Goal: Answer question/provide support: Share knowledge or assist other users

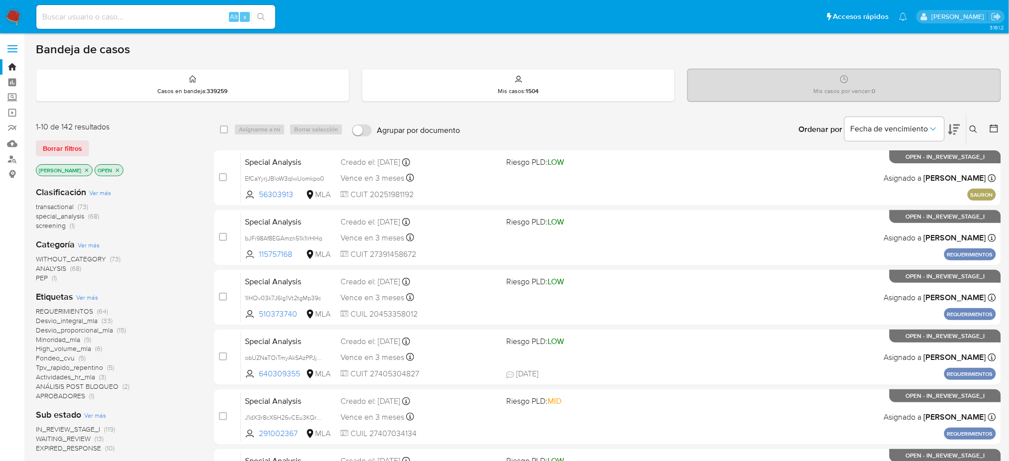
click at [169, 11] on input at bounding box center [155, 16] width 239 height 13
paste input "q1OvhCpqHE8RLRBjhVeiQHl6"
type input "q1OvhCpqHE8RLRBjhVeiQHl6"
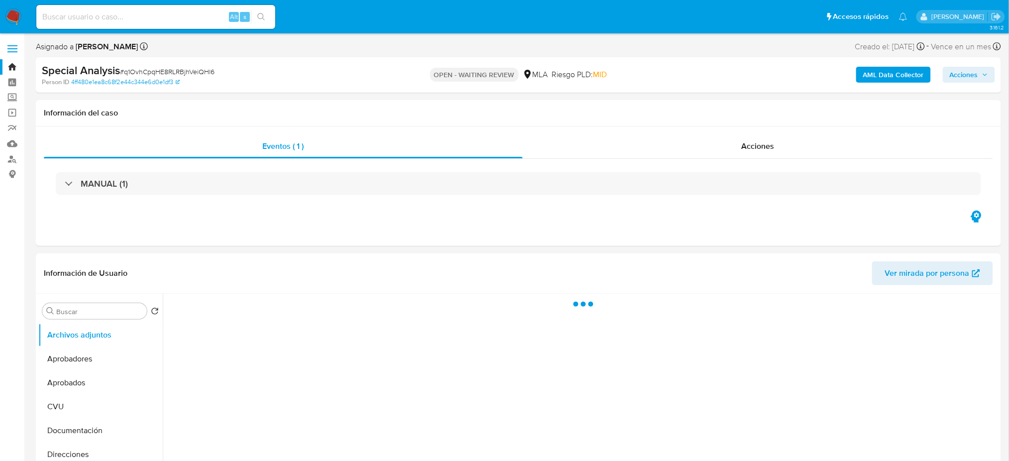
select select "10"
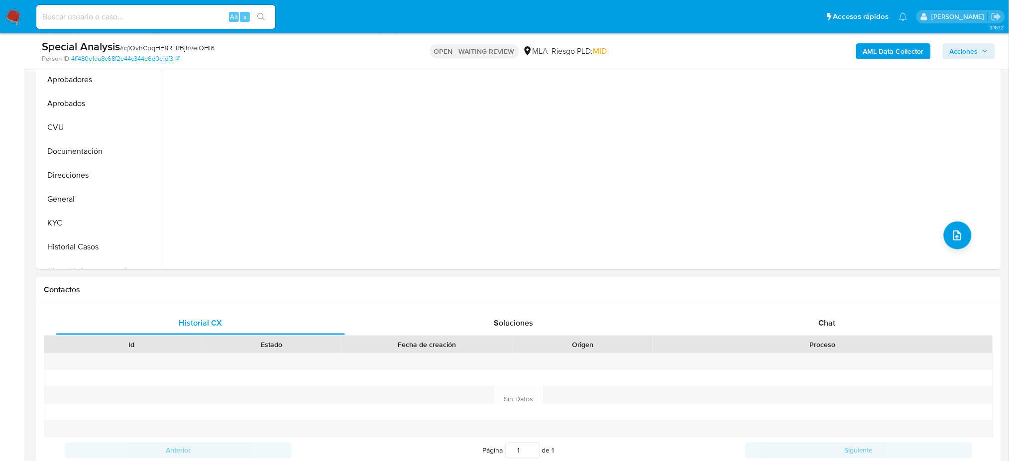
scroll to position [331, 0]
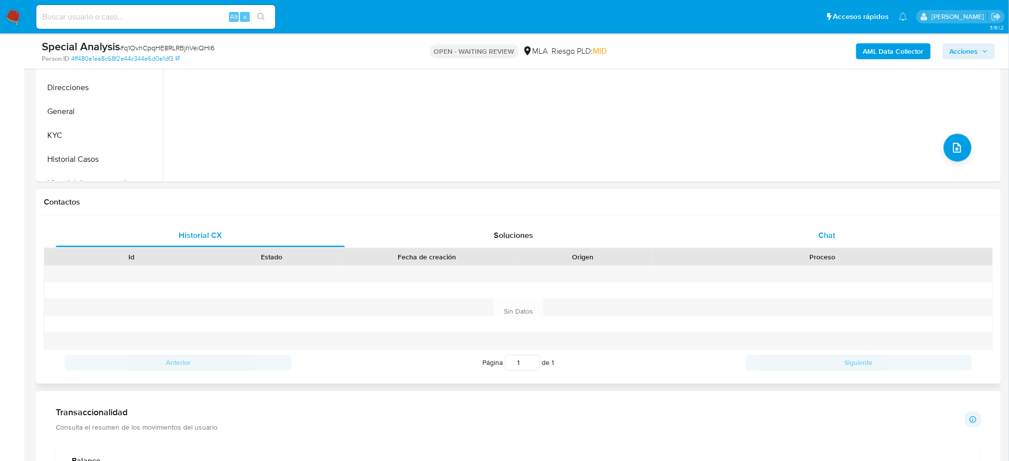
click at [826, 236] on span "Chat" at bounding box center [826, 234] width 17 height 11
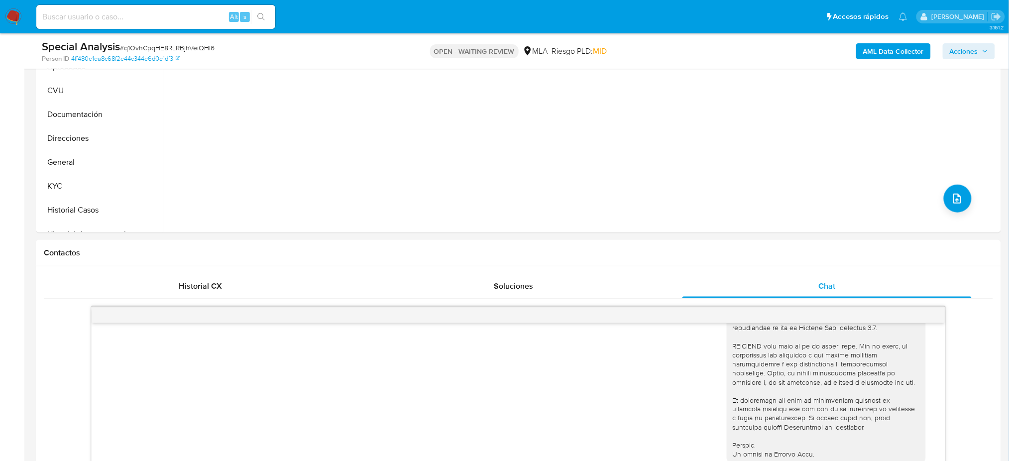
scroll to position [199, 0]
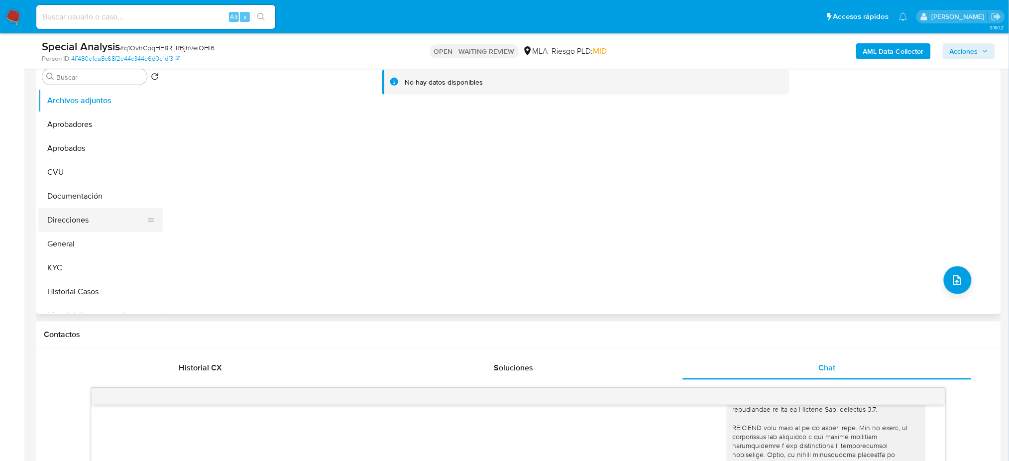
click at [100, 230] on button "Direcciones" at bounding box center [96, 220] width 116 height 24
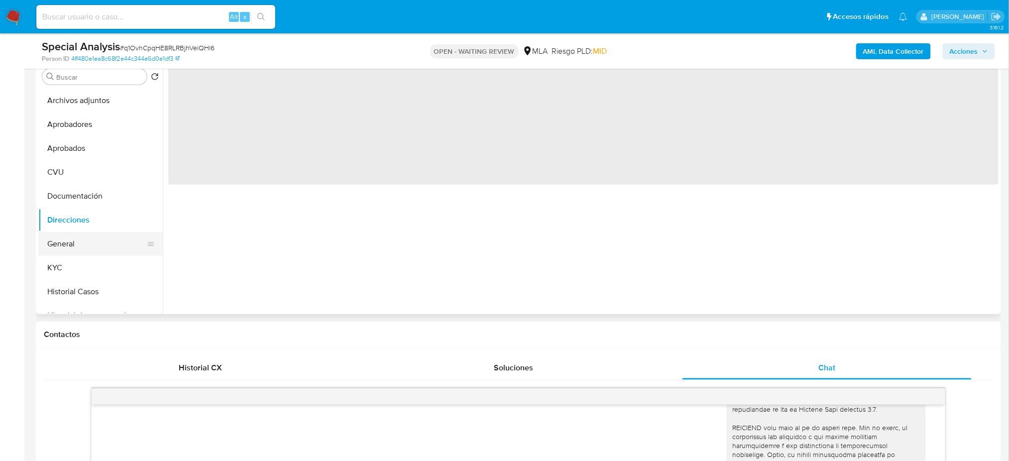
click at [80, 242] on button "General" at bounding box center [96, 244] width 116 height 24
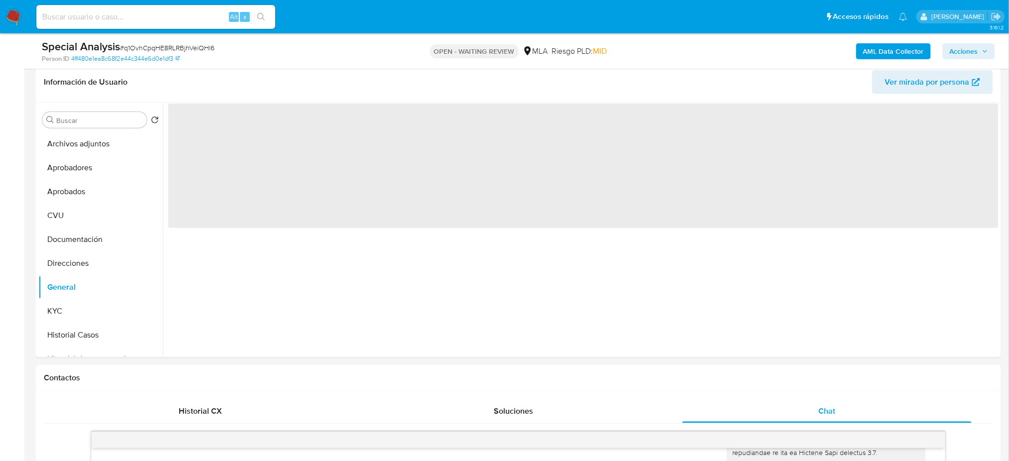
scroll to position [132, 0]
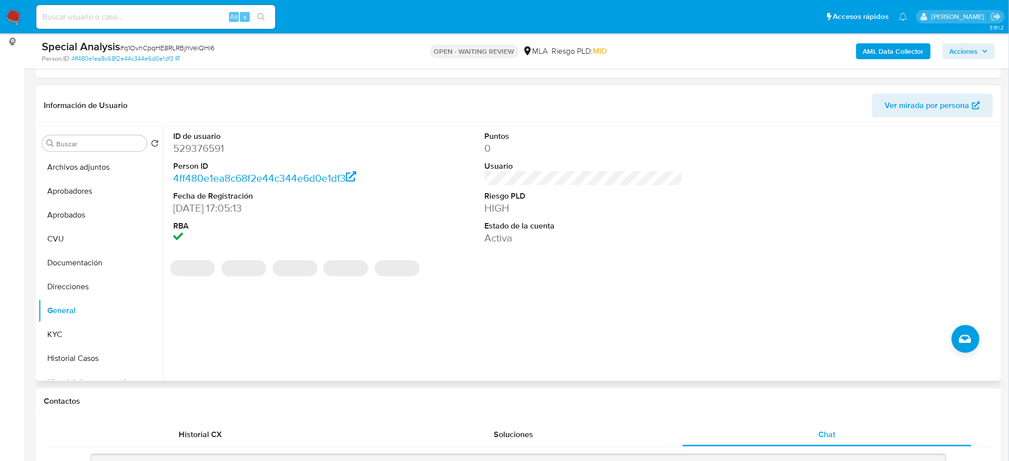
click at [182, 149] on dd "529376591" at bounding box center [272, 148] width 198 height 14
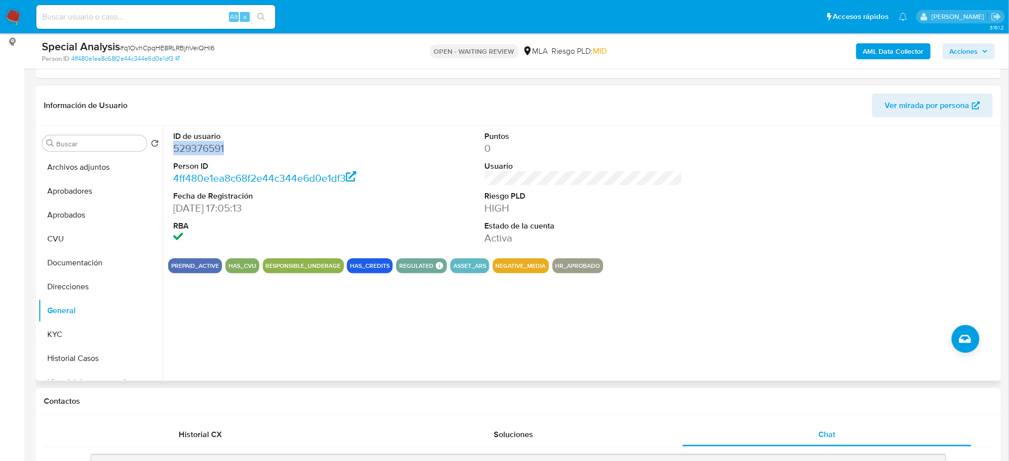
click at [182, 149] on dd "529376591" at bounding box center [272, 148] width 198 height 14
copy dd "529376591"
click at [57, 332] on button "KYC" at bounding box center [96, 334] width 116 height 24
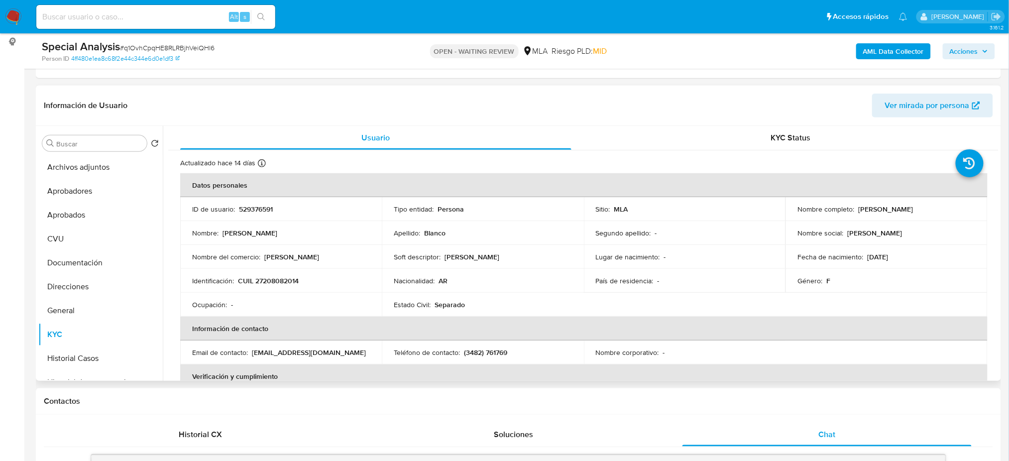
click at [267, 280] on p "CUIL 27208082014" at bounding box center [268, 280] width 61 height 9
copy p "27208082014"
click at [271, 283] on p "CUIL 27208082014" at bounding box center [268, 280] width 61 height 9
drag, startPoint x: 263, startPoint y: 281, endPoint x: 297, endPoint y: 279, distance: 33.4
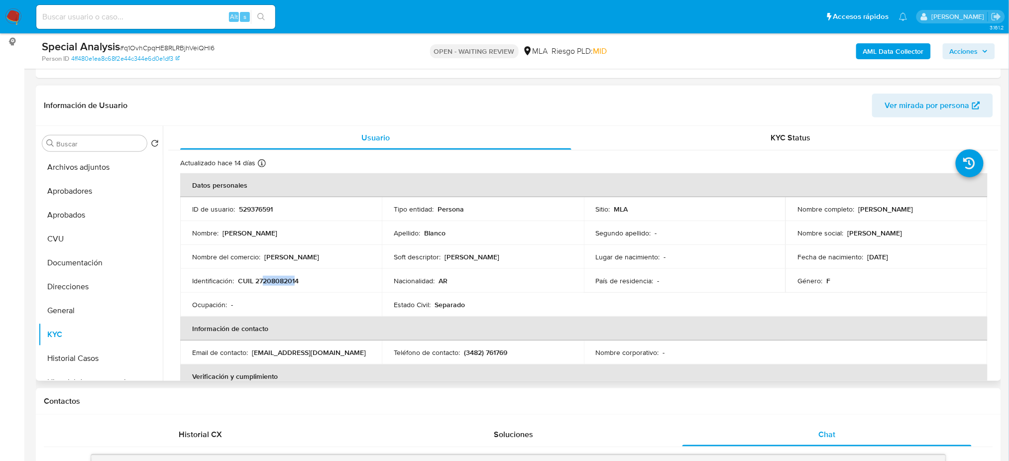
click at [297, 279] on p "CUIL 27208082014" at bounding box center [268, 280] width 61 height 9
click at [169, 45] on span "# q1OvhCpqHE8RLRBjhVeiQHl6" at bounding box center [167, 48] width 95 height 10
copy span "q1OvhCpqHE8RLRBjhVeiQHl6"
click at [271, 279] on p "CUIL 27208082014" at bounding box center [268, 280] width 61 height 9
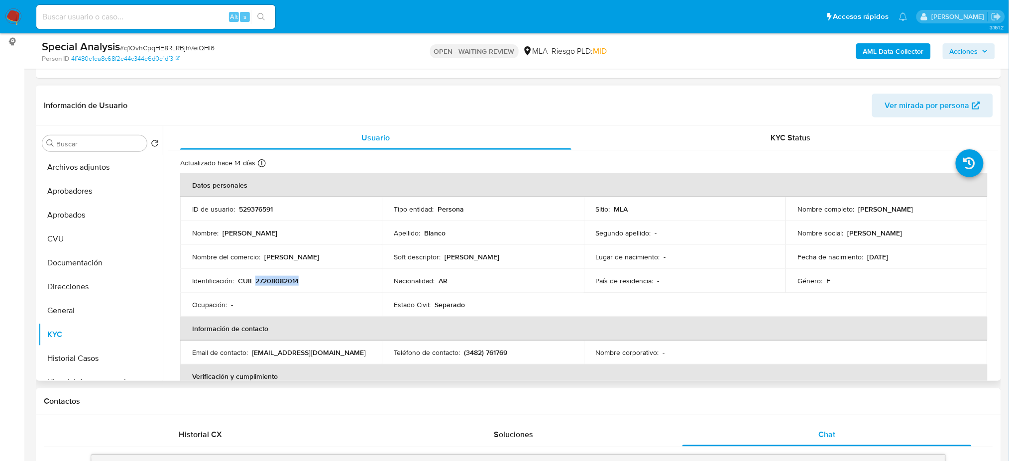
click at [271, 279] on p "CUIL 27208082014" at bounding box center [268, 280] width 61 height 9
copy p "27208082014"
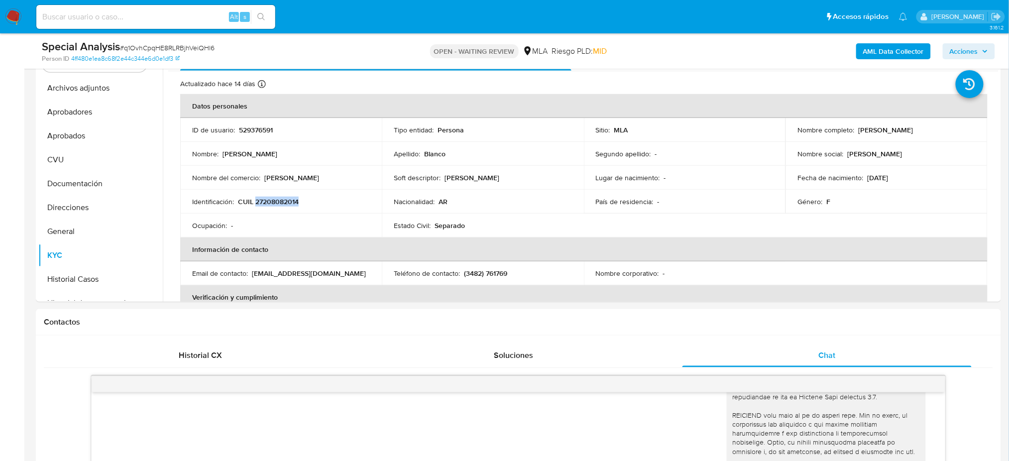
scroll to position [130, 0]
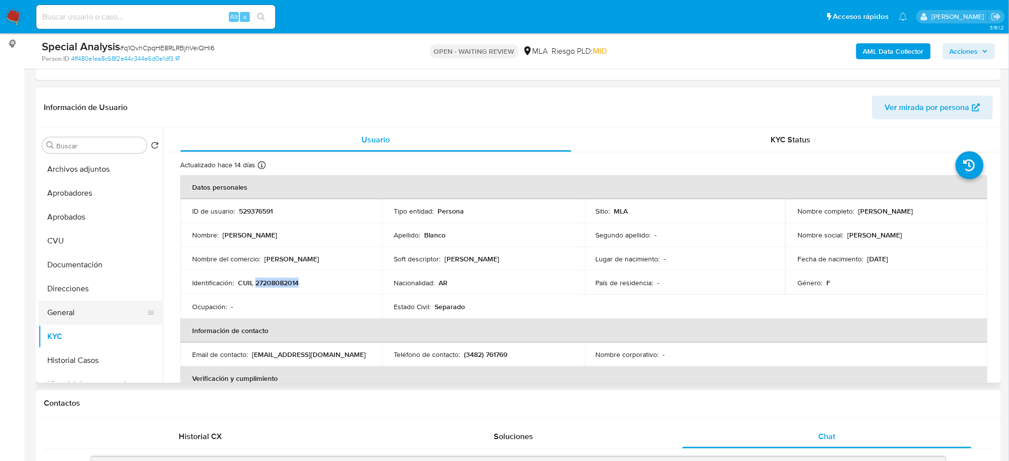
click at [68, 312] on button "General" at bounding box center [96, 313] width 116 height 24
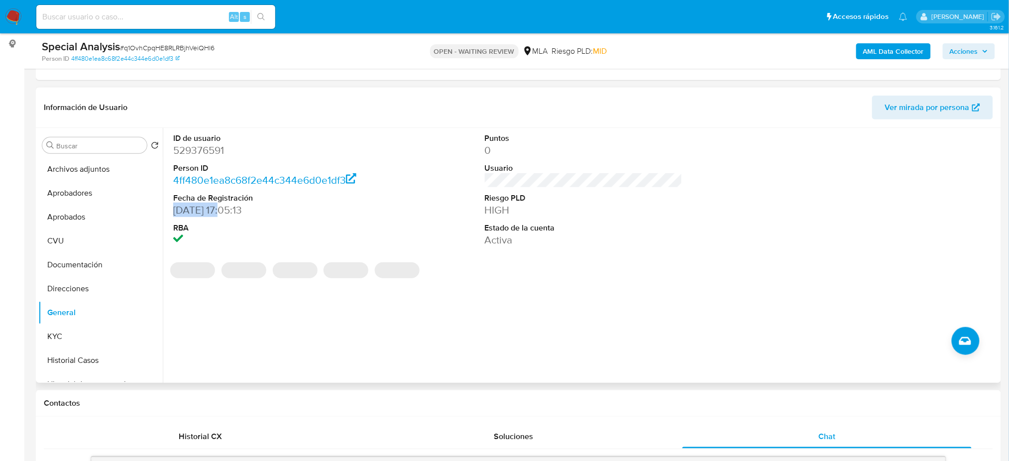
drag, startPoint x: 173, startPoint y: 212, endPoint x: 219, endPoint y: 210, distance: 46.8
click at [219, 210] on div "ID de usuario 529376591 Person ID 4ff480e1ea8c68f2e44c344e6d0e1df3 Fecha de Reg…" at bounding box center [272, 190] width 208 height 124
copy dd "11/12/2022"
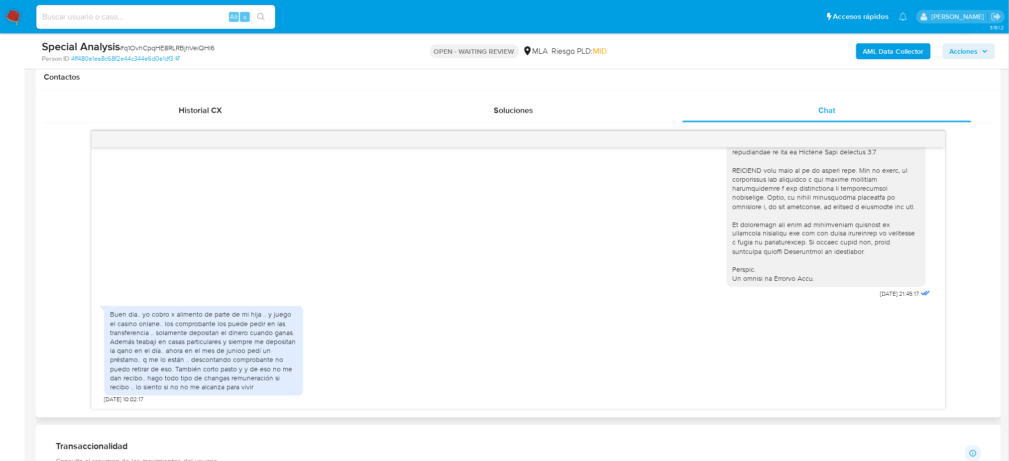
scroll to position [529, 0]
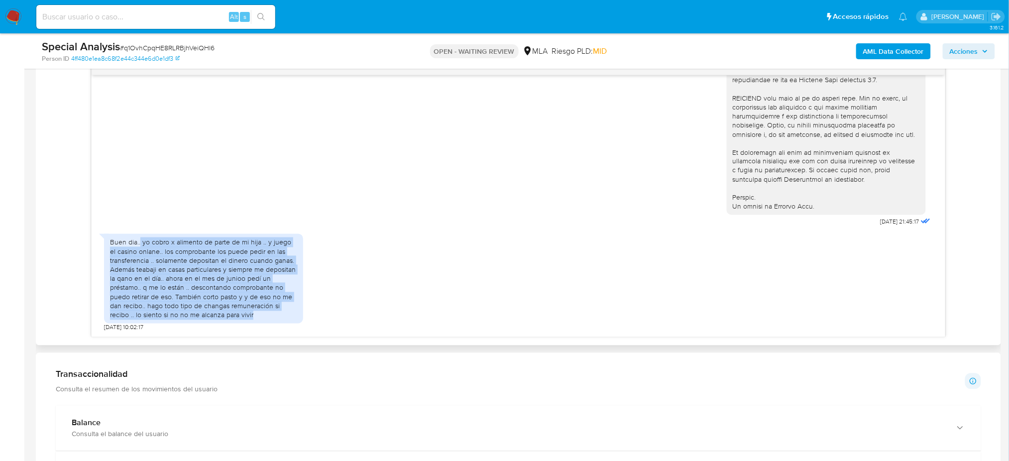
drag, startPoint x: 265, startPoint y: 318, endPoint x: 140, endPoint y: 245, distance: 144.3
click at [140, 245] on div "Buen dia.. yo cobro x alimento de parte de mi hija .. y juego el casino onlane.…" at bounding box center [203, 279] width 187 height 82
copy div "yo cobro x alimento de parte de mi hija .. y juego el casino onlane.. los compr…"
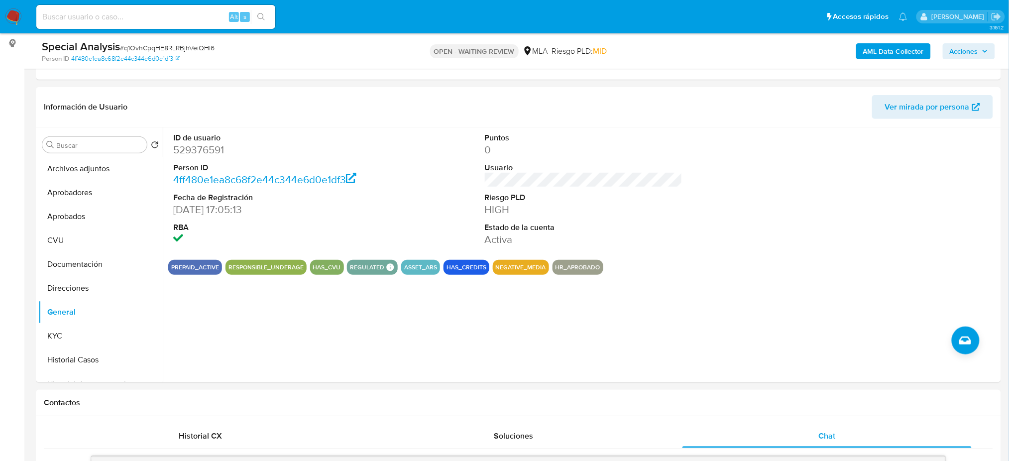
scroll to position [130, 0]
click at [86, 192] on button "Aprobadores" at bounding box center [96, 193] width 116 height 24
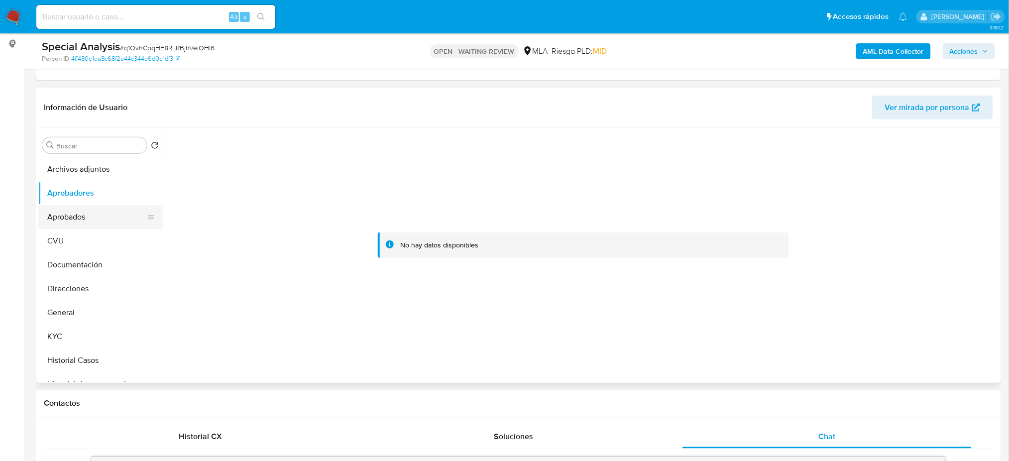
click at [86, 219] on button "Aprobados" at bounding box center [96, 217] width 116 height 24
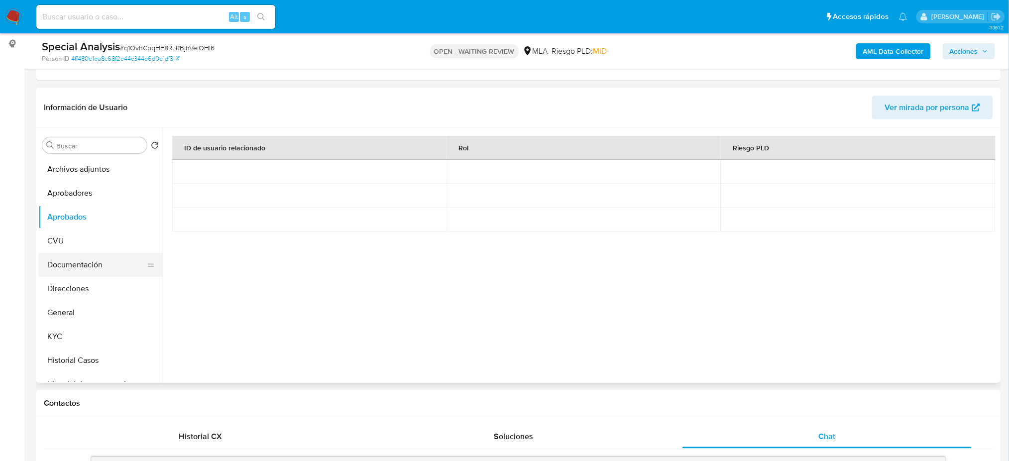
click at [81, 258] on button "Documentación" at bounding box center [96, 265] width 116 height 24
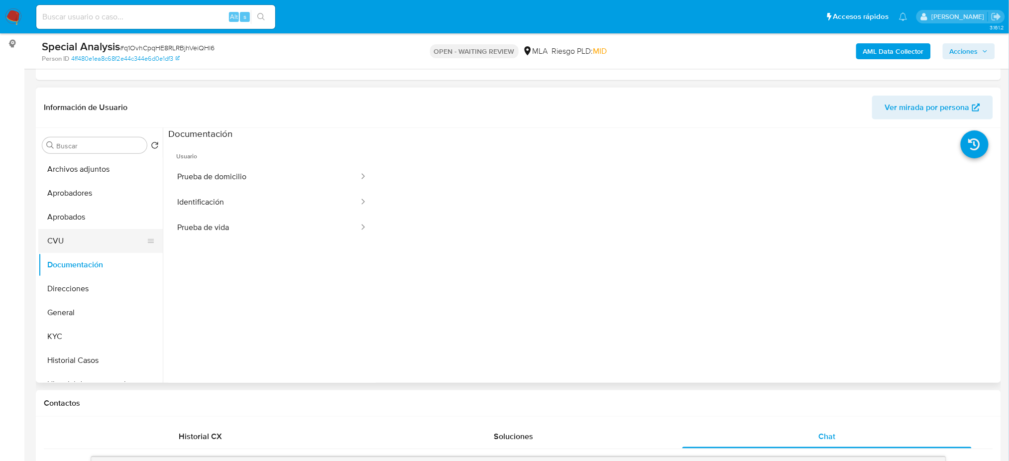
click at [73, 238] on button "CVU" at bounding box center [96, 241] width 116 height 24
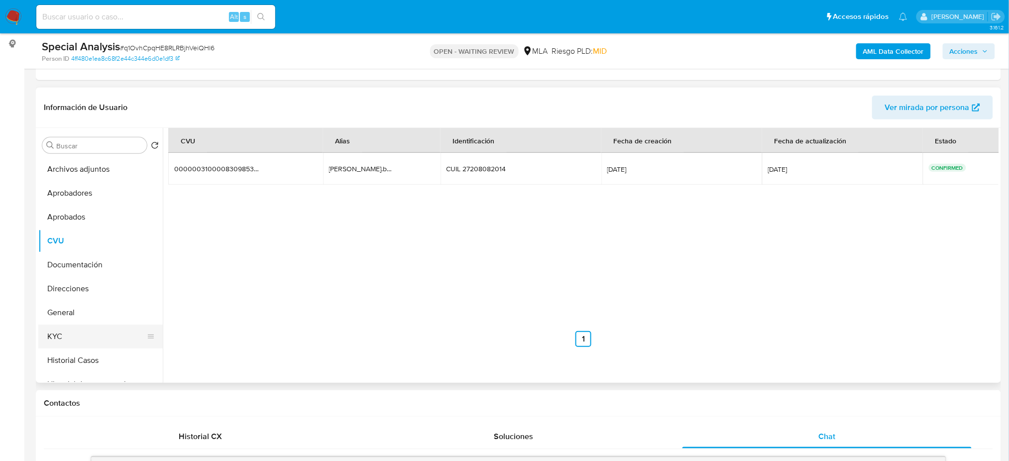
click at [77, 338] on button "KYC" at bounding box center [96, 336] width 116 height 24
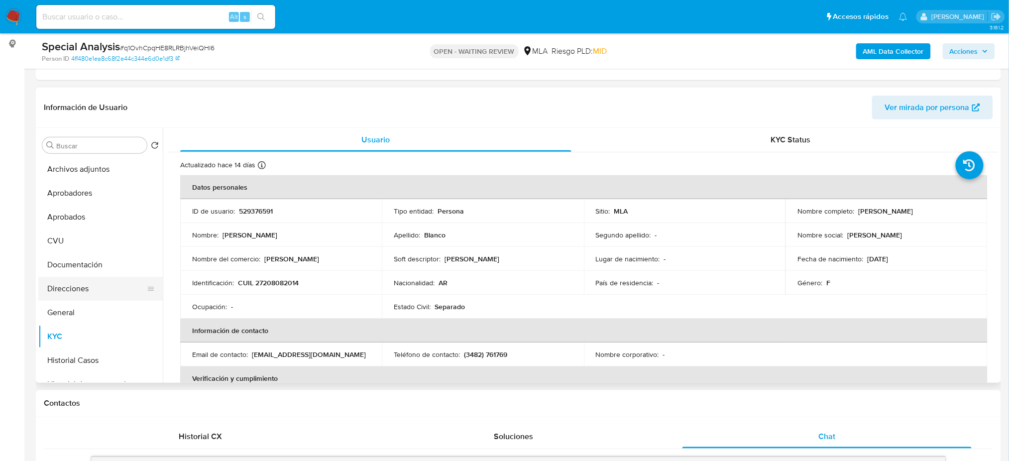
click at [82, 284] on button "Direcciones" at bounding box center [96, 289] width 116 height 24
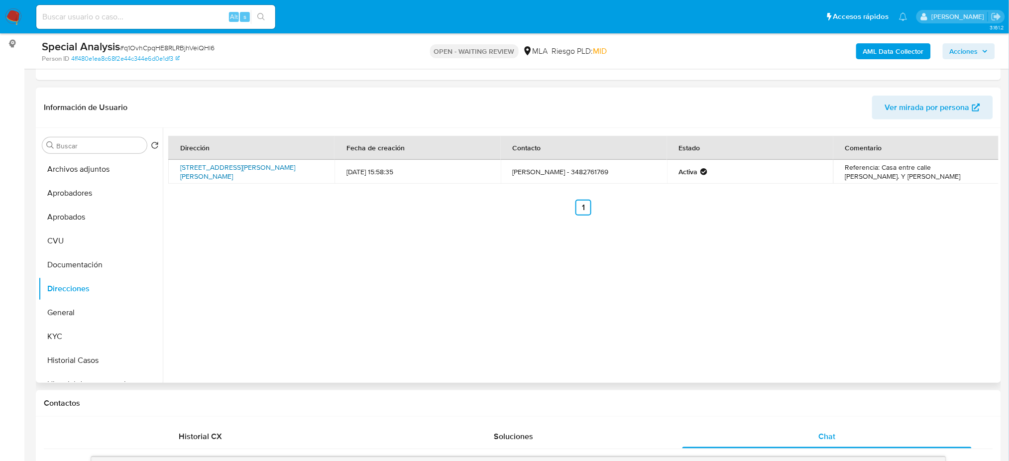
click at [233, 173] on link "Calle Juan De Garay 2026, Villa Ocampo, Santa Fe, 3580, Argentina 2026" at bounding box center [237, 171] width 115 height 19
drag, startPoint x: 0, startPoint y: 275, endPoint x: 1, endPoint y: 281, distance: 6.2
click at [76, 333] on button "KYC" at bounding box center [96, 336] width 116 height 24
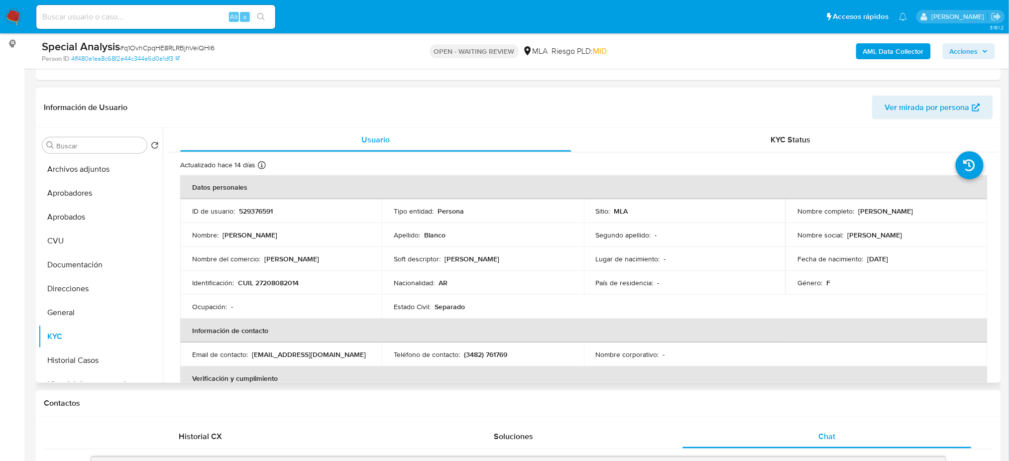
drag, startPoint x: 855, startPoint y: 209, endPoint x: 935, endPoint y: 211, distance: 79.7
click at [935, 211] on div "Nombre completo : Silvia Graciela Blanco" at bounding box center [886, 211] width 178 height 9
copy p "Silvia Graciela Blanco"
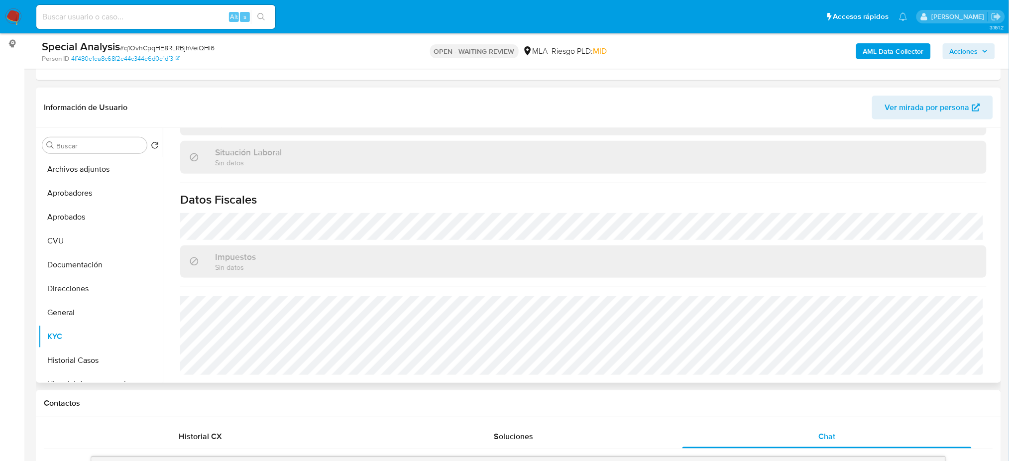
scroll to position [0, 0]
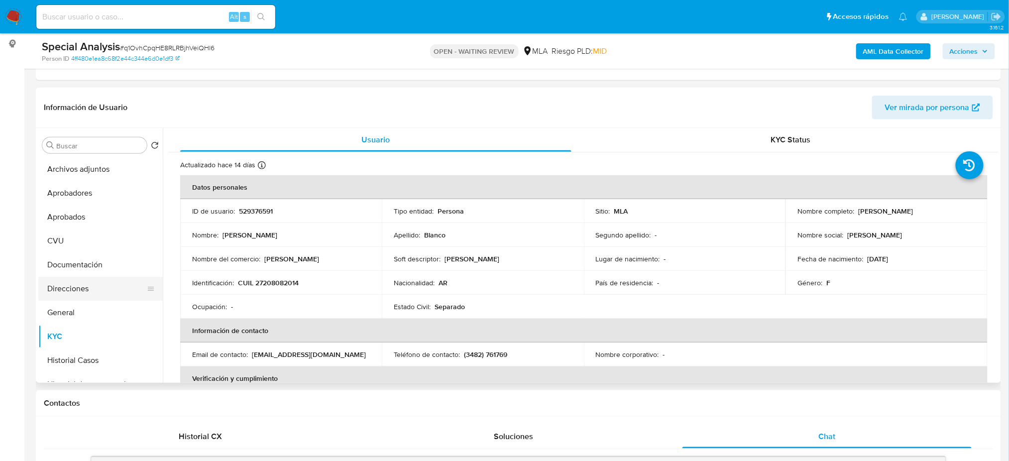
click at [89, 283] on button "Direcciones" at bounding box center [96, 289] width 116 height 24
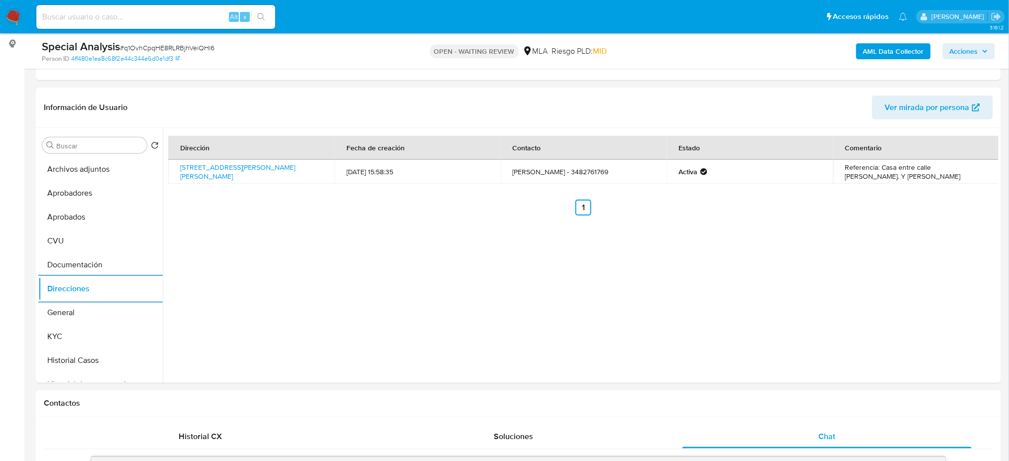
click at [184, 9] on div "Alt s" at bounding box center [155, 17] width 239 height 24
paste input "hhHrDxbyJ7Z7qLE2ck0jOM6E"
type input "hhHrDxbyJ7Z7qLE2ck0jOM6E"
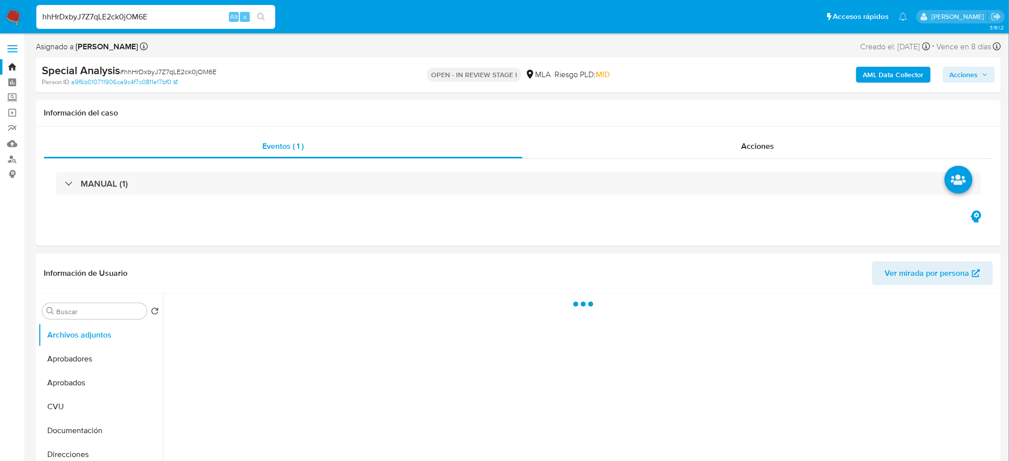
select select "10"
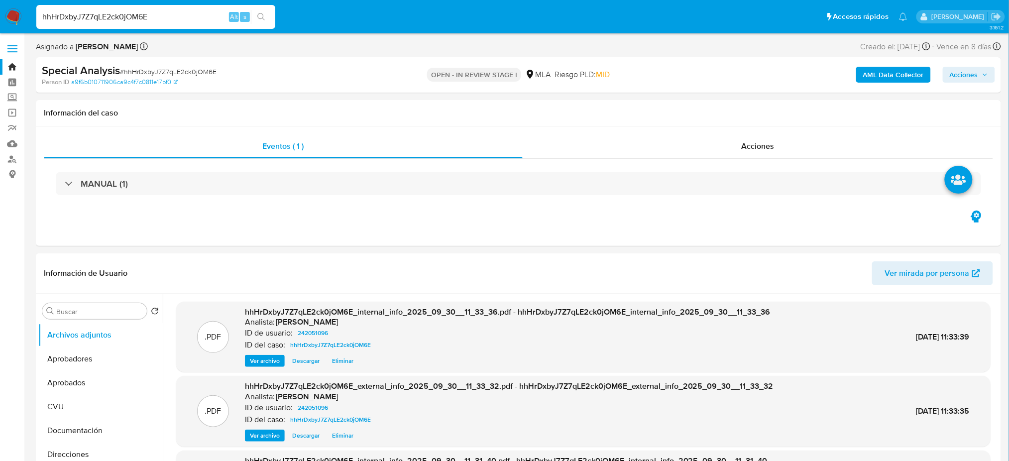
drag, startPoint x: 153, startPoint y: 14, endPoint x: 0, endPoint y: 18, distance: 153.3
click at [0, 18] on nav "Pausado Ver notificaciones hhHrDxbyJ7Z7qLE2ck0jOM6E Alt s Accesos rápidos Presi…" at bounding box center [504, 16] width 1009 height 33
paste input "7UpiL0VBLj3vGOJHwVASVkOY"
type input "7UpiL0VBLj3vGOJHwVASVkOY"
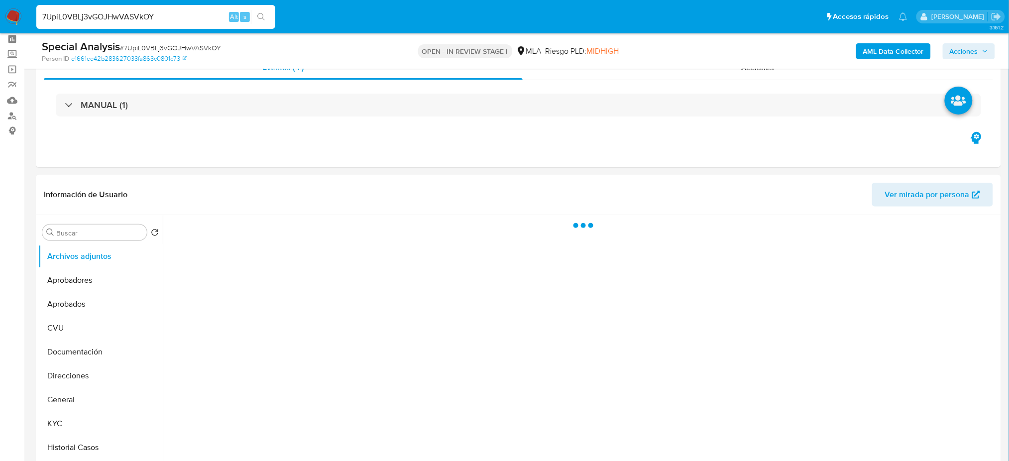
scroll to position [66, 0]
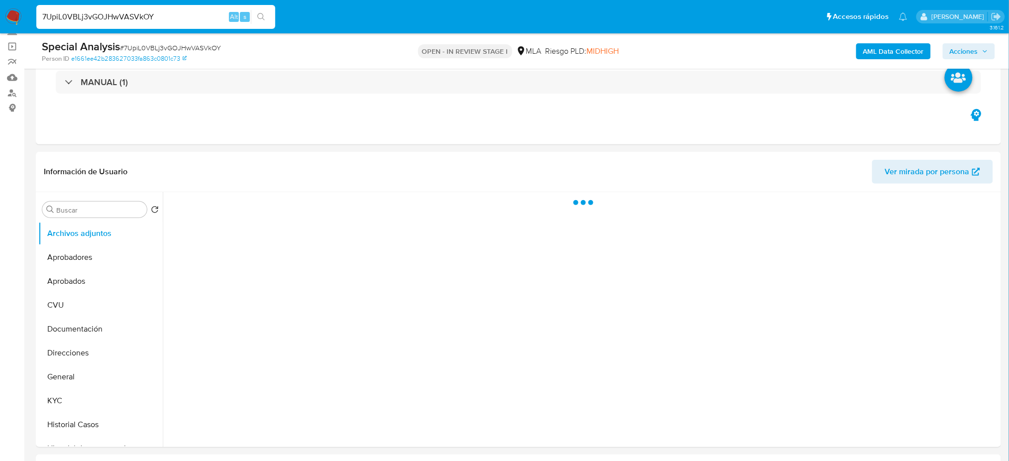
select select "10"
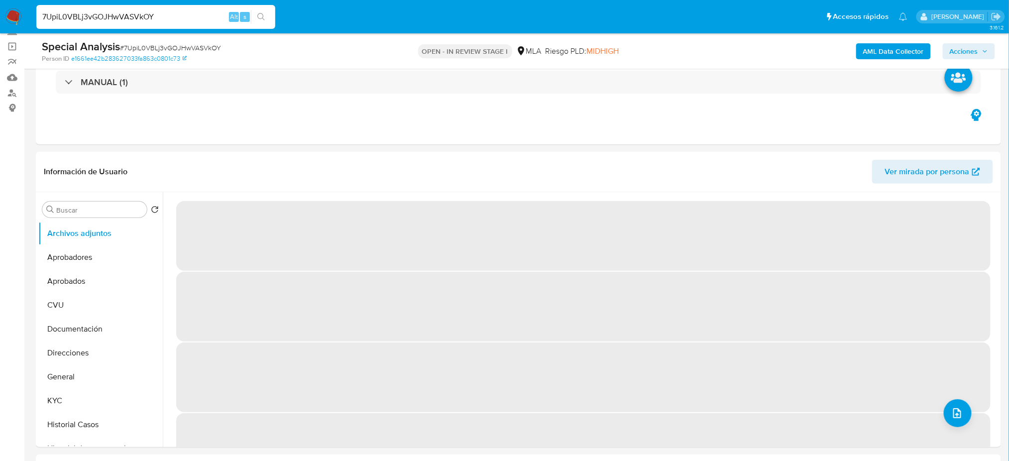
scroll to position [132, 0]
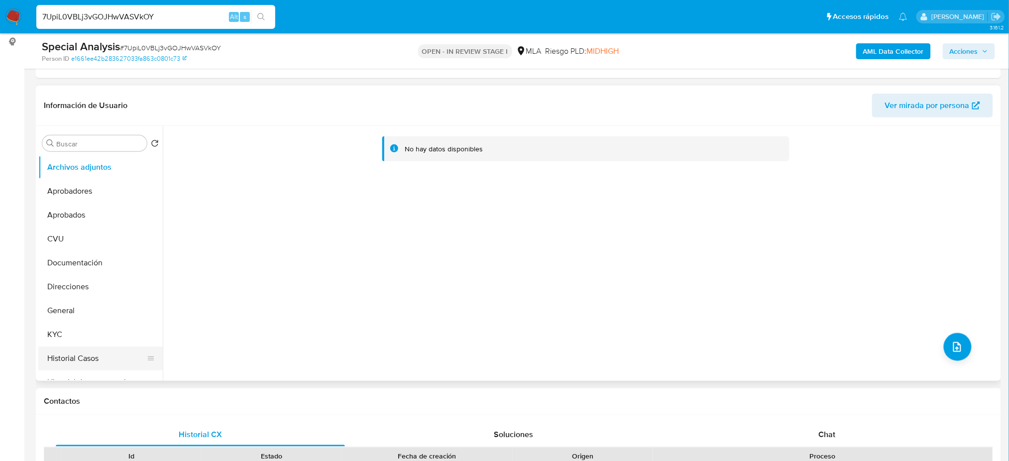
click at [82, 355] on button "Historial Casos" at bounding box center [96, 358] width 116 height 24
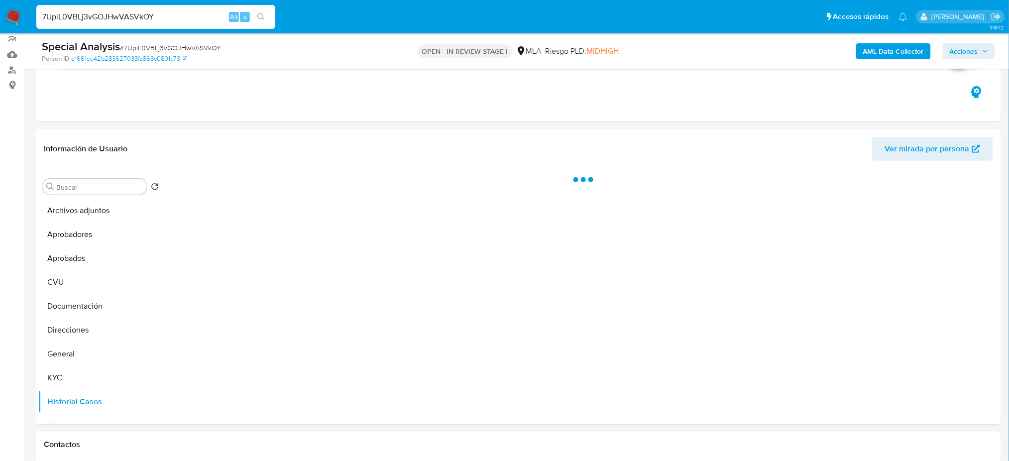
scroll to position [66, 0]
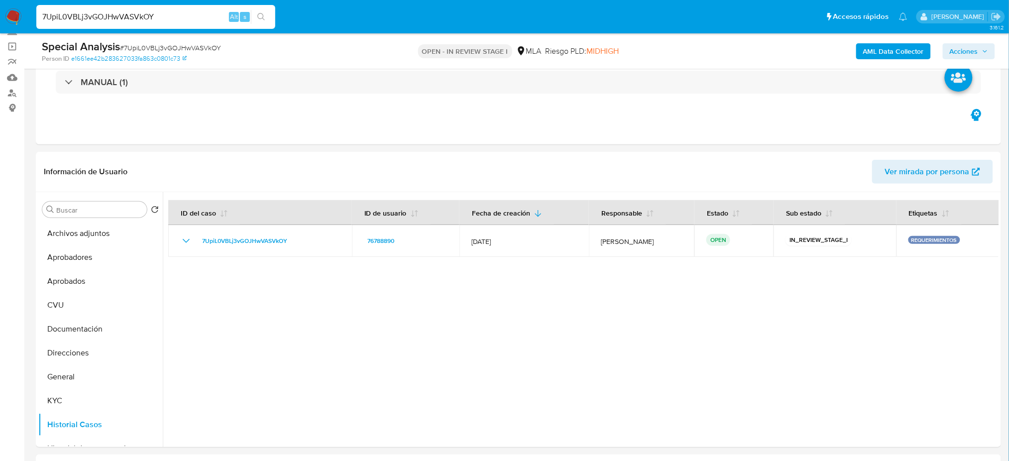
drag, startPoint x: 176, startPoint y: 5, endPoint x: 157, endPoint y: 12, distance: 19.7
click at [155, 6] on div "7UpiL0VBLj3vGOJHwVASVkOY Alt s" at bounding box center [155, 17] width 239 height 24
drag, startPoint x: 165, startPoint y: 16, endPoint x: 0, endPoint y: 20, distance: 164.8
click at [0, 20] on nav "Pausado Ver notificaciones 7UpiL0VBLj3vGOJHwVASVkOY Alt s Accesos rápidos Presi…" at bounding box center [504, 16] width 1009 height 33
paste input "hhHrDxbyJ7Z7qLE2ck0jOM6E"
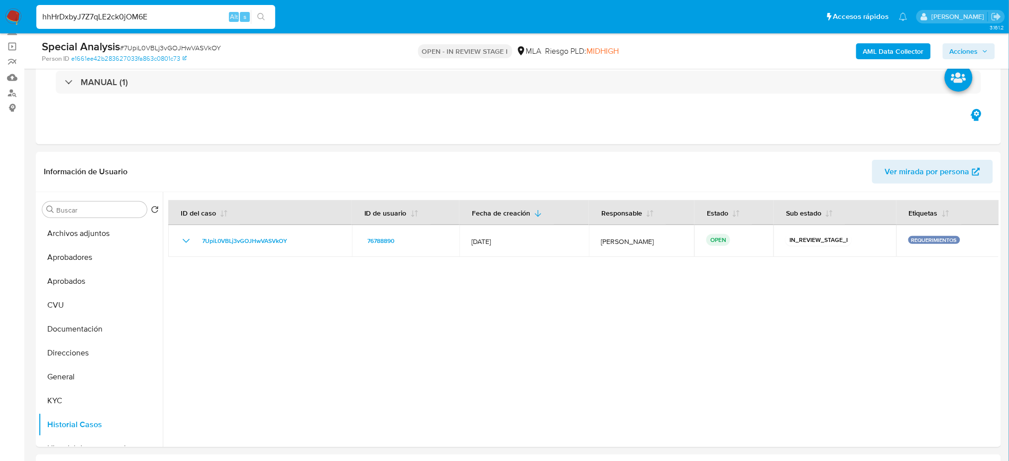
type input "hhHrDxbyJ7Z7qLE2ck0jOM6E"
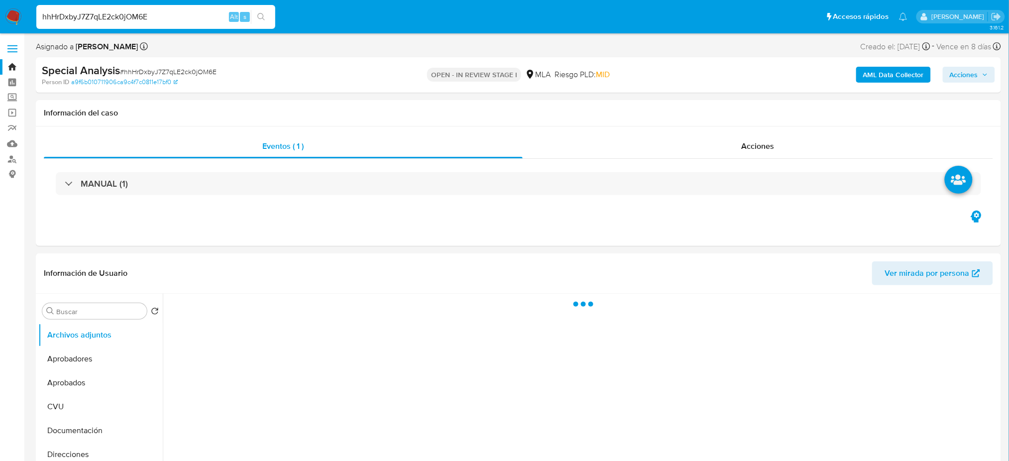
select select "10"
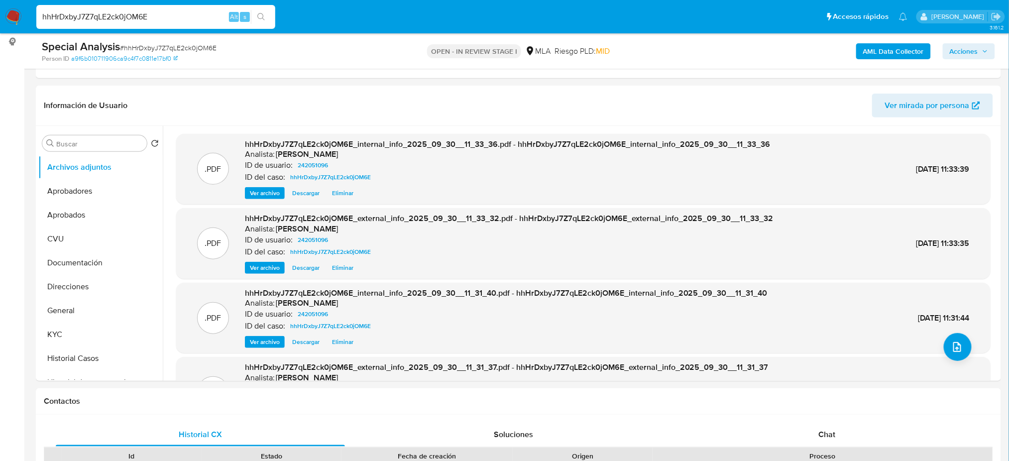
drag, startPoint x: 95, startPoint y: 309, endPoint x: 0, endPoint y: 309, distance: 94.6
click at [95, 309] on button "General" at bounding box center [100, 311] width 124 height 24
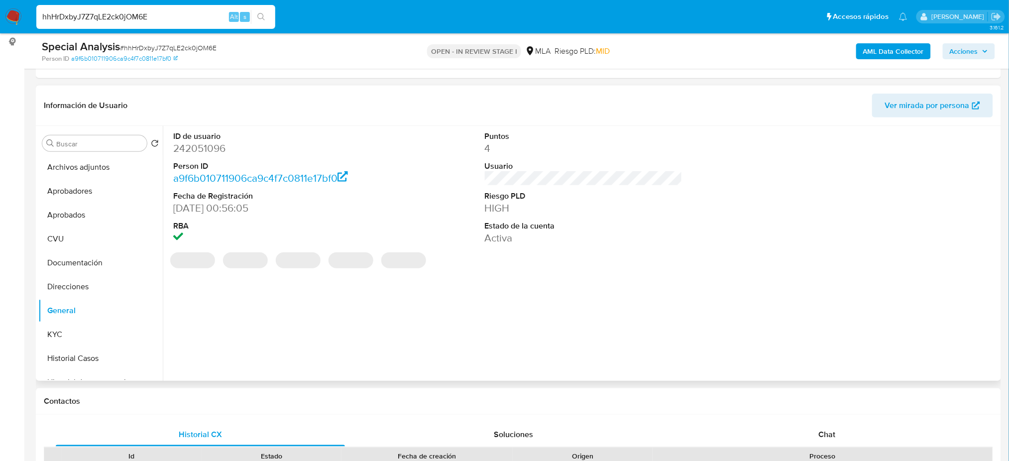
click at [205, 147] on dd "242051096" at bounding box center [272, 148] width 198 height 14
copy dd "242051096"
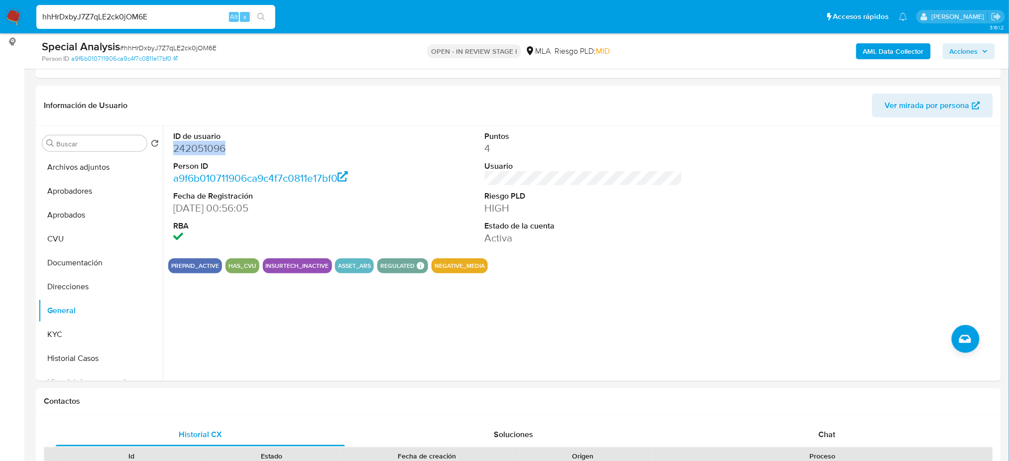
drag, startPoint x: 89, startPoint y: 331, endPoint x: 0, endPoint y: 332, distance: 89.1
click at [89, 331] on button "KYC" at bounding box center [100, 334] width 124 height 24
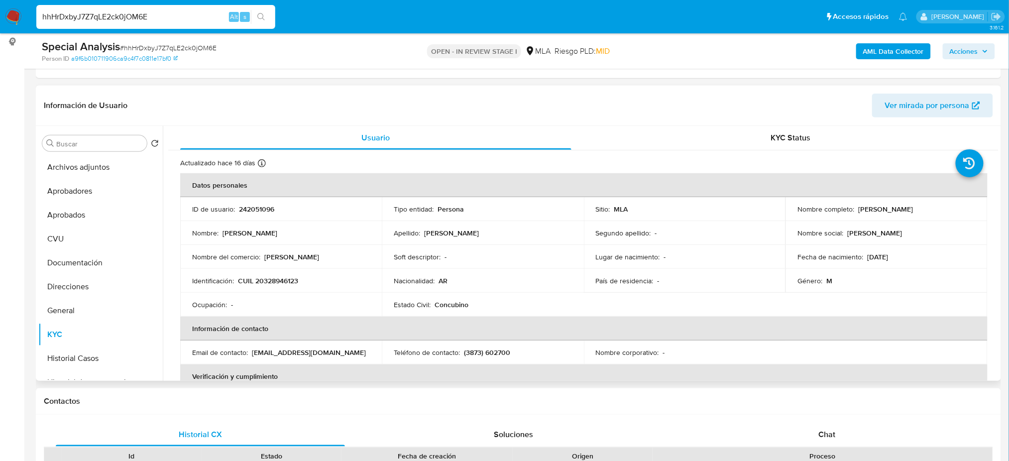
drag, startPoint x: 856, startPoint y: 213, endPoint x: 932, endPoint y: 211, distance: 75.7
click at [932, 211] on div "Nombre completo : Raul Javier Donaire" at bounding box center [886, 209] width 178 height 9
copy p "Raul Javier Donaire"
click at [163, 45] on span "# hhHrDxbyJ7Z7qLE2ck0jOM6E" at bounding box center [168, 48] width 97 height 10
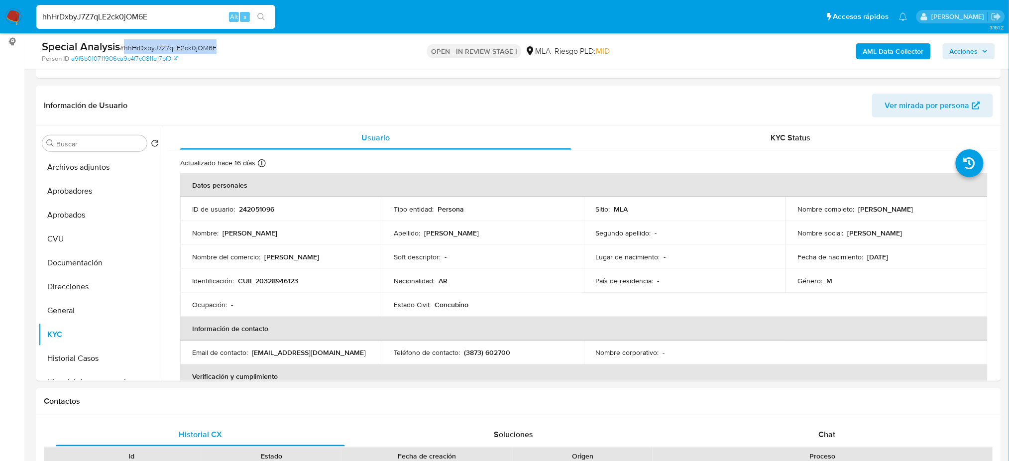
copy span "hhHrDxbyJ7Z7qLE2ck0jOM6E"
click at [250, 210] on p "242051096" at bounding box center [256, 209] width 35 height 9
click at [84, 167] on button "Archivos adjuntos" at bounding box center [96, 167] width 116 height 24
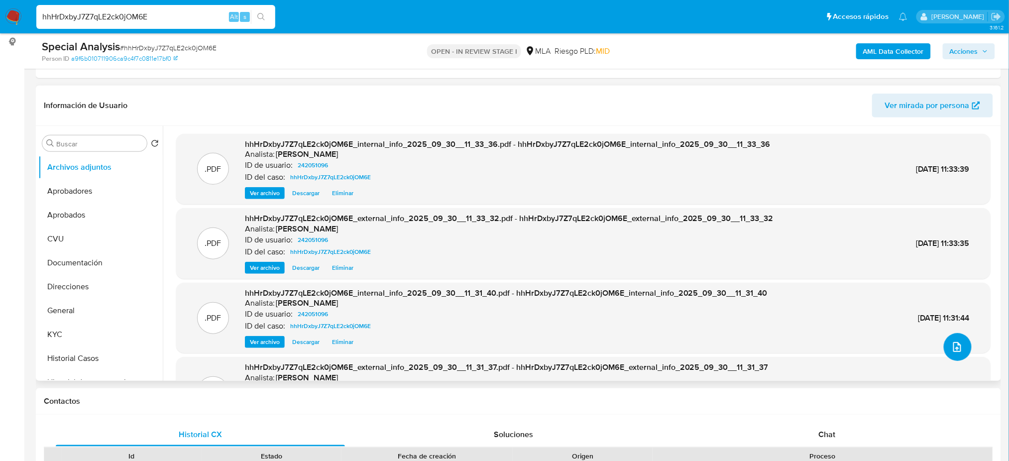
click at [961, 346] on button "upload-file" at bounding box center [958, 347] width 28 height 28
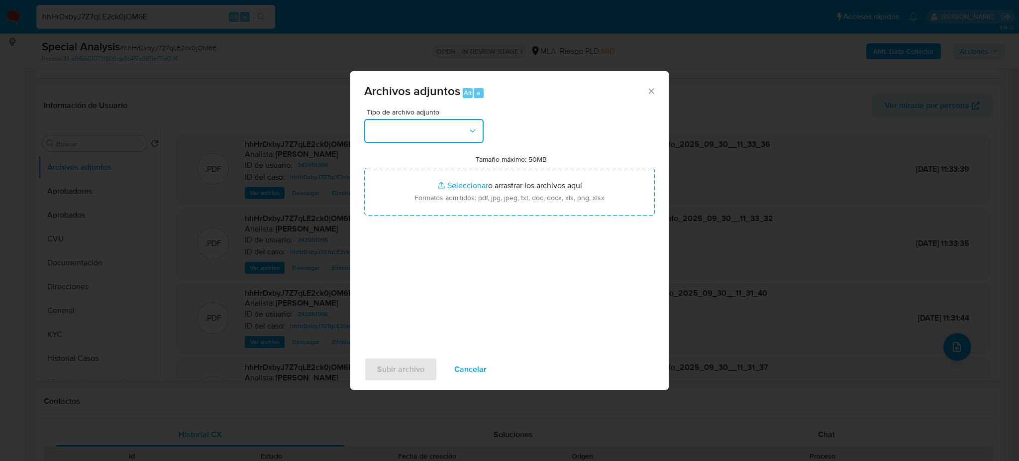
drag, startPoint x: 465, startPoint y: 136, endPoint x: 464, endPoint y: 141, distance: 5.7
click at [465, 135] on button "button" at bounding box center [423, 131] width 119 height 24
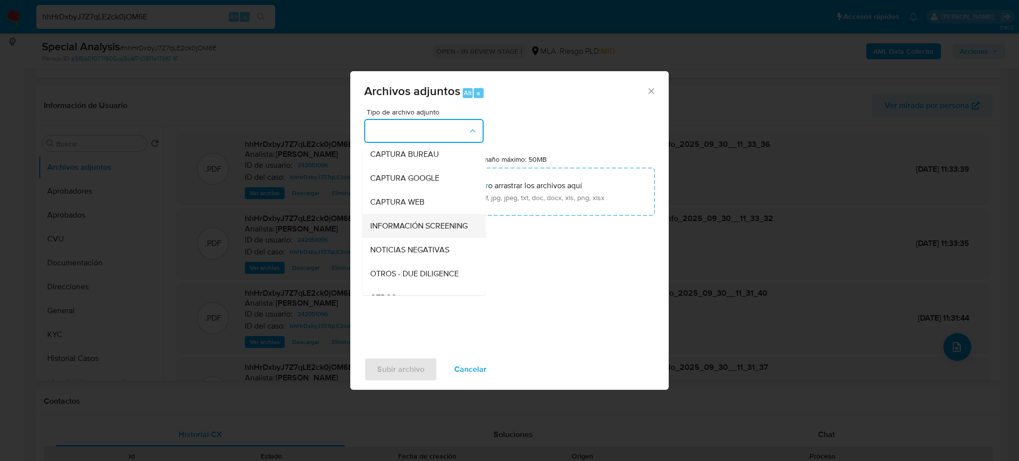
scroll to position [66, 0]
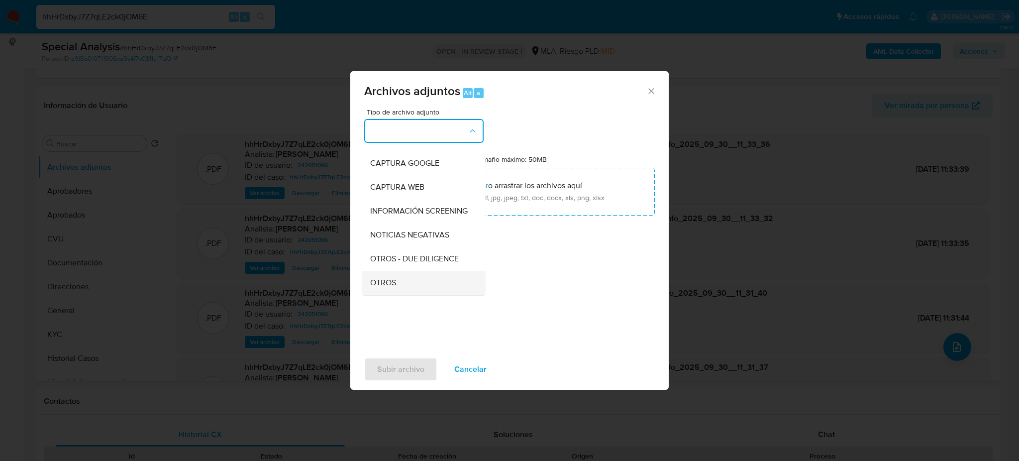
click at [404, 290] on div "OTROS" at bounding box center [421, 283] width 102 height 24
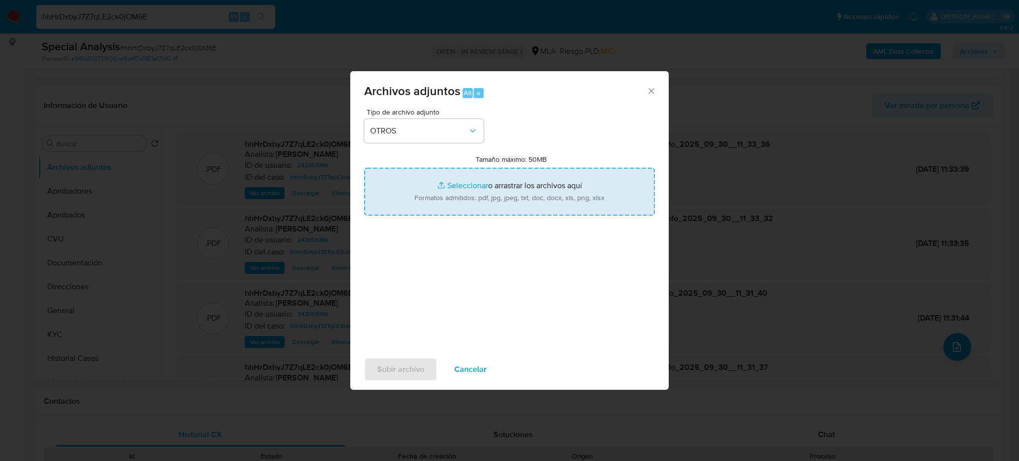
click at [455, 206] on input "Tamaño máximo: 50MB Seleccionar archivos" at bounding box center [509, 192] width 291 height 48
type input "C:\fakepath\Caselog hhHrDxbyJ7Z7qLE2ck0jOM6E_2025_09_11_17_08_43.docx"
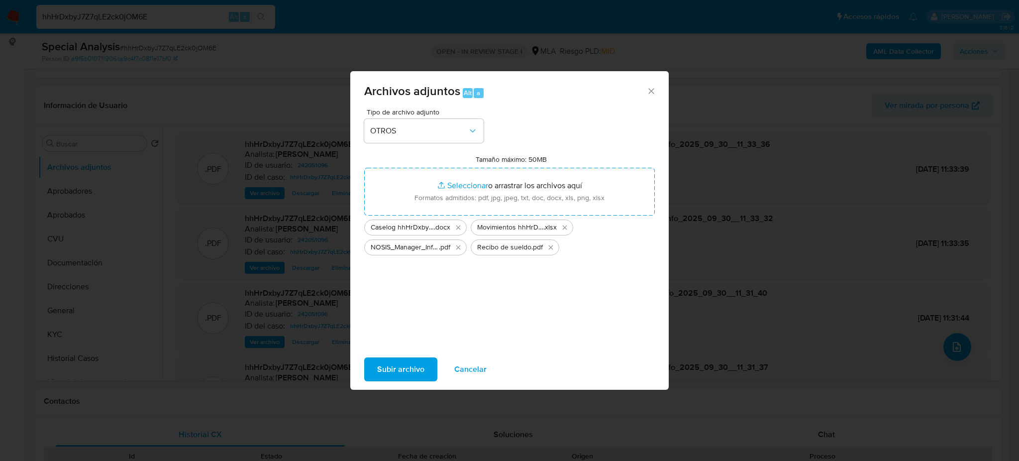
drag, startPoint x: 455, startPoint y: 206, endPoint x: 389, endPoint y: 371, distance: 178.0
click at [389, 371] on span "Subir archivo" at bounding box center [400, 369] width 47 height 22
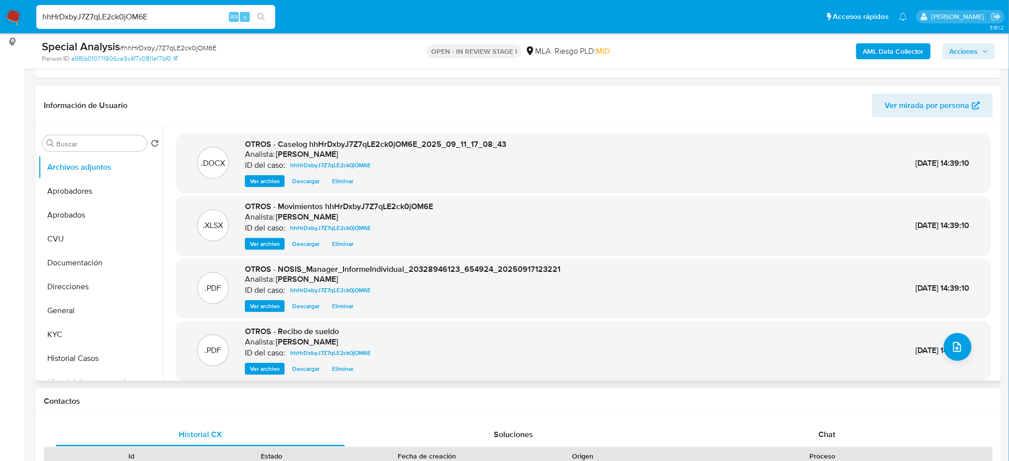
click at [253, 176] on span "Ver archivo" at bounding box center [265, 181] width 30 height 10
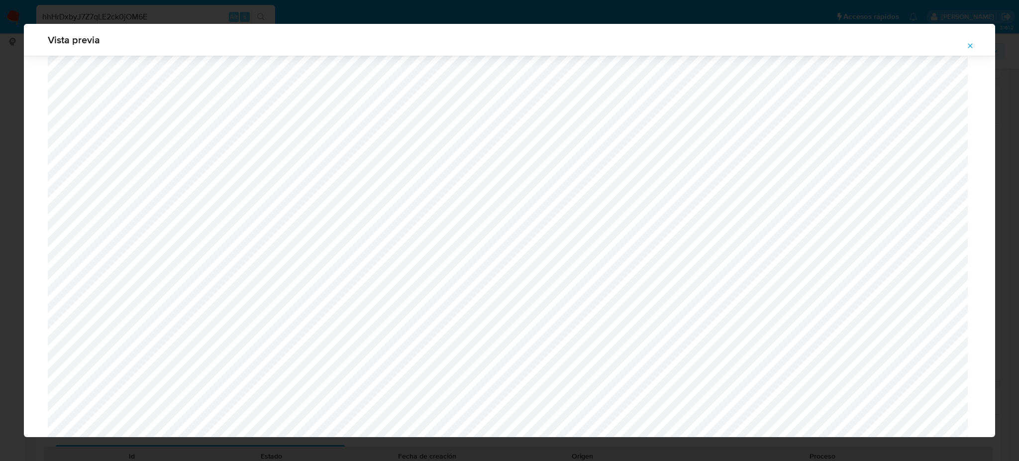
scroll to position [1885, 0]
click at [972, 45] on icon "Attachment preview" at bounding box center [971, 46] width 8 height 8
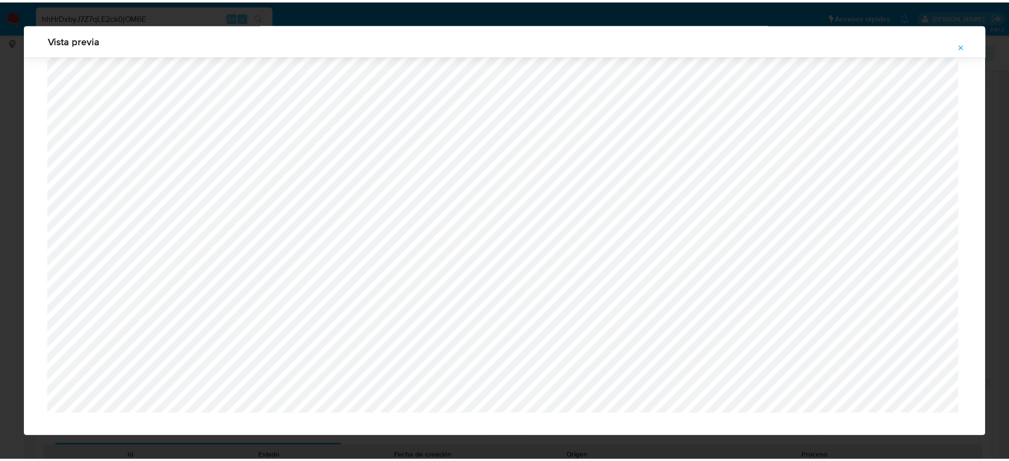
scroll to position [0, 0]
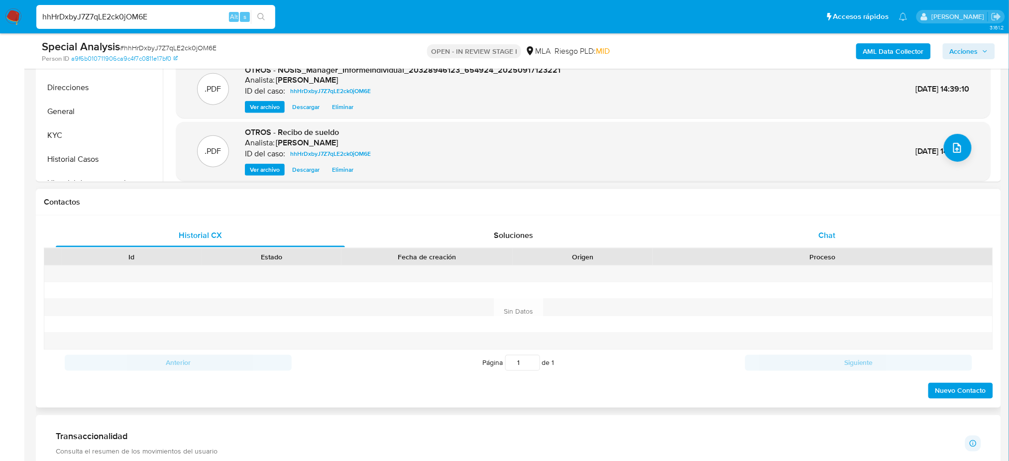
click at [785, 243] on div "Chat" at bounding box center [826, 235] width 289 height 24
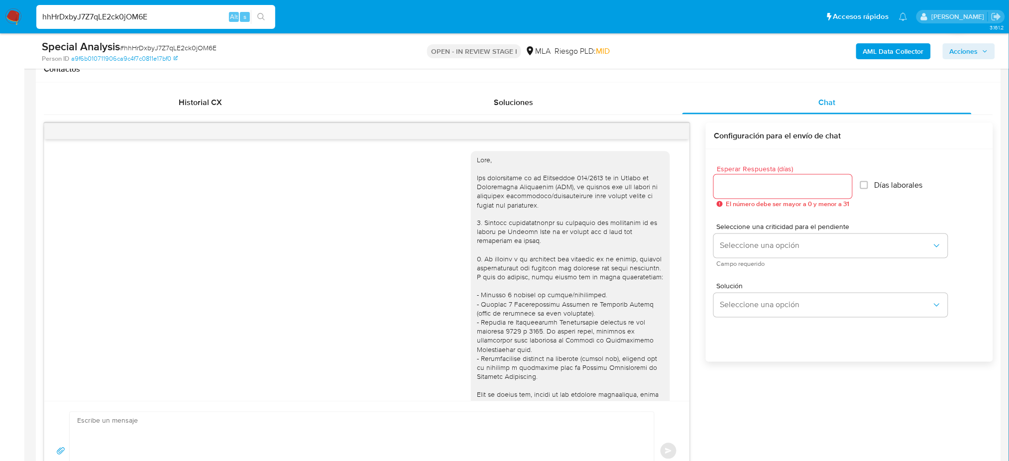
scroll to position [759, 0]
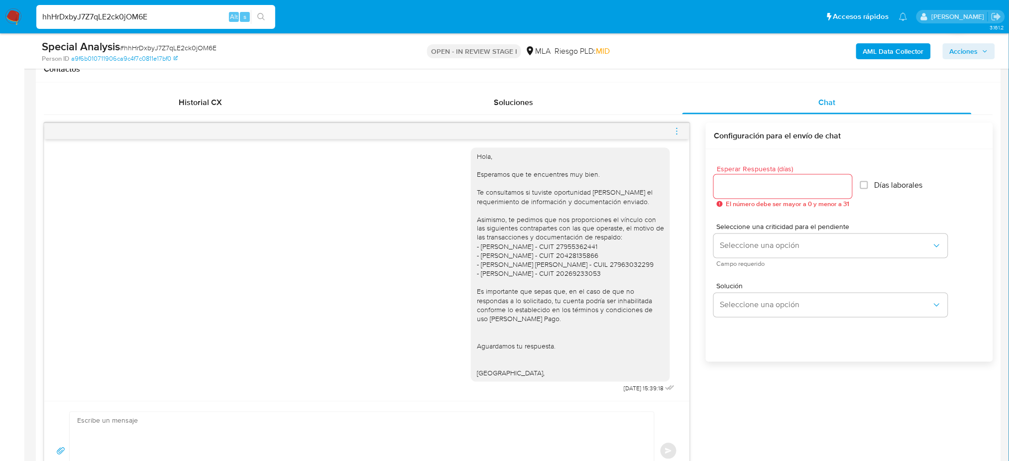
click at [675, 127] on icon "menu-action" at bounding box center [676, 131] width 9 height 9
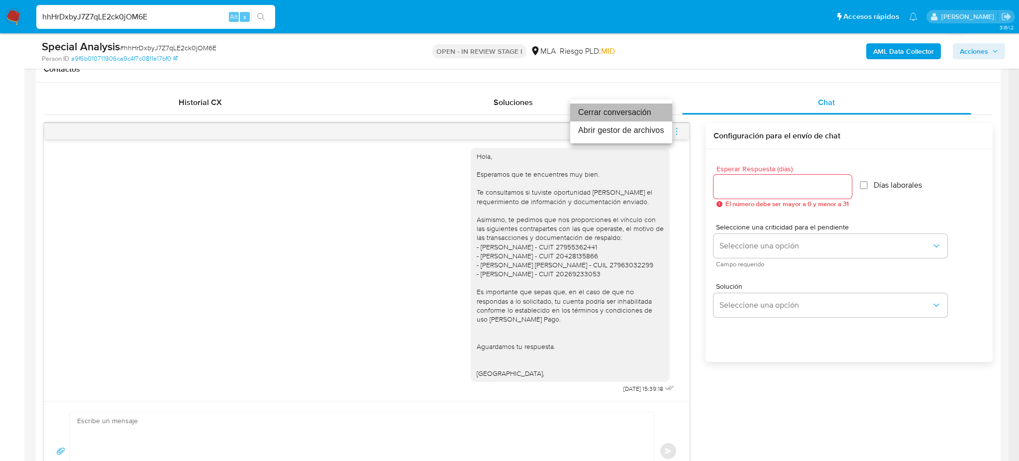
drag, startPoint x: 607, startPoint y: 114, endPoint x: 455, endPoint y: 147, distance: 154.9
click at [606, 113] on li "Cerrar conversación" at bounding box center [621, 113] width 102 height 18
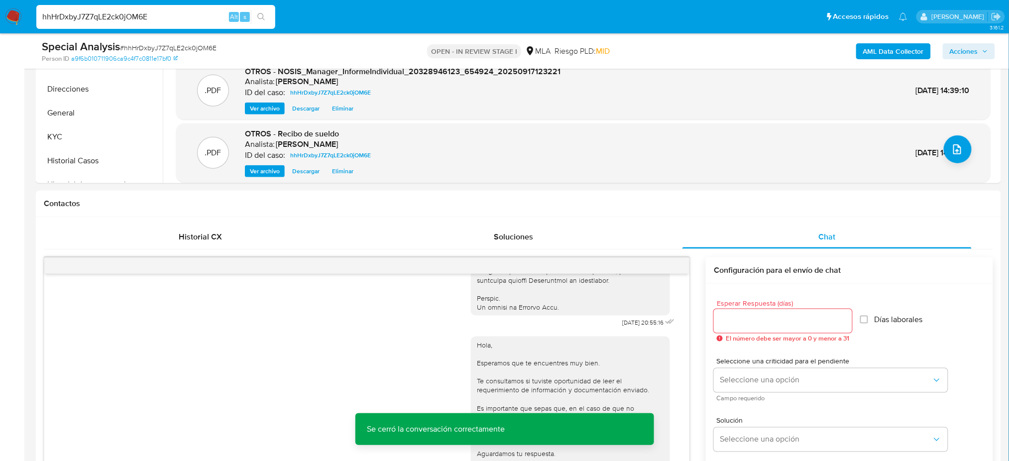
scroll to position [66, 0]
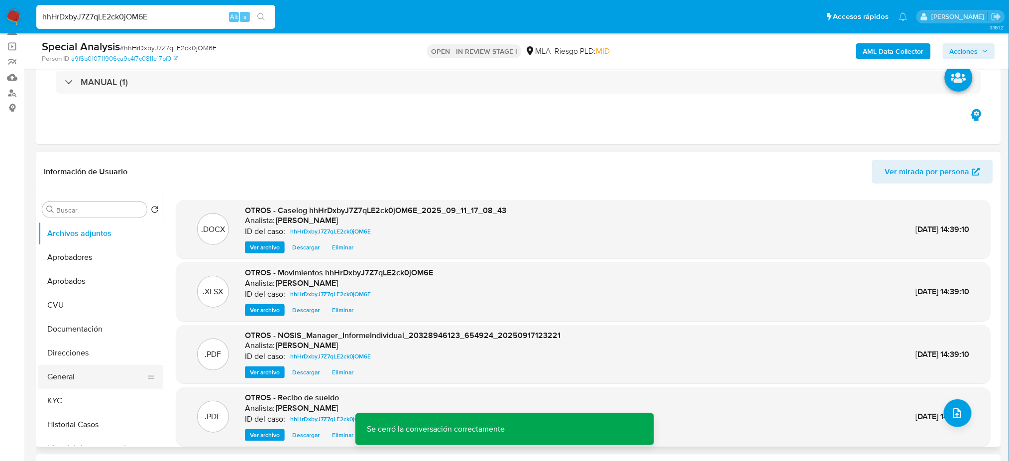
click at [96, 372] on button "General" at bounding box center [96, 377] width 116 height 24
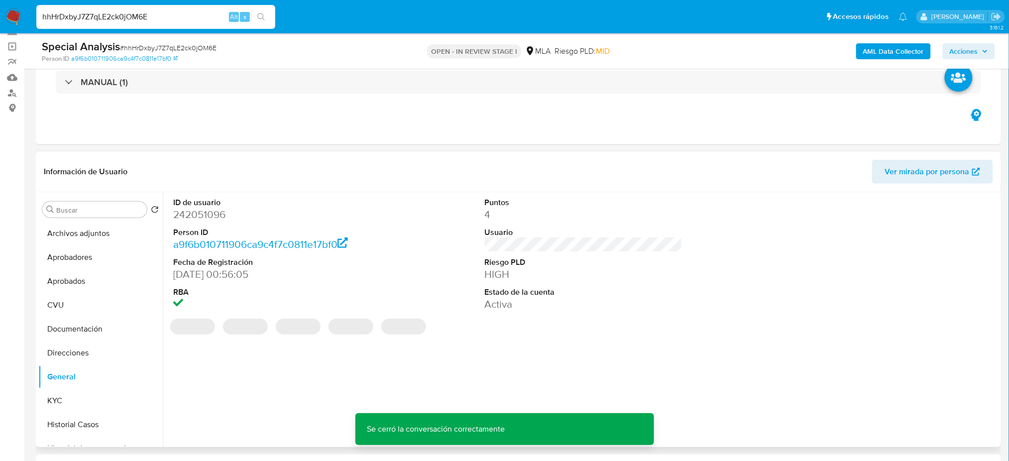
click at [196, 213] on dd "242051096" at bounding box center [272, 215] width 198 height 14
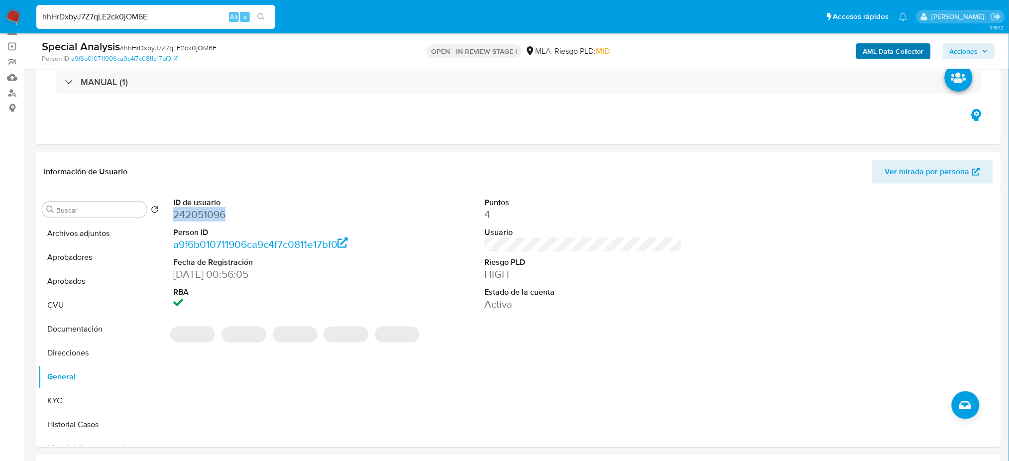
drag, startPoint x: 962, startPoint y: 57, endPoint x: 929, endPoint y: 56, distance: 32.4
click at [962, 56] on span "Acciones" at bounding box center [964, 51] width 28 height 16
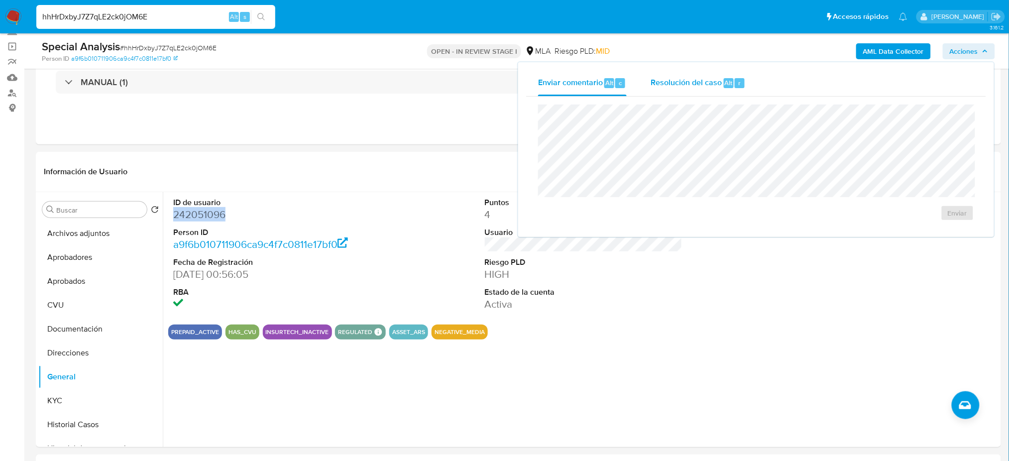
click at [696, 88] on div "Resolución del caso Alt r" at bounding box center [697, 83] width 95 height 26
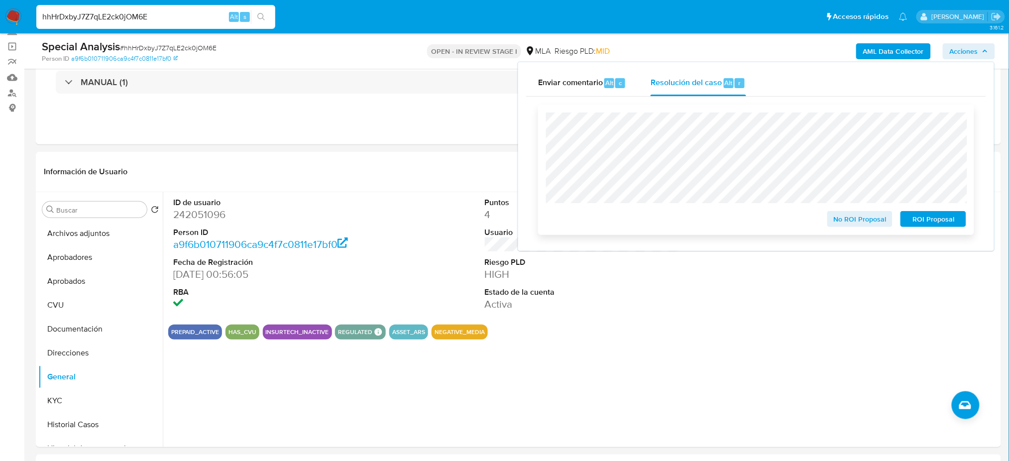
click at [851, 214] on span "No ROI Proposal" at bounding box center [860, 219] width 52 height 14
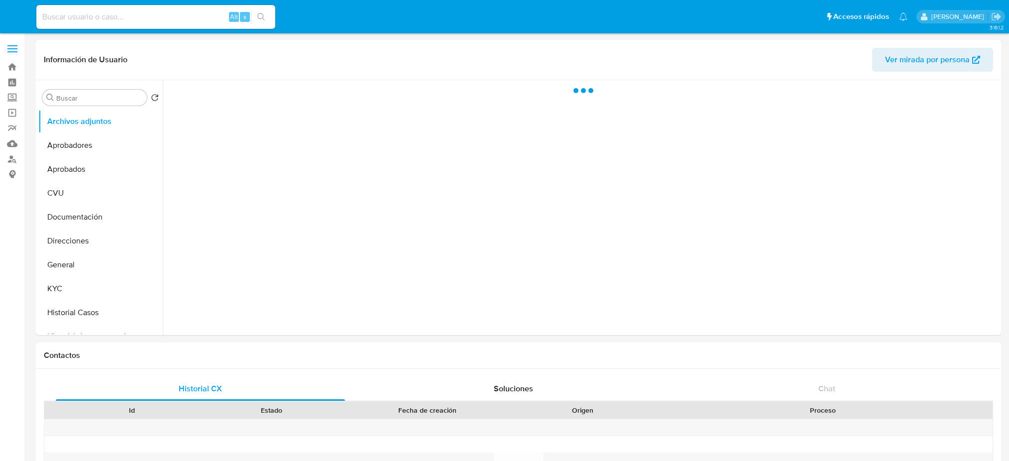
select select "10"
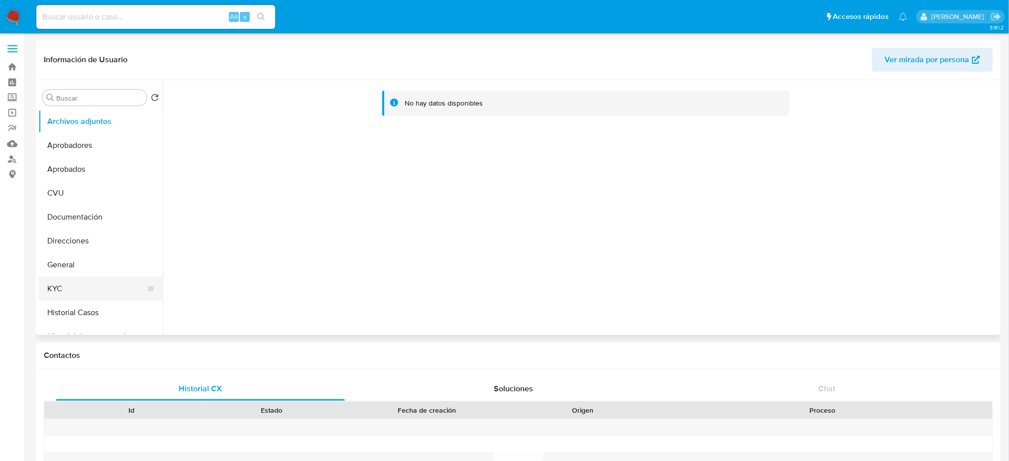
click at [98, 285] on button "KYC" at bounding box center [96, 289] width 116 height 24
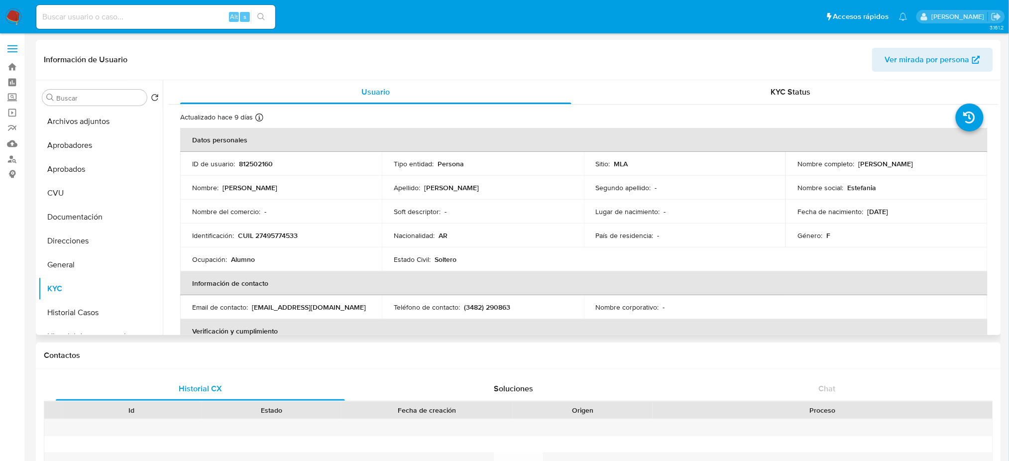
drag, startPoint x: 856, startPoint y: 163, endPoint x: 937, endPoint y: 163, distance: 80.6
click at [937, 163] on div "Nombre completo : Estefania Milagros Luque" at bounding box center [886, 163] width 178 height 9
copy p "Estefania Milagros Luque"
click at [279, 234] on p "CUIL 27495774533" at bounding box center [268, 235] width 60 height 9
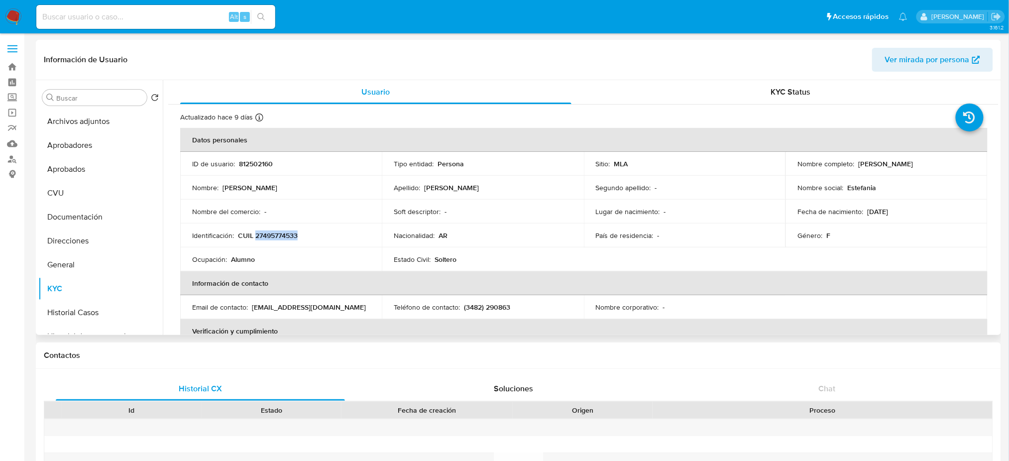
copy p "27495774533"
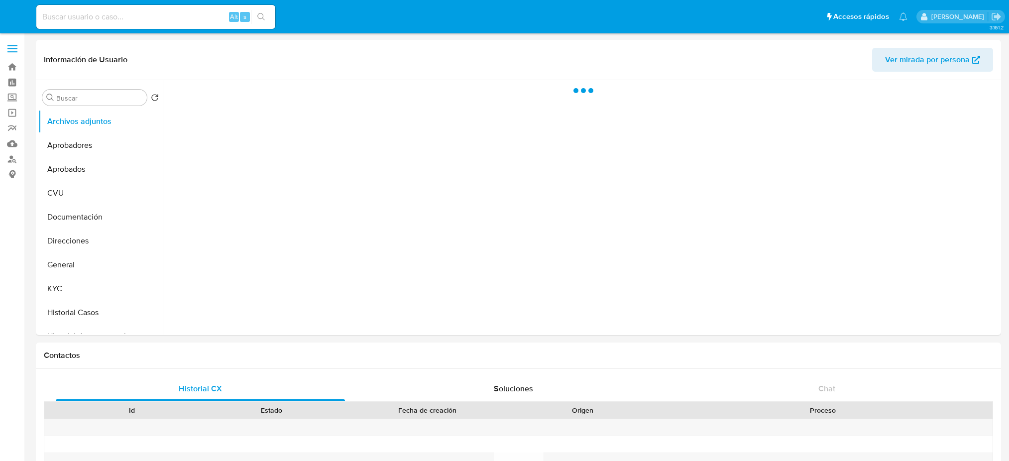
select select "10"
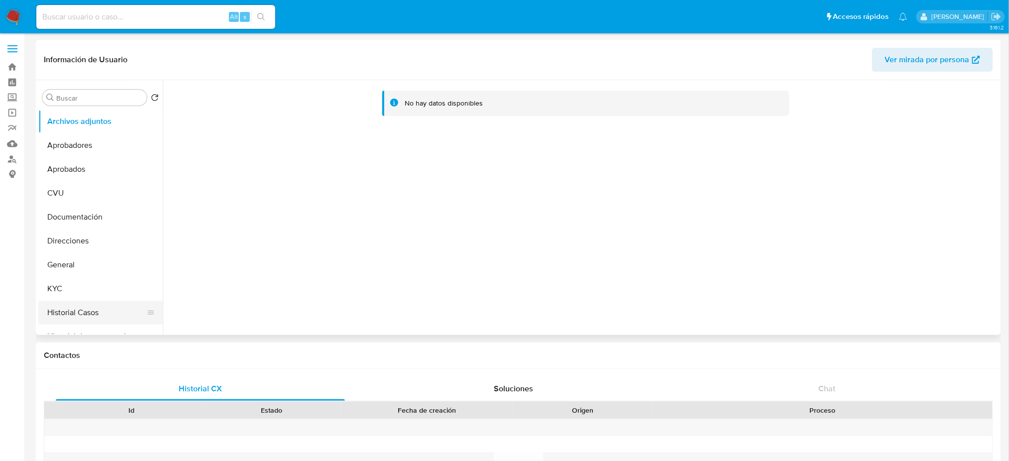
click at [72, 289] on button "KYC" at bounding box center [100, 289] width 124 height 24
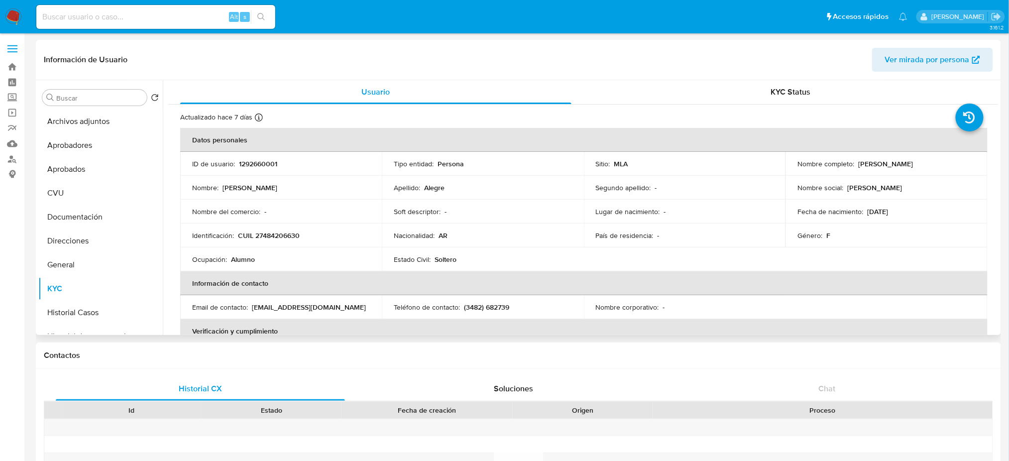
drag, startPoint x: 855, startPoint y: 162, endPoint x: 918, endPoint y: 167, distance: 63.4
click at [918, 167] on div "Nombre completo : Sofia Natali Alegre" at bounding box center [886, 163] width 178 height 9
copy p "Sofia Natali Alegre"
click at [287, 236] on p "CUIL 27484206630" at bounding box center [269, 235] width 62 height 9
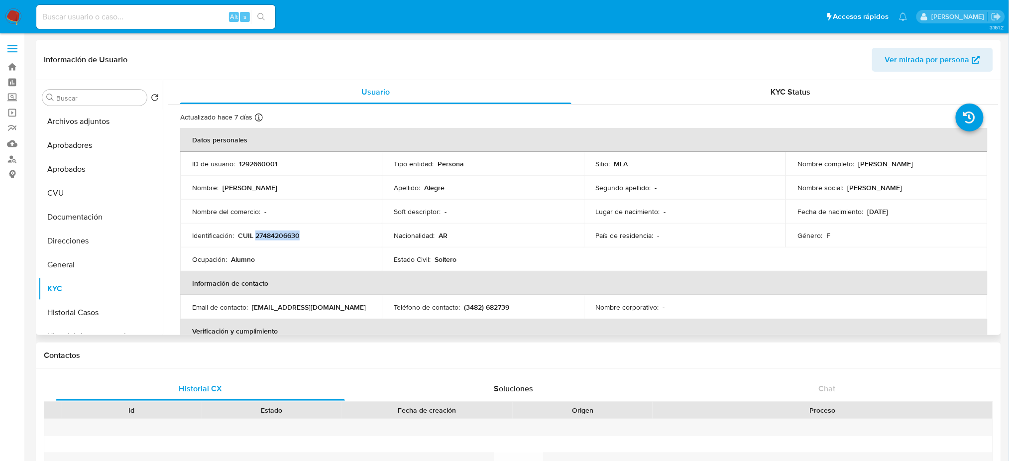
copy p "27484206630"
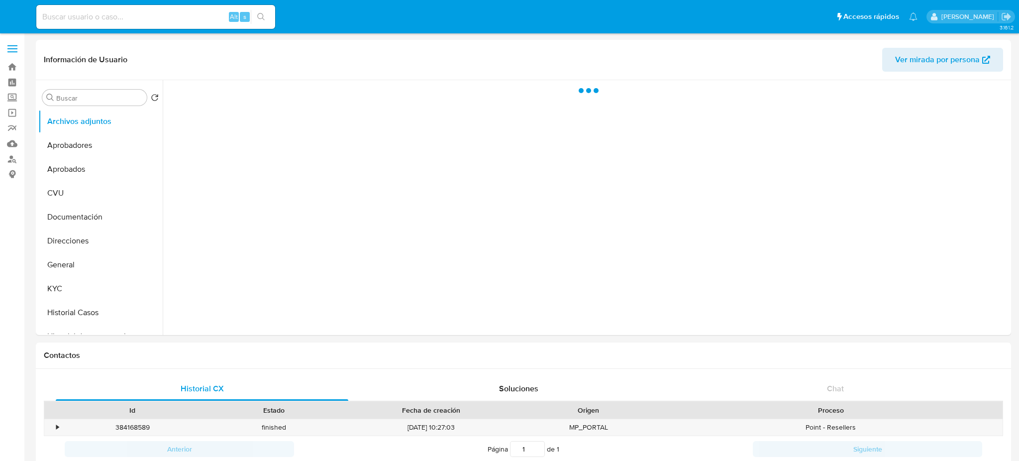
select select "10"
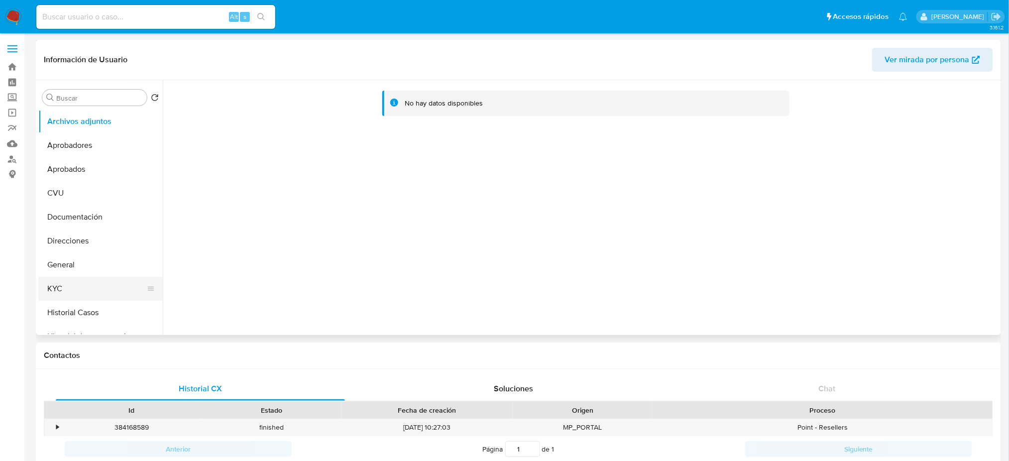
click at [66, 292] on button "KYC" at bounding box center [96, 289] width 116 height 24
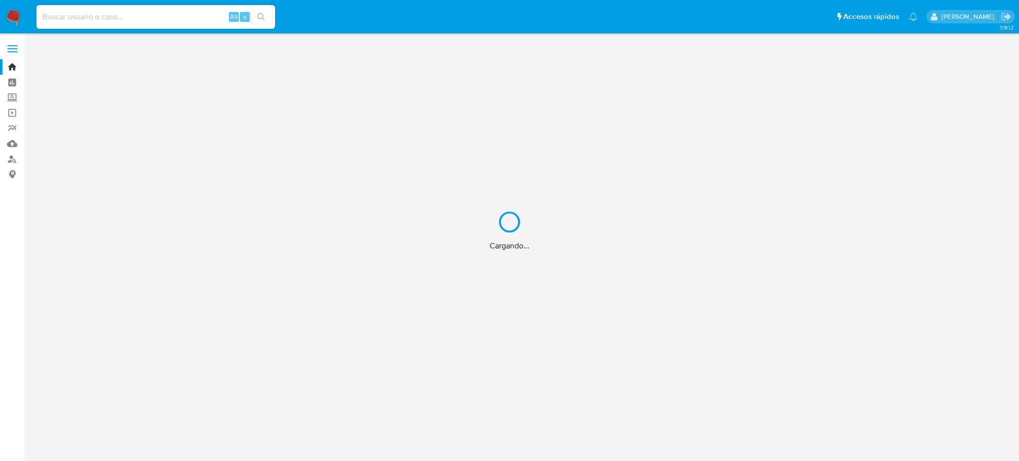
click at [90, 9] on div "Cargando..." at bounding box center [509, 230] width 1019 height 461
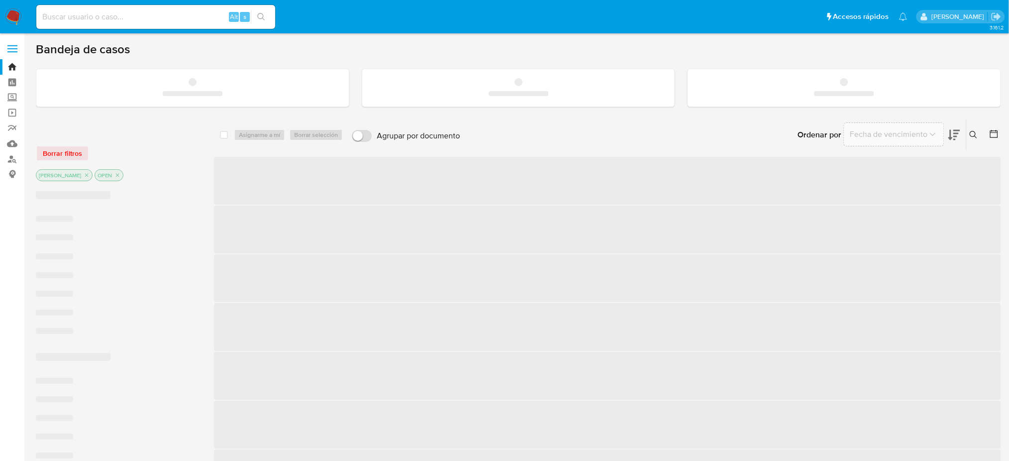
click at [85, 19] on input at bounding box center [155, 16] width 239 height 13
paste input "p7umzQDCEYrrp59rRmVJSleE"
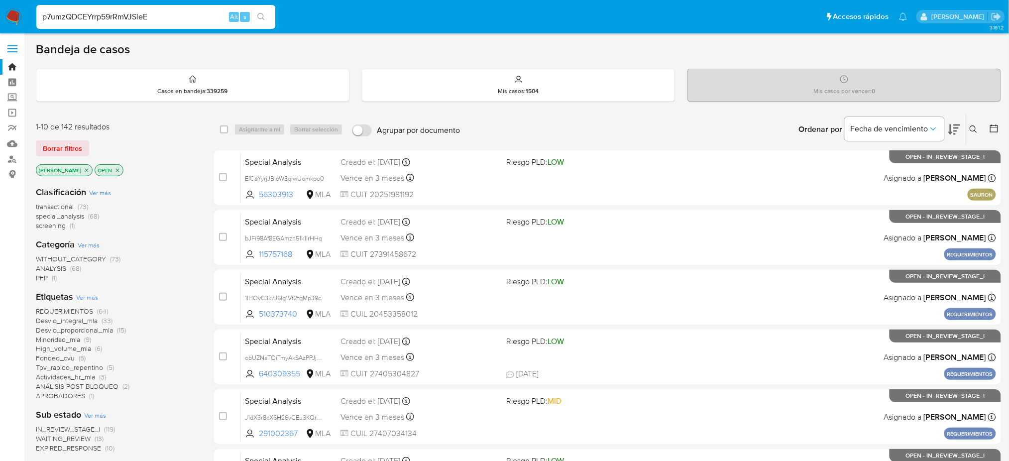
type input "p7umzQDCEYrrp59rRmVJSleE"
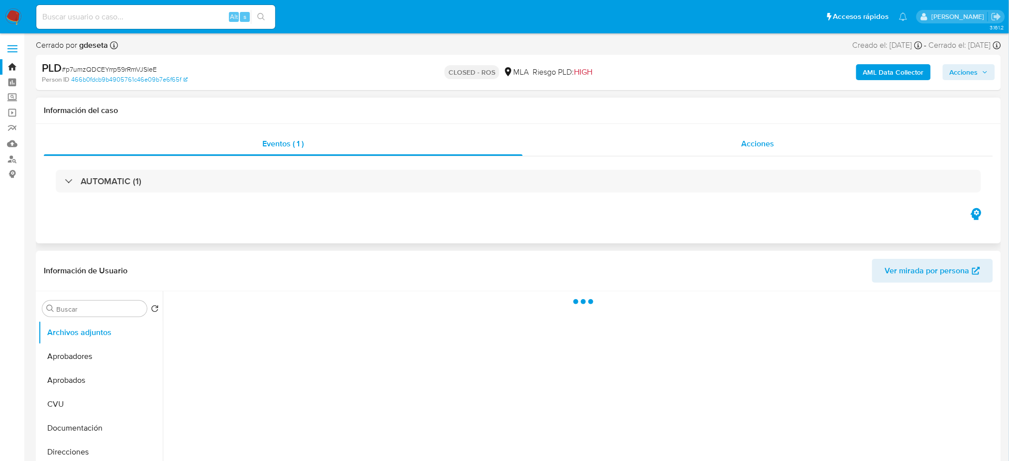
click at [752, 146] on span "Acciones" at bounding box center [758, 143] width 33 height 11
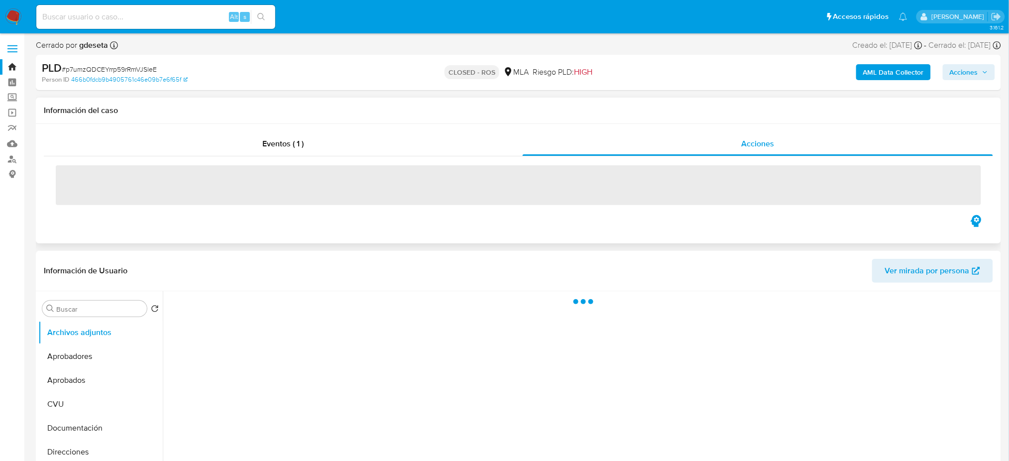
select select "10"
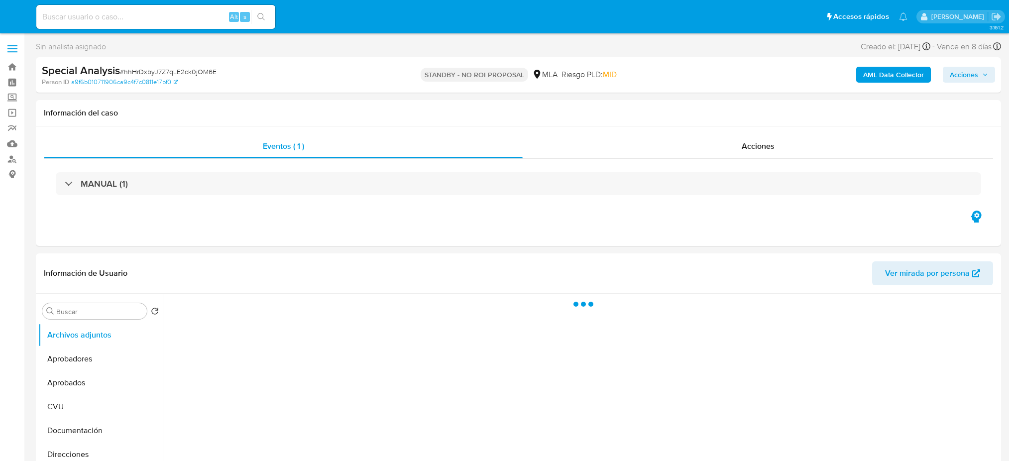
select select "10"
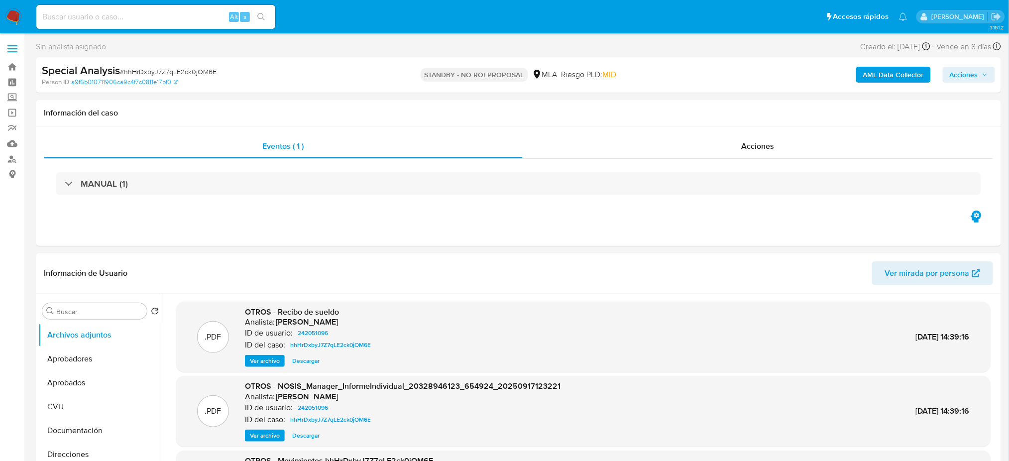
click at [138, 22] on input at bounding box center [155, 16] width 239 height 13
paste input "ydDLxk0GhFBaWCUezoDgcY2j"
type input "ydDLxk0GhFBaWCUezoDgcY2j"
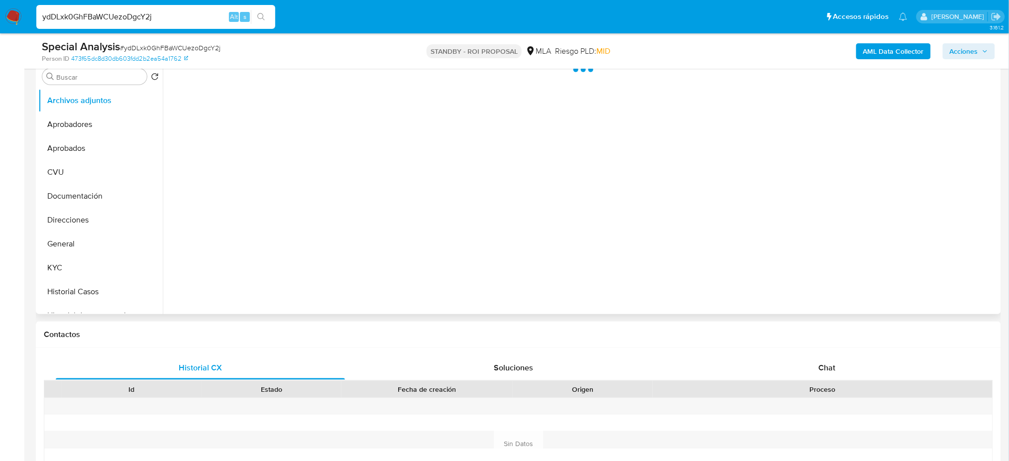
select select "10"
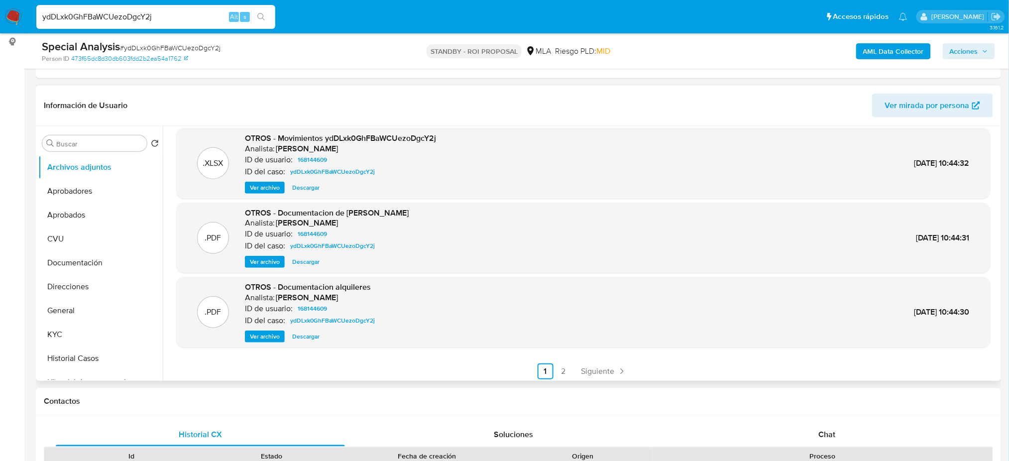
scroll to position [84, 0]
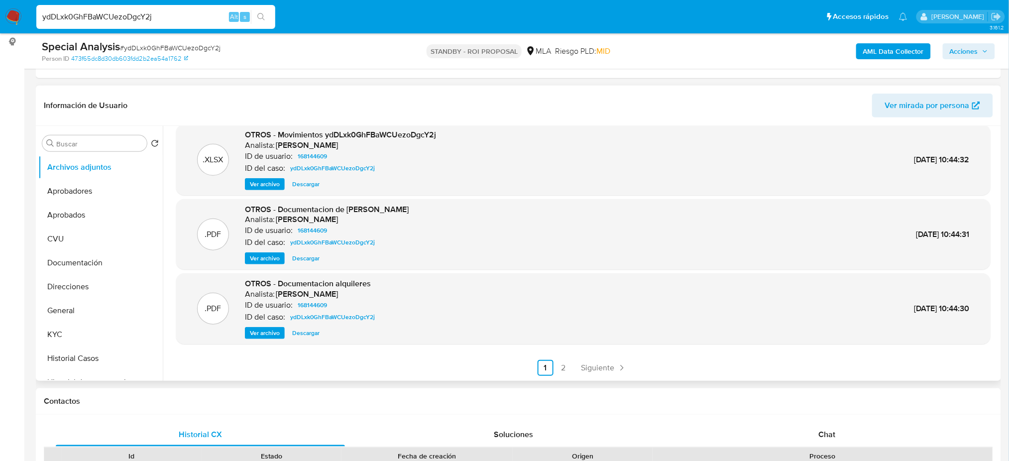
click at [564, 360] on link "2" at bounding box center [563, 368] width 16 height 16
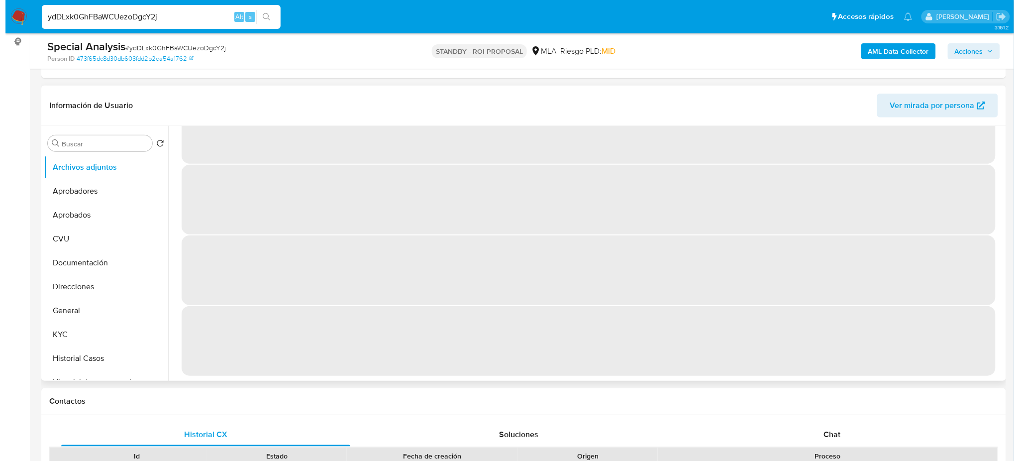
scroll to position [0, 0]
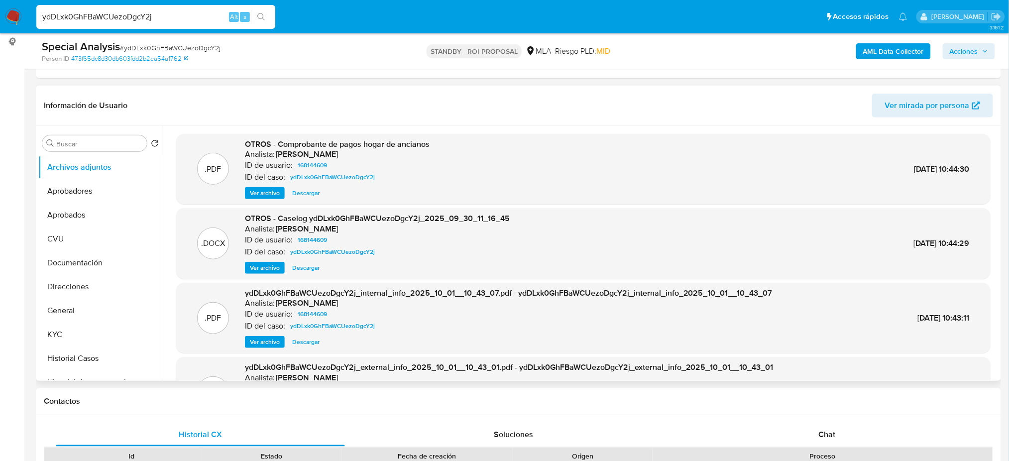
click at [255, 265] on span "Ver archivo" at bounding box center [265, 268] width 30 height 10
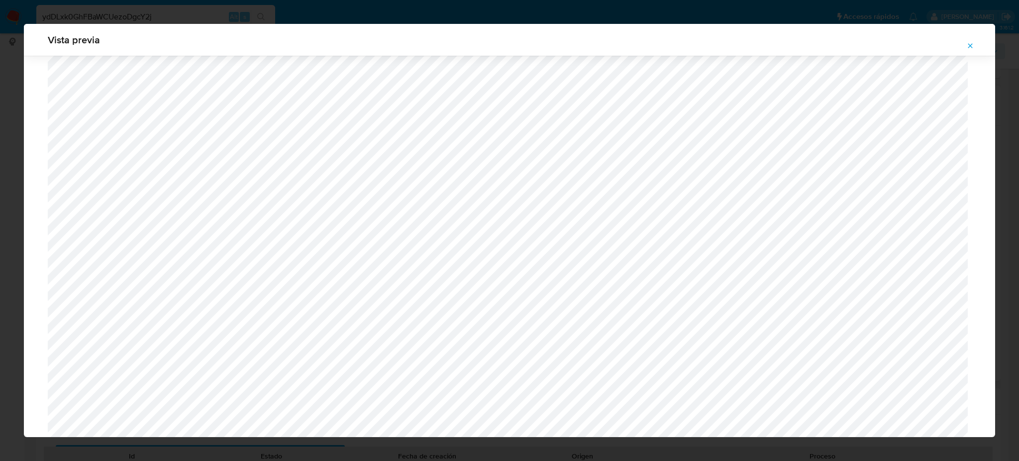
scroll to position [312, 0]
click at [967, 44] on icon "Attachment preview" at bounding box center [971, 46] width 8 height 8
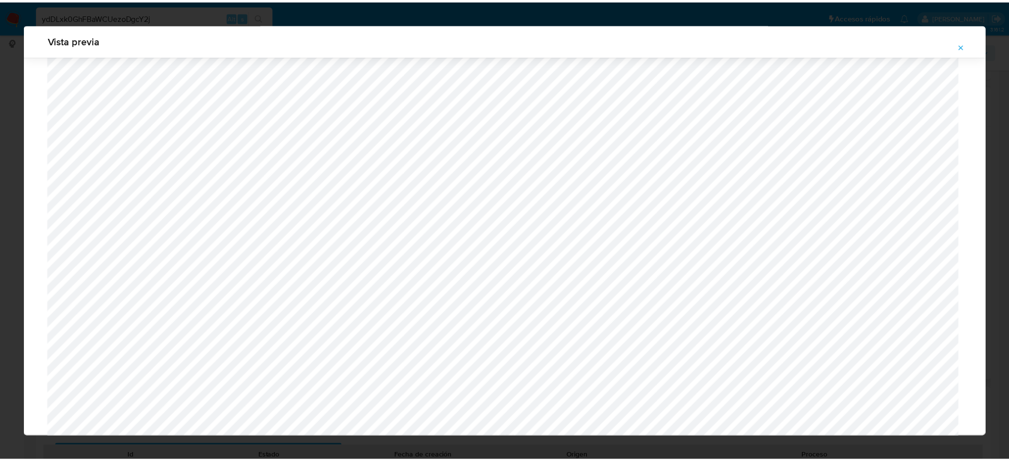
scroll to position [0, 0]
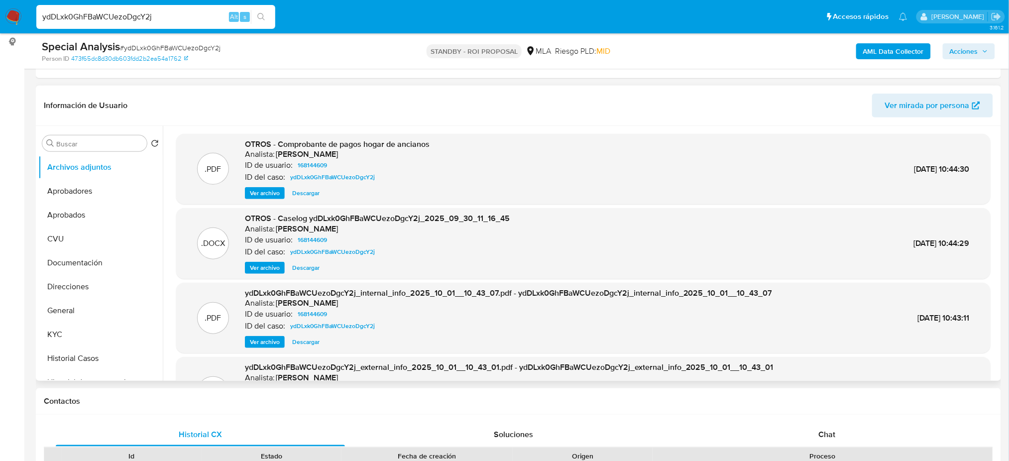
drag, startPoint x: 170, startPoint y: 14, endPoint x: 0, endPoint y: 23, distance: 170.4
click at [0, 23] on nav "Pausado Ver notificaciones ydDLxk0GhFBaWCUezoDgcY2j Alt s Accesos rápidos Presi…" at bounding box center [504, 16] width 1009 height 33
paste input "hhHrDxbyJ7Z7qLE2ck0jOM6E"
type input "hhHrDxbyJ7Z7qLE2ck0jOM6E"
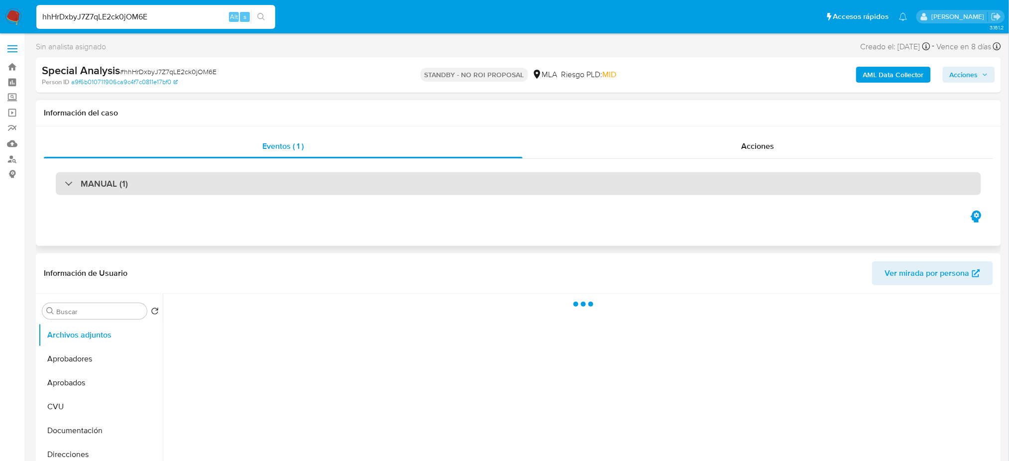
select select "10"
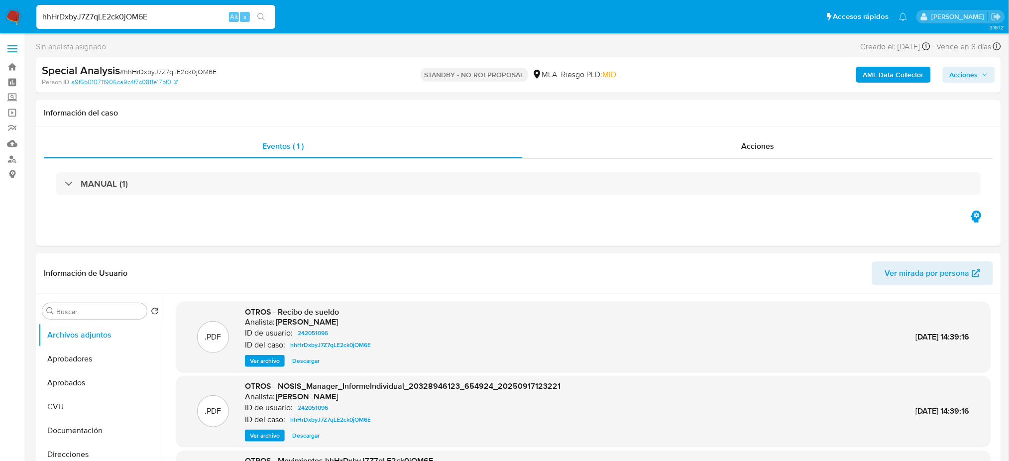
drag, startPoint x: 202, startPoint y: 21, endPoint x: 0, endPoint y: 35, distance: 202.5
paste input "Kf0p6Ca4dxdzlNRPgYILaTUD"
type input "Kf0p6Ca4dxdzlNRPgYILaTUD"
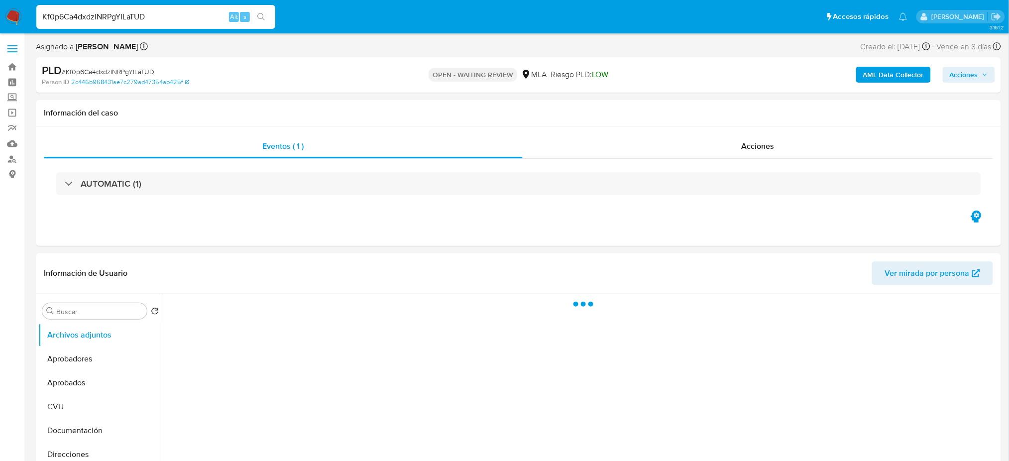
select select "10"
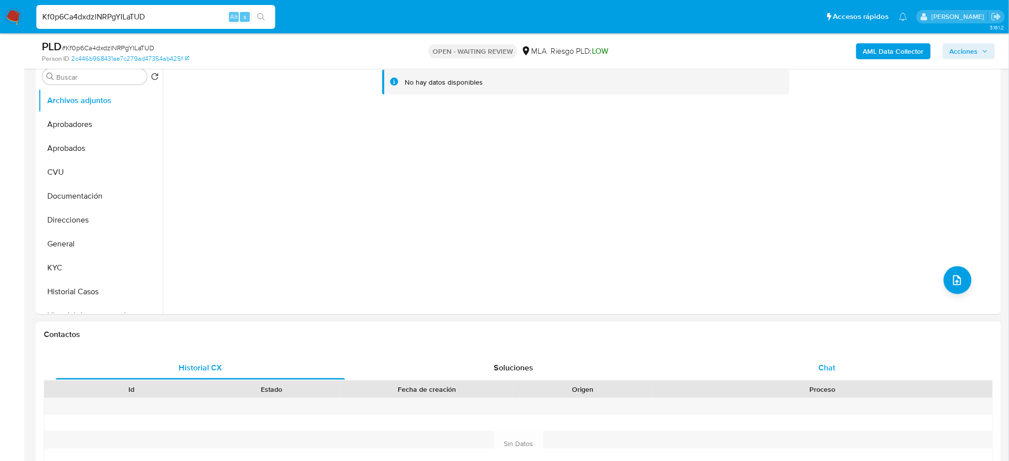
click at [816, 359] on div "Chat" at bounding box center [826, 368] width 289 height 24
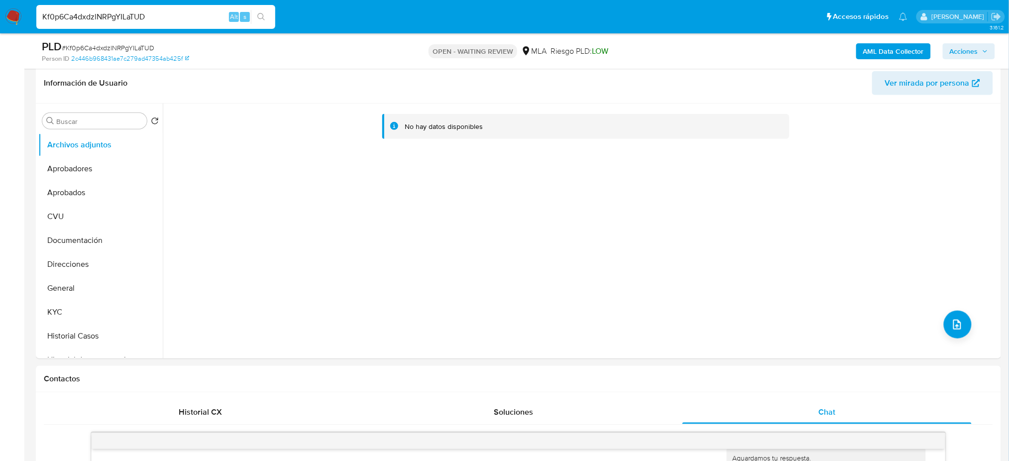
scroll to position [132, 0]
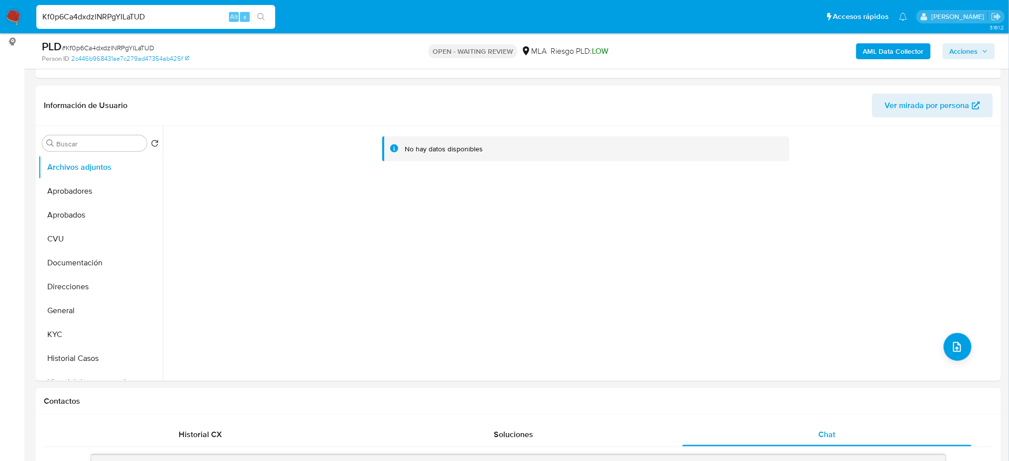
click at [132, 46] on span "# Kf0p6Ca4dxdzlNRPgYILaTUD" at bounding box center [108, 48] width 93 height 10
copy span "Kf0p6Ca4dxdzlNRPgYILaTUD"
drag, startPoint x: 11, startPoint y: 21, endPoint x: 62, endPoint y: 44, distance: 55.9
click at [11, 20] on img at bounding box center [13, 16] width 17 height 17
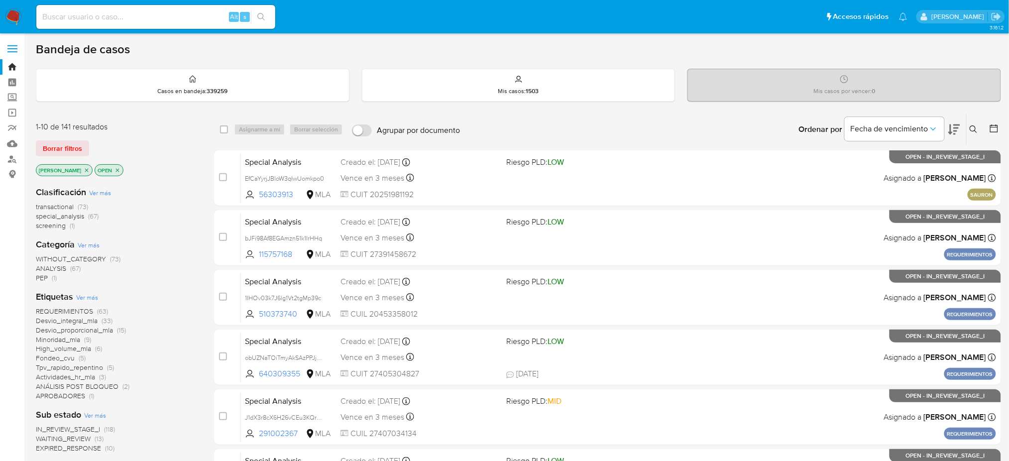
click at [974, 127] on icon at bounding box center [973, 129] width 8 height 8
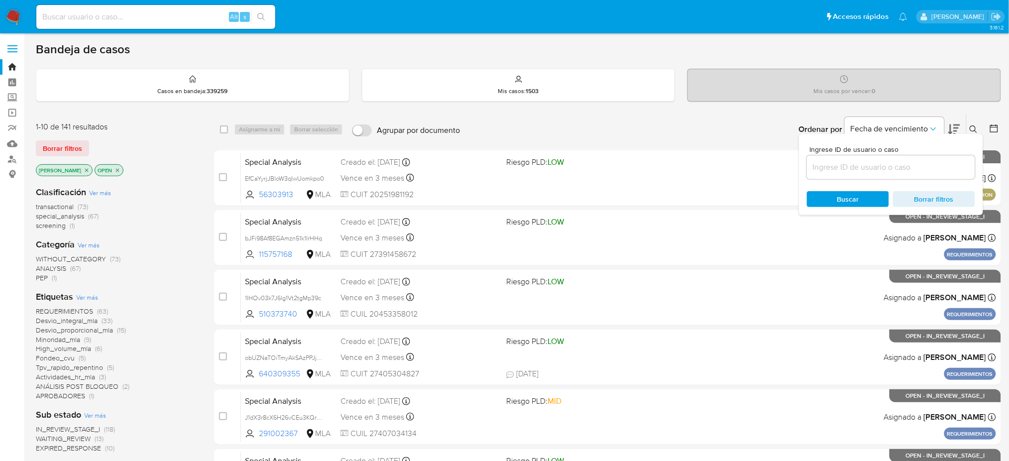
click at [887, 163] on input at bounding box center [891, 167] width 168 height 13
type input "Kf0p6Ca4dxdzlNRPgYILaTUD"
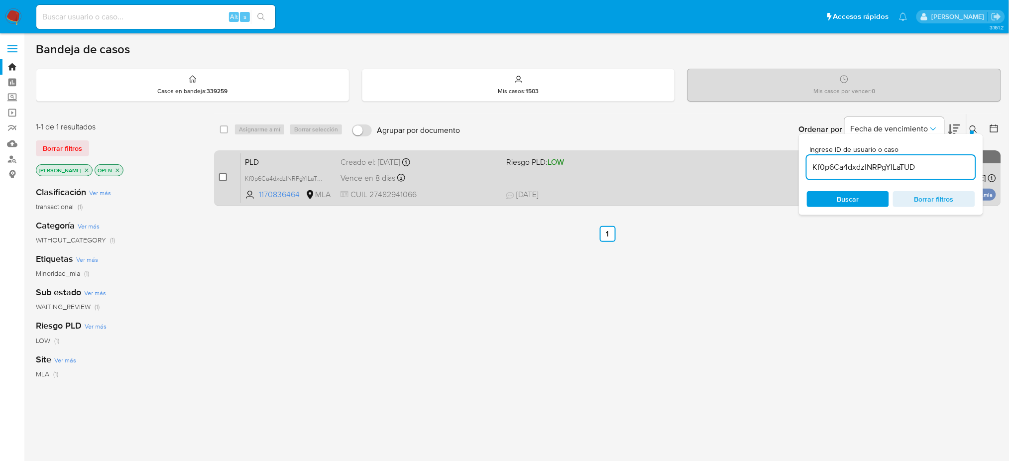
click at [220, 174] on input "checkbox" at bounding box center [223, 177] width 8 height 8
checkbox input "true"
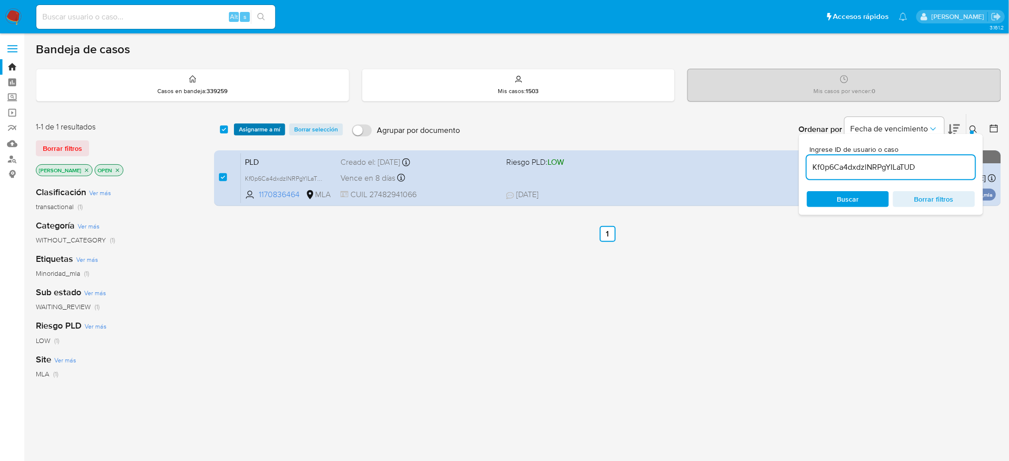
click at [241, 133] on span "Asignarme a mí" at bounding box center [259, 129] width 41 height 10
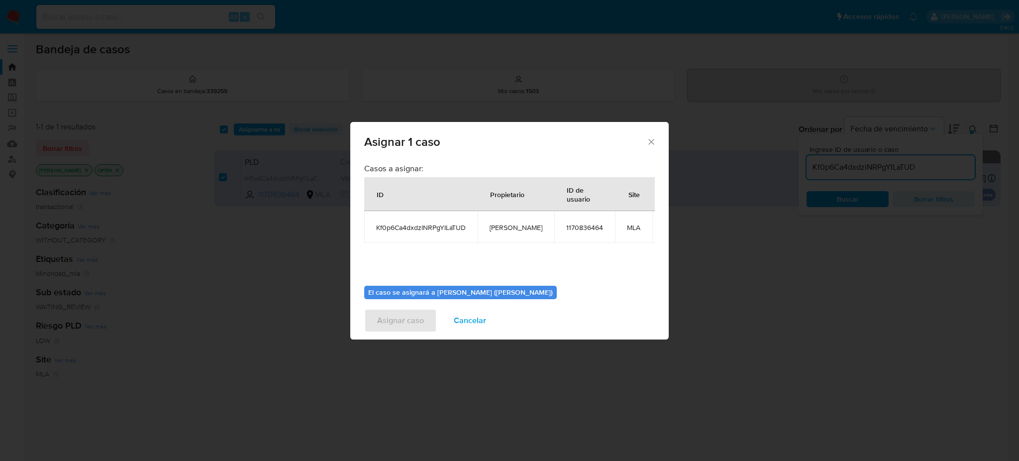
click at [510, 234] on td "[PERSON_NAME]" at bounding box center [516, 227] width 77 height 32
click at [508, 226] on span "[PERSON_NAME]" at bounding box center [516, 227] width 53 height 9
copy span "[PERSON_NAME]"
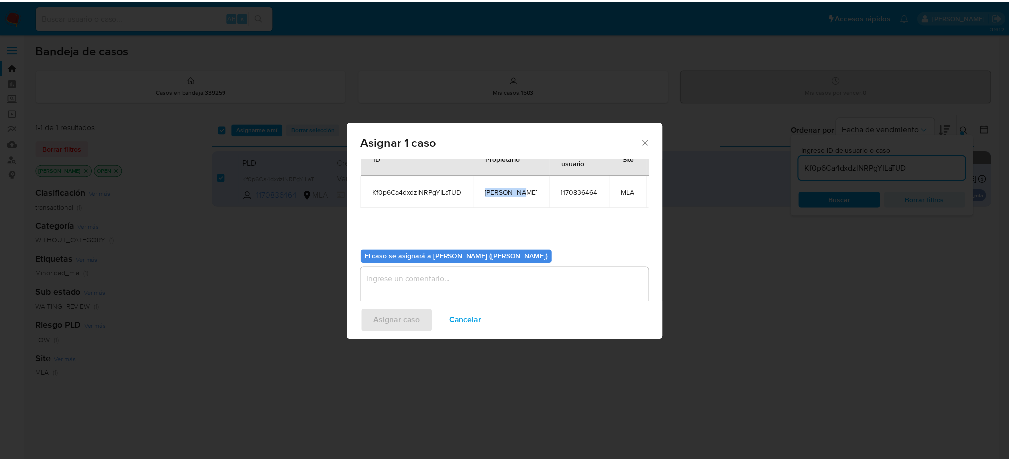
scroll to position [51, 0]
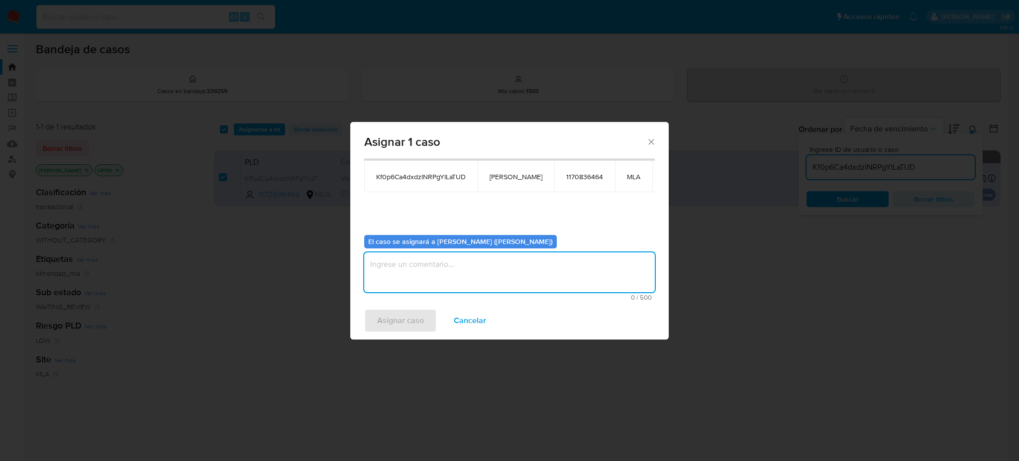
click at [431, 261] on textarea "assign-modal" at bounding box center [509, 272] width 291 height 40
paste textarea "[PERSON_NAME]"
type textarea "[PERSON_NAME]"
click at [411, 315] on span "Asignar caso" at bounding box center [400, 321] width 47 height 22
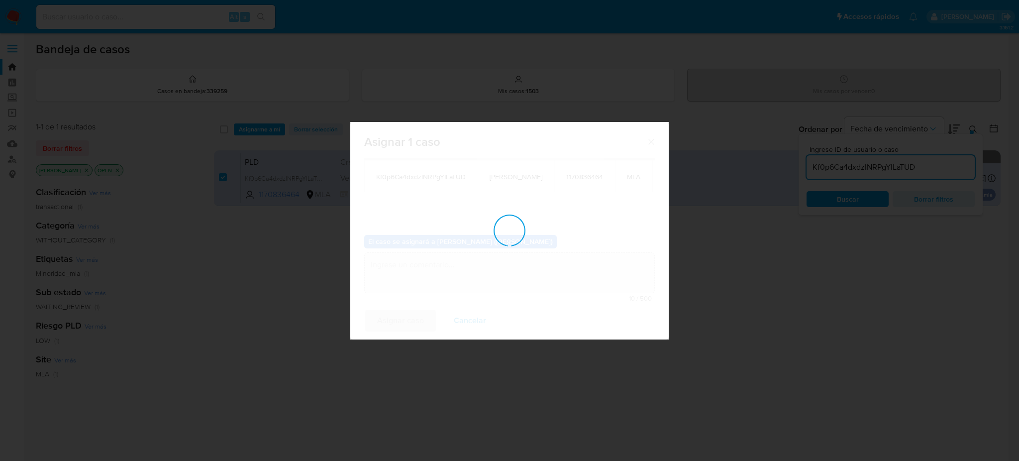
checkbox input "false"
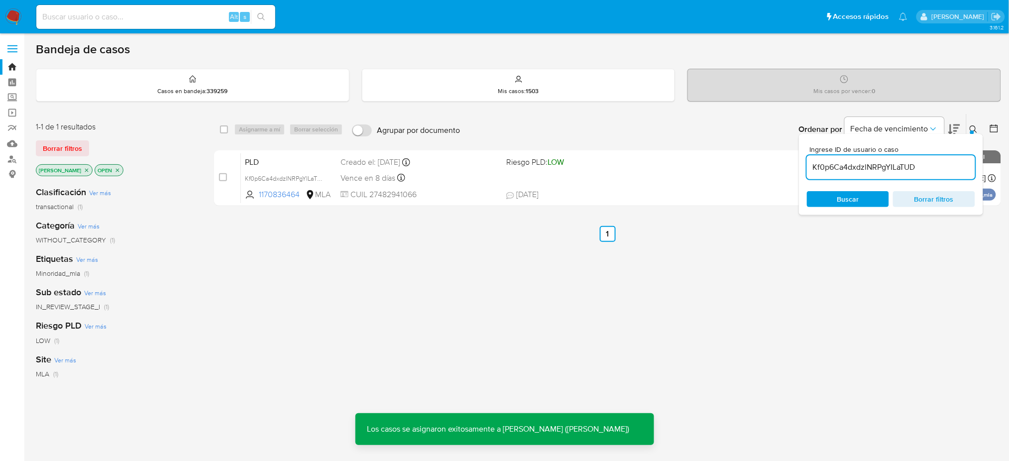
click at [293, 158] on span "PLD" at bounding box center [289, 161] width 88 height 13
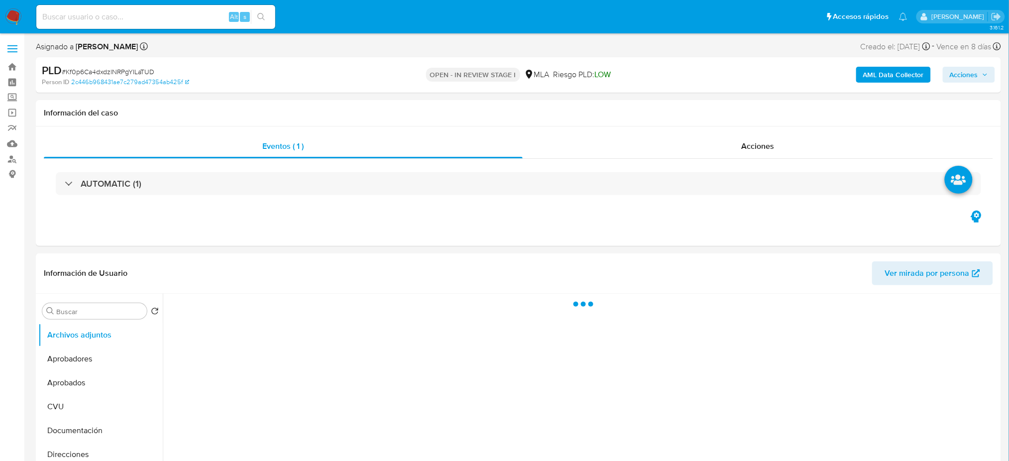
select select "10"
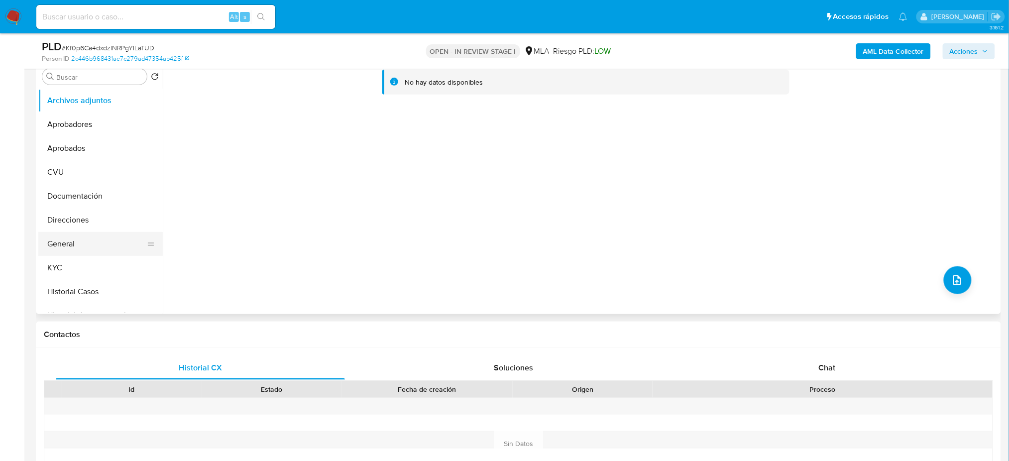
click at [83, 245] on button "General" at bounding box center [96, 244] width 116 height 24
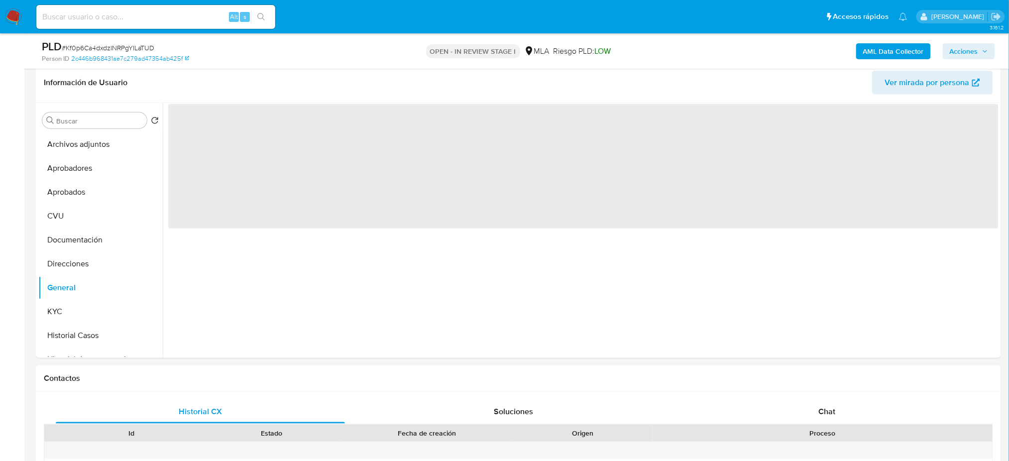
scroll to position [132, 0]
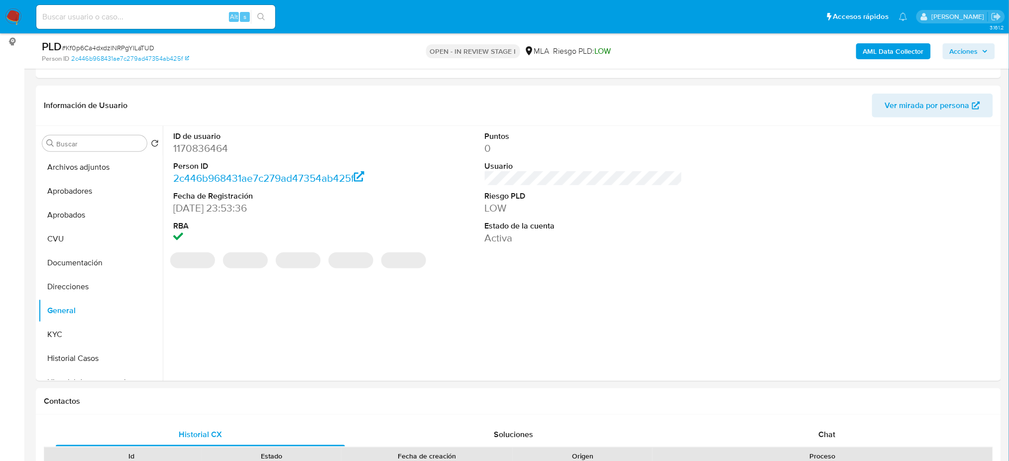
click at [179, 148] on dd "1170836464" at bounding box center [272, 148] width 198 height 14
copy dd "1170836464"
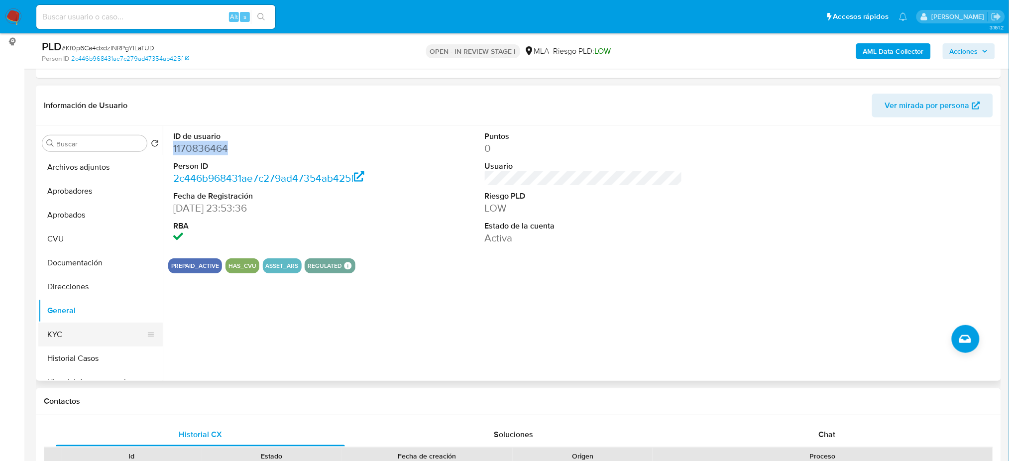
click at [70, 332] on button "KYC" at bounding box center [96, 334] width 116 height 24
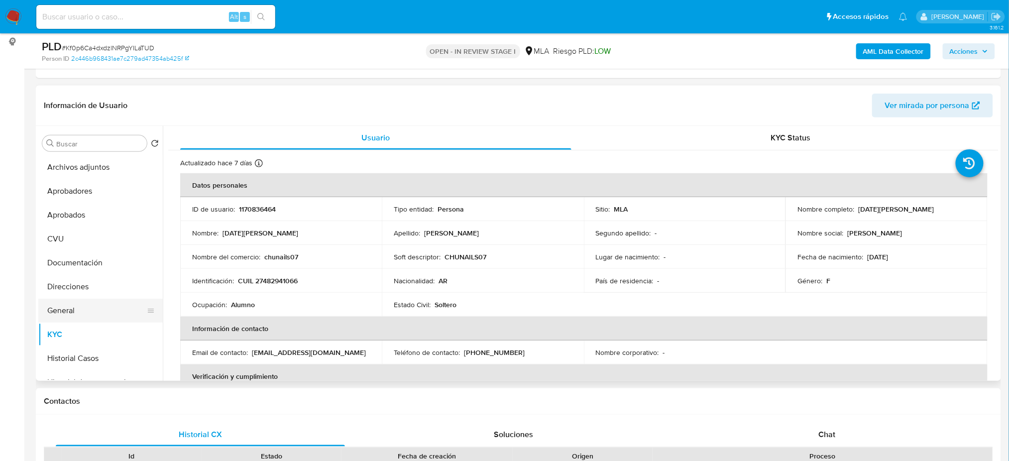
click at [93, 303] on button "General" at bounding box center [96, 311] width 116 height 24
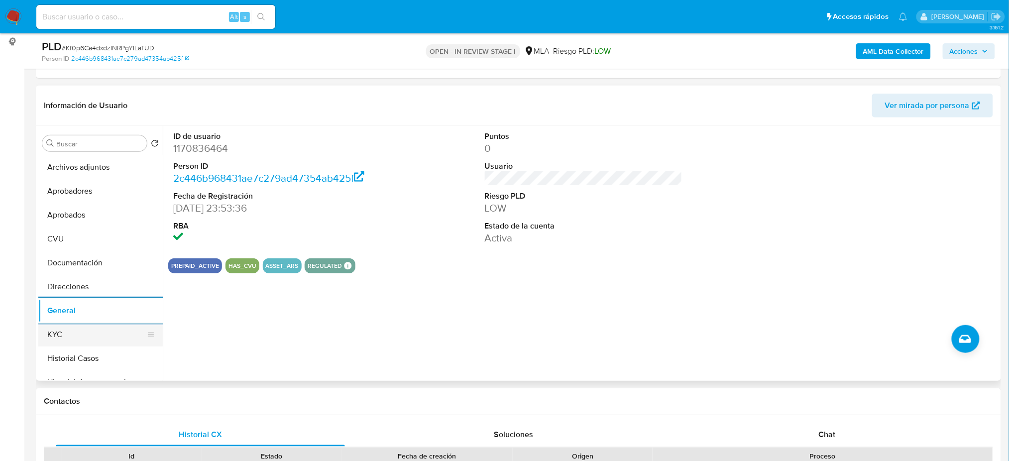
click at [97, 339] on button "KYC" at bounding box center [96, 334] width 116 height 24
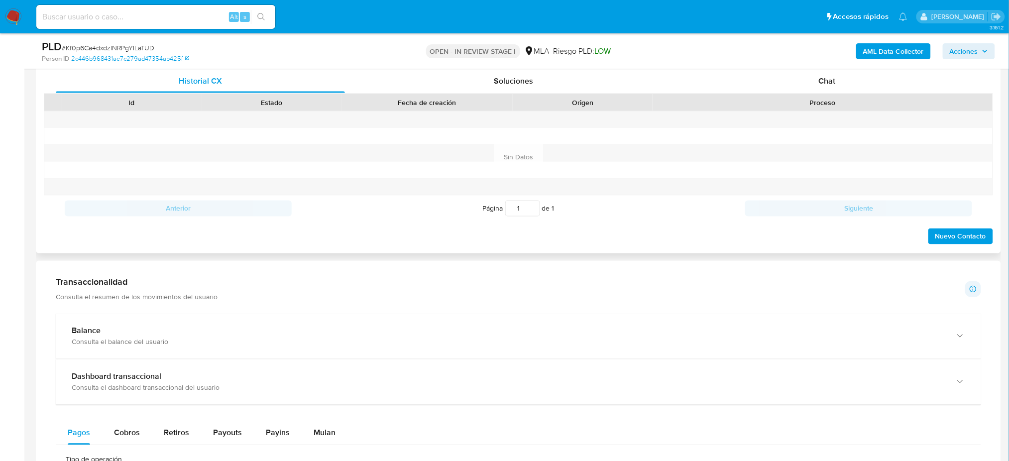
scroll to position [464, 0]
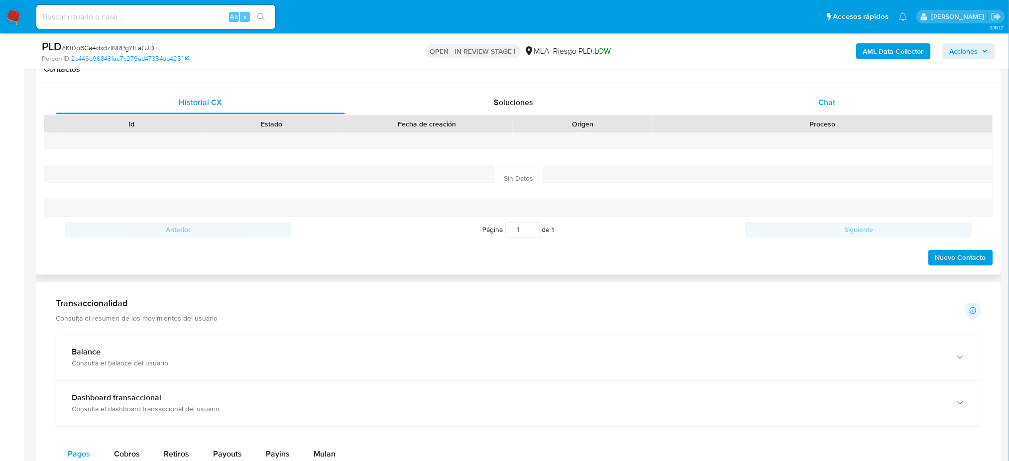
click at [841, 102] on div "Chat" at bounding box center [826, 103] width 289 height 24
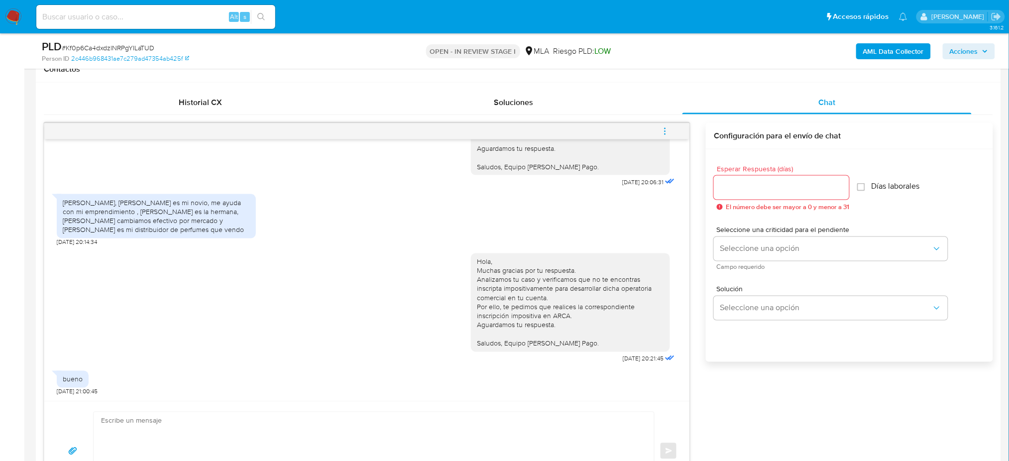
scroll to position [265, 0]
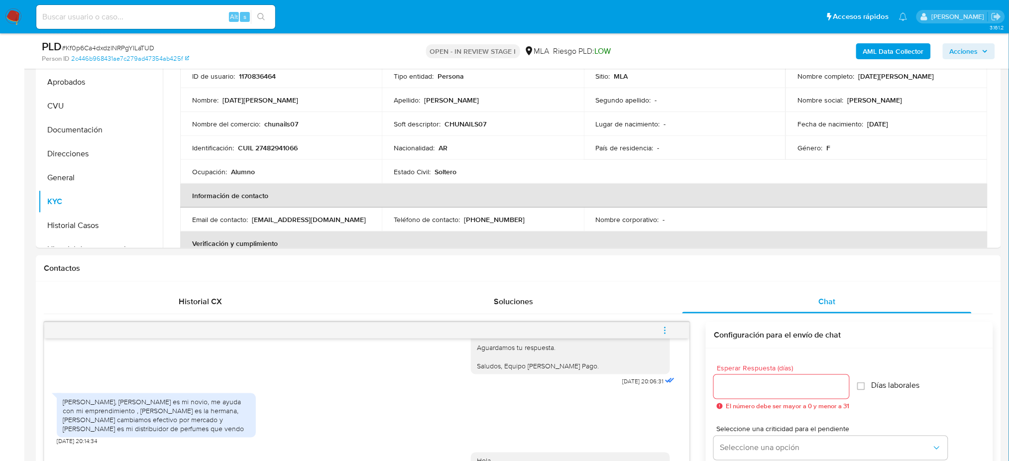
click at [124, 48] on span "# Kf0p6Ca4dxdzlNRPgYILaTUD" at bounding box center [108, 48] width 93 height 10
copy span "Kf0p6Ca4dxdzlNRPgYILaTUD"
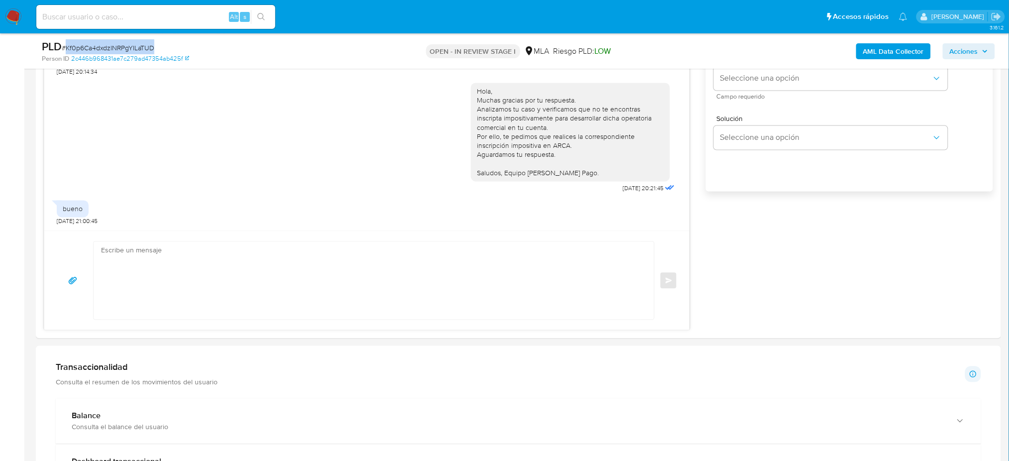
scroll to position [796, 0]
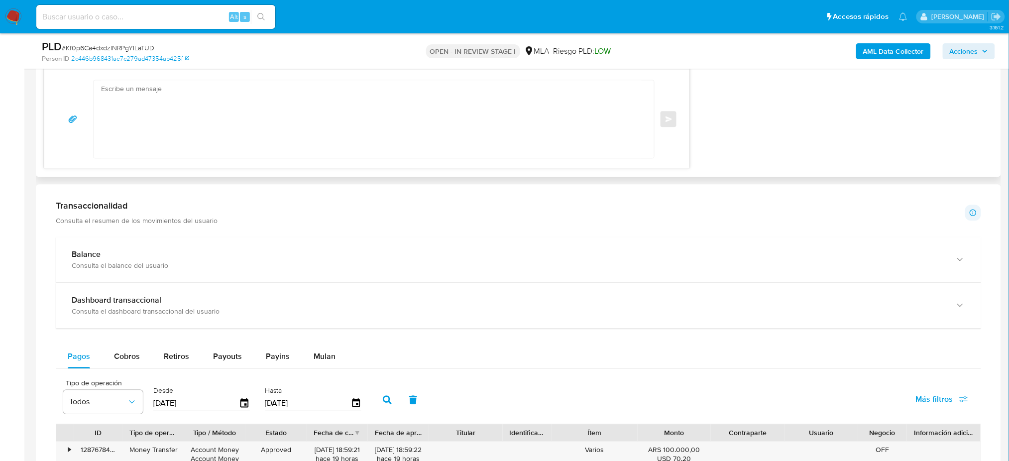
click at [127, 122] on textarea at bounding box center [371, 119] width 540 height 78
paste textarea "Hola XXX, Muchas gracias por tu respuesta. Analizamos tu caso y verificamos que…"
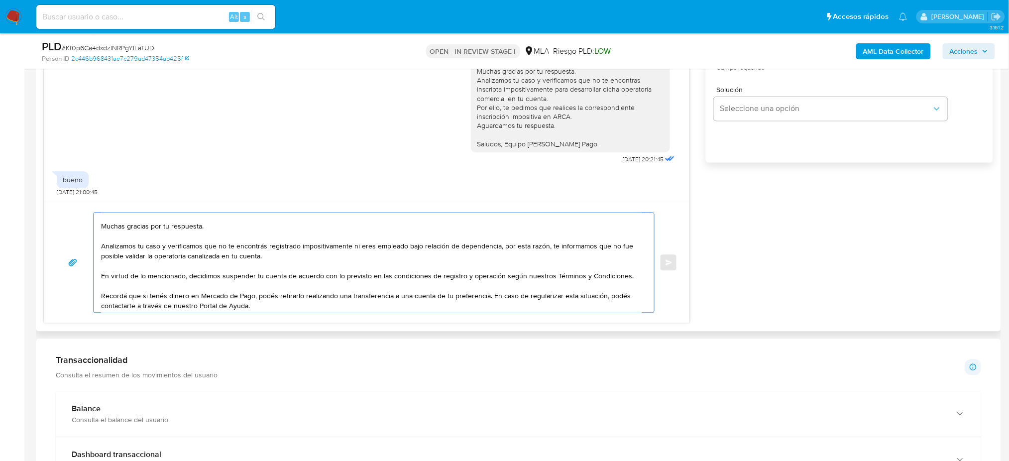
scroll to position [0, 0]
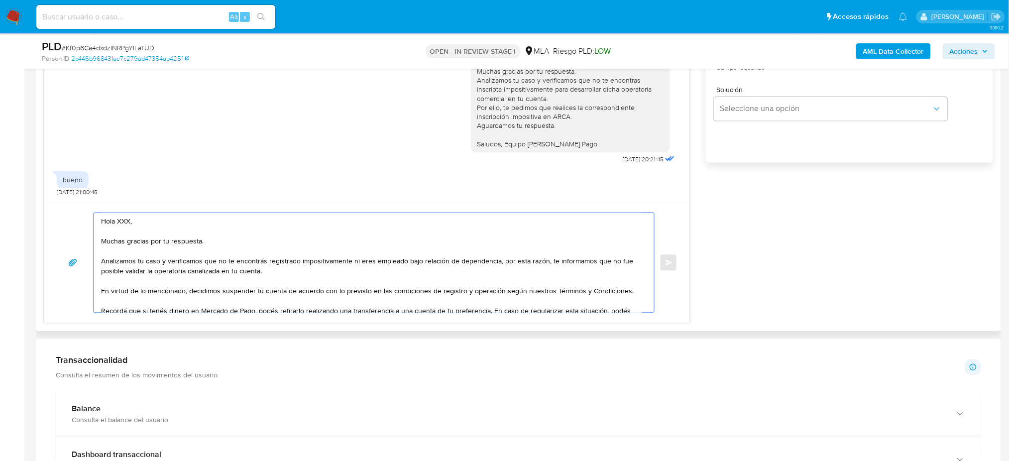
drag, startPoint x: 129, startPoint y: 222, endPoint x: 116, endPoint y: 222, distance: 12.9
click at [116, 222] on textarea "Hola XXX, Muchas gracias por tu respuesta. Analizamos tu caso y verificamos que…" at bounding box center [371, 263] width 540 height 100
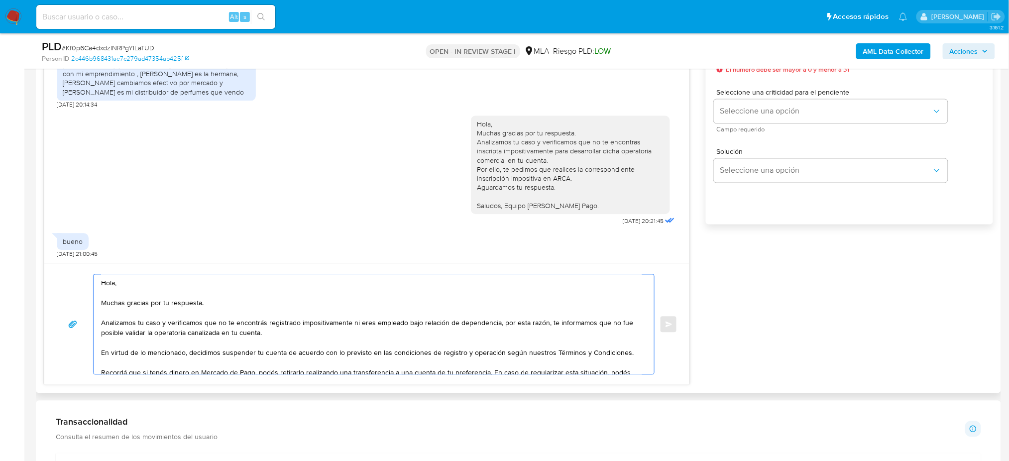
scroll to position [531, 0]
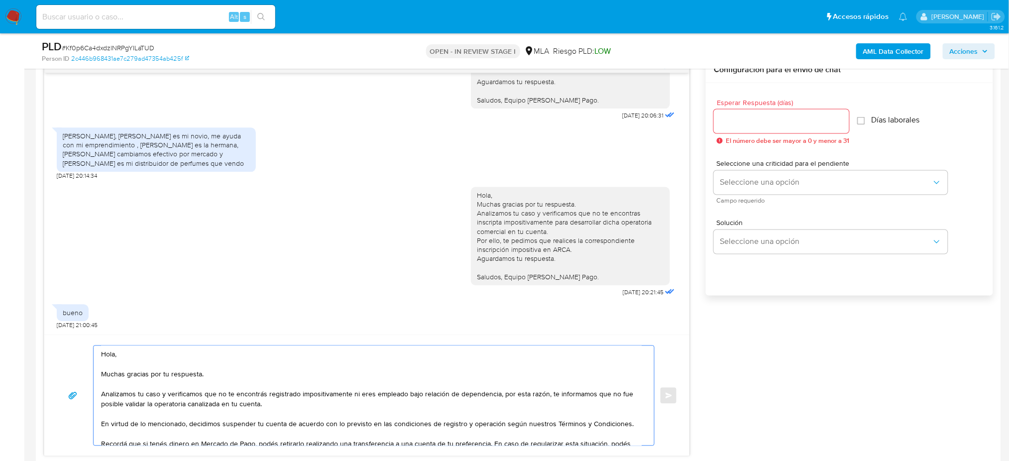
type textarea "Hola, Muchas gracias por tu respuesta. Analizamos tu caso y verificamos que no …"
click at [737, 129] on div at bounding box center [781, 121] width 135 height 24
click at [730, 125] on input "Esperar Respuesta (días)" at bounding box center [781, 121] width 135 height 13
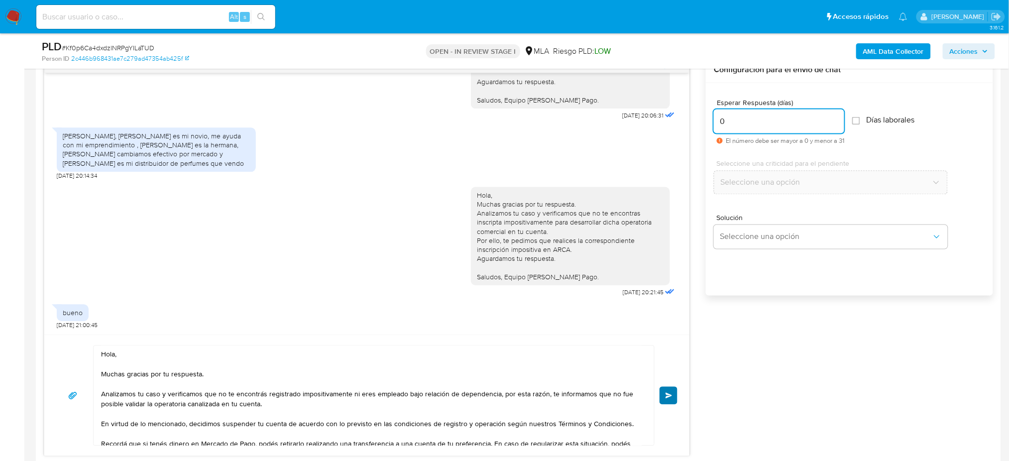
type input "0"
click at [666, 394] on span "Enviar" at bounding box center [668, 396] width 7 height 6
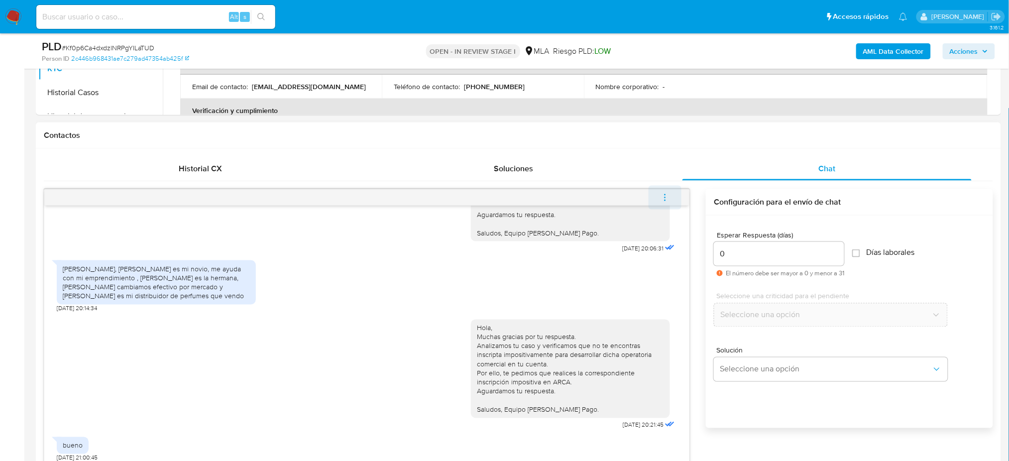
scroll to position [1104, 0]
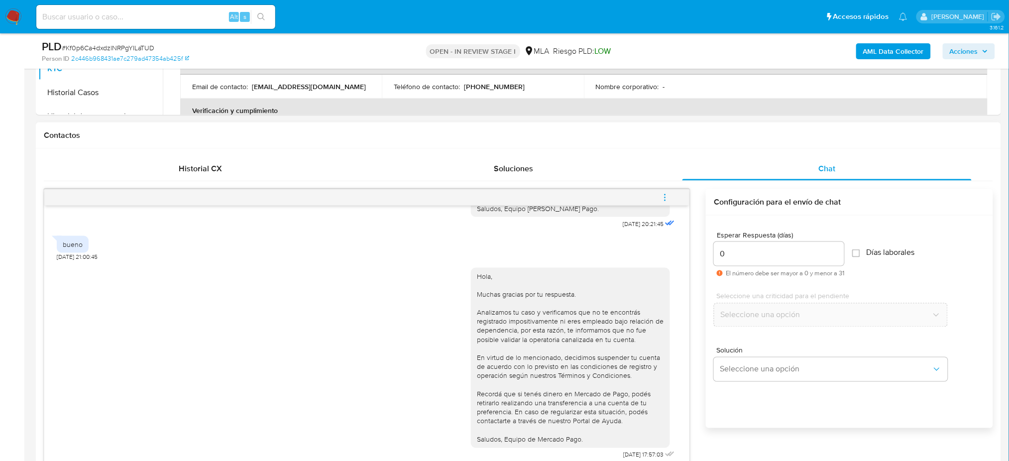
click at [665, 189] on span "menu-action" at bounding box center [664, 198] width 9 height 24
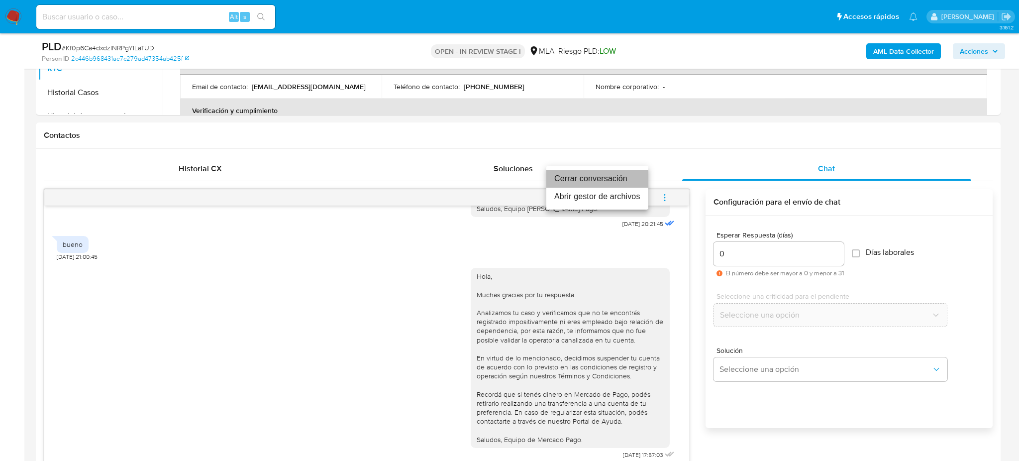
click at [573, 179] on li "Cerrar conversación" at bounding box center [597, 179] width 102 height 18
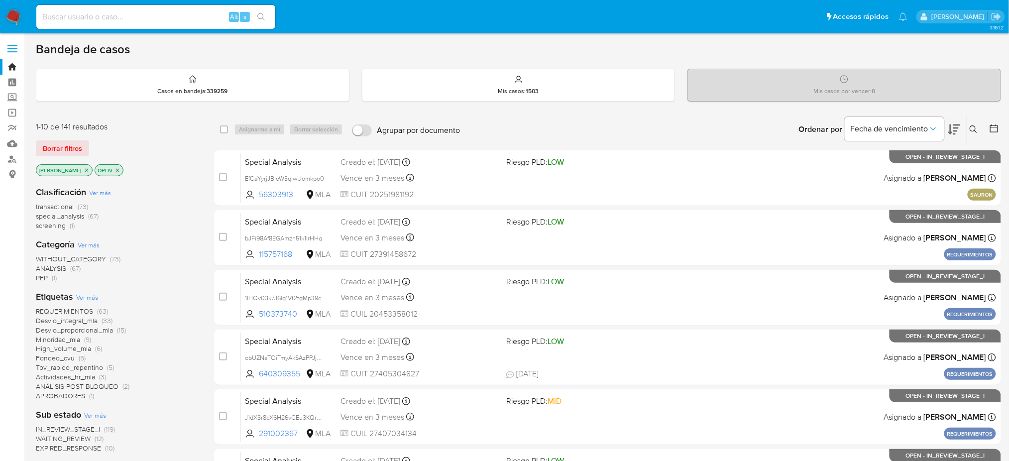
click at [764, 127] on icon at bounding box center [973, 129] width 8 height 8
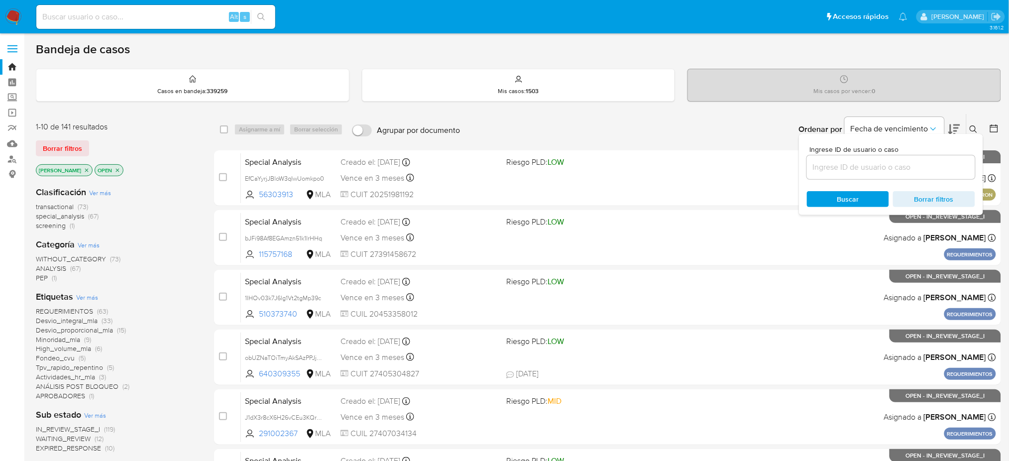
click at [764, 178] on div at bounding box center [891, 167] width 168 height 24
click at [764, 170] on input at bounding box center [891, 167] width 168 height 13
paste input "Kf0p6Ca4dxdzlNRPgYILaTUD"
type input "Kf0p6Ca4dxdzlNRPgYILaTUD"
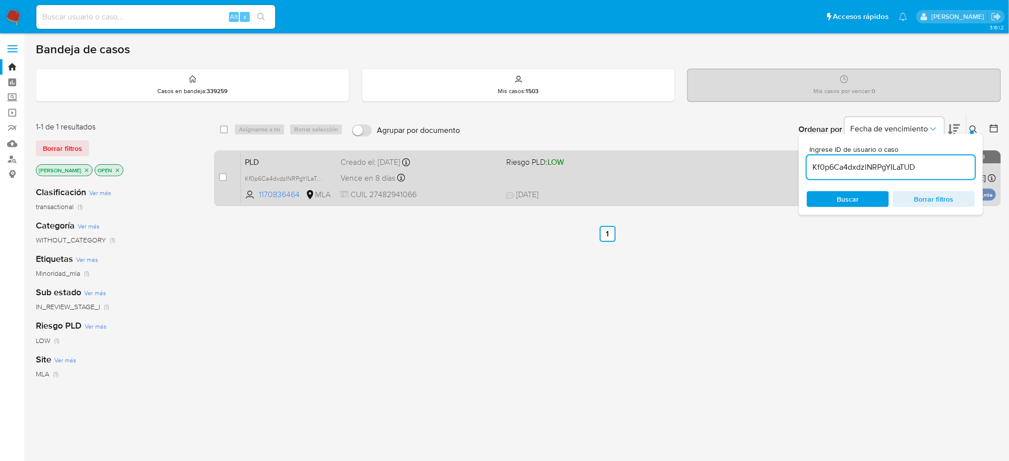
drag, startPoint x: 223, startPoint y: 177, endPoint x: 234, endPoint y: 162, distance: 19.2
click at [223, 176] on input "checkbox" at bounding box center [223, 177] width 8 height 8
checkbox input "true"
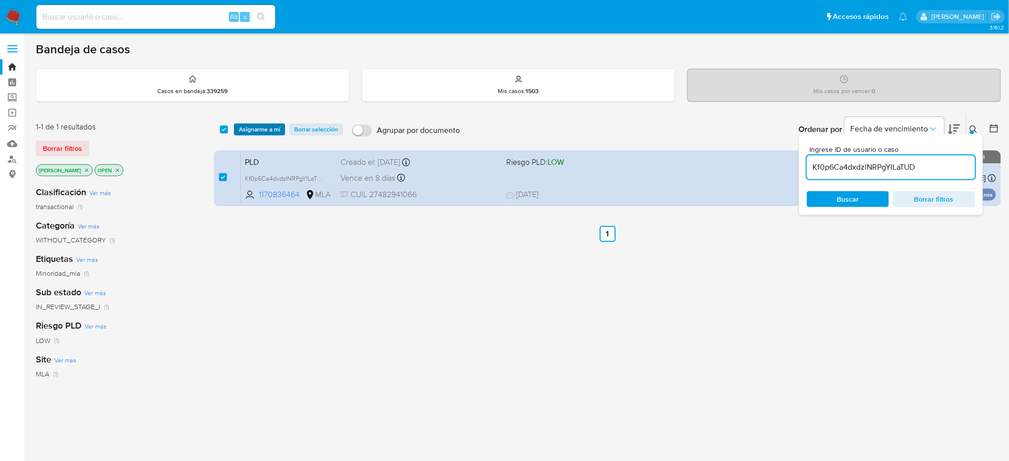
click at [251, 129] on span "Asignarme a mí" at bounding box center [259, 129] width 41 height 10
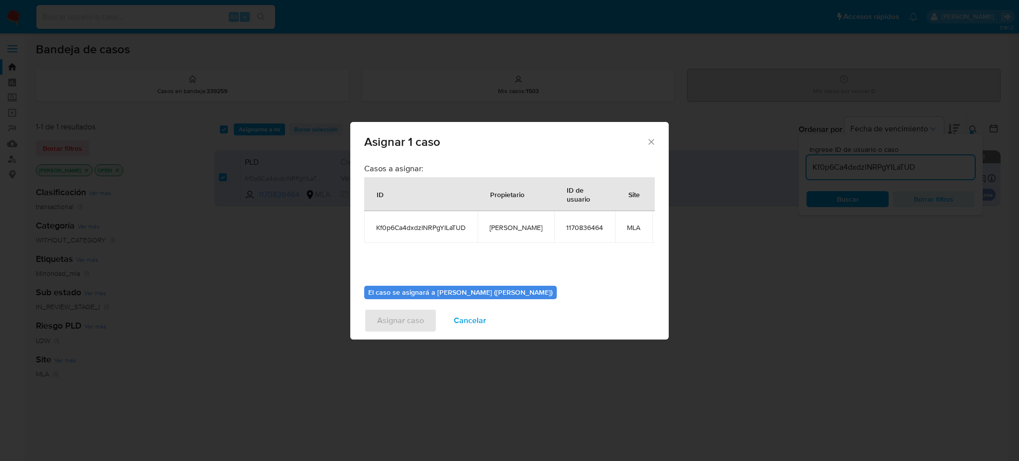
click at [497, 232] on td "[PERSON_NAME]" at bounding box center [516, 227] width 77 height 32
copy span "[PERSON_NAME]"
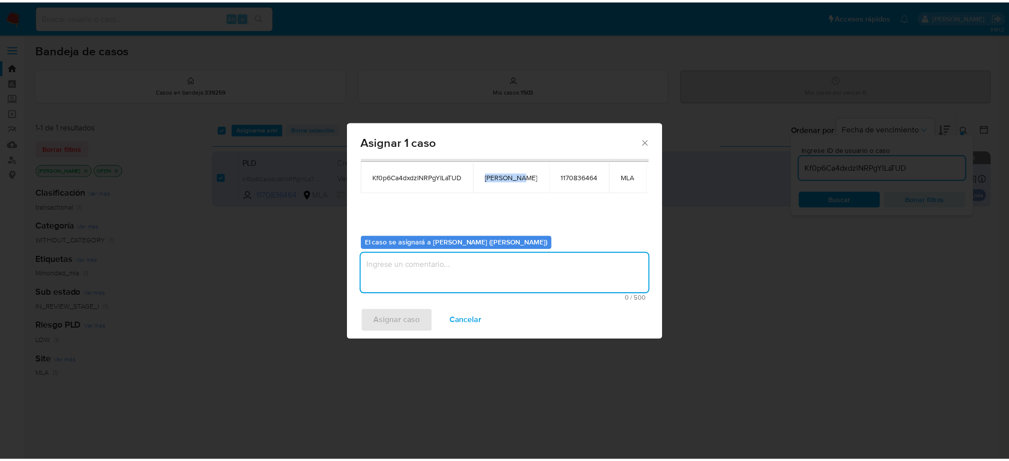
scroll to position [51, 0]
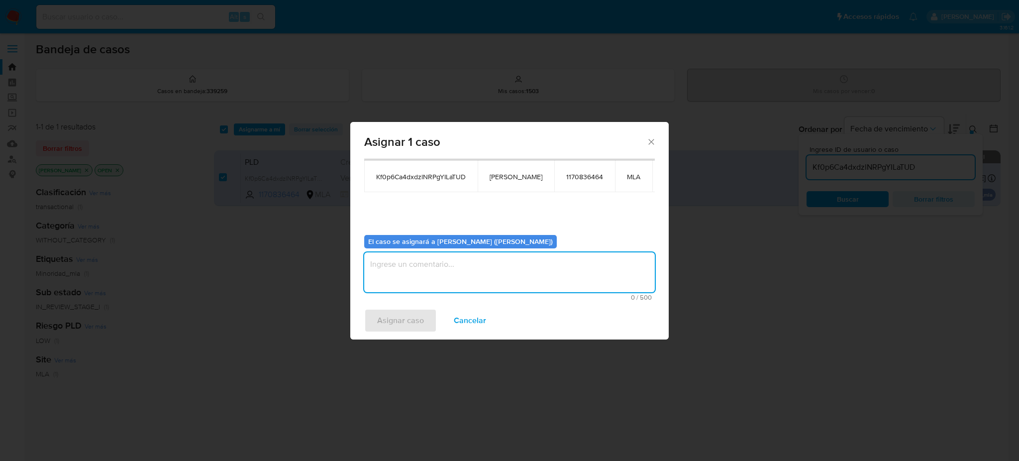
click at [432, 280] on textarea "assign-modal" at bounding box center [509, 272] width 291 height 40
paste textarea "[PERSON_NAME]"
type textarea "[PERSON_NAME]"
click at [402, 319] on span "Asignar caso" at bounding box center [400, 321] width 47 height 22
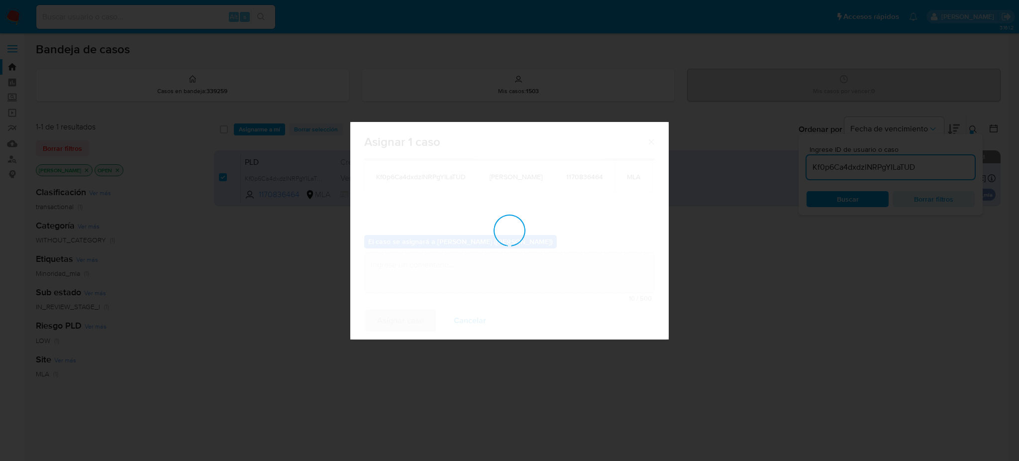
checkbox input "false"
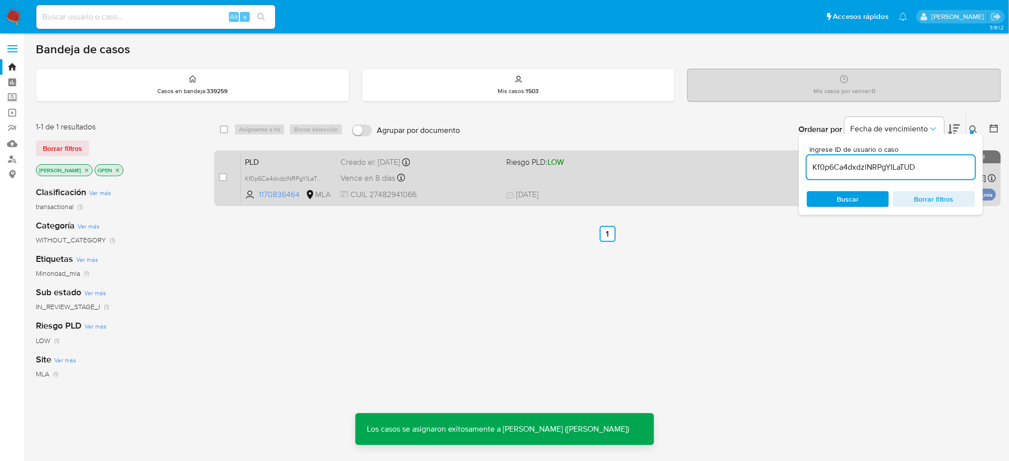
click at [452, 187] on div "PLD Kf0p6Ca4dxdzlNRPgYILaTUD 1170836464 MLA Riesgo PLD: LOW Creado el: [DATE] C…" at bounding box center [618, 178] width 755 height 50
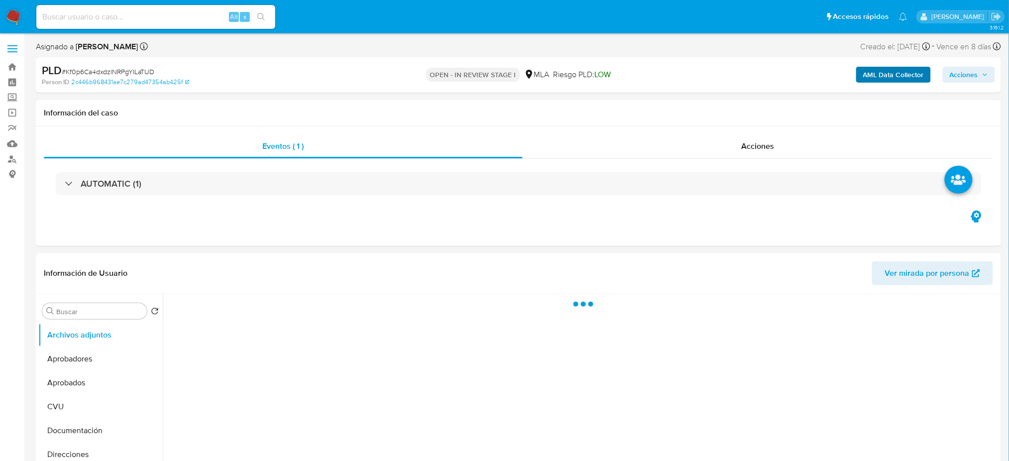
select select "10"
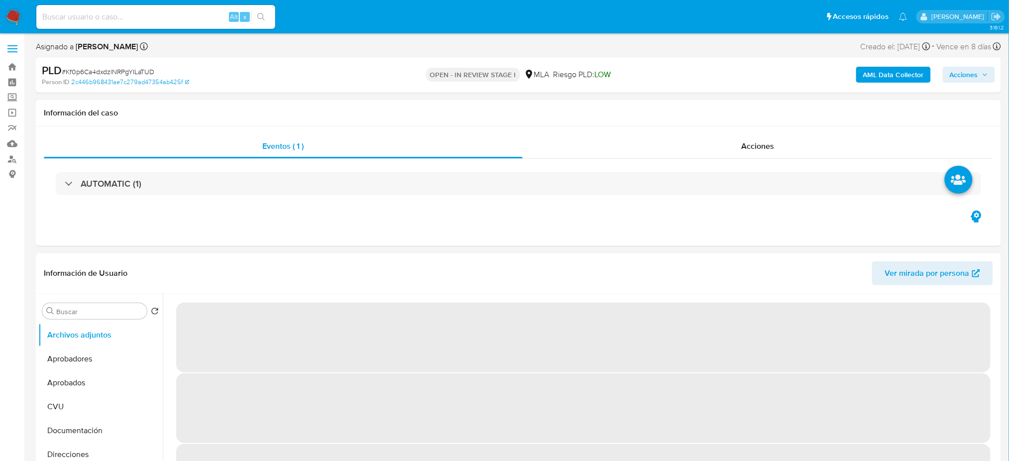
click at [880, 79] on b "AML Data Collector" at bounding box center [893, 75] width 61 height 16
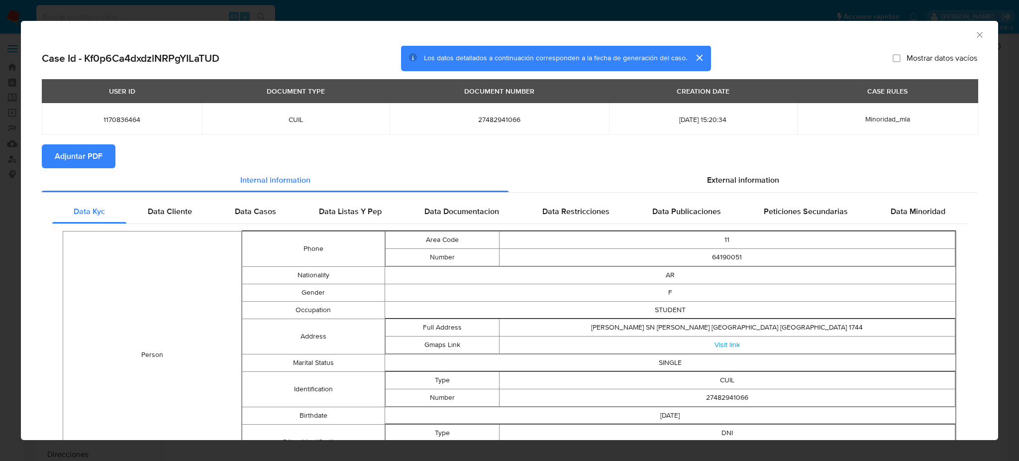
click at [102, 157] on button "Adjuntar PDF" at bounding box center [79, 156] width 74 height 24
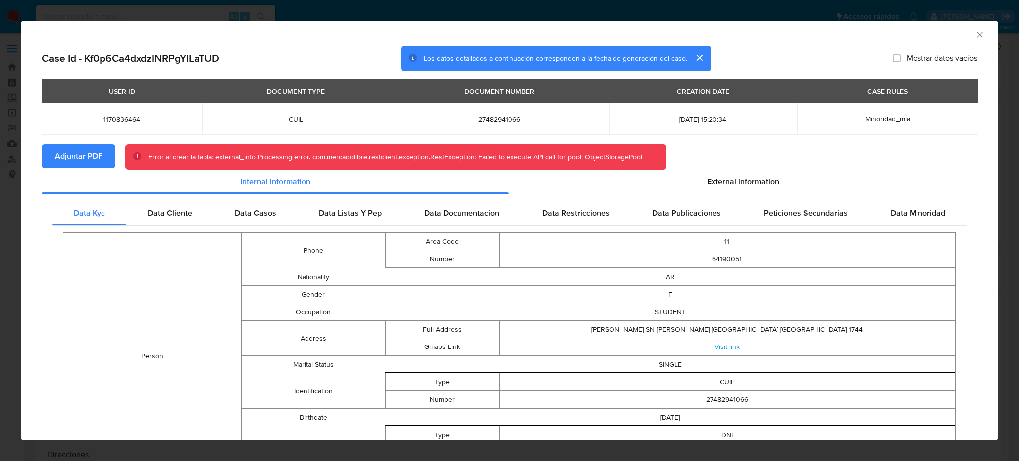
click at [975, 32] on icon "Cerrar ventana" at bounding box center [980, 35] width 10 height 10
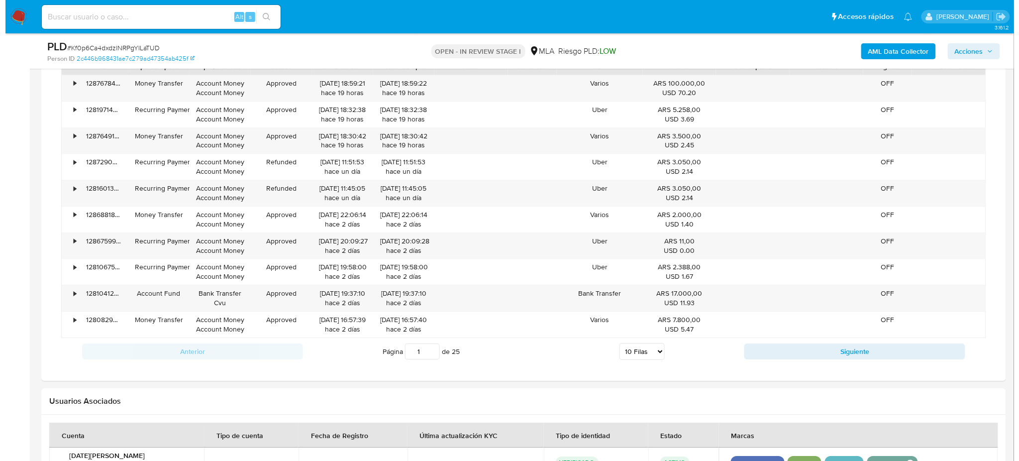
scroll to position [1261, 0]
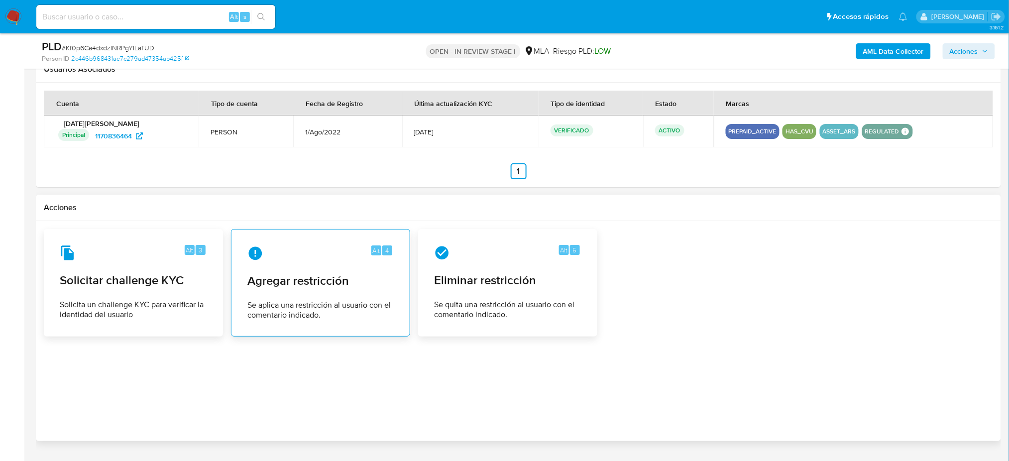
click at [290, 282] on span "Agregar restricción" at bounding box center [320, 280] width 146 height 15
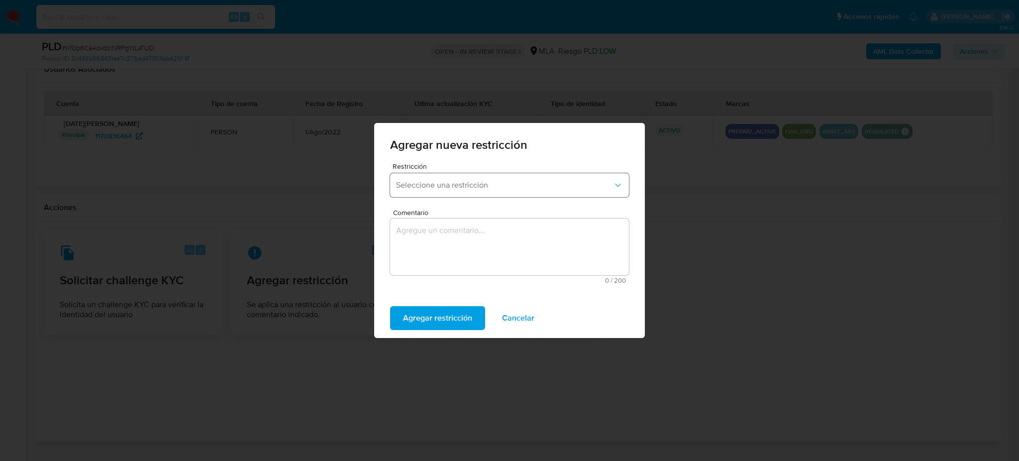
click at [420, 189] on span "Seleccione una restricción" at bounding box center [504, 185] width 217 height 10
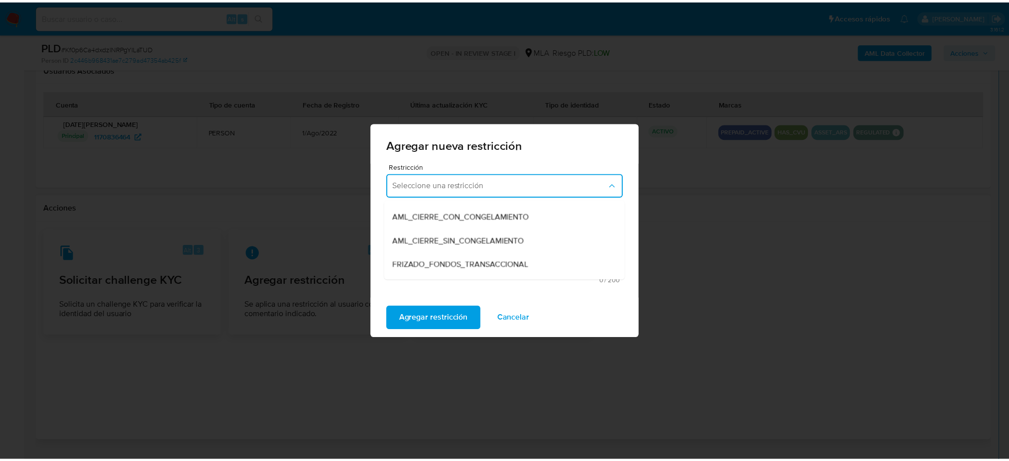
scroll to position [132, 0]
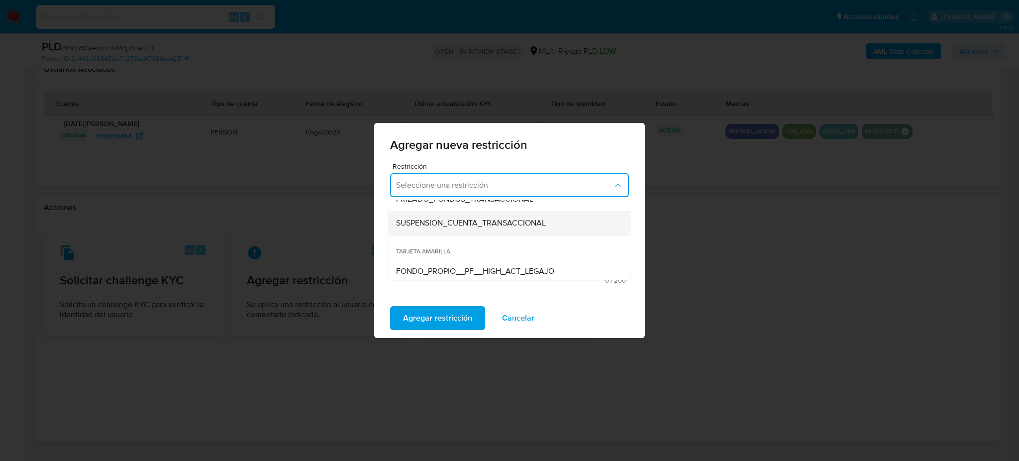
click at [418, 225] on span "SUSPENSION_CUENTA_TRANSACCIONAL" at bounding box center [471, 223] width 150 height 10
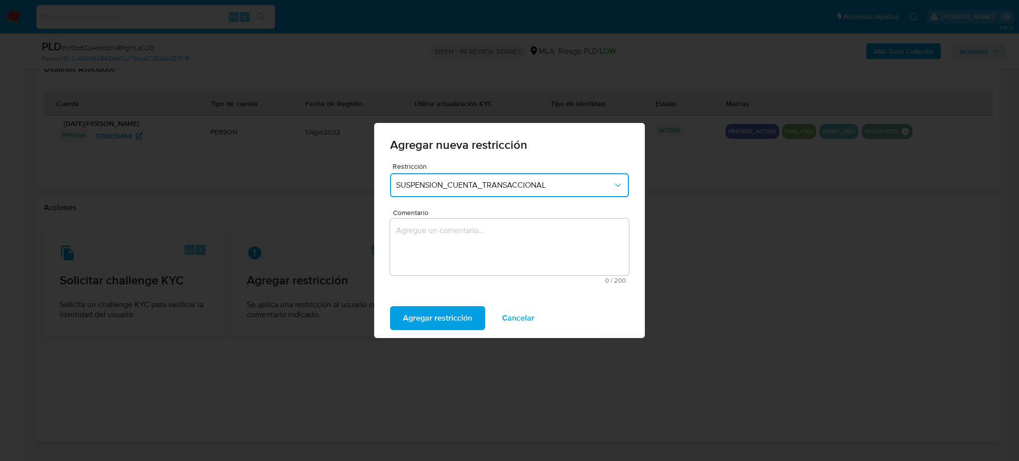
click at [423, 233] on textarea "Comentario" at bounding box center [509, 246] width 239 height 57
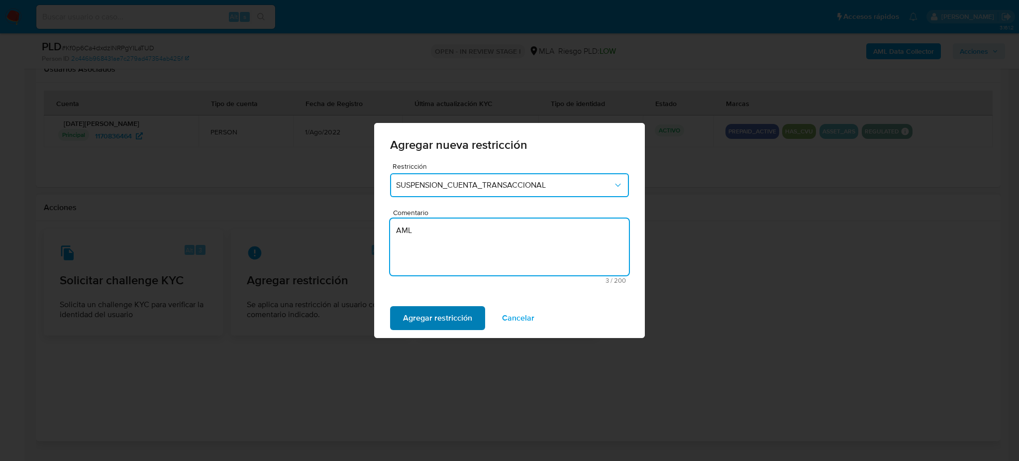
type textarea "AML"
click at [413, 318] on span "Agregar restricción" at bounding box center [437, 318] width 69 height 22
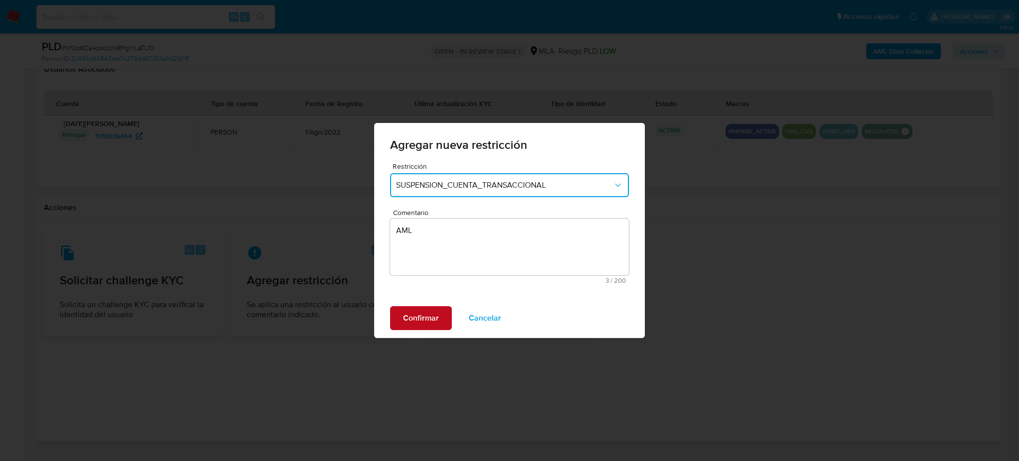
click at [413, 318] on span "Confirmar" at bounding box center [421, 318] width 36 height 22
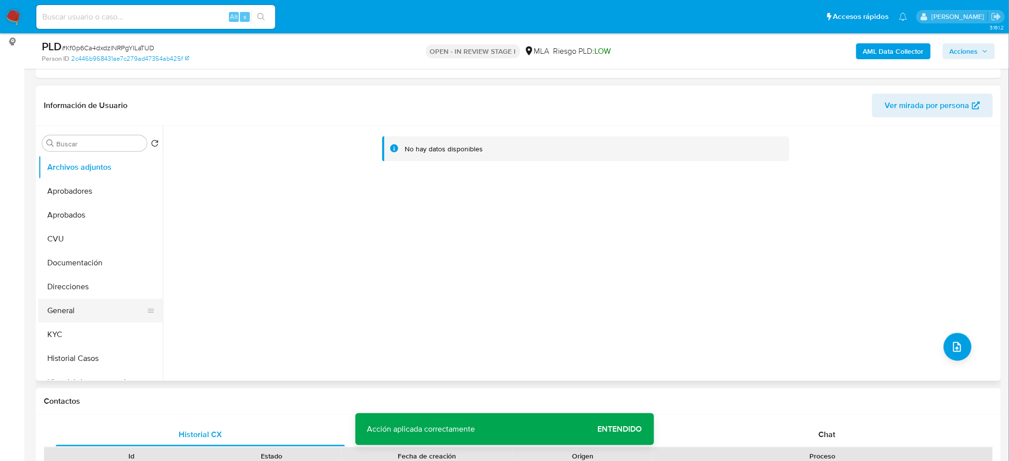
click at [99, 302] on button "General" at bounding box center [96, 311] width 116 height 24
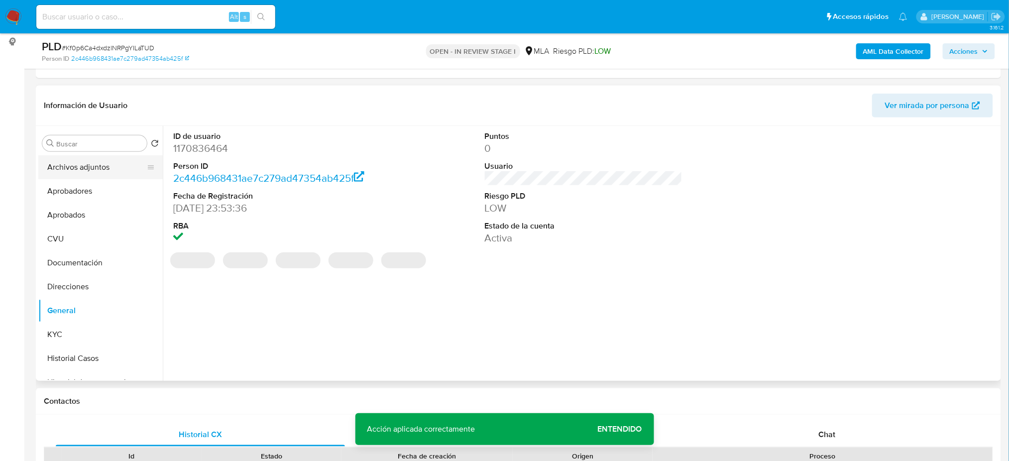
click at [97, 169] on button "Archivos adjuntos" at bounding box center [96, 167] width 116 height 24
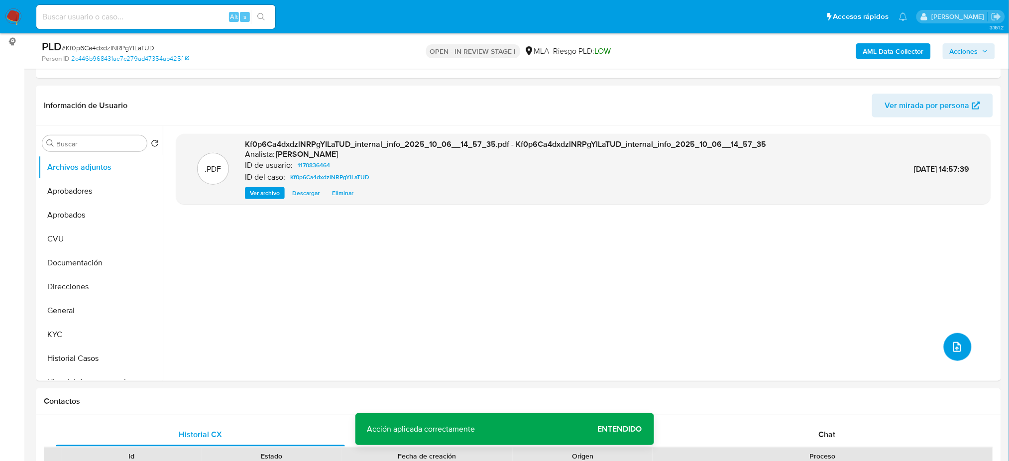
click at [951, 341] on icon "upload-file" at bounding box center [957, 347] width 12 height 12
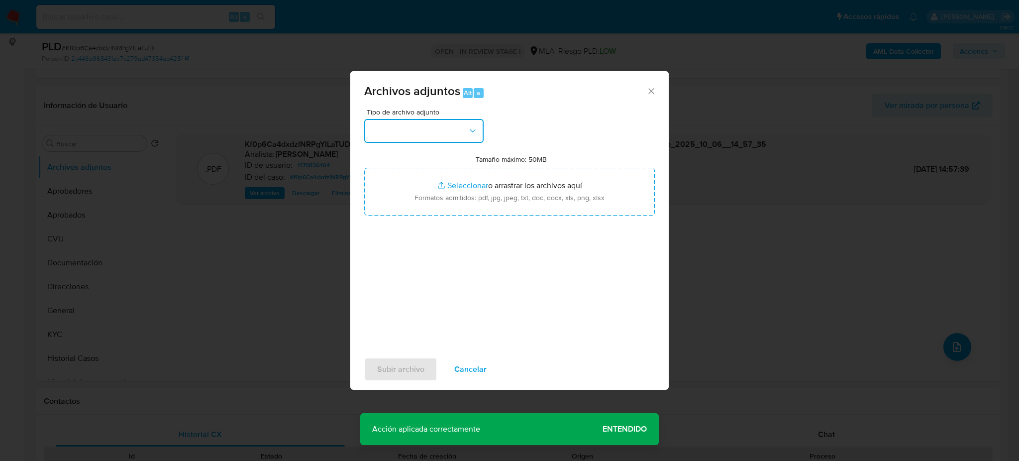
click at [442, 126] on button "button" at bounding box center [423, 131] width 119 height 24
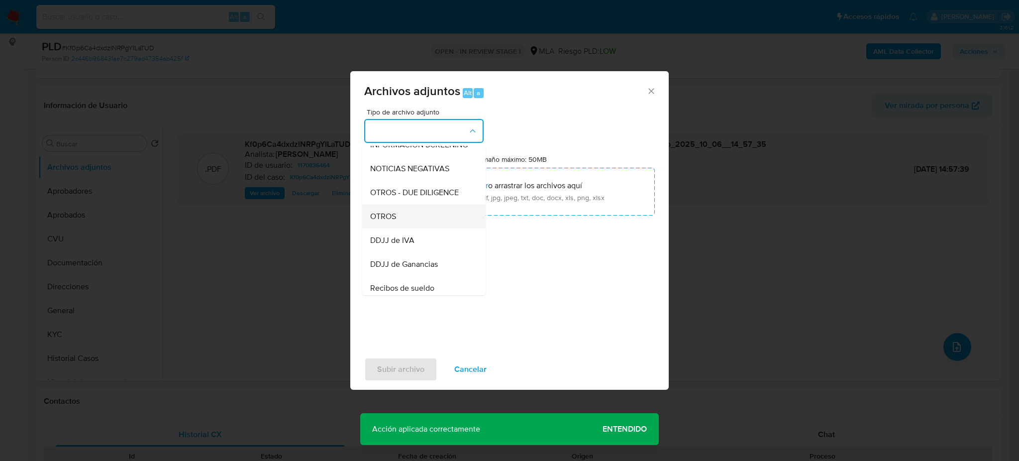
click at [415, 228] on div "OTROS" at bounding box center [421, 217] width 102 height 24
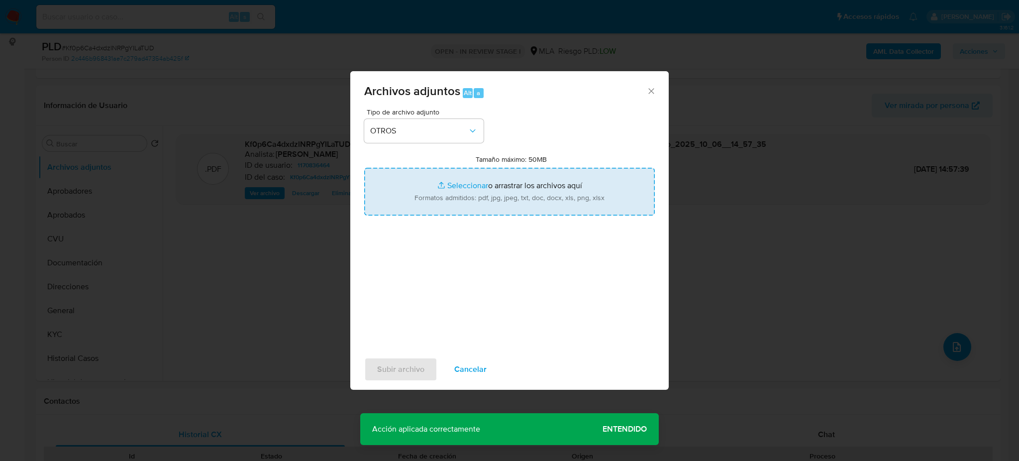
click at [439, 200] on input "Tamaño máximo: 50MB Seleccionar archivos" at bounding box center [509, 192] width 291 height 48
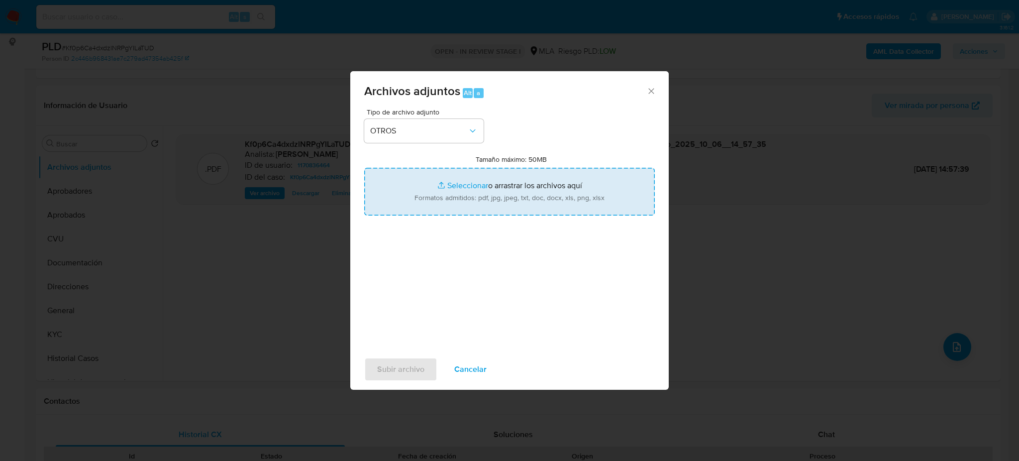
type input "C:\fakepath\Caselog Kf0p6Ca4dxdzlNRPgYILaTUD_2025_08_18_19_25_13.docx"
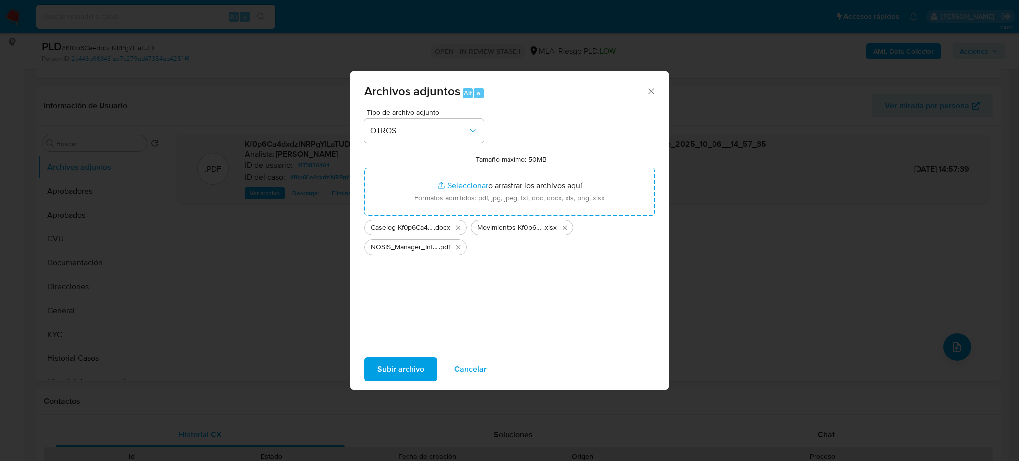
click at [377, 371] on span "Subir archivo" at bounding box center [400, 369] width 47 height 22
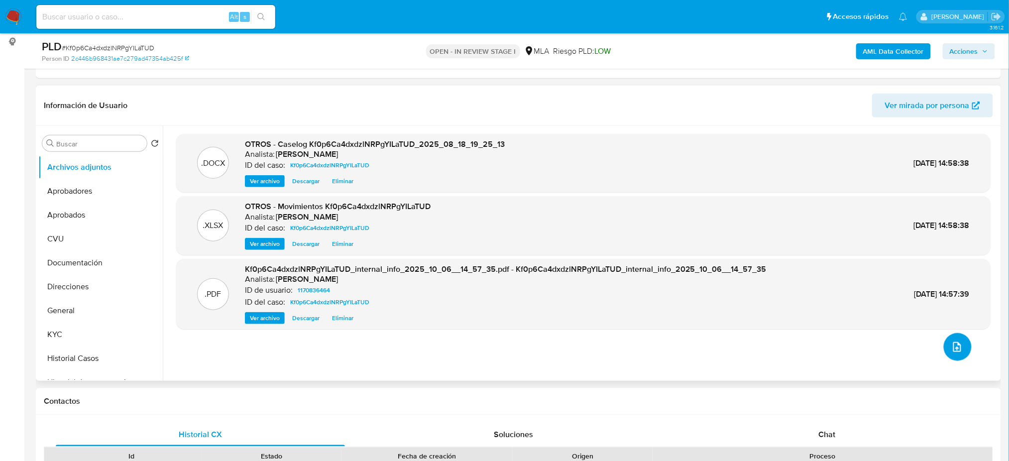
click at [953, 341] on icon "upload-file" at bounding box center [957, 347] width 12 height 12
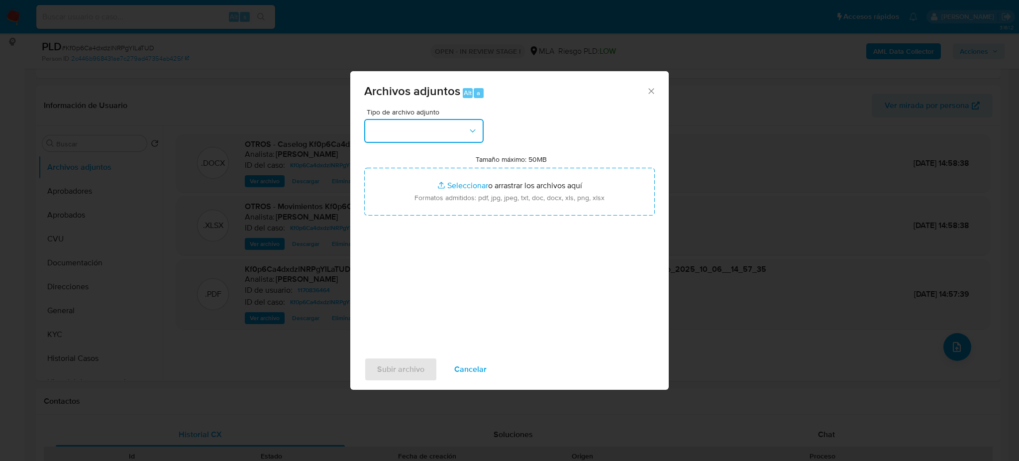
click at [430, 133] on button "button" at bounding box center [423, 131] width 119 height 24
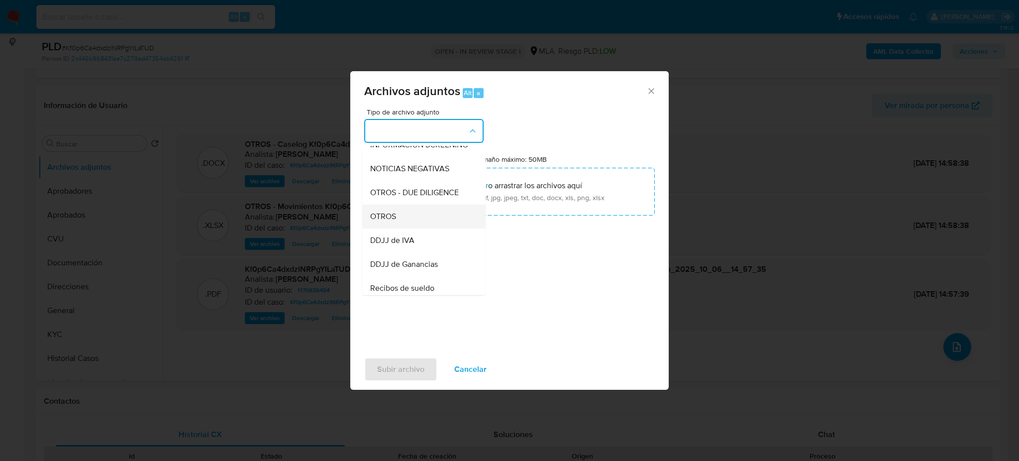
click at [415, 225] on div "OTROS" at bounding box center [421, 217] width 102 height 24
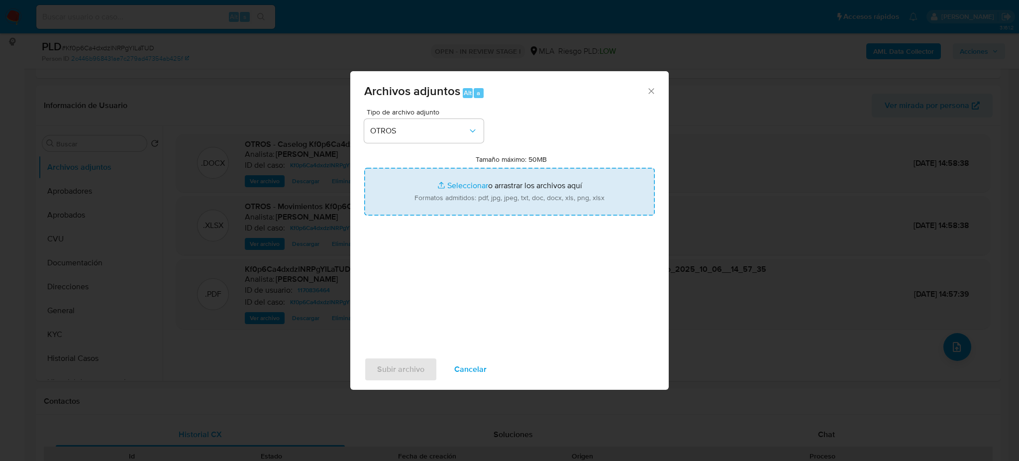
click at [427, 202] on input "Tamaño máximo: 50MB Seleccionar archivos" at bounding box center [509, 192] width 291 height 48
type input "C:\fakepath\NOSIS_Manager_InformeIndividual_27482941066_654924_20250827112025.p…"
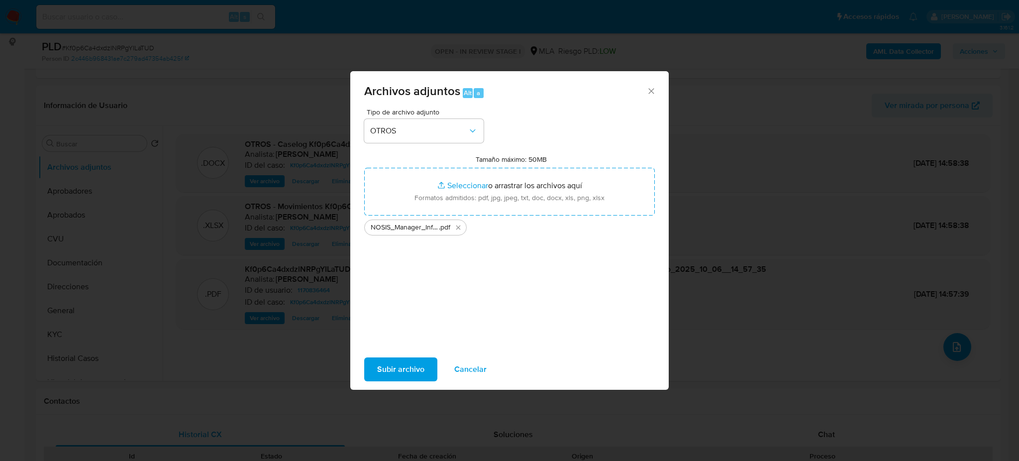
click at [380, 374] on span "Subir archivo" at bounding box center [400, 369] width 47 height 22
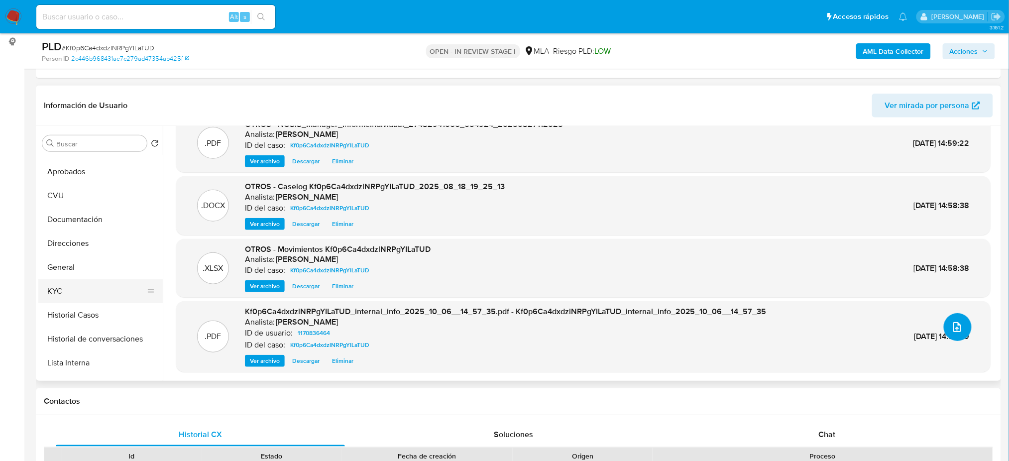
scroll to position [66, 0]
click at [100, 364] on button "Restricciones Nuevo Mundo" at bounding box center [96, 364] width 116 height 24
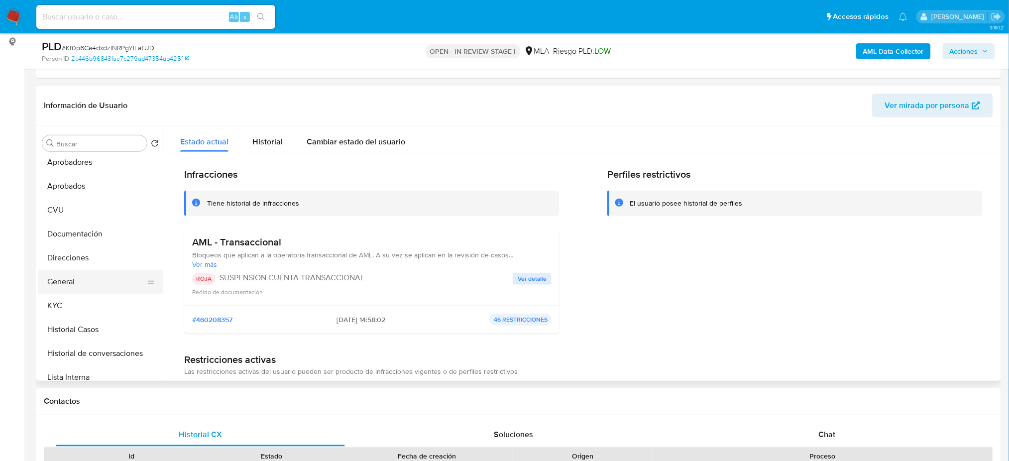
scroll to position [0, 0]
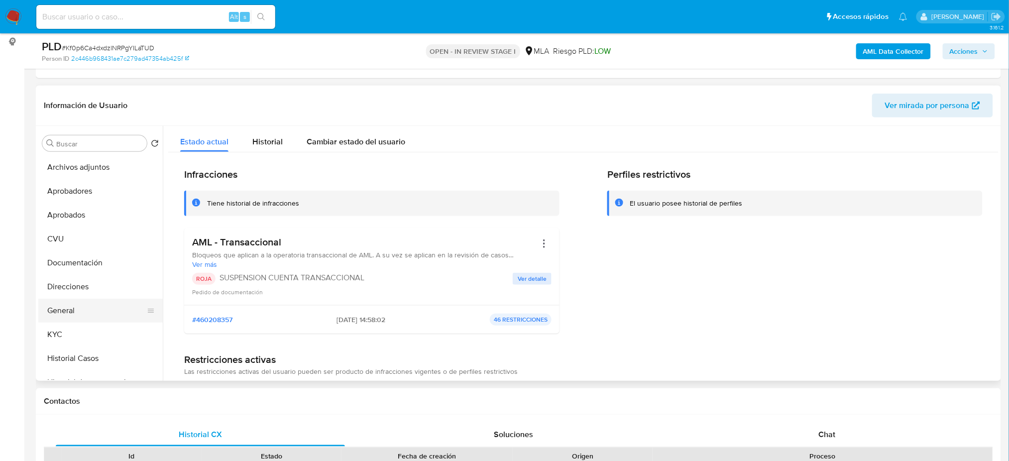
click at [81, 300] on button "General" at bounding box center [96, 311] width 116 height 24
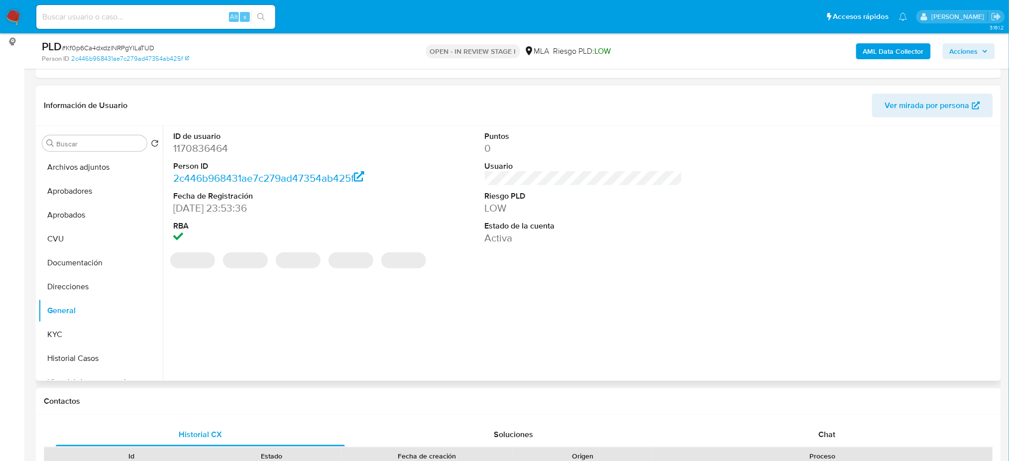
click at [185, 149] on dd "1170836464" at bounding box center [272, 148] width 198 height 14
copy dd "1170836464"
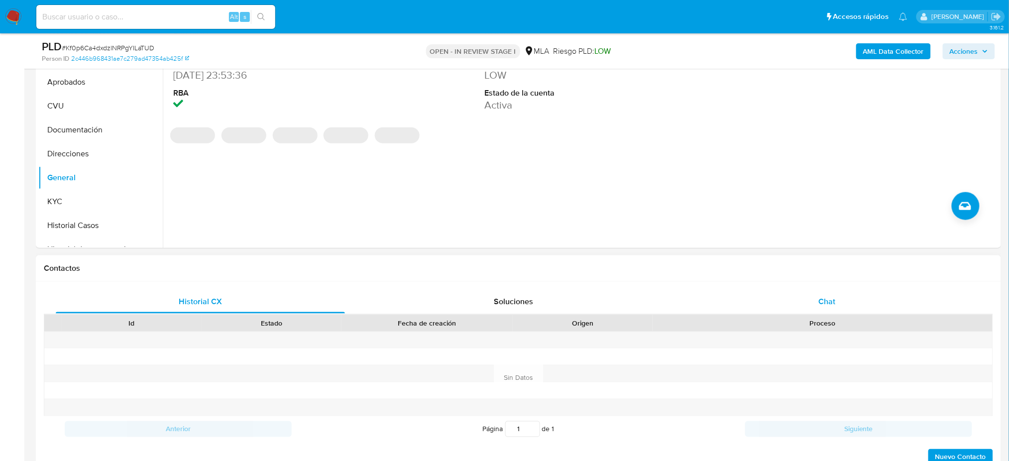
click at [837, 290] on div "Chat" at bounding box center [826, 302] width 289 height 24
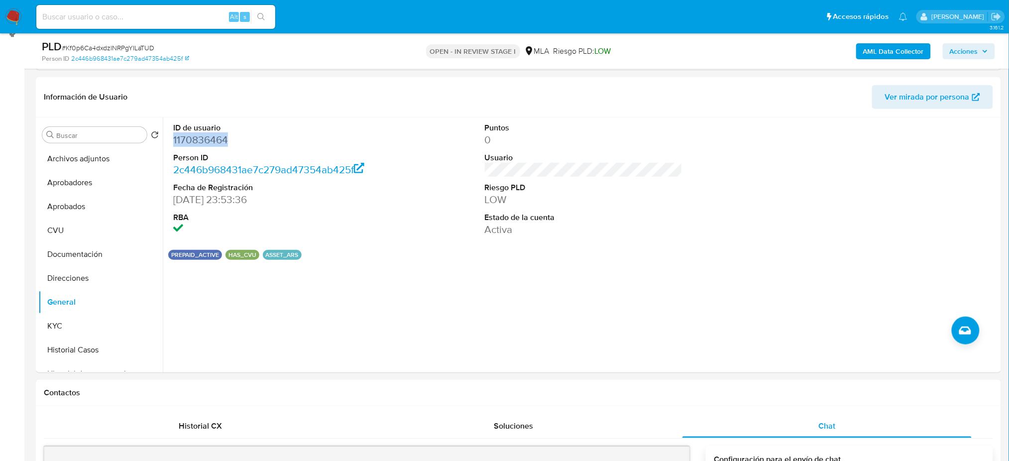
scroll to position [132, 0]
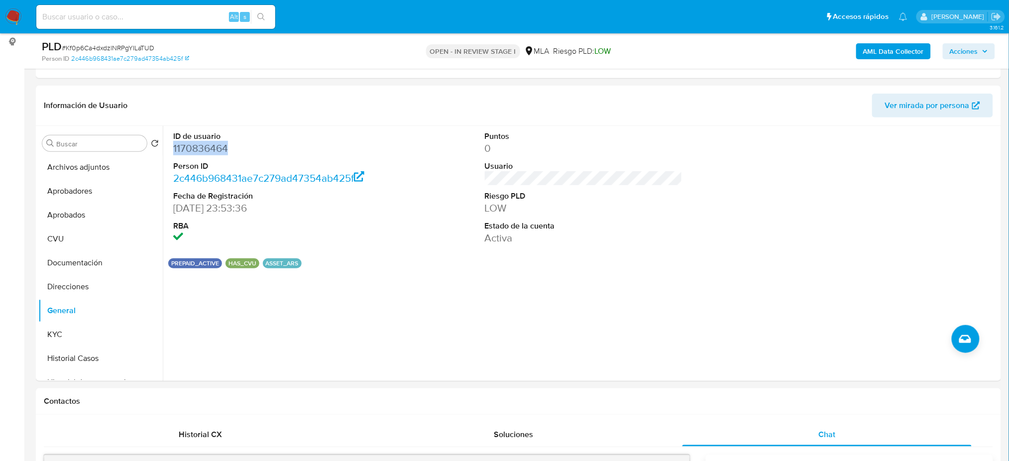
click at [966, 46] on span "Acciones" at bounding box center [964, 51] width 28 height 16
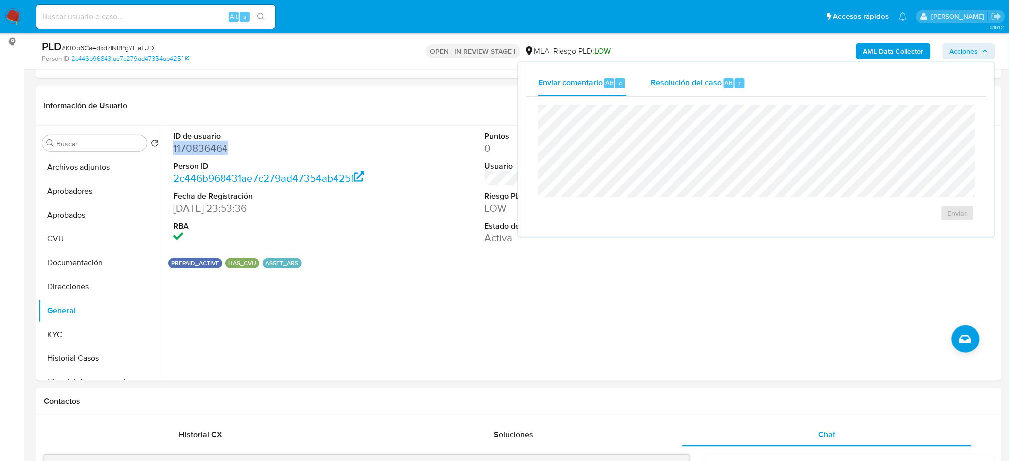
click at [689, 77] on span "Resolución del caso" at bounding box center [685, 82] width 71 height 11
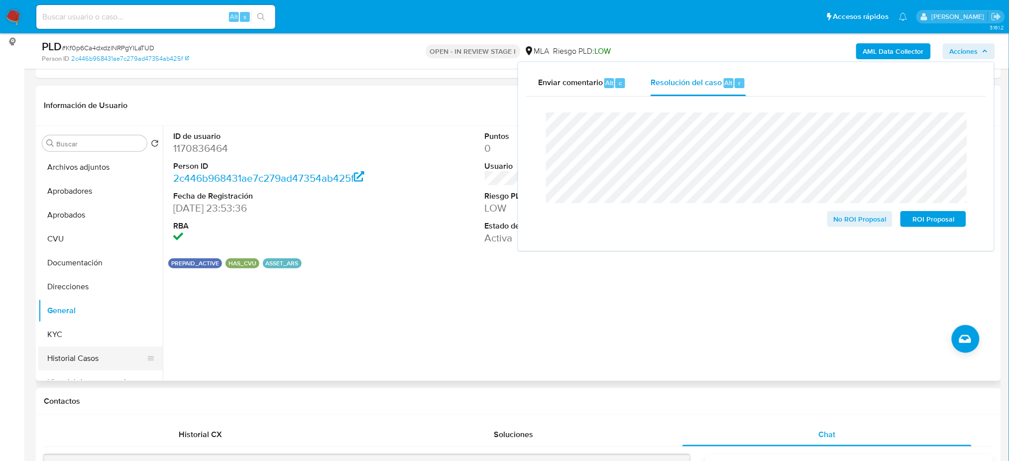
click at [86, 358] on button "Historial Casos" at bounding box center [96, 358] width 116 height 24
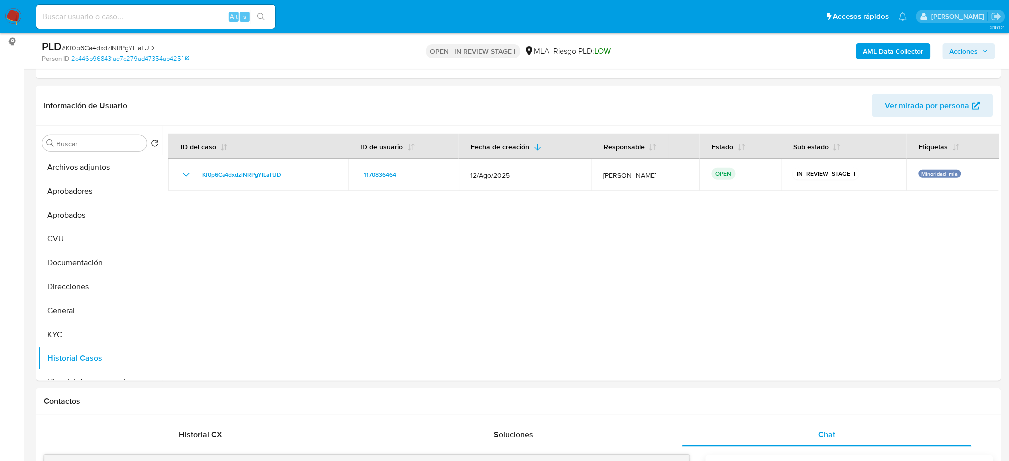
click at [973, 52] on span "Acciones" at bounding box center [964, 51] width 28 height 16
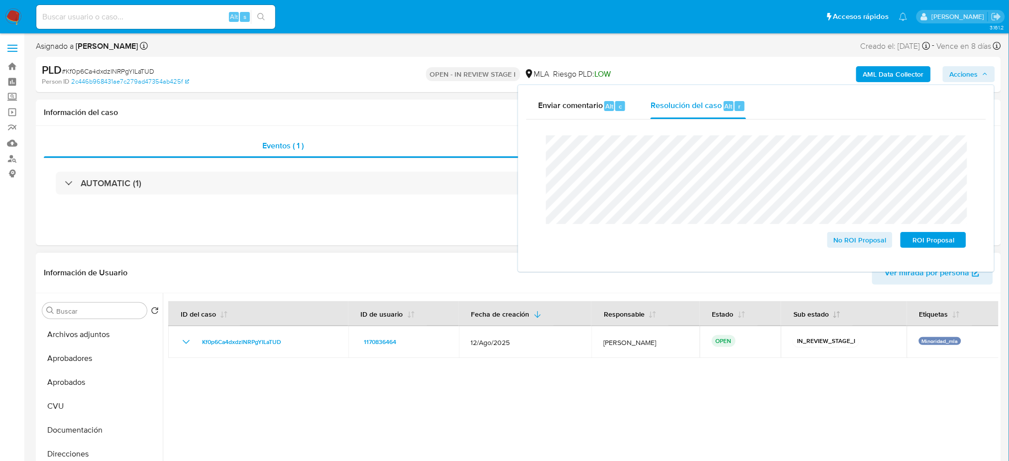
scroll to position [0, 0]
click at [952, 247] on span "ROI Proposal" at bounding box center [933, 240] width 52 height 14
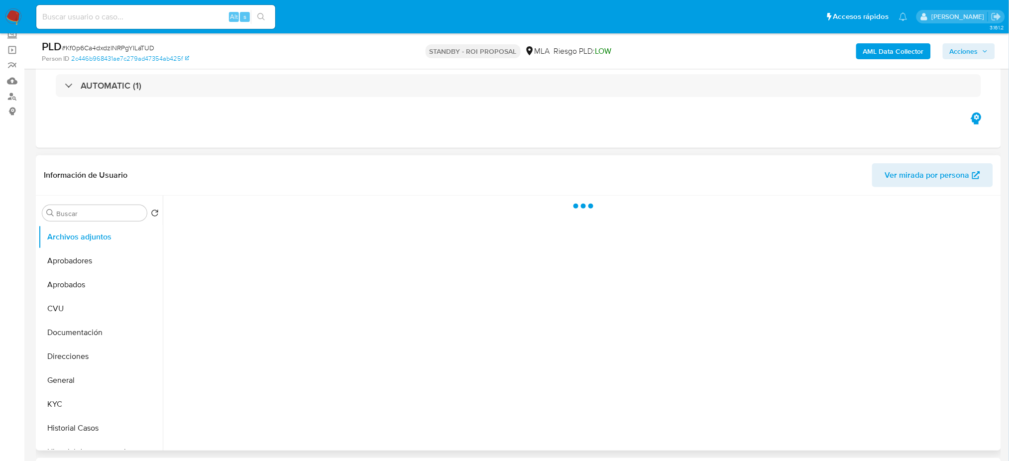
scroll to position [66, 0]
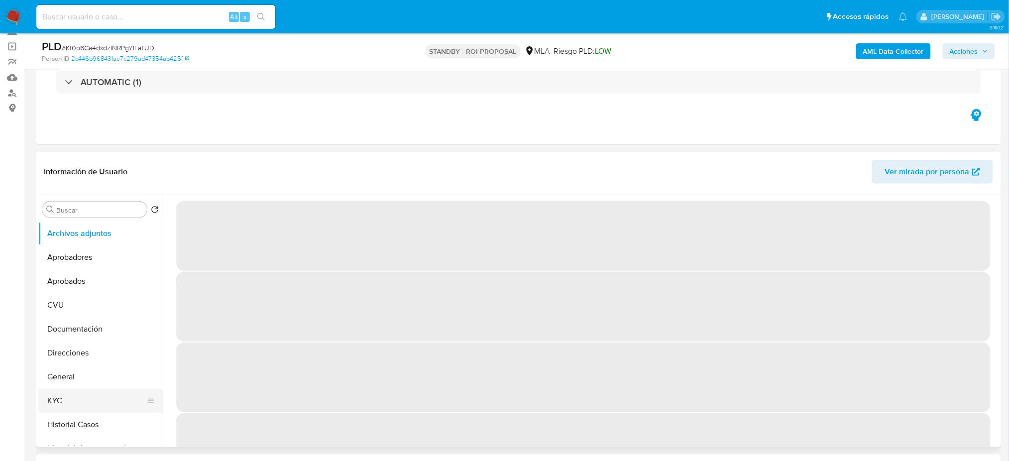
select select "10"
click at [70, 394] on button "KYC" at bounding box center [96, 401] width 116 height 24
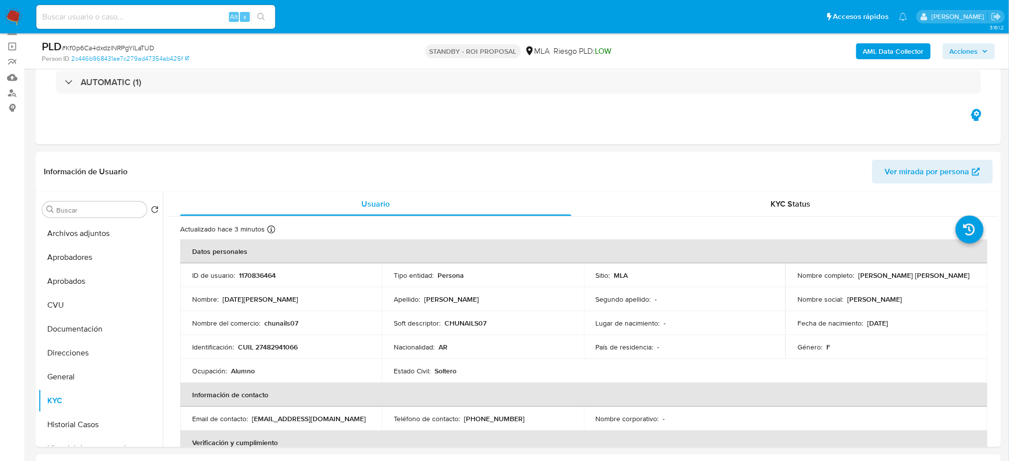
click at [12, 16] on img at bounding box center [13, 16] width 17 height 17
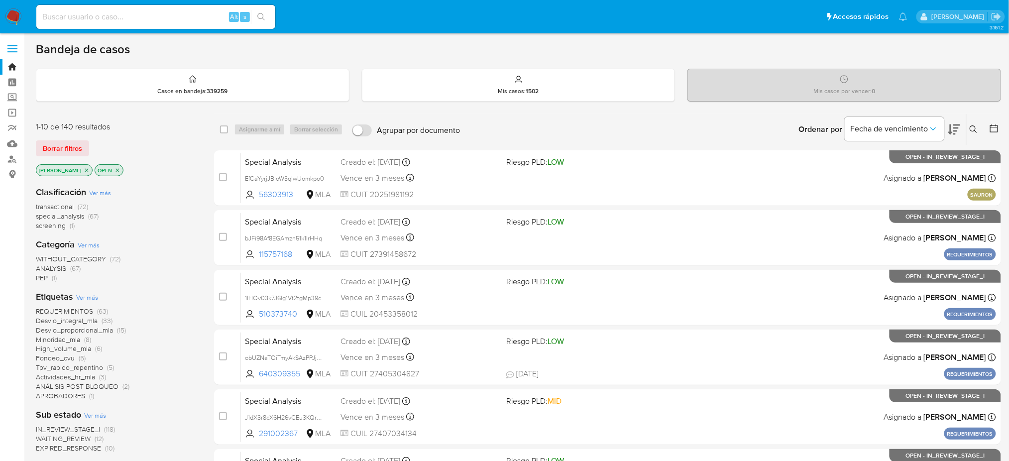
click at [116, 16] on input at bounding box center [155, 16] width 239 height 13
paste input "3oQPnUAEwzcJL4bU06XzUon6"
type input "3oQPnUAEwzcJL4bU06XzUon6"
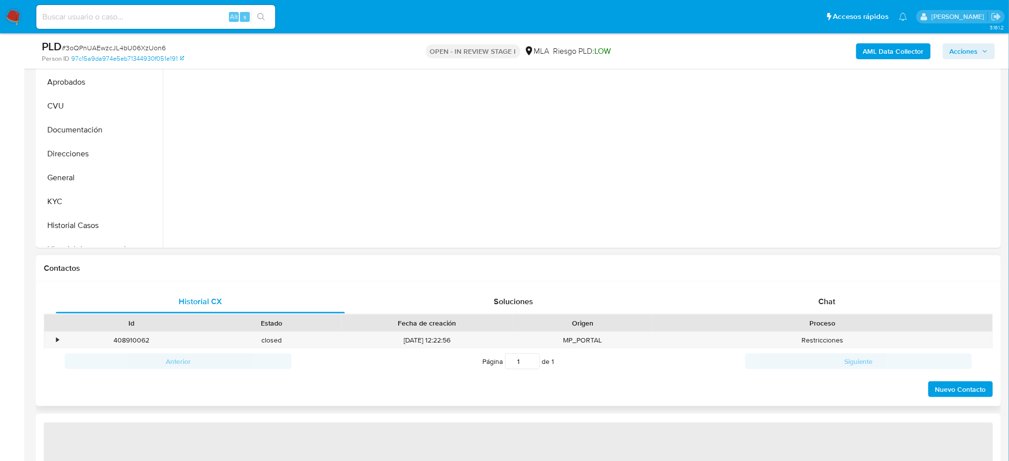
click at [860, 303] on div "Chat" at bounding box center [826, 302] width 289 height 24
select select "10"
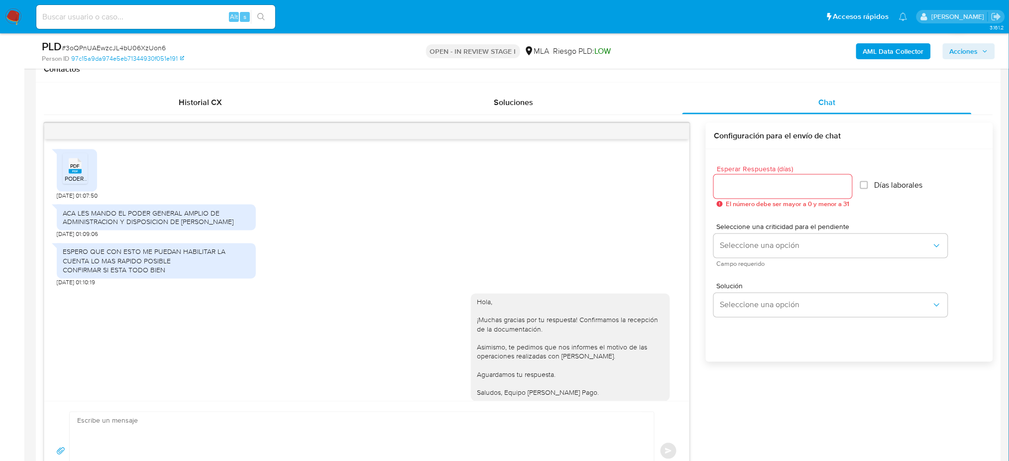
scroll to position [749, 0]
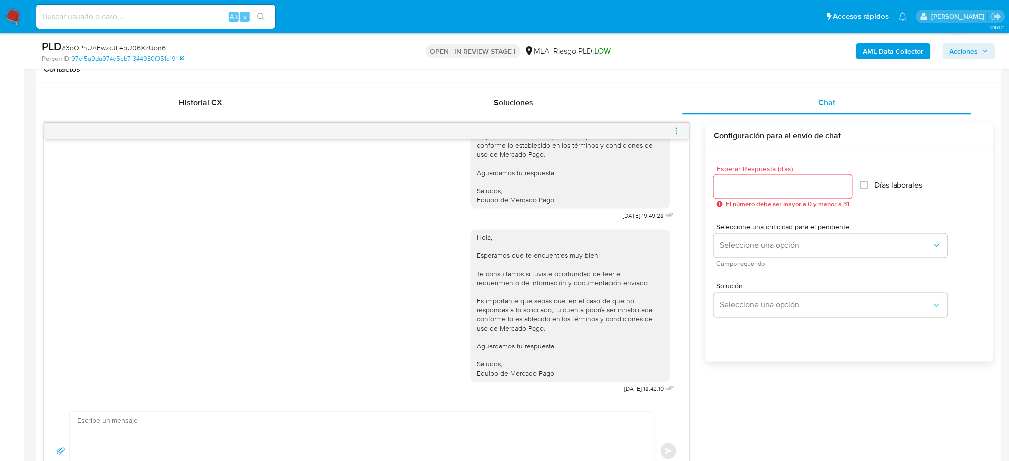
click at [133, 15] on input at bounding box center [155, 16] width 239 height 13
paste input "di5KOP7EJjixEyIGwNPThF2H"
type input "di5KOP7EJjixEyIGwNPThF2H"
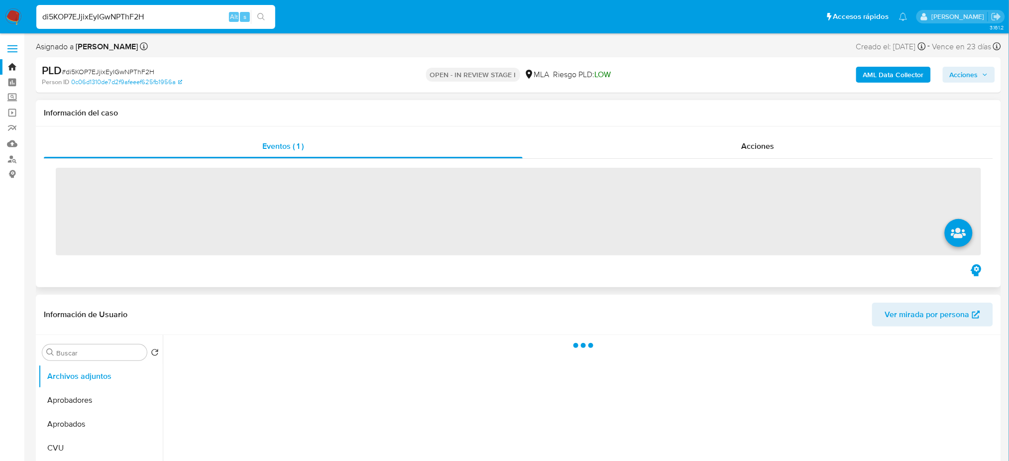
scroll to position [398, 0]
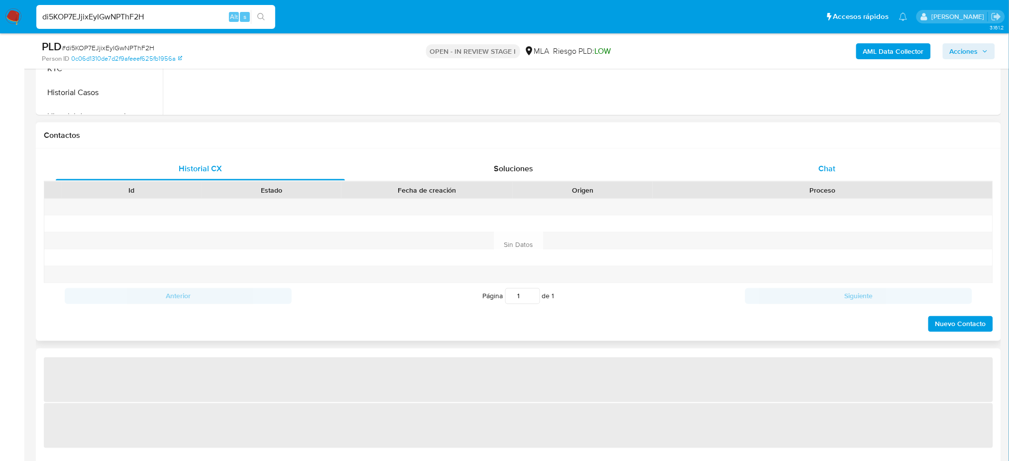
click at [838, 173] on div "Chat" at bounding box center [826, 169] width 289 height 24
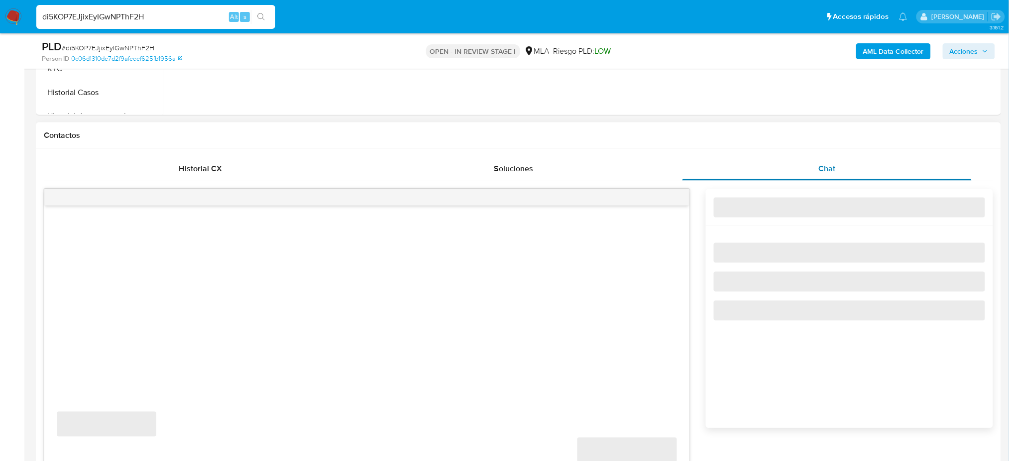
select select "10"
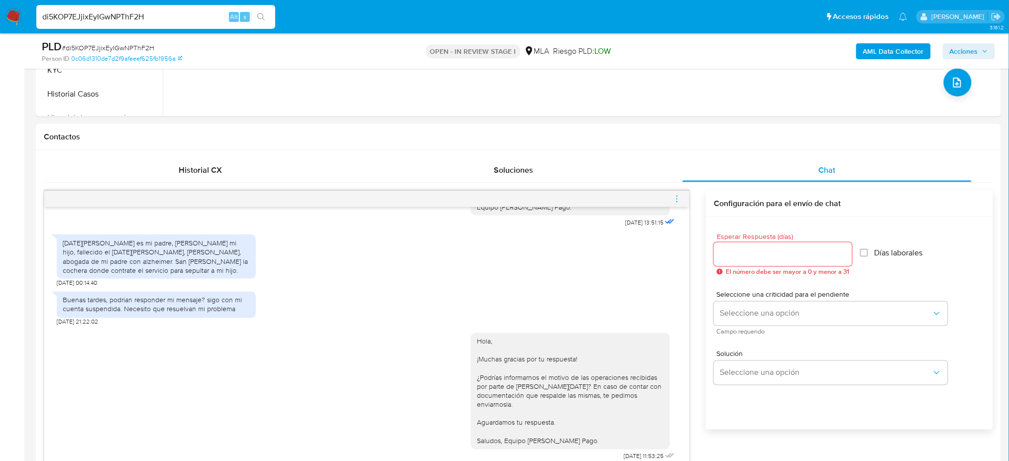
scroll to position [199, 0]
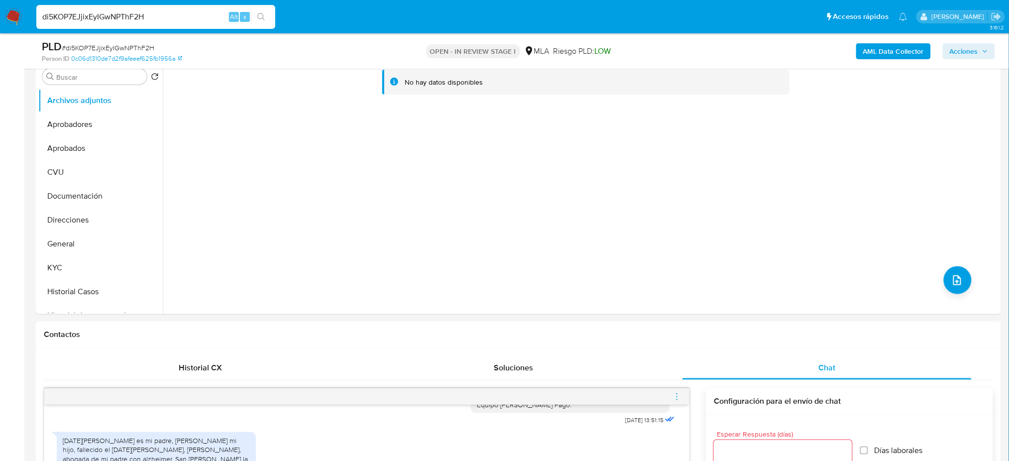
click at [12, 16] on img at bounding box center [13, 16] width 17 height 17
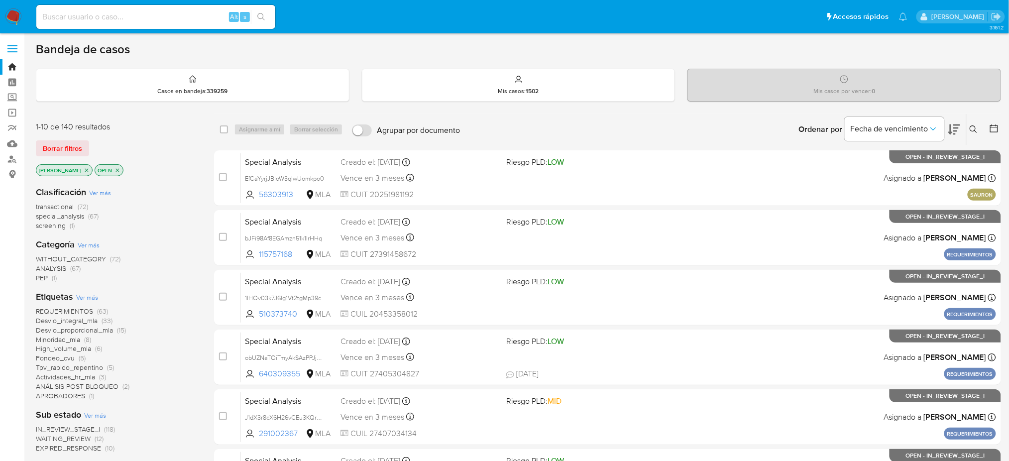
click at [157, 16] on input at bounding box center [155, 16] width 239 height 13
paste input "w60IzXSs0joaWRhH6GtUu5he"
type input "w60IzXSs0joaWRhH6GtUu5he"
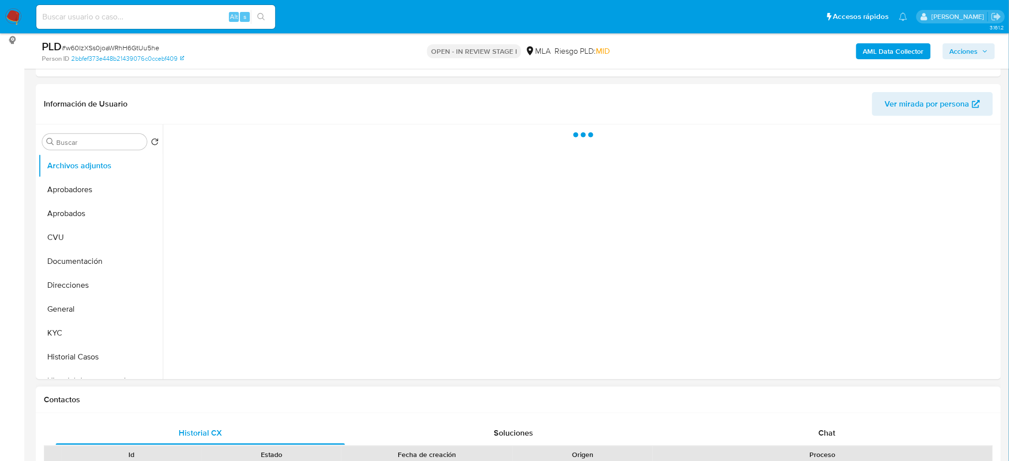
scroll to position [265, 0]
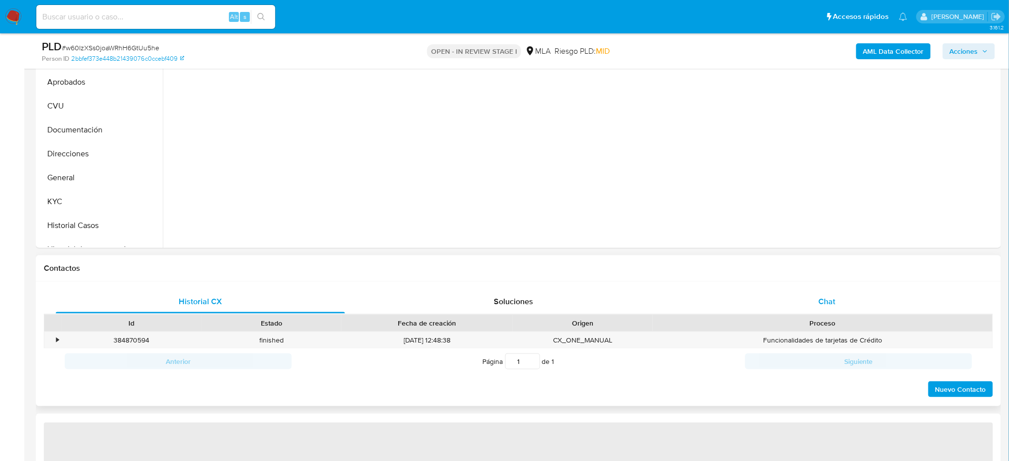
click at [833, 296] on span "Chat" at bounding box center [826, 301] width 17 height 11
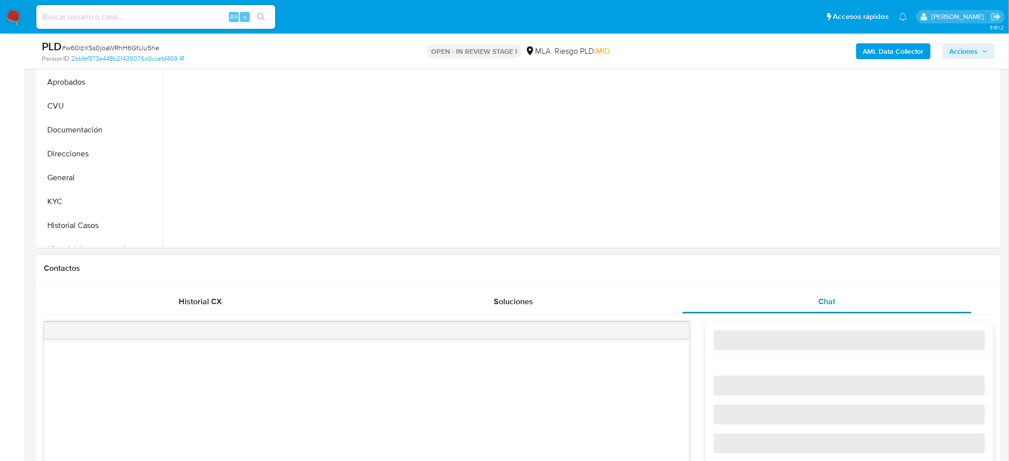
select select "10"
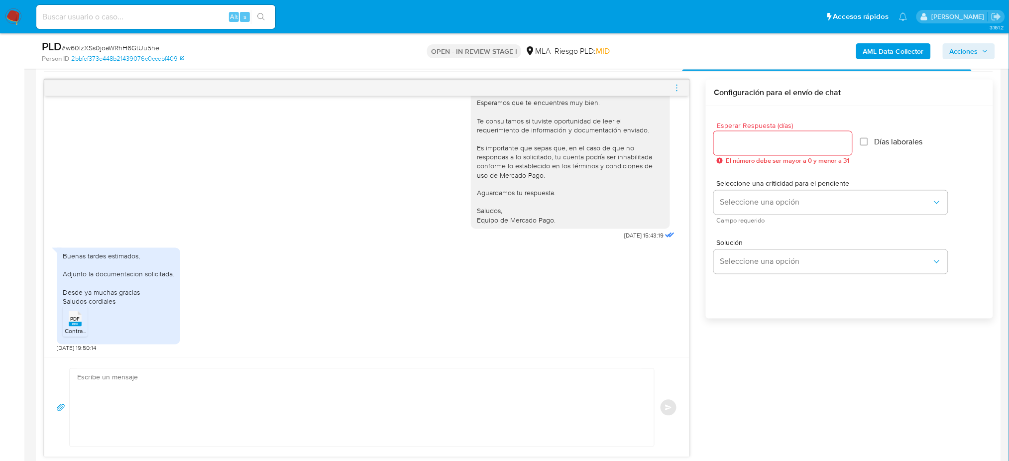
scroll to position [531, 0]
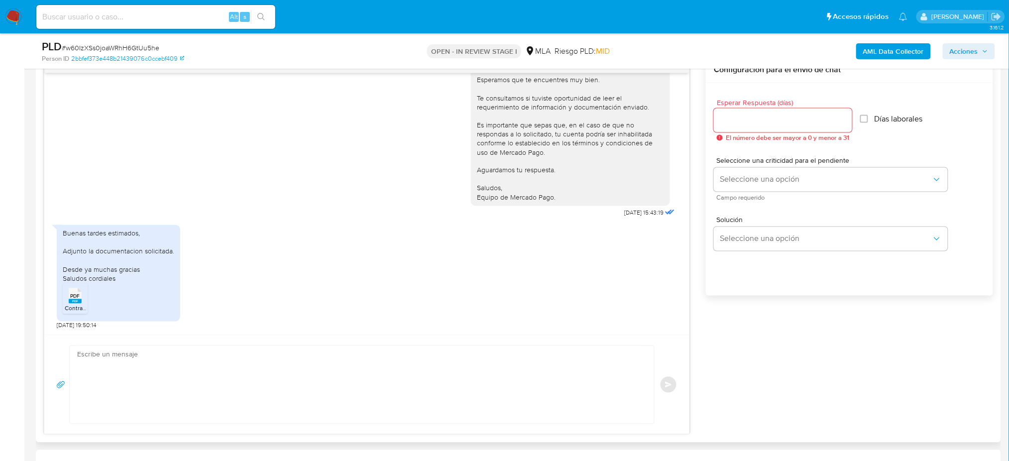
click at [76, 309] on span "Contrato de prestamo.pdf" at bounding box center [105, 308] width 81 height 8
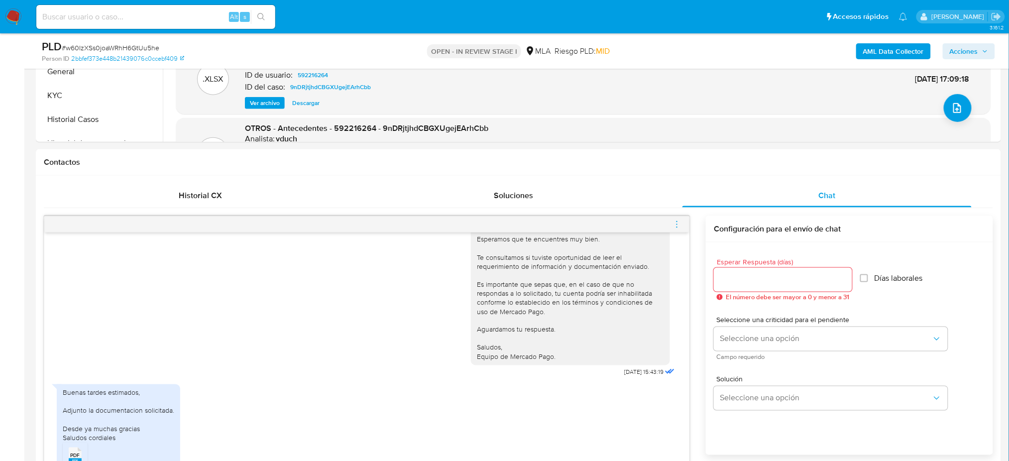
scroll to position [199, 0]
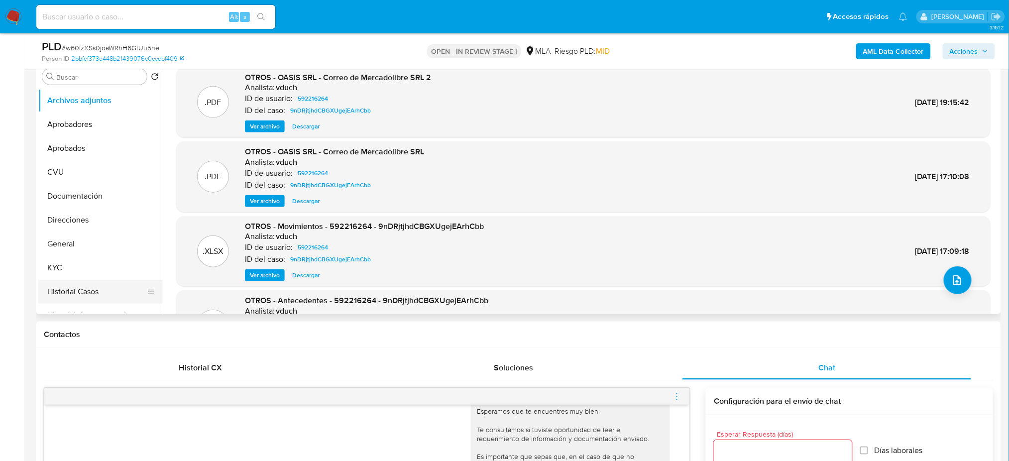
click at [96, 285] on button "Historial Casos" at bounding box center [96, 292] width 116 height 24
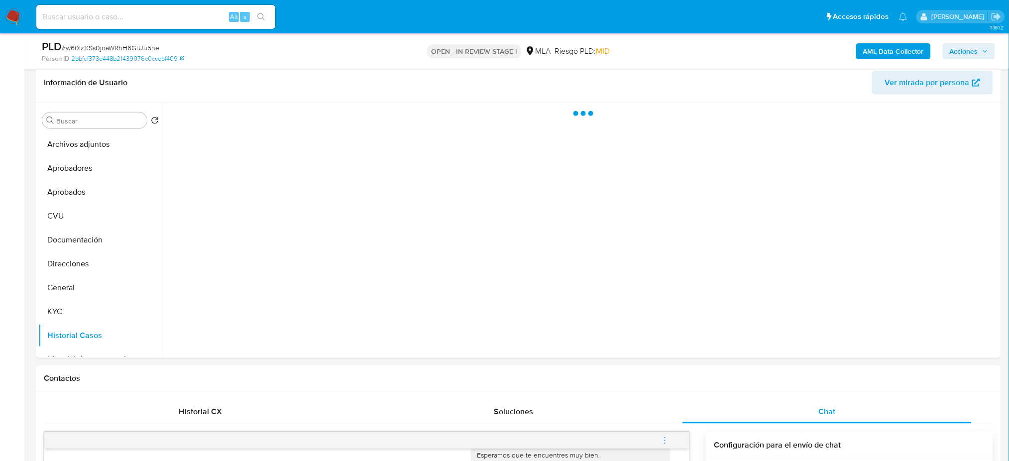
scroll to position [132, 0]
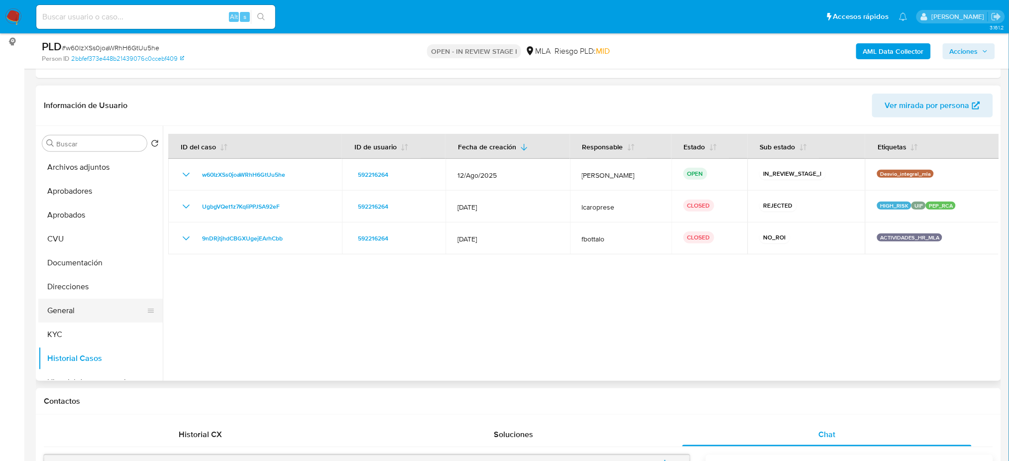
click at [94, 308] on button "General" at bounding box center [96, 311] width 116 height 24
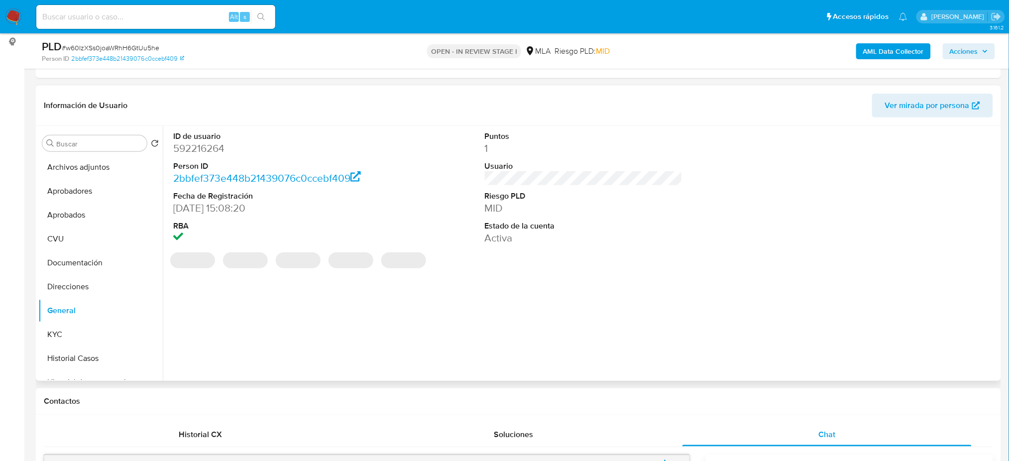
click at [186, 145] on dd "592216264" at bounding box center [272, 148] width 198 height 14
copy dd "592216264"
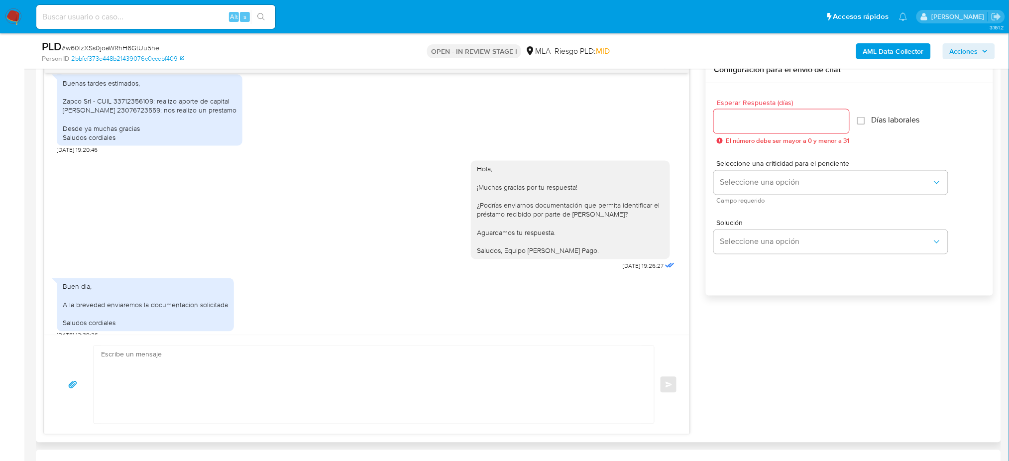
scroll to position [275, 0]
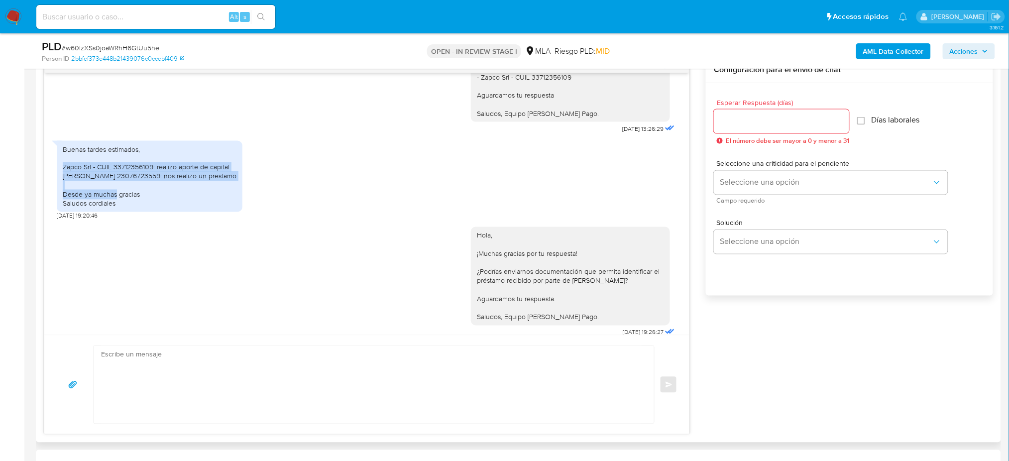
drag, startPoint x: 94, startPoint y: 205, endPoint x: 62, endPoint y: 185, distance: 36.9
click at [63, 185] on div "Buenas tardes estimados, Zapco Srl - CUIL 33712356109: realizo aporte de capita…" at bounding box center [150, 176] width 174 height 63
copy div "Zapco Srl - CUIL 33712356109: realizo aporte de capital Henninger Carlos Anildo…"
click at [129, 208] on div "Buenas tardes estimados, Zapco Srl - CUIL 33712356109: realizo aporte de capita…" at bounding box center [150, 176] width 174 height 63
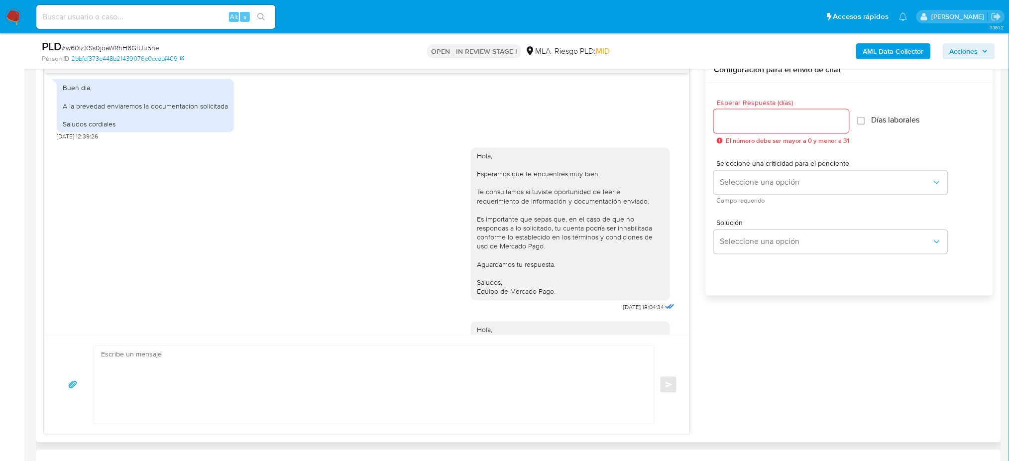
scroll to position [872, 0]
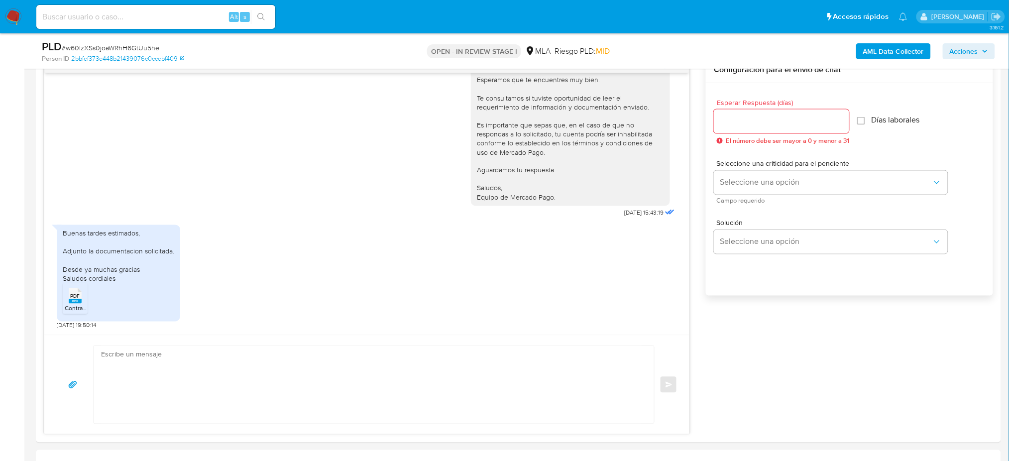
click at [124, 50] on span "# w60IzXSs0joaWRhH6GtUu5he" at bounding box center [111, 48] width 98 height 10
copy span "w60IzXSs0joaWRhH6GtUu5he"
click at [101, 398] on textarea at bounding box center [371, 385] width 540 height 78
paste textarea "Hola, ¡Muchas gracias por tu respuesta! Confirmamos la recepción de la document…"
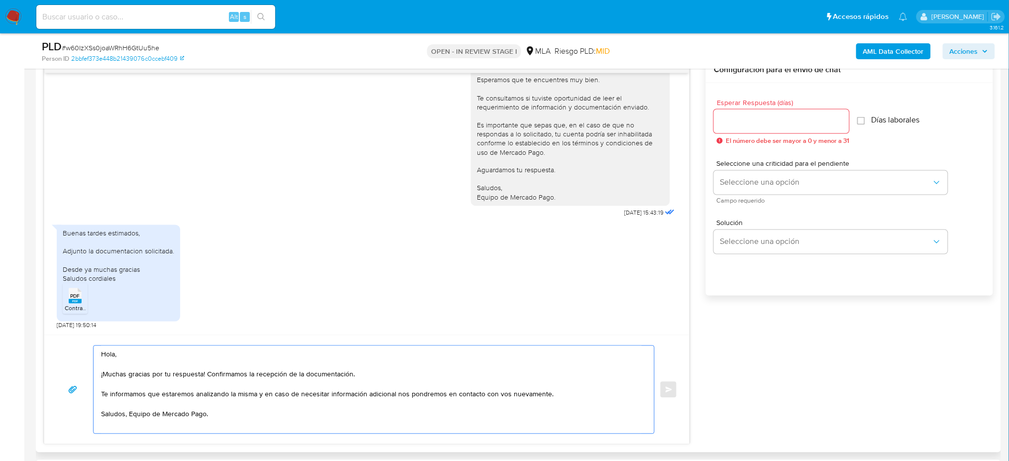
type textarea "Hola, ¡Muchas gracias por tu respuesta! Confirmamos la recepción de la document…"
click at [731, 112] on div at bounding box center [781, 121] width 135 height 24
click at [734, 124] on input "Esperar Respuesta (días)" at bounding box center [781, 121] width 135 height 13
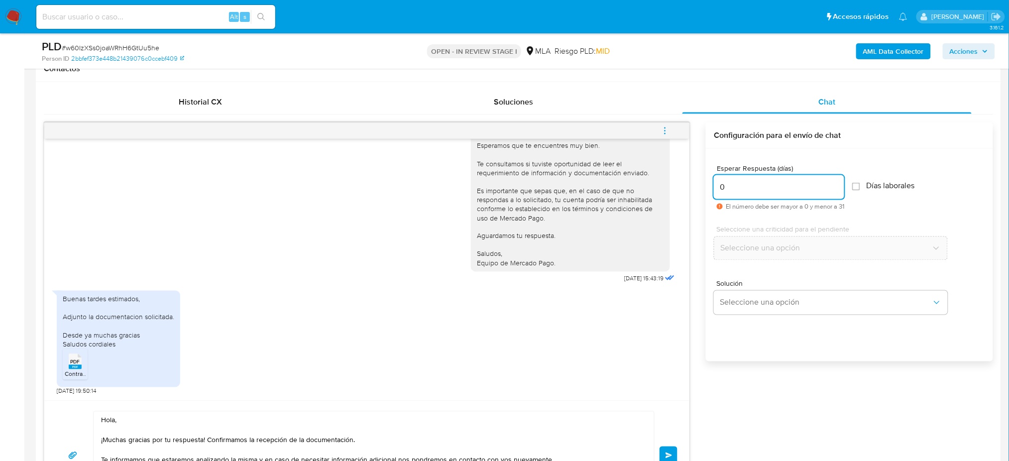
scroll to position [464, 0]
type input "0"
click at [672, 450] on button "Enviar" at bounding box center [668, 456] width 18 height 18
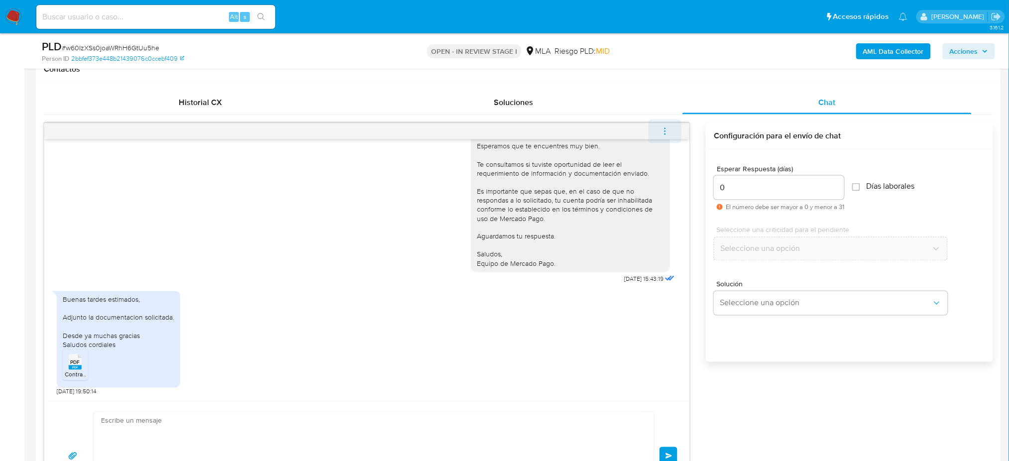
scroll to position [991, 0]
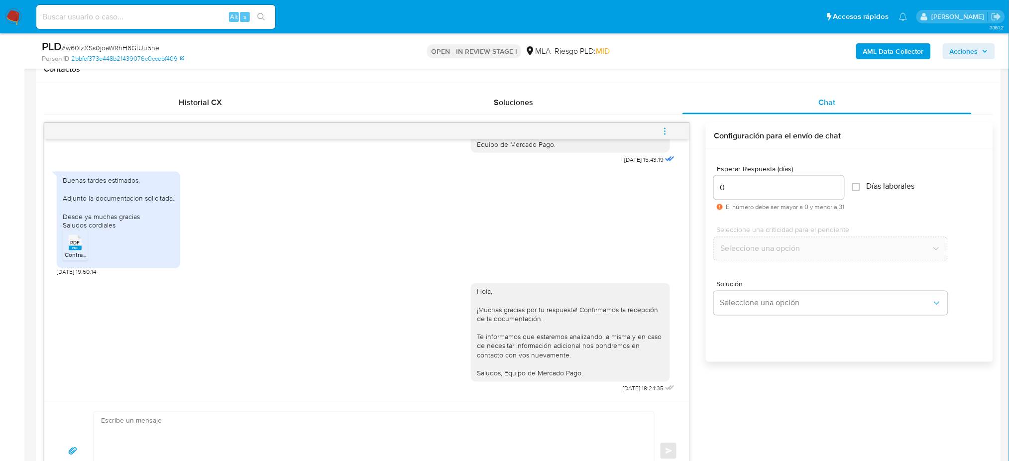
click at [664, 133] on icon "menu-action" at bounding box center [664, 133] width 1 height 1
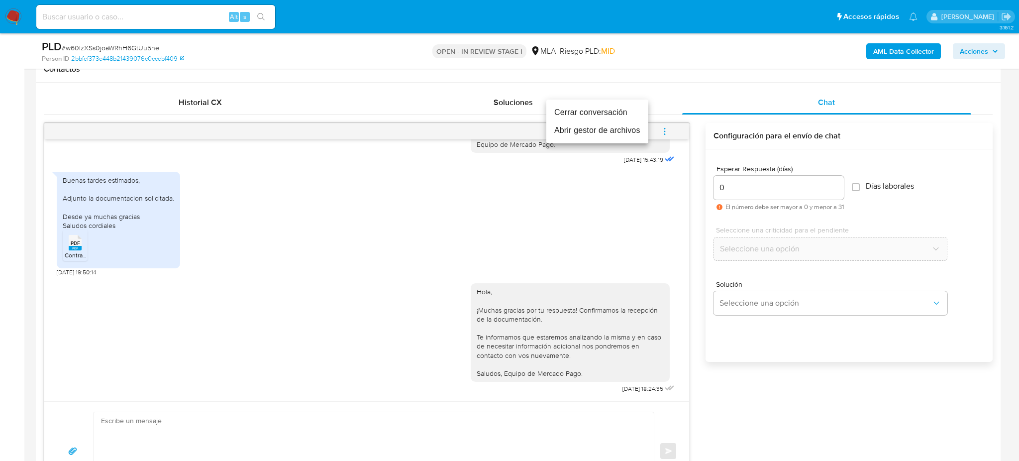
click at [584, 112] on li "Cerrar conversación" at bounding box center [597, 113] width 102 height 18
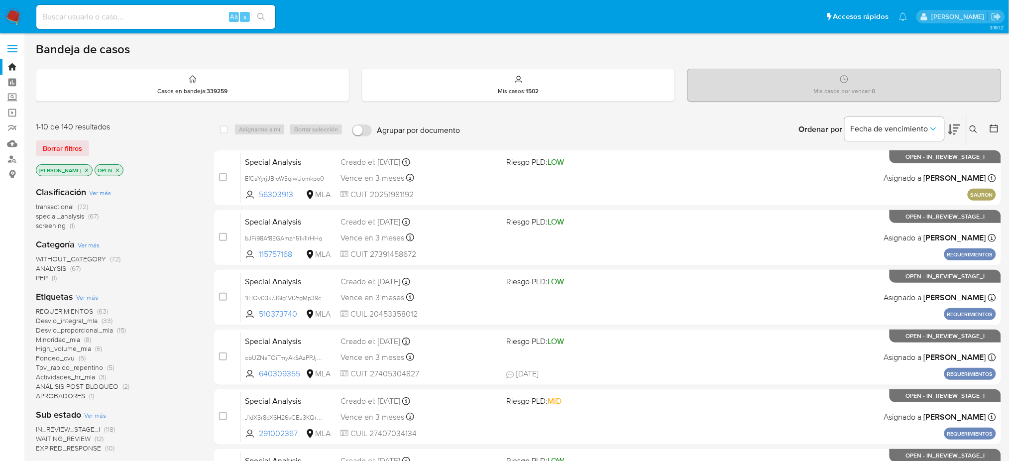
click at [973, 137] on div "Ingrese ID de usuario o caso Buscar Borrar filtros" at bounding box center [974, 129] width 17 height 31
click at [970, 125] on icon at bounding box center [973, 129] width 8 height 8
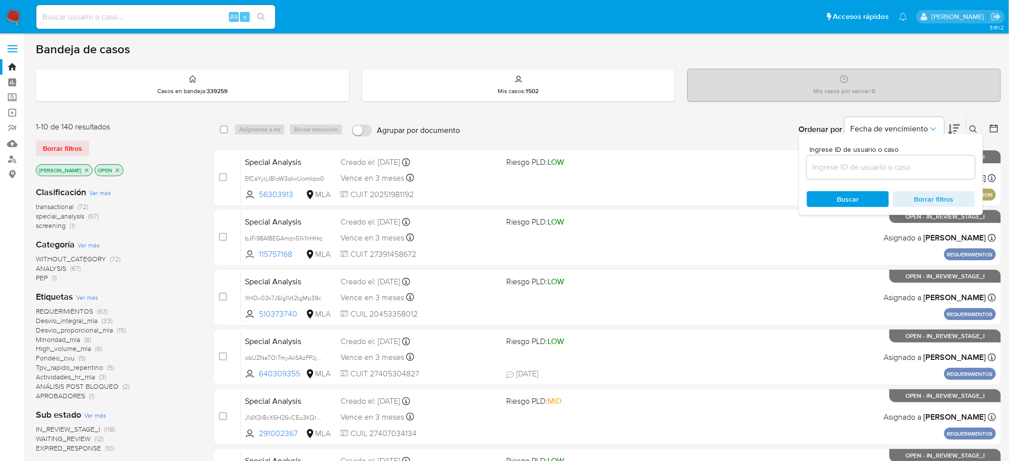
click at [898, 163] on input at bounding box center [891, 167] width 168 height 13
type input "w60IzXSs0joaWRhH6GtUu5he"
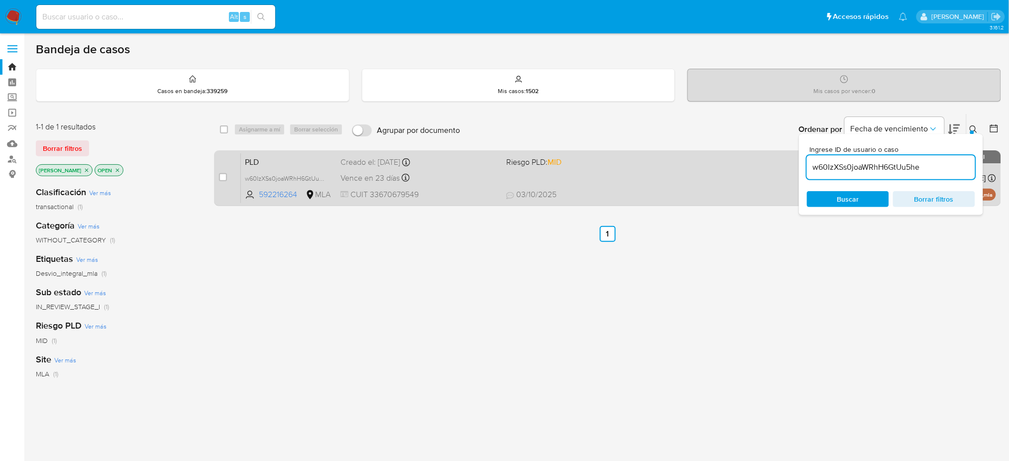
click at [224, 181] on div "case-item-checkbox" at bounding box center [223, 177] width 8 height 10
click at [221, 175] on input "checkbox" at bounding box center [223, 177] width 8 height 8
checkbox input "true"
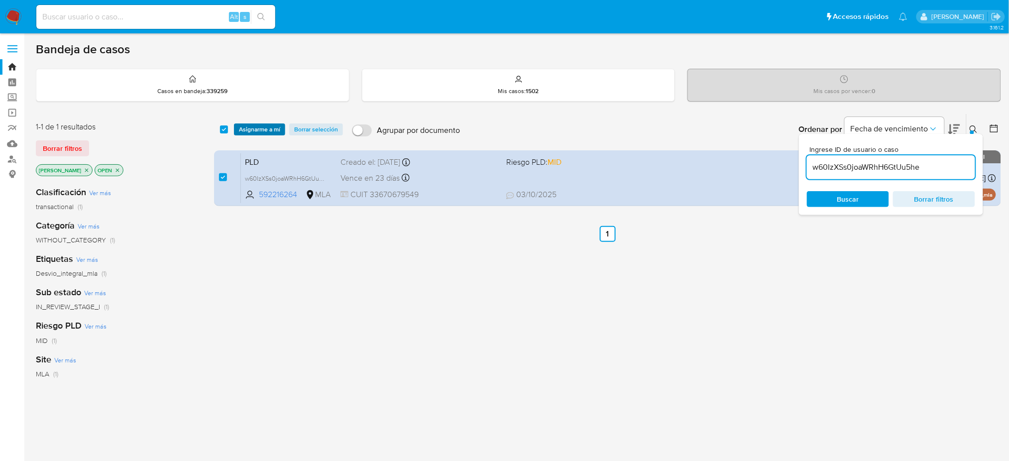
click at [261, 130] on span "Asignarme a mí" at bounding box center [259, 129] width 41 height 10
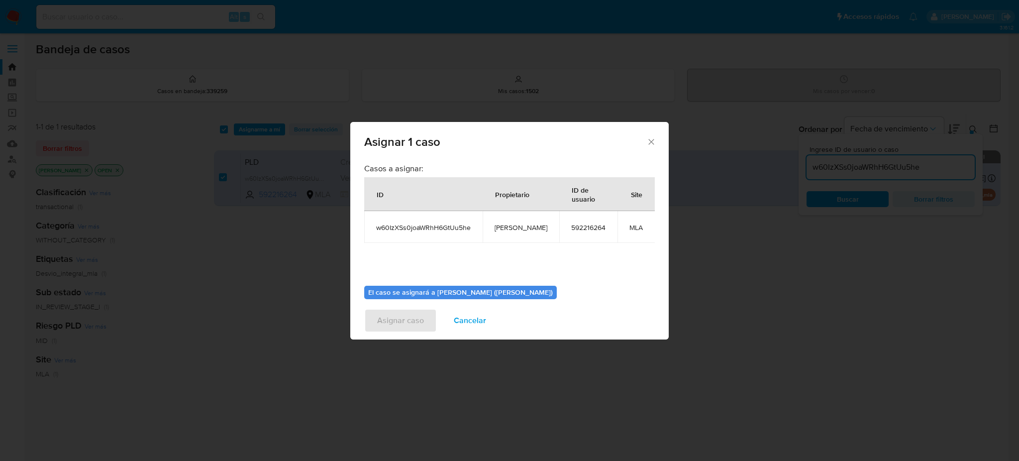
click at [509, 228] on span "[PERSON_NAME]" at bounding box center [521, 227] width 53 height 9
copy span "[PERSON_NAME]"
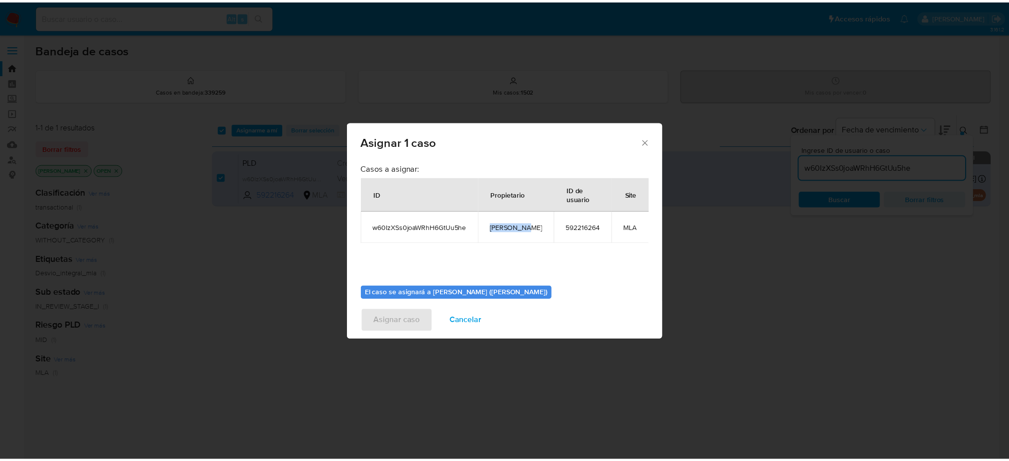
scroll to position [51, 0]
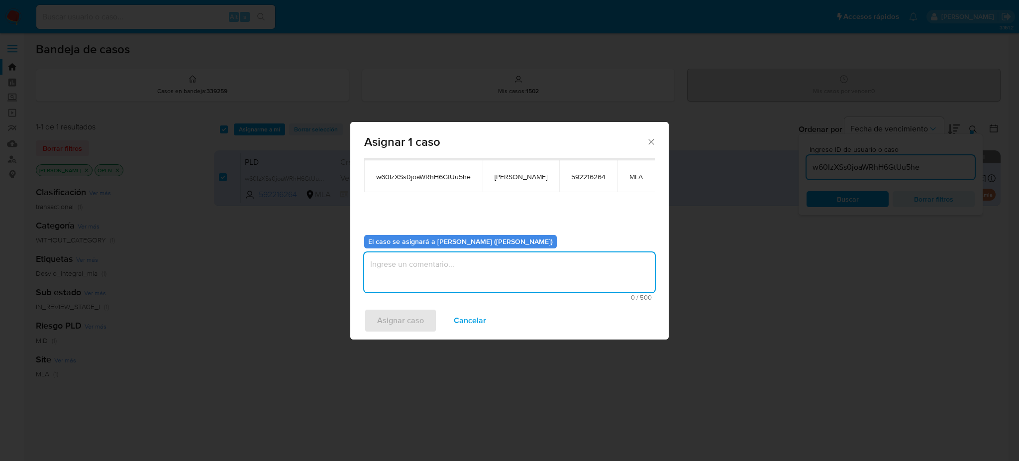
click at [475, 267] on textarea "assign-modal" at bounding box center [509, 272] width 291 height 40
paste textarea "[PERSON_NAME]"
type textarea "[PERSON_NAME]"
click at [405, 316] on span "Asignar caso" at bounding box center [400, 321] width 47 height 22
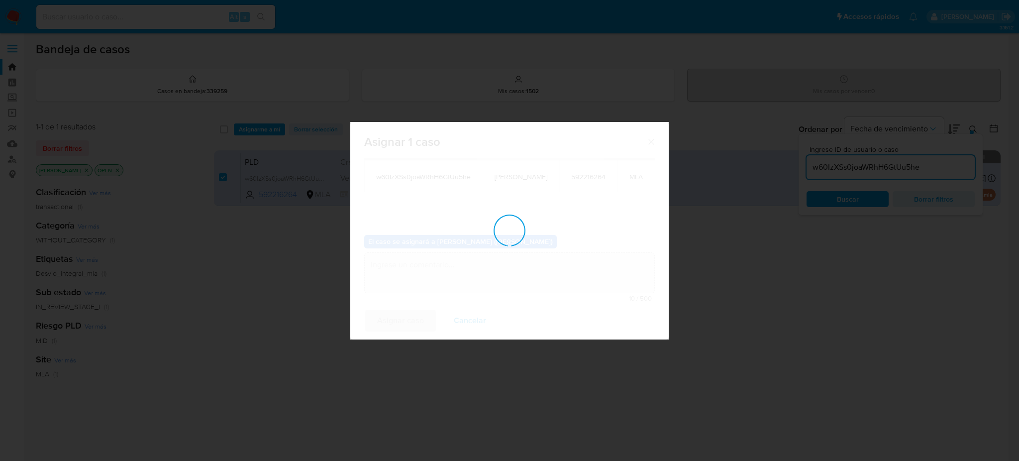
checkbox input "false"
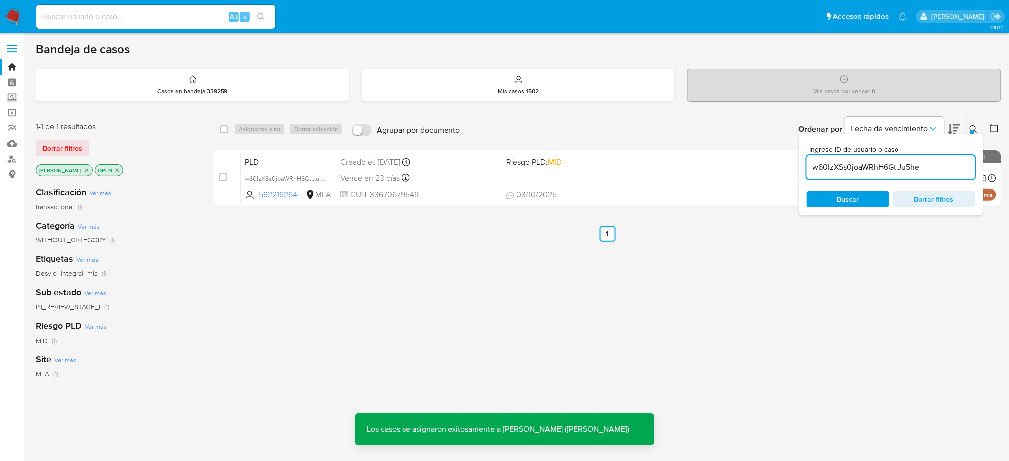
click at [289, 155] on span "PLD" at bounding box center [289, 161] width 88 height 13
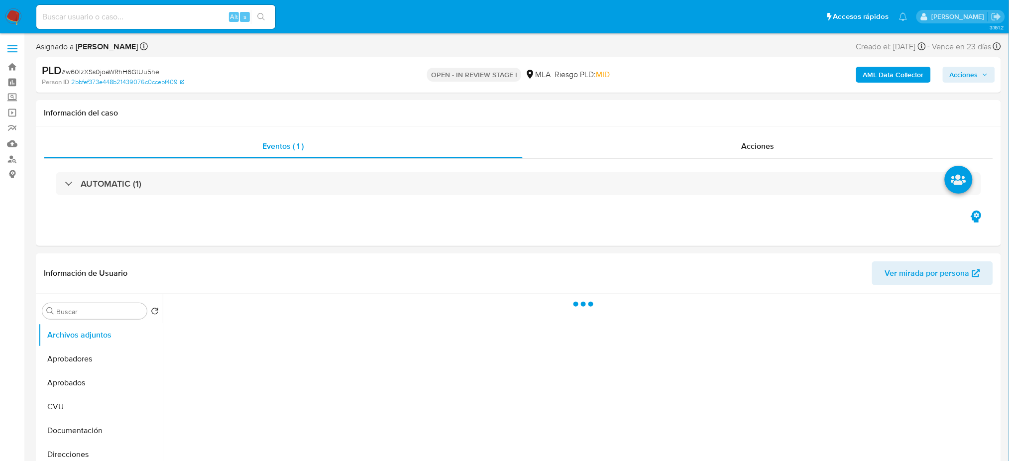
select select "10"
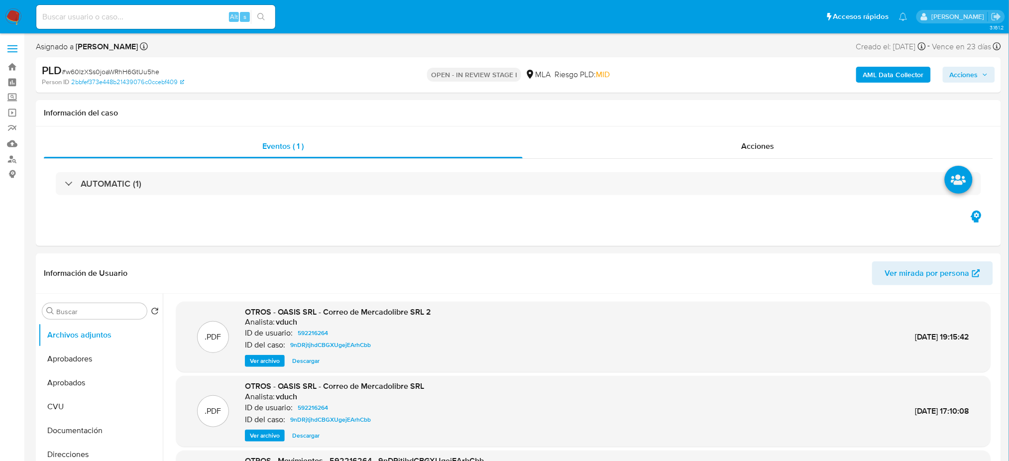
click at [879, 80] on b "AML Data Collector" at bounding box center [893, 75] width 61 height 16
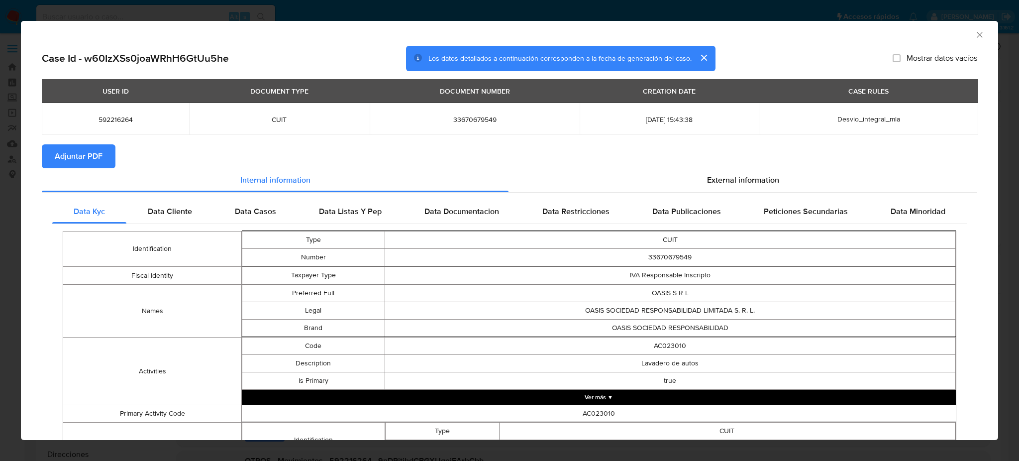
click at [97, 156] on span "Adjuntar PDF" at bounding box center [79, 156] width 48 height 22
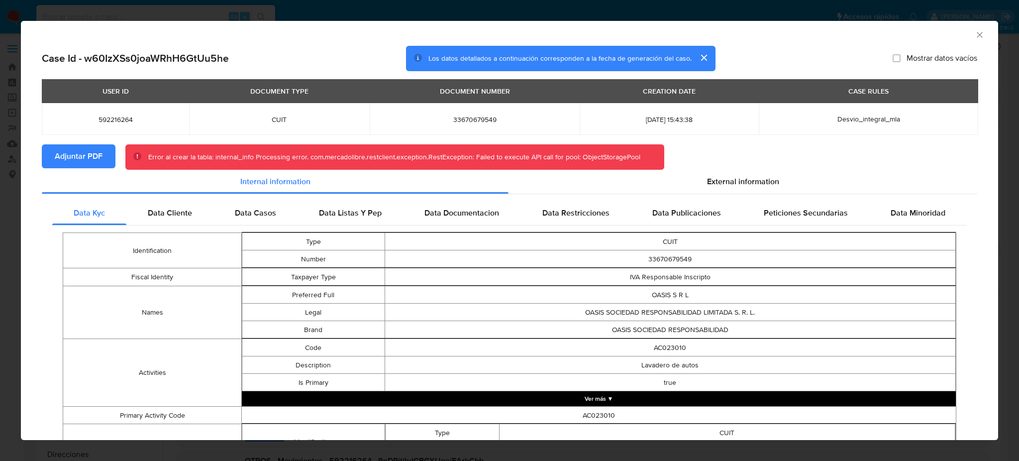
click at [961, 32] on div "AML Data Collector" at bounding box center [501, 33] width 947 height 11
click at [975, 36] on icon "Cerrar ventana" at bounding box center [980, 35] width 10 height 10
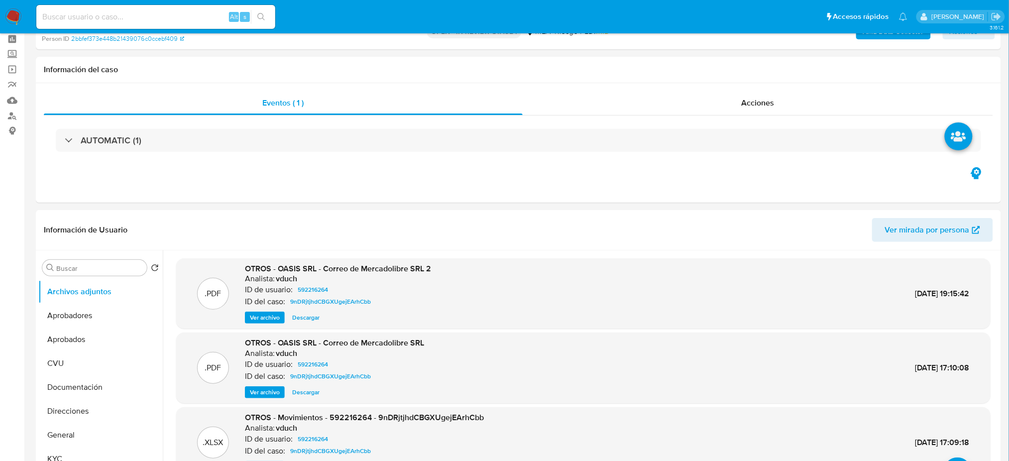
scroll to position [66, 0]
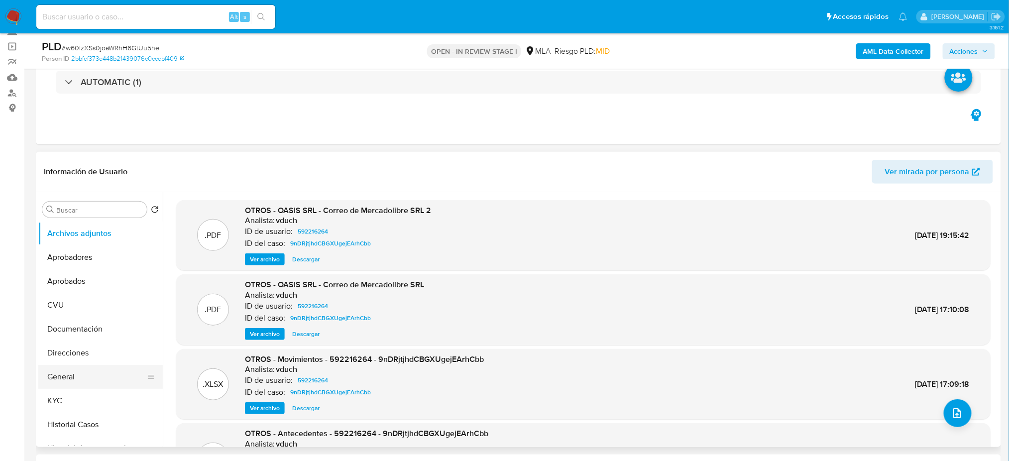
click at [91, 375] on button "General" at bounding box center [96, 377] width 116 height 24
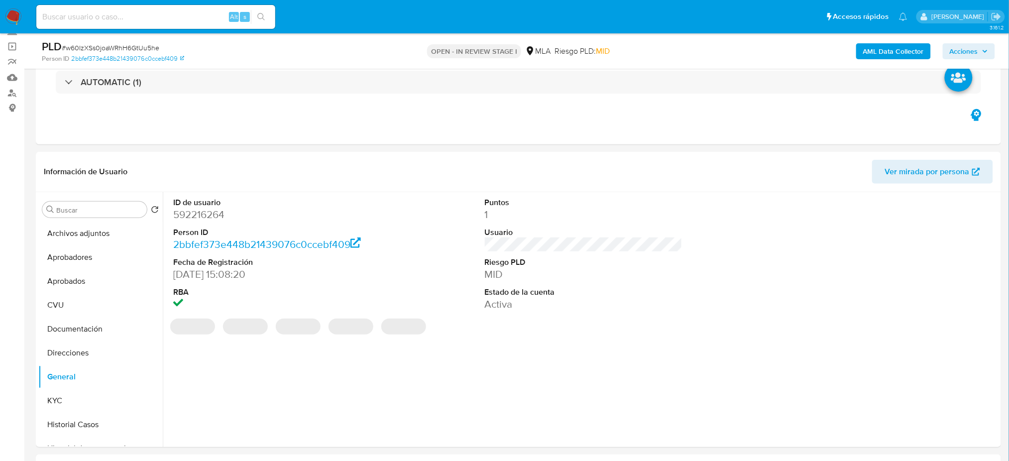
click at [193, 212] on dd "592216264" at bounding box center [272, 215] width 198 height 14
copy dd "592216264"
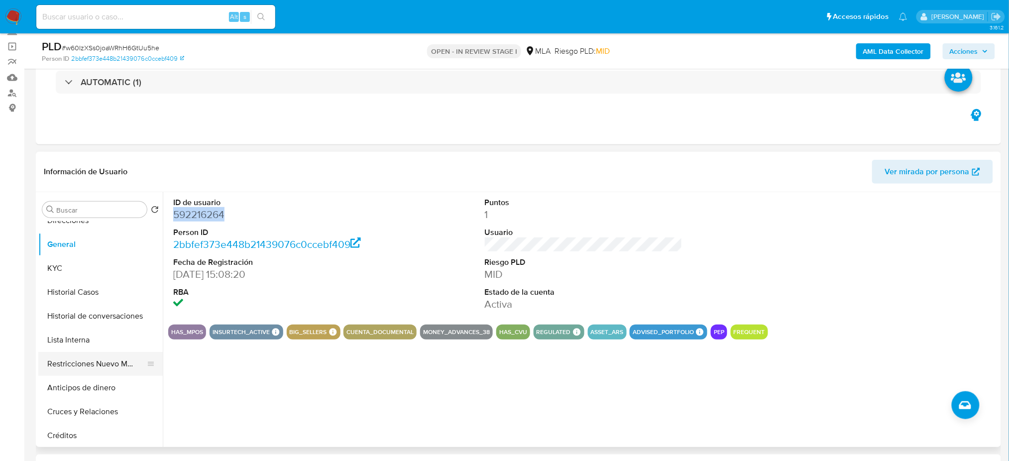
click at [81, 362] on button "Restricciones Nuevo Mundo" at bounding box center [96, 364] width 116 height 24
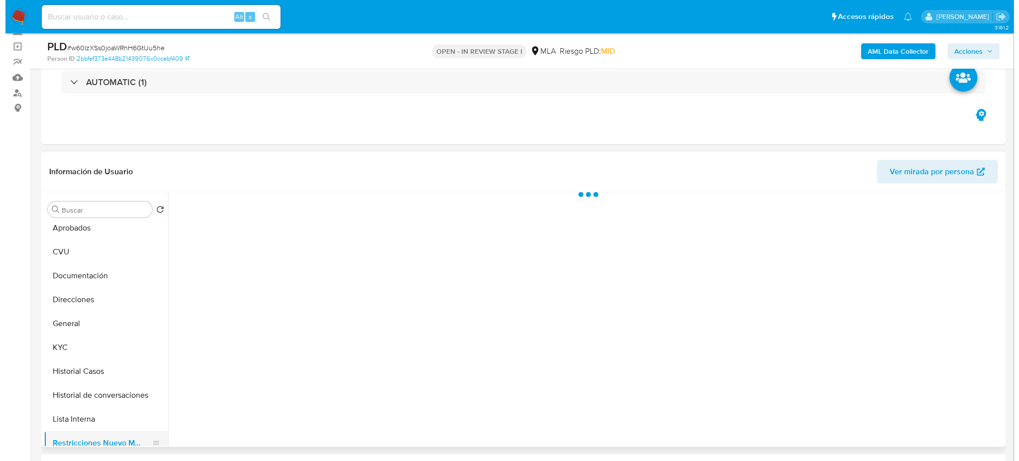
scroll to position [0, 0]
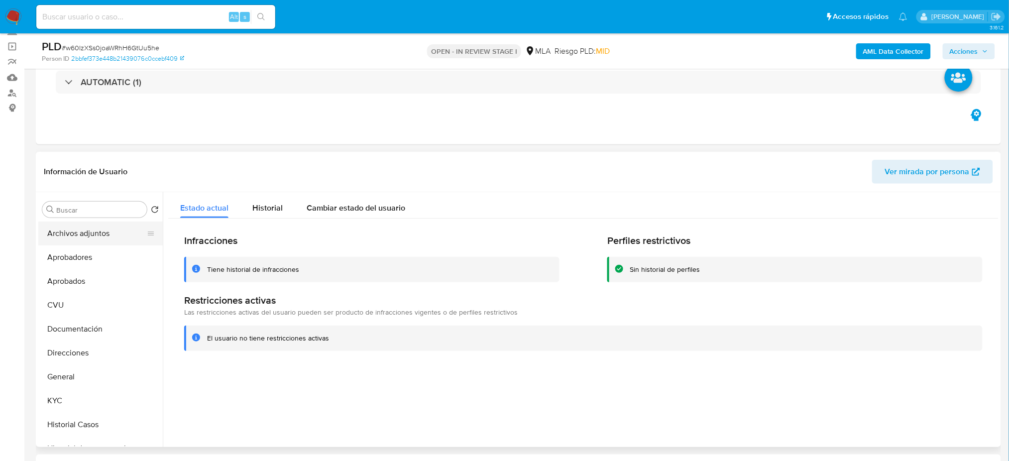
click at [85, 234] on button "Archivos adjuntos" at bounding box center [96, 233] width 116 height 24
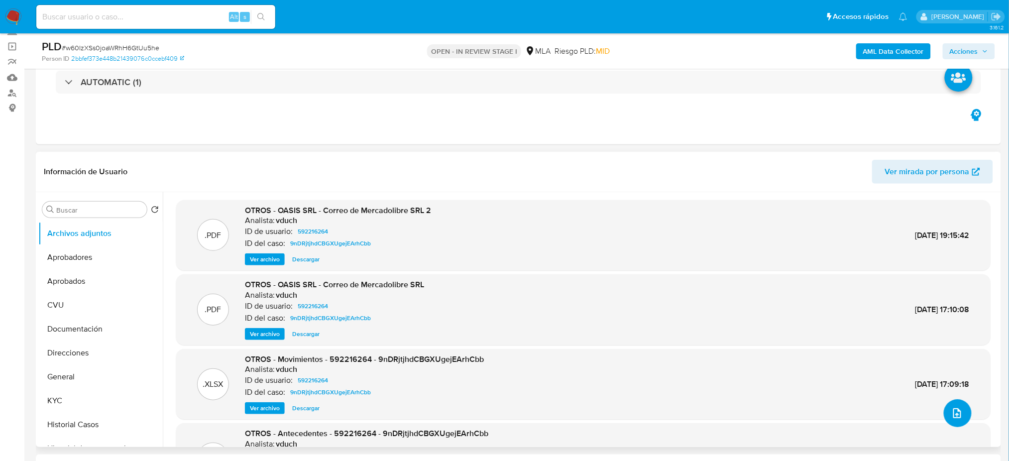
click at [951, 410] on icon "upload-file" at bounding box center [957, 413] width 12 height 12
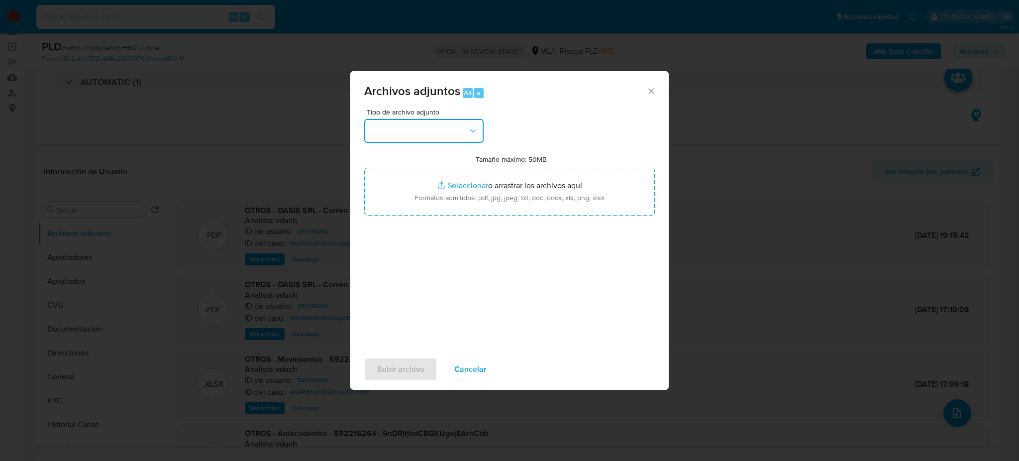
click at [420, 133] on button "button" at bounding box center [423, 131] width 119 height 24
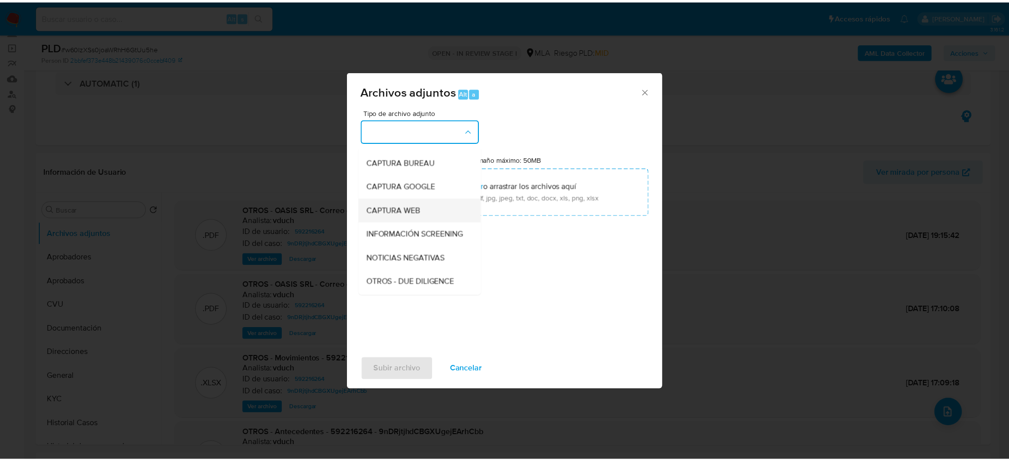
scroll to position [66, 0]
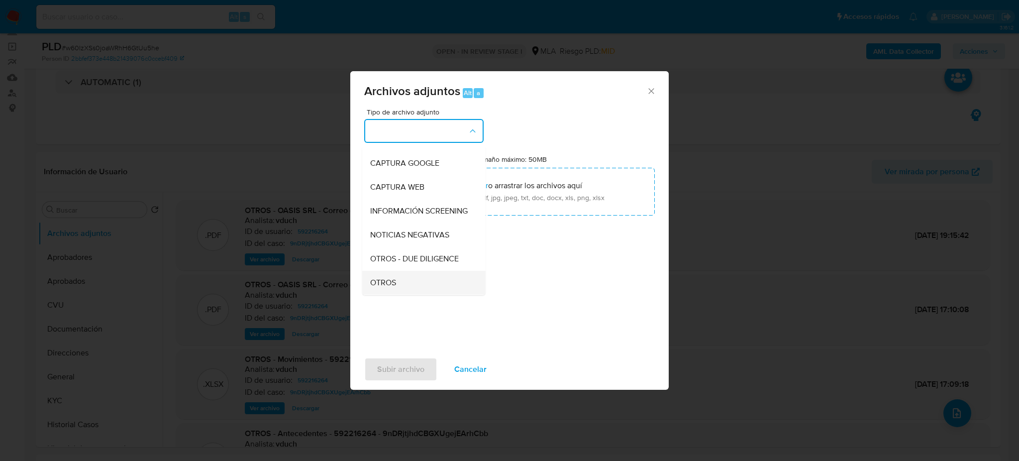
click at [407, 287] on div "OTROS" at bounding box center [421, 283] width 102 height 24
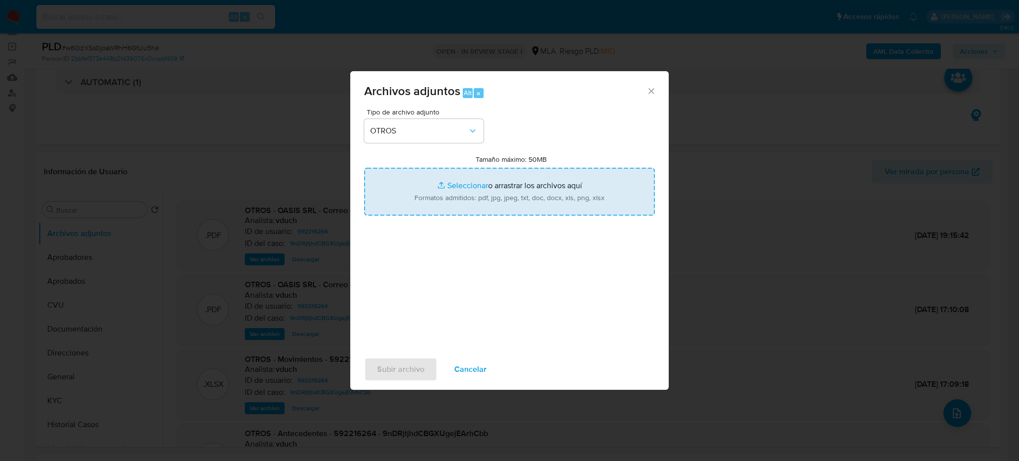
click at [450, 206] on input "Tamaño máximo: 50MB Seleccionar archivos" at bounding box center [509, 192] width 291 height 48
type input "C:\fakepath\Caselog w60IzXSs0joaWRhH6GtUu5he_2025_08_18_14_01_39.docx"
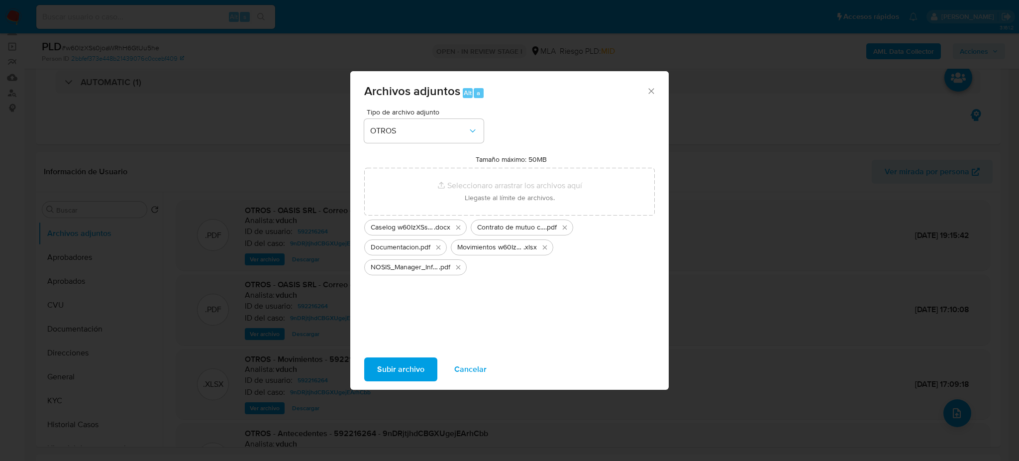
click at [393, 368] on span "Subir archivo" at bounding box center [400, 369] width 47 height 22
click at [460, 361] on span "Cancelar" at bounding box center [470, 369] width 32 height 22
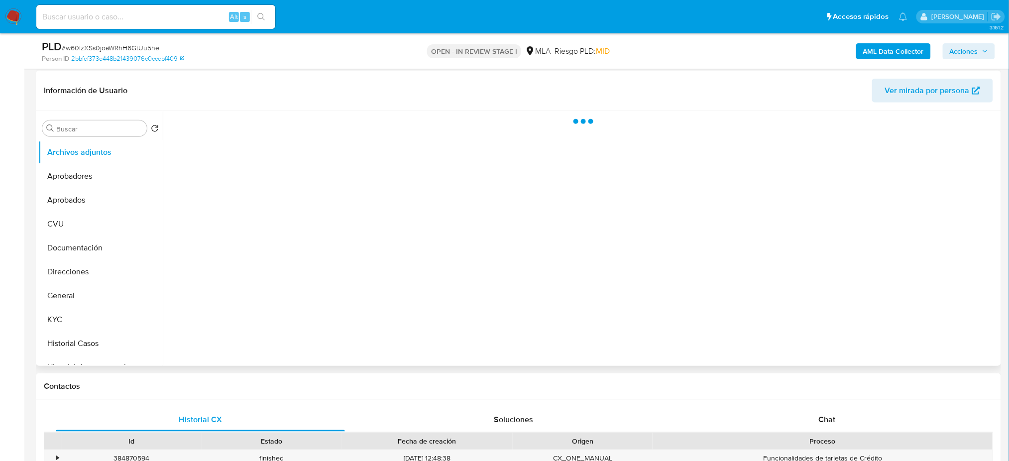
select select "10"
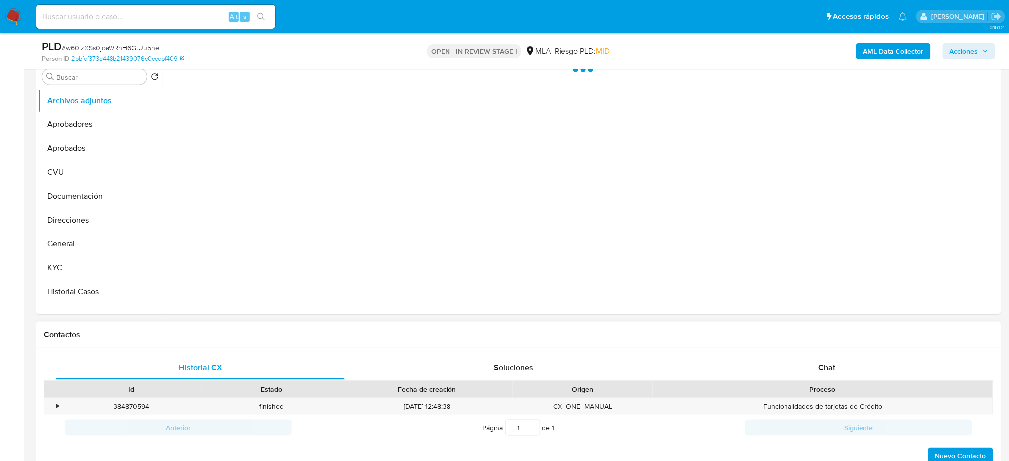
select select "10"
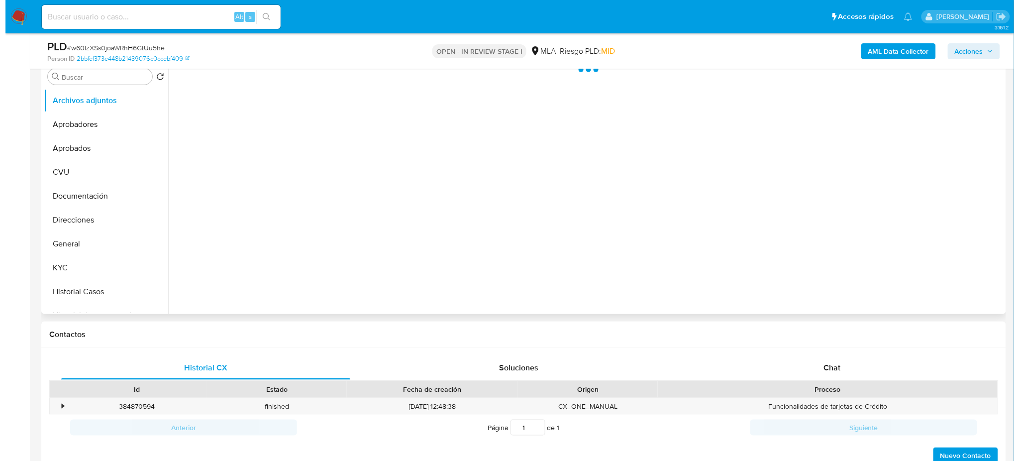
scroll to position [132, 0]
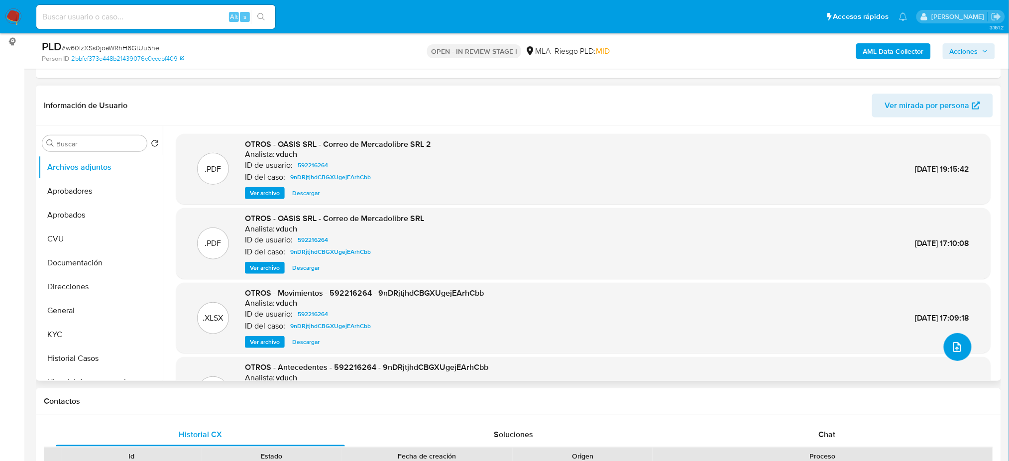
click at [955, 344] on icon "upload-file" at bounding box center [957, 347] width 12 height 12
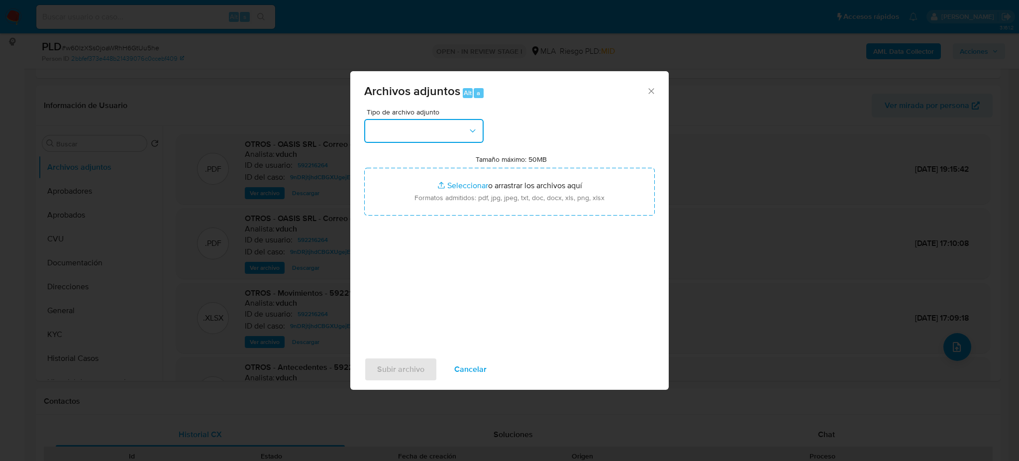
click at [416, 124] on button "button" at bounding box center [423, 131] width 119 height 24
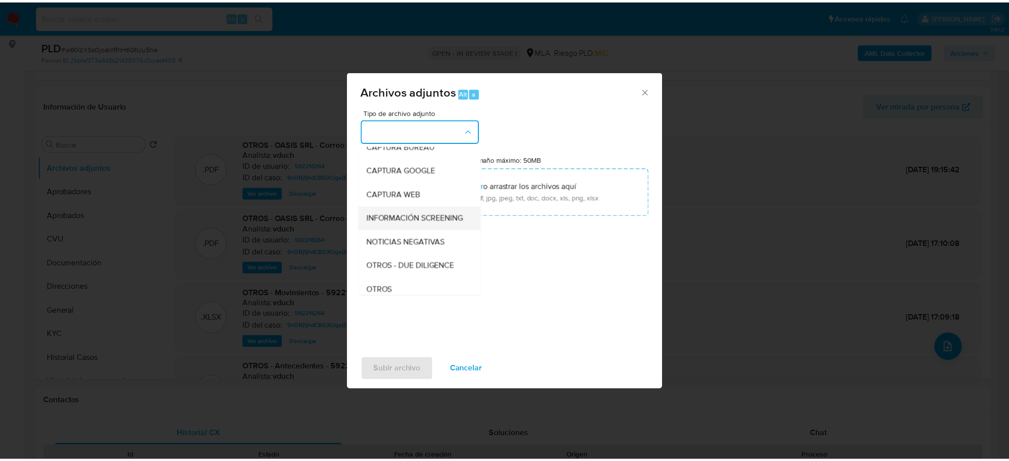
scroll to position [66, 0]
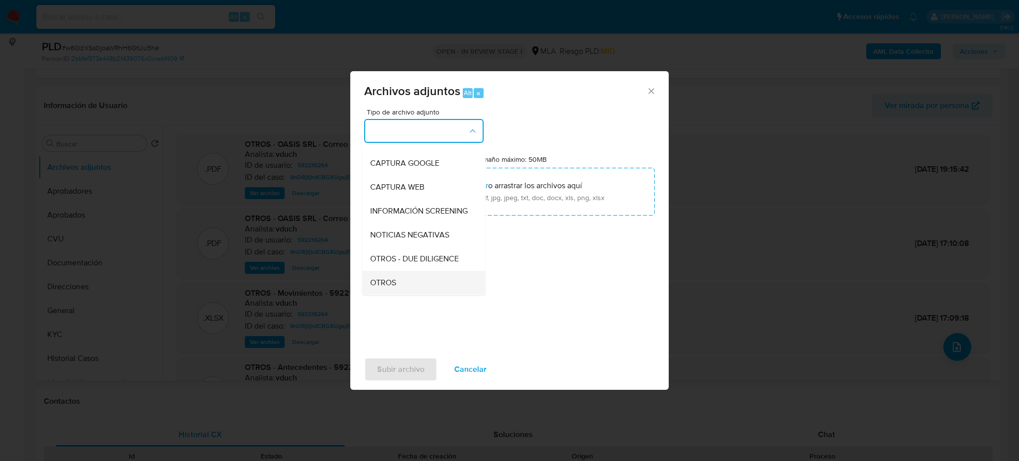
click at [404, 294] on div "IDENTIFICACIÓN INGRESOS CAPTURA BUREAU CAPTURA GOOGLE CAPTURA WEB INFORMACIÓN S…" at bounding box center [423, 359] width 123 height 559
click at [404, 287] on div "OTROS" at bounding box center [421, 283] width 102 height 24
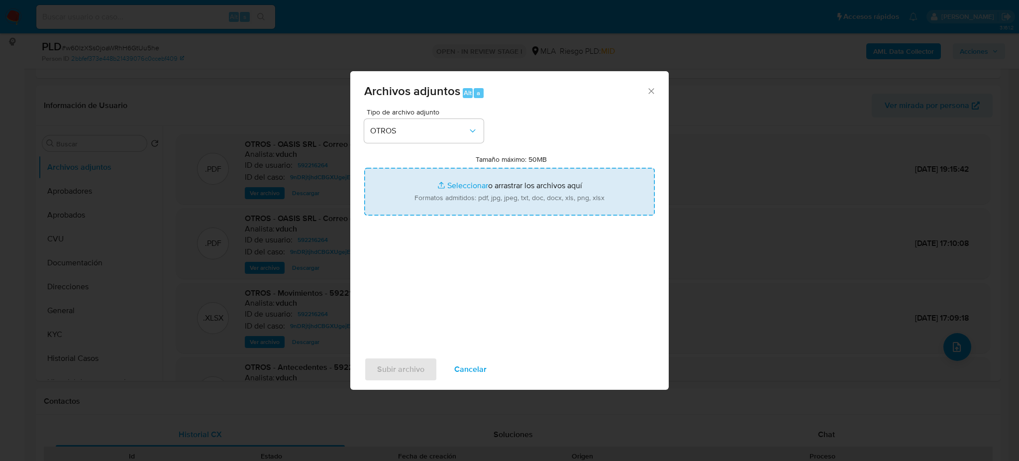
click at [456, 191] on input "Tamaño máximo: 50MB Seleccionar archivos" at bounding box center [509, 192] width 291 height 48
type input "C:\fakepath\Caselog w60IzXSs0joaWRhH6GtUu5he_2025_08_18_14_01_39.docx"
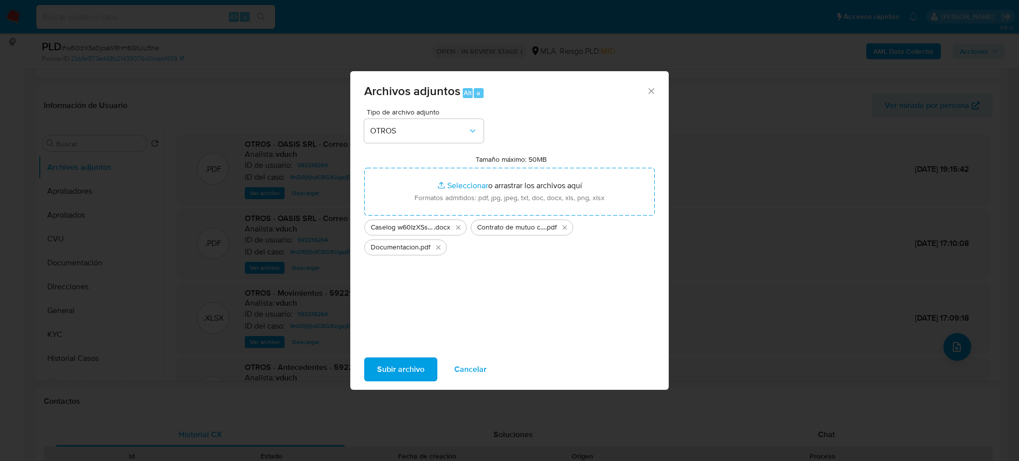
click at [397, 364] on span "Subir archivo" at bounding box center [400, 369] width 47 height 22
click at [466, 366] on span "Cancelar" at bounding box center [470, 369] width 32 height 22
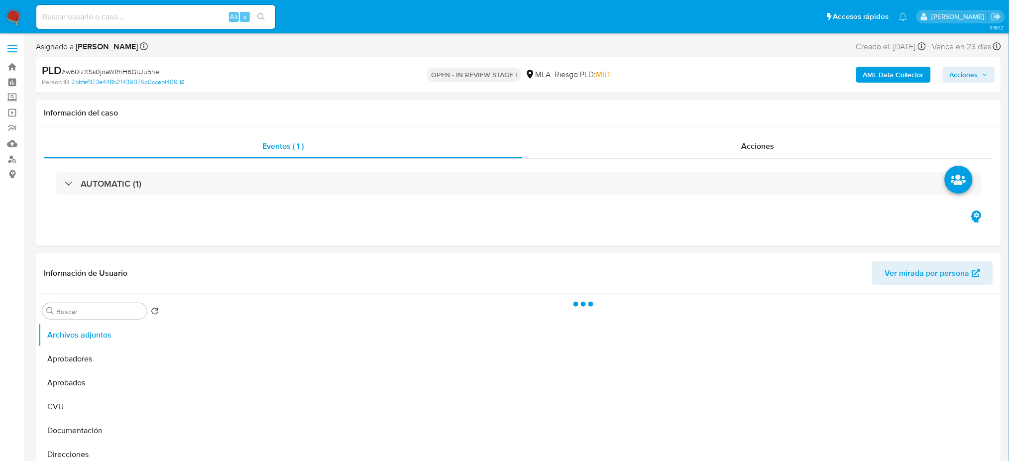
select select "10"
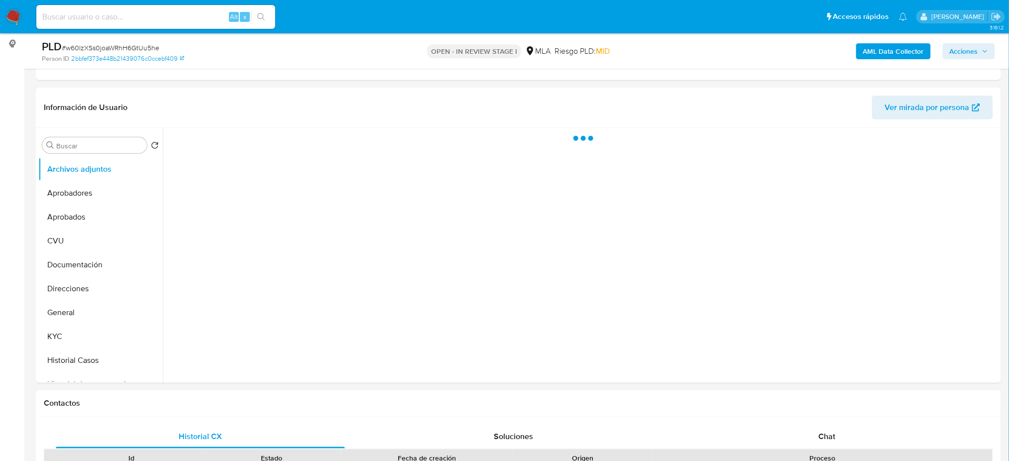
scroll to position [132, 0]
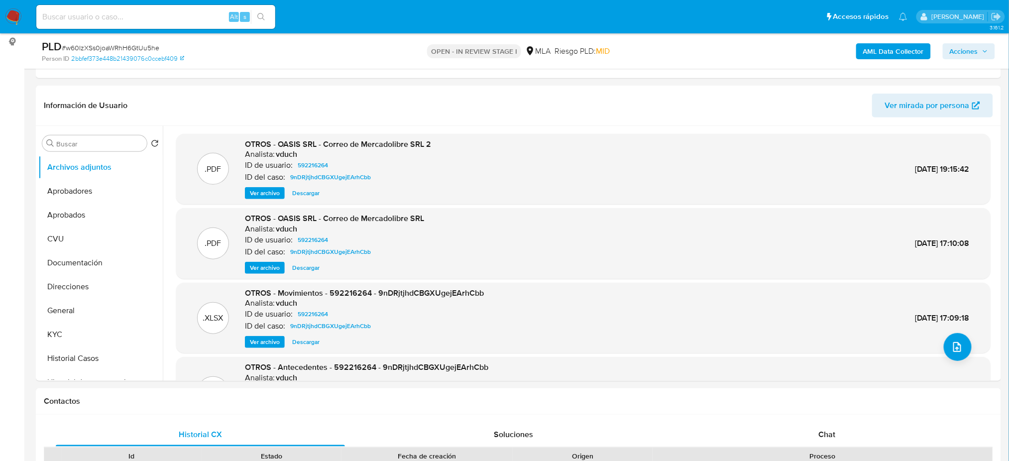
click at [137, 17] on input at bounding box center [155, 16] width 239 height 13
paste input "w60IzXSs0joaWRhH6GtUu5he"
type input "w60IzXSs0joaWRhH6GtUu5he"
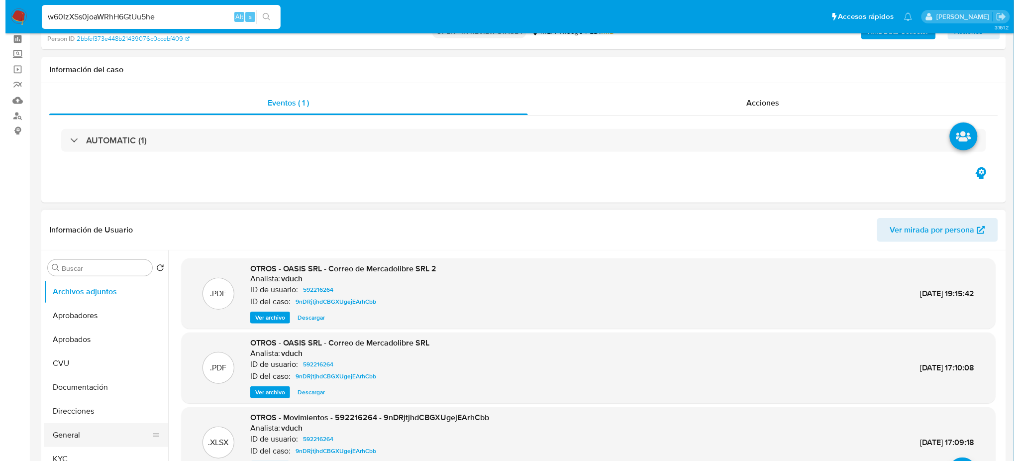
scroll to position [66, 0]
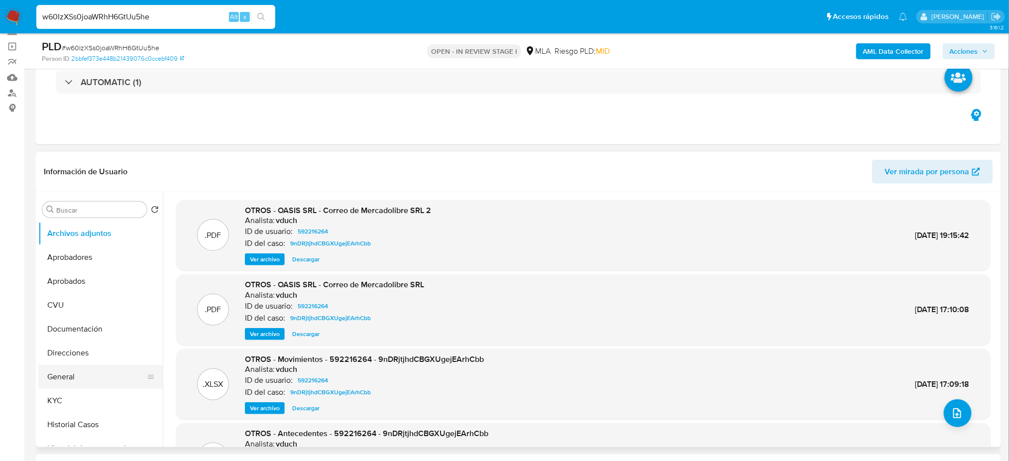
drag, startPoint x: 107, startPoint y: 370, endPoint x: 54, endPoint y: 366, distance: 52.4
click at [107, 370] on button "General" at bounding box center [96, 377] width 116 height 24
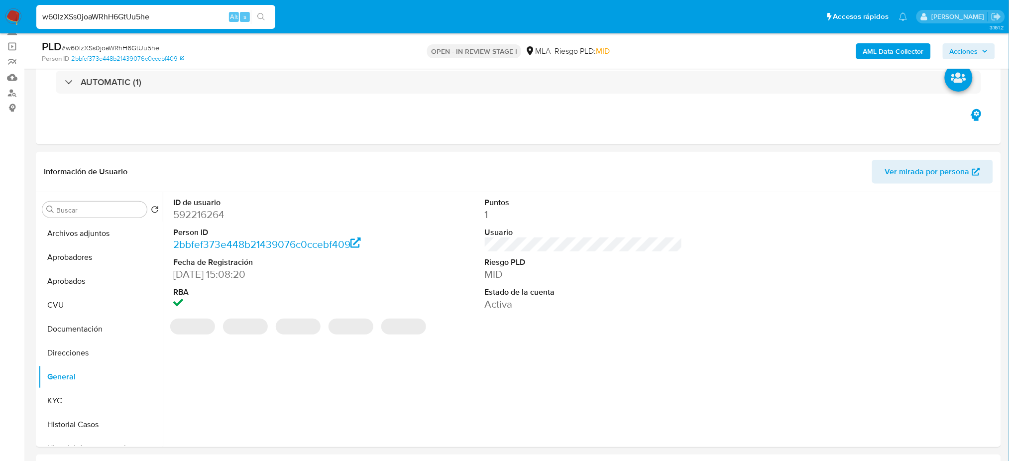
click at [196, 211] on dd "592216264" at bounding box center [272, 215] width 198 height 14
copy dd "592216264"
click at [82, 235] on button "Archivos adjuntos" at bounding box center [96, 233] width 116 height 24
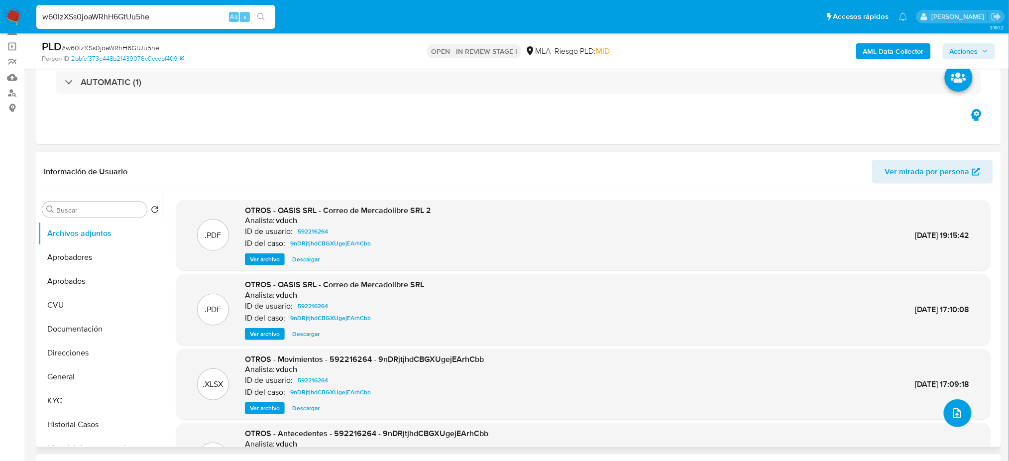
click at [954, 419] on icon "upload-file" at bounding box center [957, 413] width 12 height 12
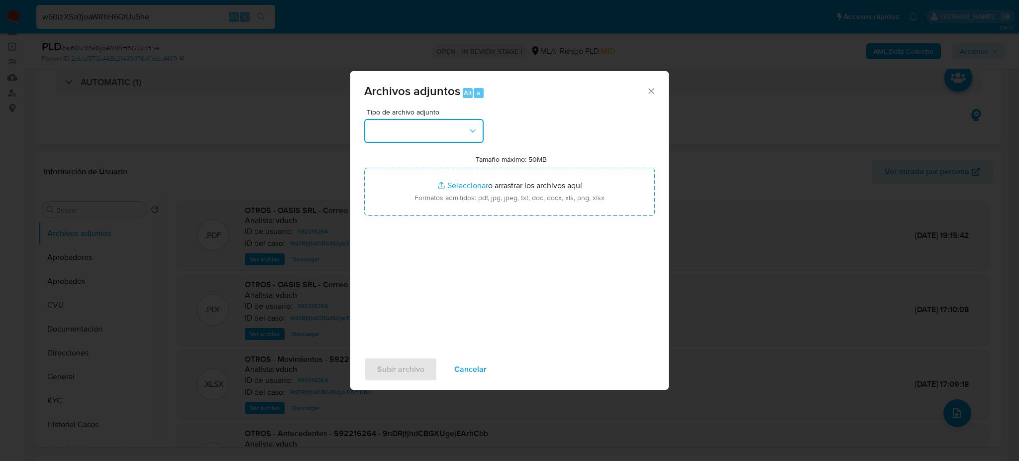
click at [423, 133] on button "button" at bounding box center [423, 131] width 119 height 24
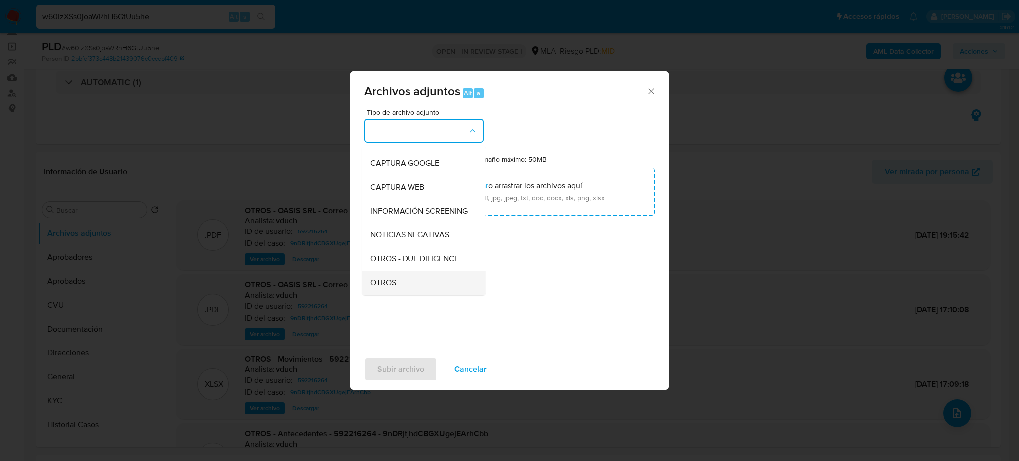
click at [412, 287] on div "OTROS" at bounding box center [421, 283] width 102 height 24
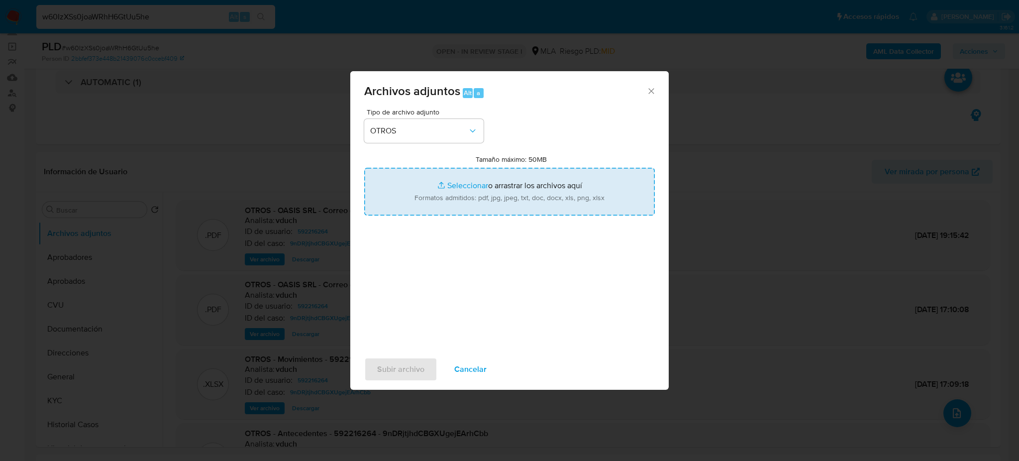
click at [457, 198] on input "Tamaño máximo: 50MB Seleccionar archivos" at bounding box center [509, 192] width 291 height 48
type input "C:\fakepath\Caselog w60IzXSs0joaWRhH6GtUu5he_2025_08_18_14_01_39.docx"
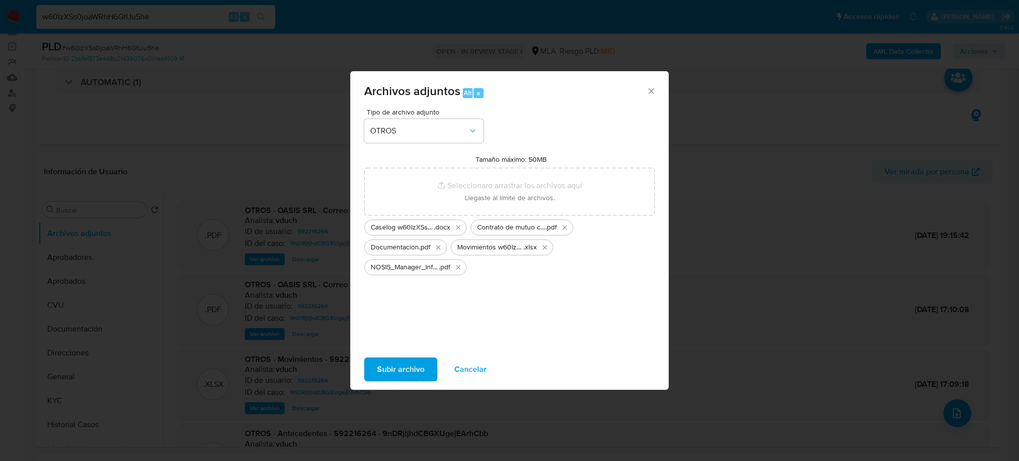
click at [417, 366] on span "Subir archivo" at bounding box center [400, 369] width 47 height 22
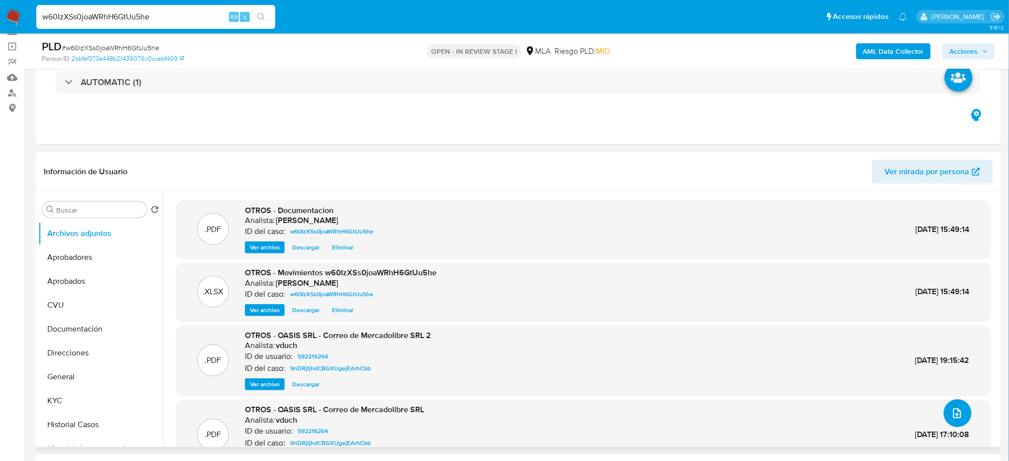
click at [955, 416] on icon "upload-file" at bounding box center [957, 413] width 12 height 12
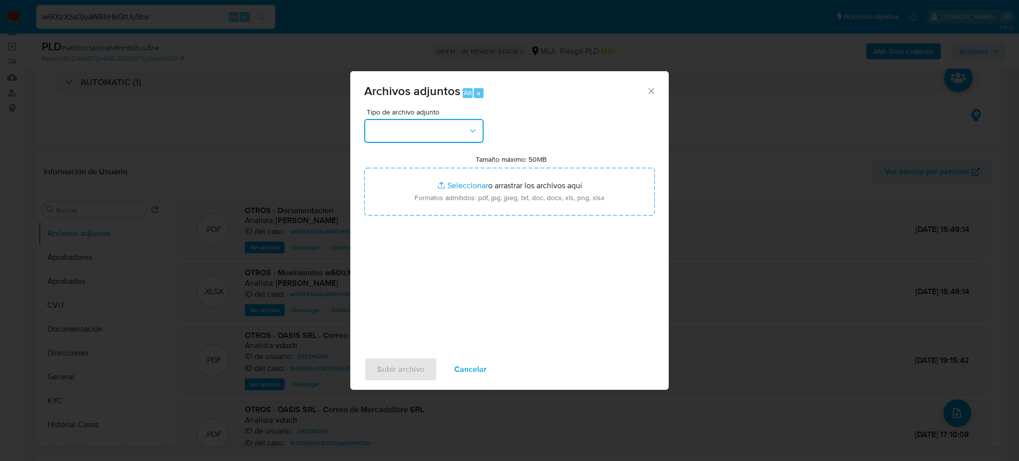
click at [393, 135] on button "button" at bounding box center [423, 131] width 119 height 24
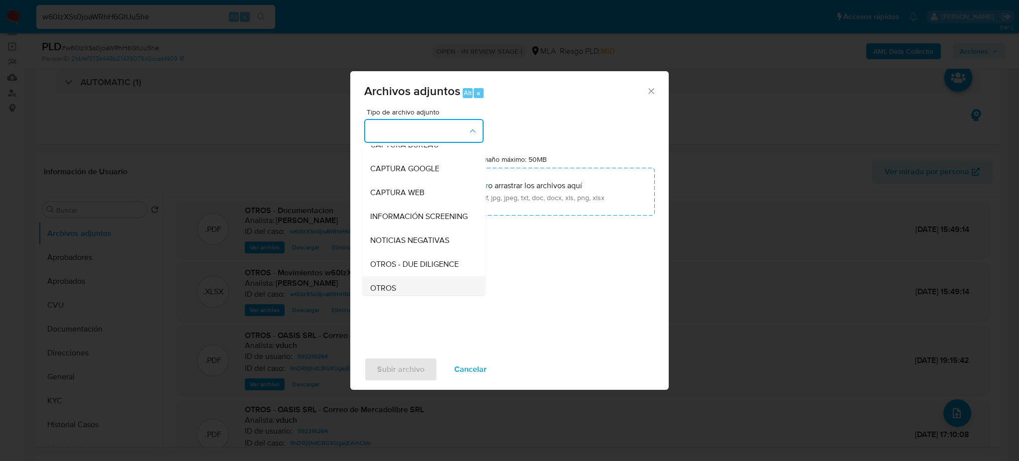
scroll to position [132, 0]
click at [391, 221] on span "OTROS" at bounding box center [383, 217] width 26 height 10
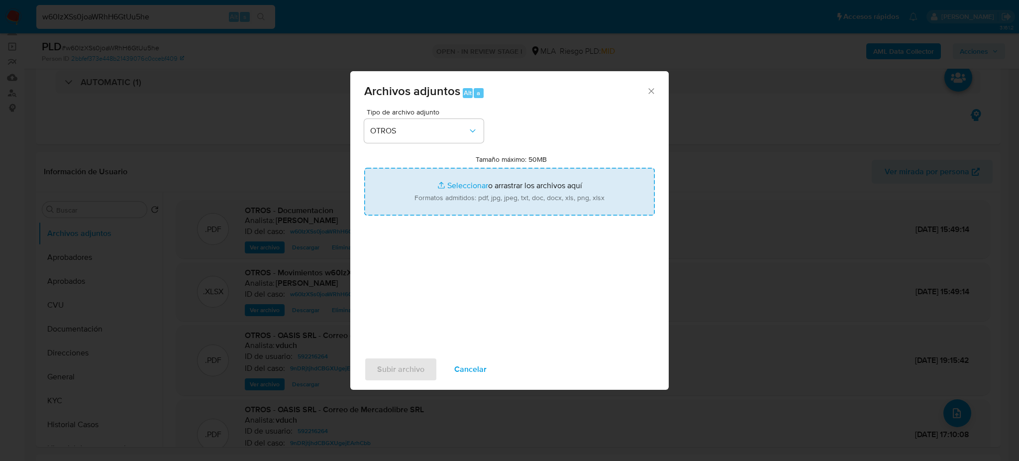
click at [429, 199] on input "Tamaño máximo: 50MB Seleccionar archivos" at bounding box center [509, 192] width 291 height 48
type input "C:\fakepath\Caselog w60IzXSs0joaWRhH6GtUu5he_2025_08_18_14_01_39.docx"
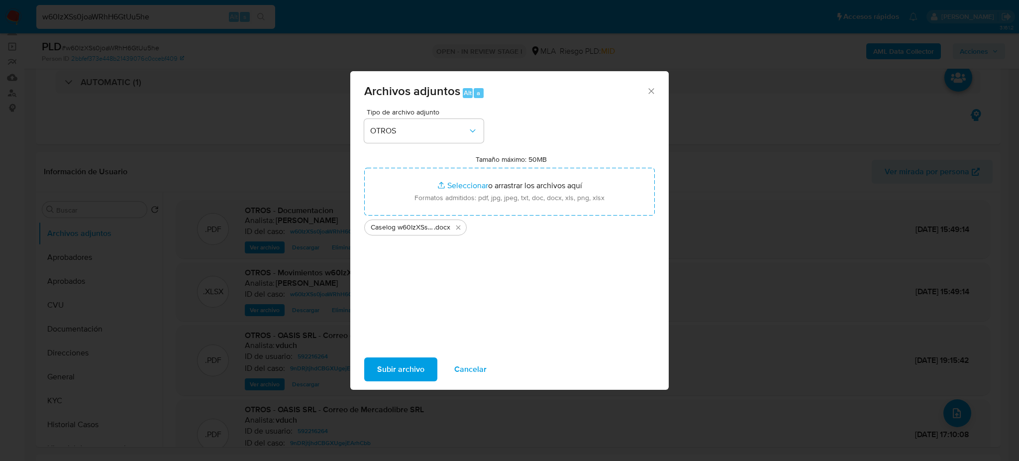
drag, startPoint x: 429, startPoint y: 199, endPoint x: 412, endPoint y: 365, distance: 166.6
click at [412, 365] on span "Subir archivo" at bounding box center [400, 369] width 47 height 22
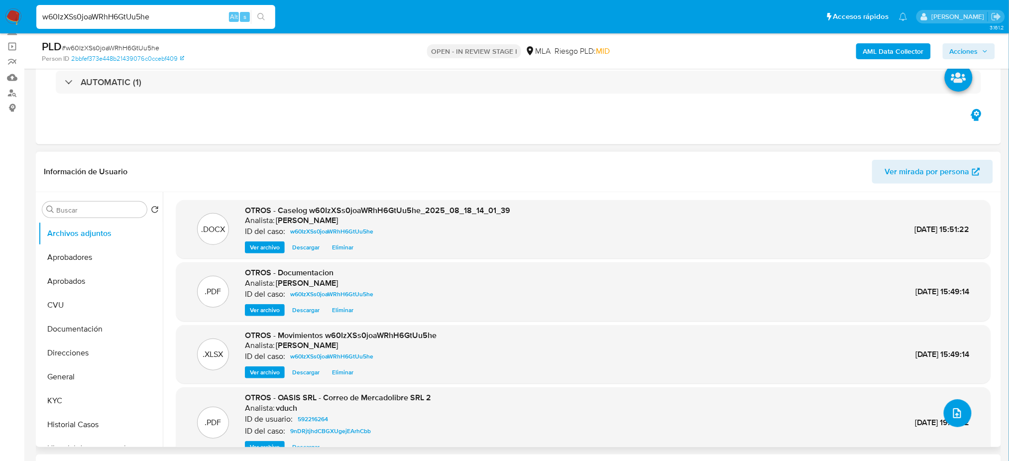
click at [956, 412] on icon "upload-file" at bounding box center [957, 413] width 8 height 10
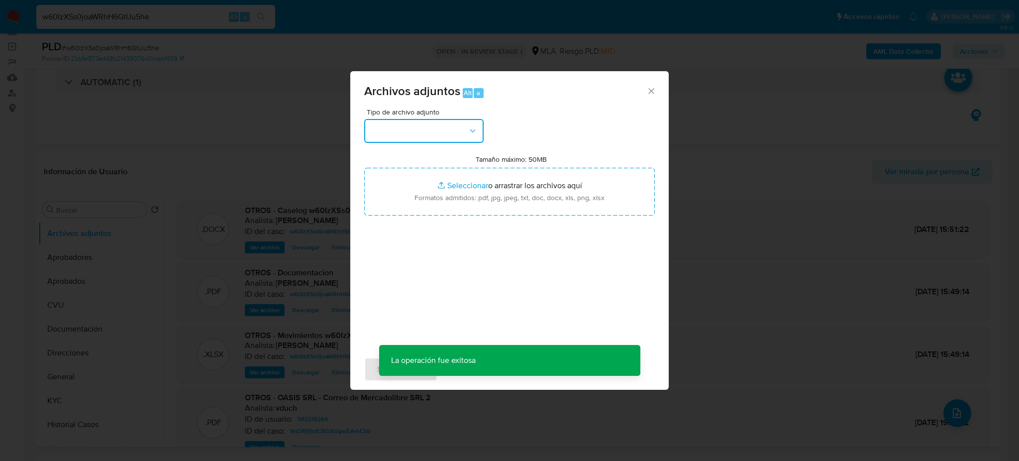
click at [426, 132] on button "button" at bounding box center [423, 131] width 119 height 24
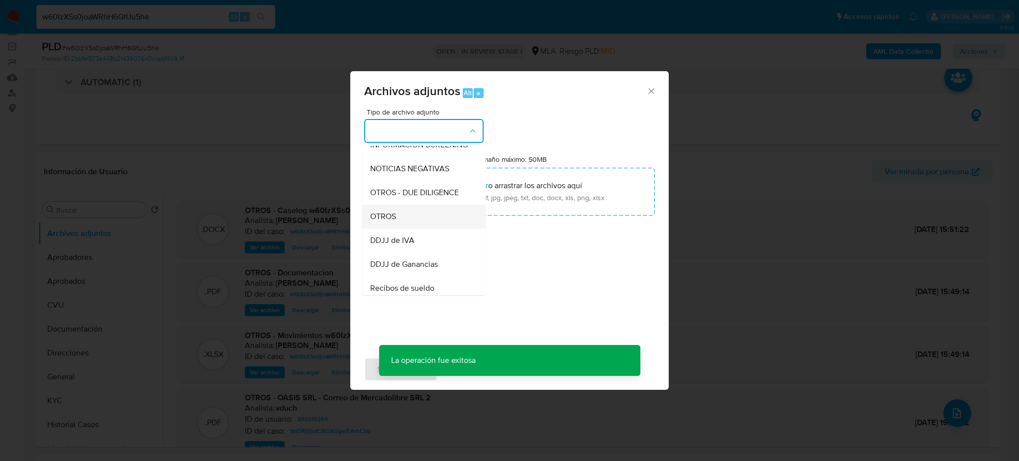
click at [408, 226] on div "OTROS" at bounding box center [421, 217] width 102 height 24
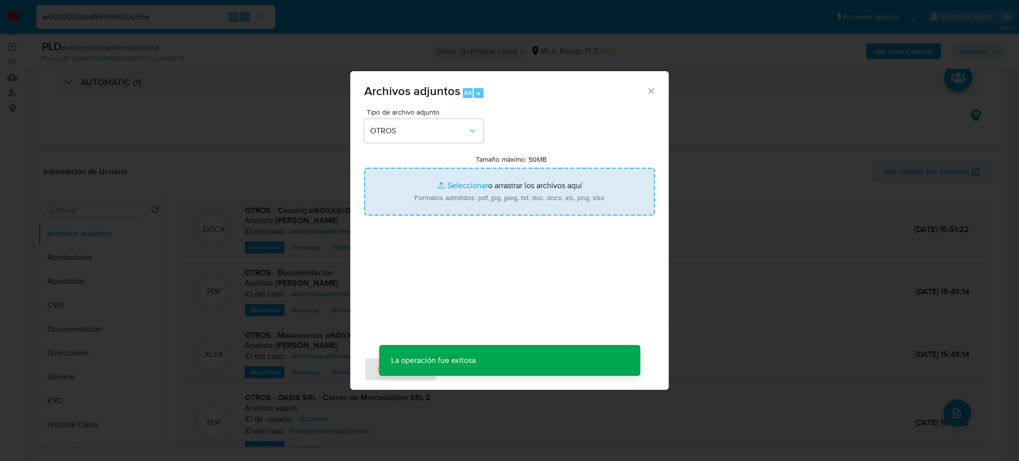
click at [429, 192] on input "Tamaño máximo: 50MB Seleccionar archivos" at bounding box center [509, 192] width 291 height 48
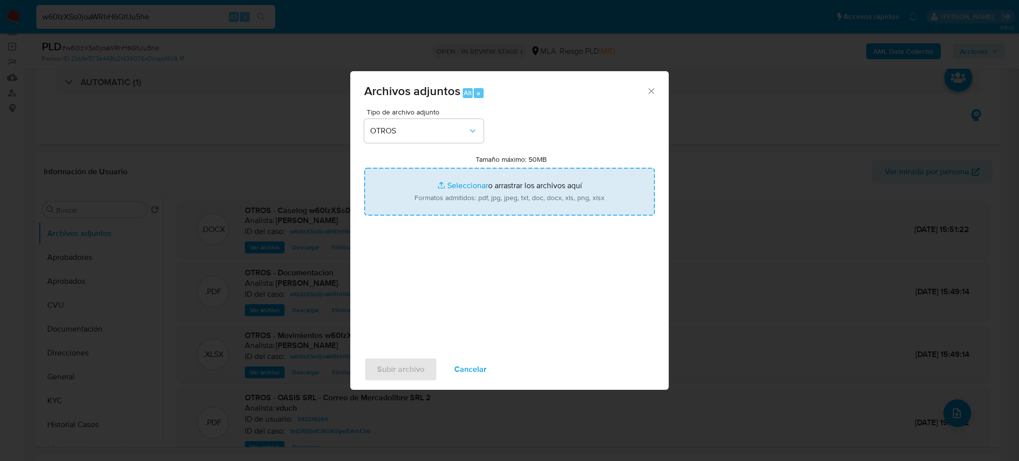
type input "C:\fakepath\Contrato de mutuo con CARLOS ANILDO HENNINGER.pdf"
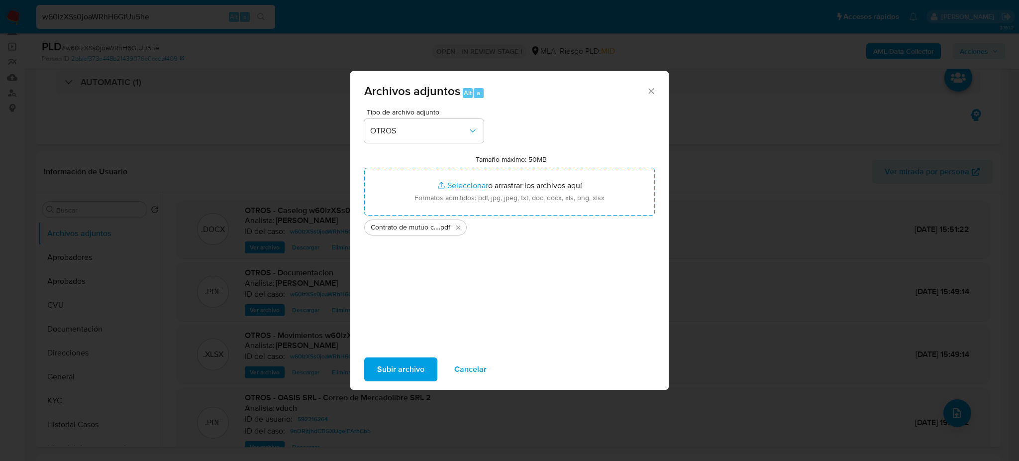
drag, startPoint x: 429, startPoint y: 192, endPoint x: 384, endPoint y: 372, distance: 185.2
click at [384, 372] on span "Subir archivo" at bounding box center [400, 369] width 47 height 22
click at [459, 370] on span "Cancelar" at bounding box center [470, 369] width 32 height 22
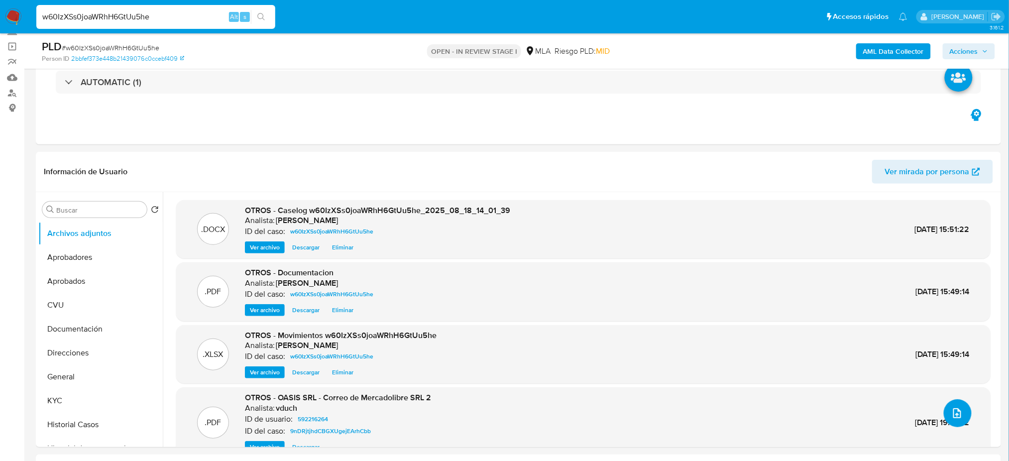
scroll to position [48, 0]
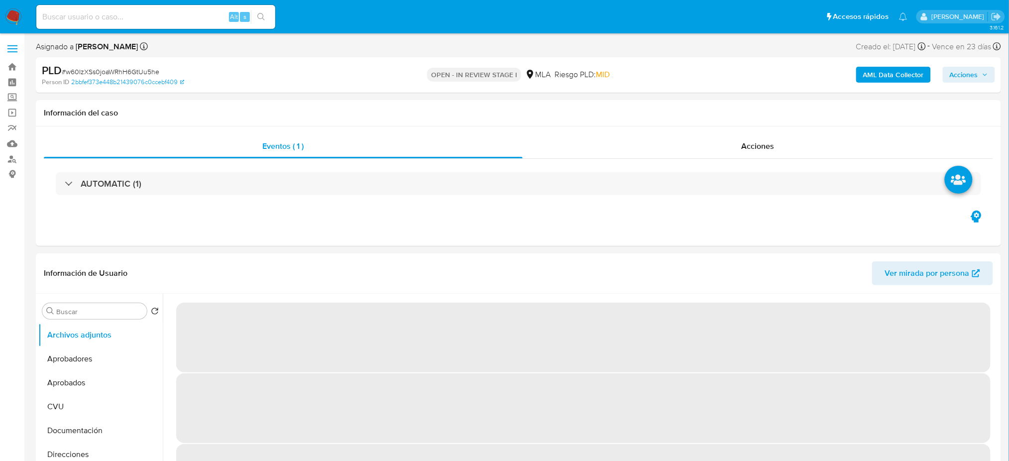
select select "10"
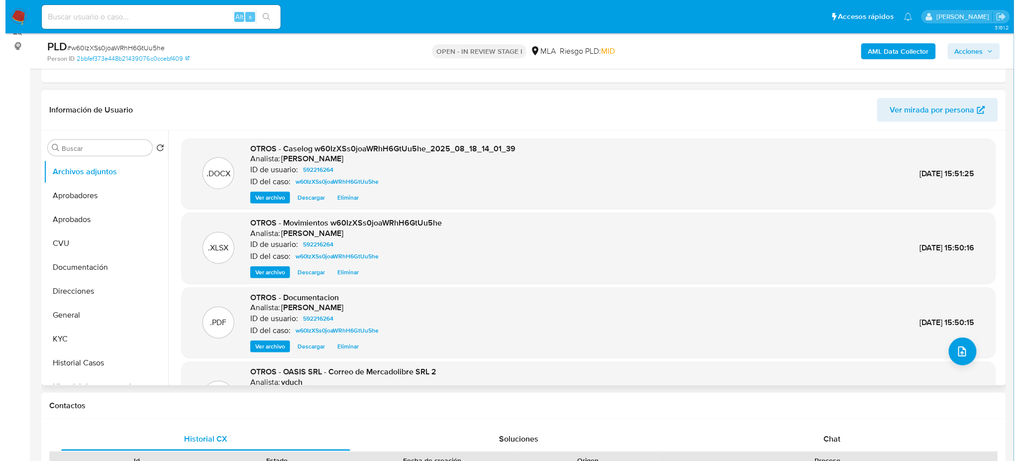
scroll to position [132, 0]
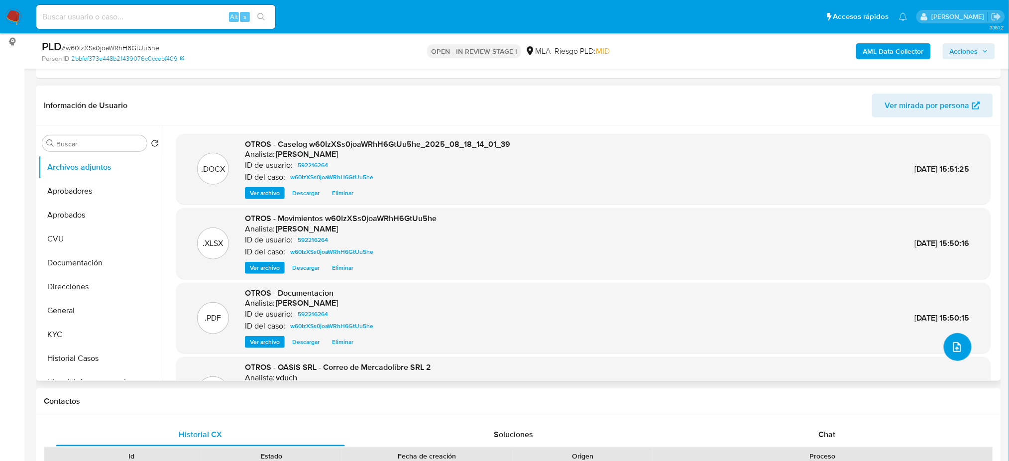
click at [954, 348] on icon "upload-file" at bounding box center [957, 347] width 12 height 12
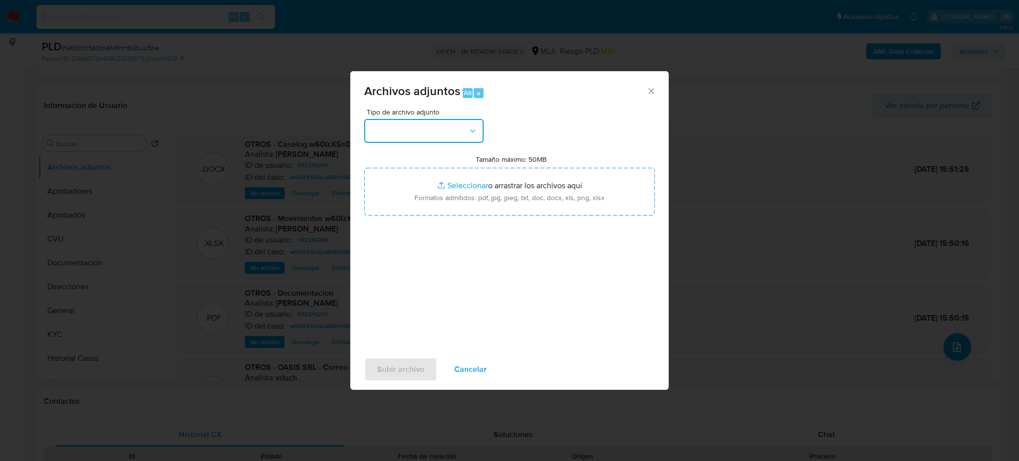
click at [412, 124] on button "button" at bounding box center [423, 131] width 119 height 24
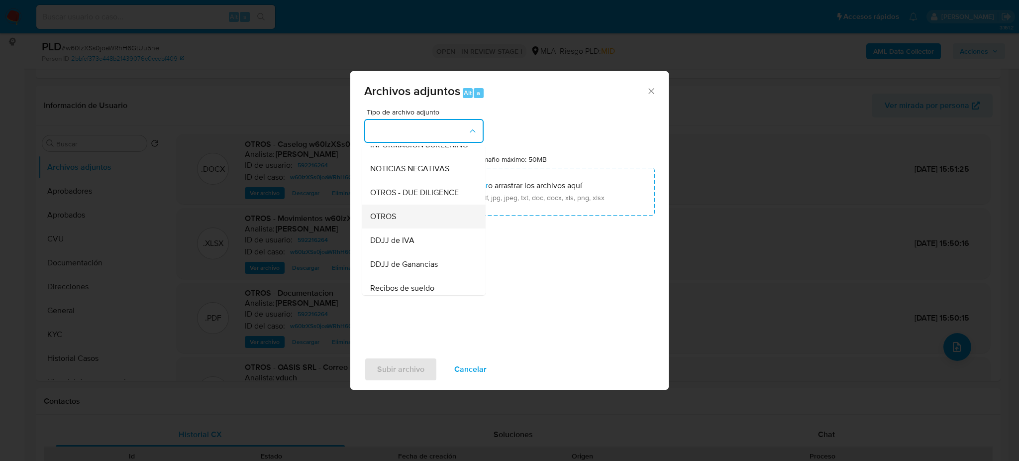
click at [404, 226] on div "OTROS" at bounding box center [421, 217] width 102 height 24
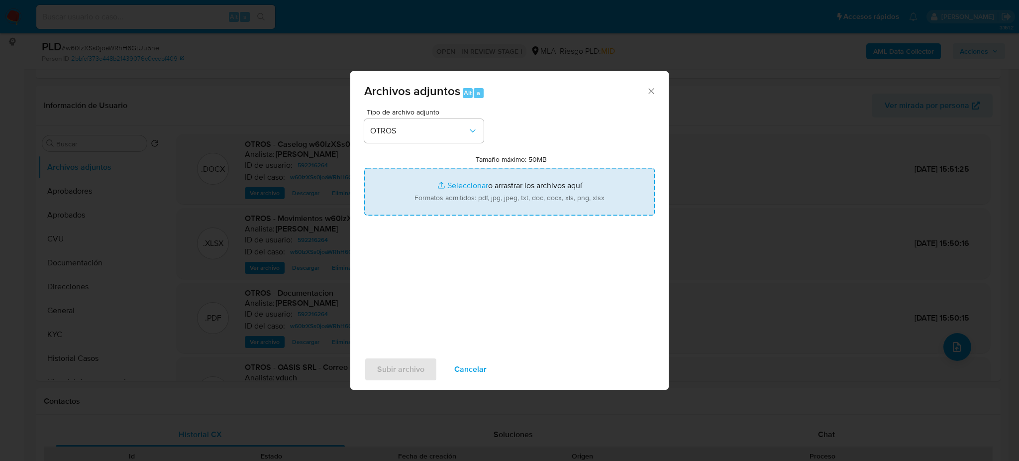
click at [415, 212] on input "Tamaño máximo: 50MB Seleccionar archivos" at bounding box center [509, 192] width 291 height 48
type input "C:\fakepath\NOSIS_Manager_InformeIndividual_33670679549_654924_20250910100558.p…"
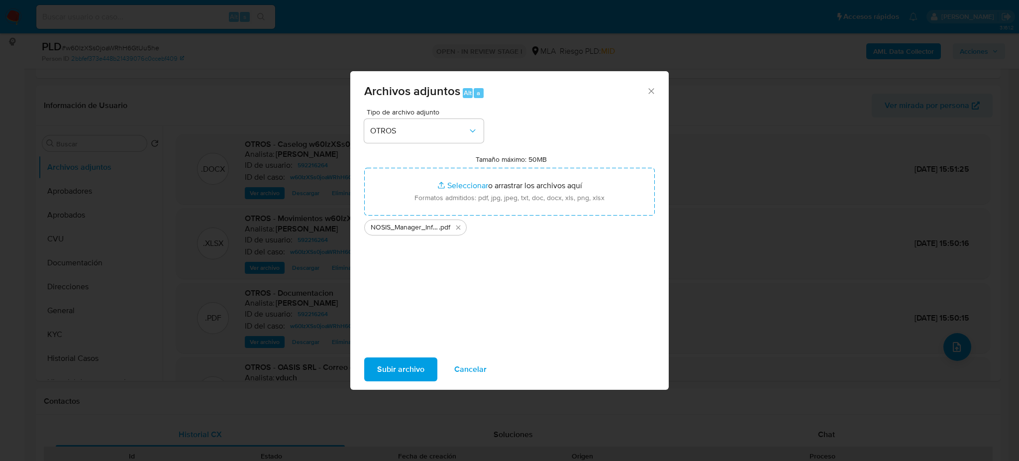
drag, startPoint x: 415, startPoint y: 212, endPoint x: 383, endPoint y: 377, distance: 167.8
click at [383, 377] on span "Subir archivo" at bounding box center [400, 369] width 47 height 22
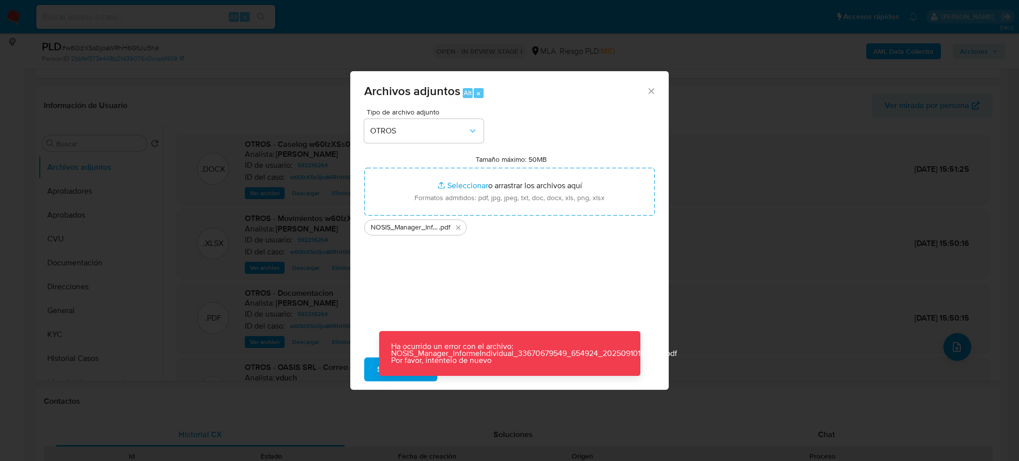
click at [639, 298] on div "Tipo de archivo adjunto OTROS Tamaño máximo: 50MB Seleccionar archivos Seleccio…" at bounding box center [509, 225] width 291 height 235
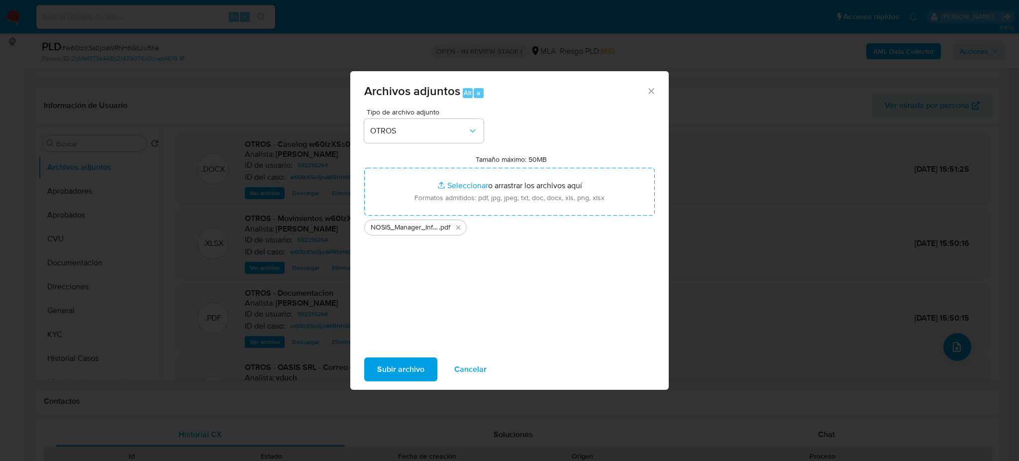
click at [478, 365] on span "Cancelar" at bounding box center [470, 369] width 32 height 22
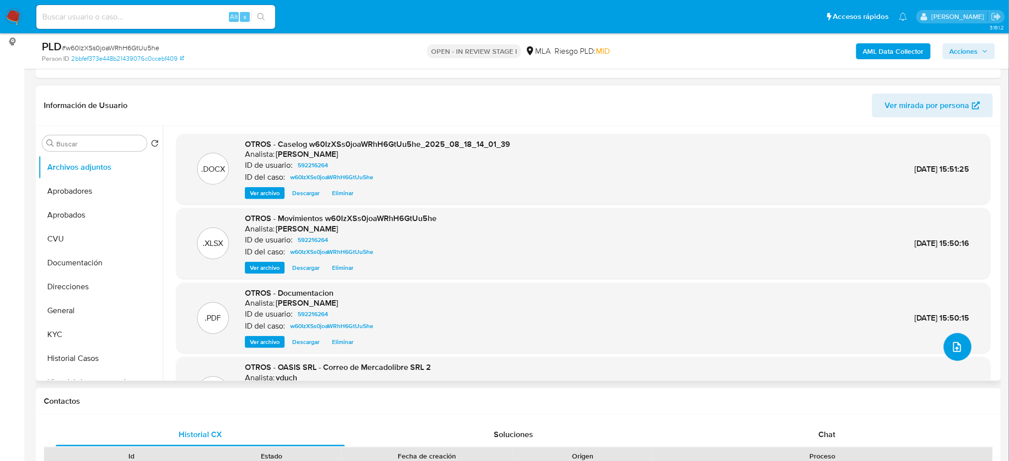
click at [951, 346] on icon "upload-file" at bounding box center [957, 347] width 12 height 12
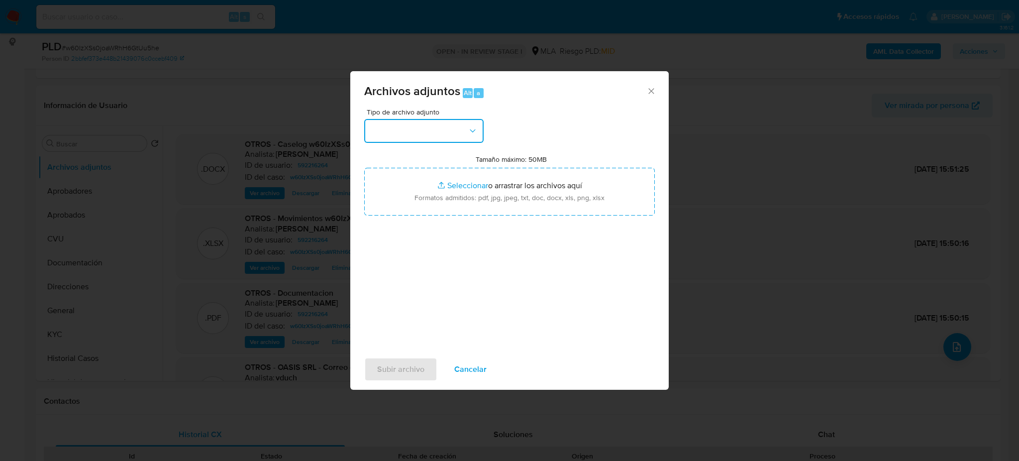
click at [394, 133] on button "button" at bounding box center [423, 131] width 119 height 24
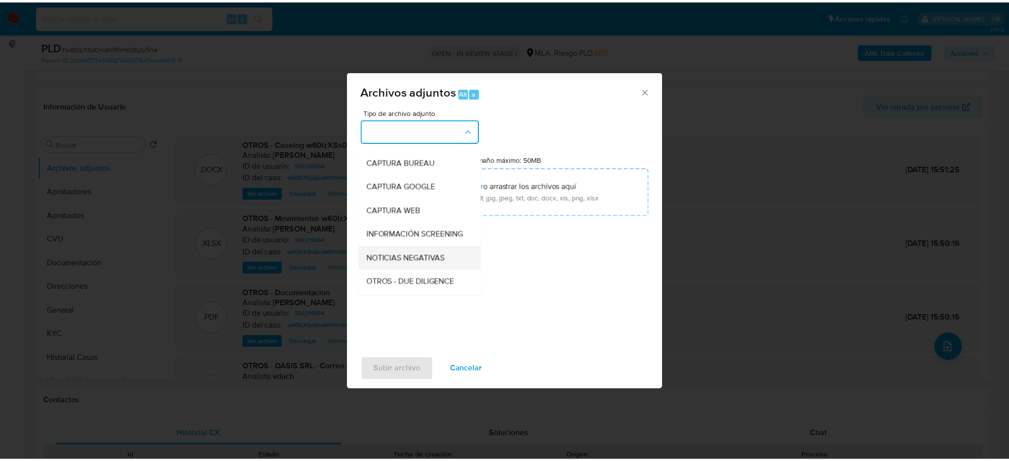
scroll to position [66, 0]
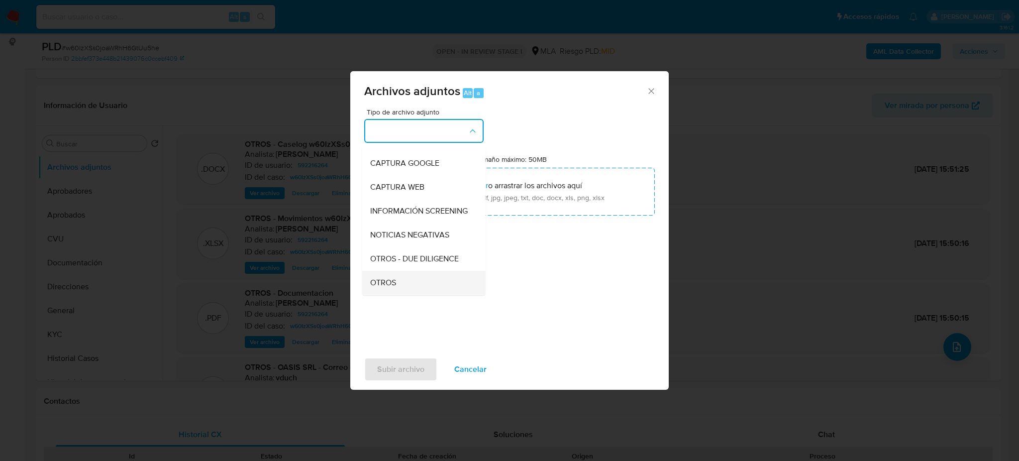
click at [400, 286] on div "OTROS" at bounding box center [421, 283] width 102 height 24
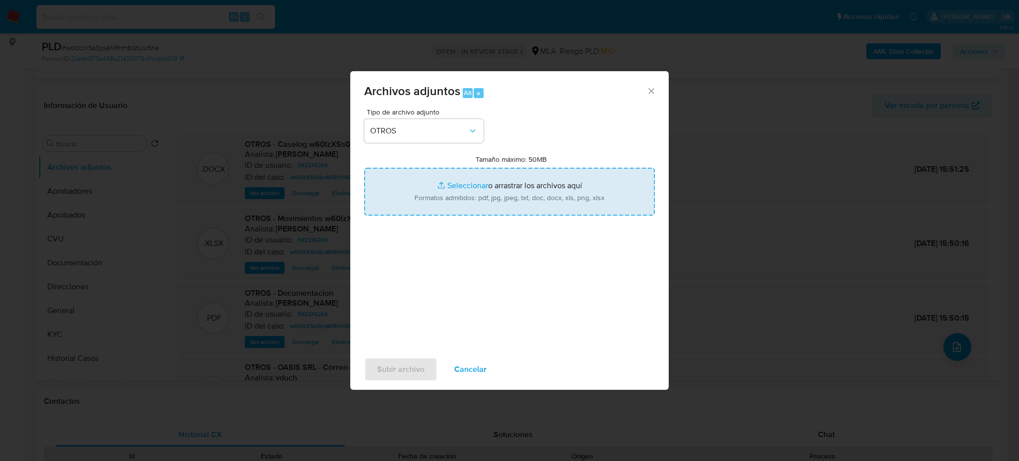
click at [459, 186] on input "Tamaño máximo: 50MB Seleccionar archivos" at bounding box center [509, 192] width 291 height 48
type input "C:\fakepath\Contrato de mutuo con CARLOS ANILDO HENNINGER.pdf"
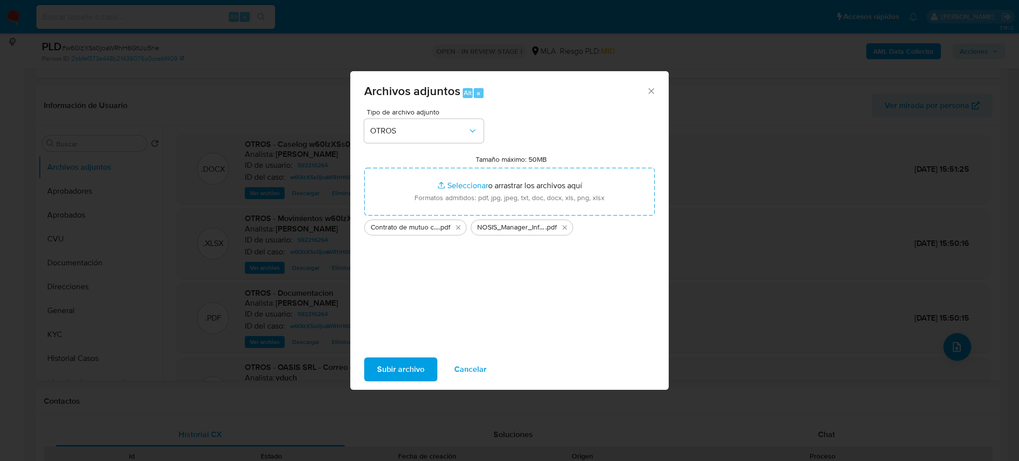
click at [375, 369] on button "Subir archivo" at bounding box center [400, 369] width 73 height 24
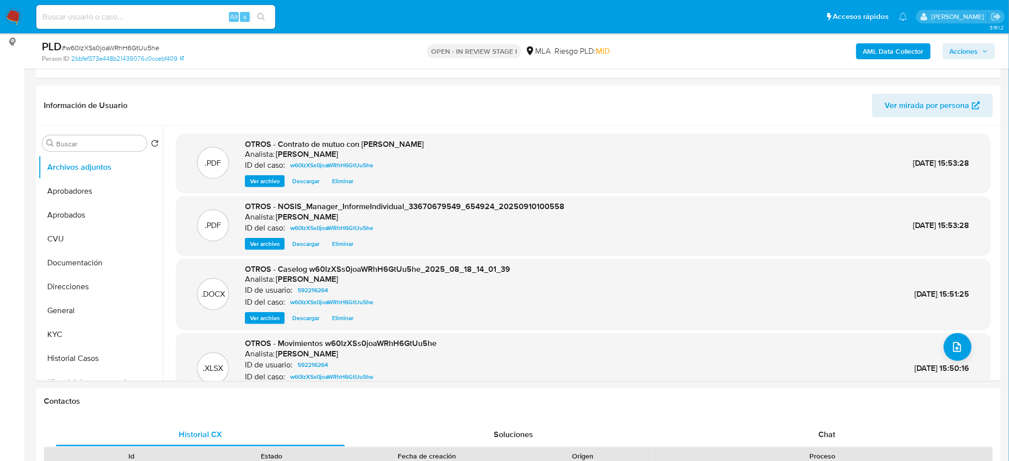
click at [869, 49] on b "AML Data Collector" at bounding box center [893, 51] width 61 height 16
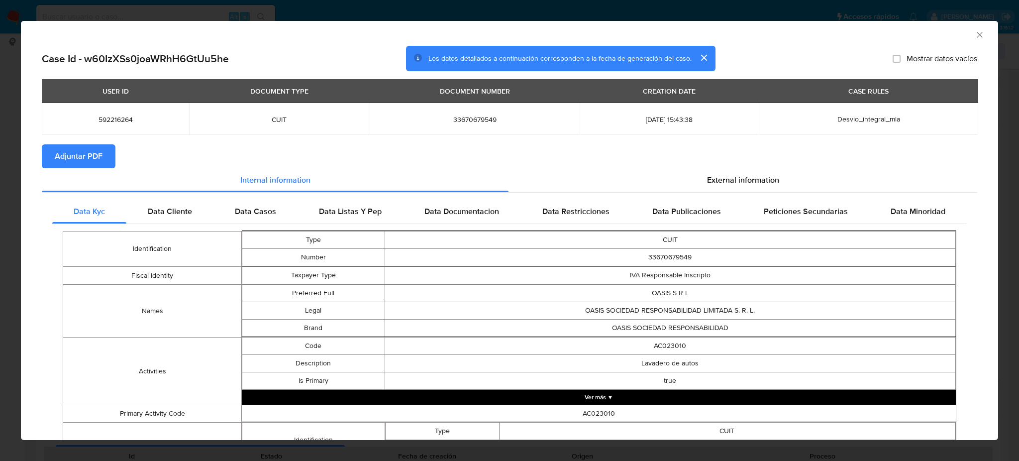
click at [75, 155] on span "Adjuntar PDF" at bounding box center [79, 156] width 48 height 22
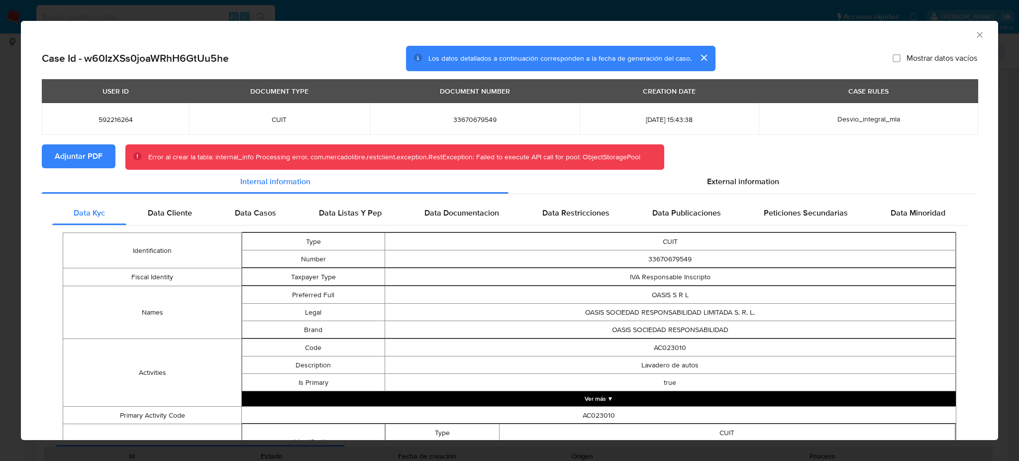
click at [975, 35] on icon "Cerrar ventana" at bounding box center [980, 35] width 10 height 10
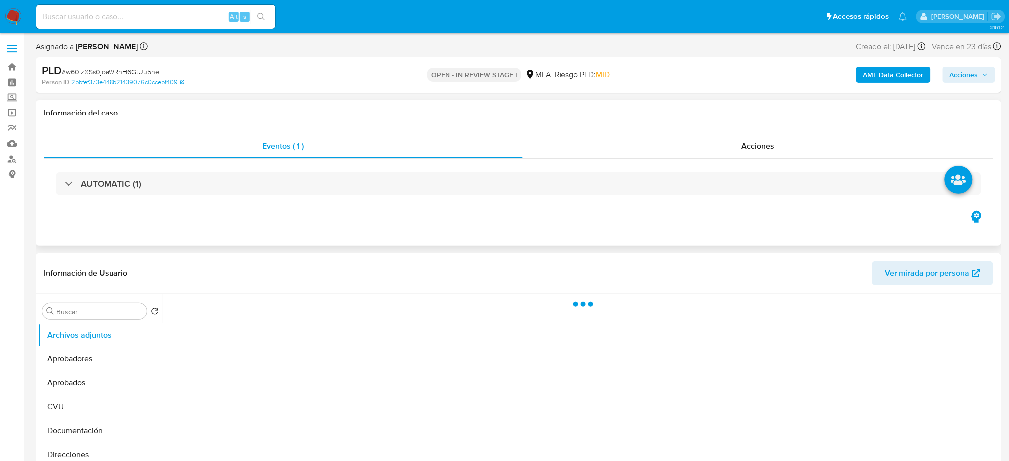
select select "10"
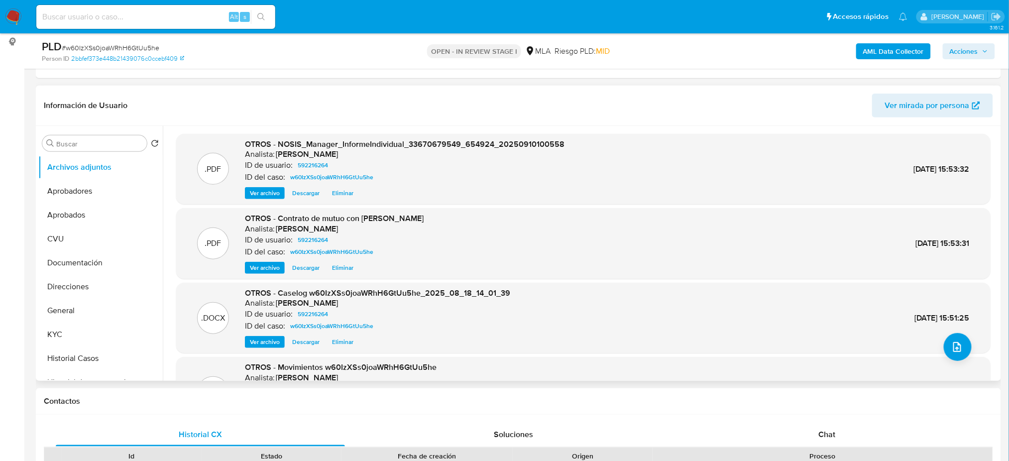
scroll to position [84, 0]
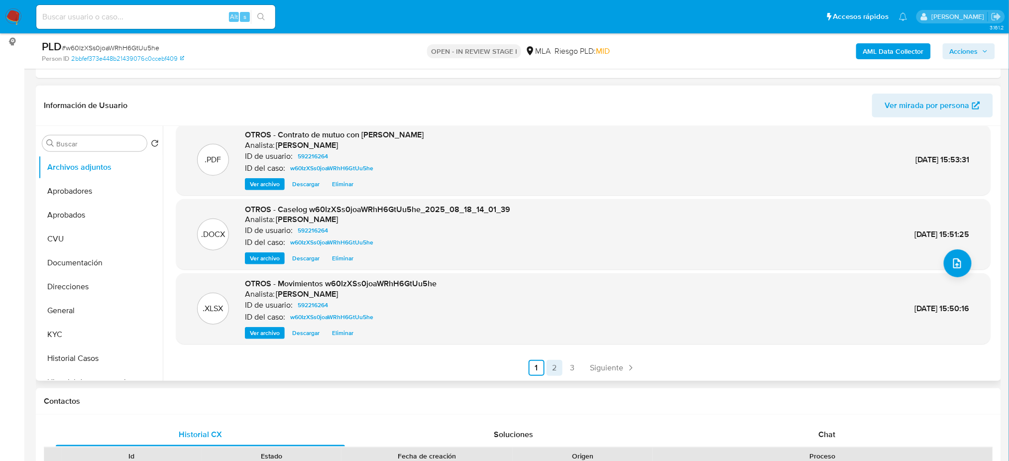
click at [546, 369] on link "2" at bounding box center [554, 368] width 16 height 16
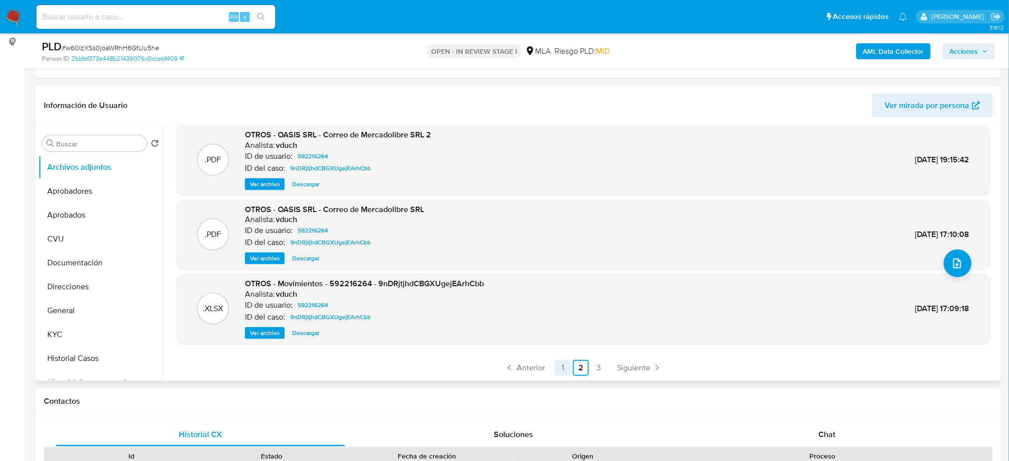
click at [565, 369] on link "1" at bounding box center [563, 368] width 16 height 16
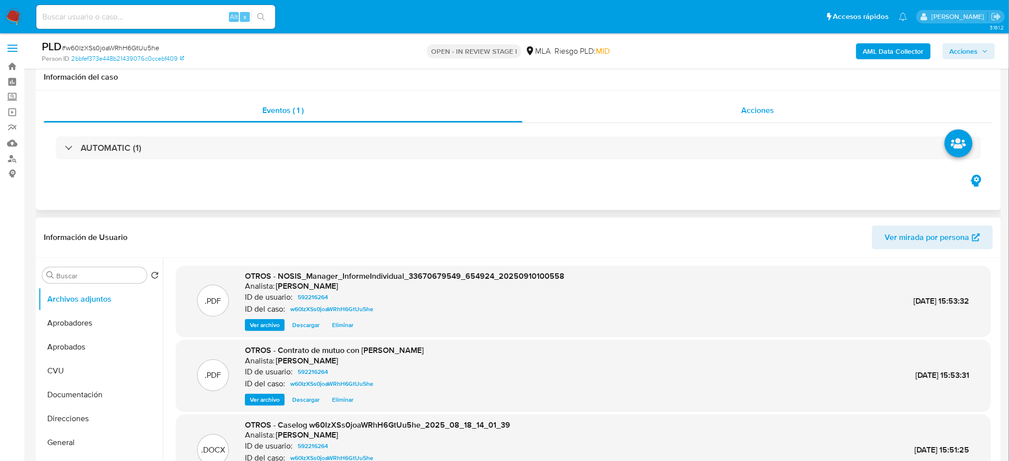
scroll to position [0, 0]
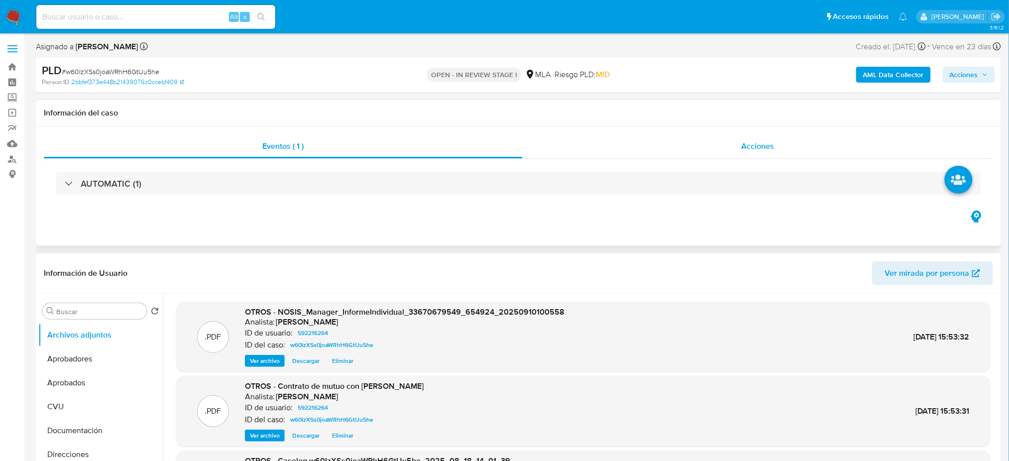
click at [748, 157] on div "Acciones" at bounding box center [758, 146] width 470 height 24
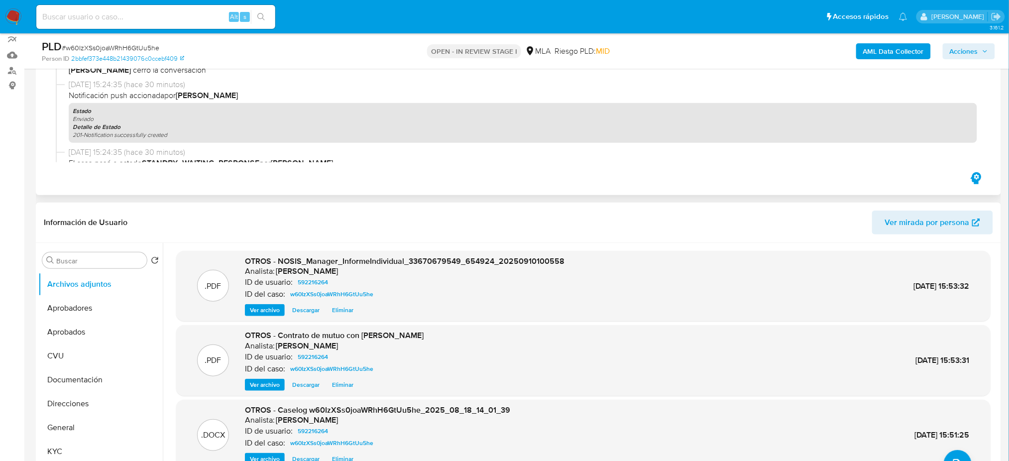
scroll to position [66, 0]
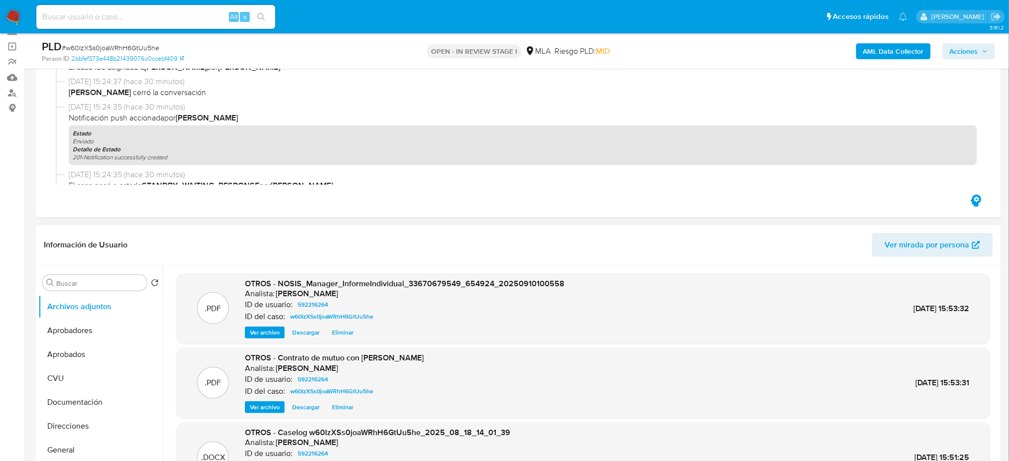
click at [884, 50] on b "AML Data Collector" at bounding box center [893, 51] width 61 height 16
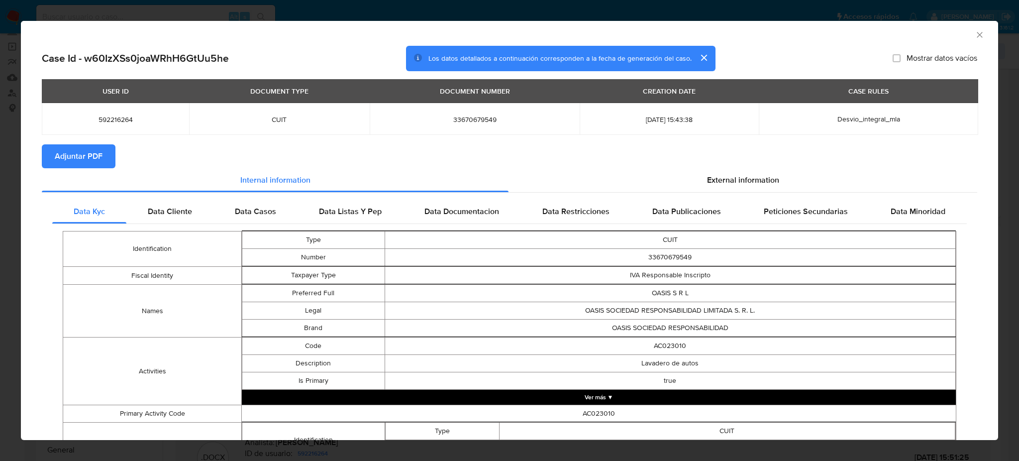
click at [76, 158] on span "Adjuntar PDF" at bounding box center [79, 156] width 48 height 22
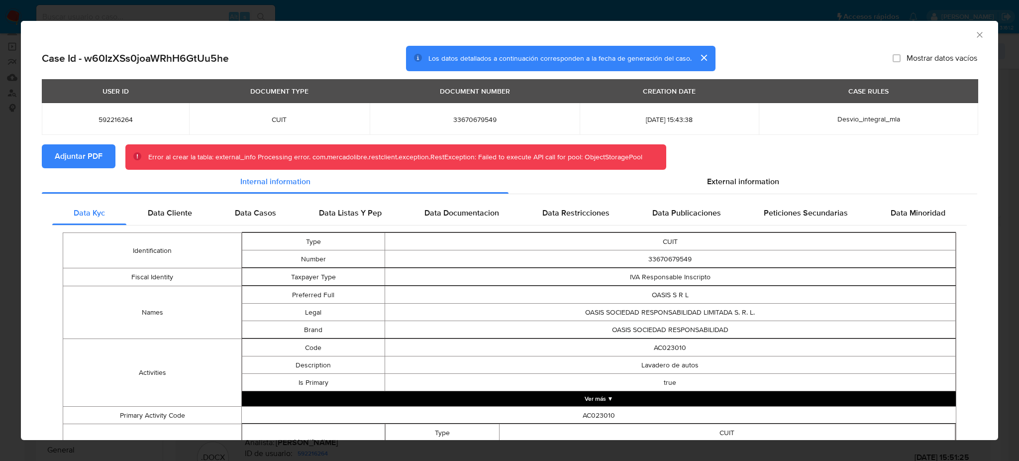
click at [965, 29] on div "AML Data Collector" at bounding box center [509, 33] width 977 height 25
click at [975, 32] on icon "Cerrar ventana" at bounding box center [980, 35] width 10 height 10
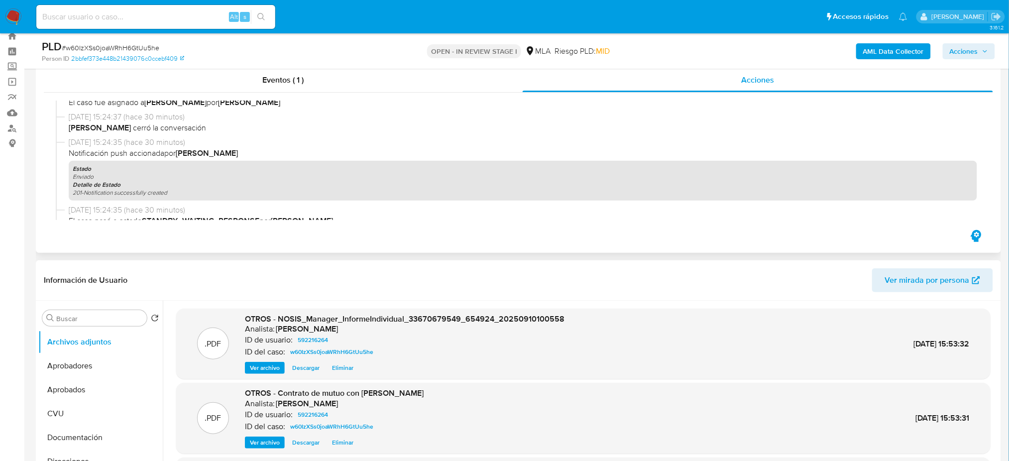
scroll to position [0, 0]
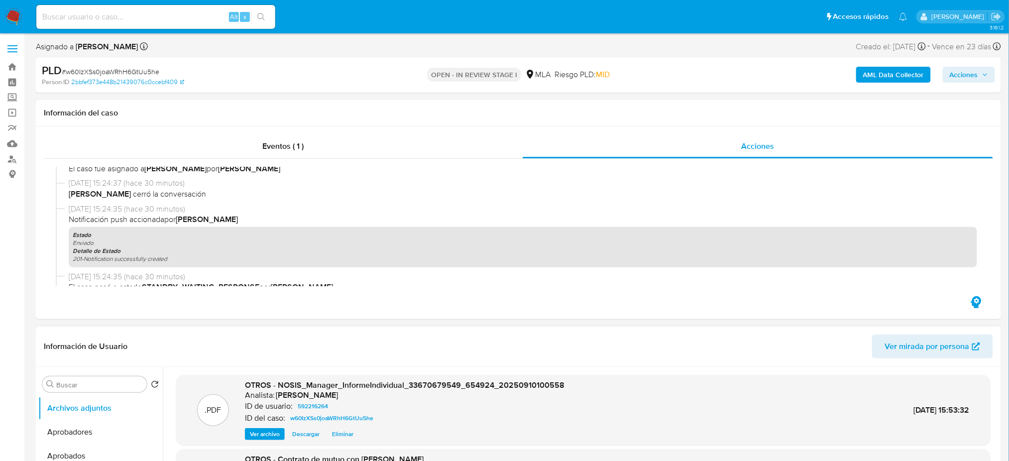
click at [883, 80] on b "AML Data Collector" at bounding box center [893, 75] width 61 height 16
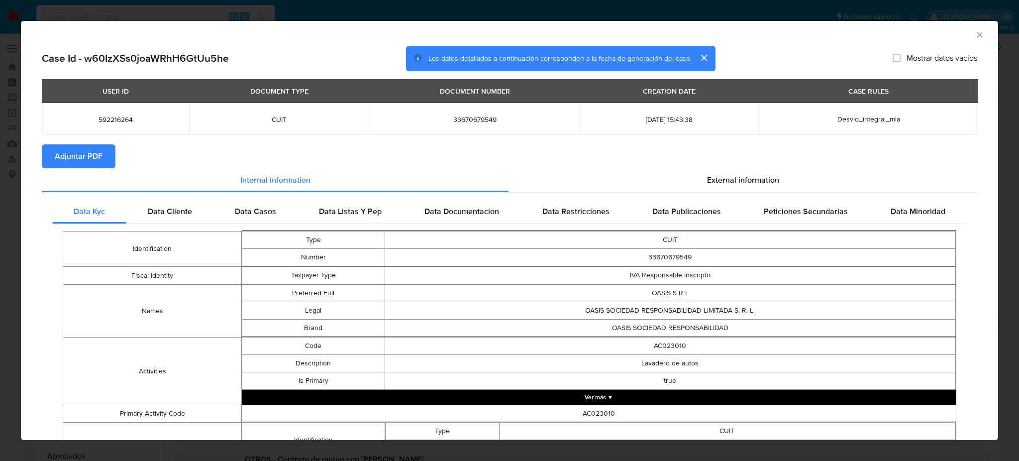
click at [92, 159] on span "Adjuntar PDF" at bounding box center [79, 156] width 48 height 22
click at [975, 35] on icon "Cerrar ventana" at bounding box center [980, 35] width 10 height 10
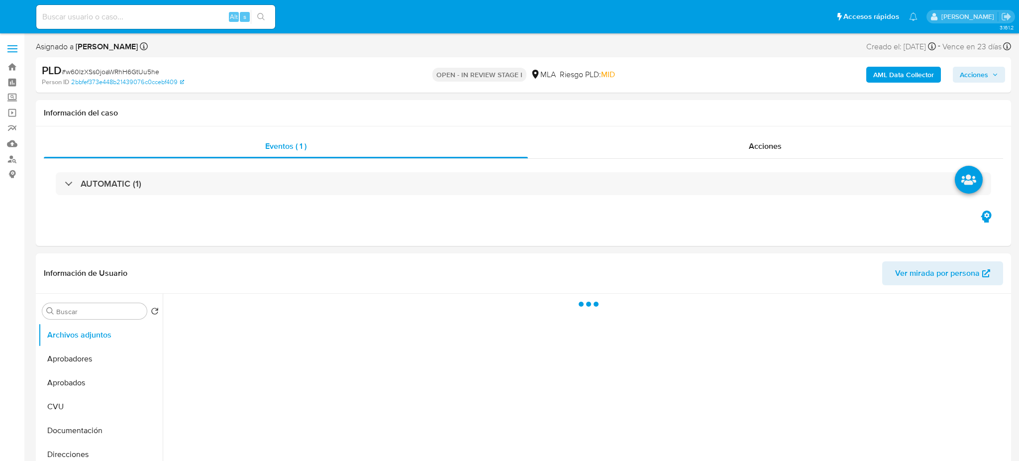
select select "10"
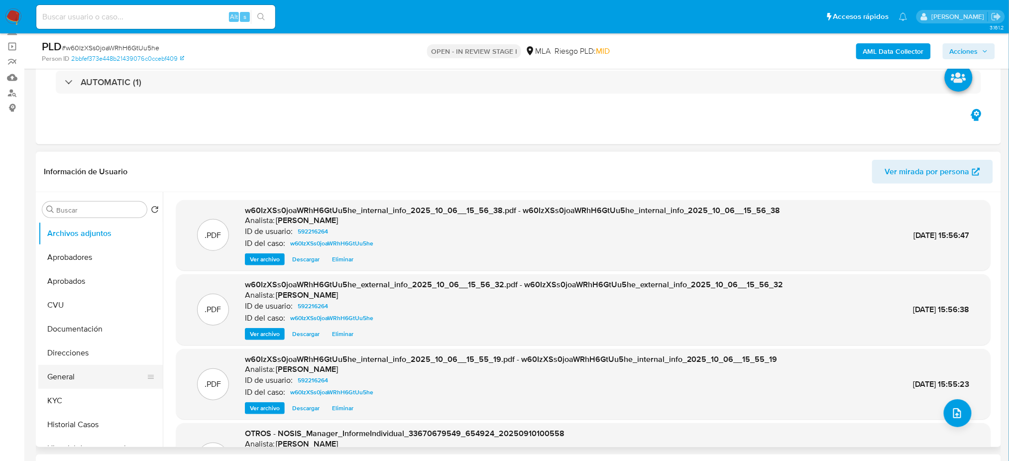
click at [93, 373] on button "General" at bounding box center [96, 377] width 116 height 24
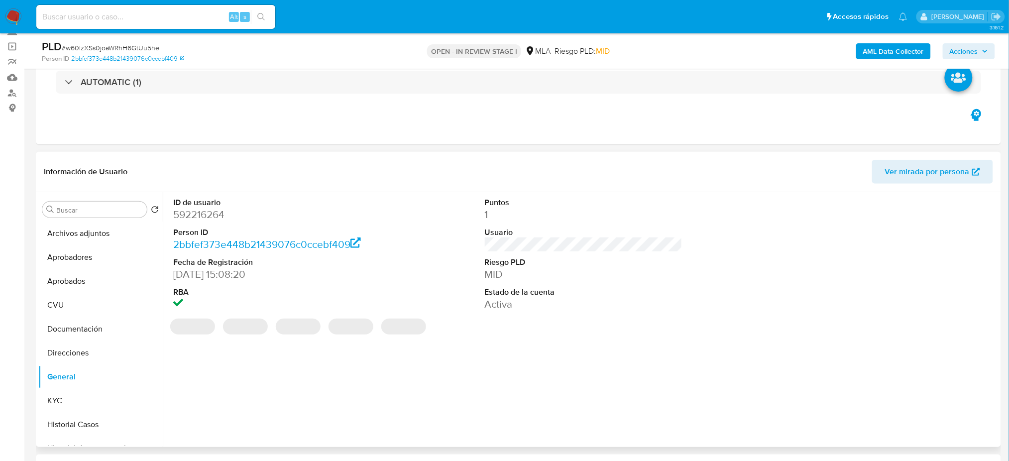
click at [201, 214] on dd "592216264" at bounding box center [272, 215] width 198 height 14
copy dd "592216264"
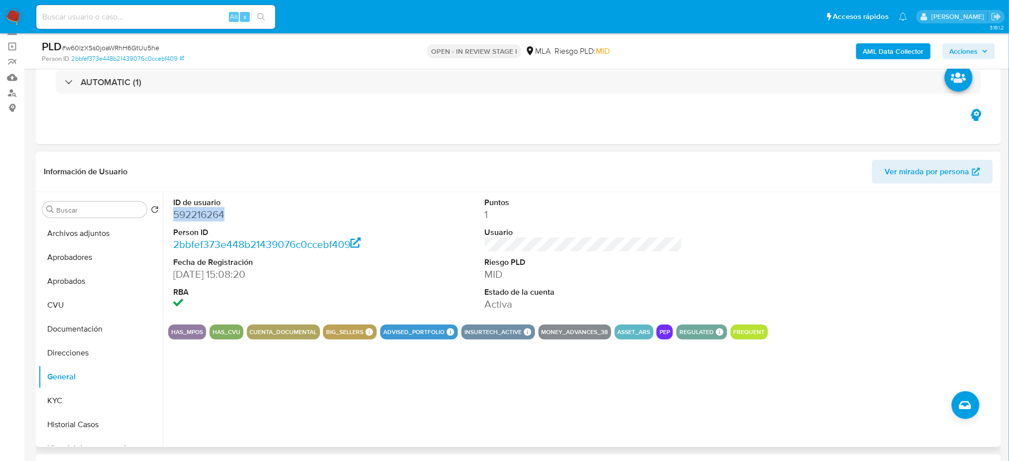
copy dd "592216264"
click at [105, 237] on button "Archivos adjuntos" at bounding box center [96, 233] width 116 height 24
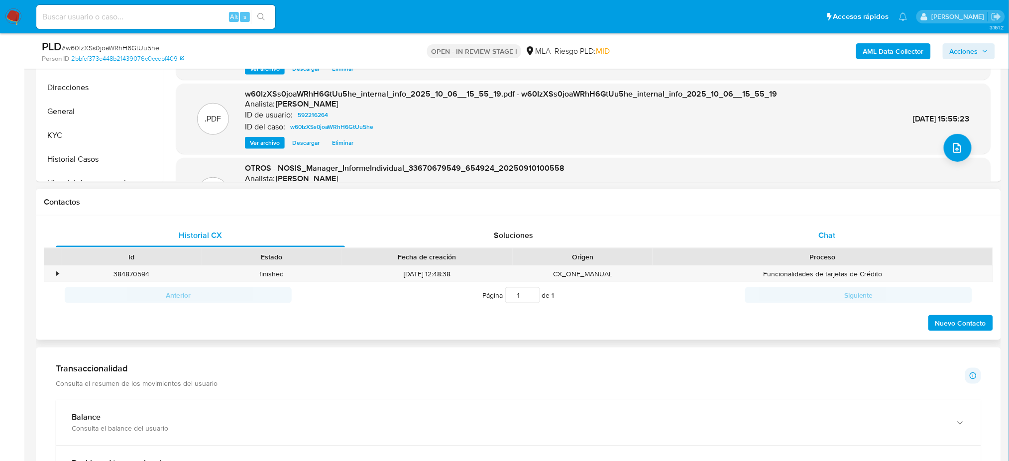
click at [860, 225] on div "Chat" at bounding box center [826, 235] width 289 height 24
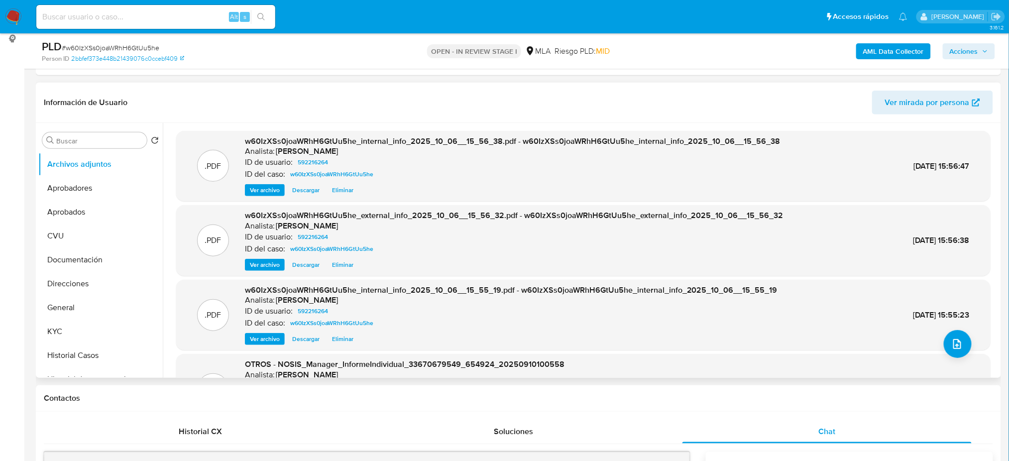
scroll to position [132, 0]
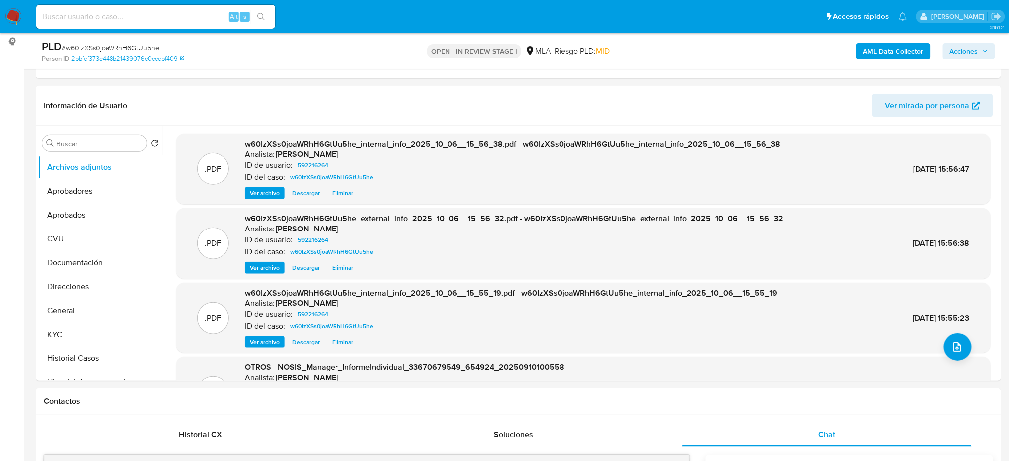
click at [976, 47] on span "Acciones" at bounding box center [964, 51] width 28 height 16
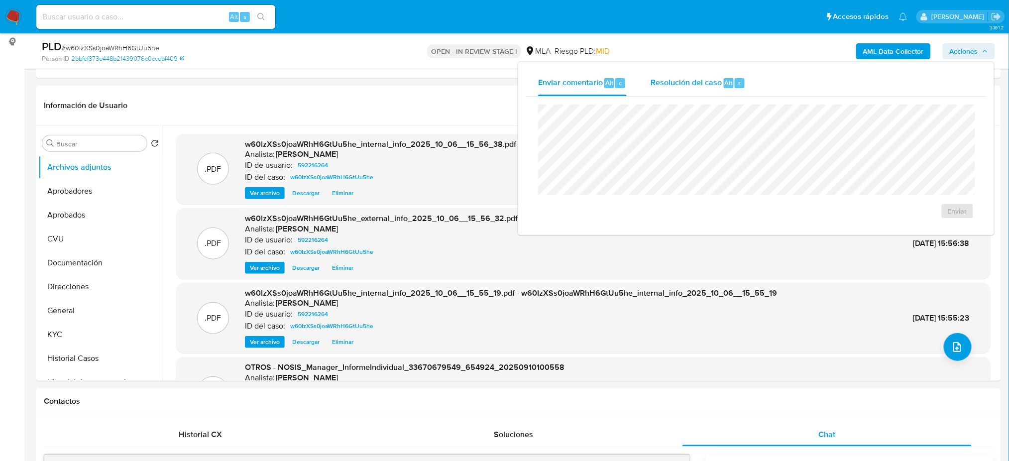
click at [711, 84] on span "Resolución del caso" at bounding box center [685, 82] width 71 height 11
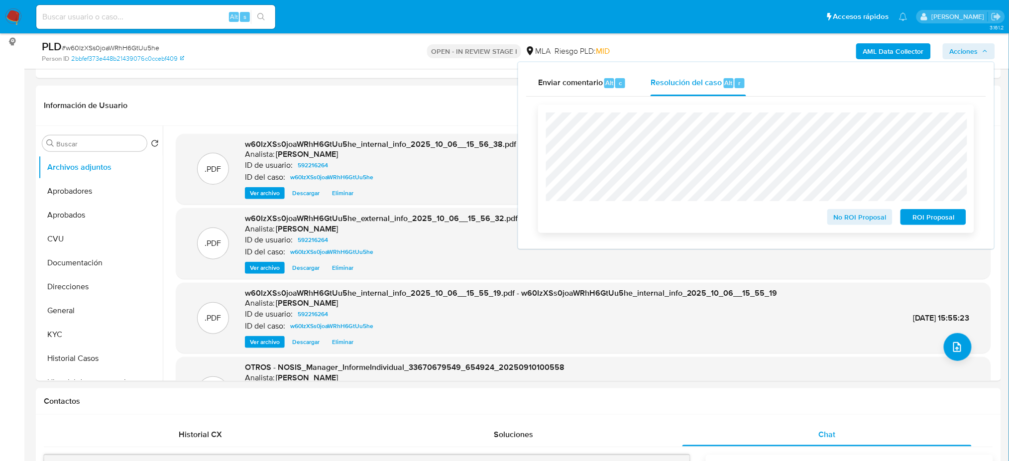
click at [838, 213] on span "No ROI Proposal" at bounding box center [860, 217] width 52 height 14
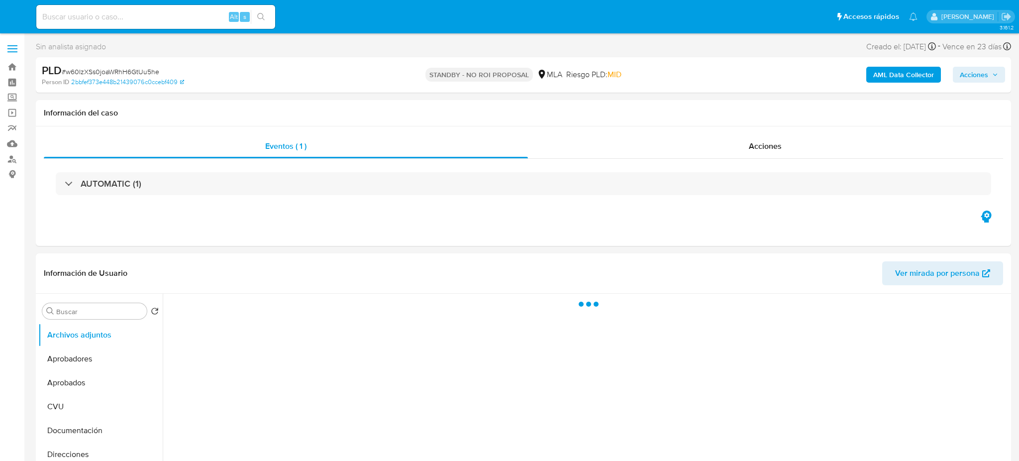
select select "10"
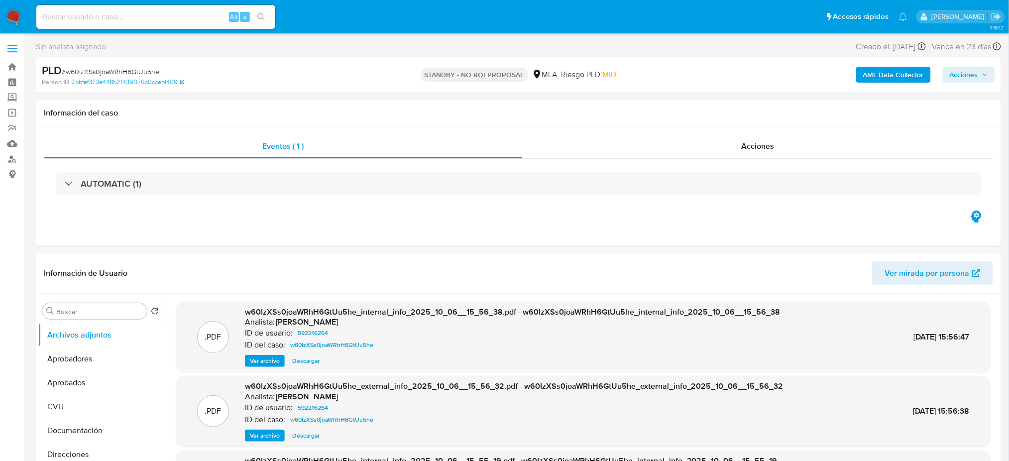
click at [14, 11] on img at bounding box center [13, 16] width 17 height 17
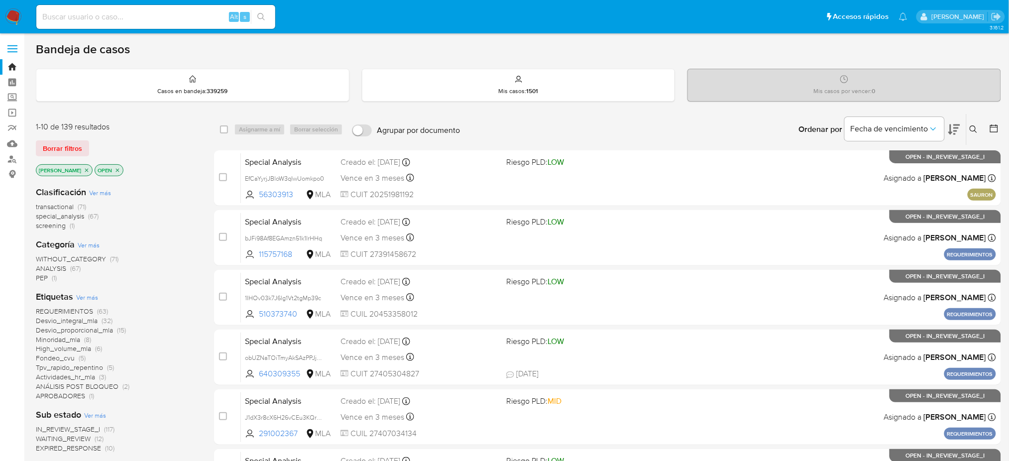
click at [142, 18] on input at bounding box center [155, 16] width 239 height 13
paste input "F9yVDajyqWGDkjkNQV0y8xFn"
type input "F9yVDajyqWGDkjkNQV0y8xFn"
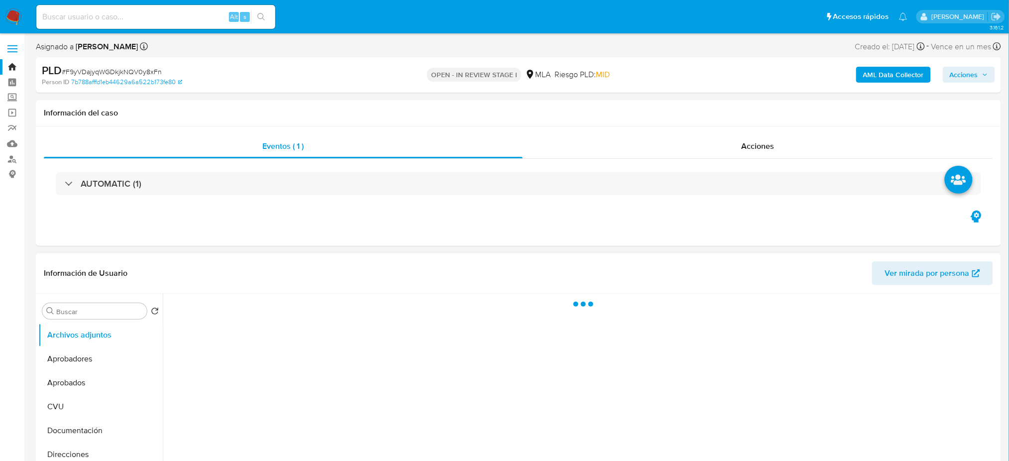
select select "10"
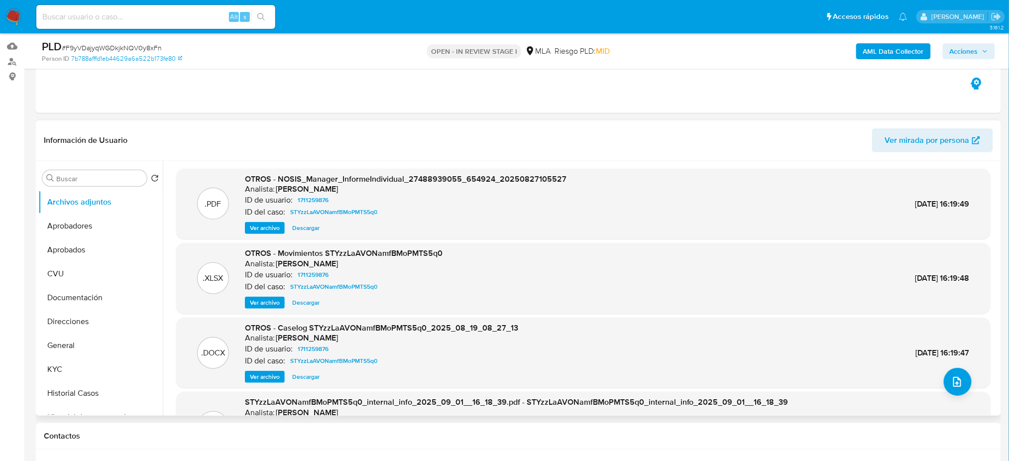
scroll to position [132, 0]
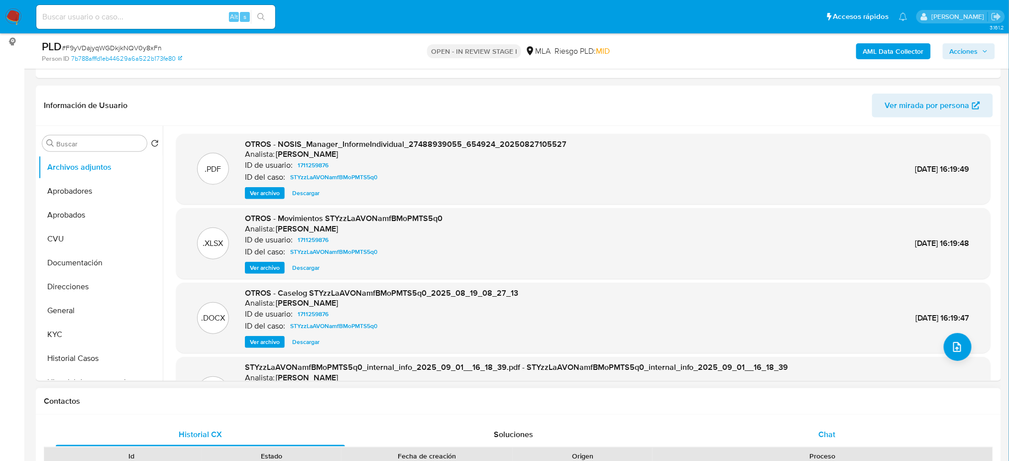
click at [833, 430] on span "Chat" at bounding box center [826, 434] width 17 height 11
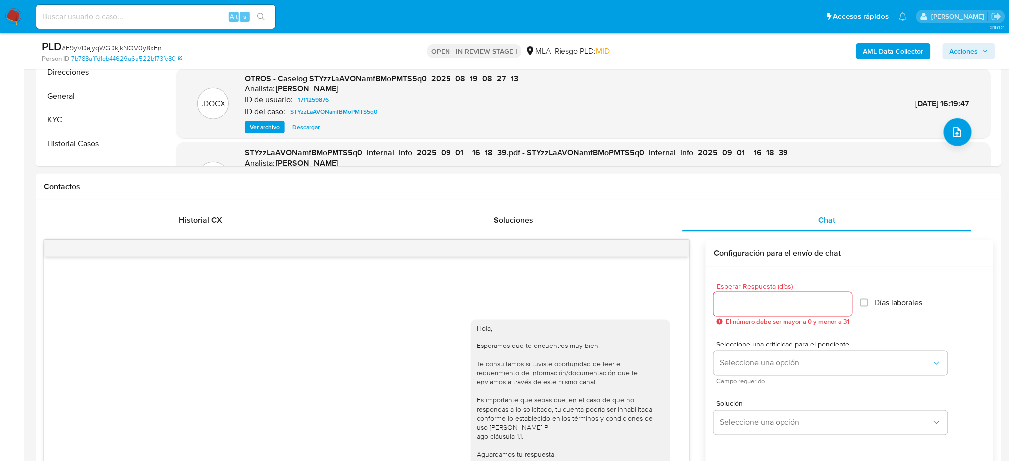
scroll to position [199, 0]
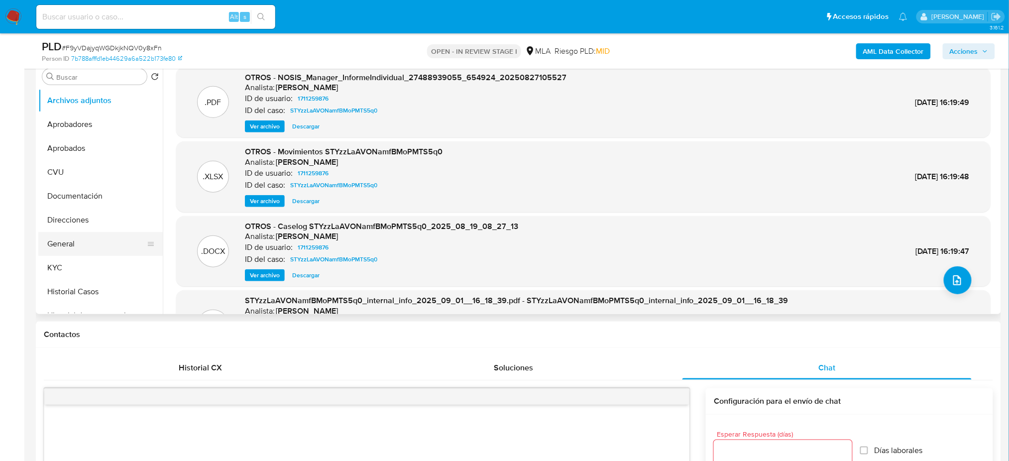
click at [81, 240] on button "General" at bounding box center [96, 244] width 116 height 24
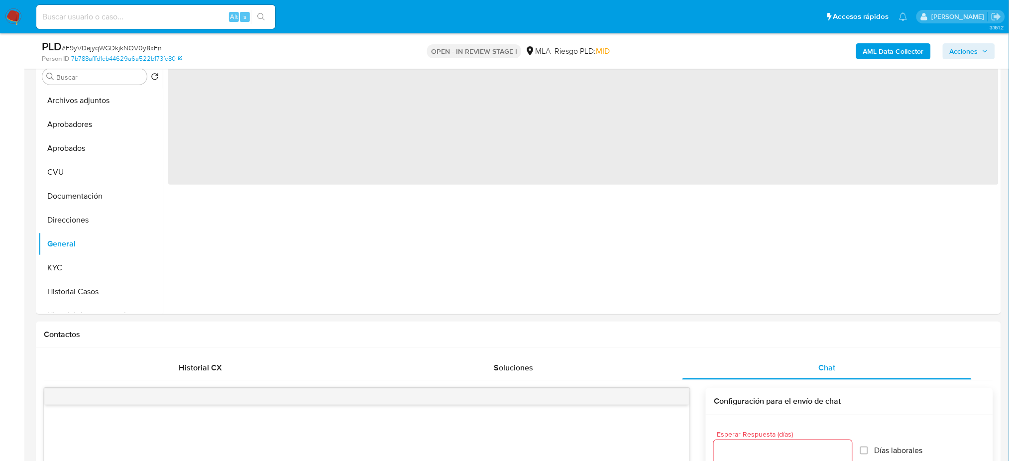
scroll to position [132, 0]
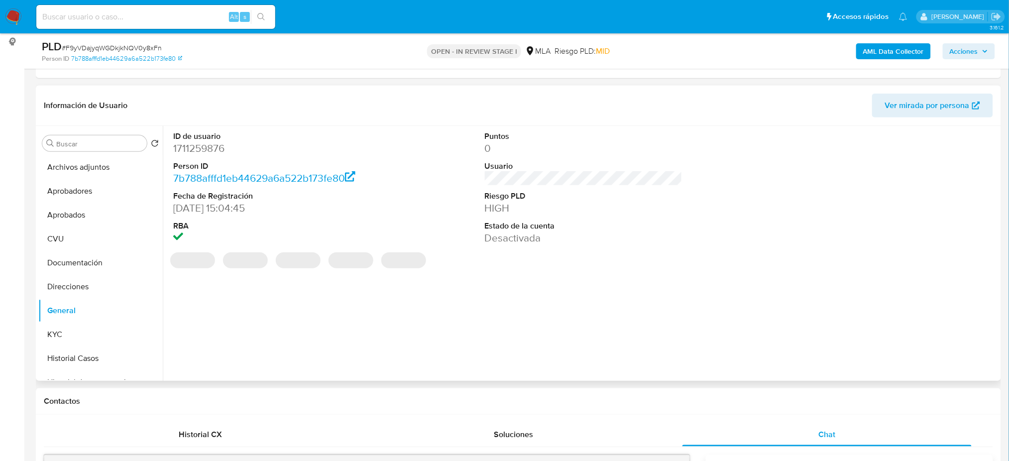
click at [195, 147] on dd "1711259876" at bounding box center [272, 148] width 198 height 14
copy dd "1711259876"
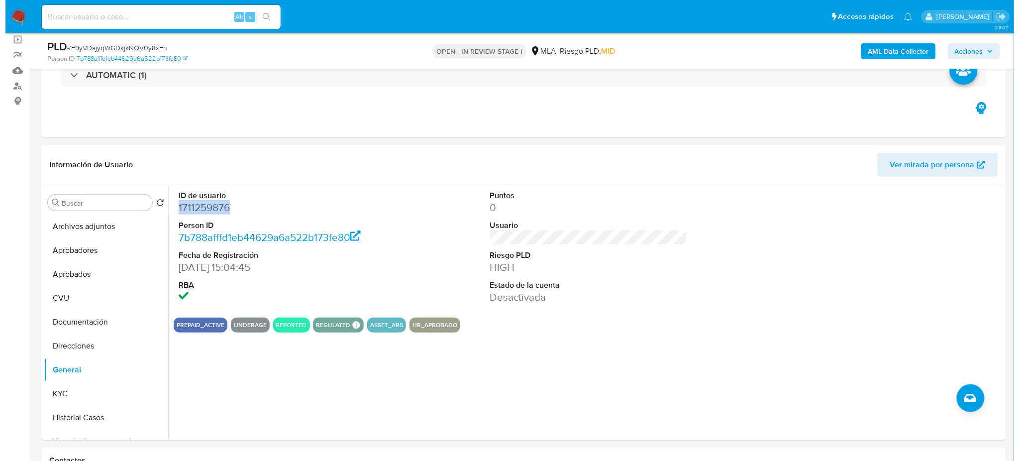
scroll to position [66, 0]
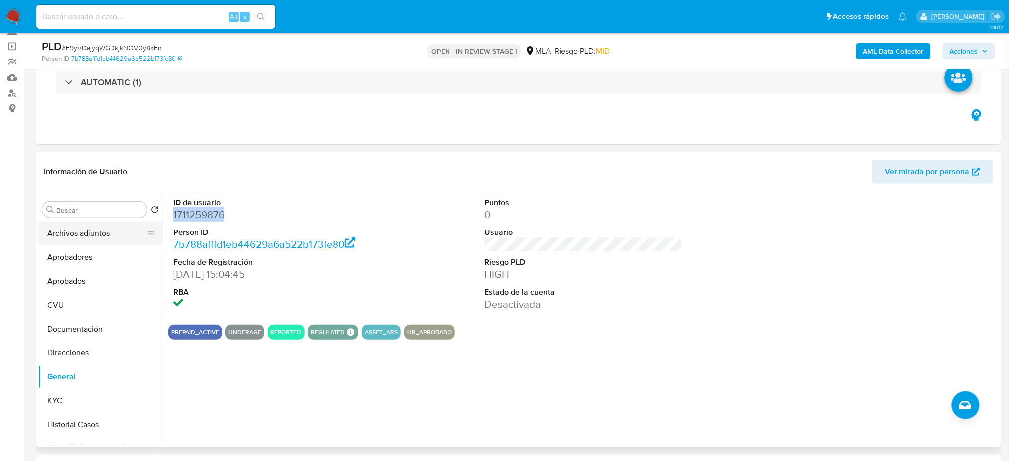
drag, startPoint x: 94, startPoint y: 228, endPoint x: 114, endPoint y: 225, distance: 21.1
click at [93, 229] on button "Archivos adjuntos" at bounding box center [96, 233] width 116 height 24
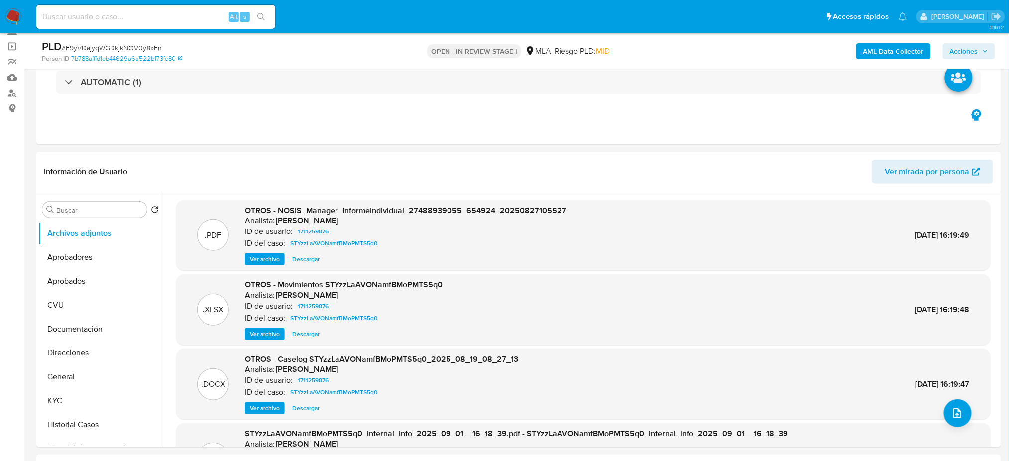
click at [894, 49] on b "AML Data Collector" at bounding box center [893, 51] width 61 height 16
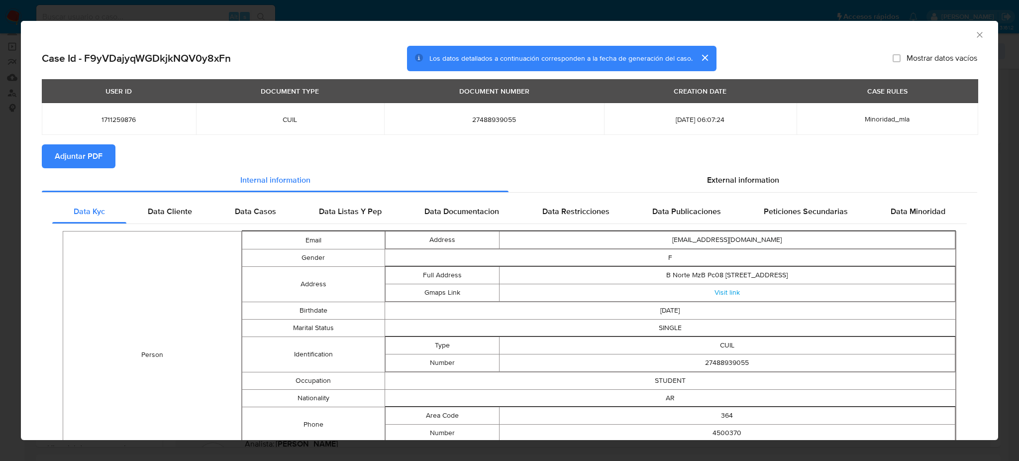
click at [62, 164] on span "Adjuntar PDF" at bounding box center [79, 156] width 48 height 22
click at [975, 35] on div "AML Data Collector" at bounding box center [509, 33] width 977 height 25
click at [975, 30] on icon "Cerrar ventana" at bounding box center [980, 35] width 10 height 10
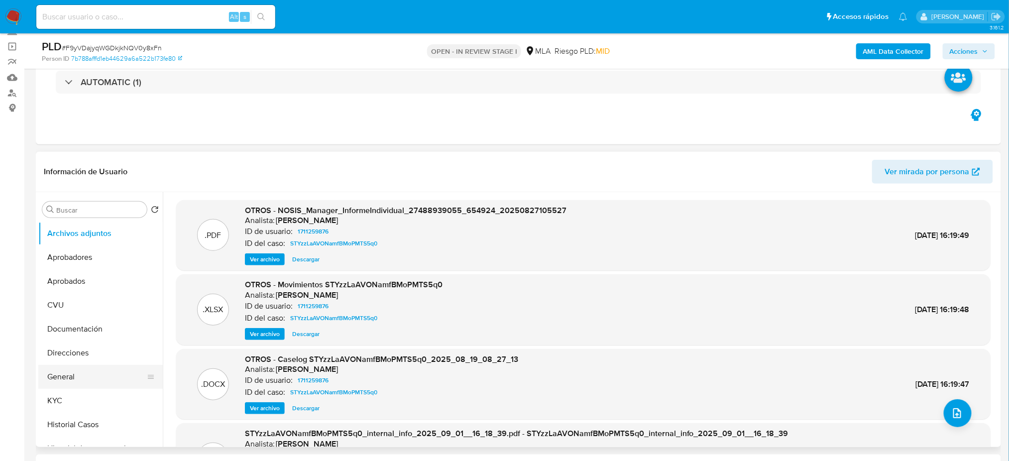
click at [94, 374] on button "General" at bounding box center [96, 377] width 116 height 24
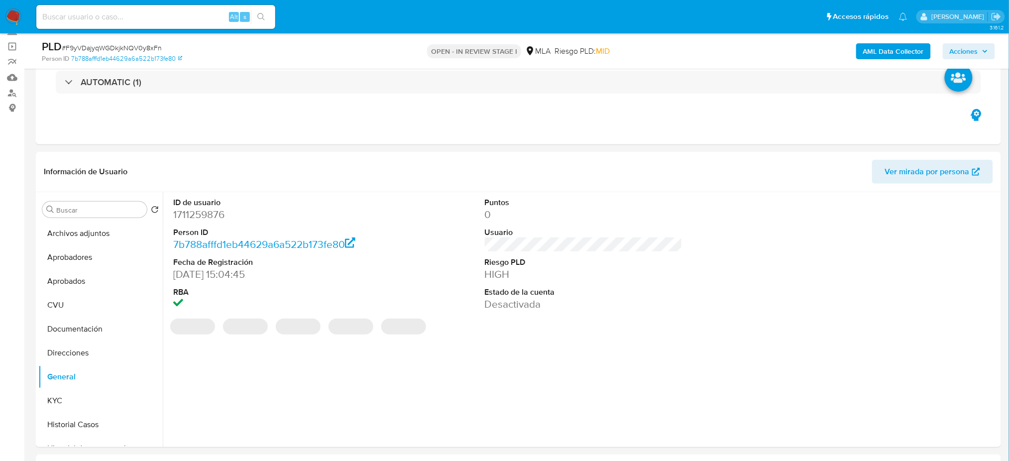
click at [204, 214] on dd "1711259876" at bounding box center [272, 215] width 198 height 14
copy dd "1711259876"
click at [58, 234] on button "Archivos adjuntos" at bounding box center [96, 233] width 116 height 24
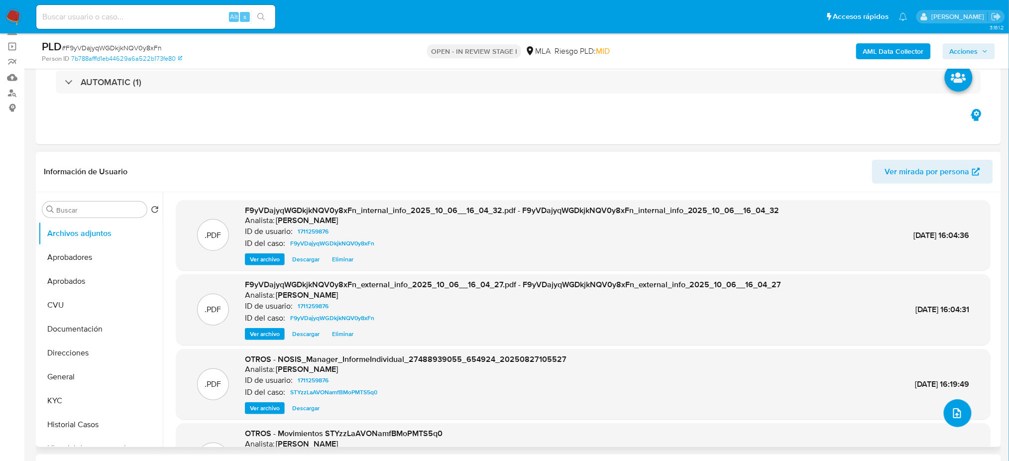
click at [961, 418] on button "upload-file" at bounding box center [958, 413] width 28 height 28
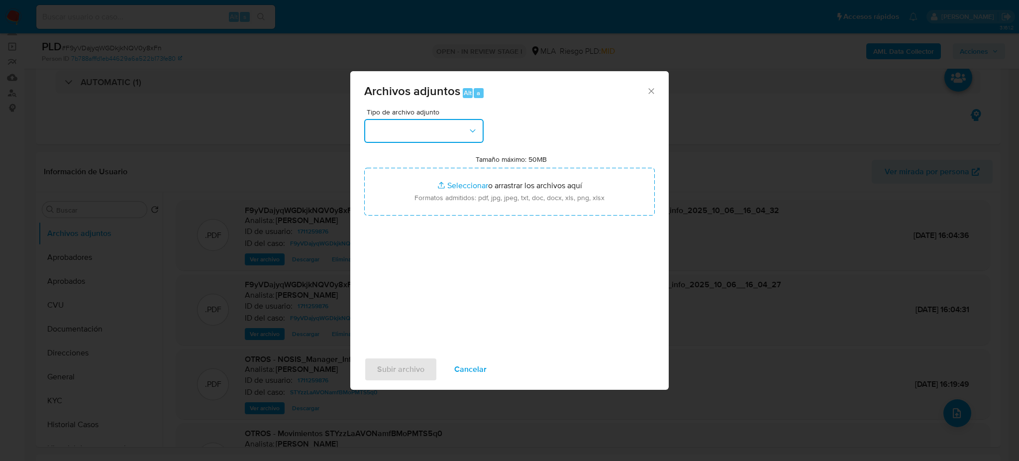
click at [442, 126] on button "button" at bounding box center [423, 131] width 119 height 24
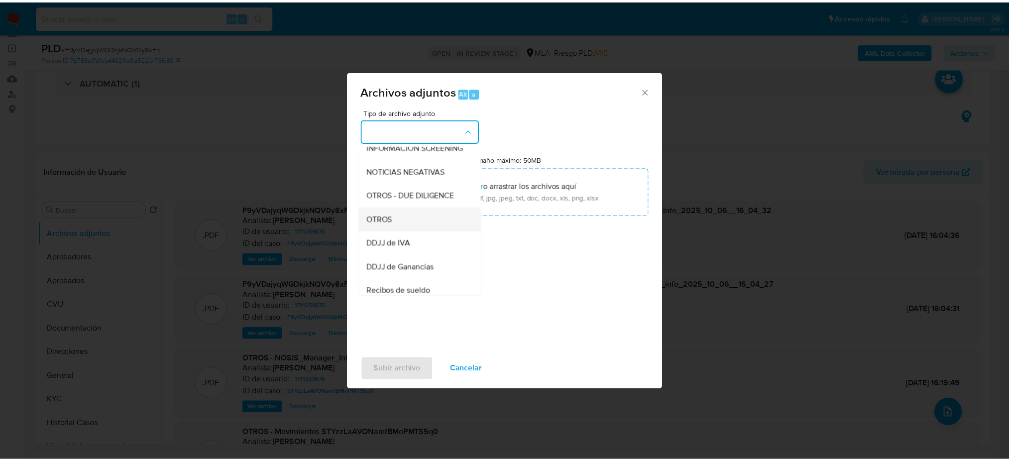
scroll to position [132, 0]
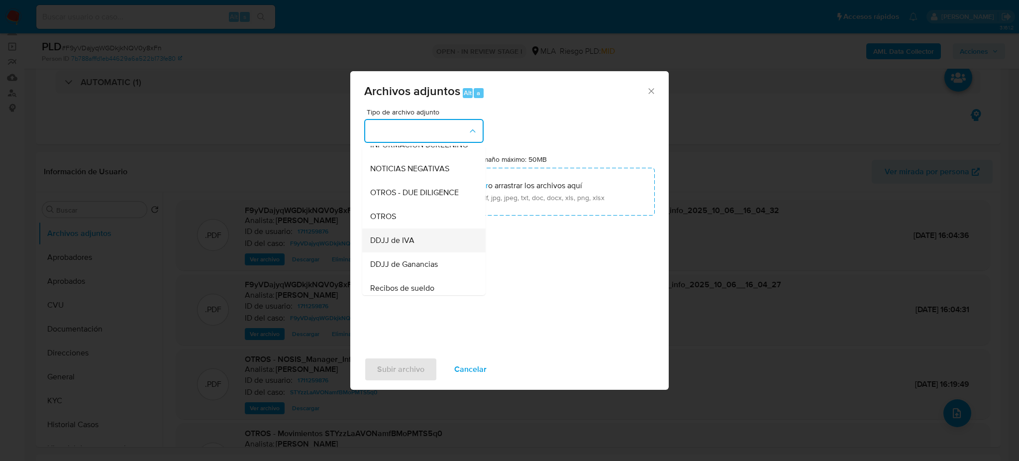
click at [407, 241] on ul "IDENTIFICACIÓN INGRESOS CAPTURA BUREAU CAPTURA GOOGLE CAPTURA WEB INFORMACIÓN S…" at bounding box center [423, 292] width 123 height 559
click at [408, 225] on div "OTROS" at bounding box center [421, 217] width 102 height 24
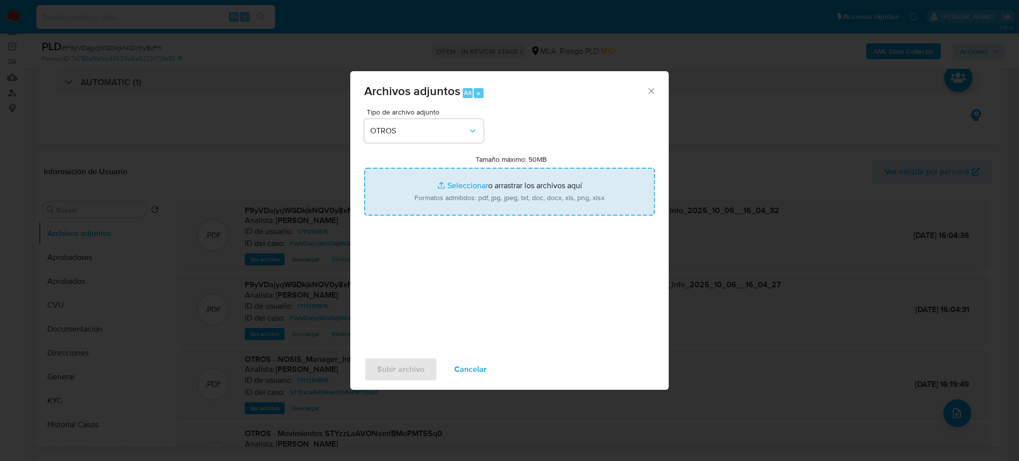
click at [429, 198] on input "Tamaño máximo: 50MB Seleccionar archivos" at bounding box center [509, 192] width 291 height 48
type input "C:\fakepath\Caselog F9yVDajyqWGDkjkNQV0y8xFn_2025_10_03_08_08_25.docx"
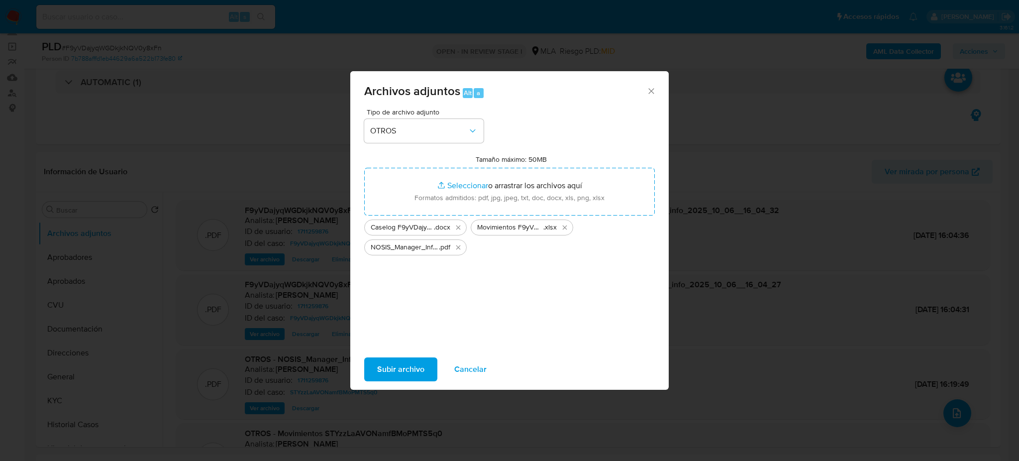
drag, startPoint x: 429, startPoint y: 199, endPoint x: 404, endPoint y: 369, distance: 172.1
click at [404, 369] on span "Subir archivo" at bounding box center [400, 369] width 47 height 22
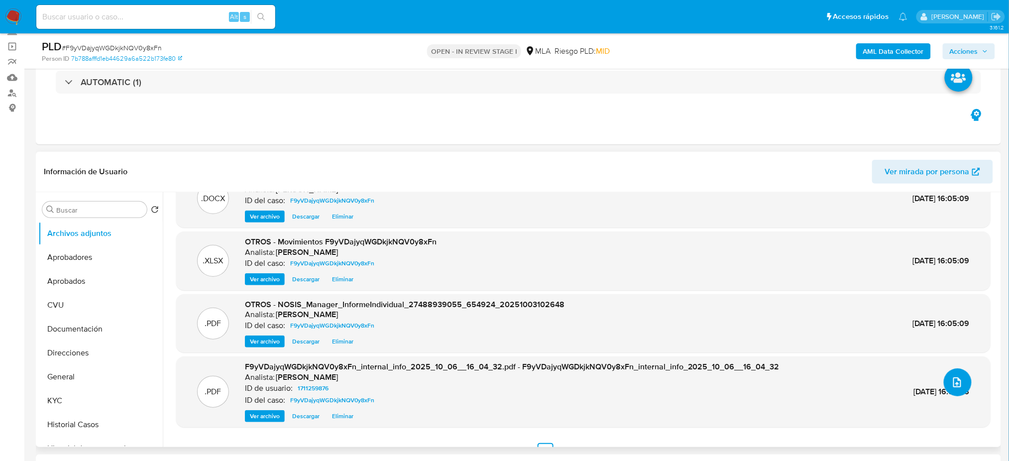
scroll to position [48, 0]
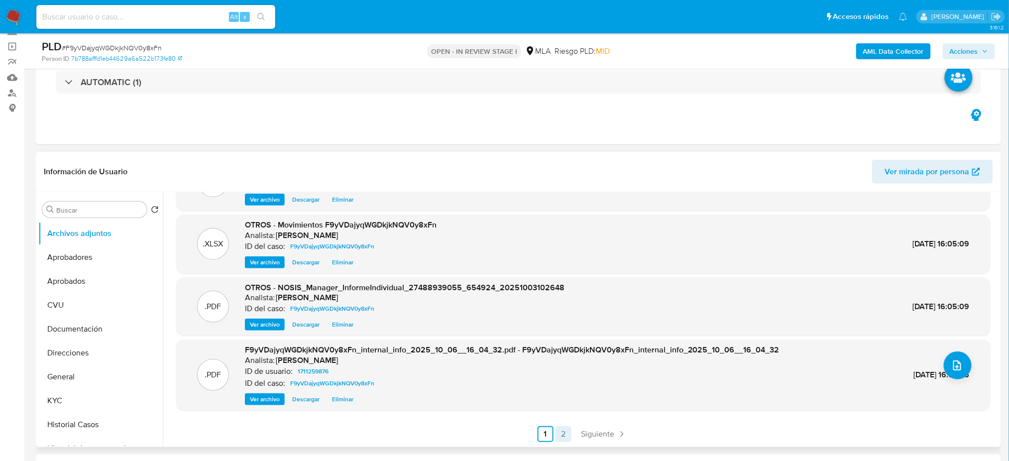
click at [565, 434] on link "2" at bounding box center [563, 434] width 16 height 16
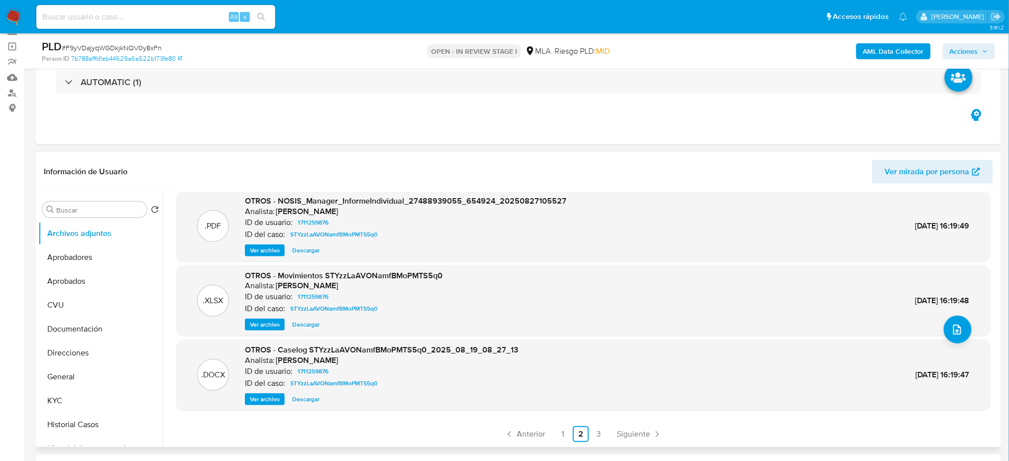
scroll to position [0, 0]
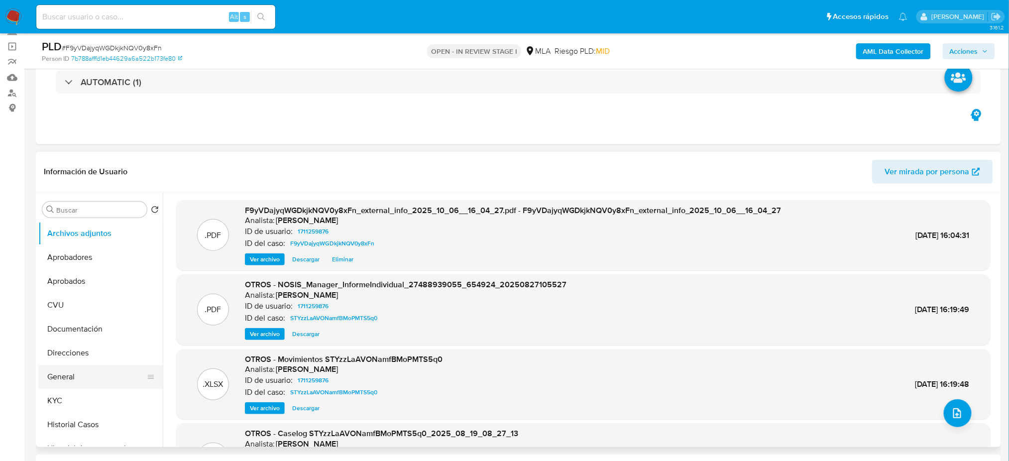
click at [70, 381] on button "General" at bounding box center [96, 377] width 116 height 24
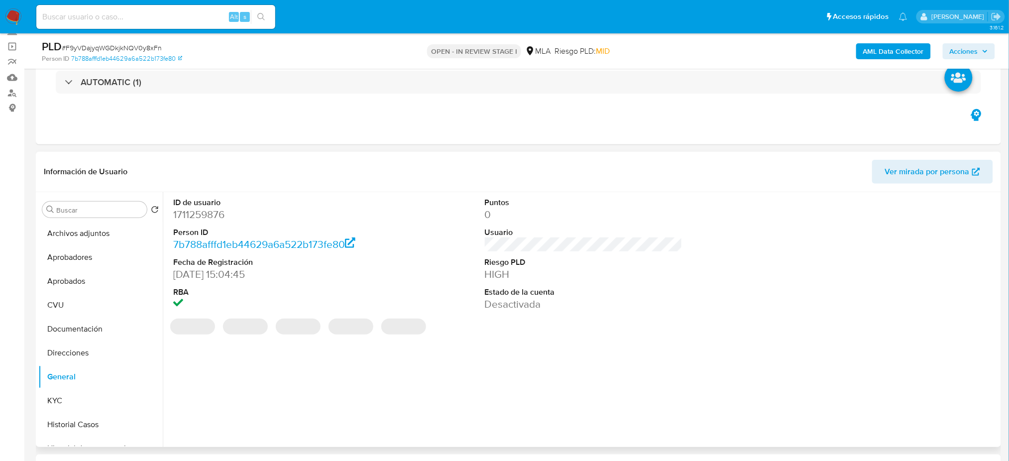
click at [189, 212] on dd "1711259876" at bounding box center [272, 215] width 198 height 14
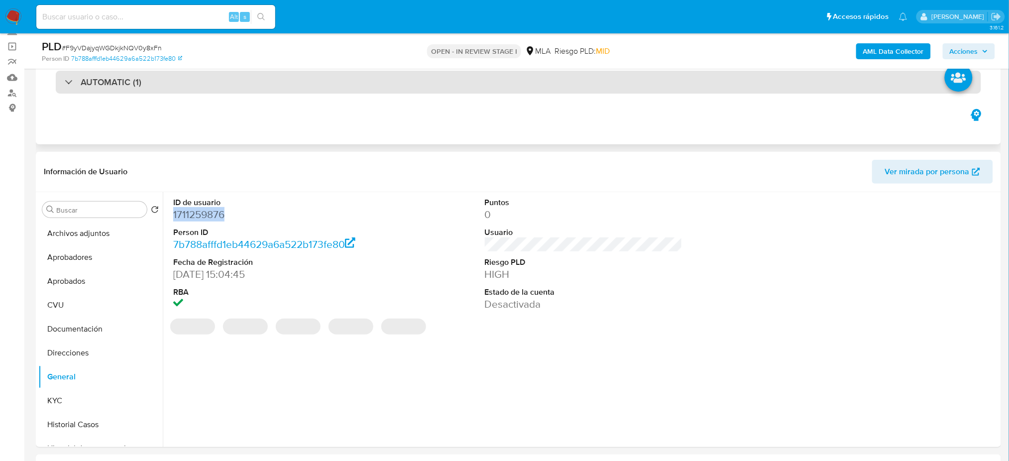
copy dd "1711259876"
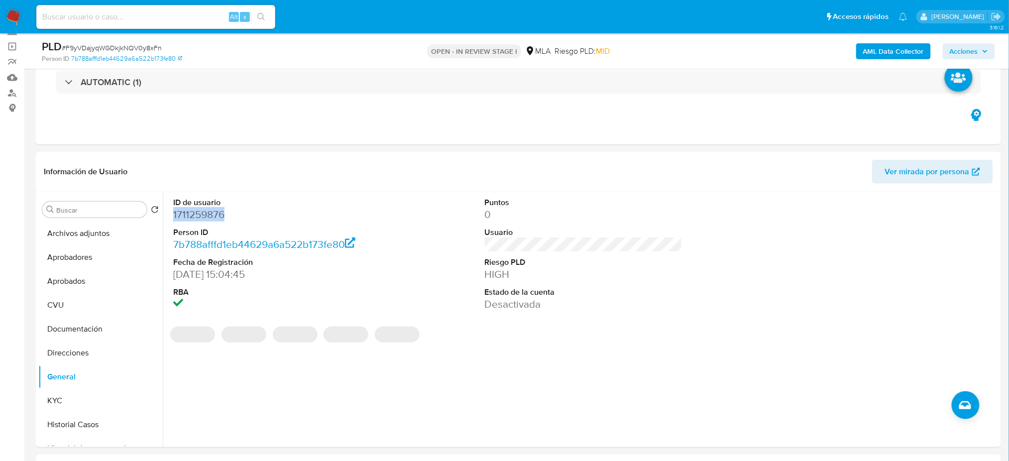
click at [975, 55] on span "Acciones" at bounding box center [964, 51] width 28 height 16
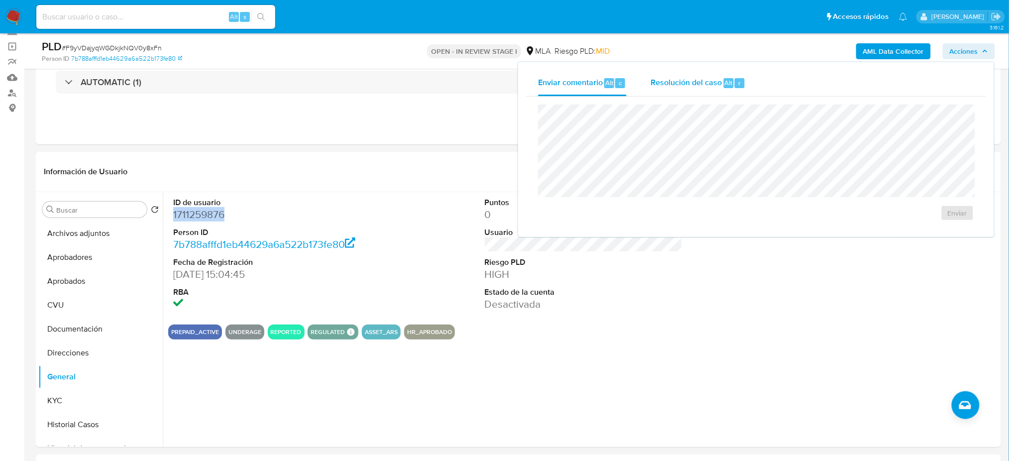
click at [702, 86] on span "Resolución del caso" at bounding box center [685, 82] width 71 height 11
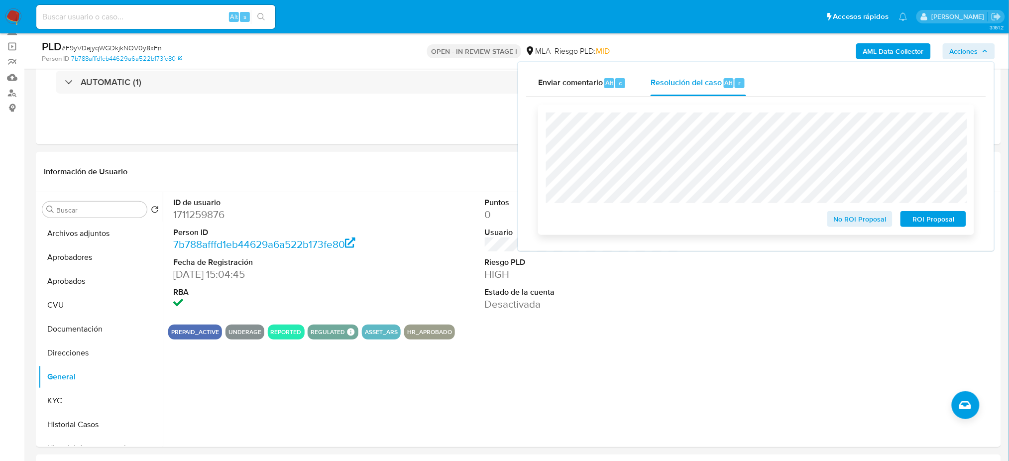
click at [962, 222] on button "ROI Proposal" at bounding box center [933, 219] width 66 height 16
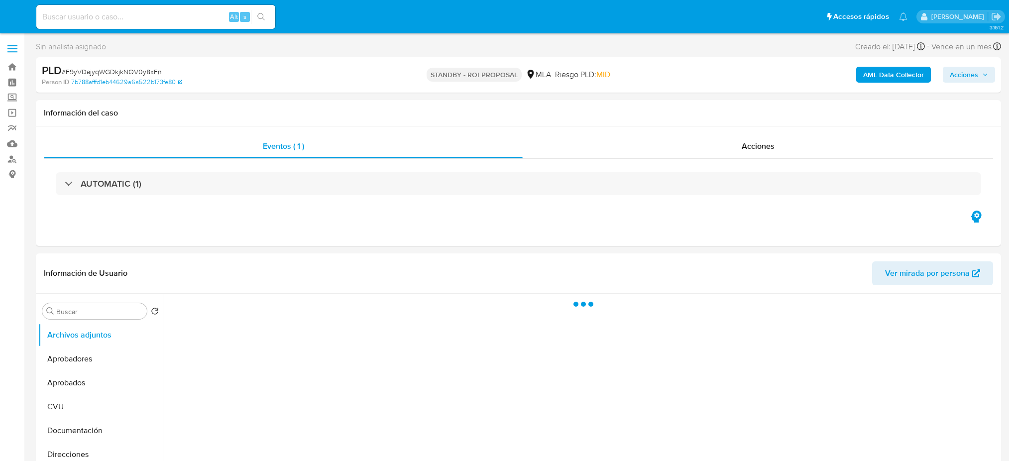
select select "10"
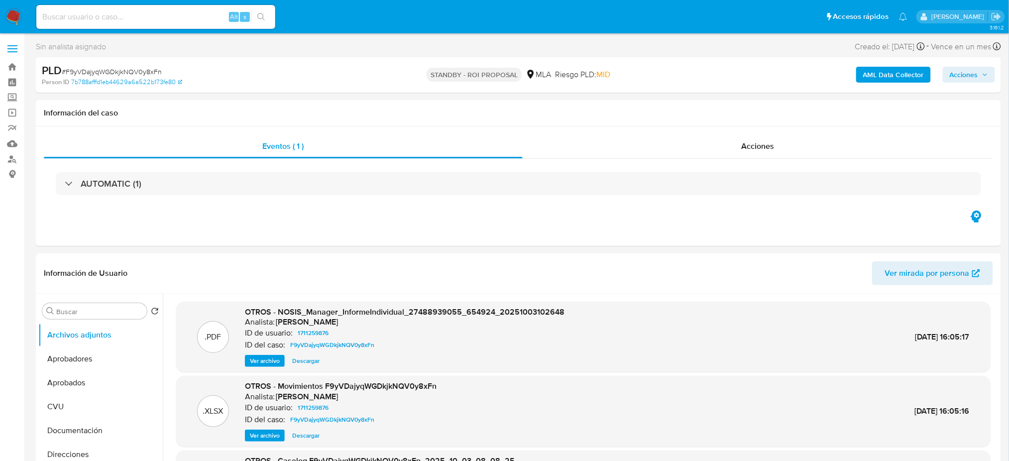
click at [154, 19] on input at bounding box center [155, 16] width 239 height 13
paste input "DiMgaNcRFGadFaxwA45ftYaQ"
type input "DiMgaNcRFGadFaxwA45ftYaQ"
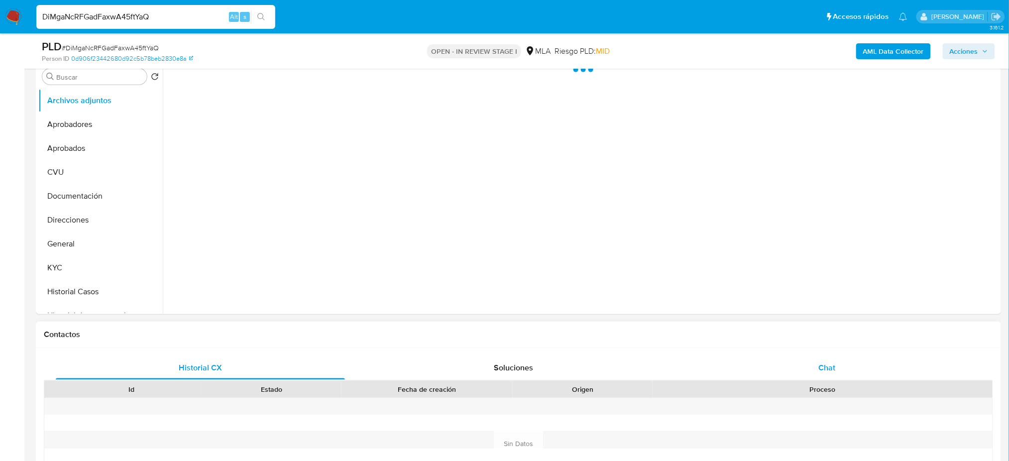
select select "10"
click at [834, 366] on span "Chat" at bounding box center [826, 367] width 17 height 11
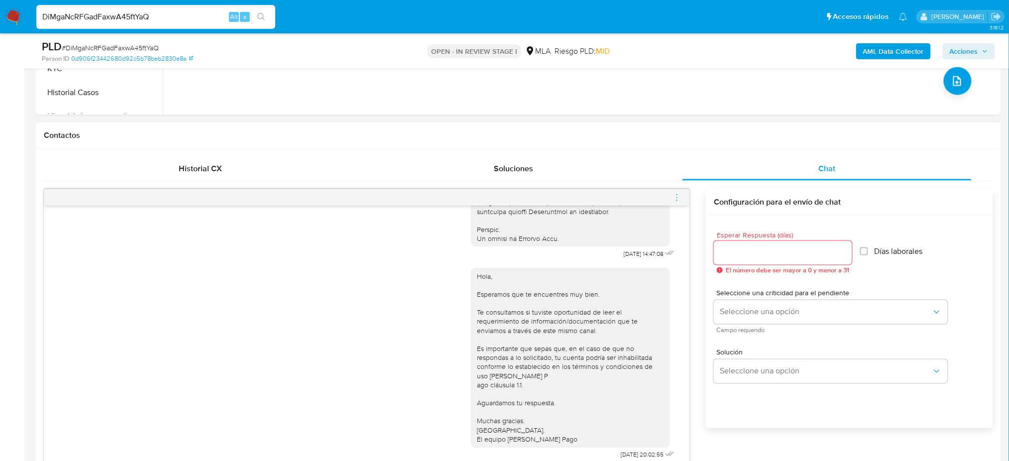
scroll to position [464, 0]
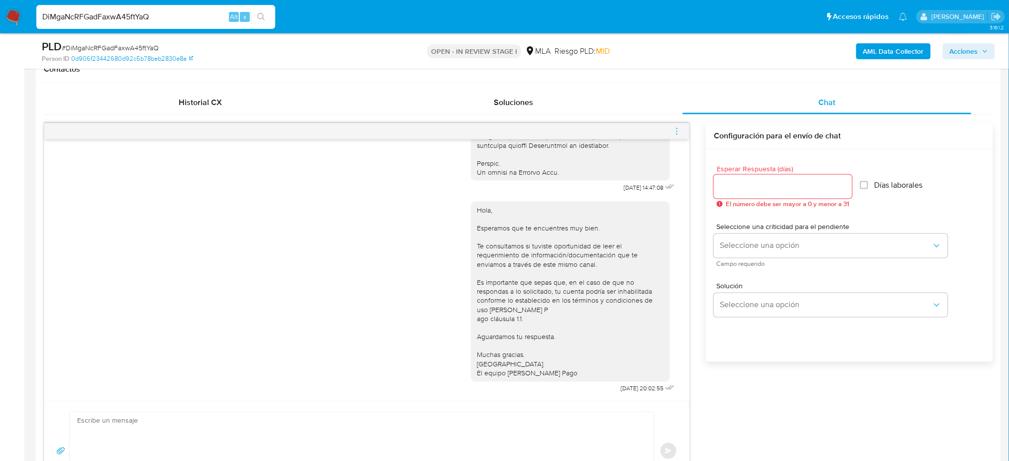
click at [678, 128] on icon "menu-action" at bounding box center [676, 131] width 9 height 9
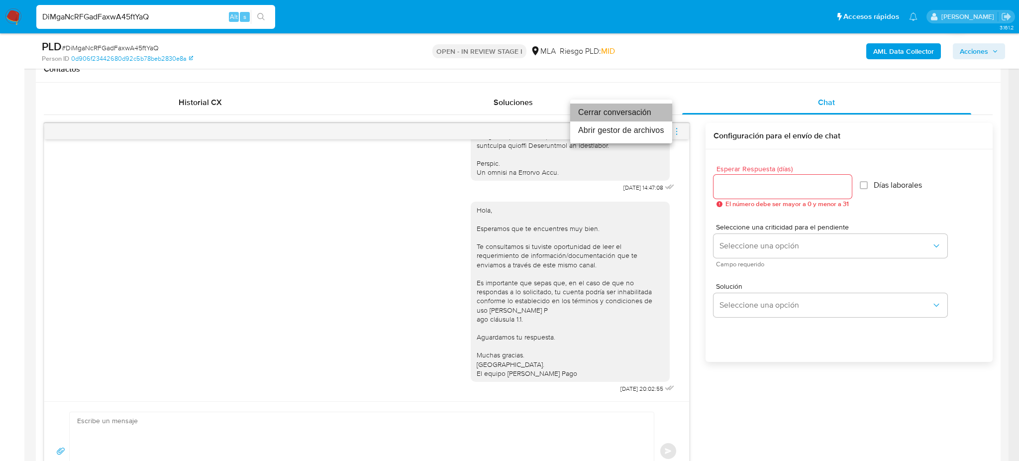
click at [615, 112] on li "Cerrar conversación" at bounding box center [621, 113] width 102 height 18
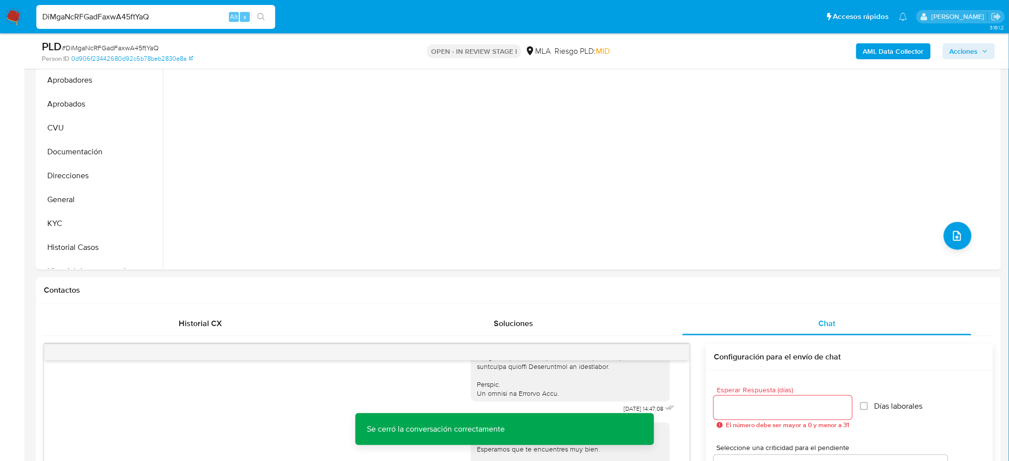
scroll to position [66, 0]
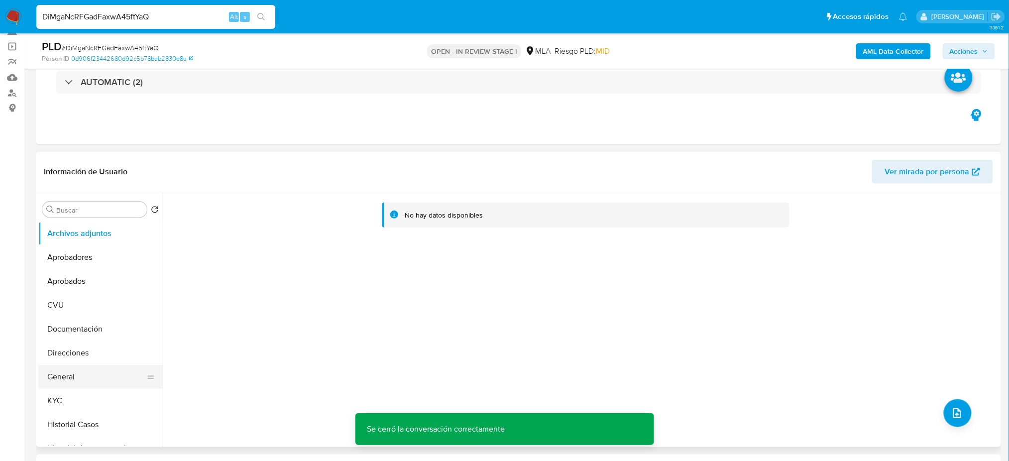
click at [96, 377] on button "General" at bounding box center [96, 377] width 116 height 24
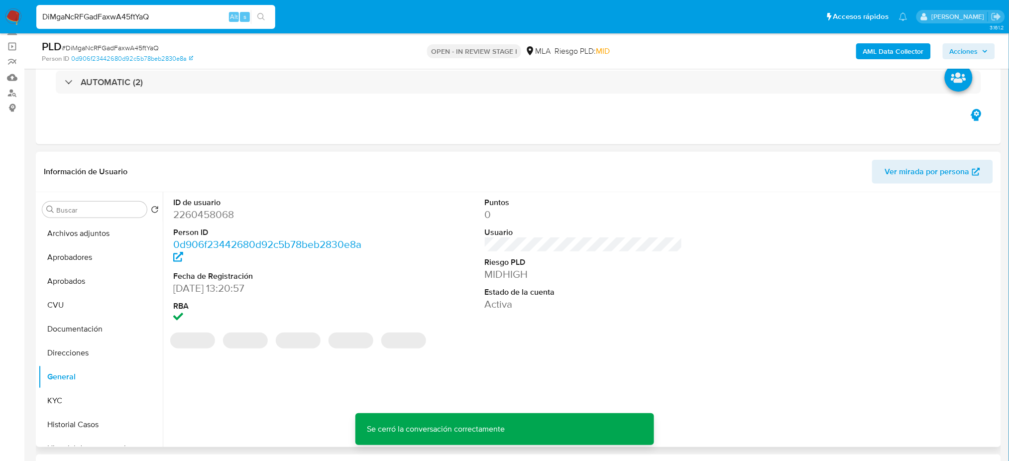
click at [196, 213] on dd "2260458068" at bounding box center [272, 215] width 198 height 14
copy dd "2260458068"
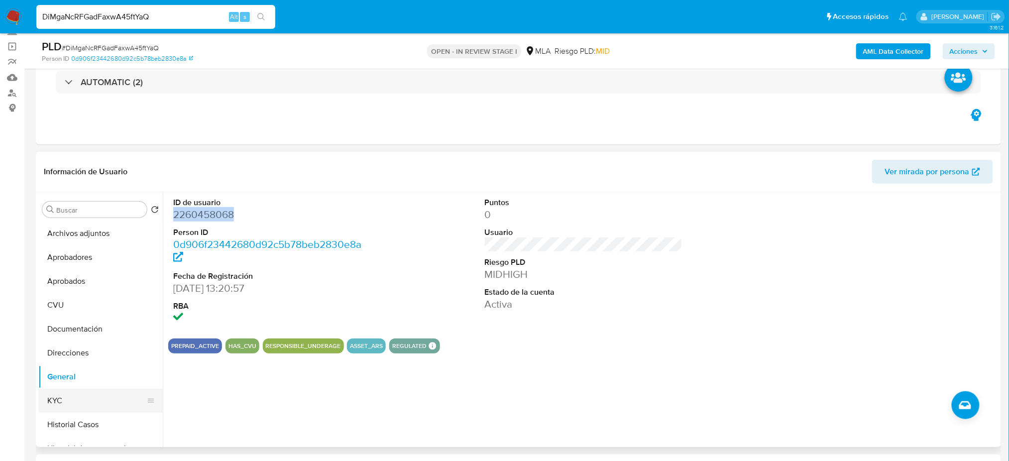
click at [69, 410] on button "KYC" at bounding box center [96, 401] width 116 height 24
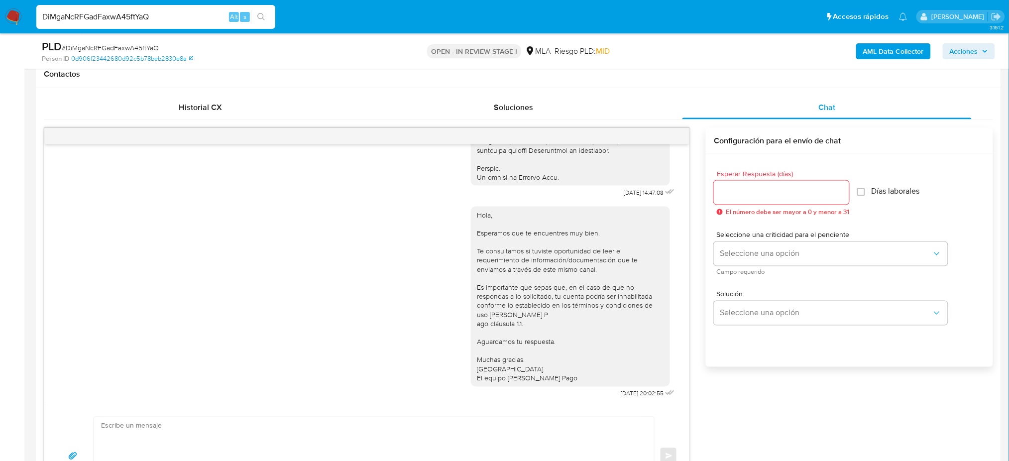
scroll to position [464, 0]
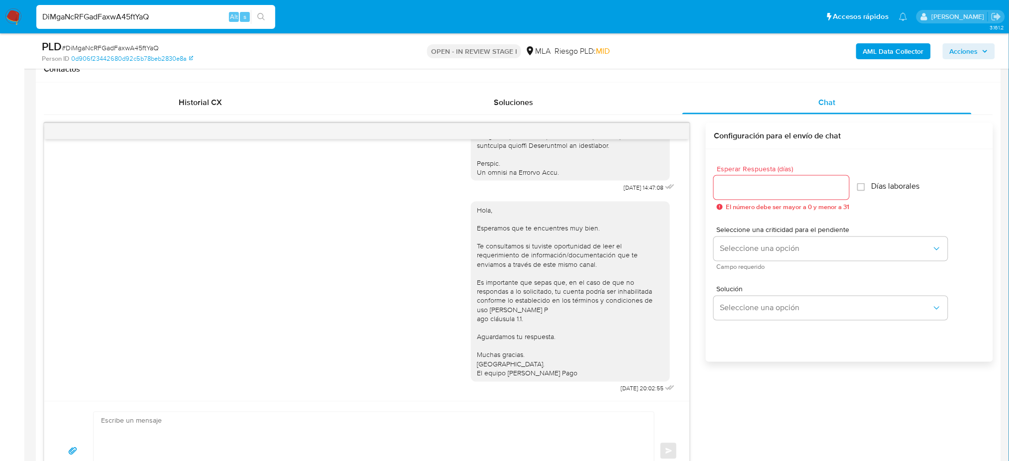
drag, startPoint x: 17, startPoint y: 36, endPoint x: 0, endPoint y: 28, distance: 19.0
click at [0, 28] on nav "Pausado Ver notificaciones DiMgaNcRFGadFaxwA45ftYaQ Alt s Accesos rápidos Presi…" at bounding box center [504, 16] width 1009 height 33
paste input "Fn51fUucx6Gd6u0QvjkYwAhd"
type input "Fn51fUucx6Gd6u0QvjkYwAhd"
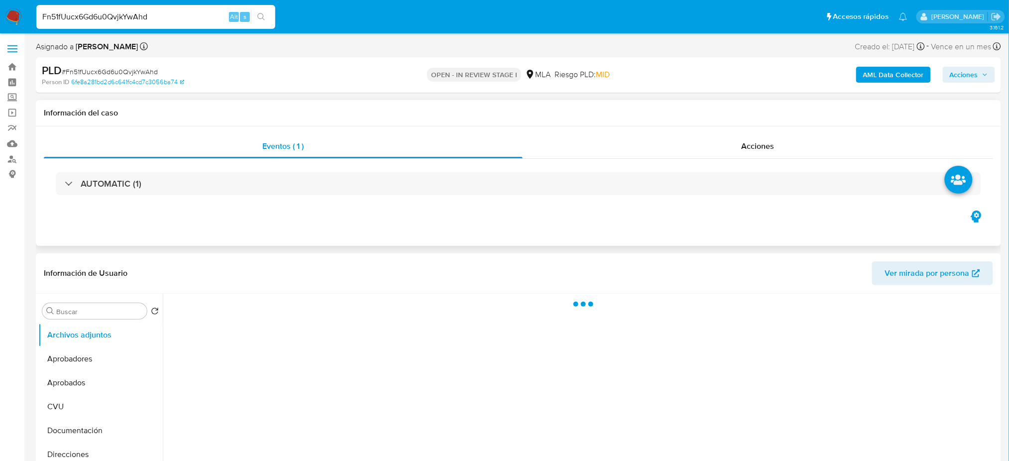
select select "10"
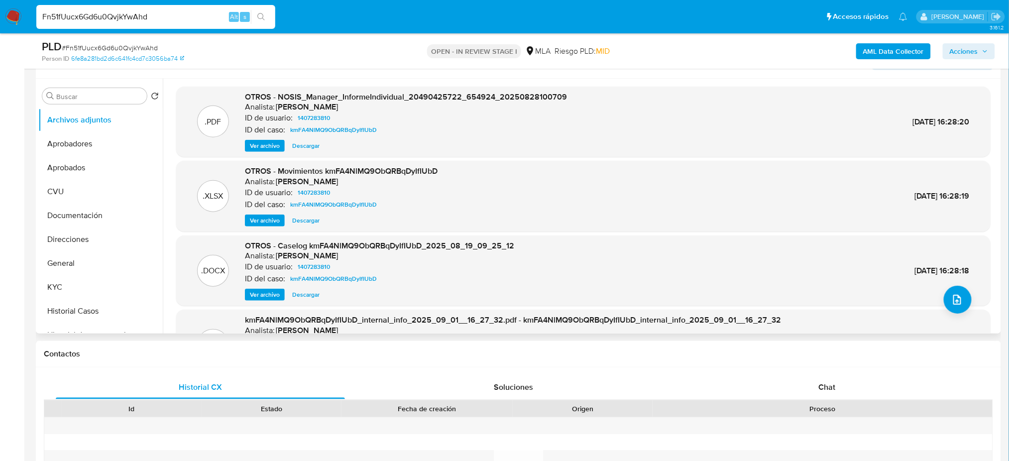
scroll to position [199, 0]
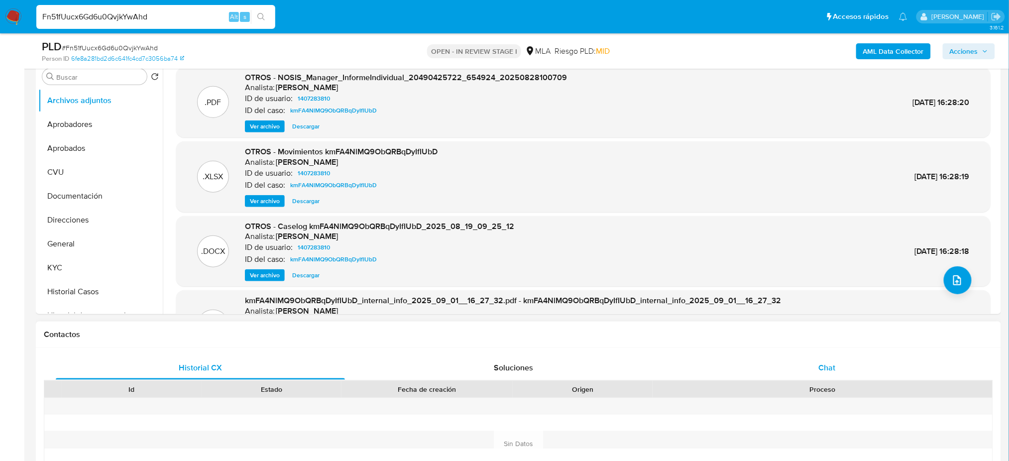
click at [808, 364] on div "Chat" at bounding box center [826, 368] width 289 height 24
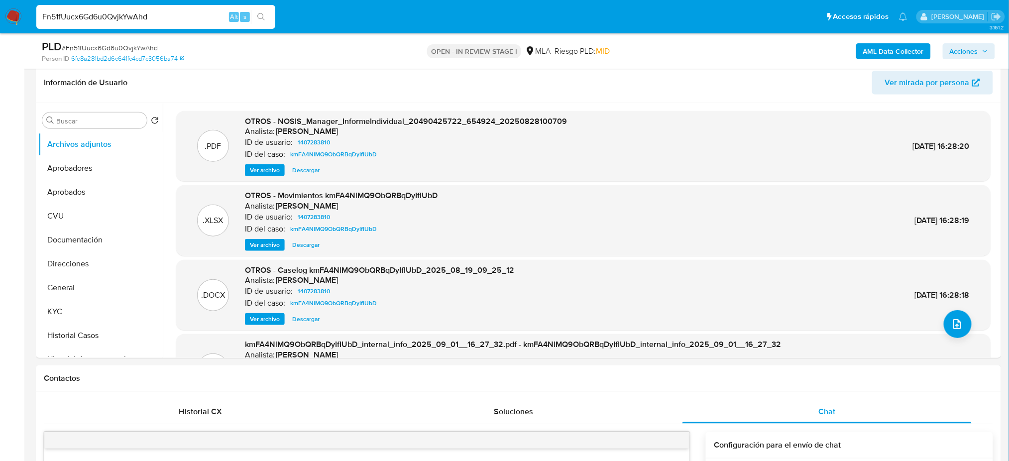
scroll to position [132, 0]
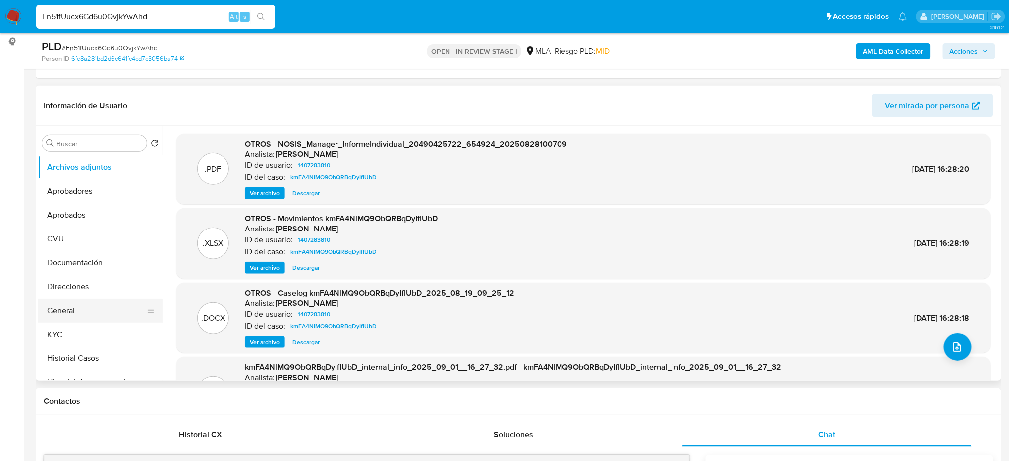
click at [100, 312] on button "General" at bounding box center [96, 311] width 116 height 24
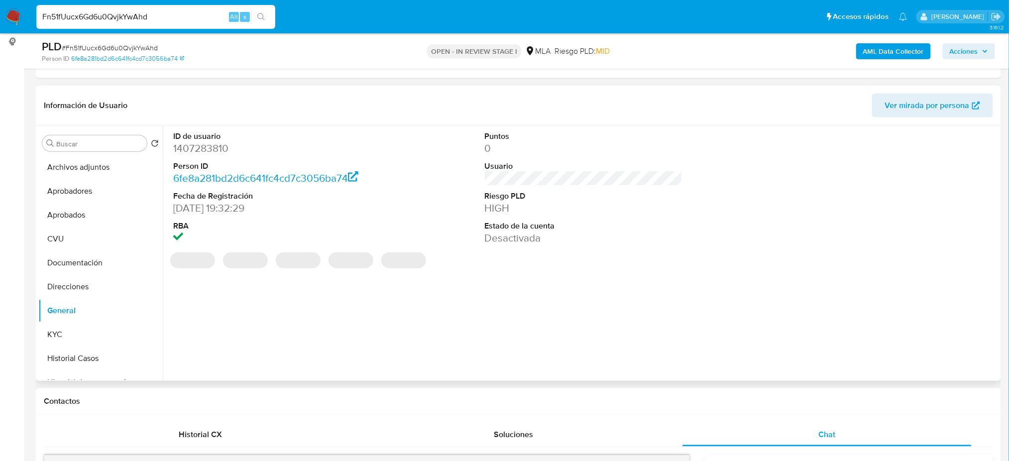
click at [194, 146] on dd "1407283810" at bounding box center [272, 148] width 198 height 14
copy dd "1407283810"
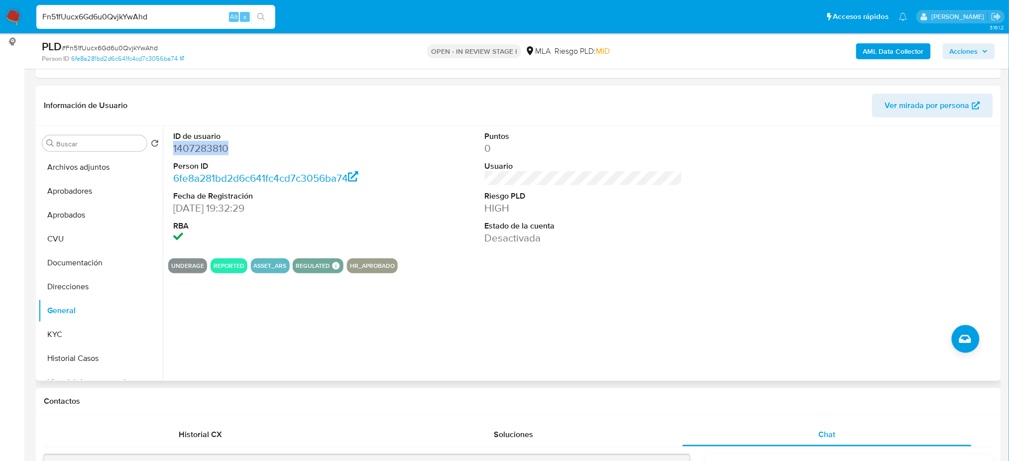
copy dd "1407283810"
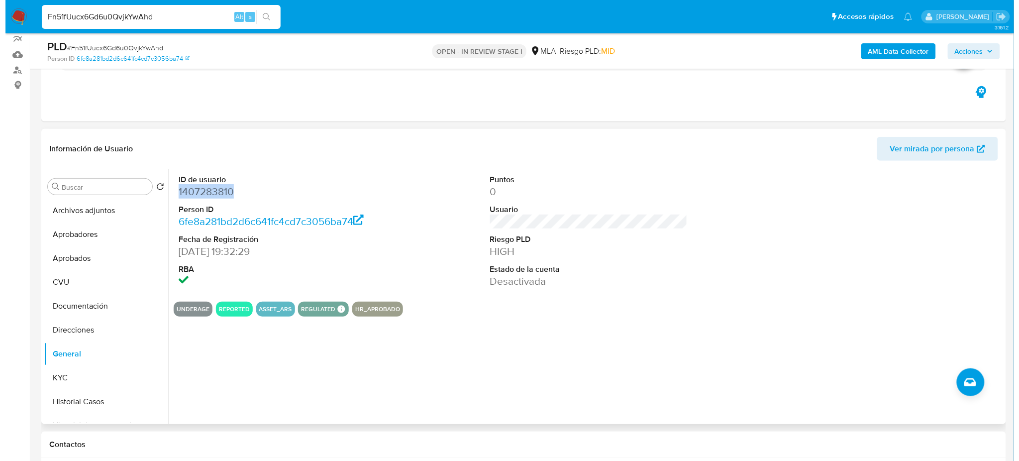
scroll to position [66, 0]
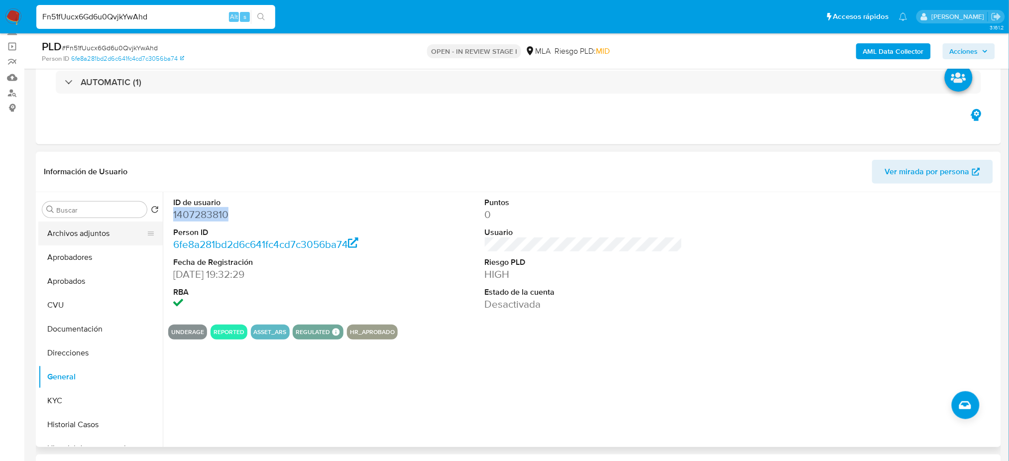
click at [109, 238] on button "Archivos adjuntos" at bounding box center [96, 233] width 116 height 24
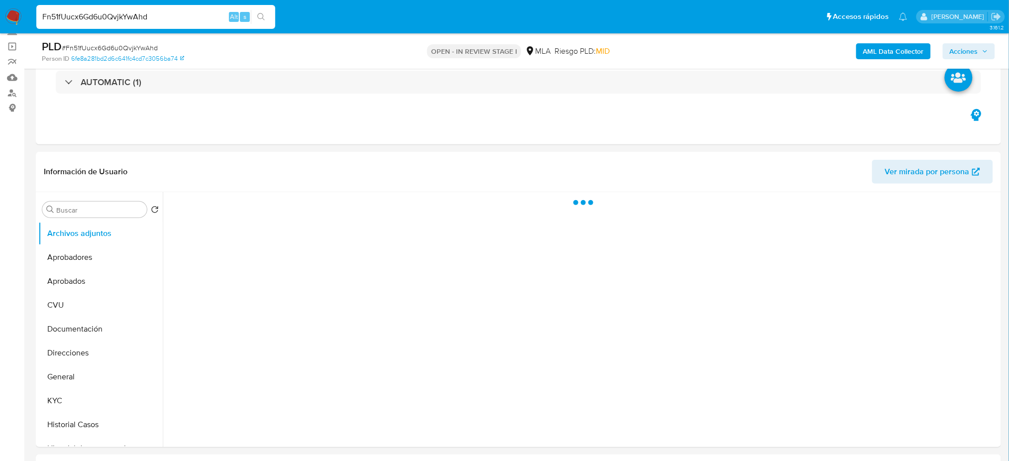
click at [886, 54] on b "AML Data Collector" at bounding box center [893, 51] width 61 height 16
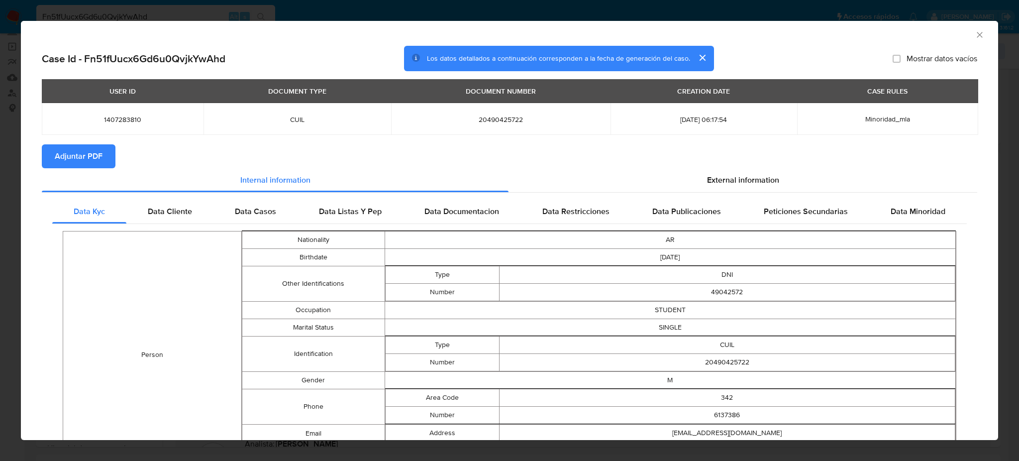
click at [95, 153] on span "Adjuntar PDF" at bounding box center [79, 156] width 48 height 22
click at [975, 38] on icon "Cerrar ventana" at bounding box center [980, 35] width 10 height 10
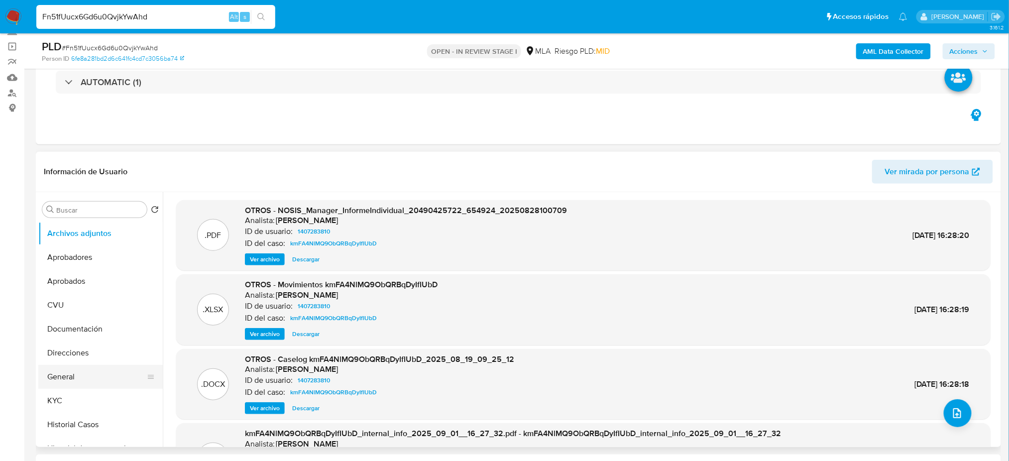
click at [81, 378] on button "General" at bounding box center [96, 377] width 116 height 24
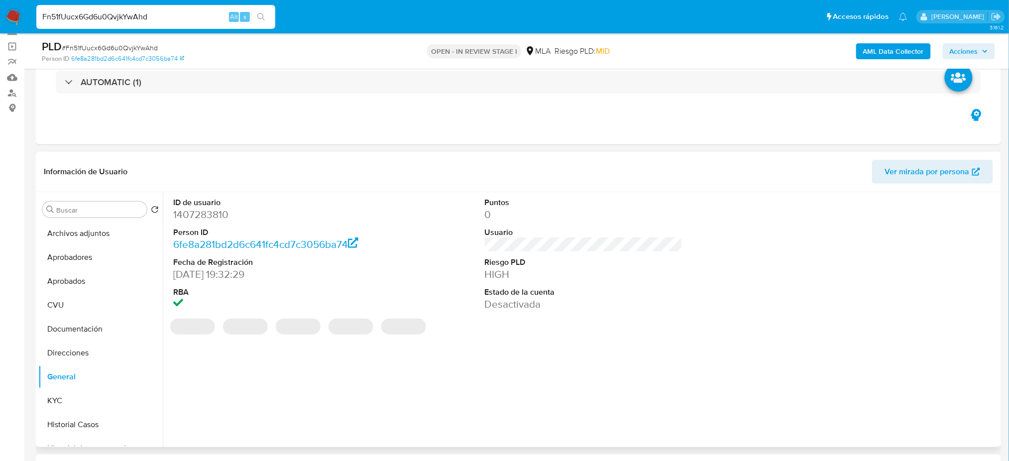
click at [193, 214] on dd "1407283810" at bounding box center [272, 215] width 198 height 14
copy dd "1407283810"
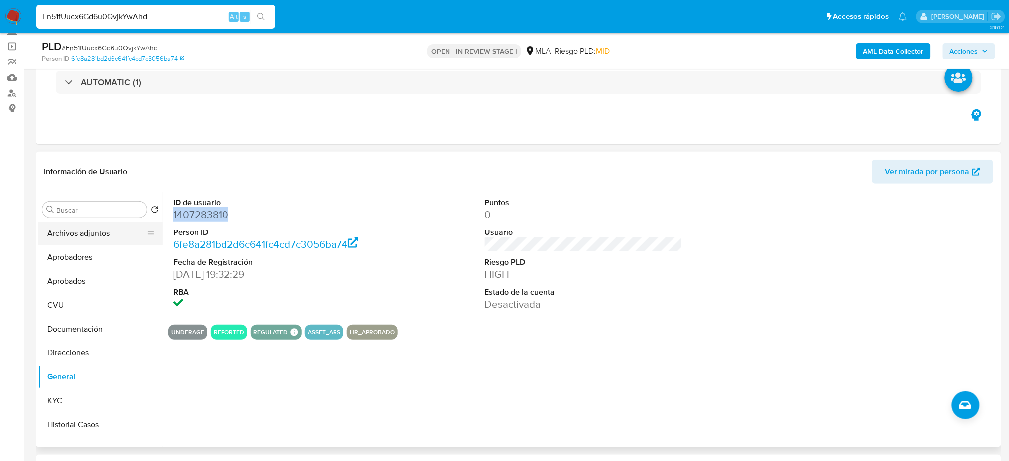
click at [88, 225] on button "Archivos adjuntos" at bounding box center [96, 233] width 116 height 24
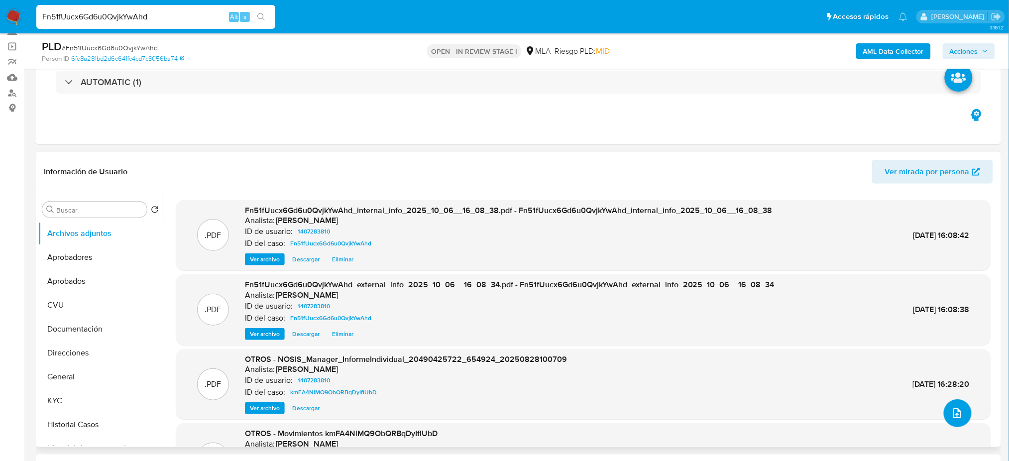
click at [953, 418] on icon "upload-file" at bounding box center [957, 413] width 12 height 12
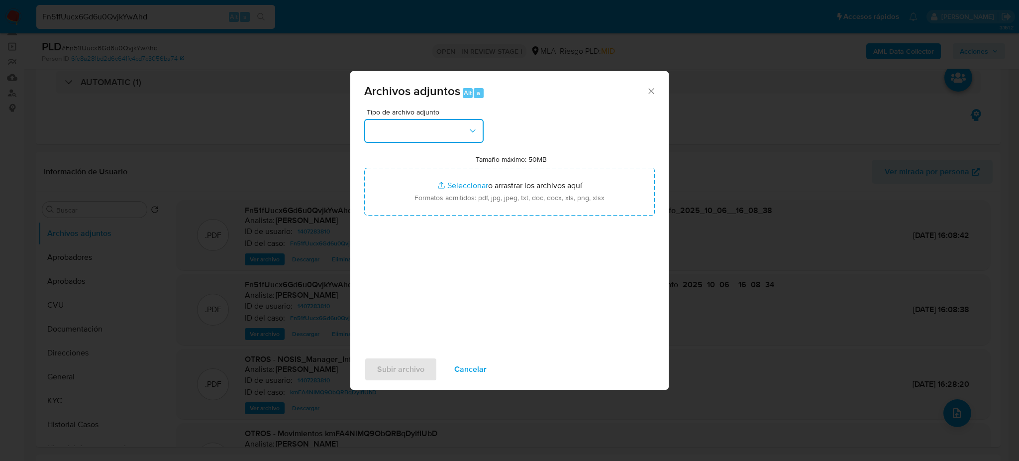
click at [420, 139] on button "button" at bounding box center [423, 131] width 119 height 24
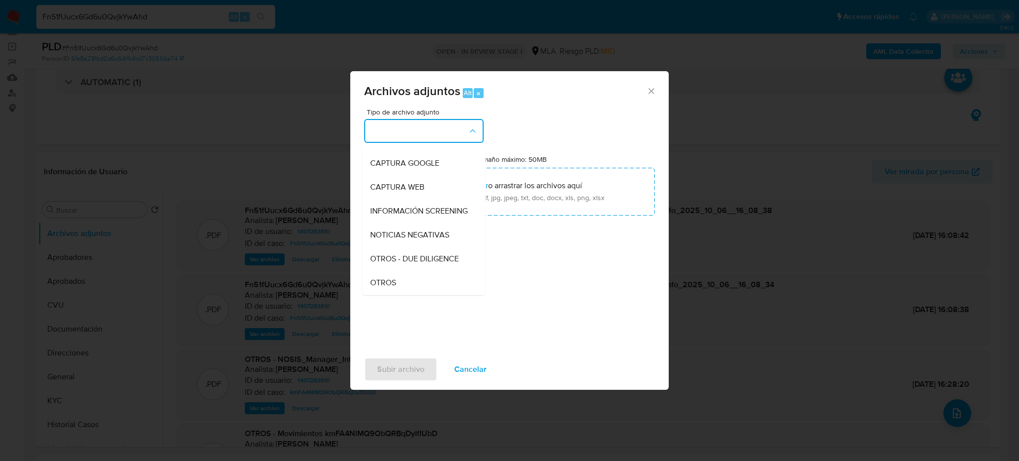
click at [394, 286] on div "OTROS" at bounding box center [421, 283] width 102 height 24
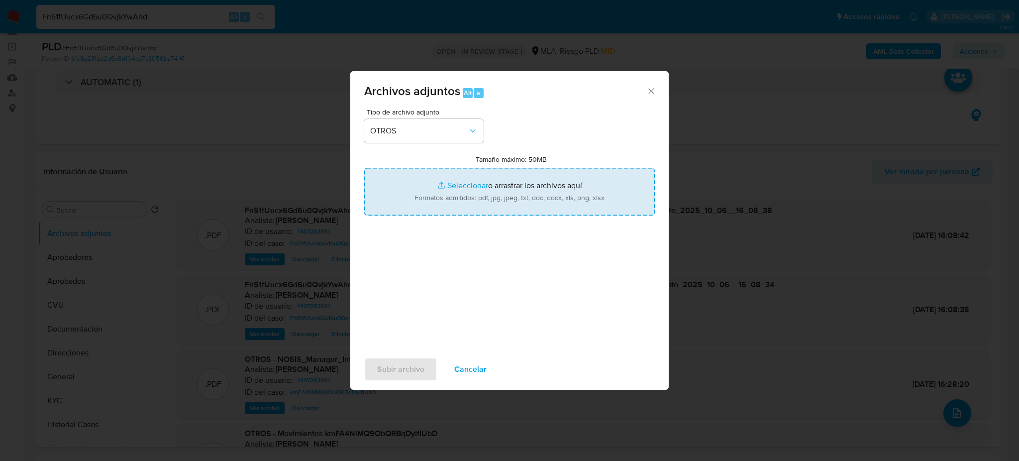
click at [438, 190] on input "Tamaño máximo: 50MB Seleccionar archivos" at bounding box center [509, 192] width 291 height 48
type input "C:\fakepath\Caselog Fn51fUucx6Gd6u0QvjkYwAhd_2025_10_06_08_45_05.docx"
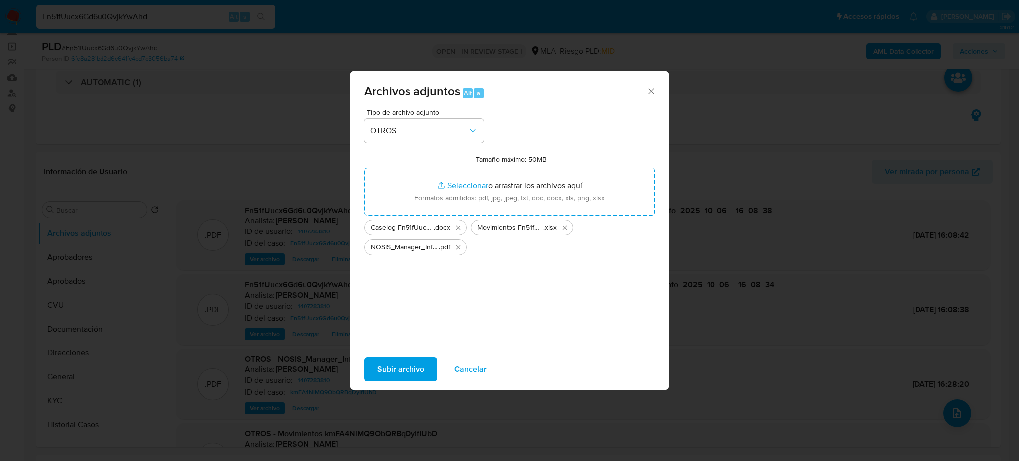
click at [387, 373] on span "Subir archivo" at bounding box center [400, 369] width 47 height 22
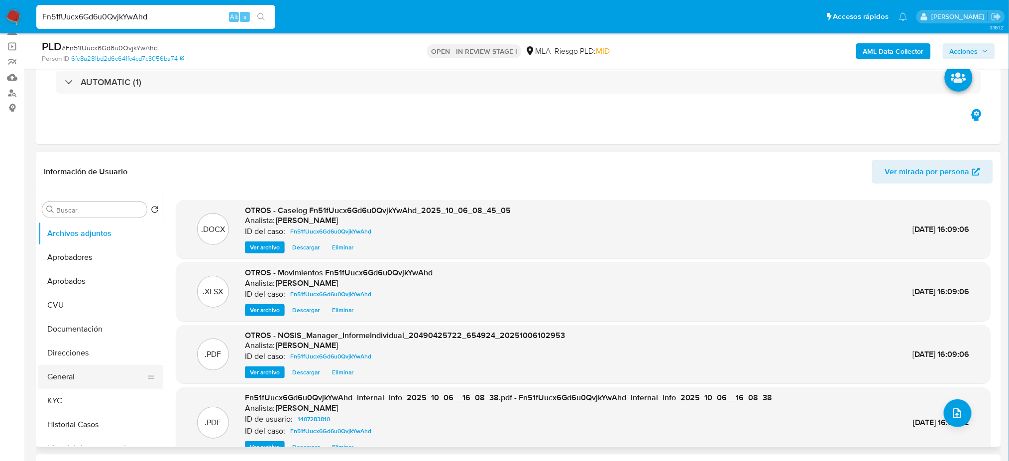
click at [76, 387] on button "General" at bounding box center [96, 377] width 116 height 24
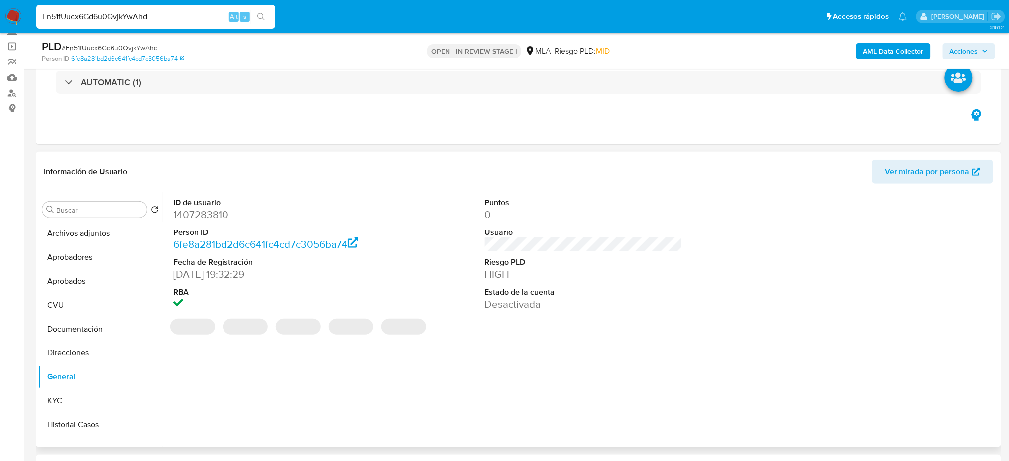
click at [204, 215] on dd "1407283810" at bounding box center [272, 215] width 198 height 14
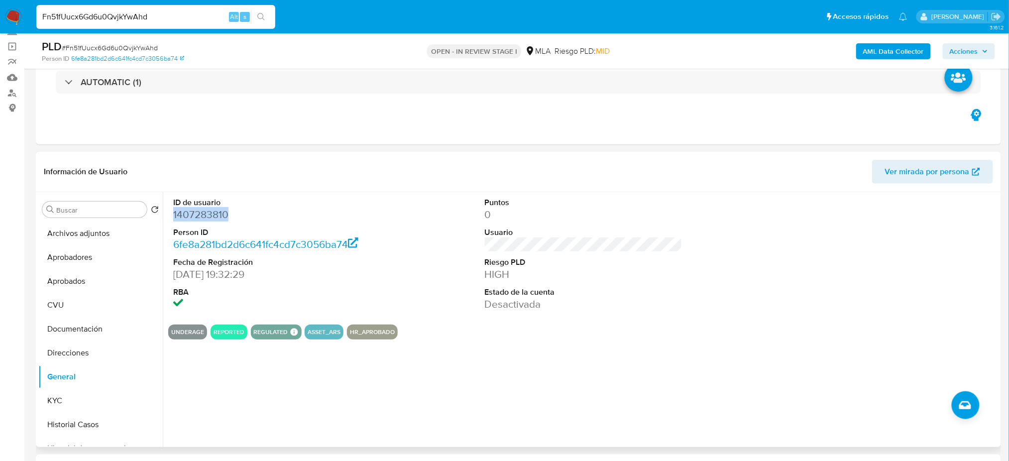
copy dd "1407283810"
click at [964, 48] on span "Acciones" at bounding box center [964, 51] width 28 height 16
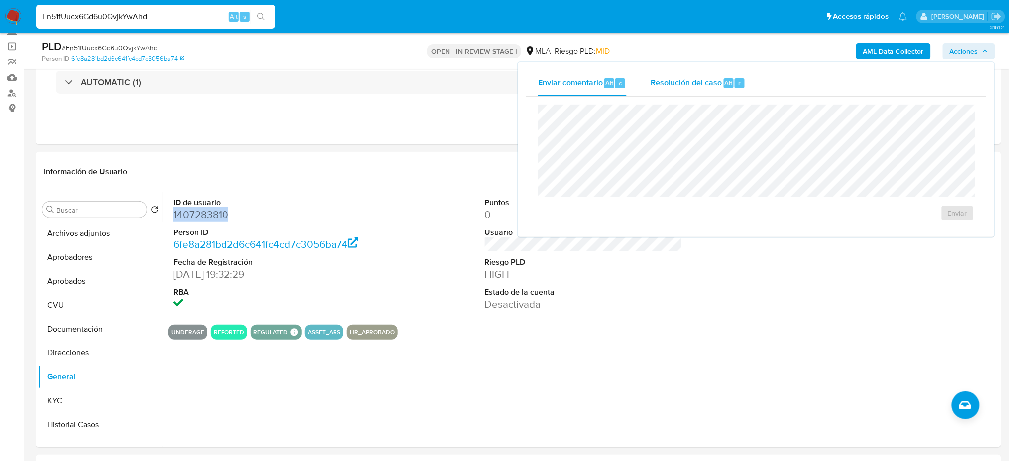
click at [687, 86] on span "Resolución del caso" at bounding box center [685, 82] width 71 height 11
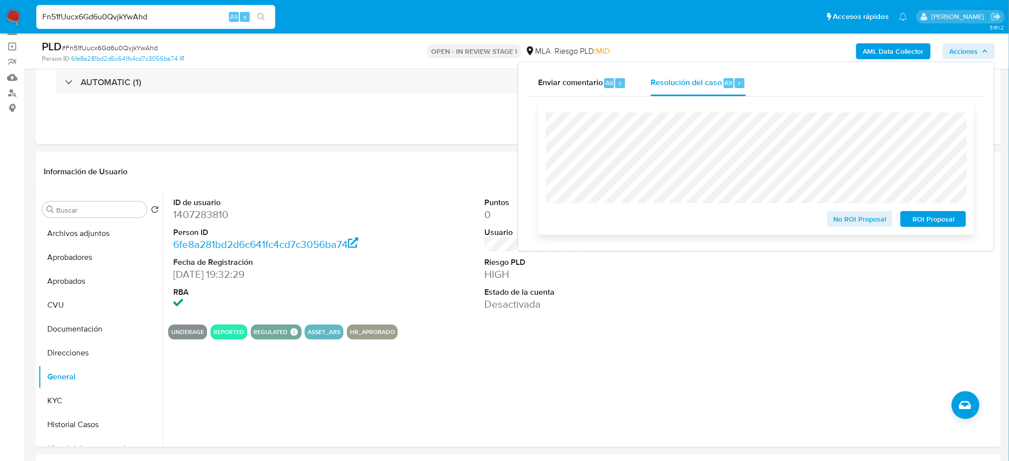
click at [956, 220] on span "ROI Proposal" at bounding box center [933, 219] width 52 height 14
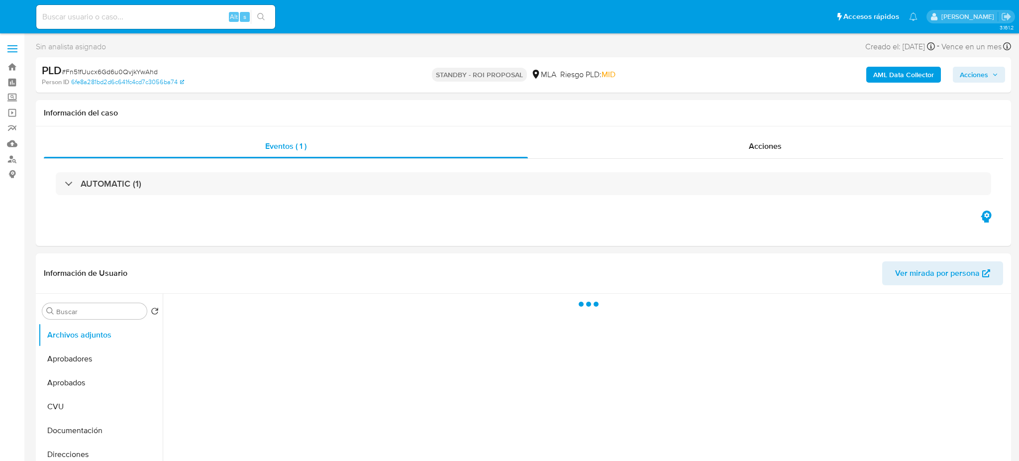
select select "10"
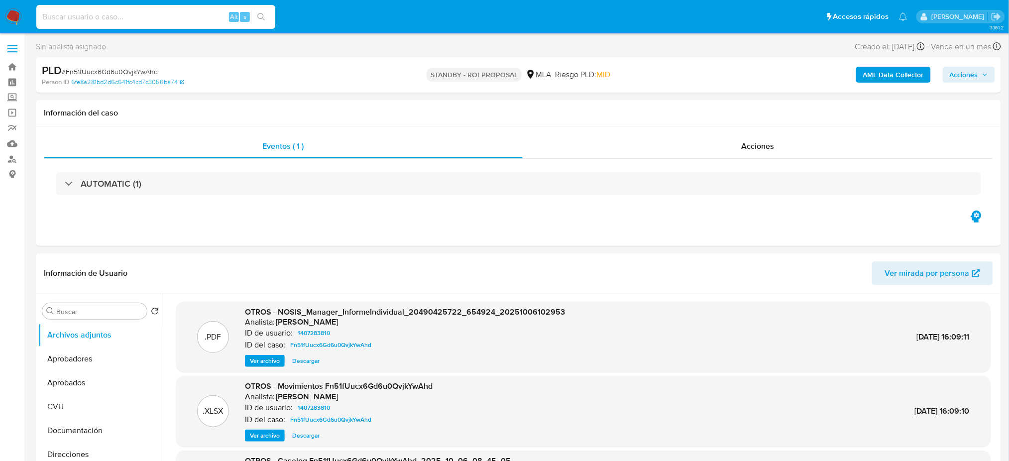
click at [137, 14] on input at bounding box center [155, 16] width 239 height 13
paste input "vWLlrtwcJnVZAq7D2nJmNfeb"
type input "vWLlrtwcJnVZAq7D2nJmNfeb"
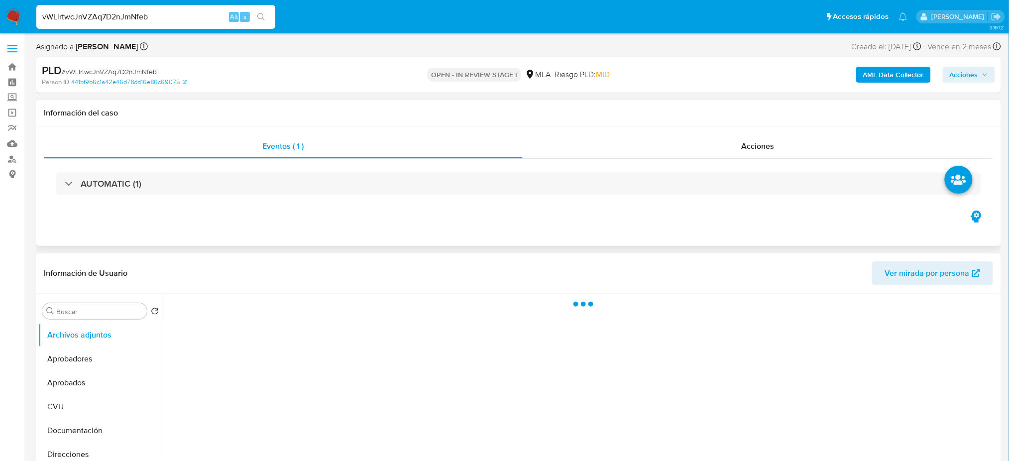
select select "10"
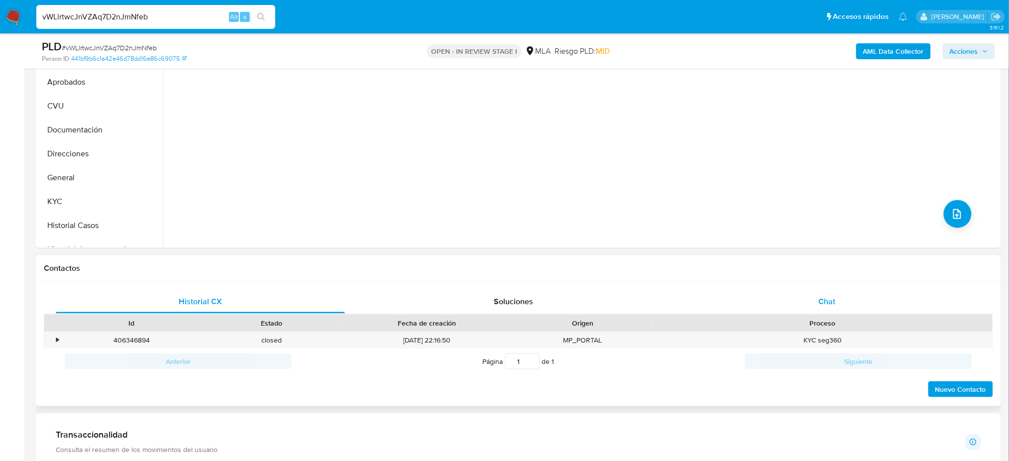
click at [802, 303] on div "Chat" at bounding box center [826, 302] width 289 height 24
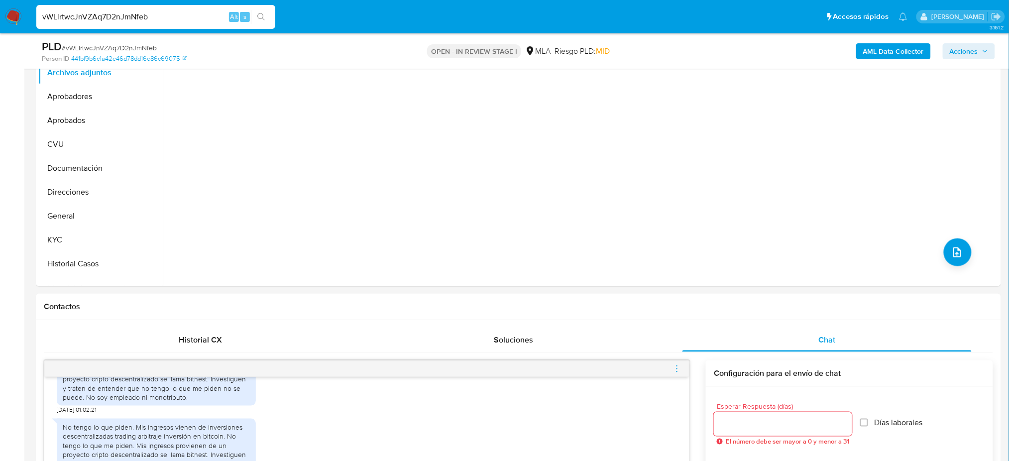
scroll to position [199, 0]
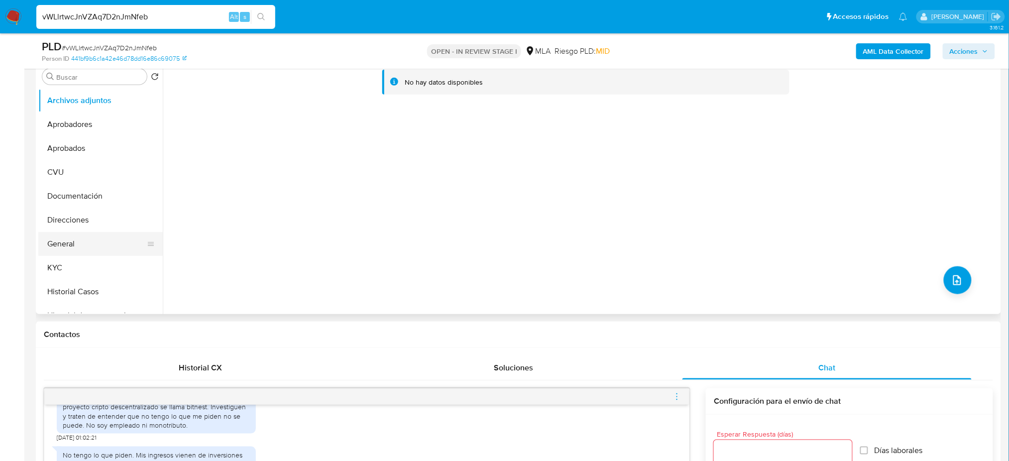
click at [62, 242] on button "General" at bounding box center [96, 244] width 116 height 24
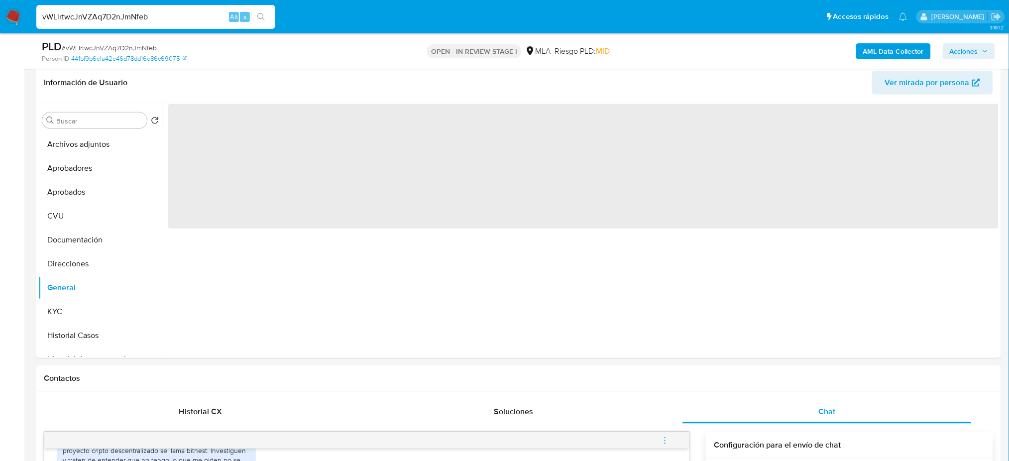
scroll to position [132, 0]
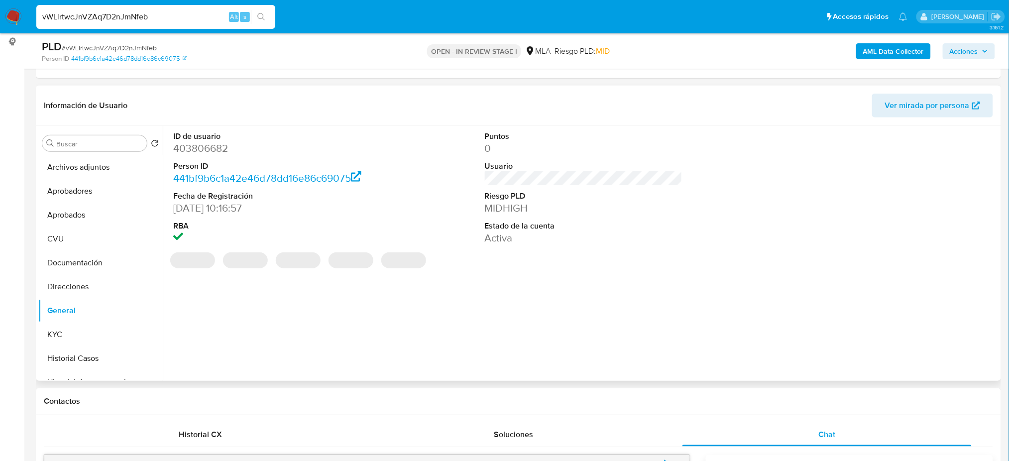
click at [195, 146] on dd "403806682" at bounding box center [272, 148] width 198 height 14
copy dd "403806682"
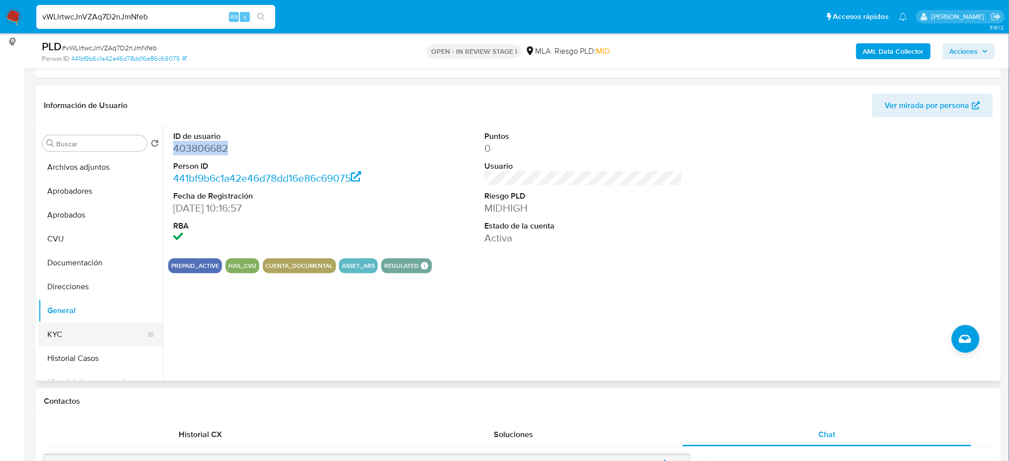
click at [89, 334] on button "KYC" at bounding box center [96, 334] width 116 height 24
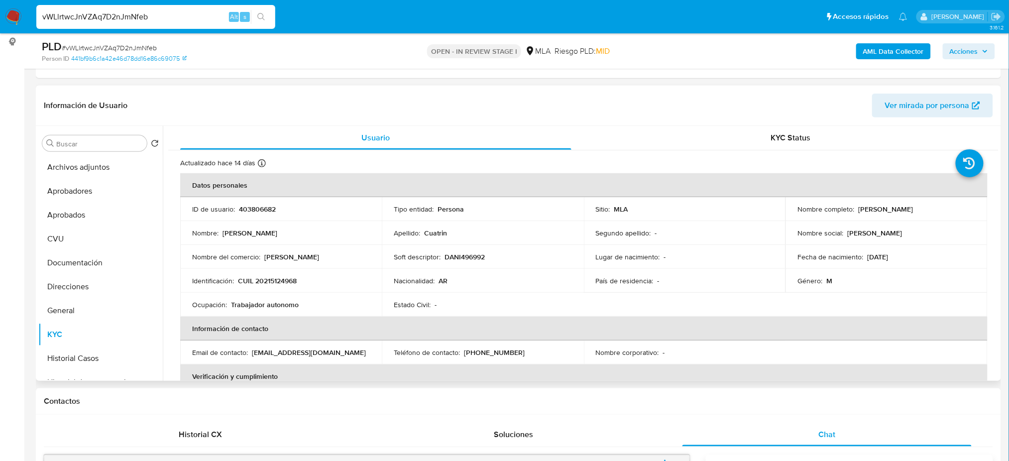
click at [284, 285] on td "Identificación : CUIL 20215124968" at bounding box center [281, 281] width 202 height 24
click at [284, 285] on p "CUIL 20215124968" at bounding box center [267, 280] width 59 height 9
copy div "Identificación : CUIL 20215124968"
click at [281, 295] on td "Ocupación : Trabajador autonomo" at bounding box center [281, 305] width 202 height 24
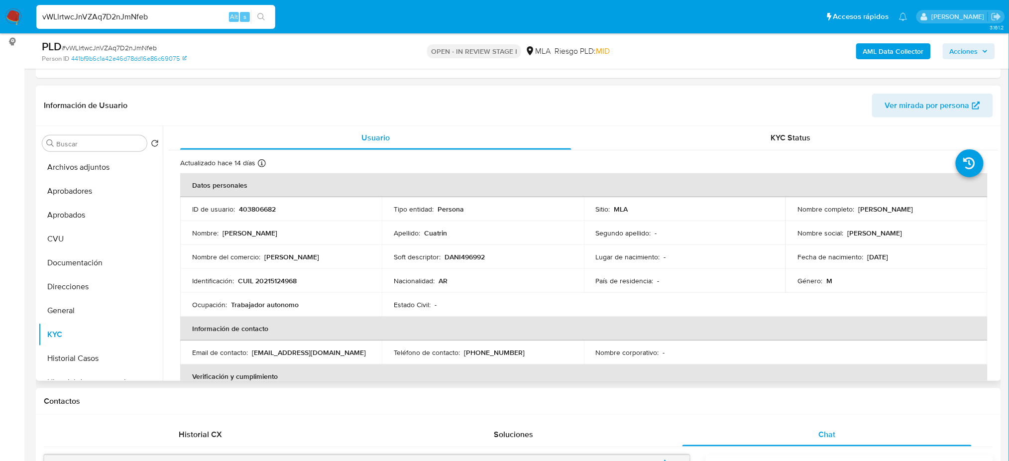
click at [277, 279] on p "CUIL 20215124968" at bounding box center [267, 280] width 59 height 9
copy p "20215124968"
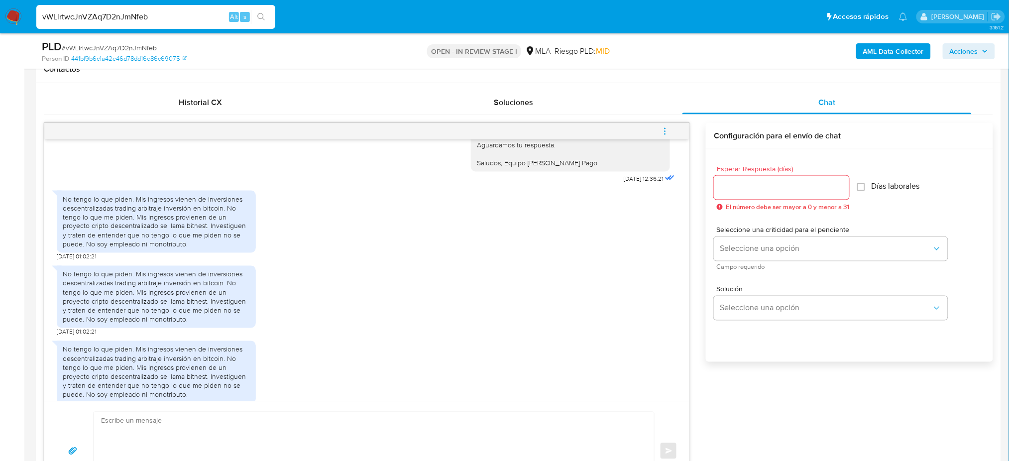
scroll to position [843, 0]
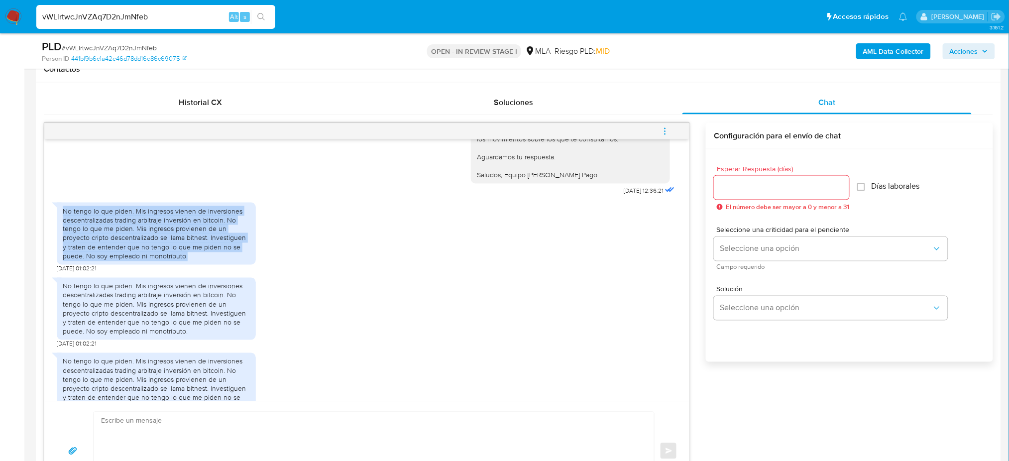
drag, startPoint x: 63, startPoint y: 248, endPoint x: 193, endPoint y: 292, distance: 137.7
click at [193, 261] on div "No tengo lo que piden. Mis ingresos vienen de inversiones descentralizadas trad…" at bounding box center [156, 234] width 187 height 54
copy div "No tengo lo que piden. Mis ingresos vienen de inversiones descentralizadas trad…"
click at [193, 261] on div "No tengo lo que piden. Mis ingresos vienen de inversiones descentralizadas trad…" at bounding box center [156, 234] width 187 height 54
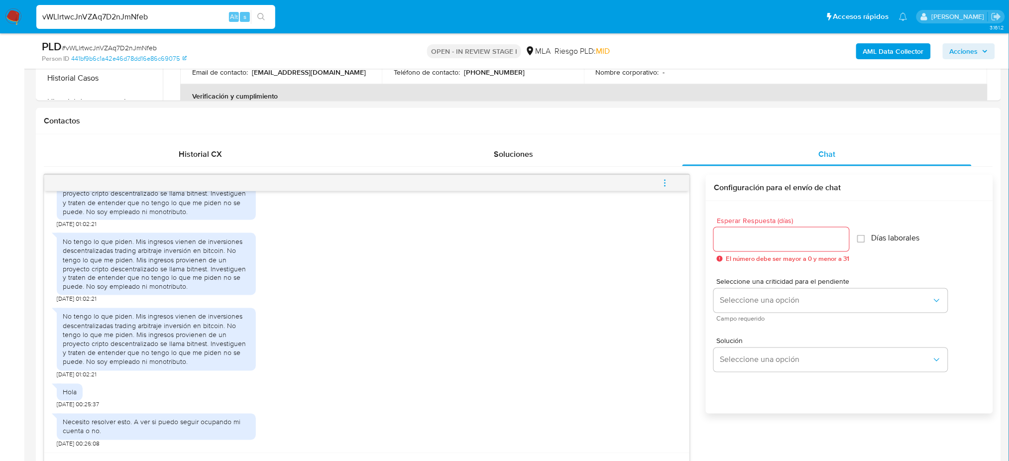
scroll to position [331, 0]
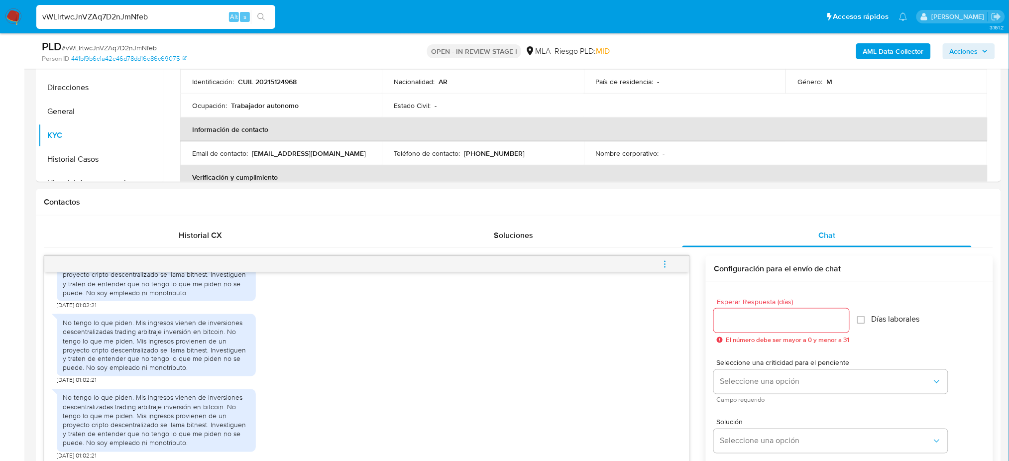
click at [127, 43] on span "# vWLlrtwcJnVZAq7D2nJmNfeb" at bounding box center [109, 48] width 95 height 10
copy span "vWLlrtwcJnVZAq7D2nJmNfeb"
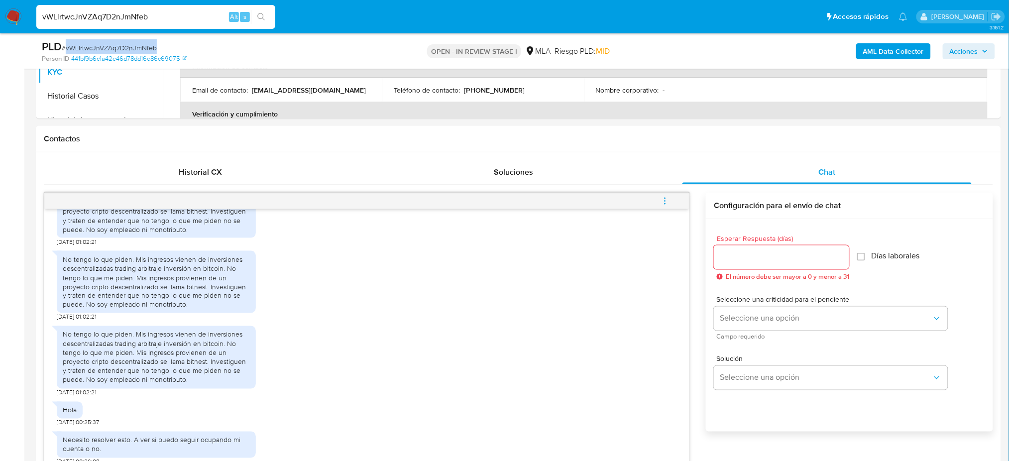
scroll to position [531, 0]
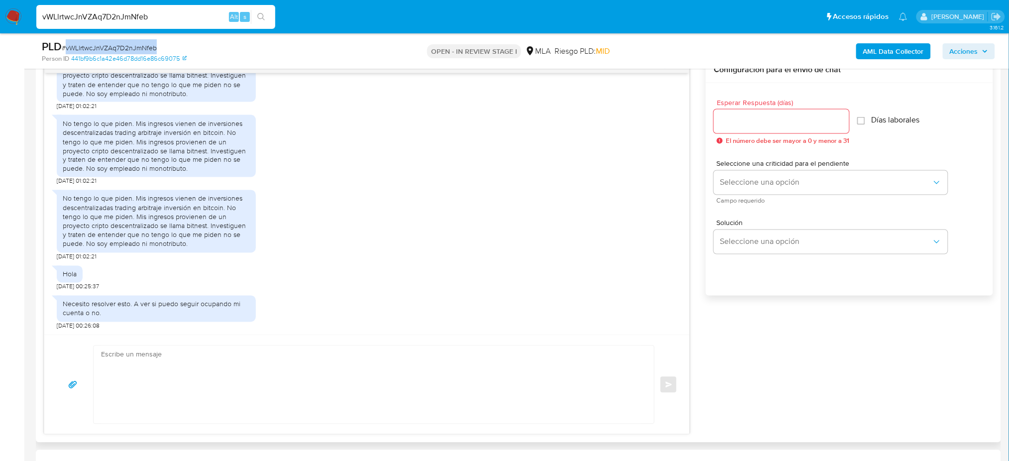
click at [134, 370] on textarea at bounding box center [371, 385] width 540 height 78
paste textarea "Hola XXX, Muchas gracias por tu respuesta. Analizamos tu caso y verificamos que…"
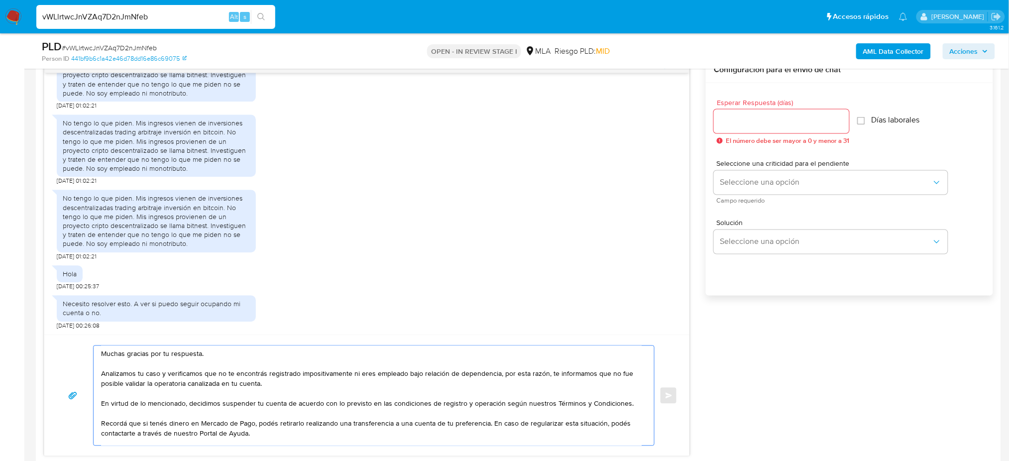
scroll to position [0, 0]
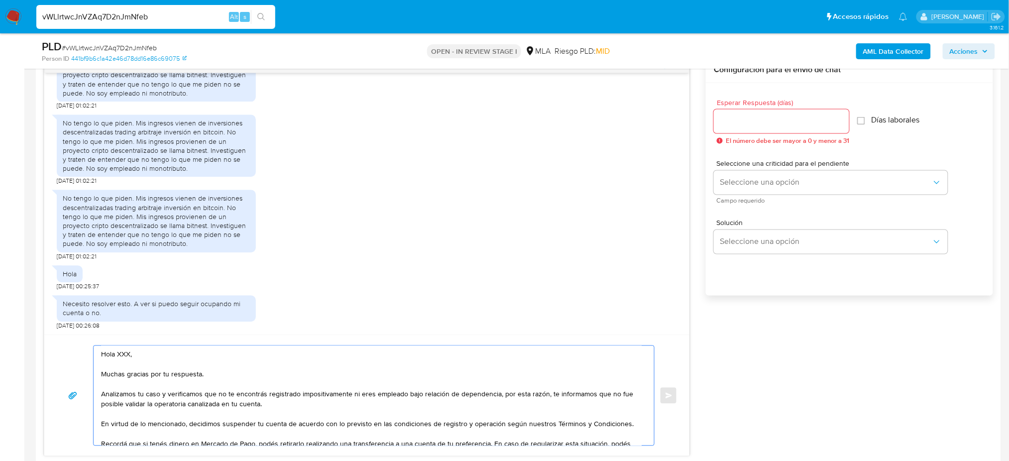
click at [130, 357] on textarea "Hola XXX, Muchas gracias por tu respuesta. Analizamos tu caso y verificamos que…" at bounding box center [371, 396] width 540 height 100
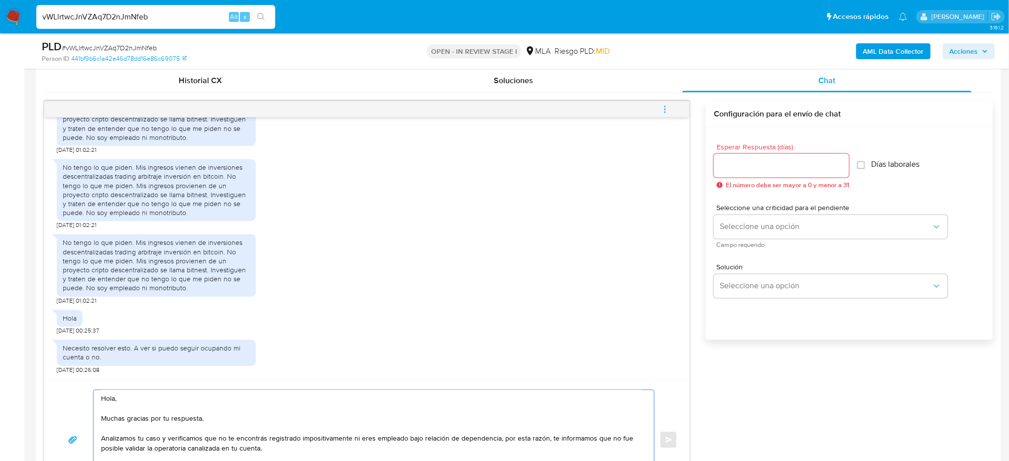
scroll to position [464, 0]
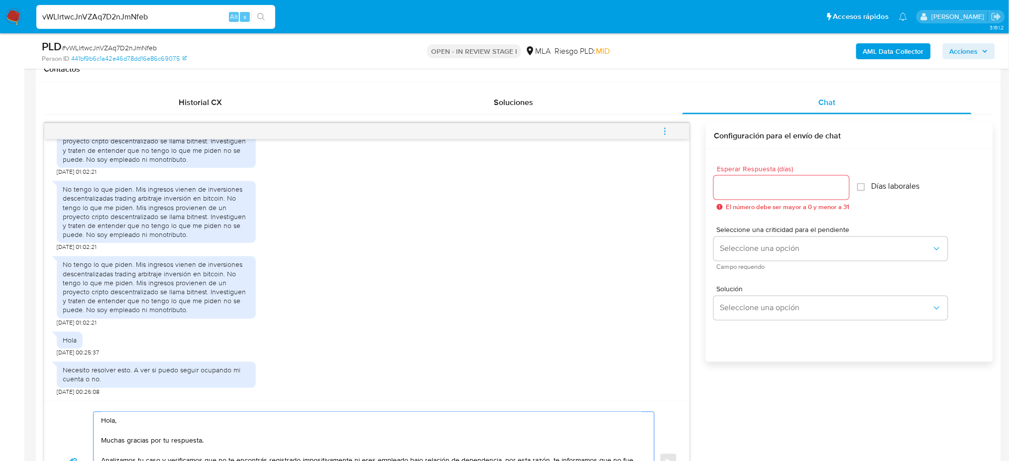
type textarea "Hola, Muchas gracias por tu respuesta. Analizamos tu caso y verificamos que no …"
click at [749, 189] on input "Esperar Respuesta (días)" at bounding box center [781, 187] width 135 height 13
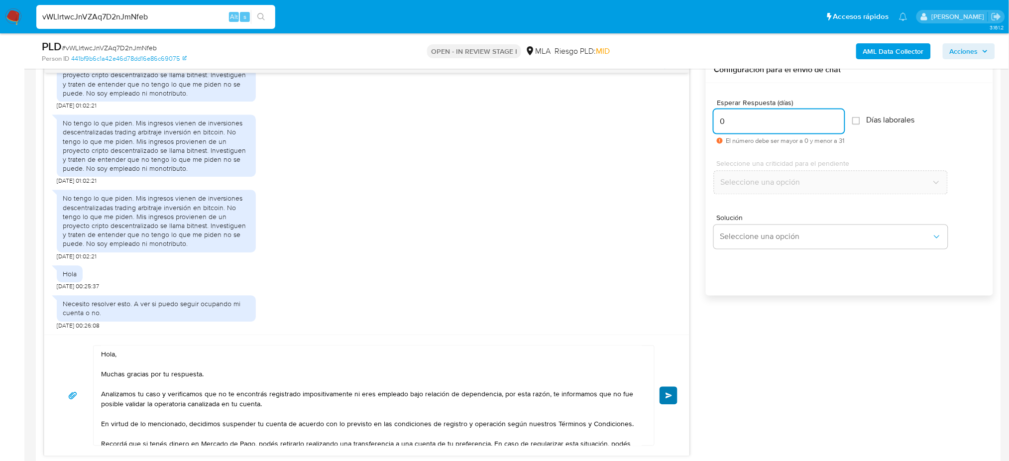
type input "0"
click at [667, 394] on span "Enviar" at bounding box center [668, 396] width 7 height 6
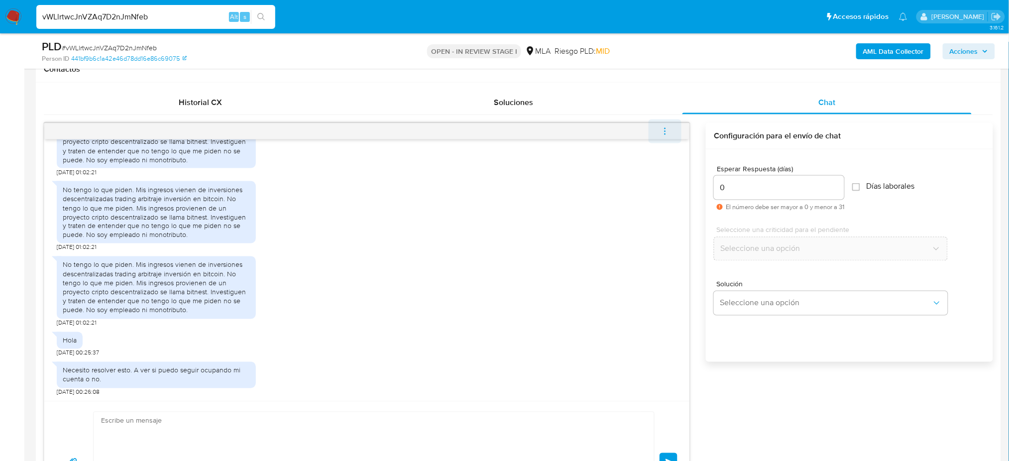
scroll to position [1177, 0]
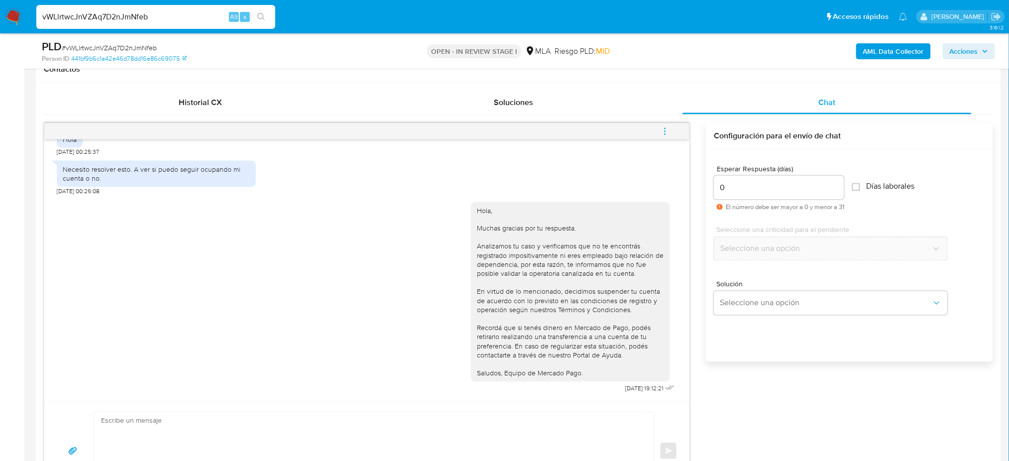
click at [664, 131] on icon "menu-action" at bounding box center [664, 131] width 9 height 9
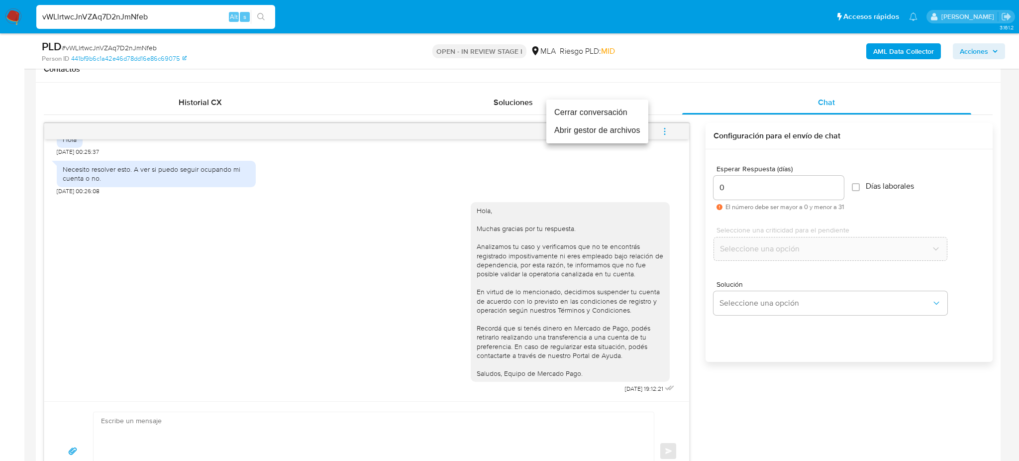
click at [586, 114] on li "Cerrar conversación" at bounding box center [597, 113] width 102 height 18
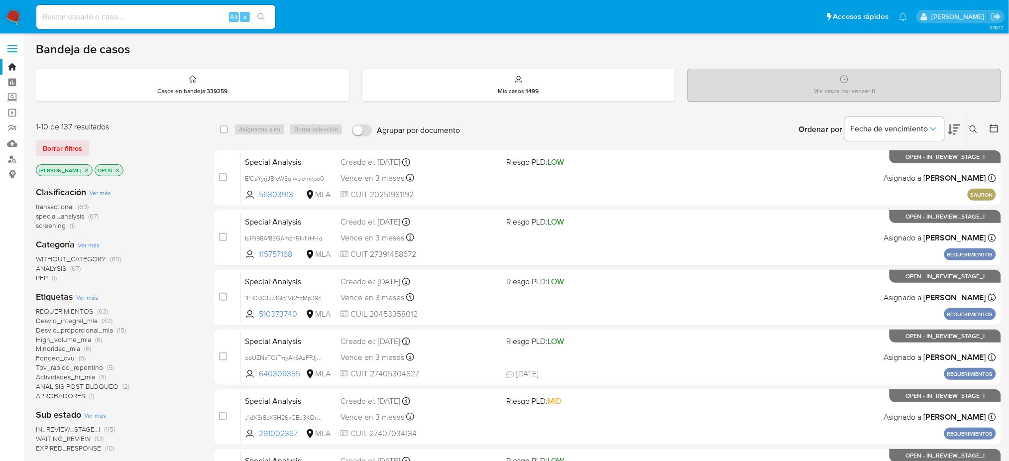
click at [974, 132] on icon at bounding box center [973, 129] width 8 height 8
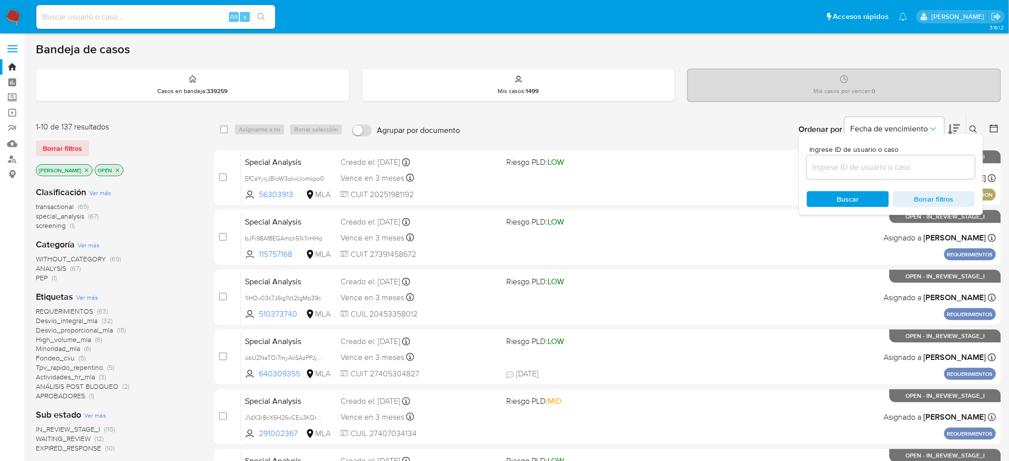
click at [883, 163] on input at bounding box center [891, 167] width 168 height 13
type input "vWLlrtwcJnVZAq7D2nJmNfeb"
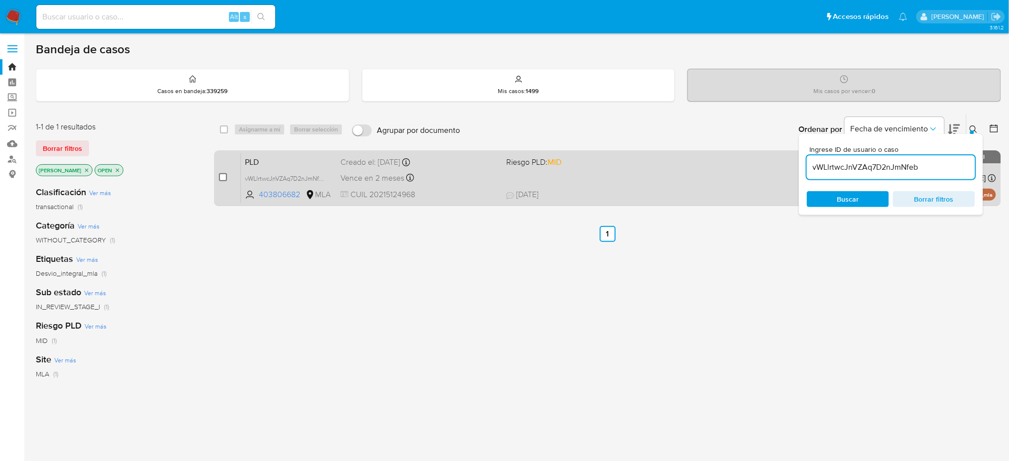
click at [223, 180] on input "checkbox" at bounding box center [223, 177] width 8 height 8
checkbox input "true"
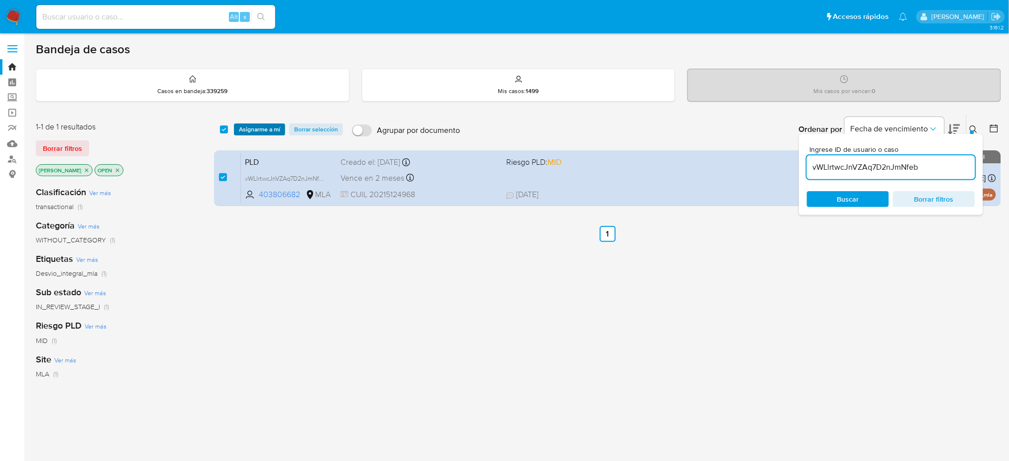
click at [256, 127] on span "Asignarme a mí" at bounding box center [259, 129] width 41 height 10
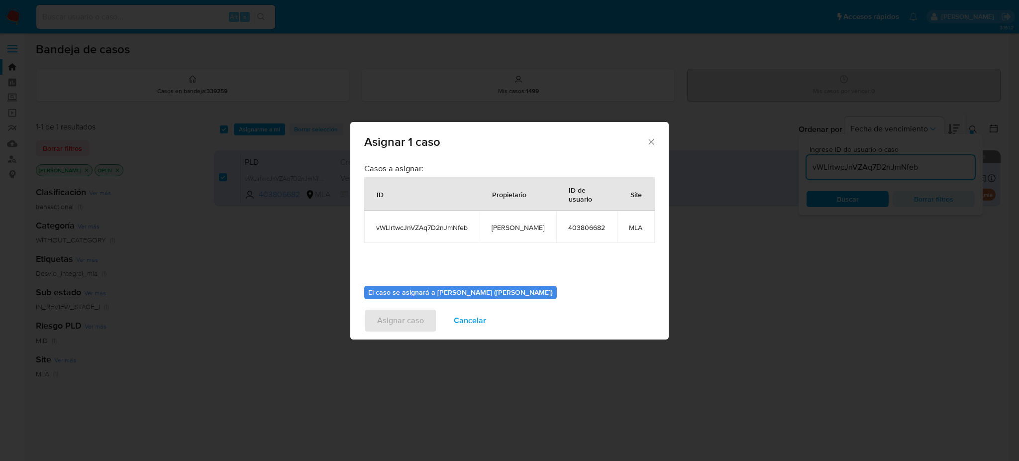
click at [505, 231] on span "[PERSON_NAME]" at bounding box center [518, 227] width 53 height 9
copy span "[PERSON_NAME]"
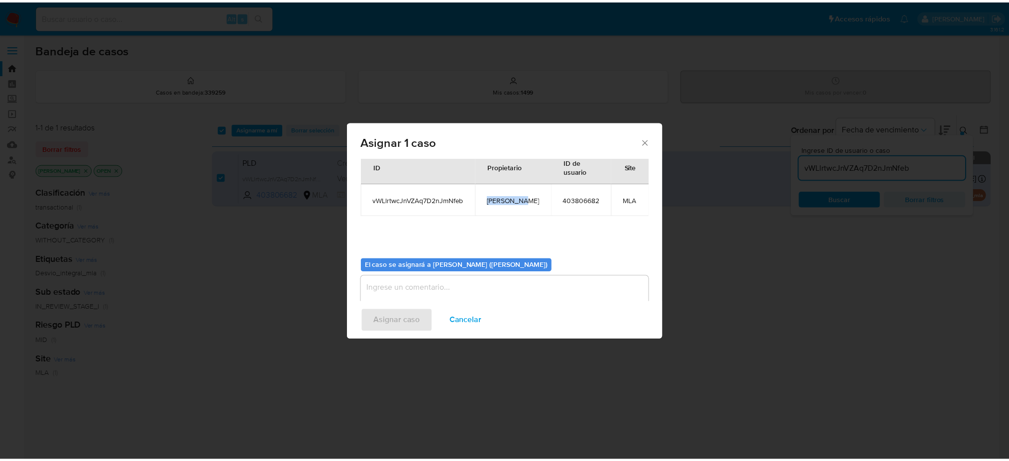
scroll to position [51, 0]
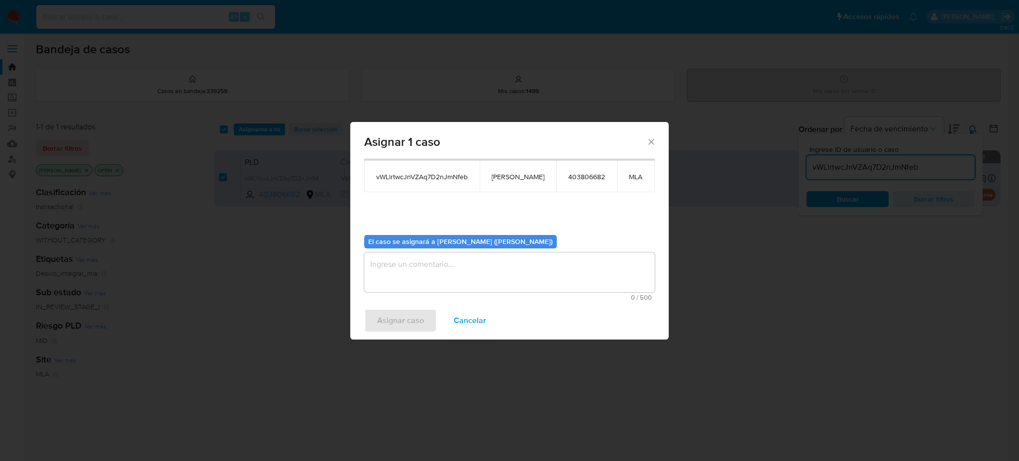
click at [455, 275] on textarea "assign-modal" at bounding box center [509, 272] width 291 height 40
paste textarea "[PERSON_NAME]"
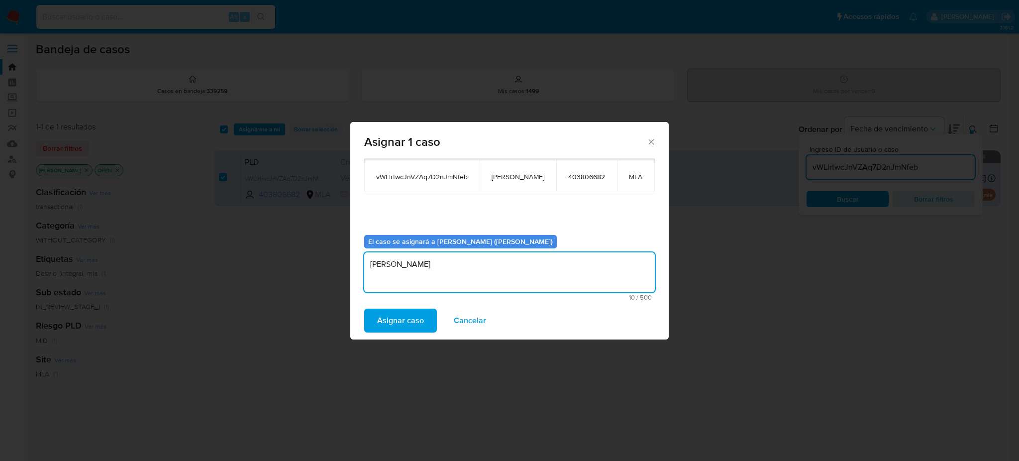
type textarea "[PERSON_NAME]"
click at [389, 314] on span "Asignar caso" at bounding box center [400, 321] width 47 height 22
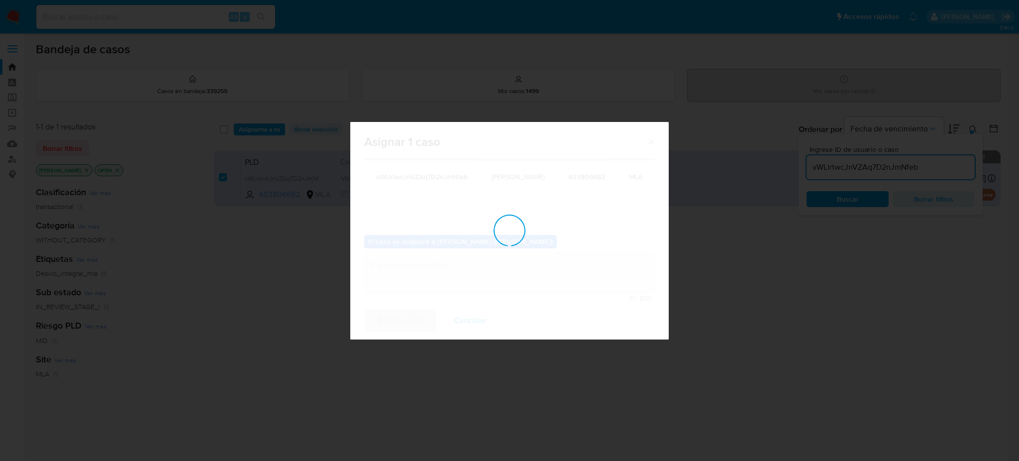
checkbox input "false"
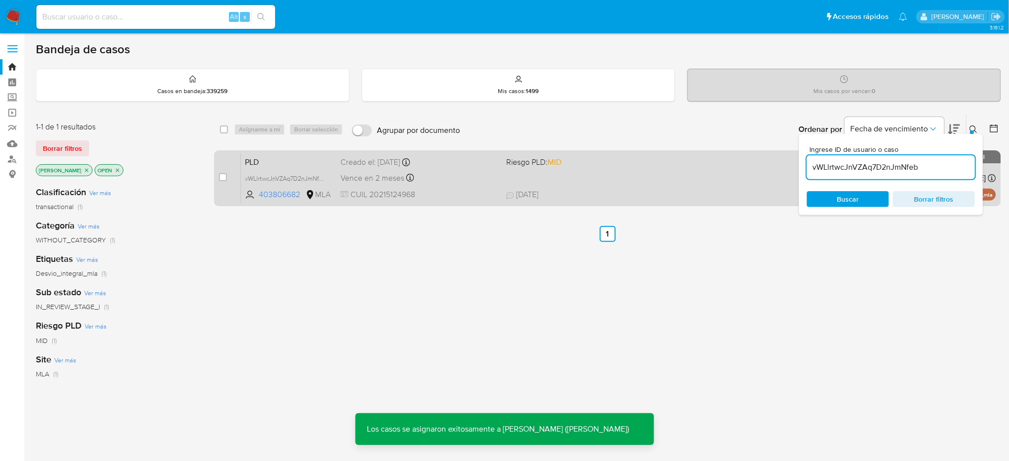
click at [309, 156] on span "PLD" at bounding box center [289, 161] width 88 height 13
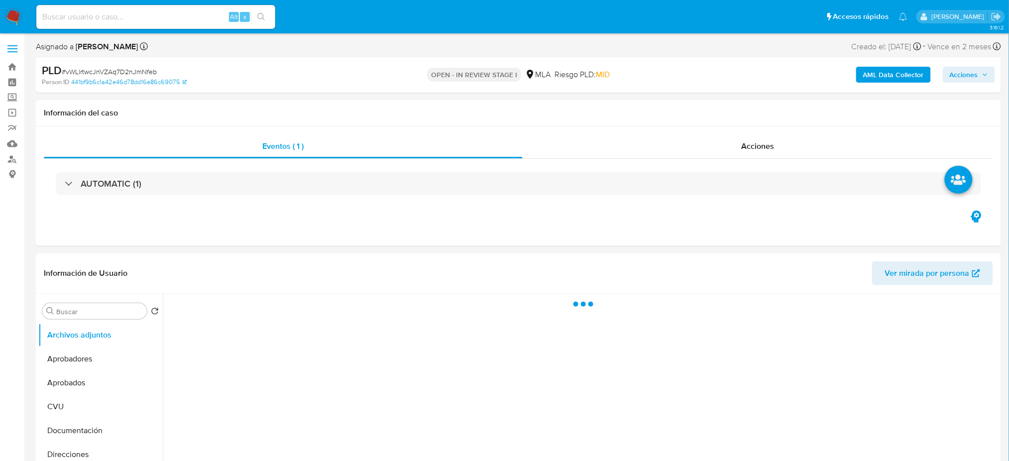
click at [882, 72] on b "AML Data Collector" at bounding box center [893, 75] width 61 height 16
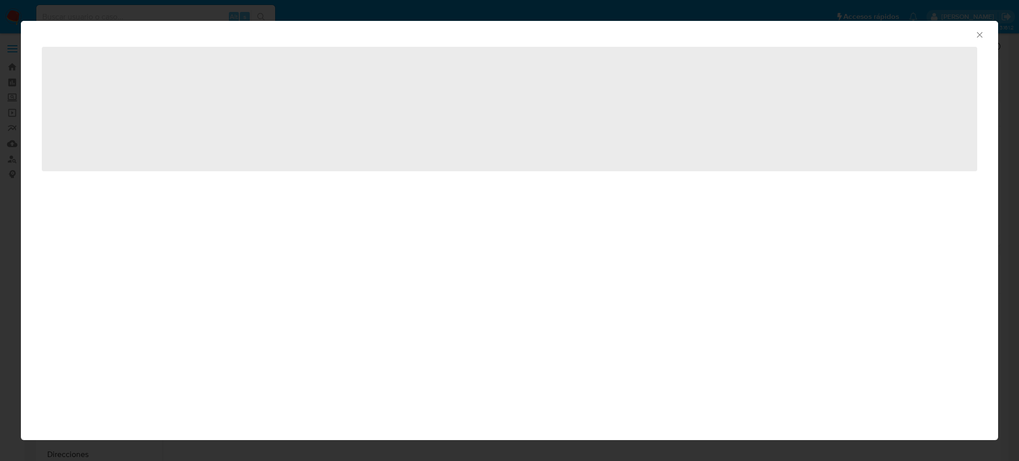
select select "10"
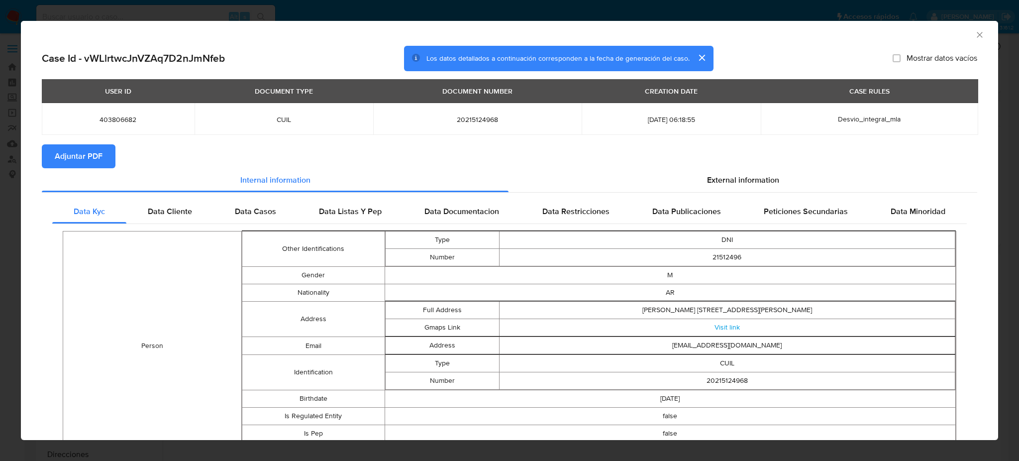
click at [67, 156] on span "Adjuntar PDF" at bounding box center [79, 156] width 48 height 22
click at [975, 32] on icon "Cerrar ventana" at bounding box center [980, 35] width 10 height 10
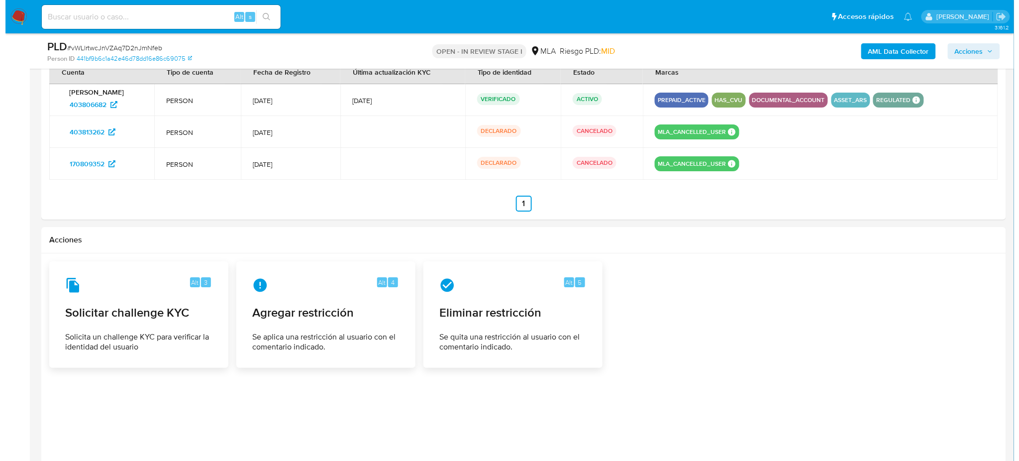
scroll to position [1261, 0]
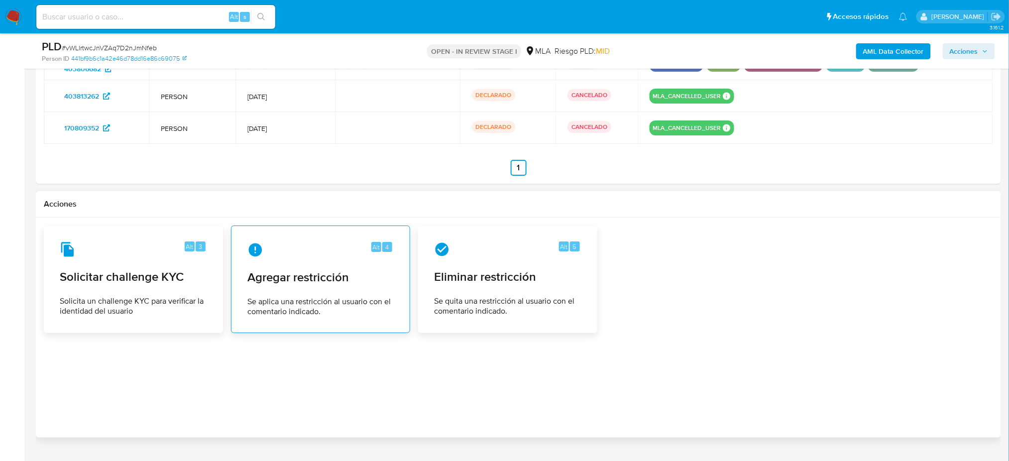
click at [304, 285] on span "Agregar restricción" at bounding box center [320, 277] width 146 height 15
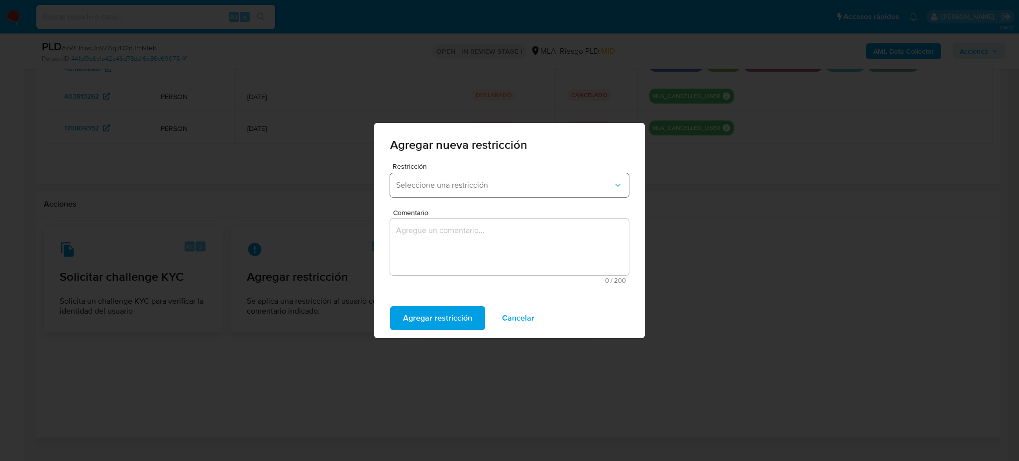
click at [441, 185] on span "Seleccione una restricción" at bounding box center [504, 185] width 217 height 10
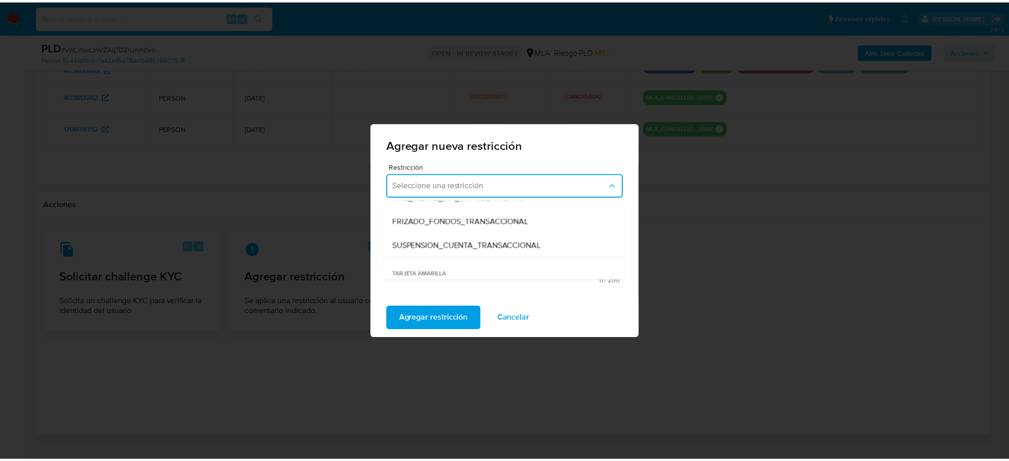
scroll to position [132, 0]
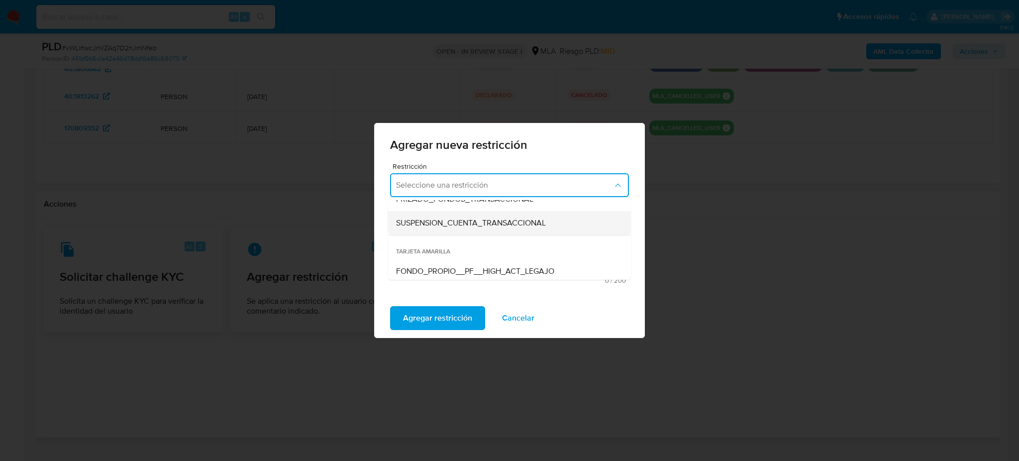
click at [432, 227] on span "SUSPENSION_CUENTA_TRANSACCIONAL" at bounding box center [471, 223] width 150 height 10
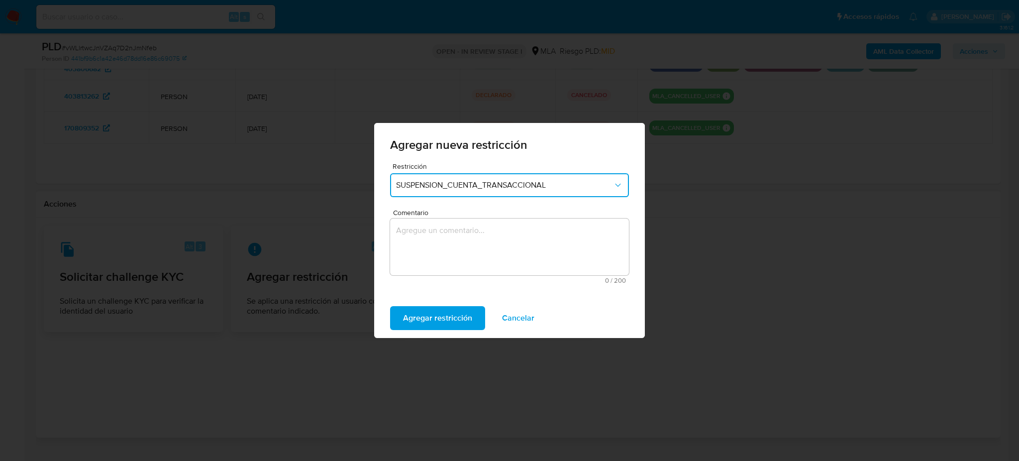
click at [439, 235] on textarea "Comentario" at bounding box center [509, 246] width 239 height 57
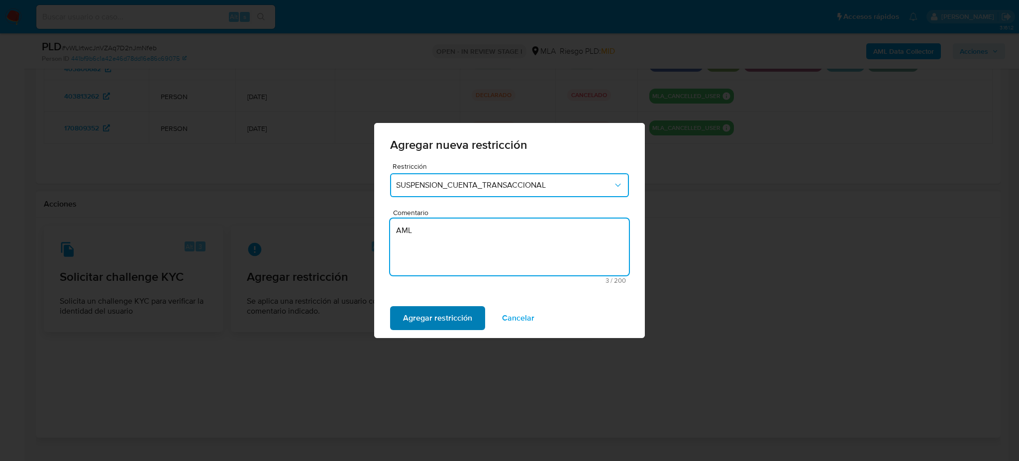
type textarea "AML"
click at [409, 319] on span "Agregar restricción" at bounding box center [437, 318] width 69 height 22
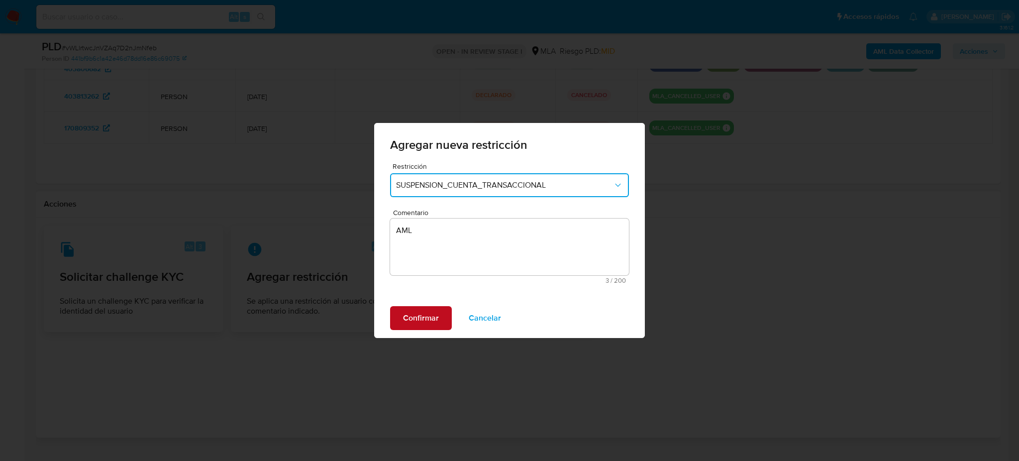
click at [409, 319] on span "Confirmar" at bounding box center [421, 318] width 36 height 22
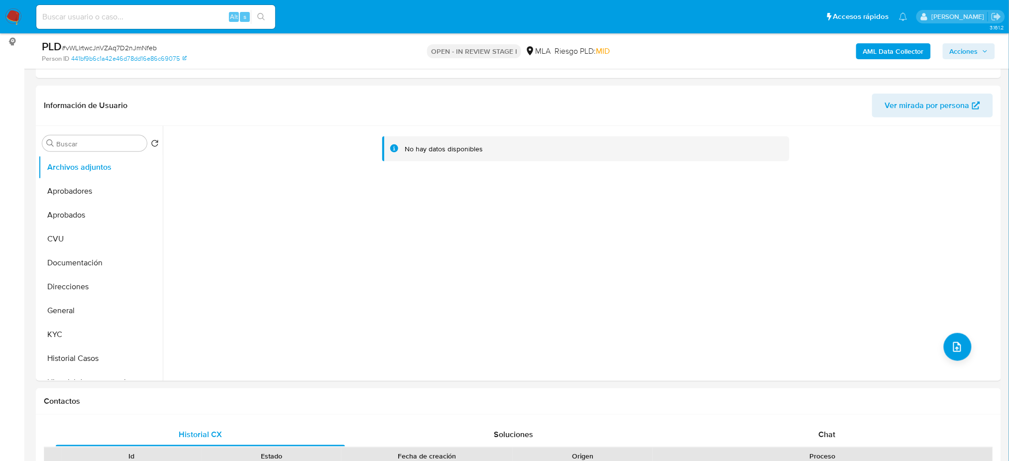
scroll to position [0, 0]
click at [97, 309] on button "General" at bounding box center [96, 311] width 116 height 24
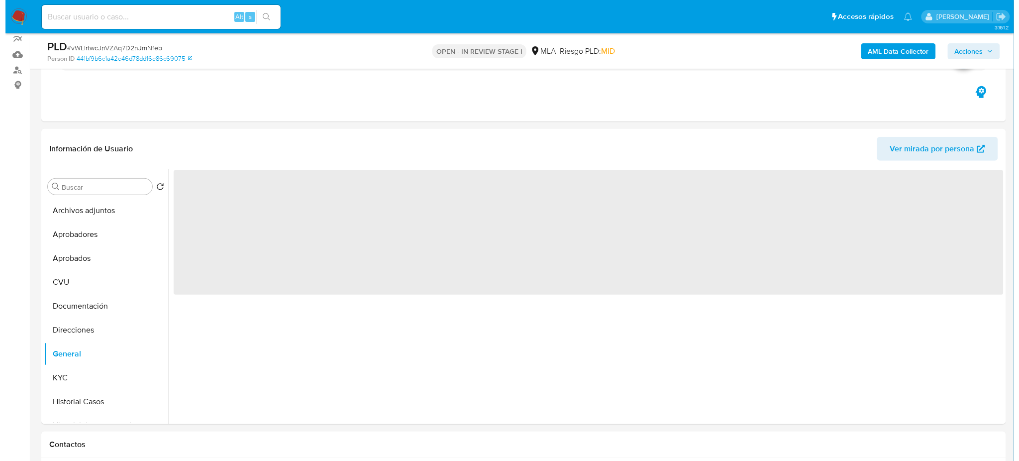
scroll to position [66, 0]
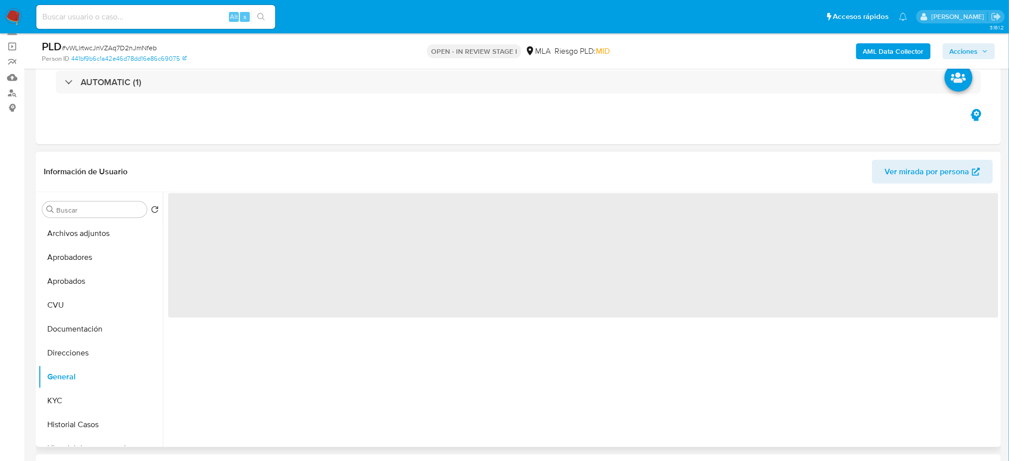
click at [193, 213] on span "‌" at bounding box center [583, 255] width 830 height 124
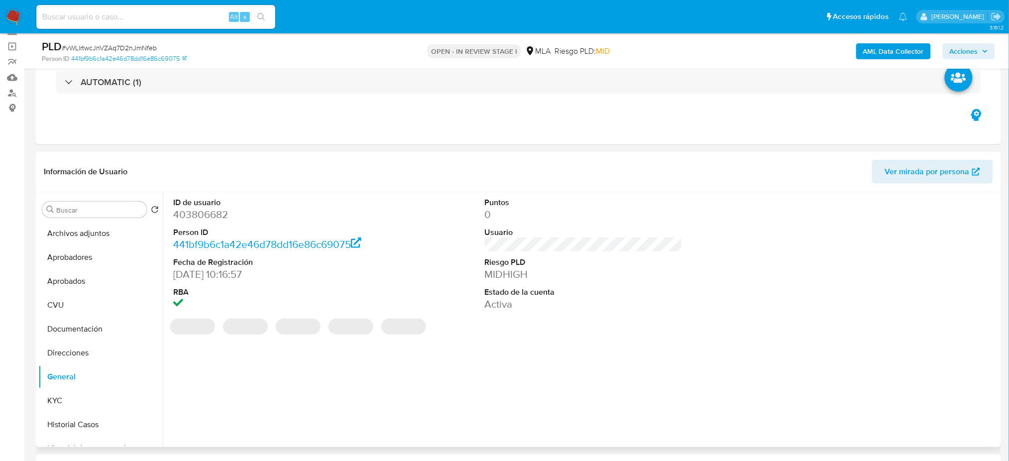
click at [193, 213] on dd "403806682" at bounding box center [272, 215] width 198 height 14
copy dd "403806682"
click at [71, 225] on button "Archivos adjuntos" at bounding box center [96, 233] width 116 height 24
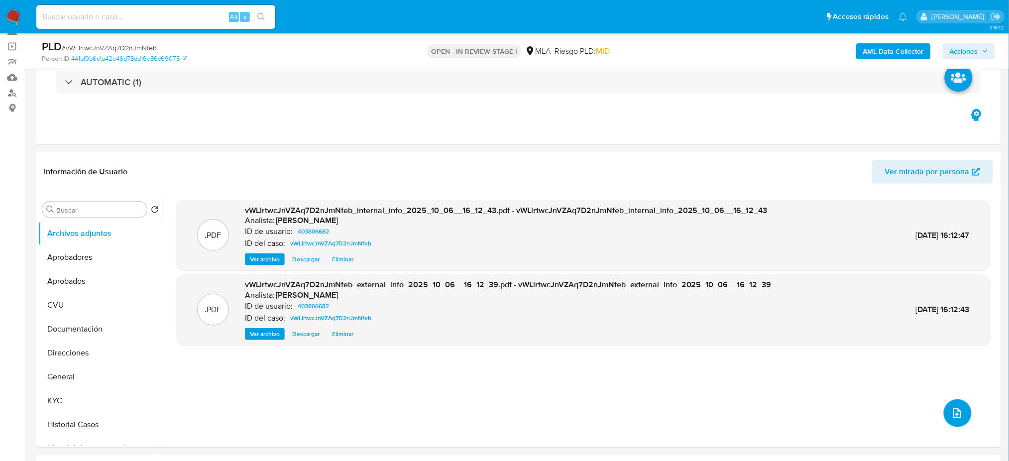
click at [960, 411] on button "upload-file" at bounding box center [958, 413] width 28 height 28
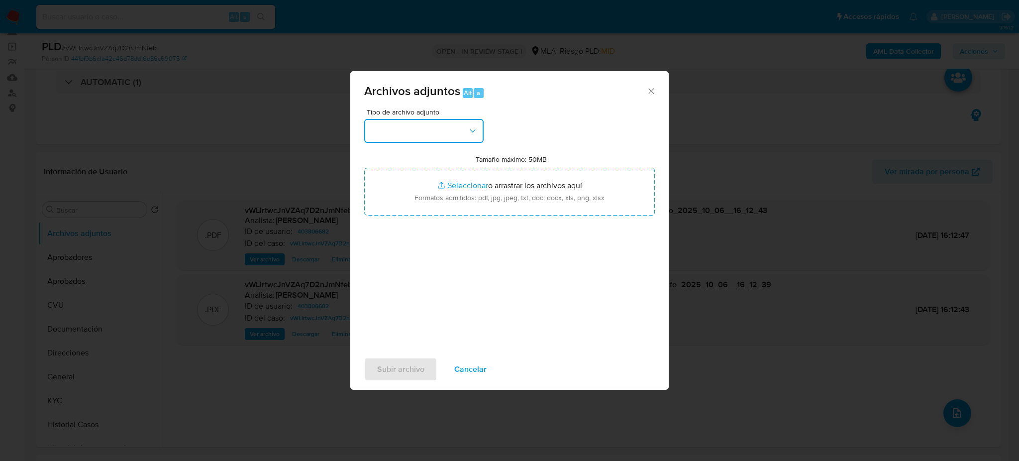
click at [443, 121] on button "button" at bounding box center [423, 131] width 119 height 24
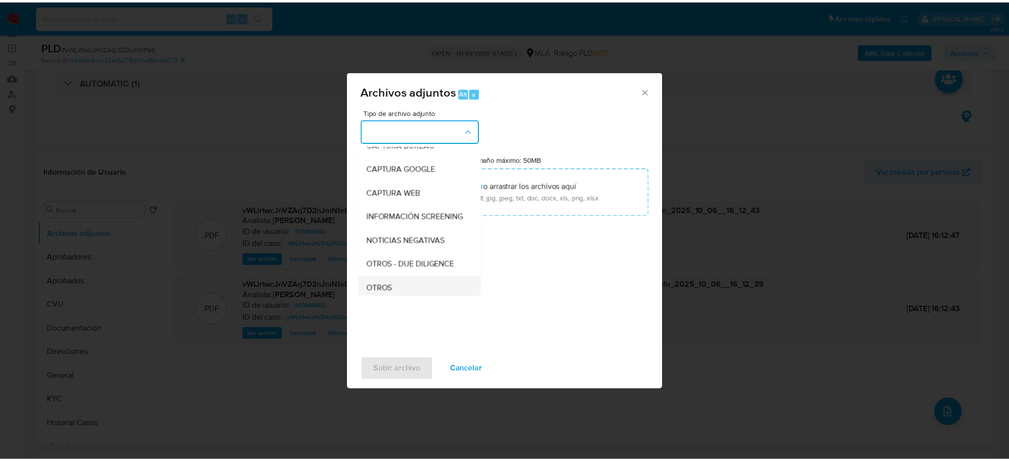
scroll to position [132, 0]
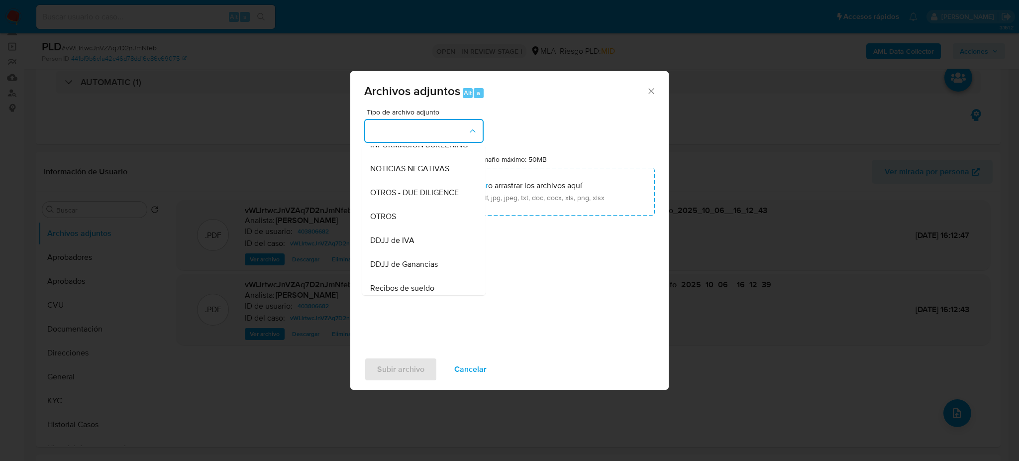
drag, startPoint x: 414, startPoint y: 235, endPoint x: 417, endPoint y: 228, distance: 7.9
click at [414, 228] on div "OTROS" at bounding box center [421, 217] width 102 height 24
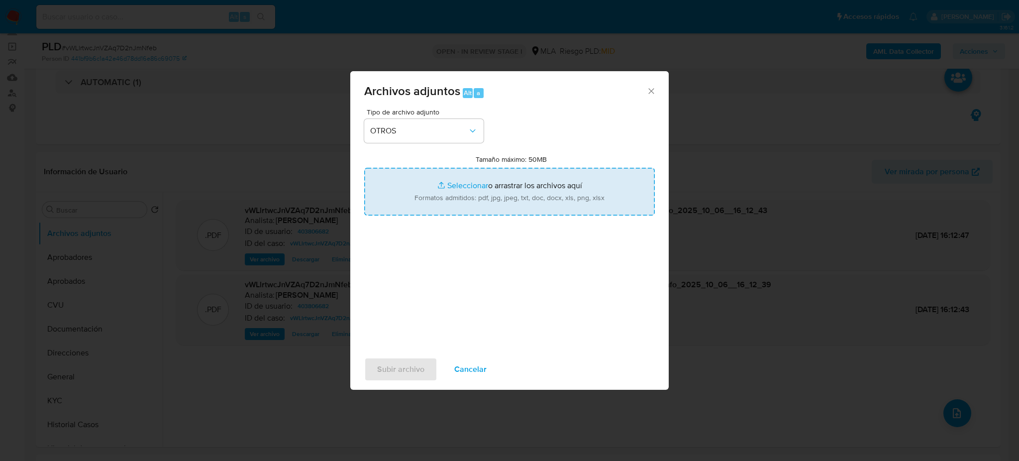
click at [436, 189] on input "Tamaño máximo: 50MB Seleccionar archivos" at bounding box center [509, 192] width 291 height 48
type input "C:\fakepath\Caselog vWLlrtwcJnVZAq7D2nJmNfeb_2025_09_17_12_12_31.docx"
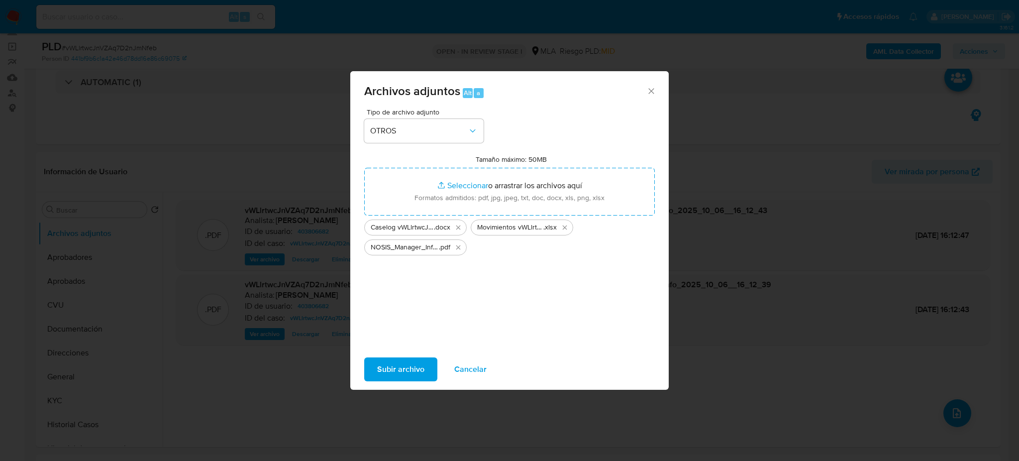
click at [389, 361] on span "Subir archivo" at bounding box center [400, 369] width 47 height 22
click at [470, 373] on span "Cancelar" at bounding box center [470, 369] width 32 height 22
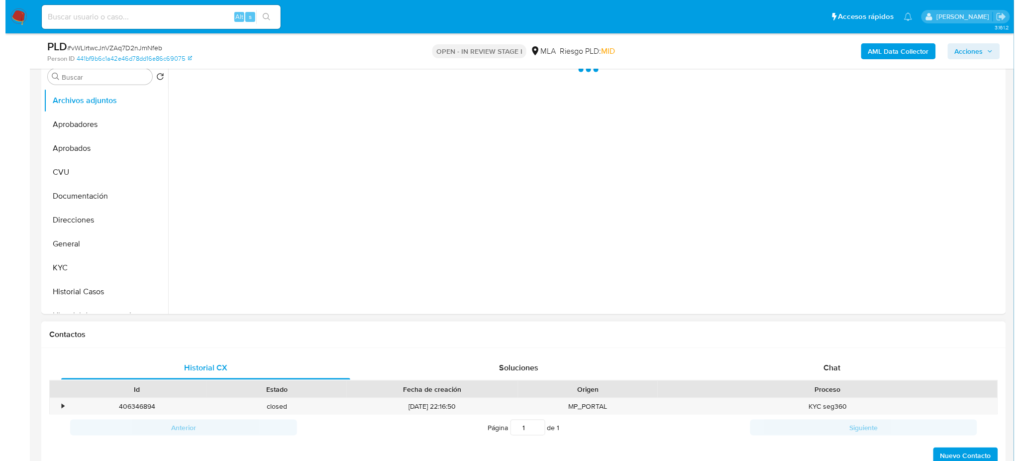
scroll to position [132, 0]
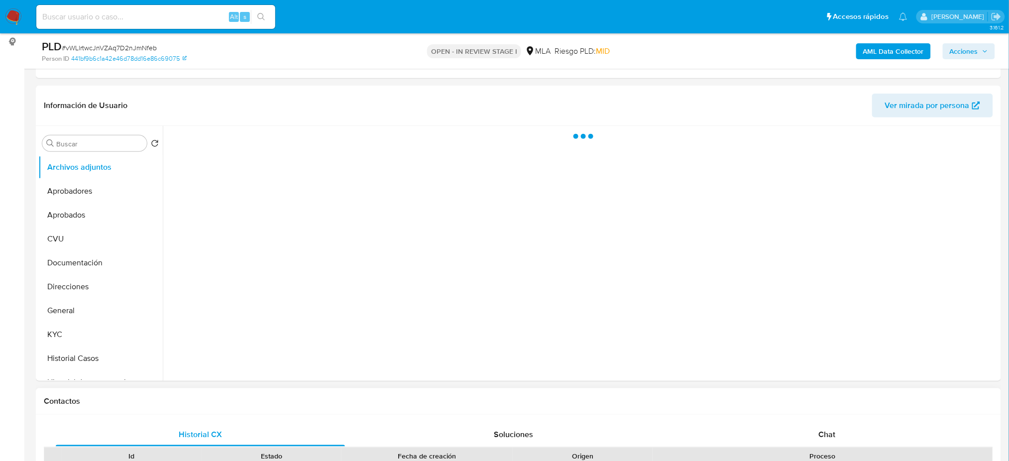
select select "10"
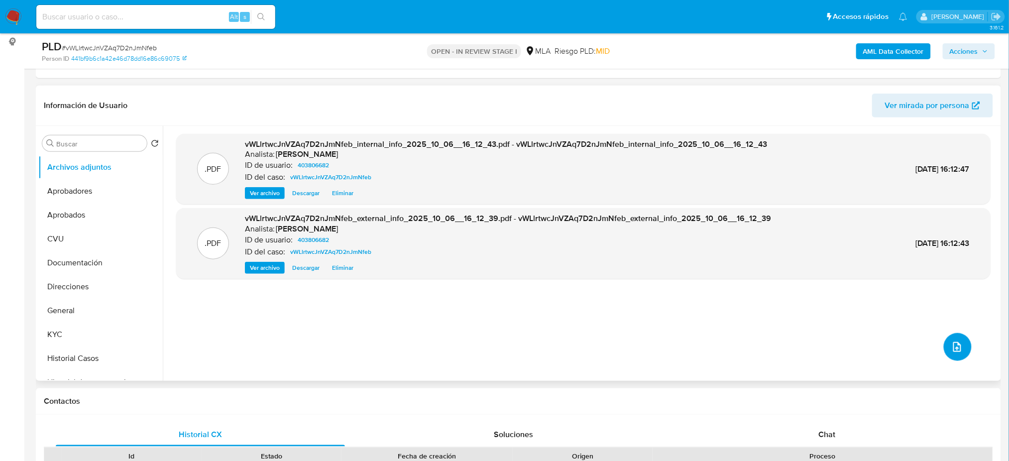
click at [953, 344] on icon "upload-file" at bounding box center [957, 347] width 8 height 10
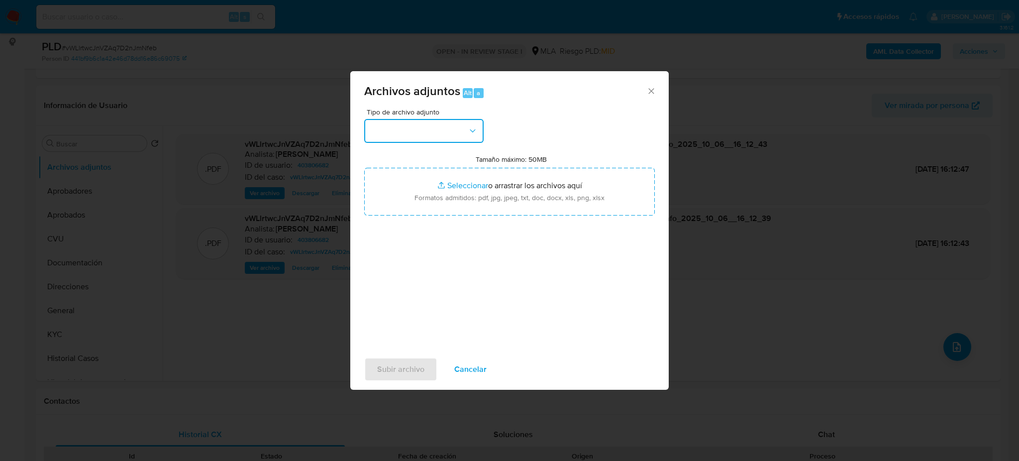
click at [423, 131] on button "button" at bounding box center [423, 131] width 119 height 24
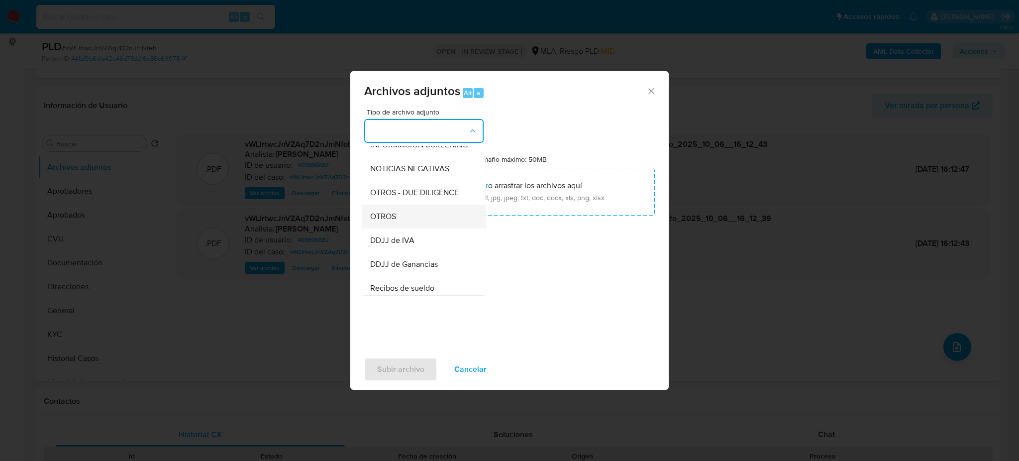
click at [395, 221] on span "OTROS" at bounding box center [383, 217] width 26 height 10
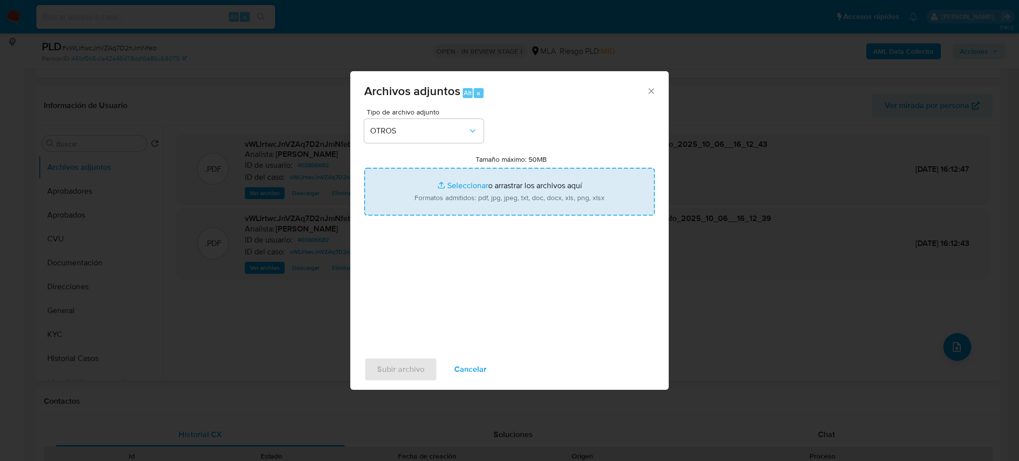
click at [427, 203] on input "Tamaño máximo: 50MB Seleccionar archivos" at bounding box center [509, 192] width 291 height 48
type input "C:\fakepath\Caselog vWLlrtwcJnVZAq7D2nJmNfeb_2025_09_17_12_12_31.docx"
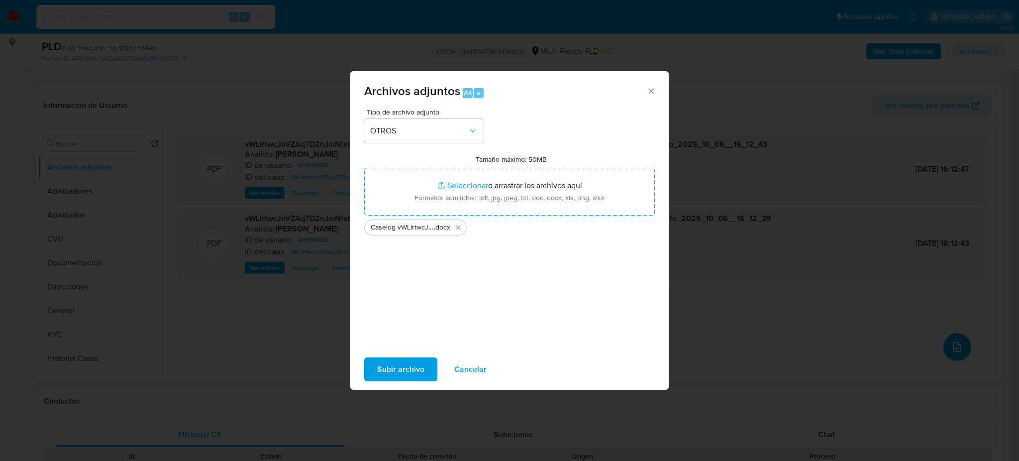
drag, startPoint x: 427, startPoint y: 203, endPoint x: 387, endPoint y: 366, distance: 168.1
click at [387, 366] on span "Subir archivo" at bounding box center [400, 369] width 47 height 22
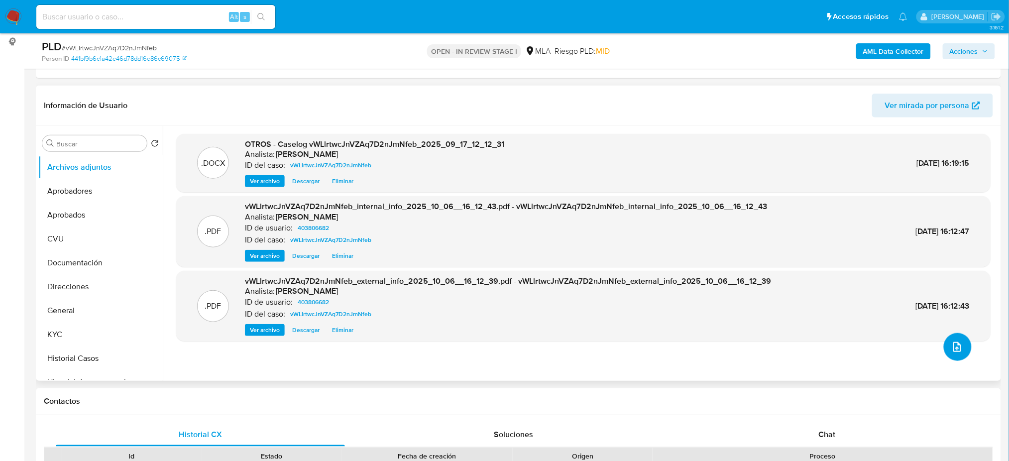
click at [952, 342] on icon "upload-file" at bounding box center [957, 347] width 12 height 12
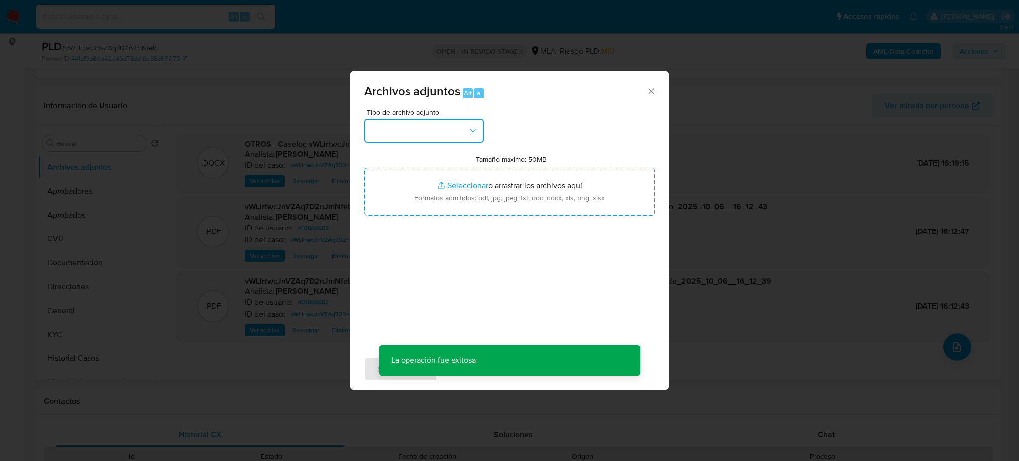
click at [408, 142] on button "button" at bounding box center [423, 131] width 119 height 24
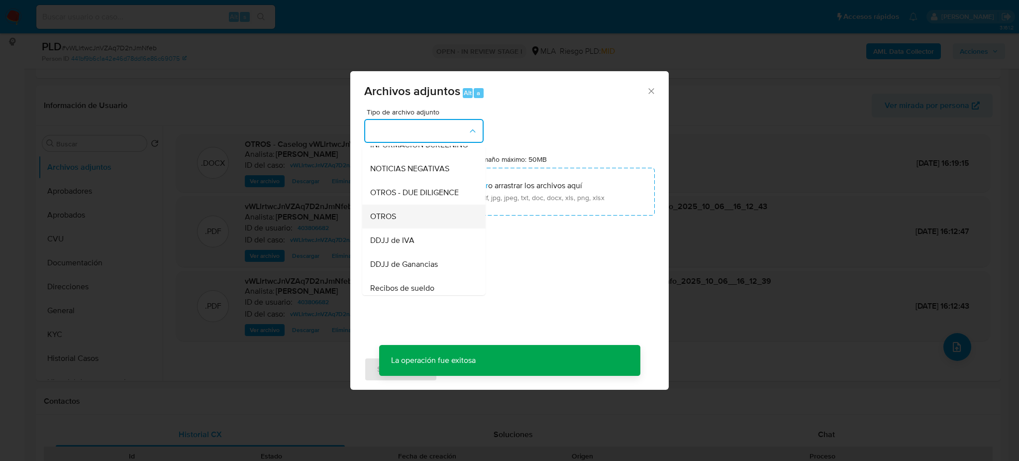
click at [395, 221] on span "OTROS" at bounding box center [383, 217] width 26 height 10
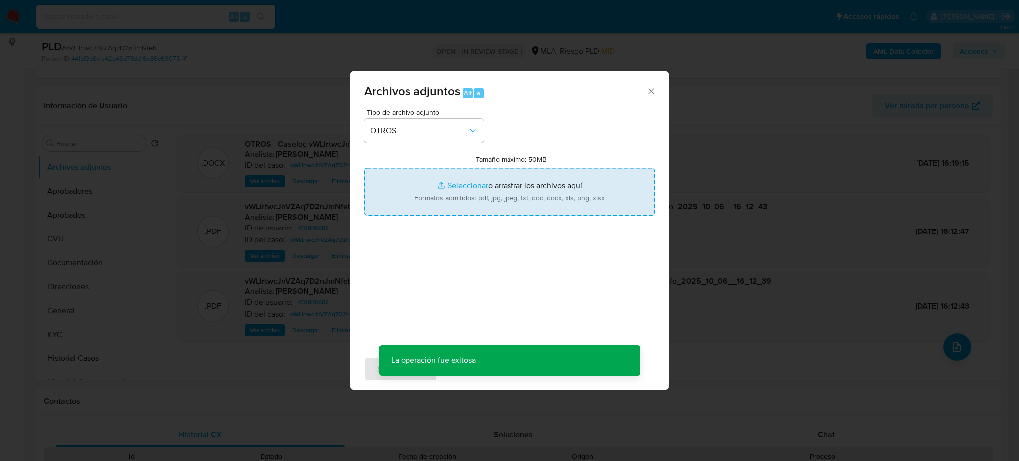
click at [424, 192] on input "Tamaño máximo: 50MB Seleccionar archivos" at bounding box center [509, 192] width 291 height 48
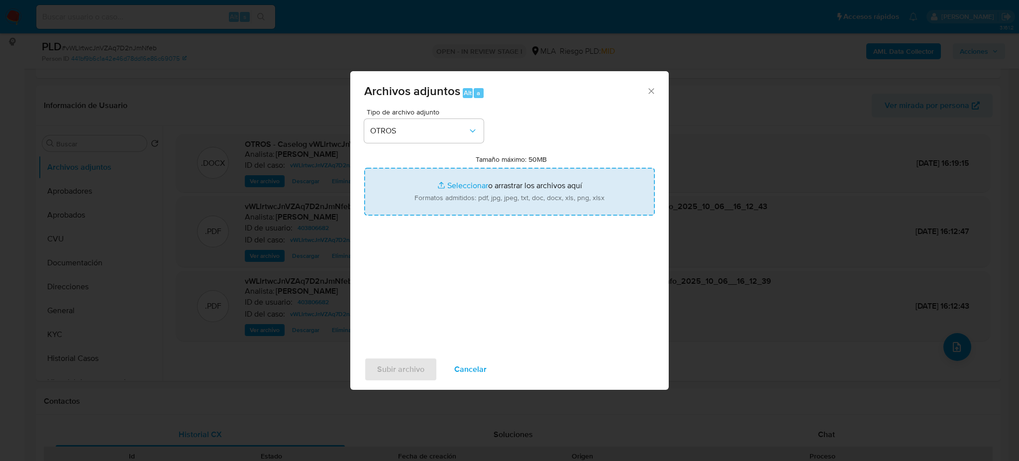
type input "C:\fakepath\Movimientos vWLlrtwcJnVZAq7D2nJmNfeb.xlsx"
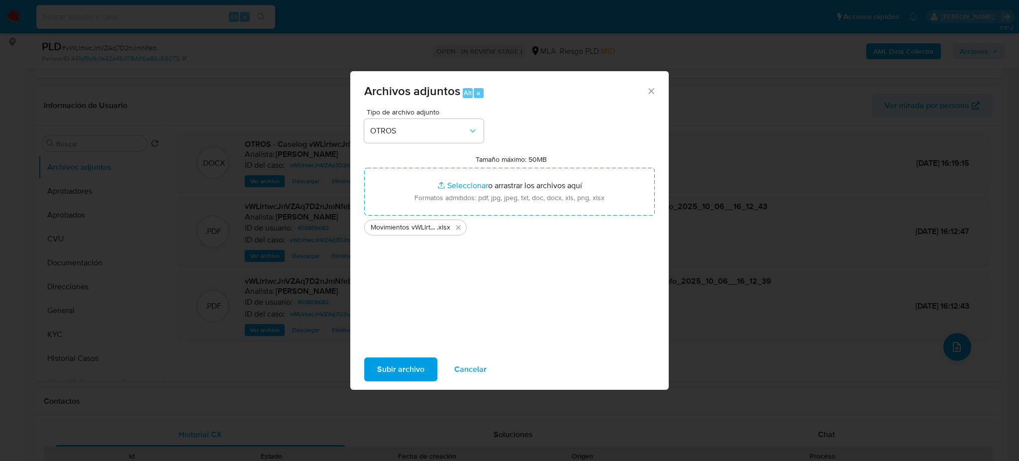
click at [397, 364] on span "Subir archivo" at bounding box center [400, 369] width 47 height 22
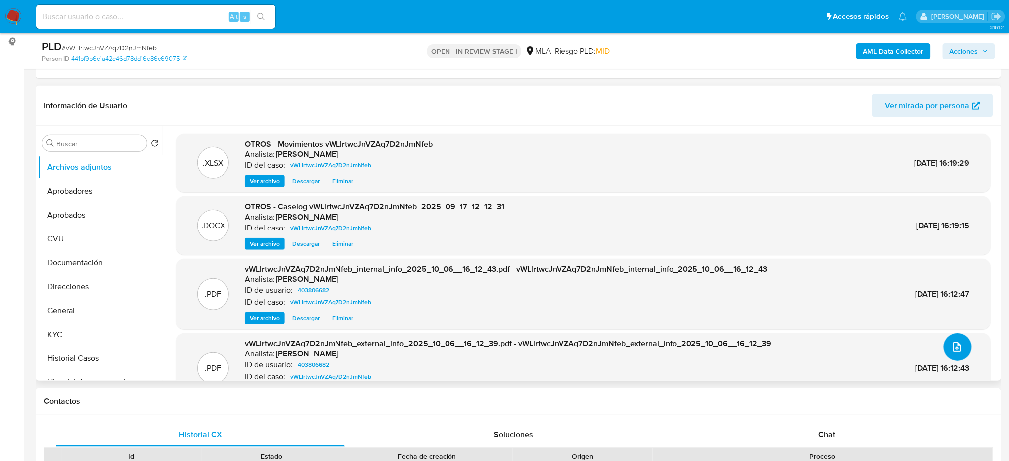
click at [944, 341] on button "upload-file" at bounding box center [958, 347] width 28 height 28
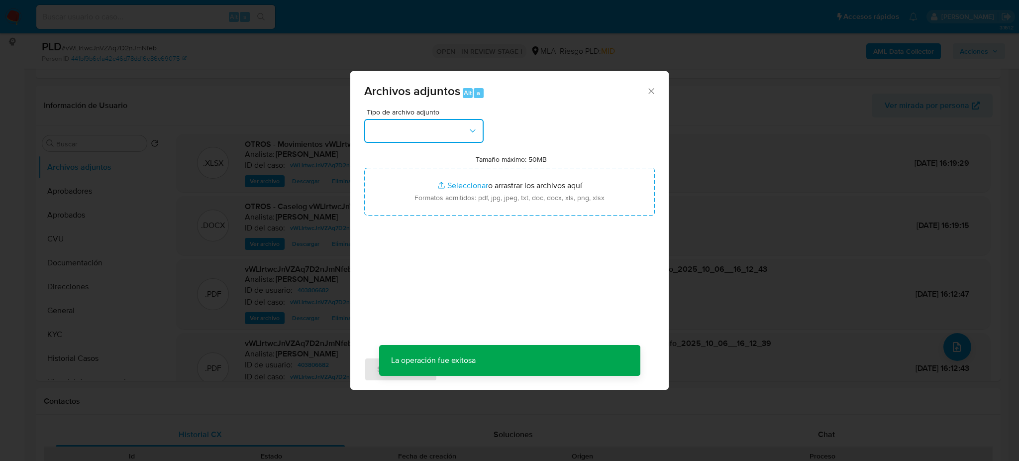
click at [417, 122] on button "button" at bounding box center [423, 131] width 119 height 24
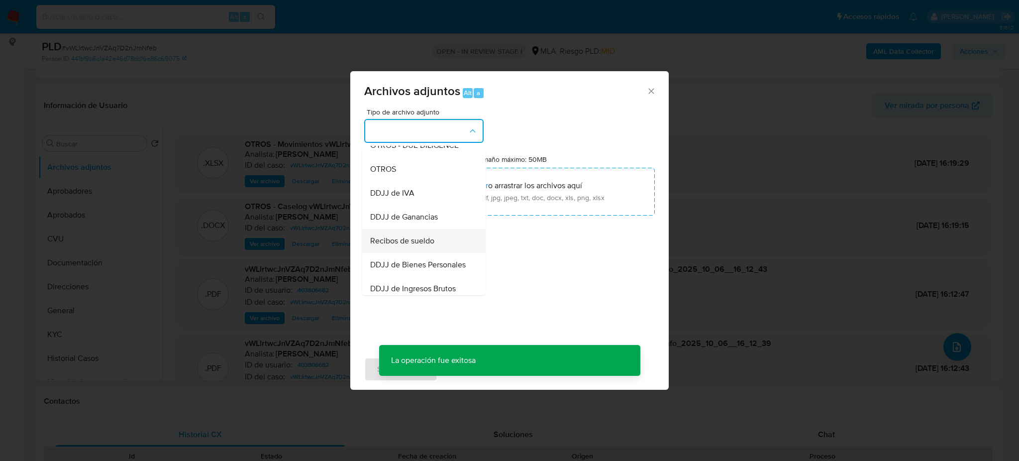
scroll to position [199, 0]
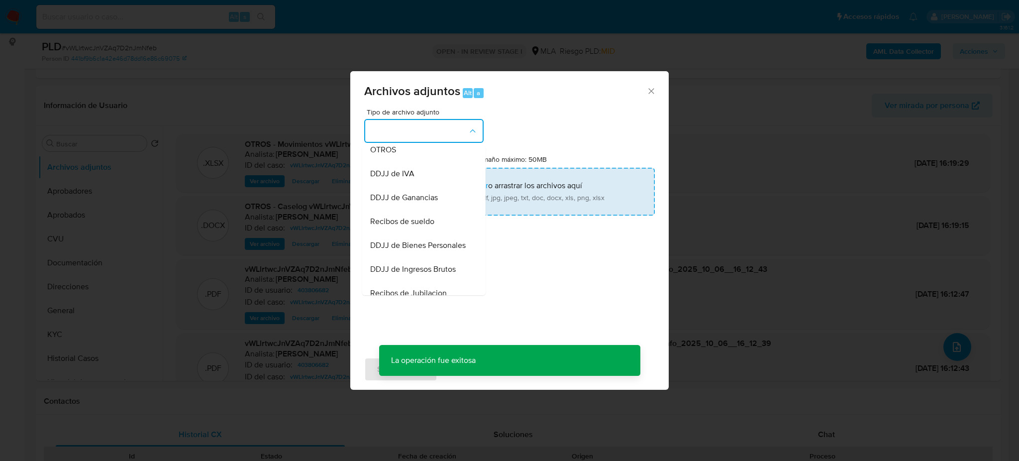
drag, startPoint x: 392, startPoint y: 158, endPoint x: 435, endPoint y: 187, distance: 51.3
click at [392, 155] on span "OTROS" at bounding box center [383, 150] width 26 height 10
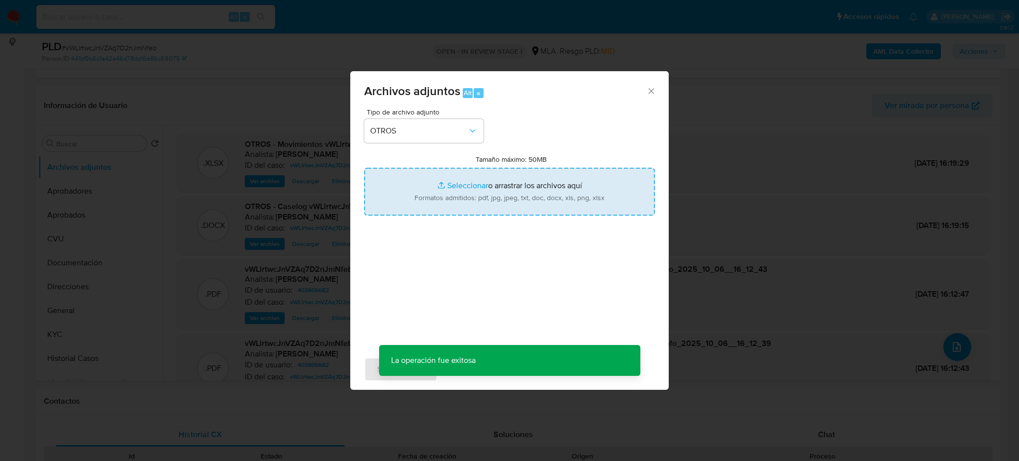
click at [455, 198] on input "Tamaño máximo: 50MB Seleccionar archivos" at bounding box center [509, 192] width 291 height 48
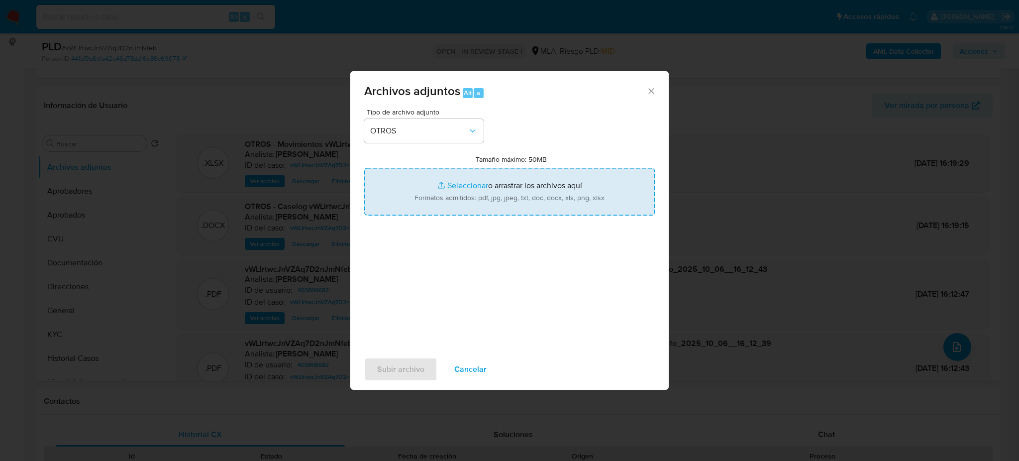
type input "C:\fakepath\NOSIS_Manager_InformeIndividual_20215124968_654924_20251006161048.p…"
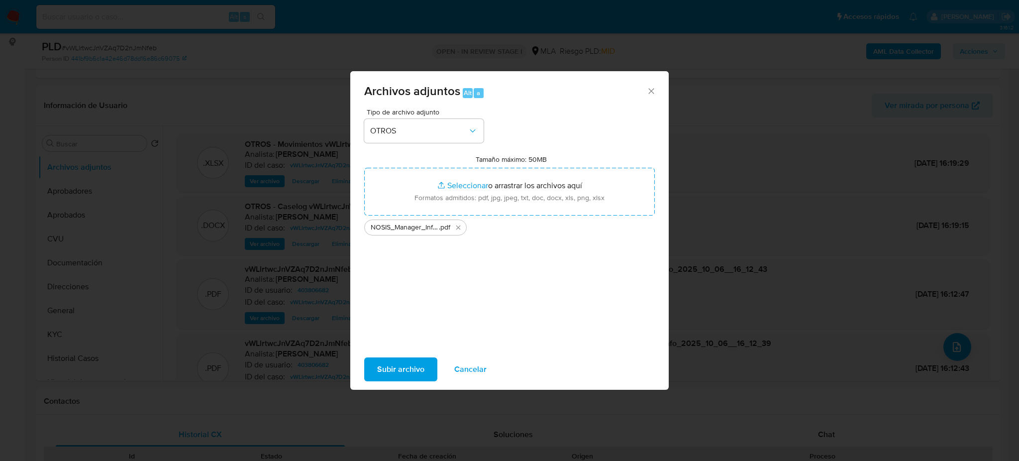
click at [381, 381] on div "Subir archivo Cancelar" at bounding box center [509, 369] width 319 height 38
click at [380, 369] on span "Subir archivo" at bounding box center [400, 369] width 47 height 22
click at [647, 89] on icon "Cerrar" at bounding box center [651, 91] width 10 height 10
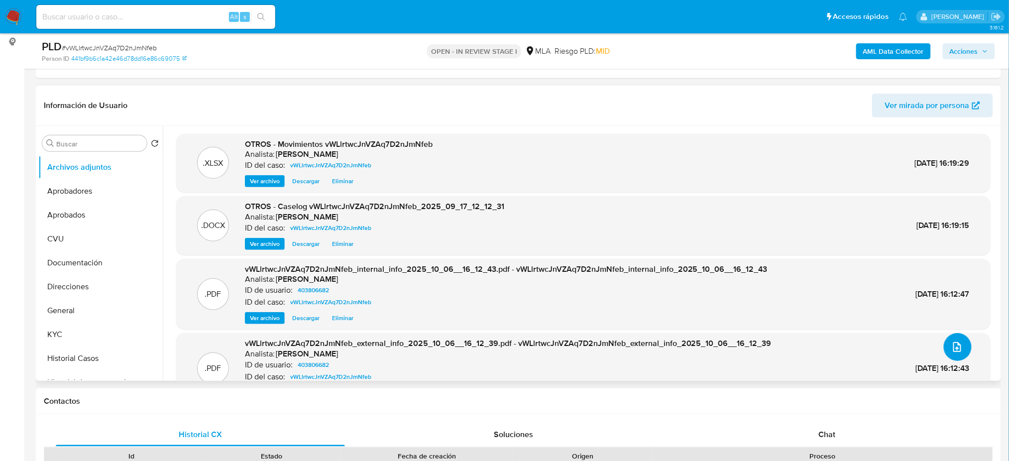
click at [963, 354] on button "upload-file" at bounding box center [958, 347] width 28 height 28
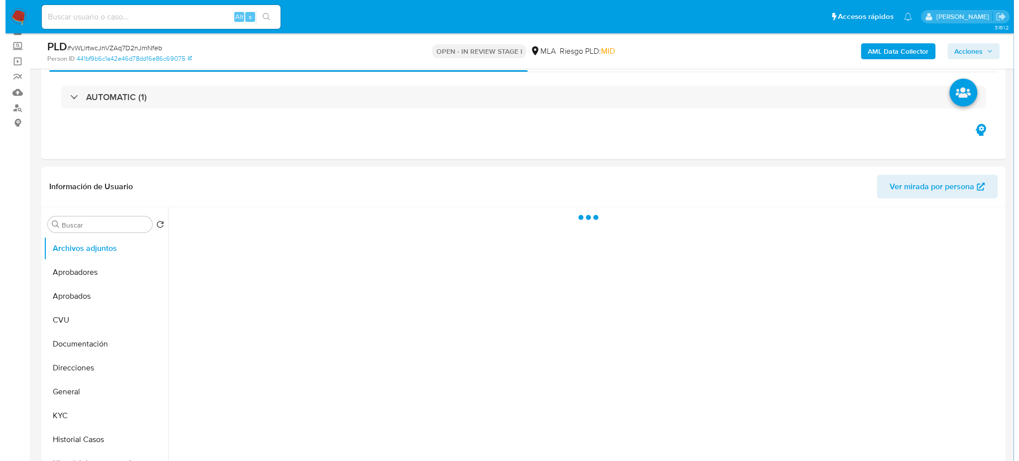
scroll to position [132, 0]
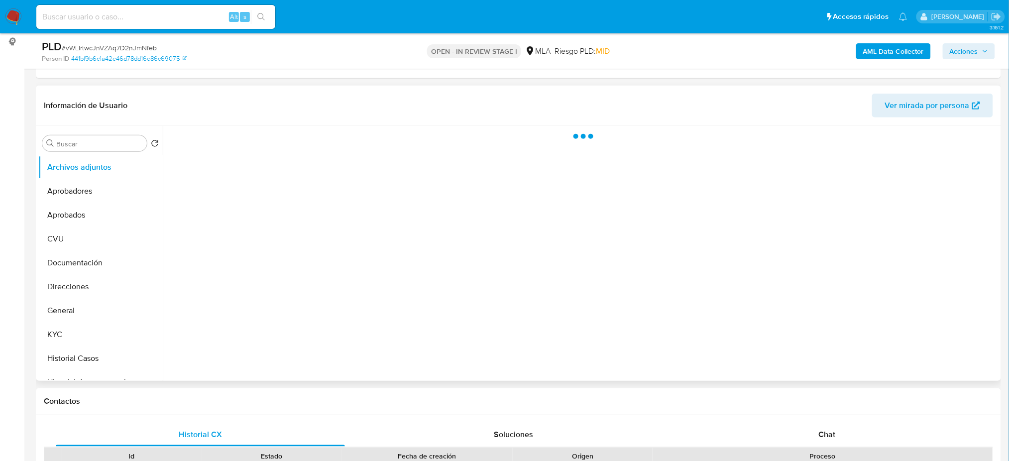
select select "10"
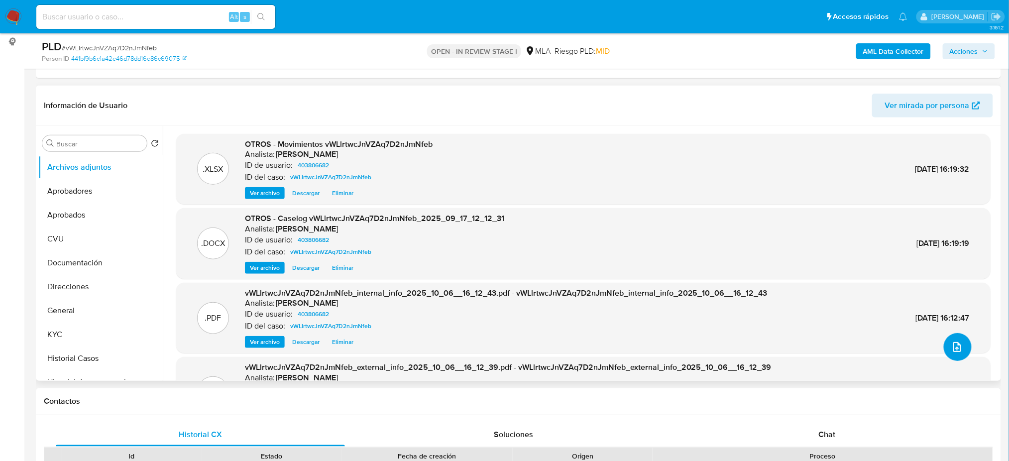
click at [956, 355] on button "upload-file" at bounding box center [958, 347] width 28 height 28
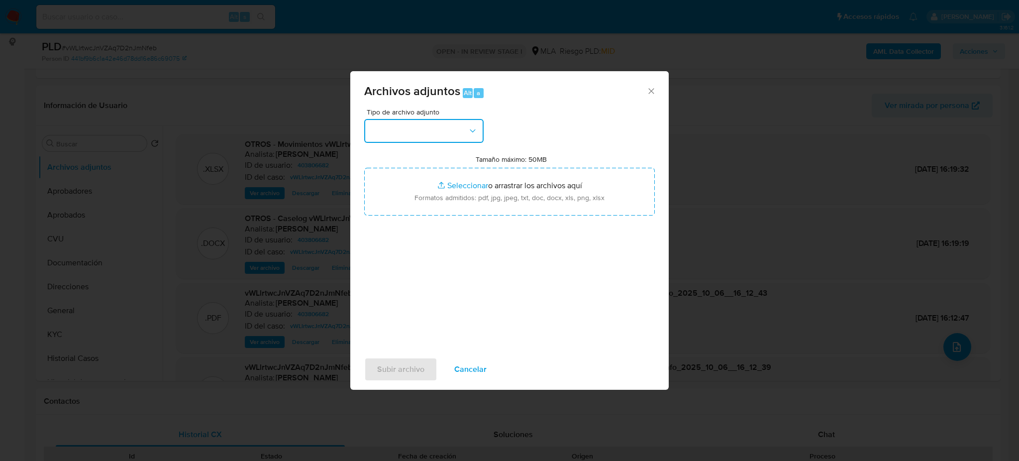
click at [436, 126] on button "button" at bounding box center [423, 131] width 119 height 24
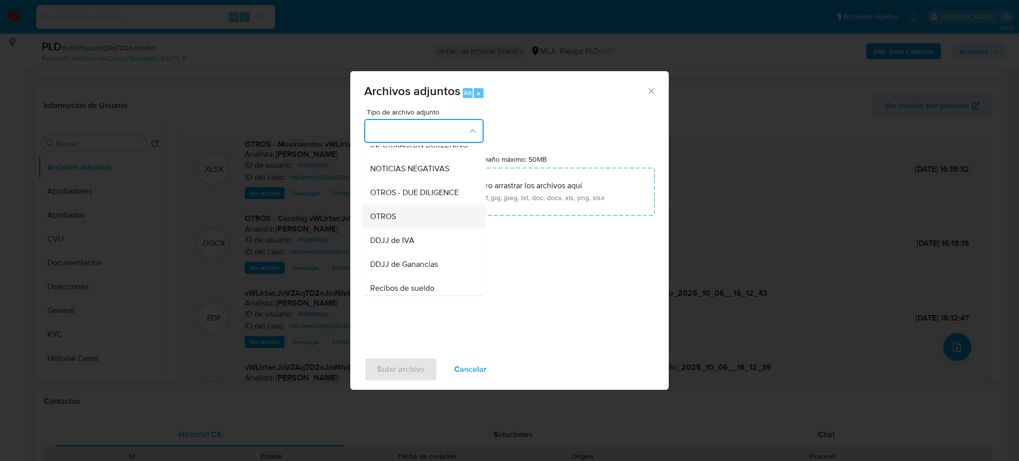
click at [428, 228] on div "OTROS" at bounding box center [421, 217] width 102 height 24
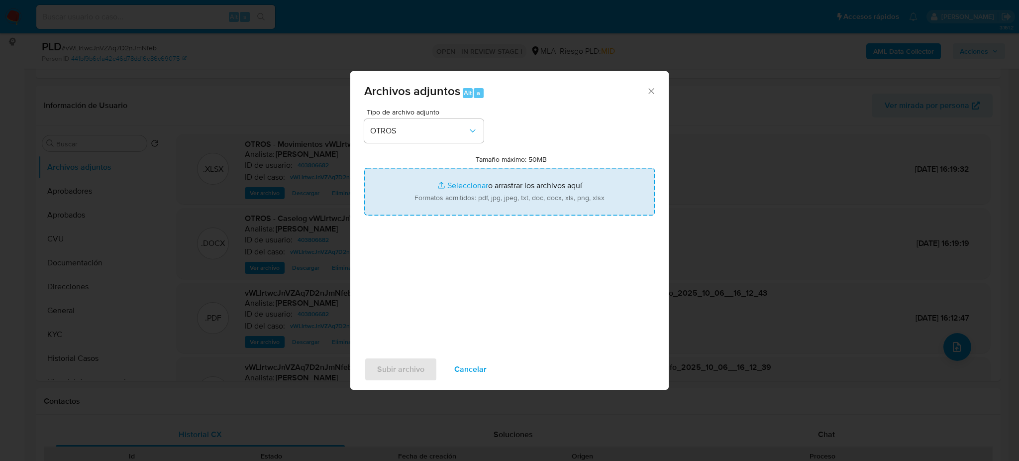
click at [436, 196] on input "Tamaño máximo: 50MB Seleccionar archivos" at bounding box center [509, 192] width 291 height 48
type input "C:\fakepath\NOSIS_Manager_InformeIndividual_20215124968_654924_20251006161048.p…"
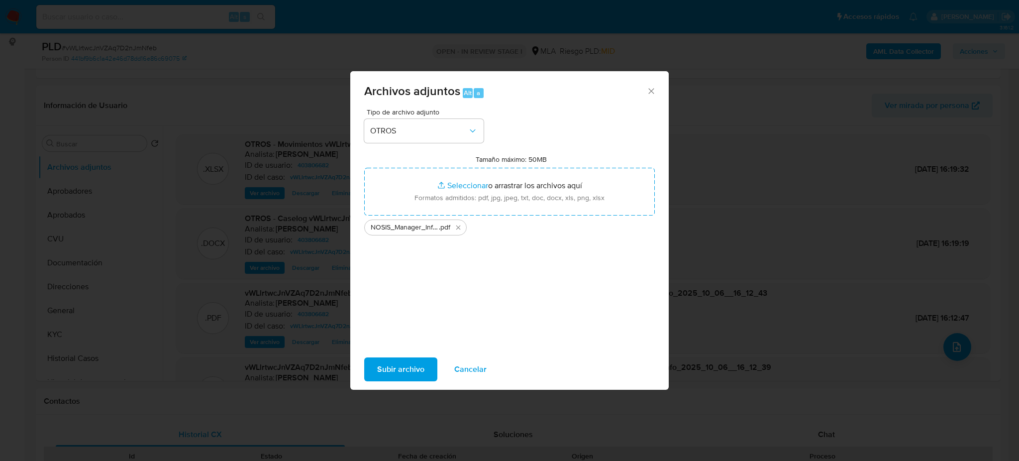
click at [395, 370] on span "Subir archivo" at bounding box center [400, 369] width 47 height 22
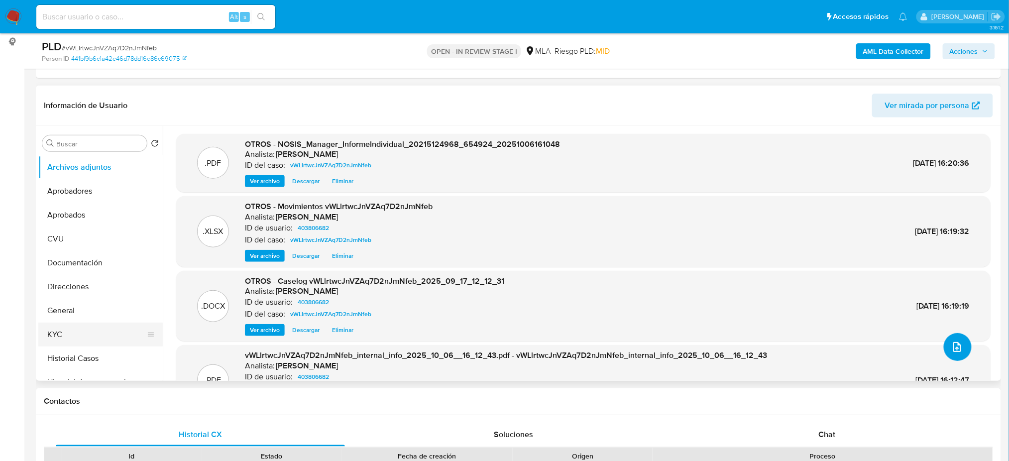
scroll to position [66, 0]
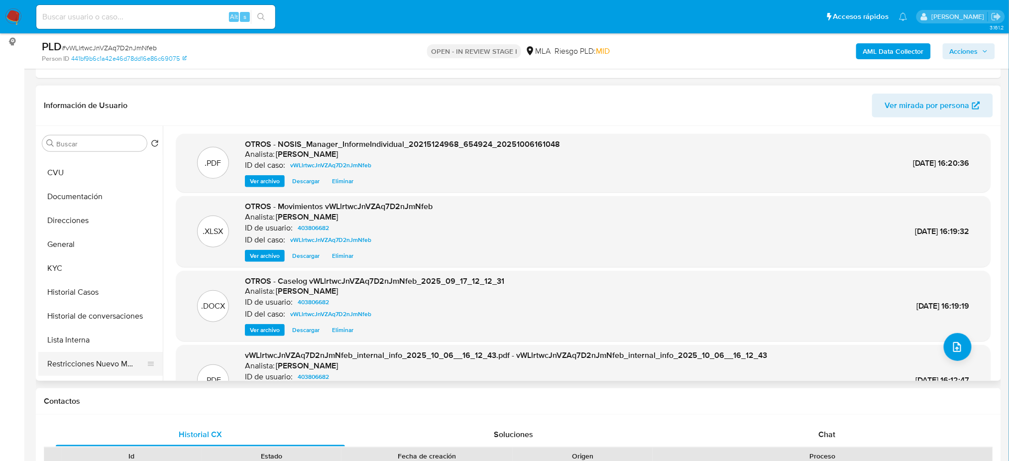
click at [98, 363] on button "Restricciones Nuevo Mundo" at bounding box center [96, 364] width 116 height 24
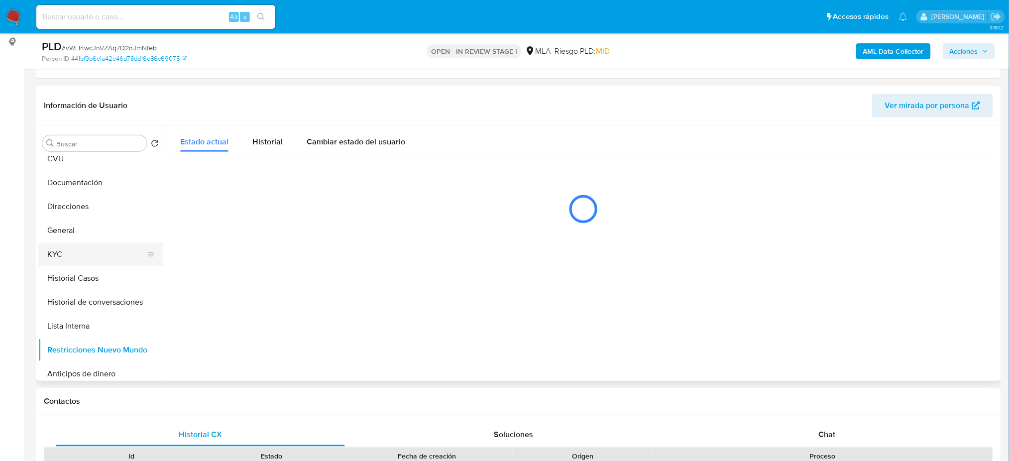
scroll to position [0, 0]
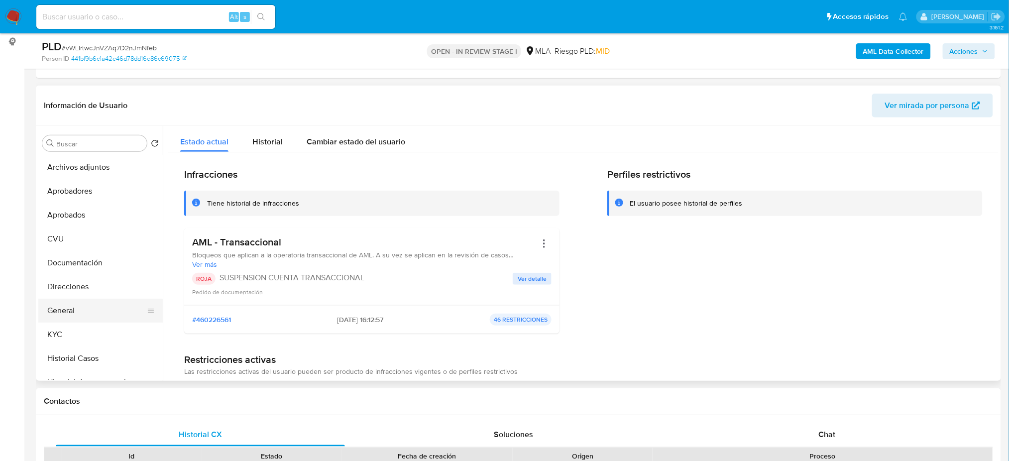
click at [85, 305] on button "General" at bounding box center [96, 311] width 116 height 24
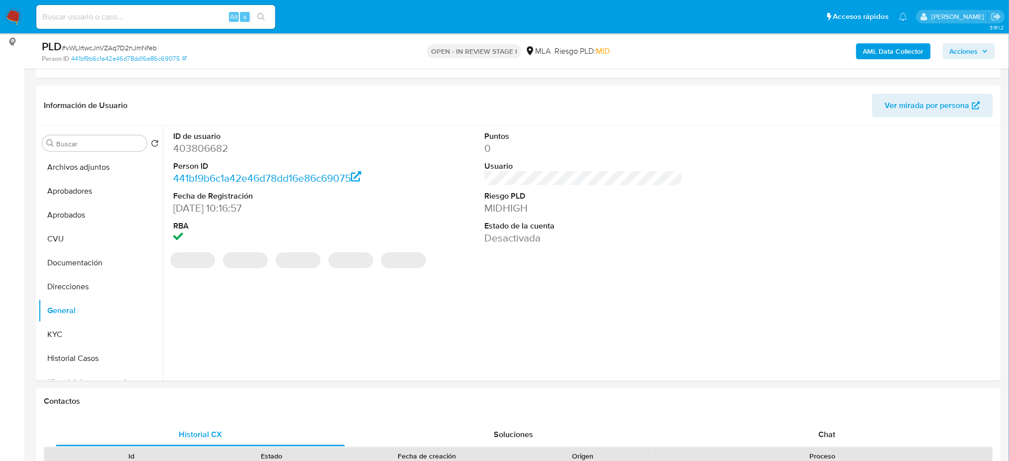
click at [188, 154] on dd "403806682" at bounding box center [272, 148] width 198 height 14
copy dd "403806682"
click at [972, 49] on span "Acciones" at bounding box center [964, 51] width 28 height 16
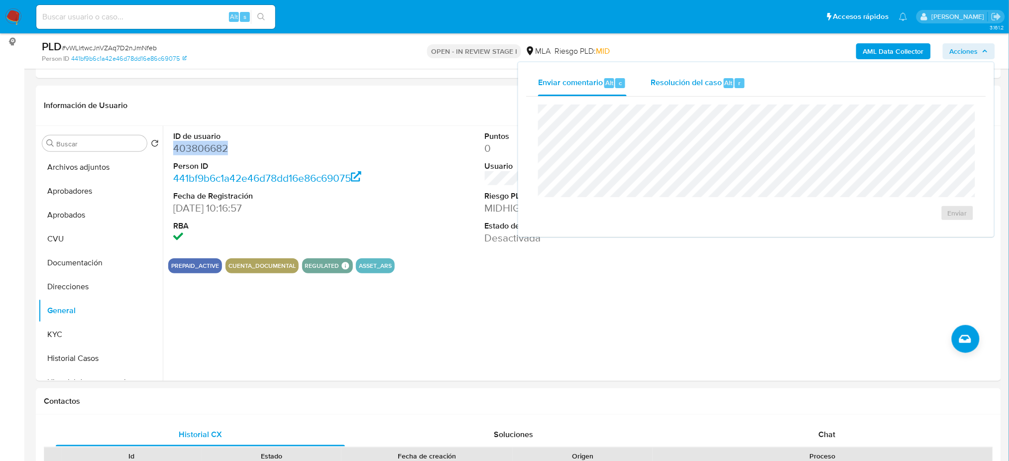
click at [667, 86] on span "Resolución del caso" at bounding box center [685, 82] width 71 height 11
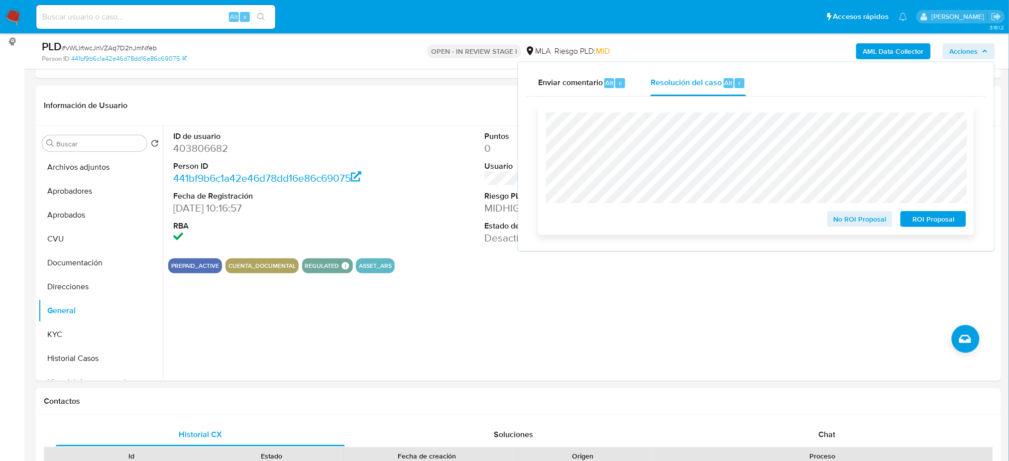
click at [937, 216] on span "ROI Proposal" at bounding box center [933, 219] width 52 height 14
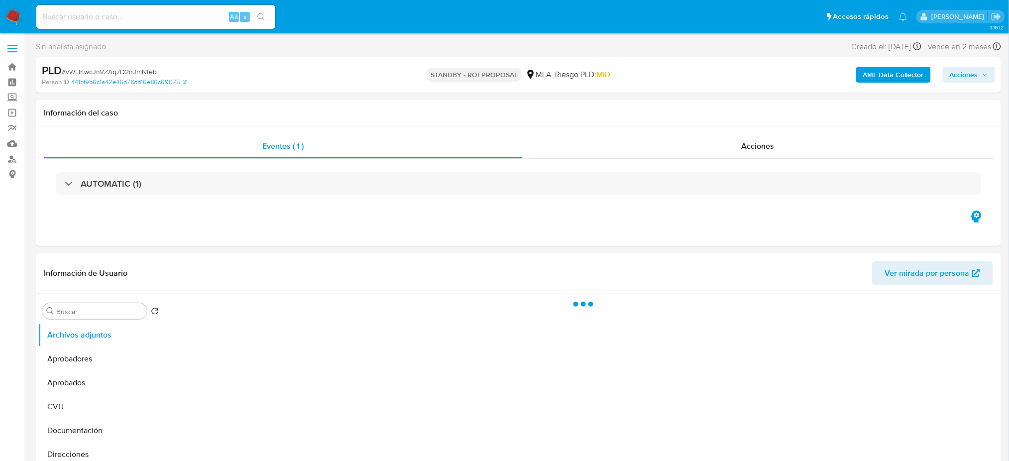
select select "10"
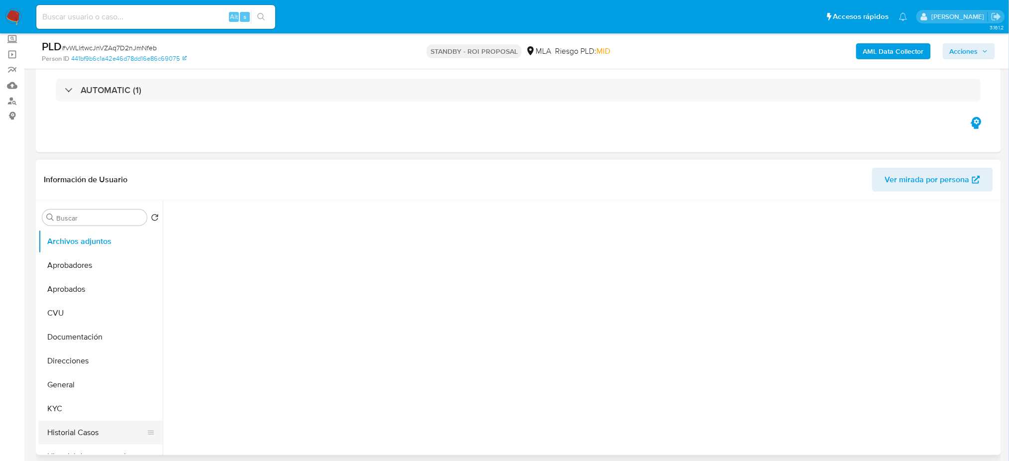
scroll to position [66, 0]
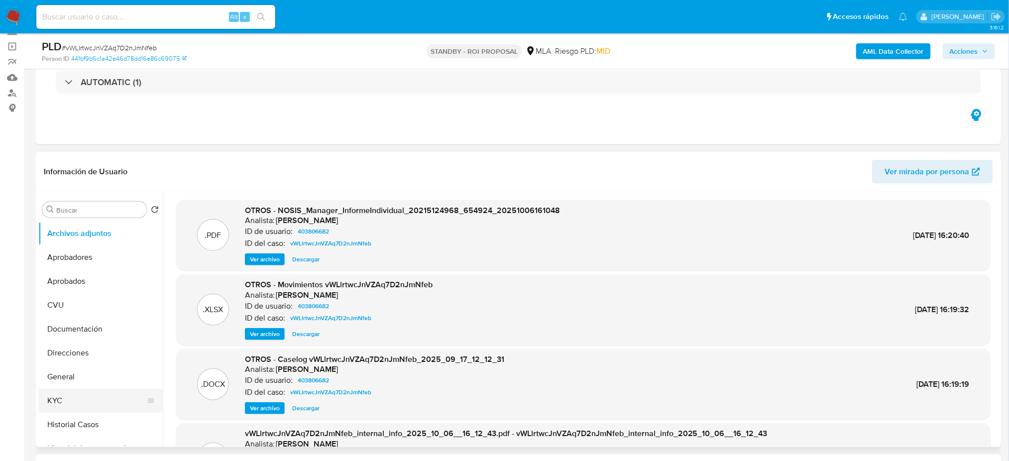
click at [70, 396] on button "KYC" at bounding box center [96, 401] width 116 height 24
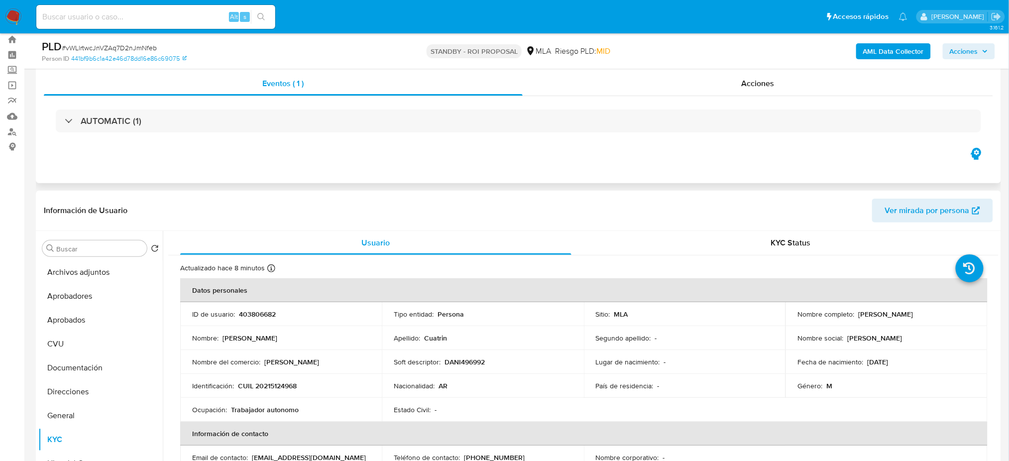
scroll to position [0, 0]
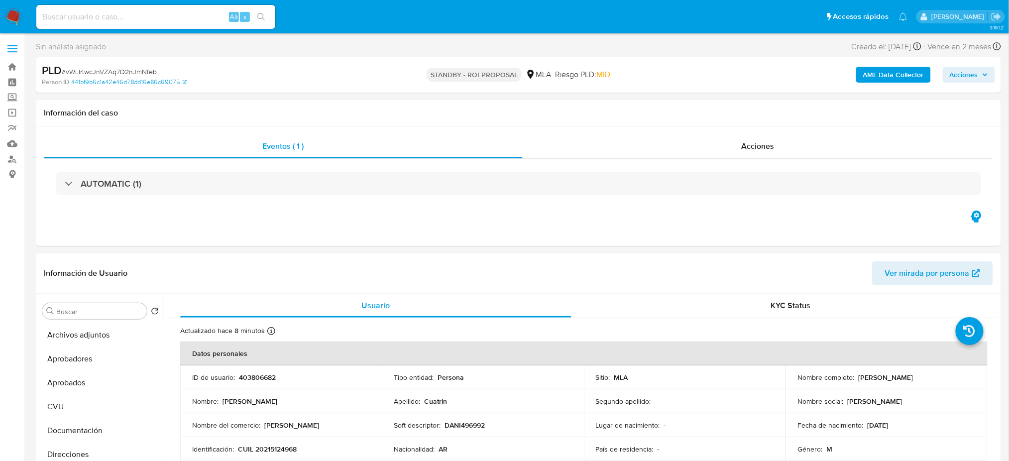
click at [9, 20] on img at bounding box center [13, 16] width 17 height 17
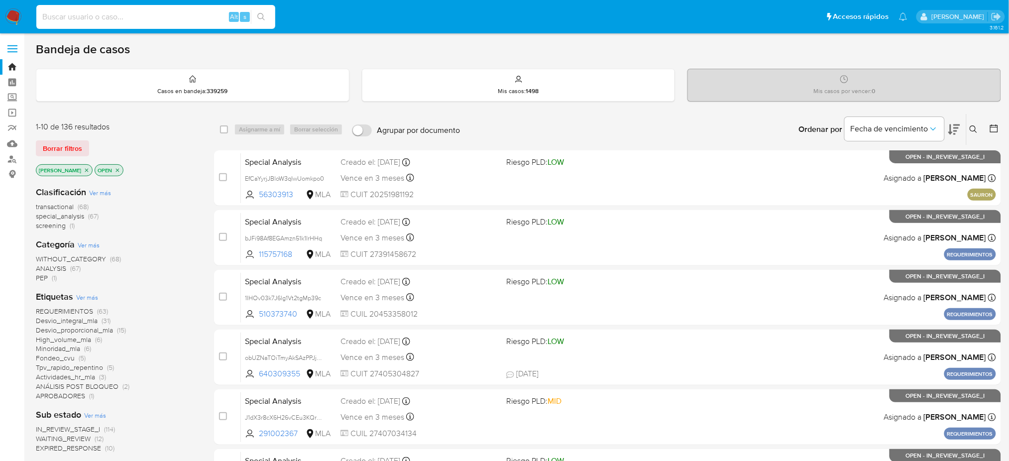
click at [127, 17] on input at bounding box center [155, 16] width 239 height 13
paste input "3oQPnUAEwzcJL4bU06XzUon6"
type input "3oQPnUAEwzcJL4bU06XzUon6"
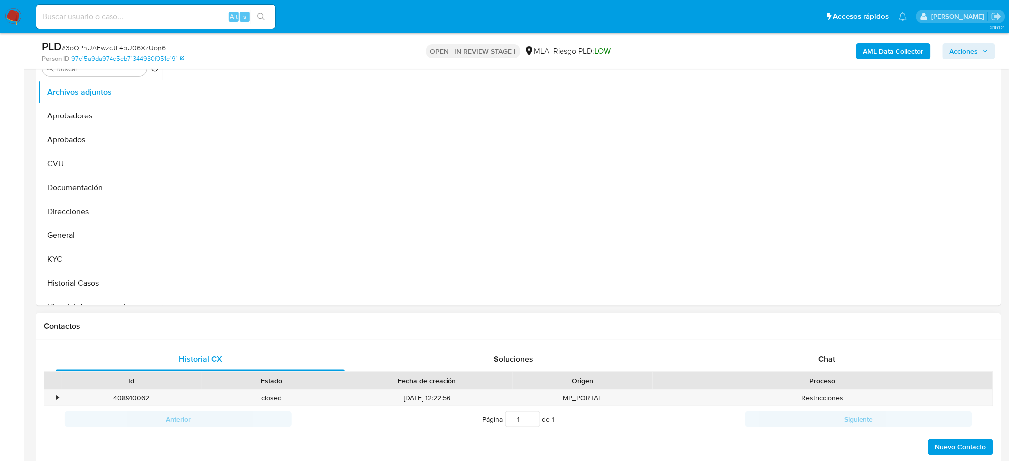
scroll to position [398, 0]
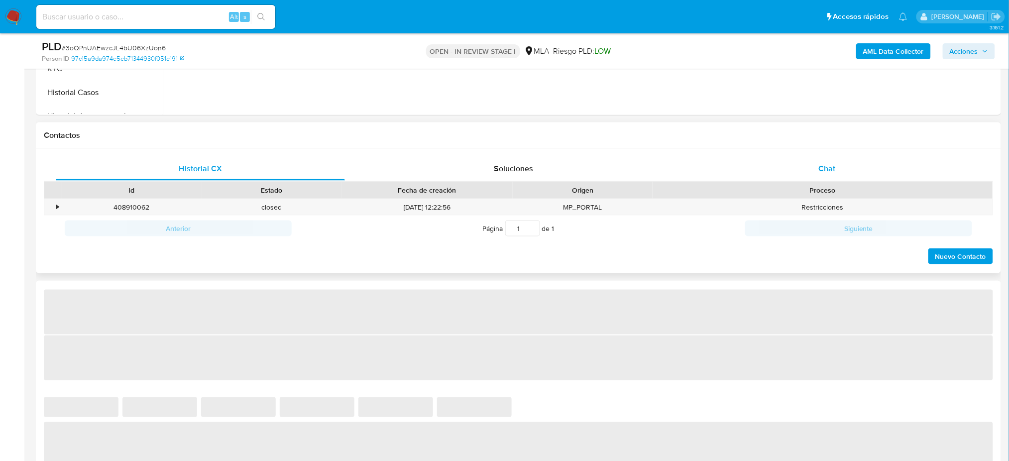
click at [861, 173] on div "Chat" at bounding box center [826, 169] width 289 height 24
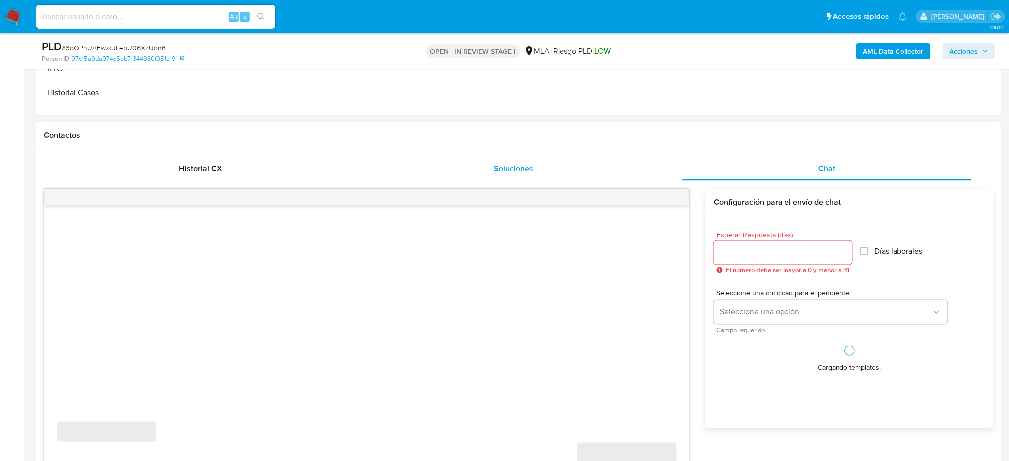
scroll to position [464, 0]
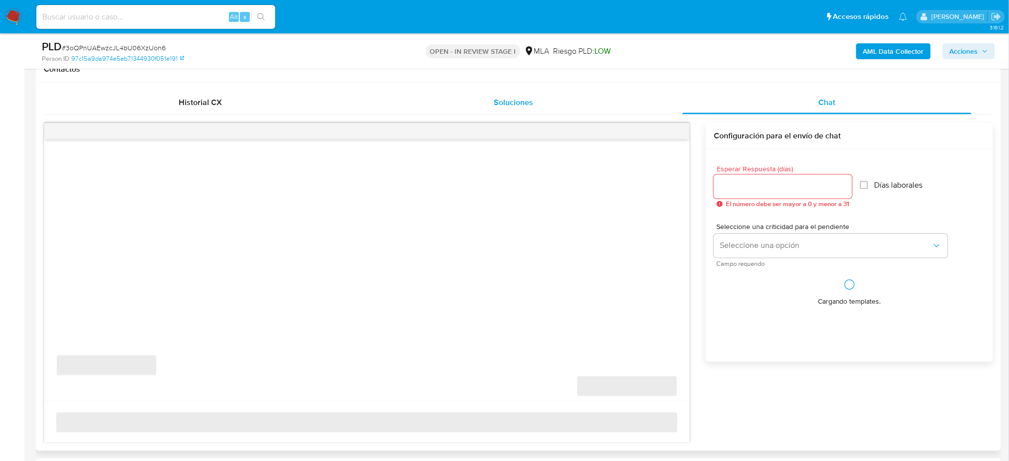
select select "10"
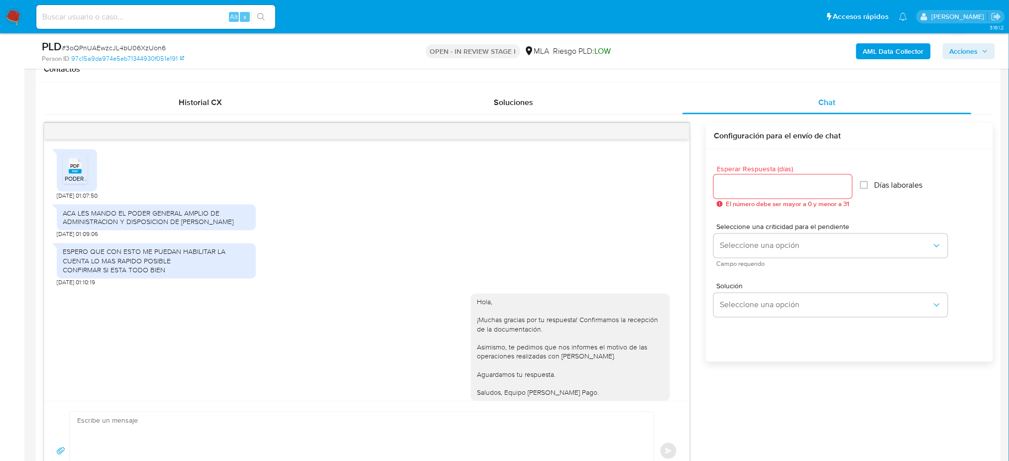
scroll to position [749, 0]
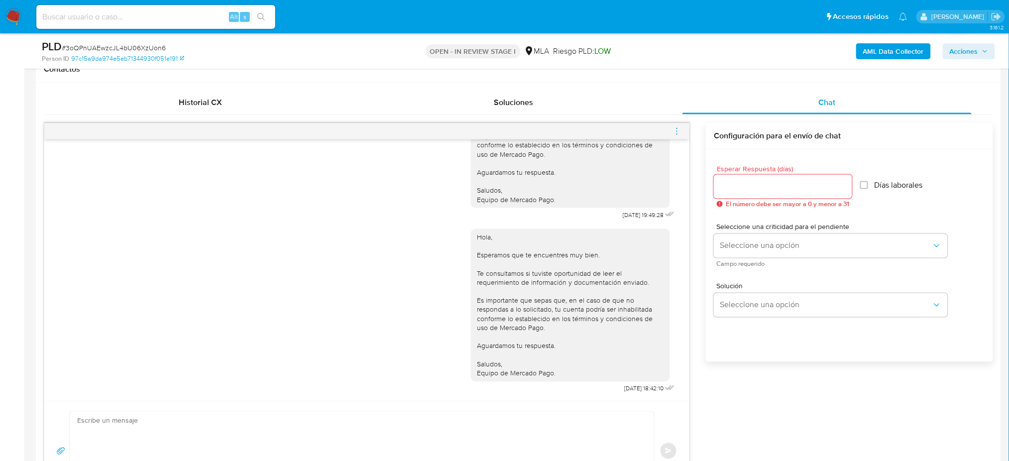
click at [187, 14] on input at bounding box center [155, 16] width 239 height 13
paste input "di5KOP7EJjixEyIGwNPThF2H"
type input "di5KOP7EJjixEyIGwNPThF2H"
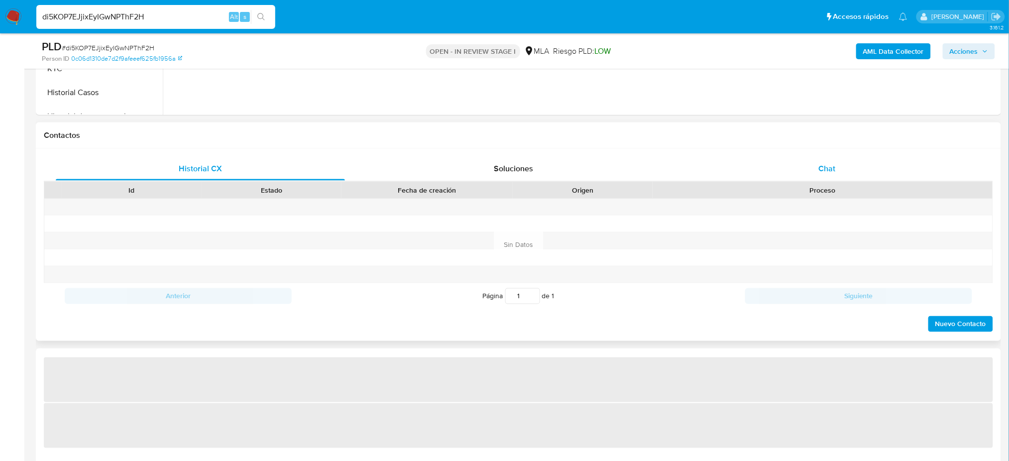
click at [806, 160] on div "Chat" at bounding box center [826, 169] width 289 height 24
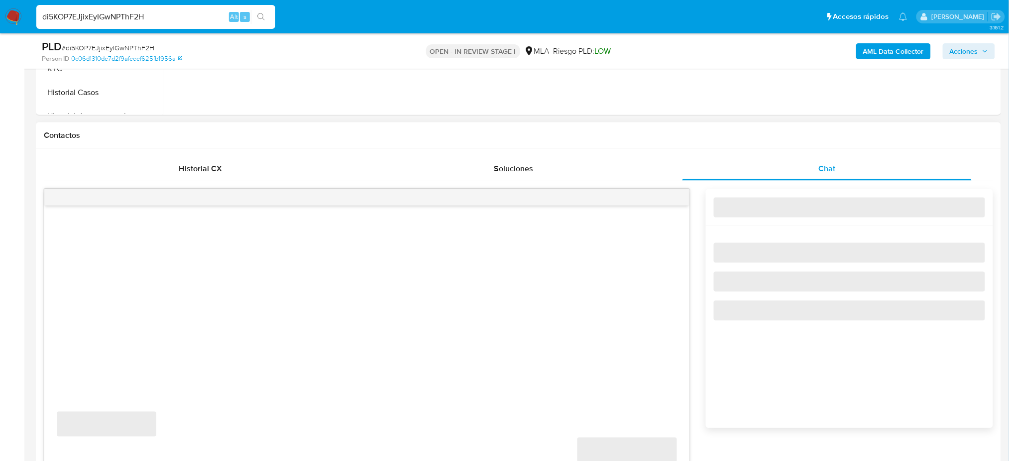
select select "10"
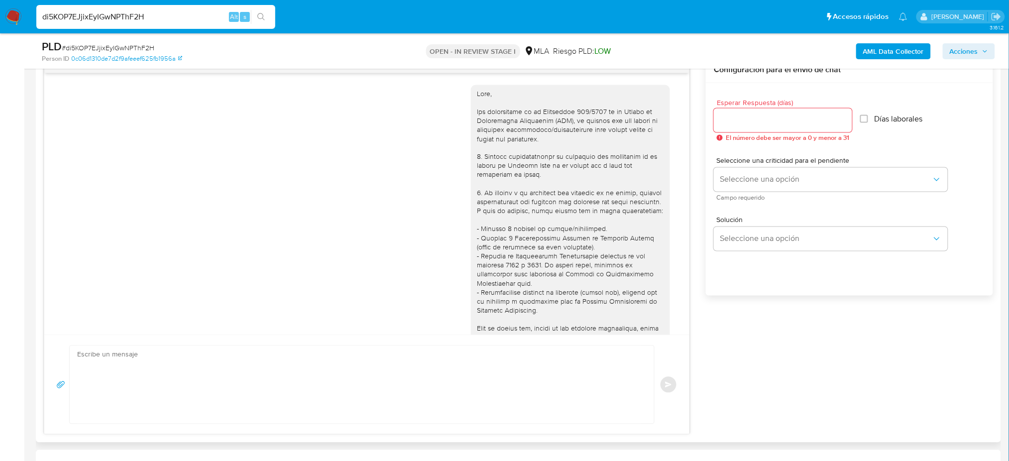
scroll to position [1029, 0]
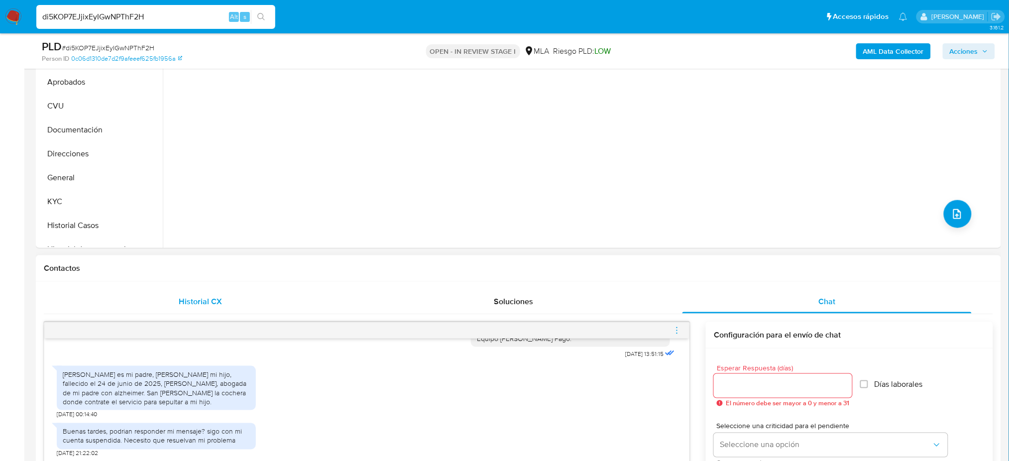
click at [219, 299] on span "Historial CX" at bounding box center [200, 301] width 43 height 11
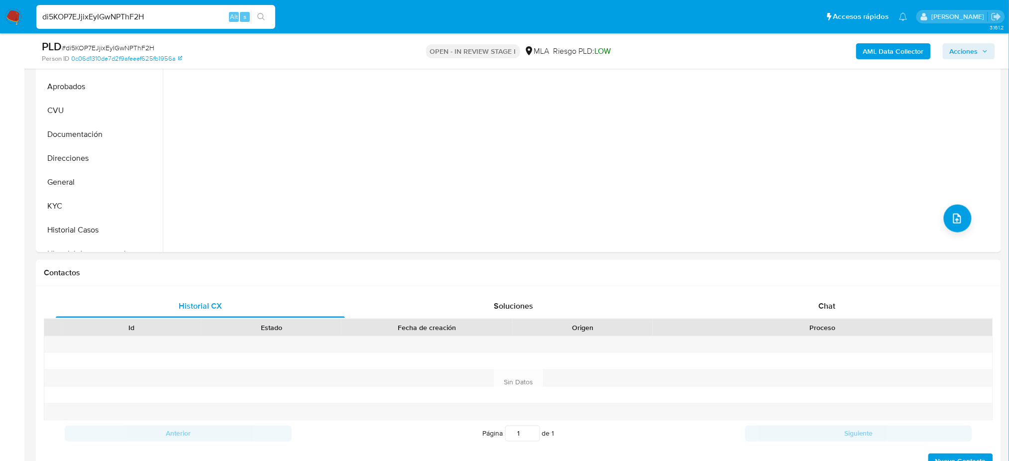
scroll to position [199, 0]
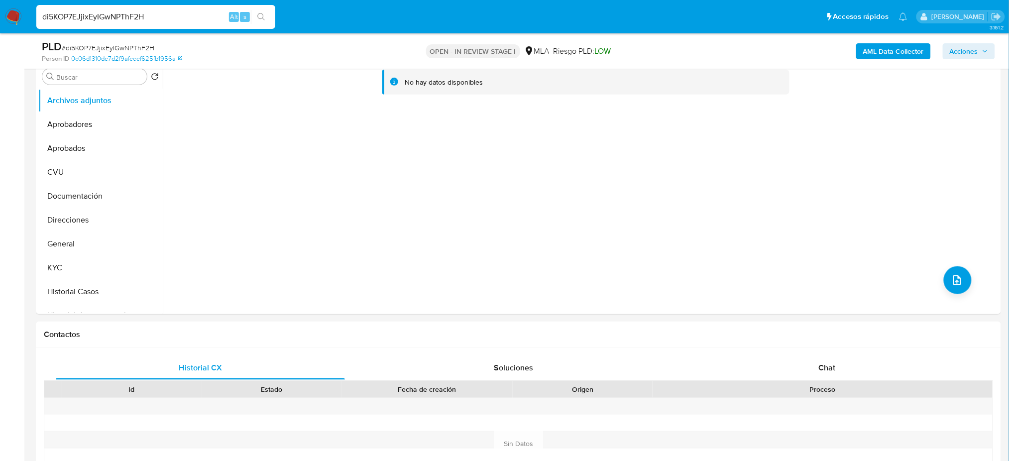
click at [17, 15] on img at bounding box center [13, 16] width 17 height 17
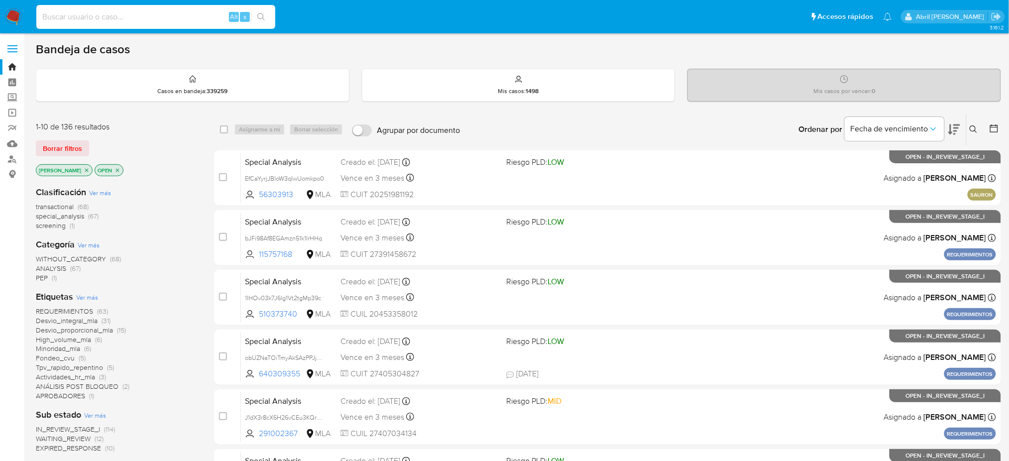
click at [187, 18] on input at bounding box center [155, 16] width 239 height 13
paste input "okmFwsaEjBW55YLTbO9OVW5A"
type input "okmFwsaEjBW55YLTbO9OVW5A"
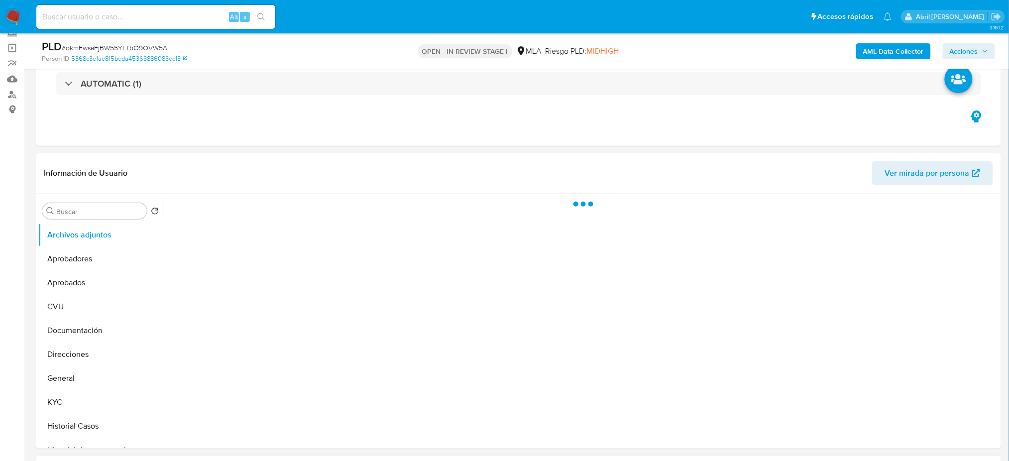
scroll to position [132, 0]
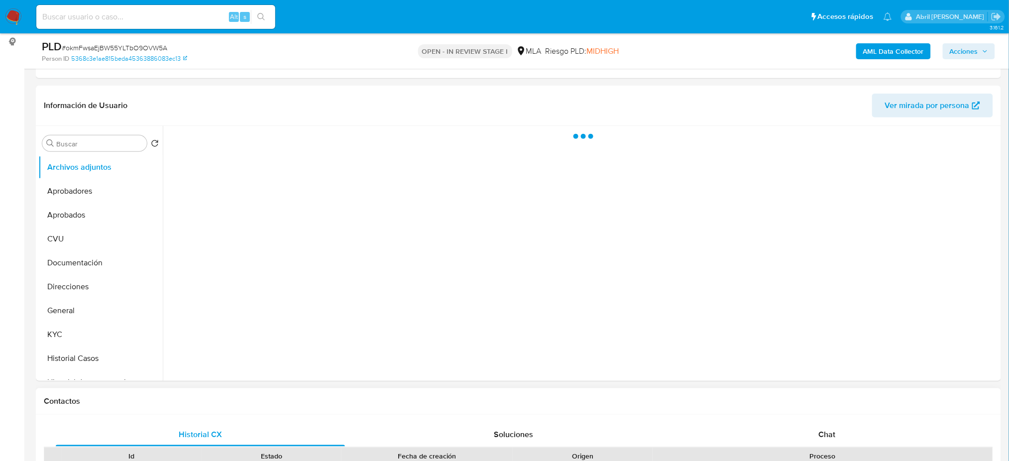
select select "10"
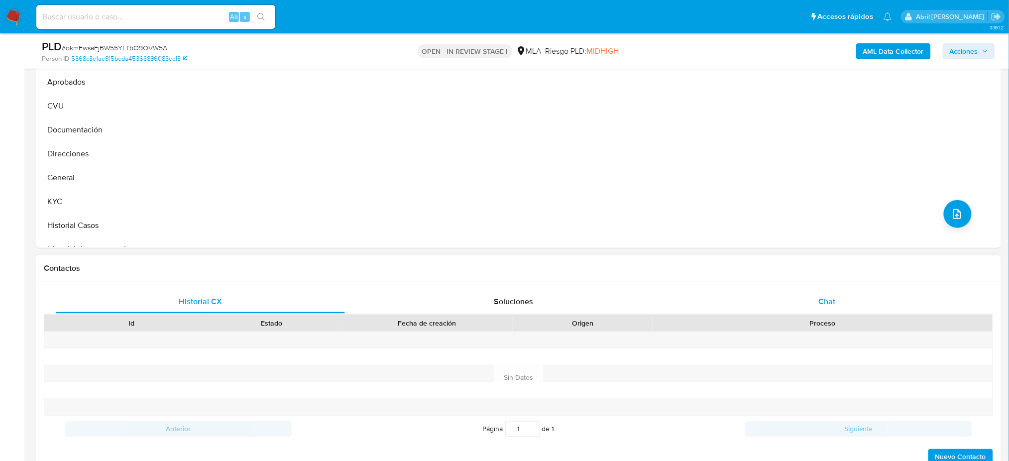
click at [826, 302] on span "Chat" at bounding box center [826, 301] width 17 height 11
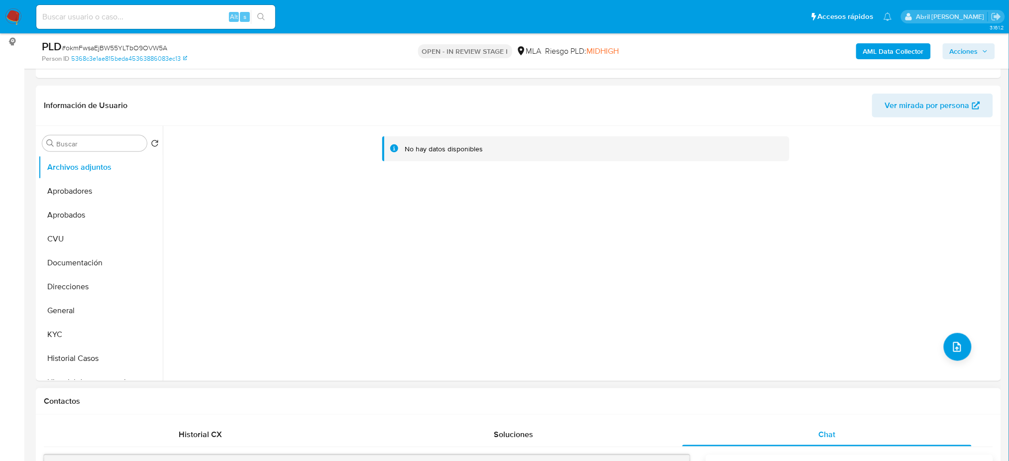
click at [92, 314] on button "General" at bounding box center [100, 311] width 124 height 24
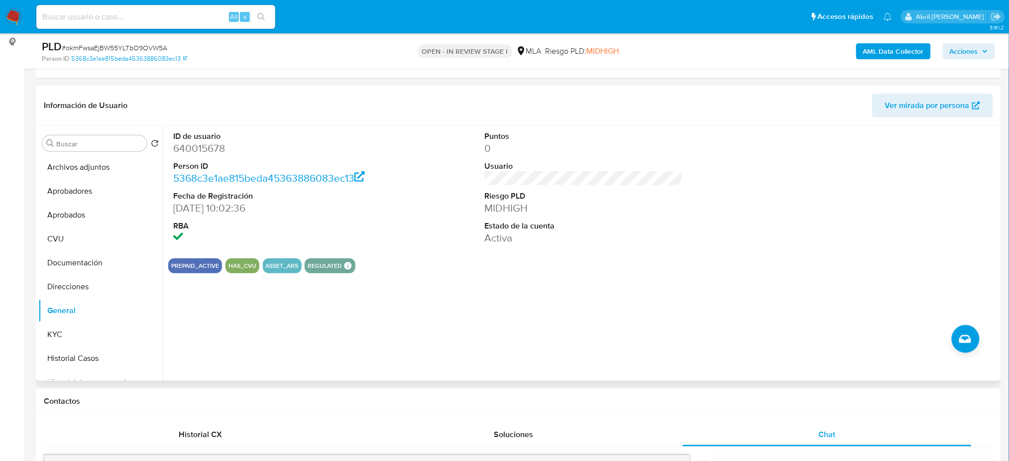
click at [180, 152] on dd "640015678" at bounding box center [272, 148] width 198 height 14
copy dd "640015678"
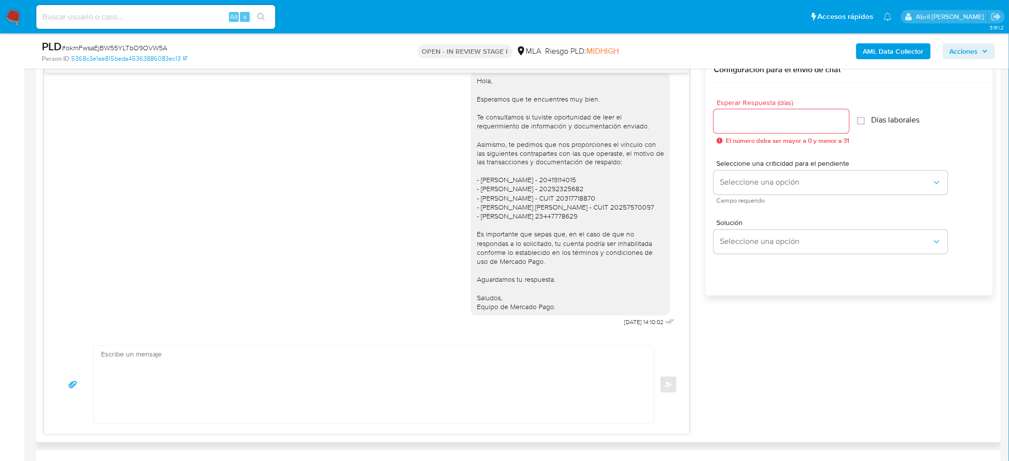
scroll to position [804, 0]
drag, startPoint x: 600, startPoint y: 319, endPoint x: 630, endPoint y: 326, distance: 31.3
click at [630, 326] on span "29/09/2025 14:10:02" at bounding box center [643, 323] width 39 height 8
copy span "29/09/2025"
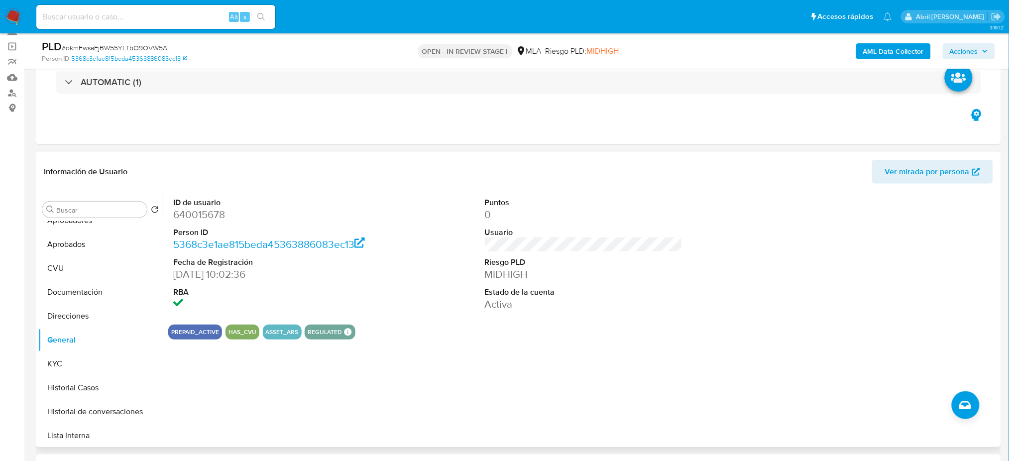
scroll to position [0, 0]
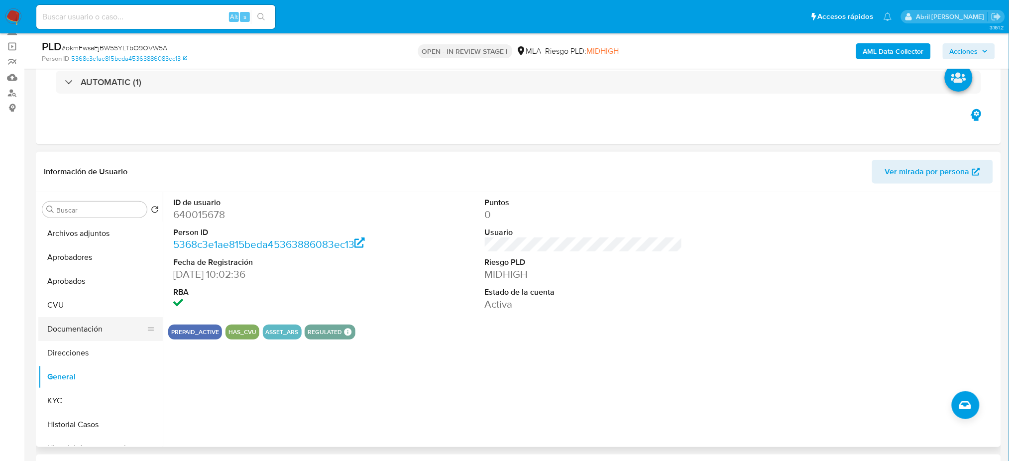
click at [84, 323] on button "Documentación" at bounding box center [96, 329] width 116 height 24
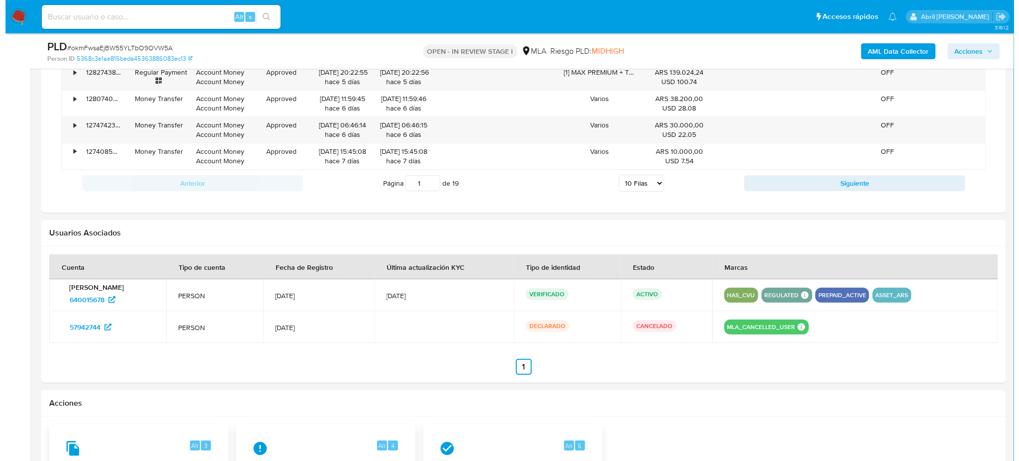
scroll to position [1526, 0]
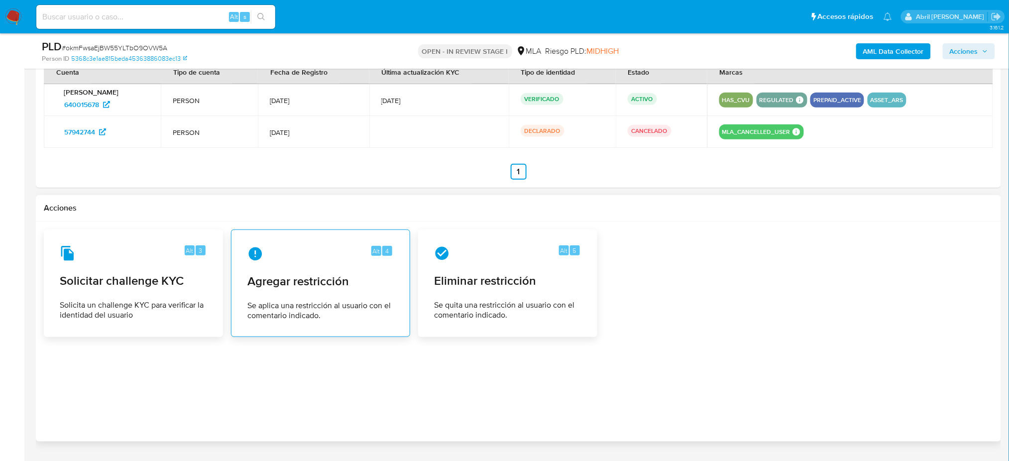
click at [287, 279] on span "Agregar restricción" at bounding box center [320, 281] width 146 height 15
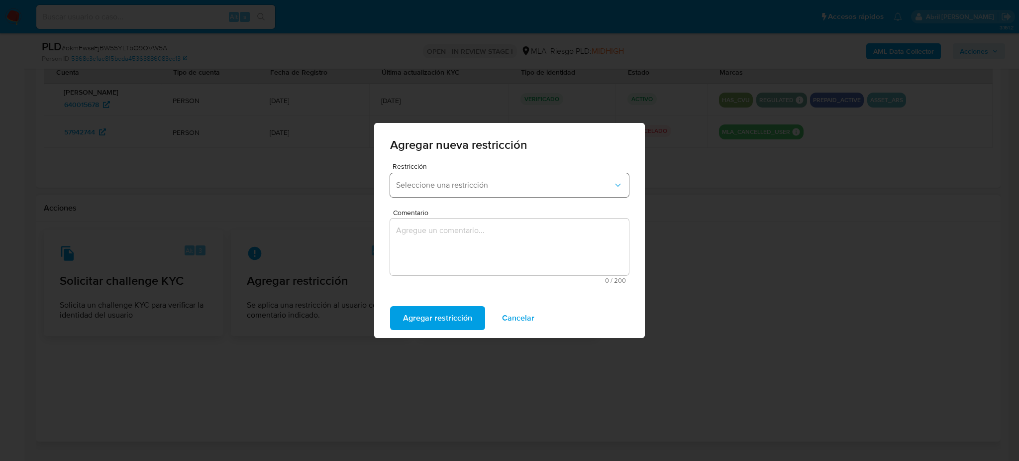
click at [424, 182] on span "Seleccione una restricción" at bounding box center [504, 185] width 217 height 10
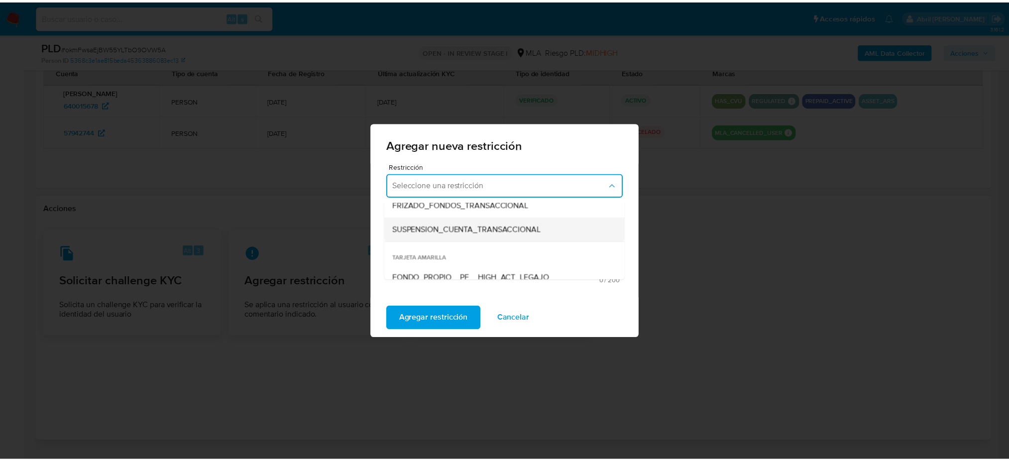
scroll to position [132, 0]
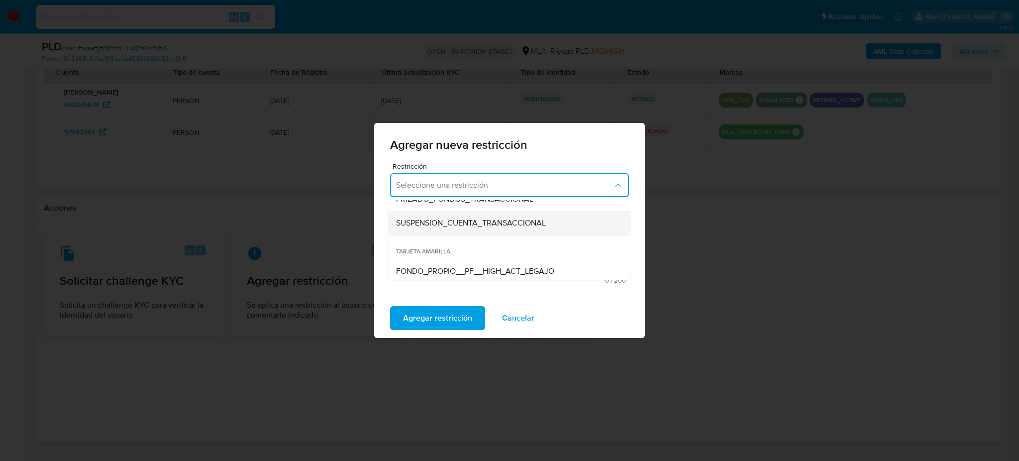
click at [433, 230] on div "SUSPENSION_CUENTA_TRANSACCIONAL" at bounding box center [506, 223] width 221 height 24
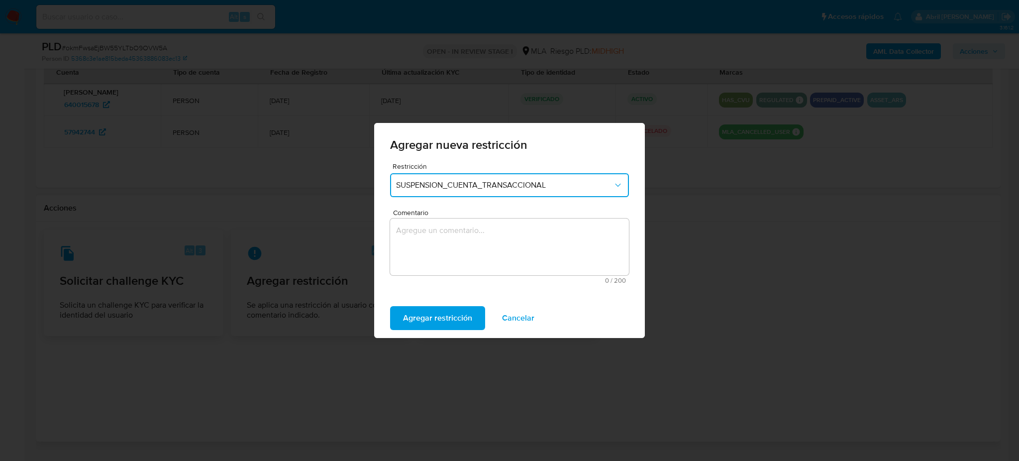
click at [438, 240] on textarea "Comentario" at bounding box center [509, 246] width 239 height 57
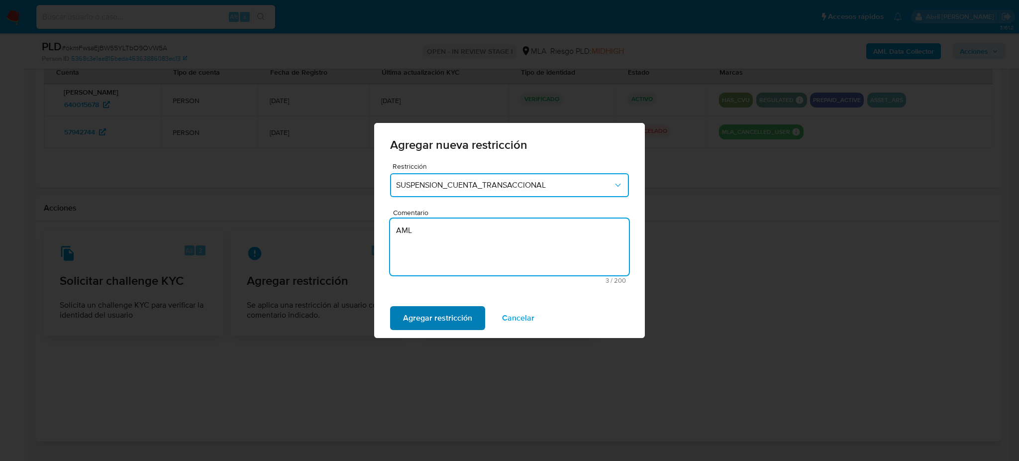
type textarea "AML"
click at [429, 309] on span "Agregar restricción" at bounding box center [437, 318] width 69 height 22
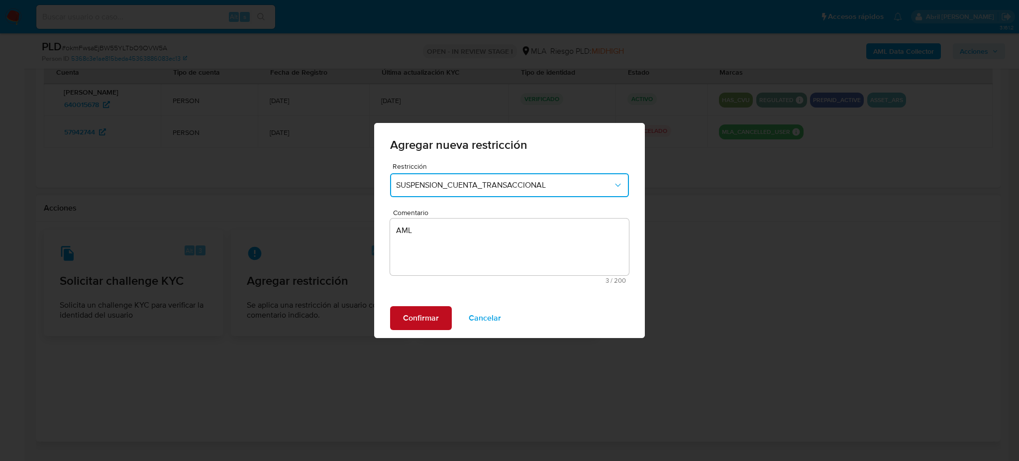
click at [429, 309] on span "Confirmar" at bounding box center [421, 318] width 36 height 22
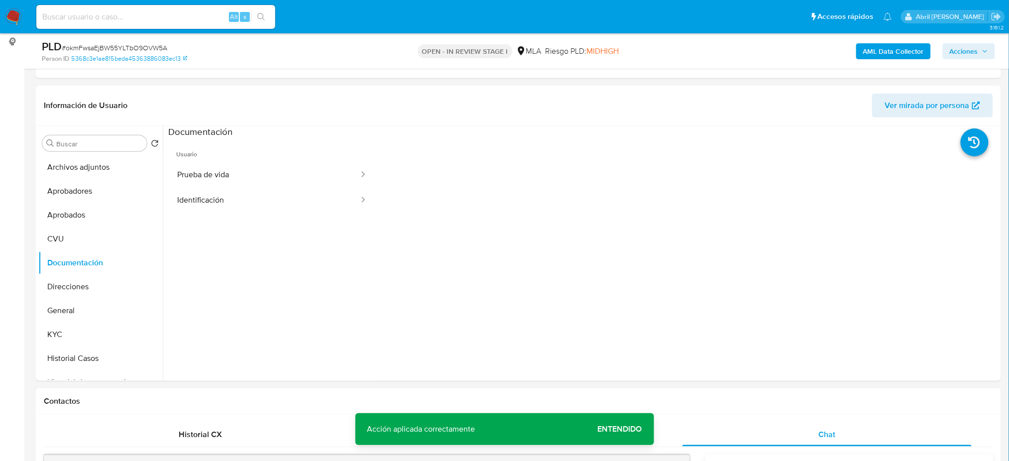
click at [880, 47] on b "AML Data Collector" at bounding box center [893, 51] width 61 height 16
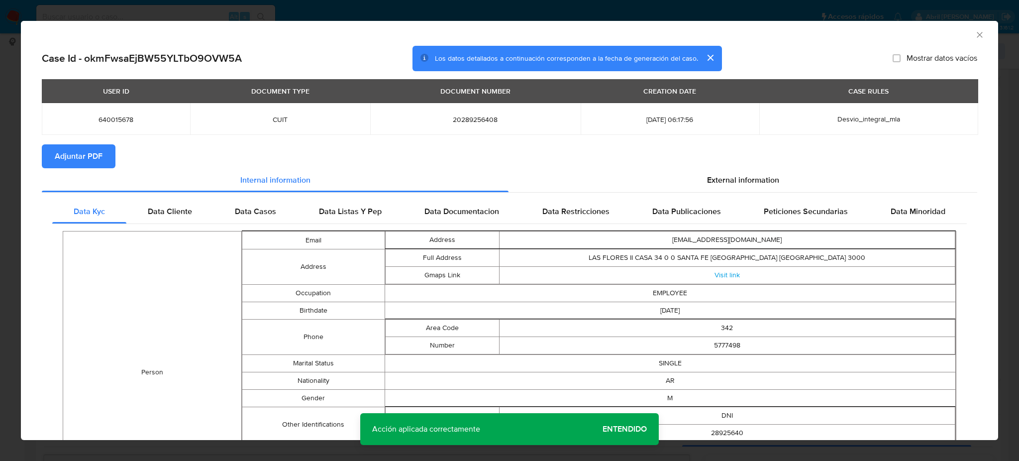
click at [94, 154] on span "Adjuntar PDF" at bounding box center [79, 156] width 48 height 22
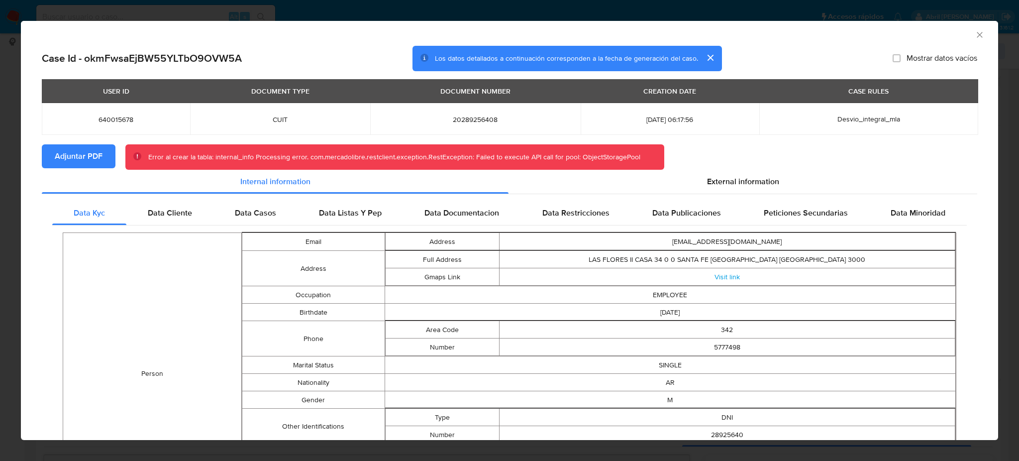
click at [975, 34] on icon "Cerrar ventana" at bounding box center [980, 35] width 10 height 10
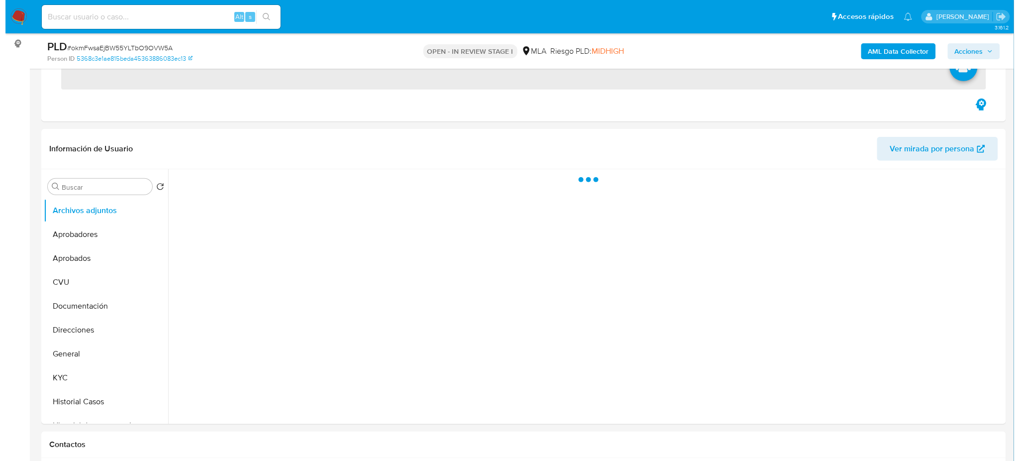
scroll to position [132, 0]
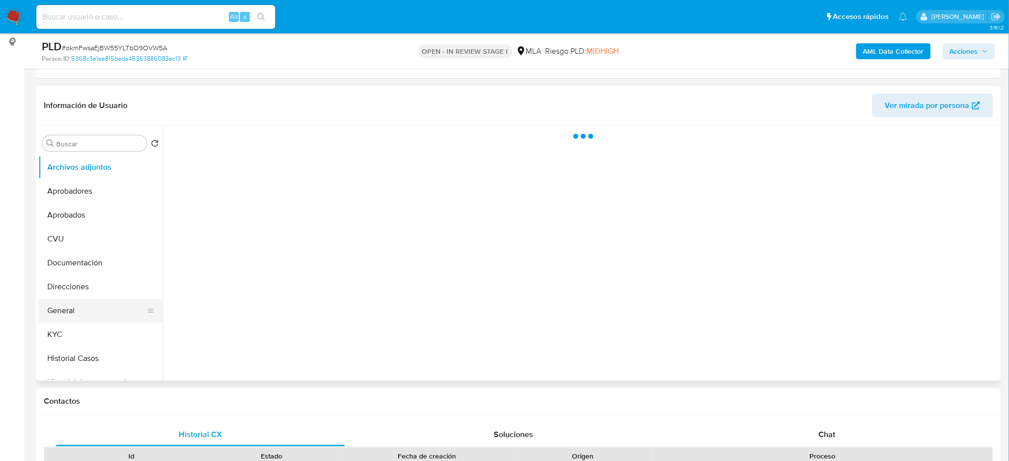
select select "10"
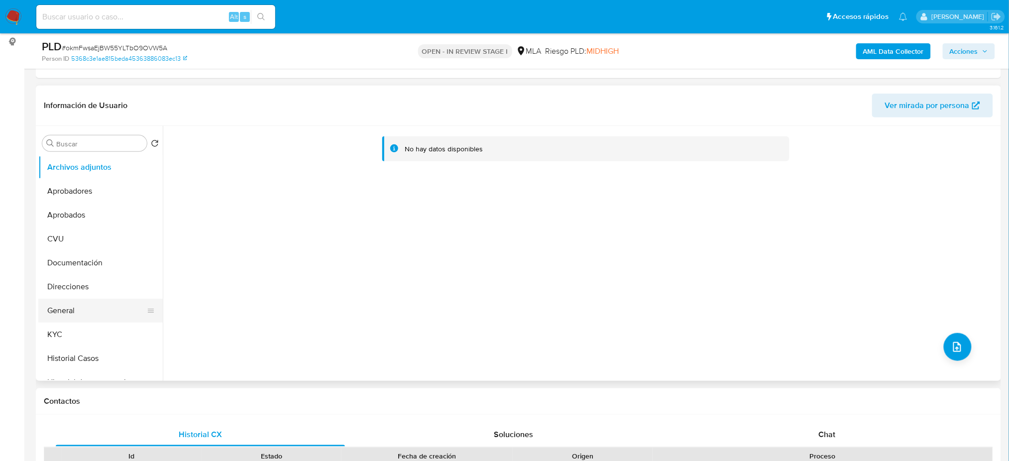
click at [83, 312] on button "General" at bounding box center [96, 311] width 116 height 24
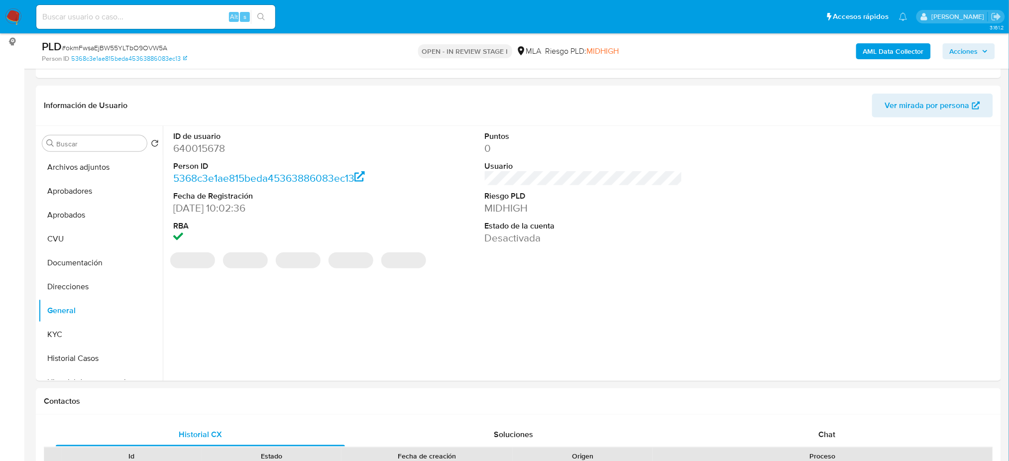
click at [196, 148] on dd "640015678" at bounding box center [272, 148] width 198 height 14
copy dd "640015678"
click at [93, 157] on button "Archivos adjuntos" at bounding box center [96, 167] width 116 height 24
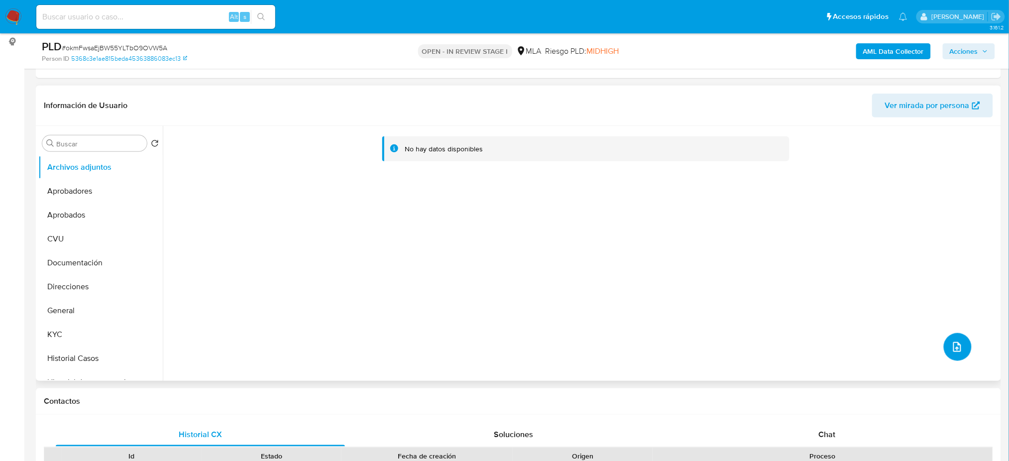
click at [944, 348] on button "upload-file" at bounding box center [958, 347] width 28 height 28
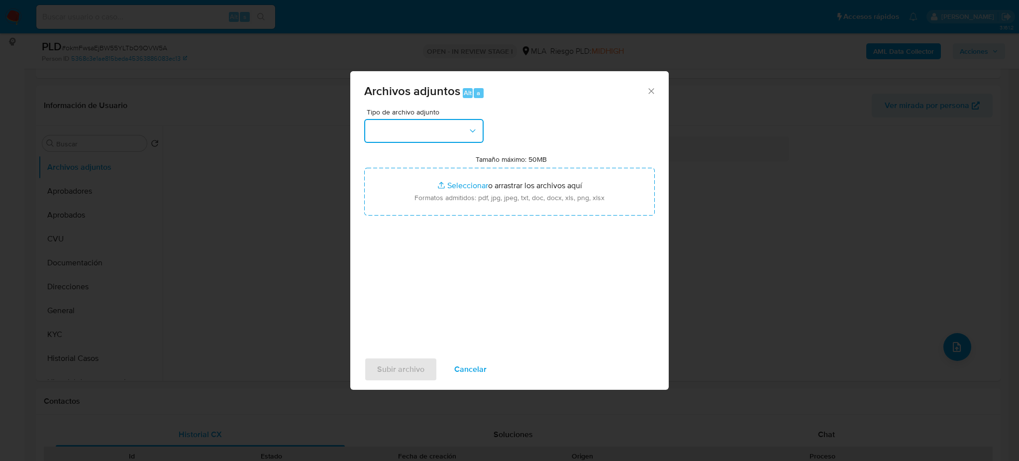
click at [421, 141] on button "button" at bounding box center [423, 131] width 119 height 24
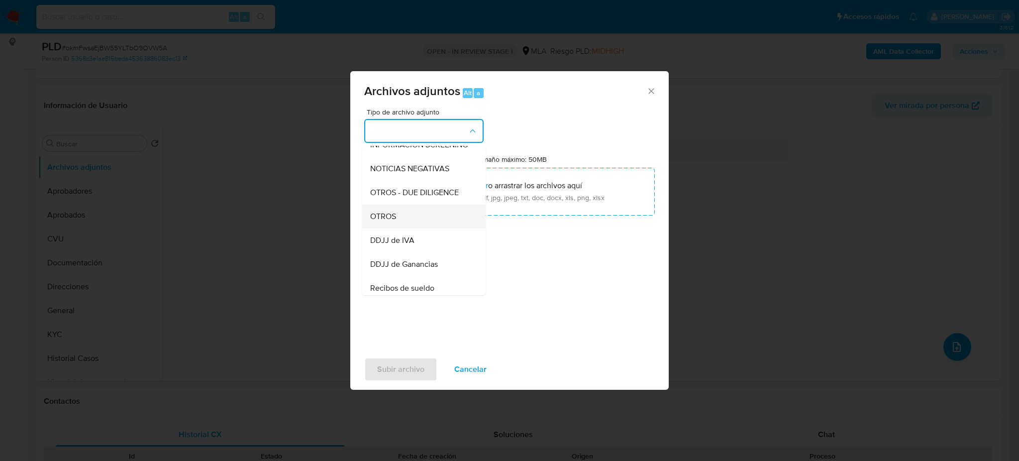
click at [412, 225] on div "OTROS" at bounding box center [421, 217] width 102 height 24
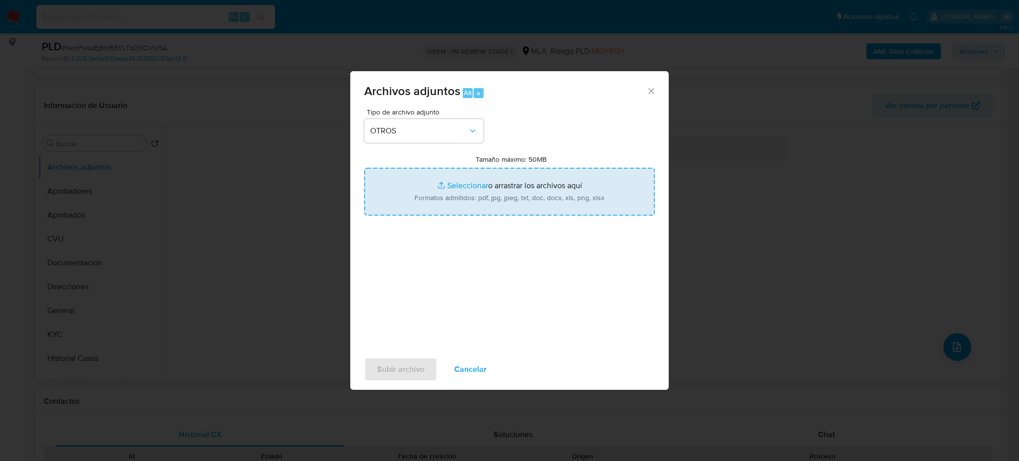
click at [439, 196] on input "Tamaño máximo: 50MB Seleccionar archivos" at bounding box center [509, 192] width 291 height 48
type input "C:\fakepath\Caselog okmFwsaEjBW55YLTbO9OVW5A_2025_09_17_12_25_43.docx"
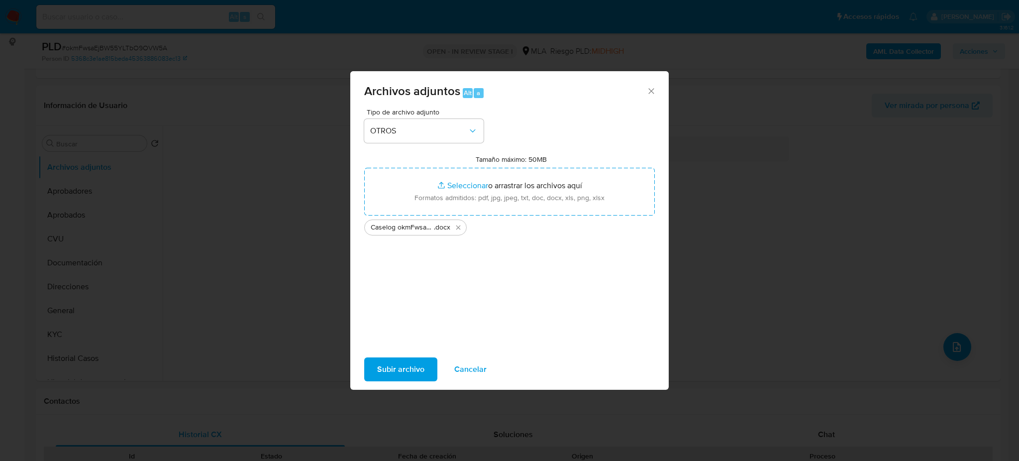
click at [389, 365] on span "Subir archivo" at bounding box center [400, 369] width 47 height 22
click at [392, 358] on span "Subir archivo" at bounding box center [400, 369] width 47 height 22
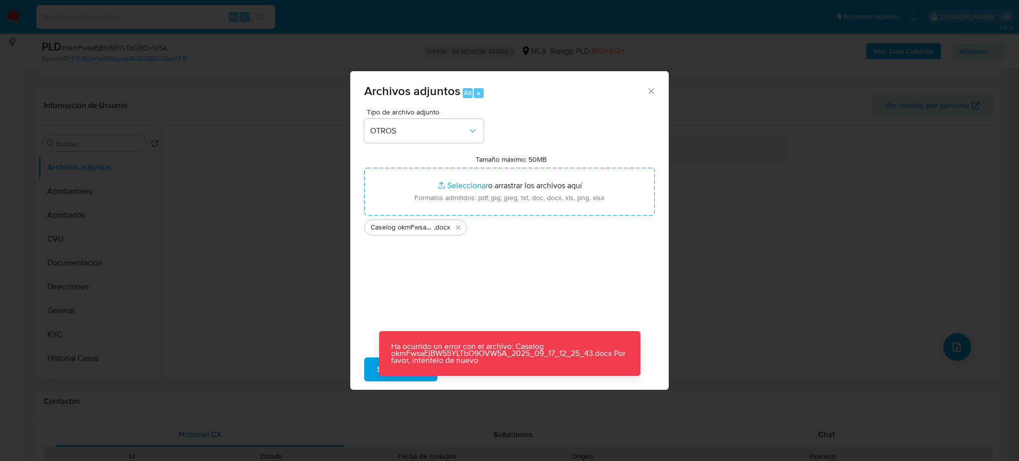
click at [495, 390] on div "Archivos adjuntos Alt a Tipo de archivo adjunto OTROS Tamaño máximo: 50MB Selec…" at bounding box center [509, 230] width 1019 height 461
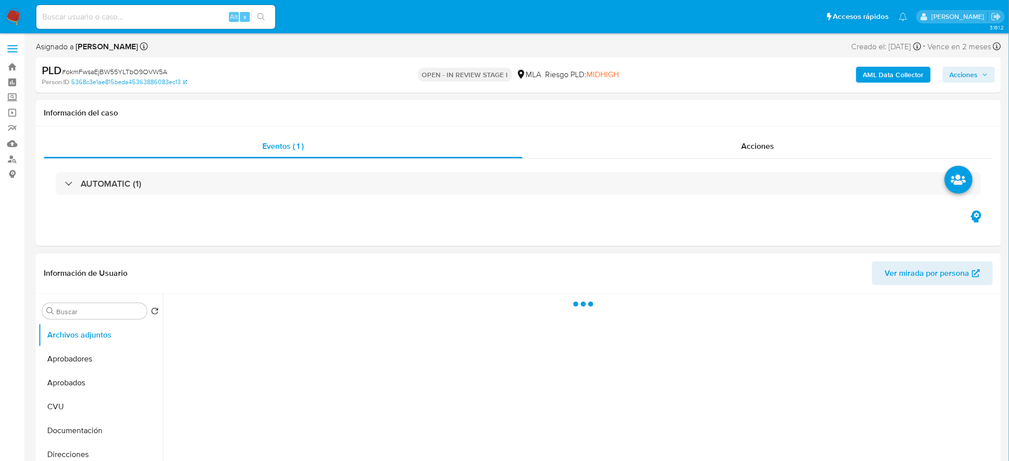
select select "10"
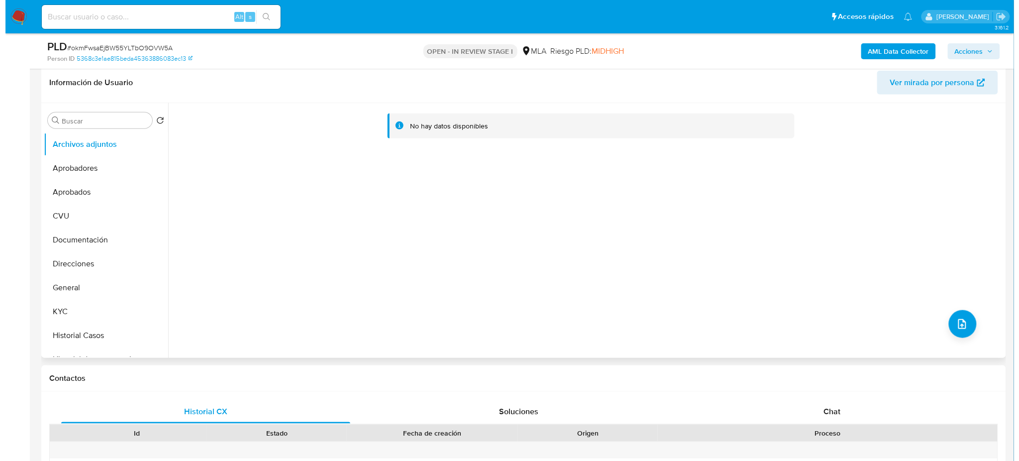
scroll to position [132, 0]
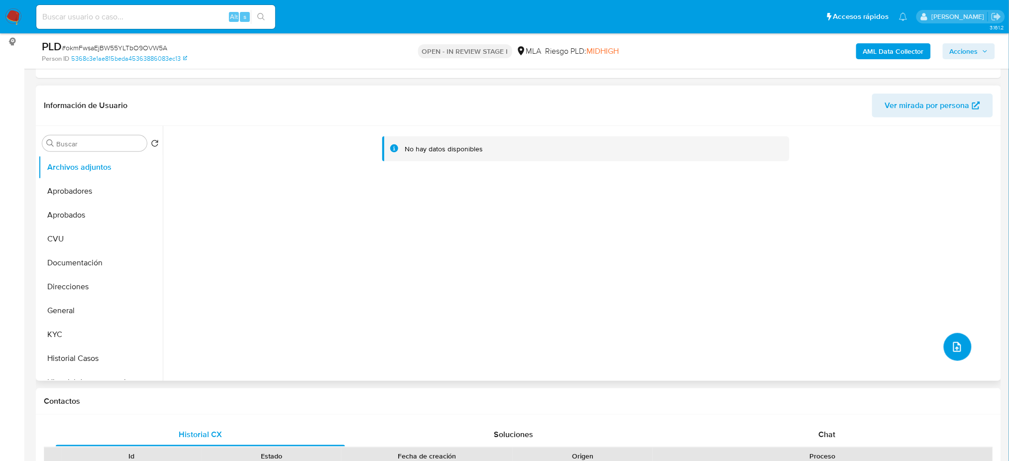
click at [949, 338] on button "upload-file" at bounding box center [958, 347] width 28 height 28
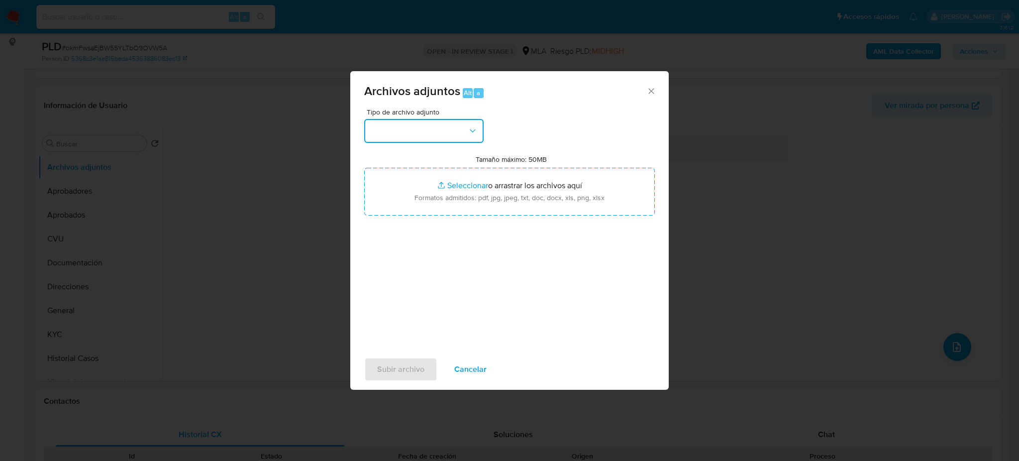
click at [405, 136] on button "button" at bounding box center [423, 131] width 119 height 24
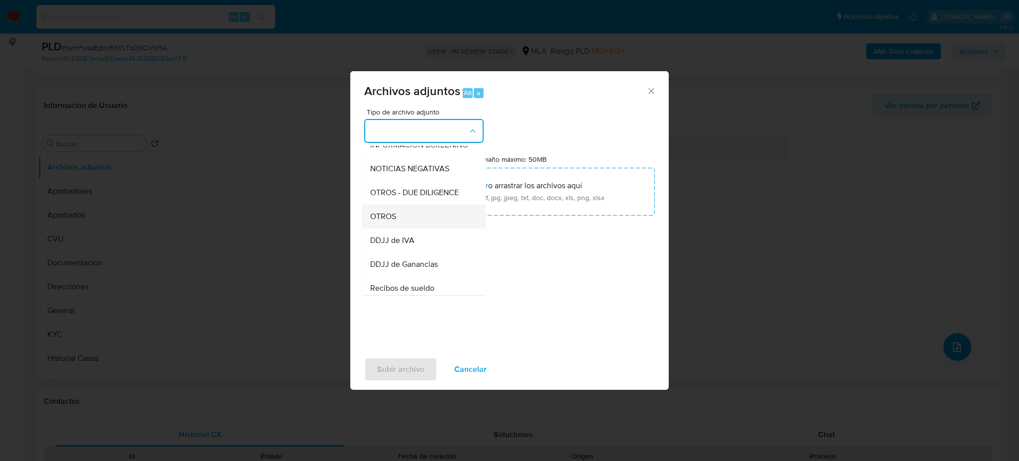
click at [402, 223] on div "OTROS" at bounding box center [421, 217] width 102 height 24
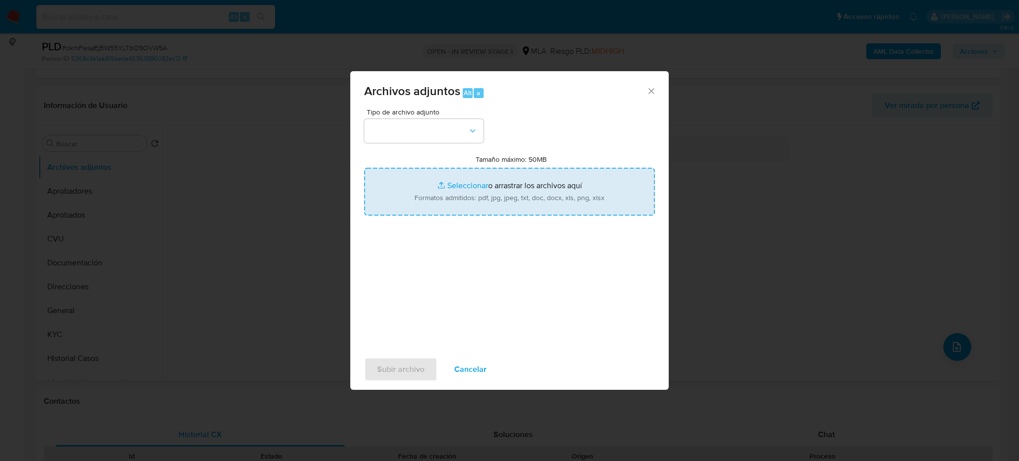
click at [416, 202] on input "Tamaño máximo: 50MB Seleccionar archivos" at bounding box center [509, 192] width 291 height 48
type input "C:\fakepath\Caselog okmFwsaEjBW55YLTbO9OVW5A_2025_09_17_12_25_43.docx"
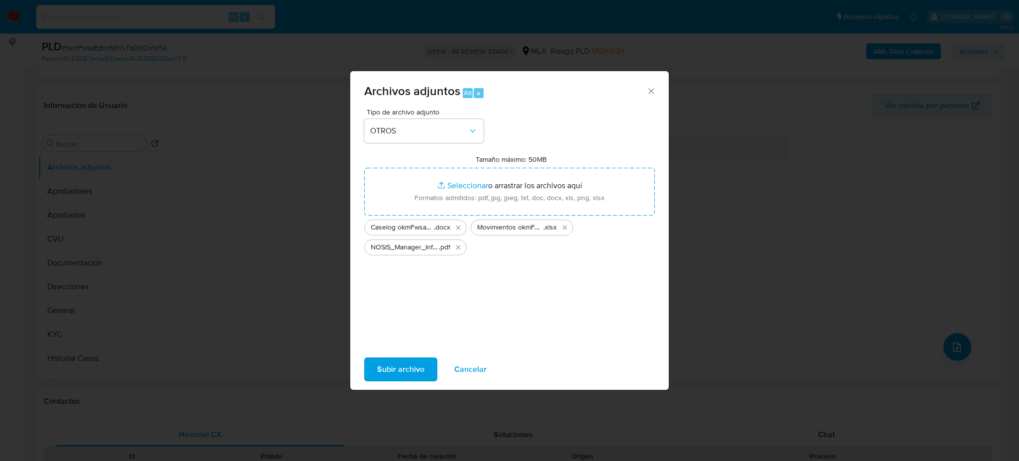
click at [389, 364] on span "Subir archivo" at bounding box center [400, 369] width 47 height 22
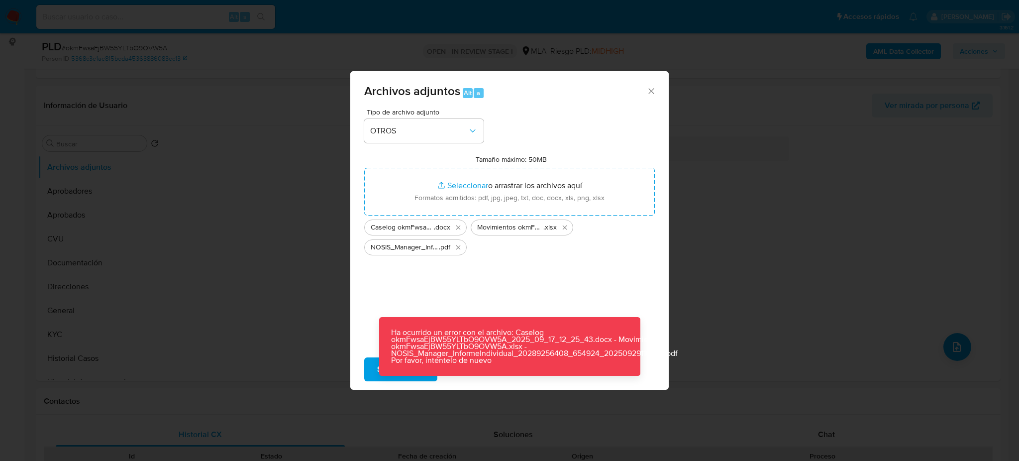
click at [647, 95] on icon "Cerrar" at bounding box center [651, 91] width 10 height 10
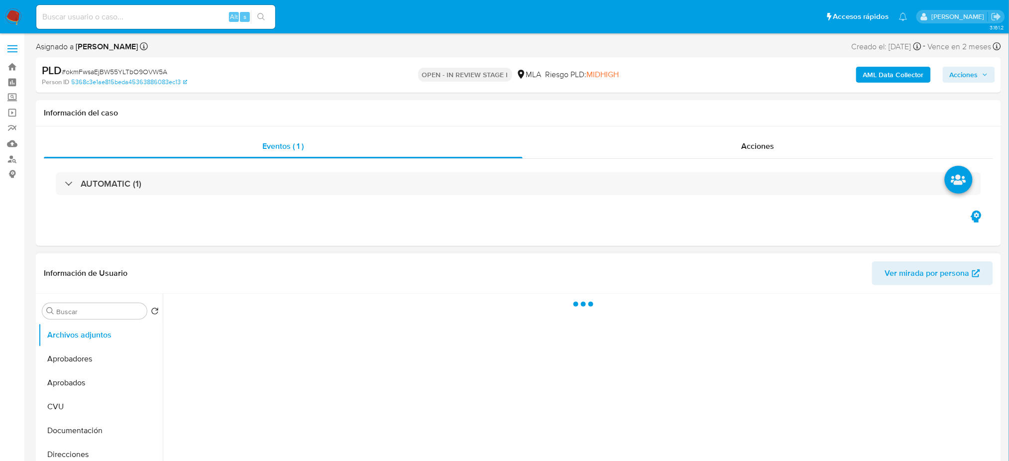
select select "10"
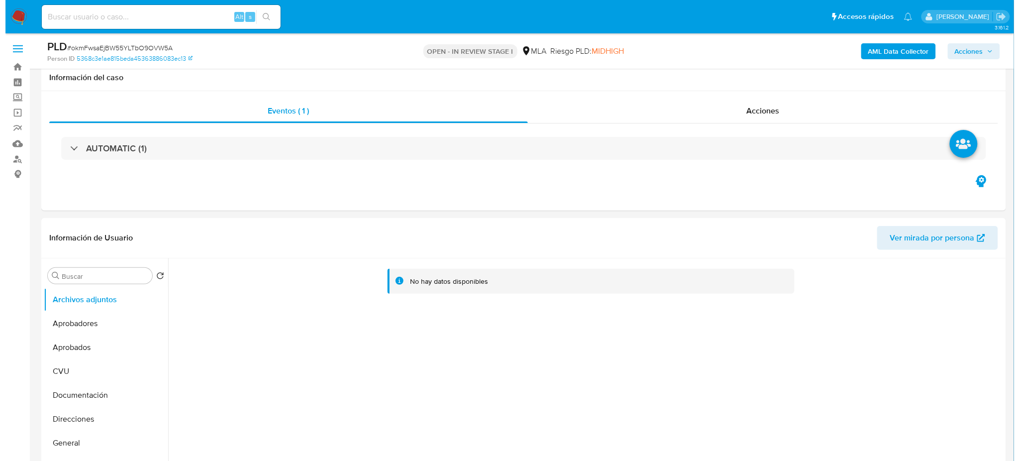
scroll to position [132, 0]
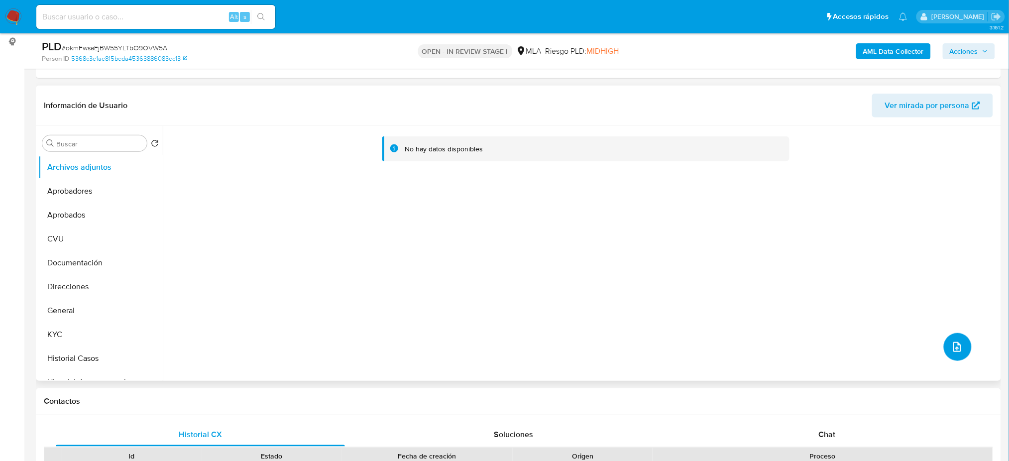
click at [946, 341] on button "upload-file" at bounding box center [958, 347] width 28 height 28
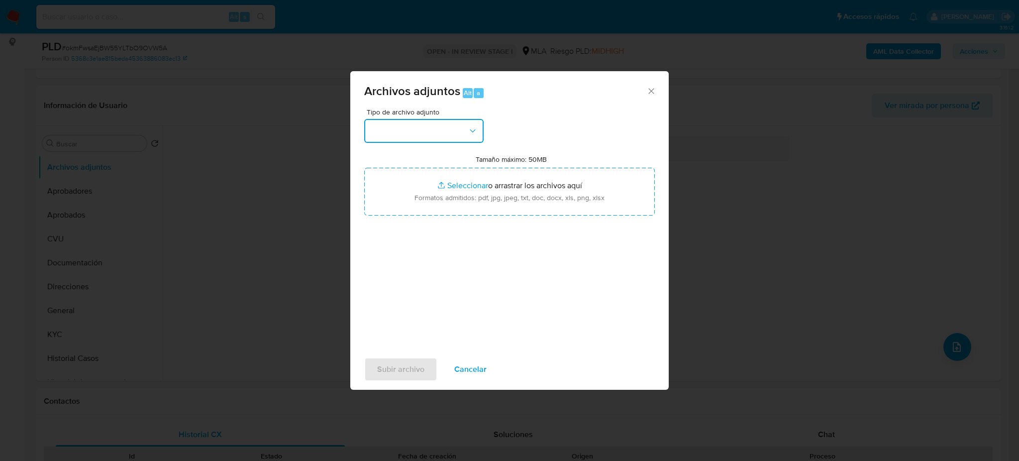
click at [392, 135] on button "button" at bounding box center [423, 131] width 119 height 24
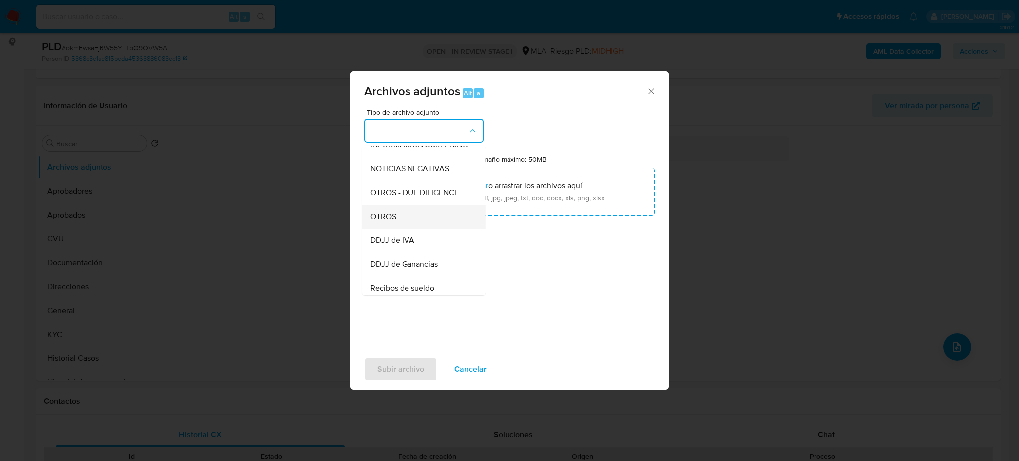
click at [397, 228] on div "OTROS" at bounding box center [421, 217] width 102 height 24
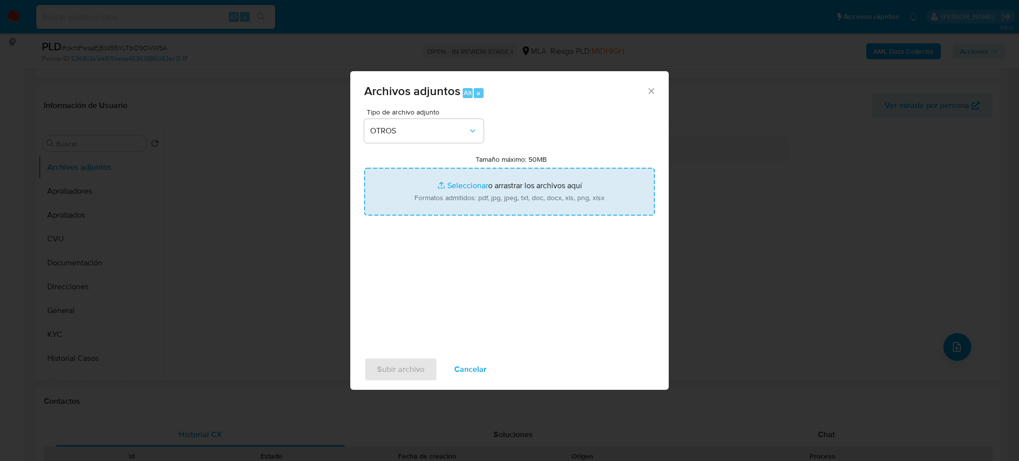
click at [430, 209] on input "Tamaño máximo: 50MB Seleccionar archivos" at bounding box center [509, 192] width 291 height 48
type input "C:\fakepath\Caselog okmFwsaEjBW55YLTbO9OVW5A_2025_09_17_12_25_43.docx"
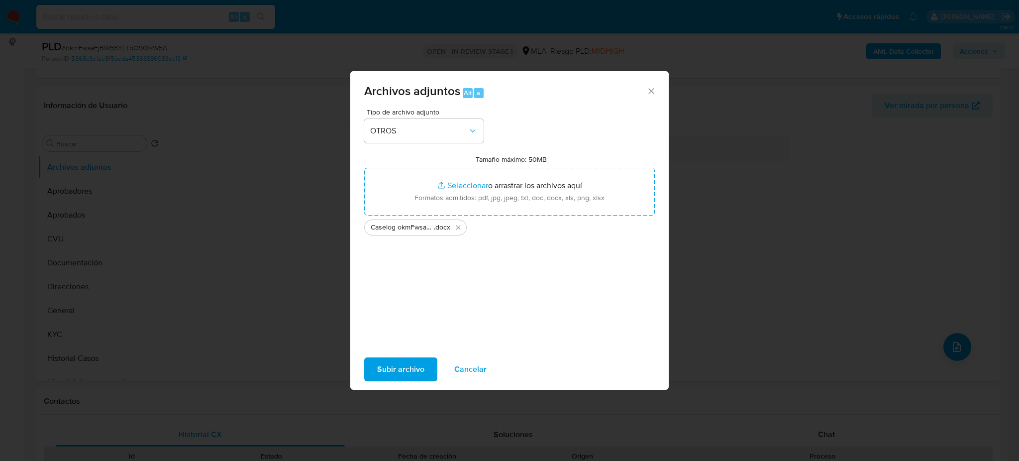
click at [400, 356] on div "Subir archivo Cancelar" at bounding box center [509, 369] width 319 height 38
click at [399, 367] on span "Subir archivo" at bounding box center [400, 369] width 47 height 22
click at [654, 96] on div "Archivos adjuntos Alt a" at bounding box center [509, 89] width 319 height 37
click at [651, 93] on icon "Cerrar" at bounding box center [651, 91] width 10 height 10
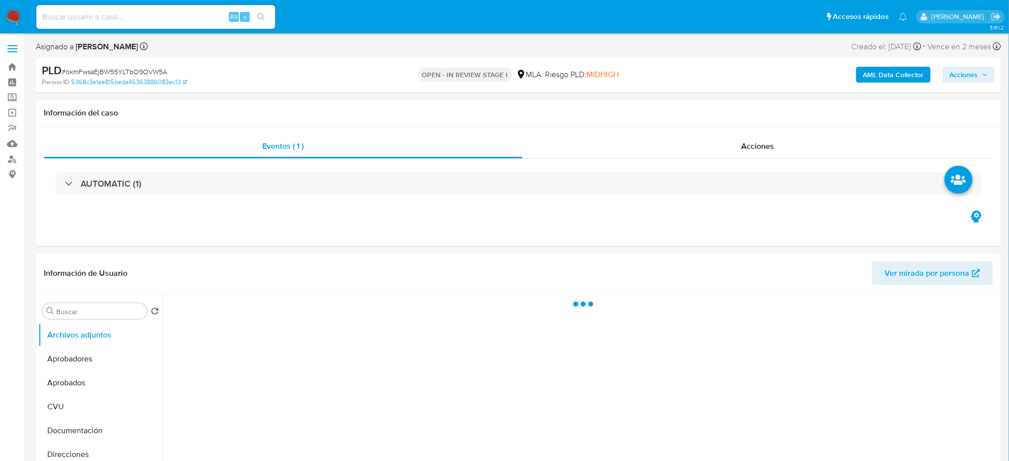
select select "10"
click at [882, 71] on b "AML Data Collector" at bounding box center [893, 75] width 61 height 16
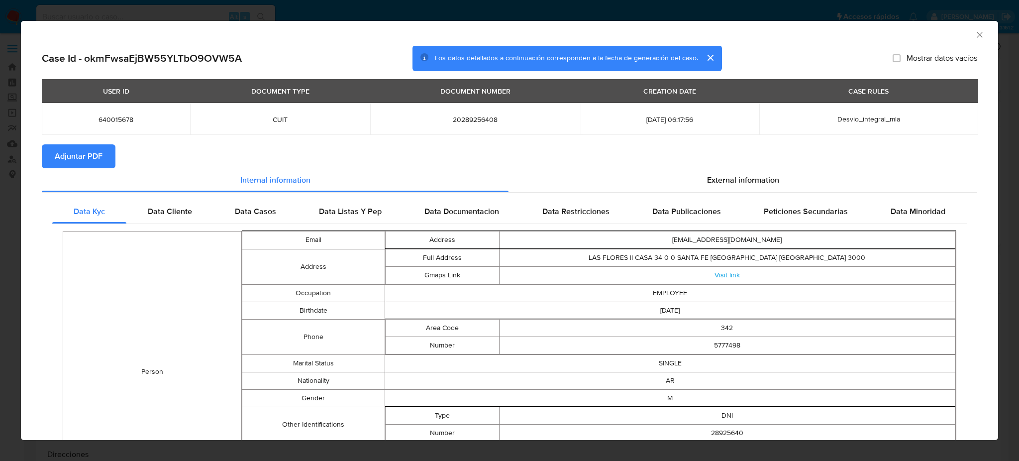
click at [102, 158] on button "Adjuntar PDF" at bounding box center [79, 156] width 74 height 24
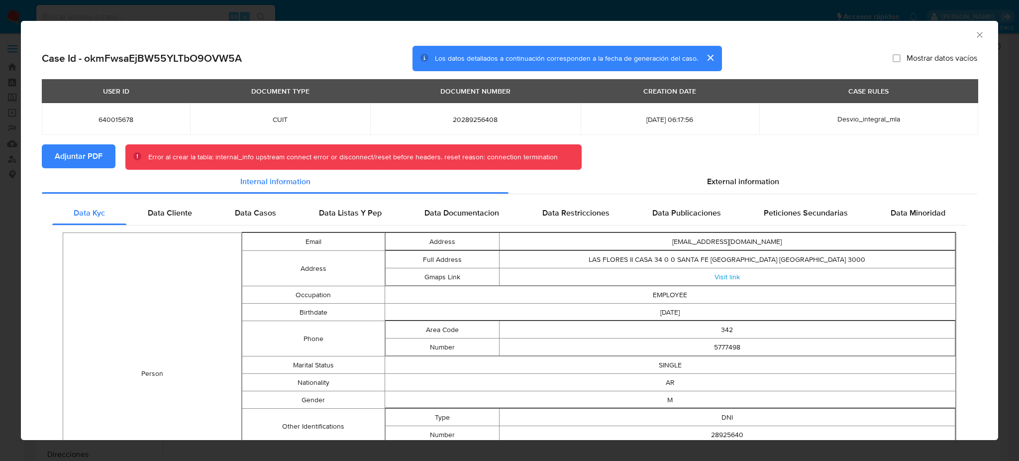
click at [975, 32] on icon "Cerrar ventana" at bounding box center [980, 35] width 10 height 10
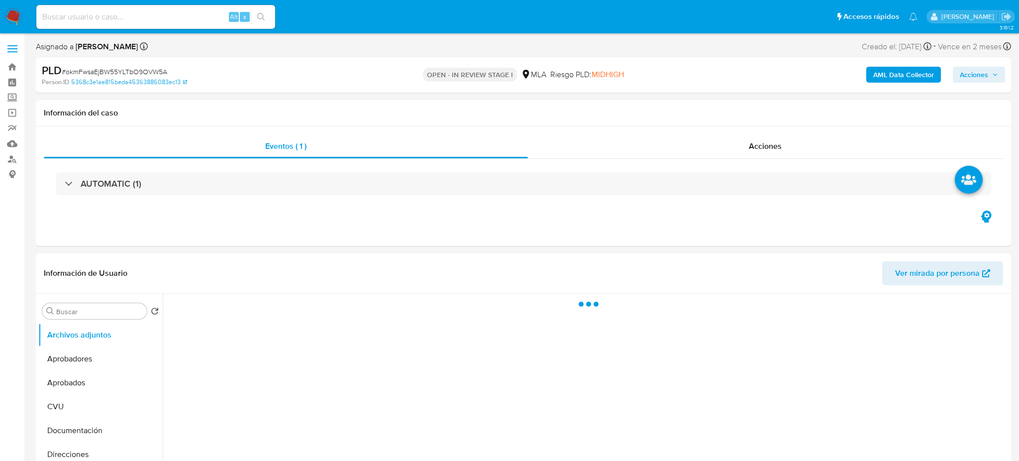
select select "10"
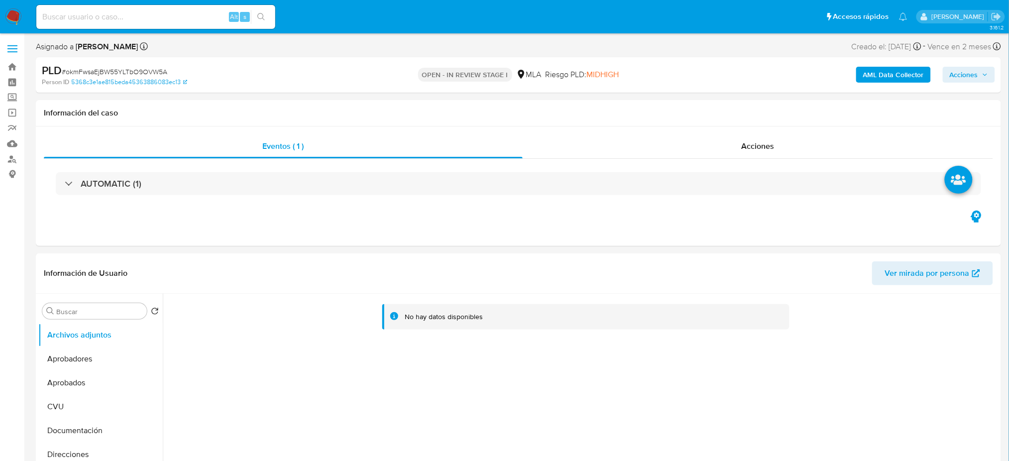
click at [174, 20] on input at bounding box center [155, 16] width 239 height 13
paste input "CXuMtavznA5brrYI7bppL398"
type input "CXuMtavznA5brrYI7bppL398"
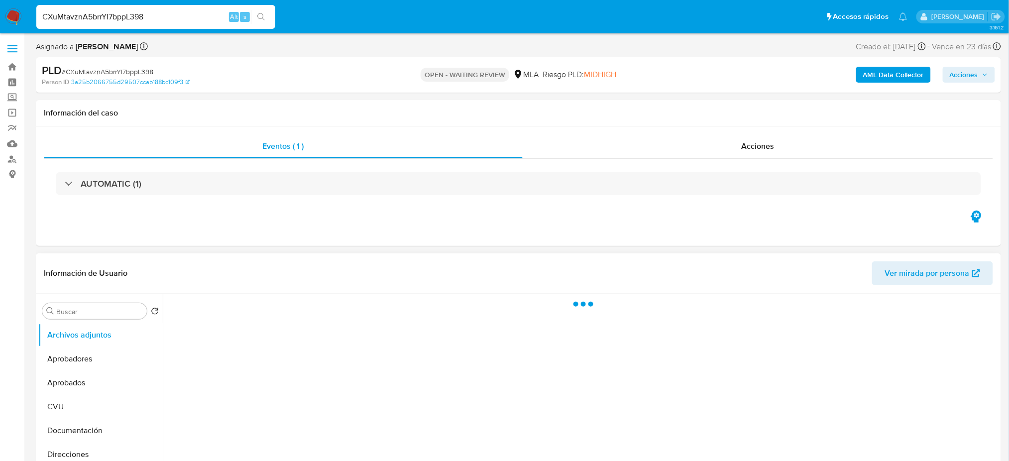
select select "10"
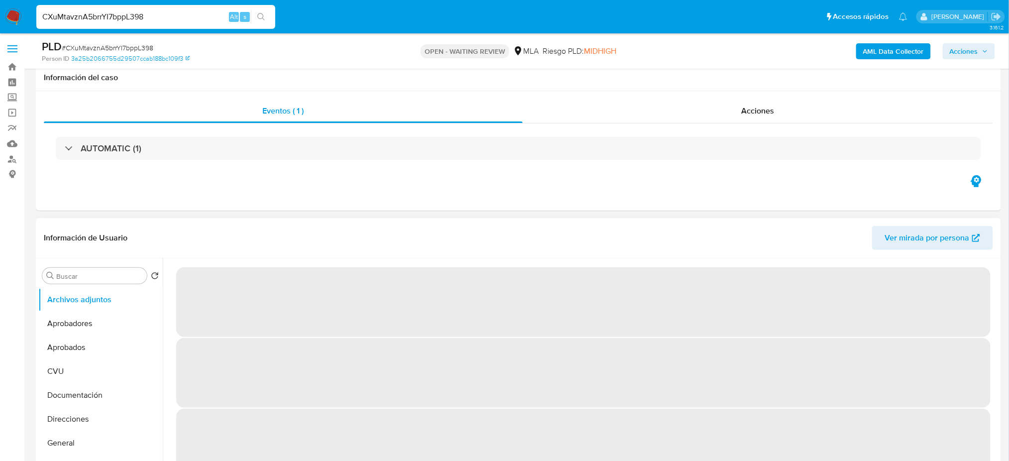
scroll to position [265, 0]
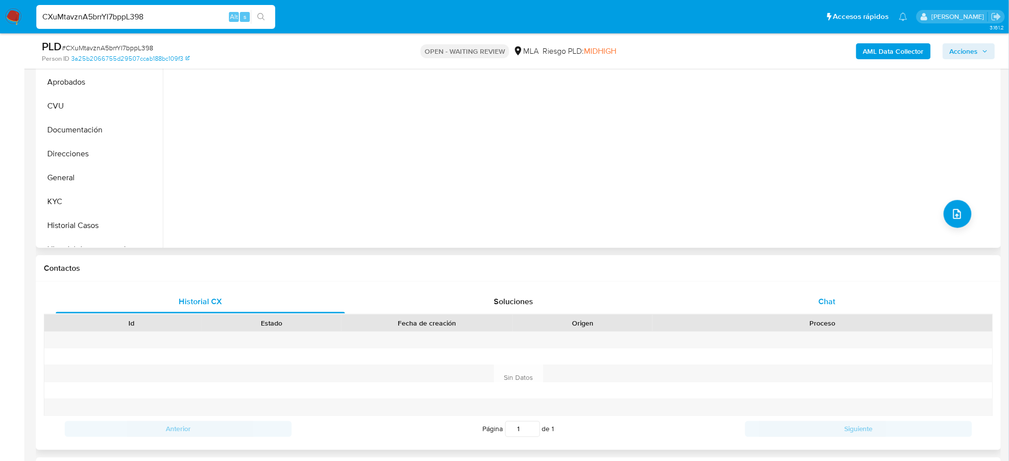
click at [831, 292] on div "Chat" at bounding box center [826, 302] width 289 height 24
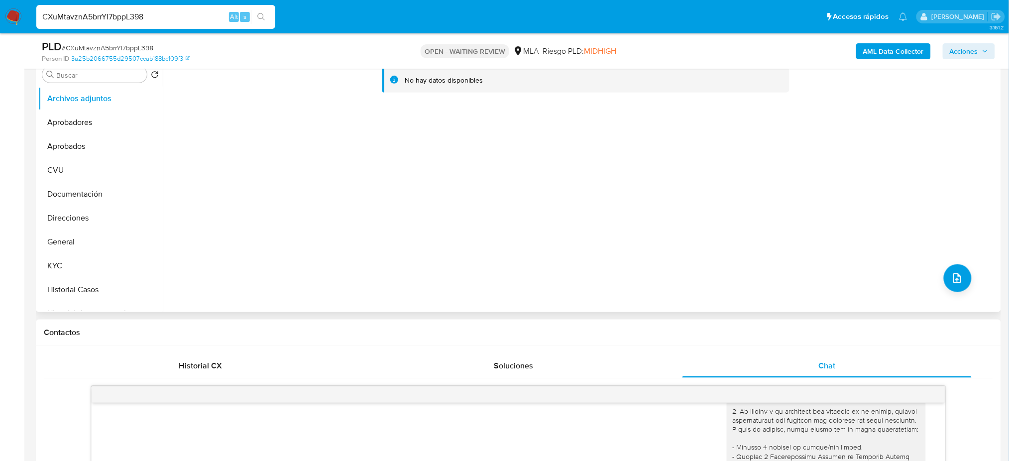
scroll to position [199, 0]
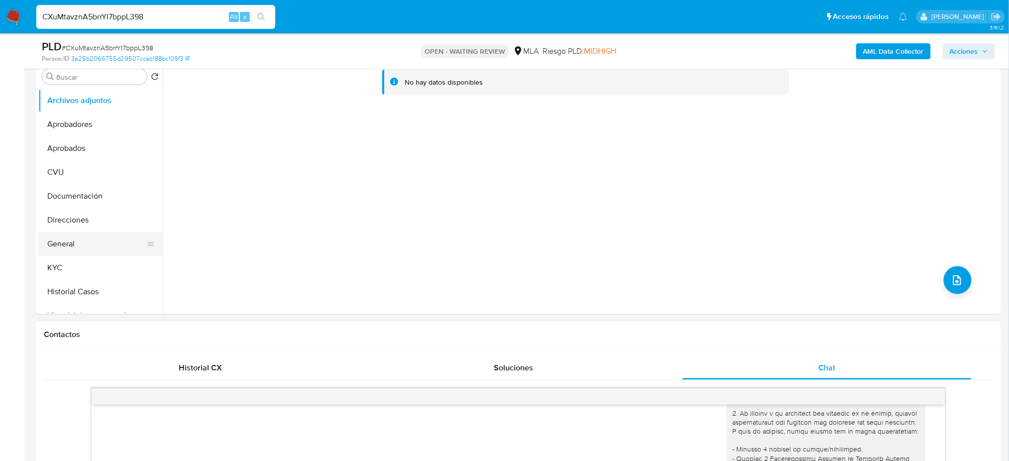
click at [66, 245] on button "General" at bounding box center [96, 244] width 116 height 24
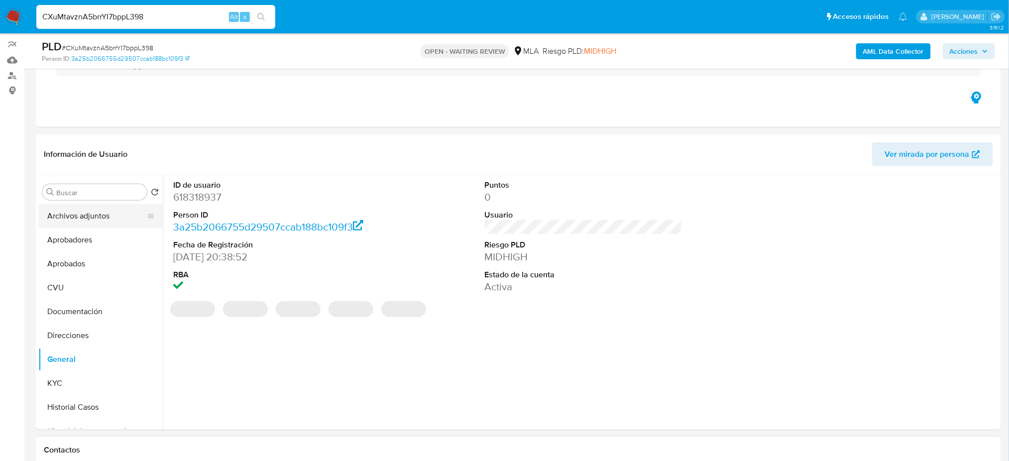
scroll to position [66, 0]
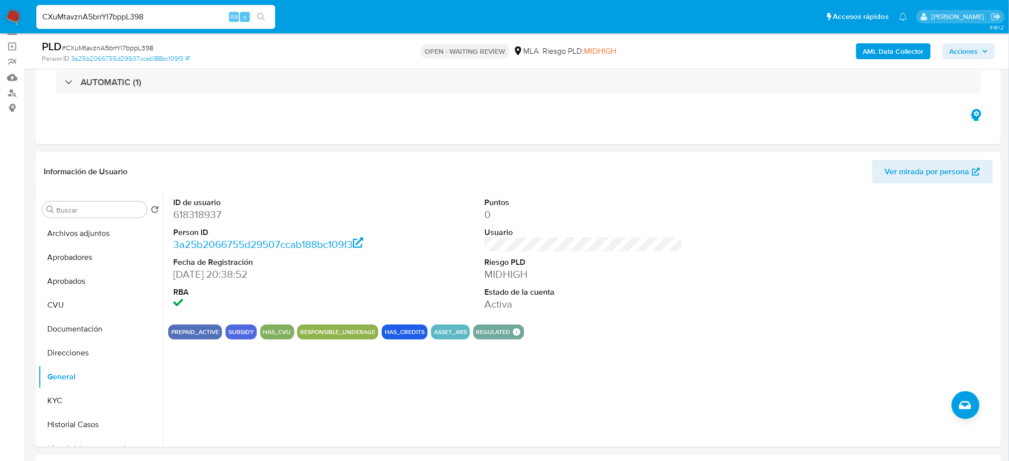
click at [181, 215] on dd "618318937" at bounding box center [272, 215] width 198 height 14
copy dd "618318937"
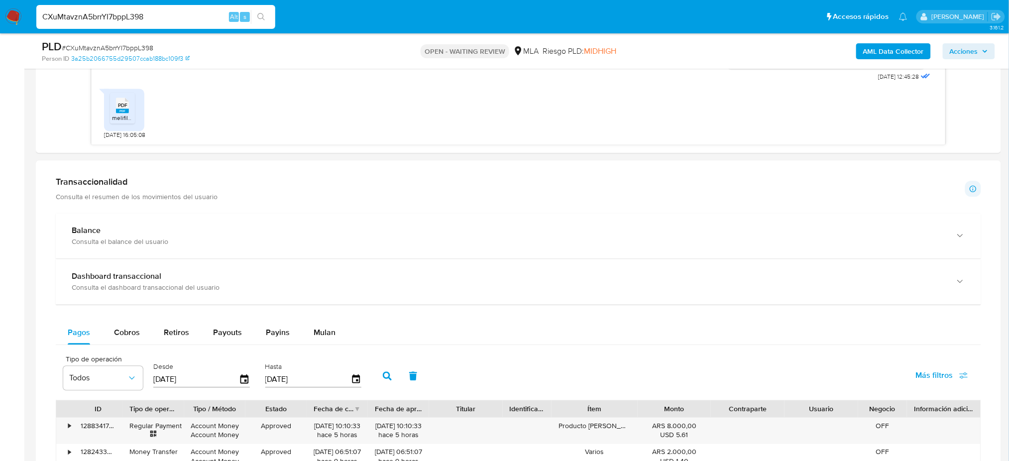
scroll to position [730, 0]
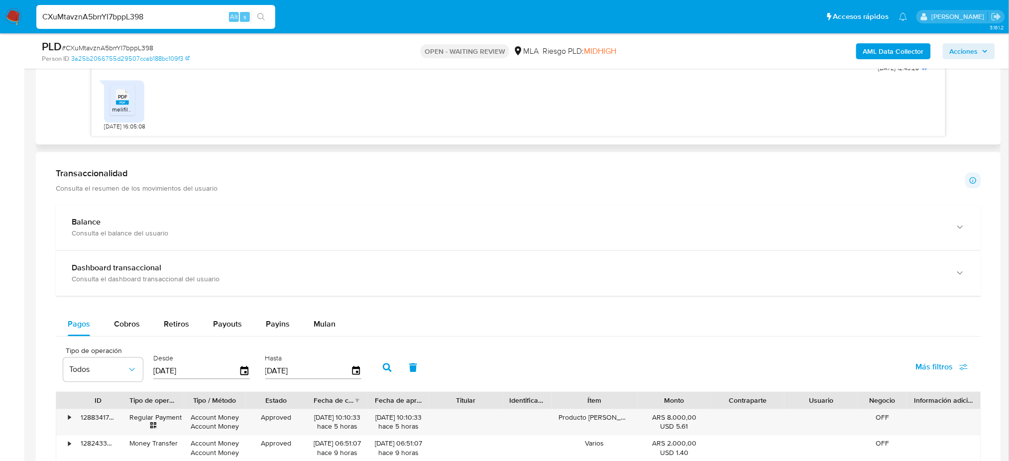
click at [116, 106] on icon "PDF" at bounding box center [122, 96] width 13 height 17
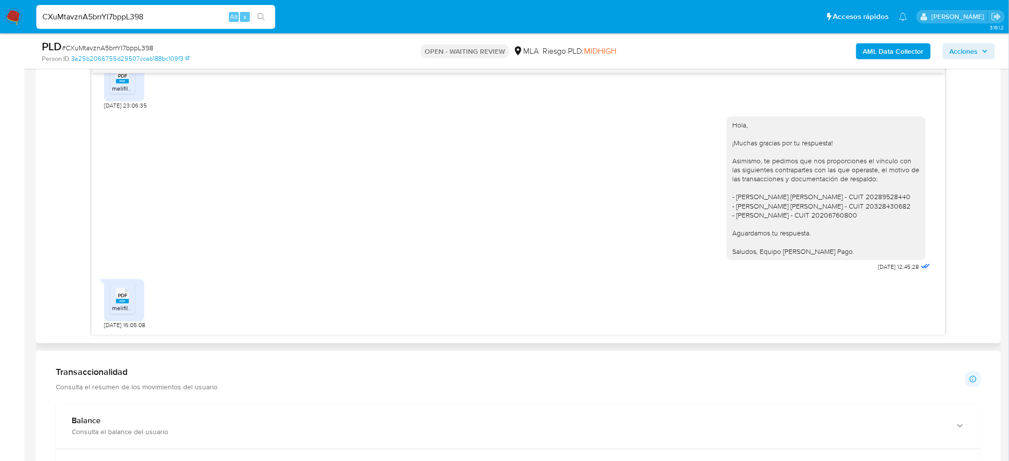
scroll to position [709, 0]
drag, startPoint x: 170, startPoint y: 15, endPoint x: 0, endPoint y: 18, distance: 169.7
click at [0, 18] on nav "Pausado Ver notificaciones CXuMtavznA5brrYI7bppL398 Alt s Accesos rápidos Presi…" at bounding box center [504, 16] width 1009 height 33
paste input "ecilia Elsa Fernandez Rousseaux"
drag, startPoint x: 179, startPoint y: 18, endPoint x: 0, endPoint y: 18, distance: 178.7
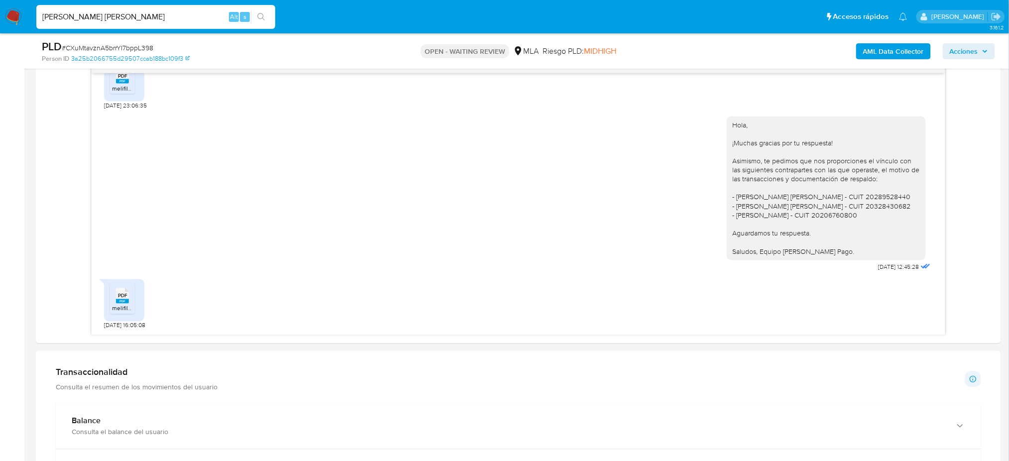
click at [0, 18] on nav "Pausado Ver notificaciones Cecilia Elsa Fernandez Rousseaux Alt s Accesos rápid…" at bounding box center [504, 16] width 1009 height 33
paste input "LLIAf8VxJ8smxPlk75jp6pTv"
type input "LLIAf8VxJ8smxPlk75jp6pTv"
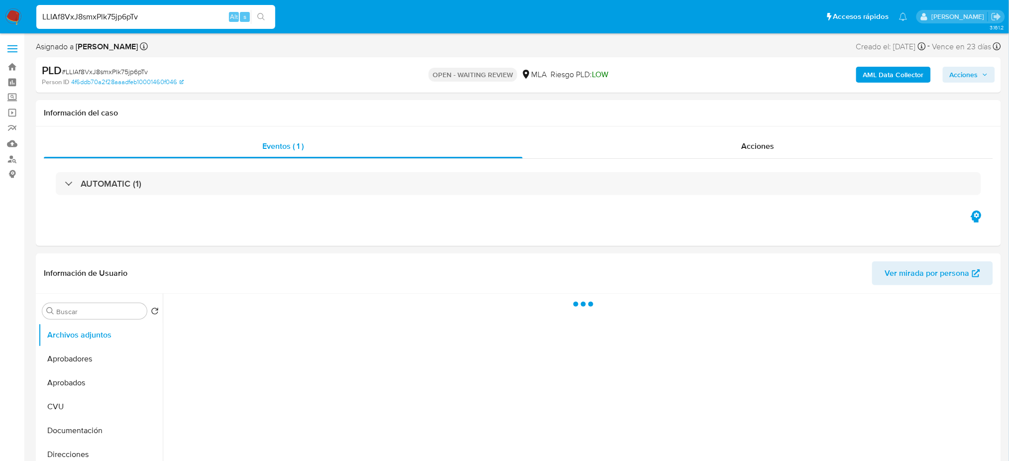
select select "10"
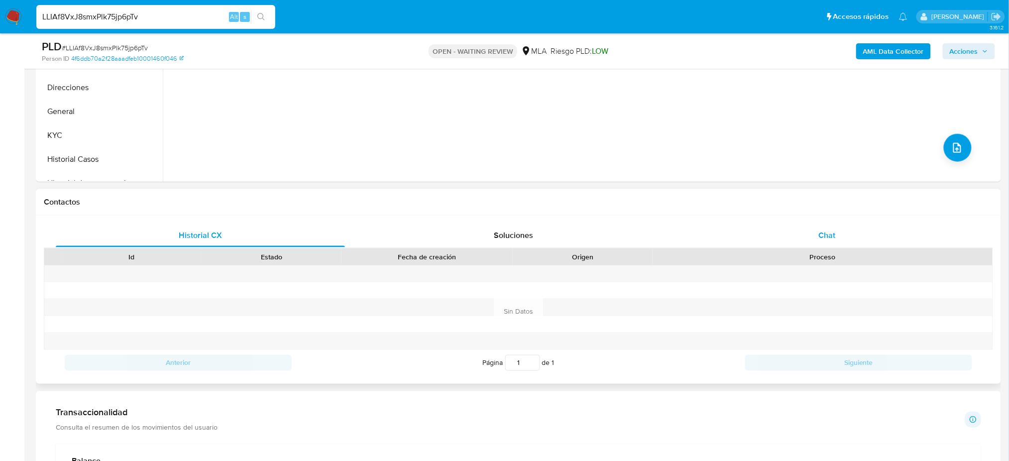
click at [826, 223] on div "Chat" at bounding box center [826, 235] width 289 height 24
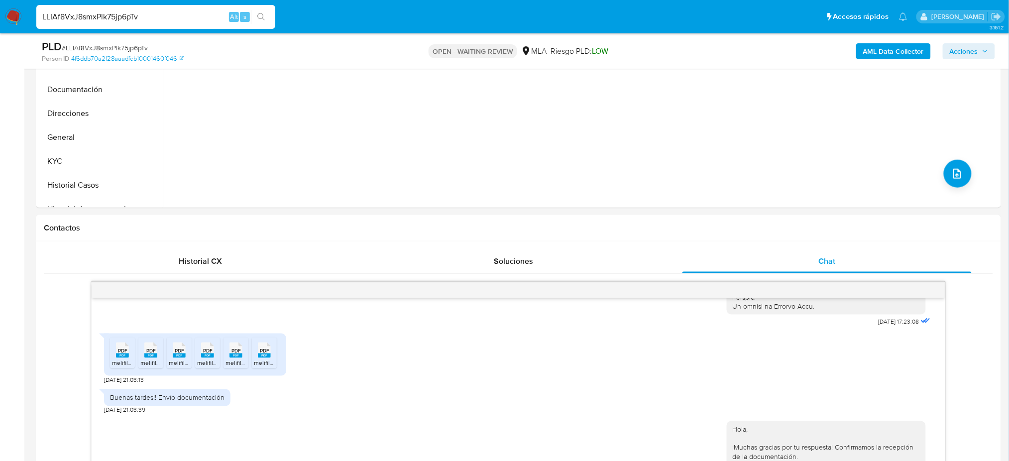
scroll to position [66, 0]
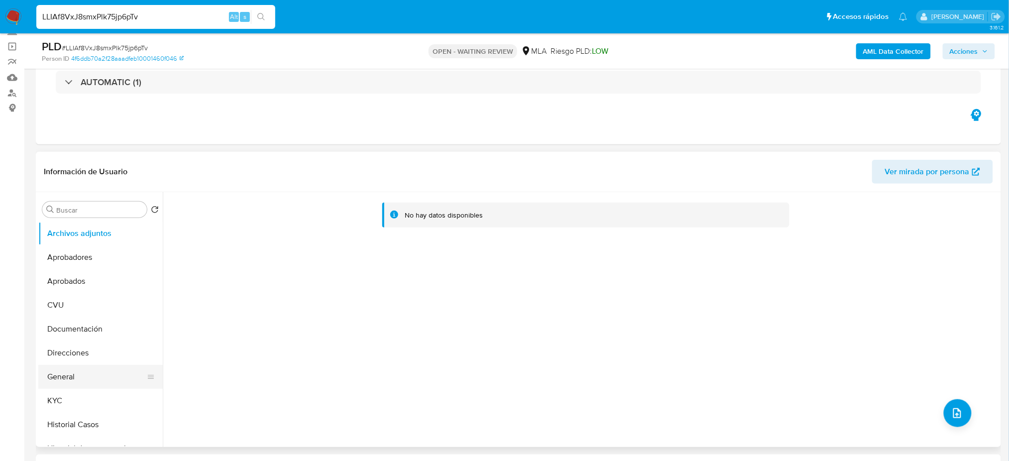
click at [70, 371] on button "General" at bounding box center [96, 377] width 116 height 24
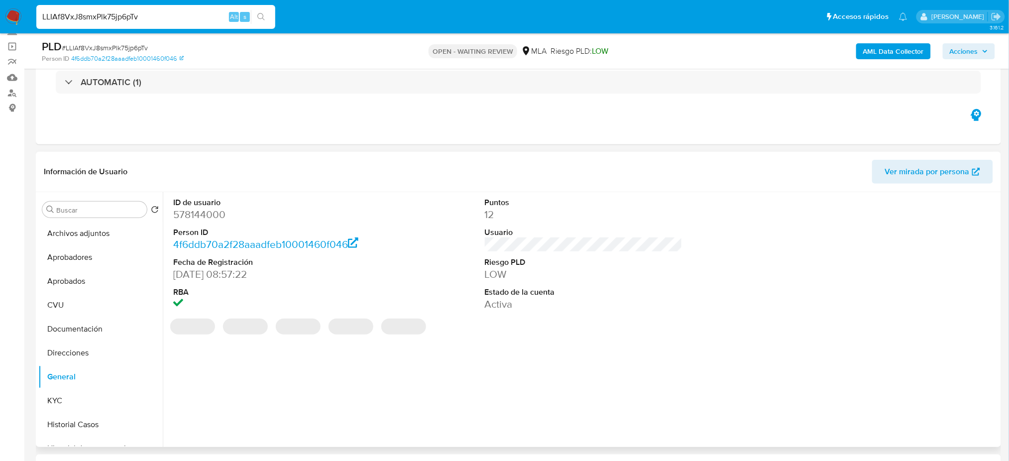
click at [188, 212] on dd "578144000" at bounding box center [272, 215] width 198 height 14
copy dd "578144000"
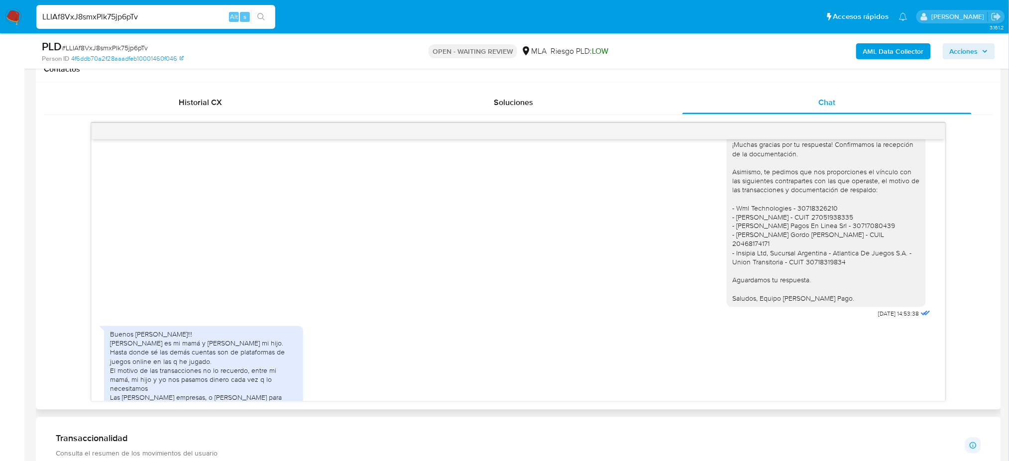
scroll to position [718, 0]
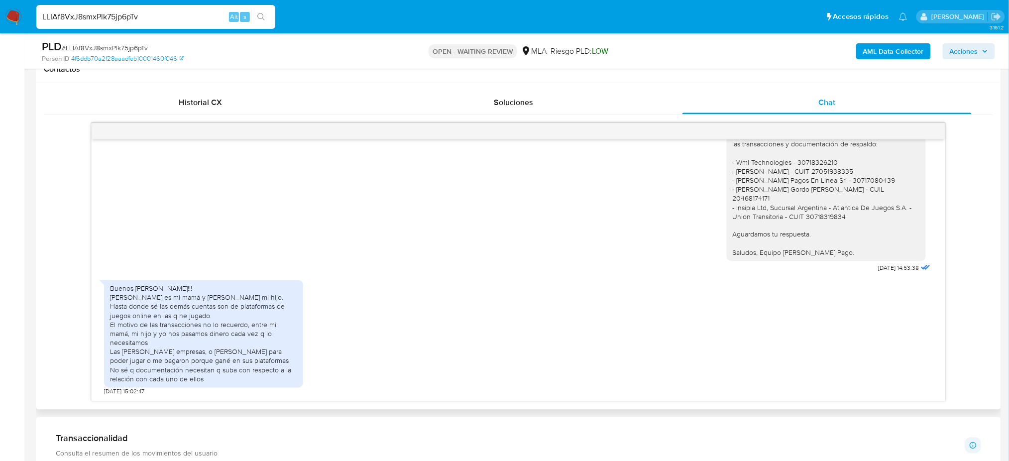
click at [239, 365] on div "Buenos días!!! Elsa Galvan es mi mamá y Mateo Gordo Soares es mi hijo. Hasta do…" at bounding box center [203, 334] width 187 height 100
drag, startPoint x: 158, startPoint y: 17, endPoint x: 0, endPoint y: 19, distance: 158.3
click at [0, 19] on nav "Pausado Ver notificaciones LLIAf8VxJ8smxPlk75jp6pTv Alt s Accesos rápidos Presi…" at bounding box center [504, 16] width 1009 height 33
paste input "YQ0V2Xj1SKceUCMU9K2taFIW"
type input "YQ0V2Xj1SKceUCMU9K2taFIW"
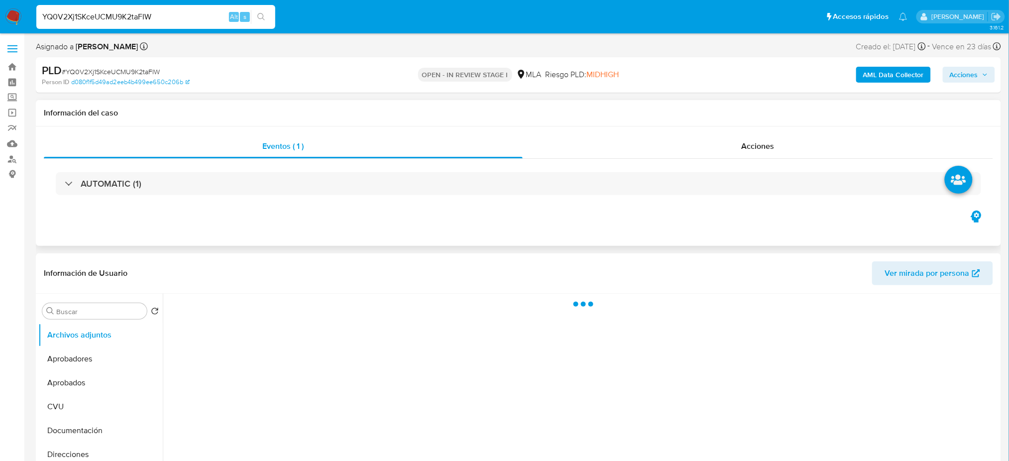
select select "10"
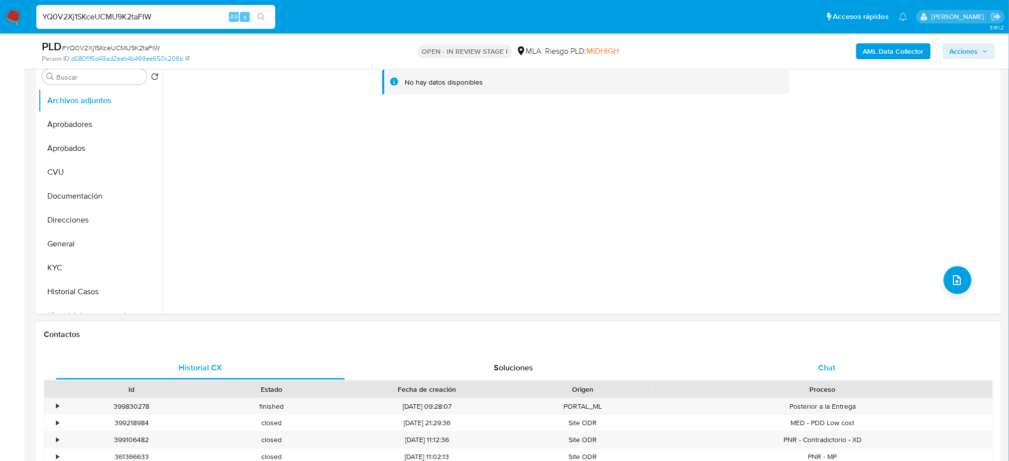
click at [841, 374] on div "Chat" at bounding box center [826, 368] width 289 height 24
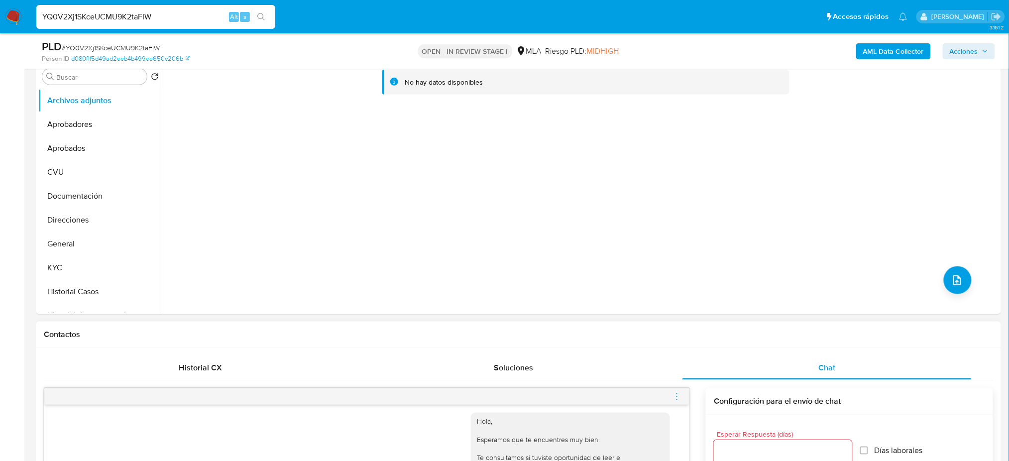
scroll to position [132, 0]
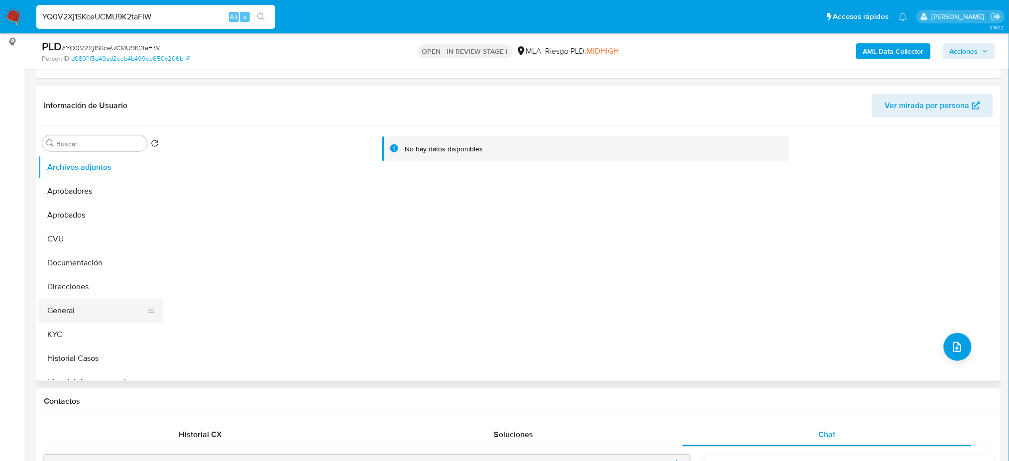
click at [52, 299] on button "General" at bounding box center [96, 311] width 116 height 24
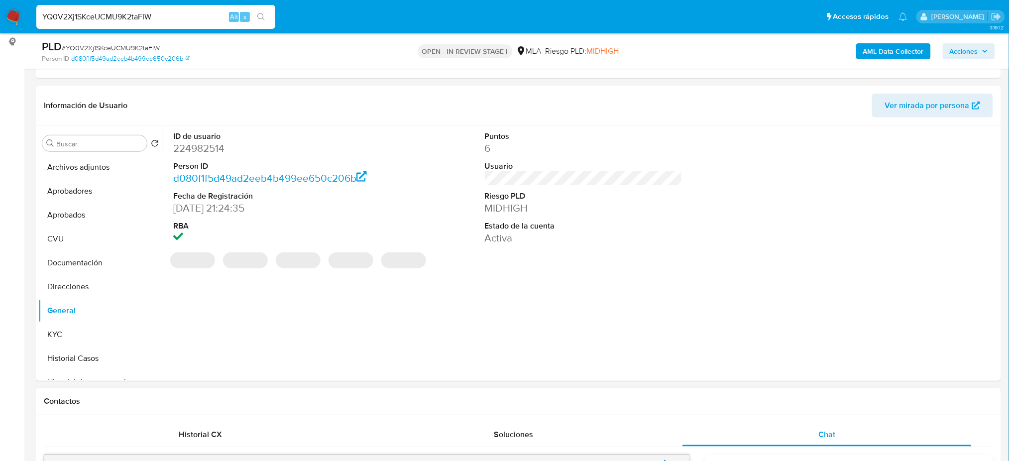
click at [191, 143] on dd "224982514" at bounding box center [272, 148] width 198 height 14
copy dd "224982514"
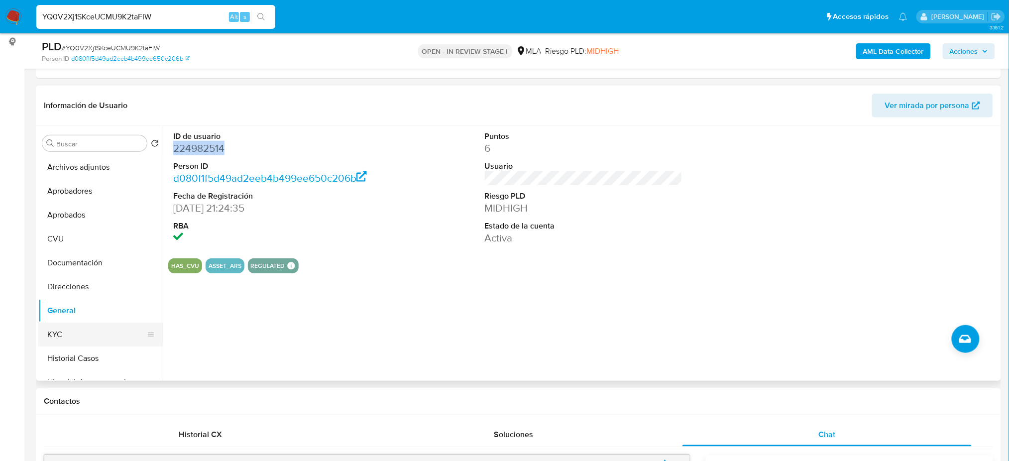
click at [95, 329] on button "KYC" at bounding box center [96, 334] width 116 height 24
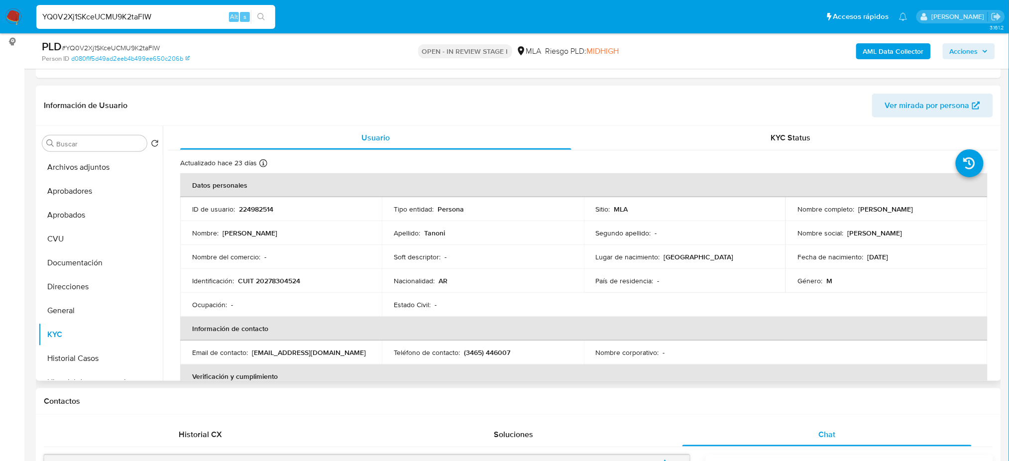
drag, startPoint x: 854, startPoint y: 211, endPoint x: 921, endPoint y: 212, distance: 66.7
click at [939, 210] on div "Nombre completo : Alfonso Carlos Tanoni" at bounding box center [886, 209] width 178 height 9
copy div "Alfonso Carlos Tanoni"
drag, startPoint x: 195, startPoint y: 19, endPoint x: 0, endPoint y: 22, distance: 195.1
click at [0, 22] on nav "Pausado Ver notificaciones YQ0V2Xj1SKceUCMU9K2taFIW Alt s Accesos rápidos Presi…" at bounding box center [504, 16] width 1009 height 33
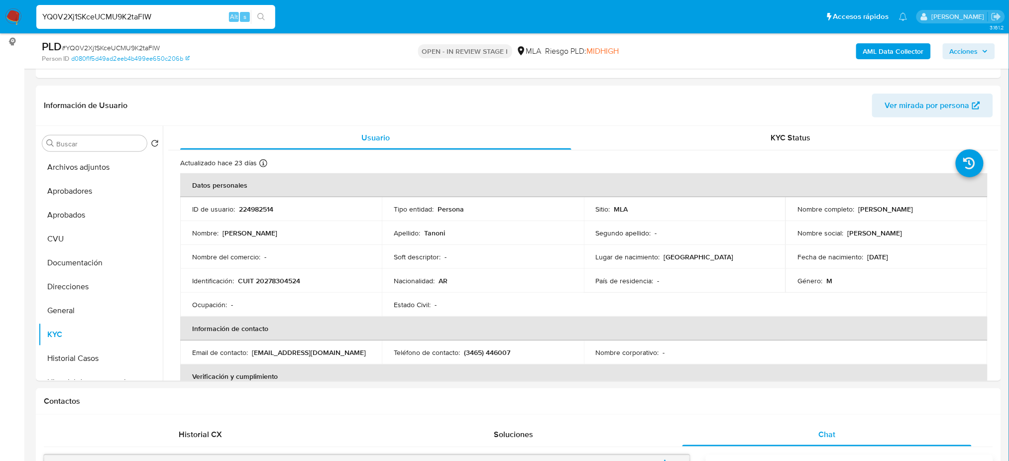
paste input "whzfTHqVkCBAsA664ETtt4xV"
type input "whzfTHqVkCBAsA664ETtt4xV"
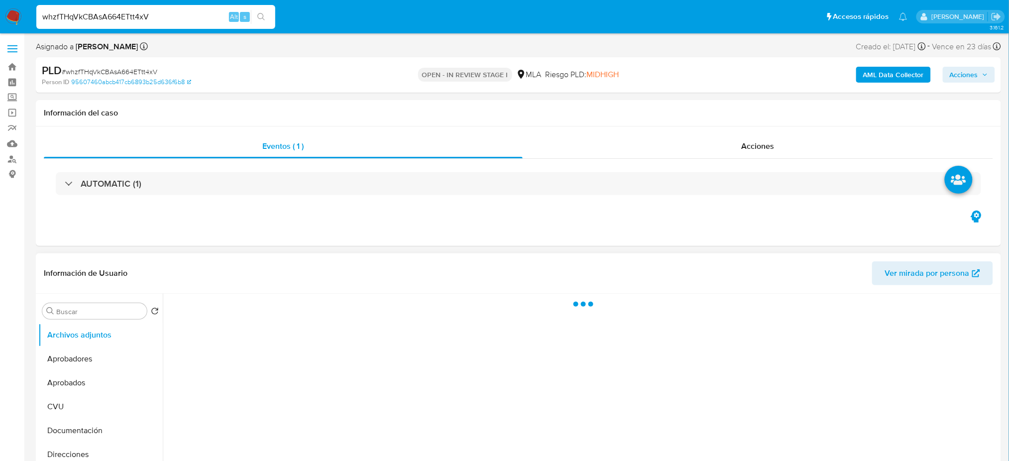
select select "10"
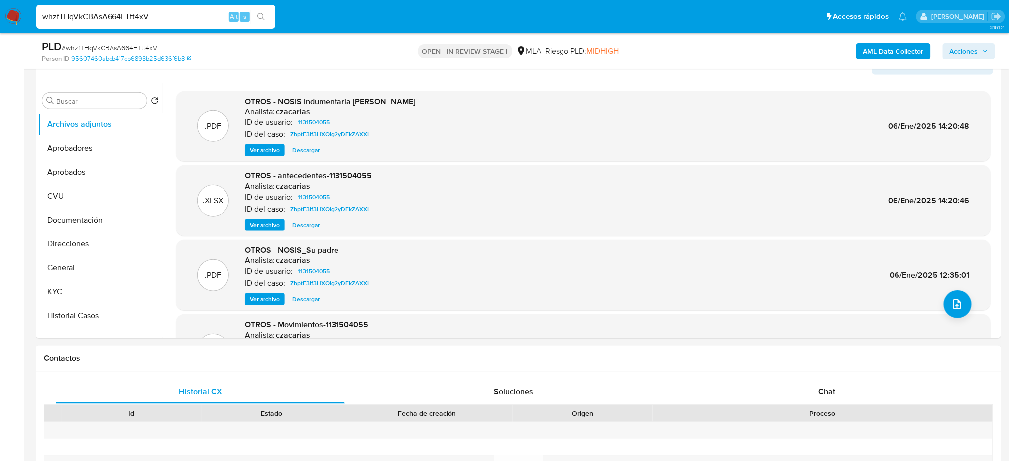
scroll to position [265, 0]
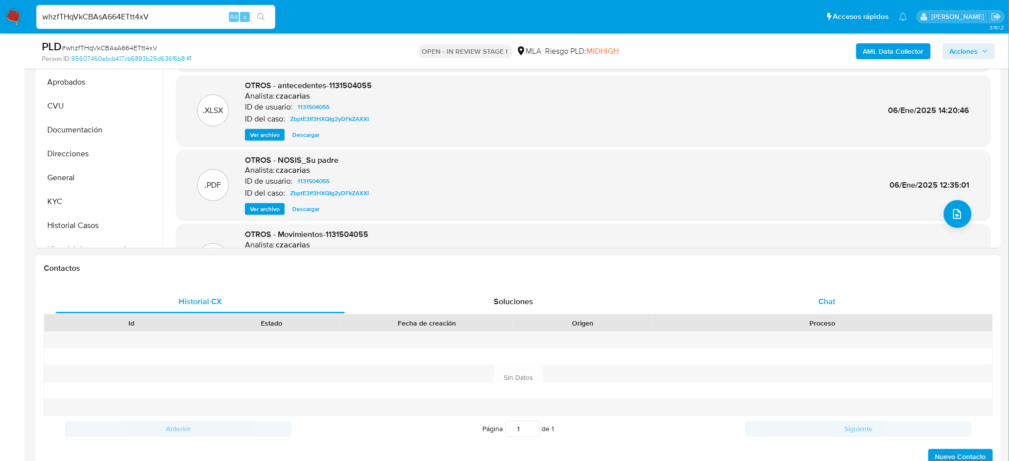
drag, startPoint x: 824, startPoint y: 290, endPoint x: 770, endPoint y: 295, distance: 54.0
click at [824, 290] on div "Chat" at bounding box center [826, 302] width 289 height 24
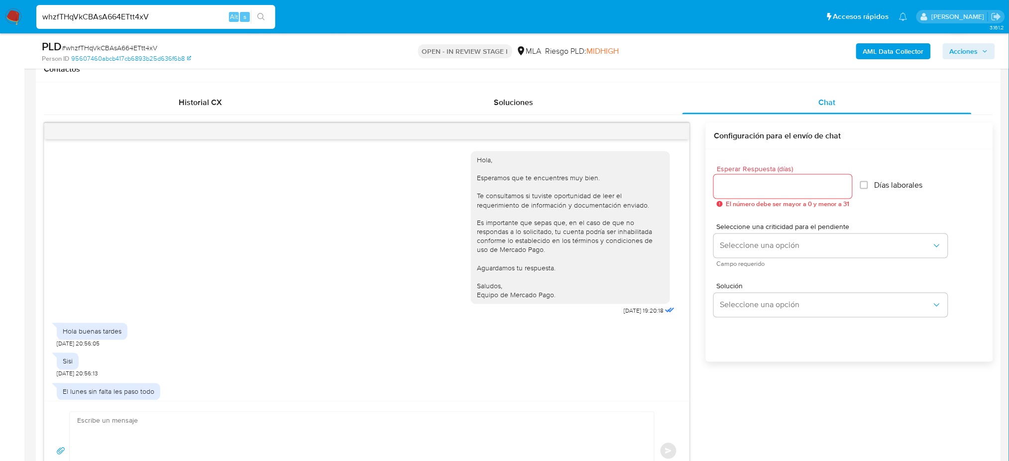
scroll to position [437, 0]
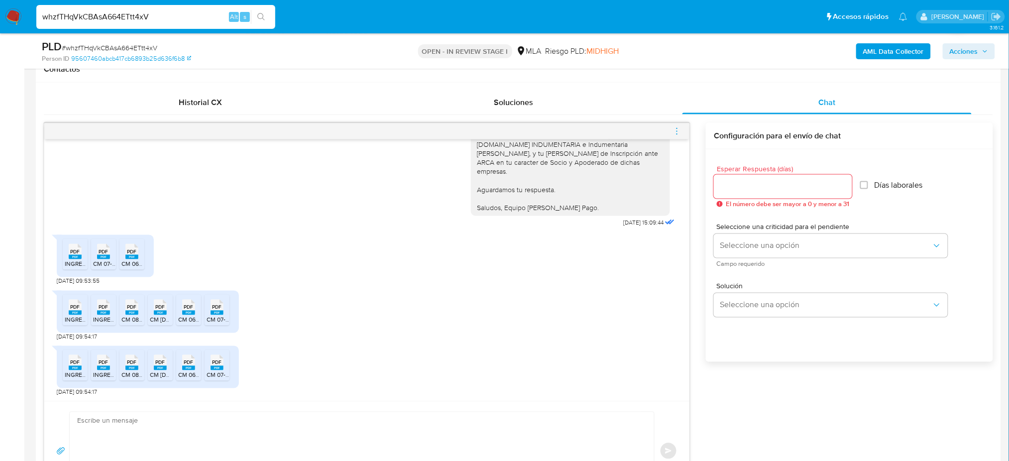
click at [72, 258] on rect at bounding box center [75, 257] width 13 height 4
drag, startPoint x: 98, startPoint y: 257, endPoint x: 116, endPoint y: 257, distance: 18.4
click at [98, 257] on rect at bounding box center [103, 257] width 13 height 4
click at [132, 257] on rect at bounding box center [131, 257] width 13 height 4
click at [69, 312] on icon "PDF" at bounding box center [75, 307] width 13 height 17
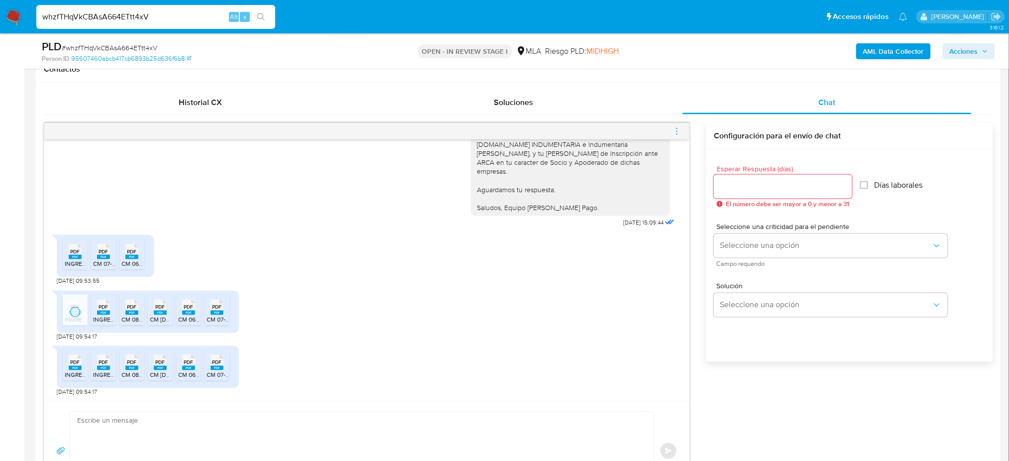
drag, startPoint x: 106, startPoint y: 314, endPoint x: 124, endPoint y: 314, distance: 17.9
click at [106, 313] on rect at bounding box center [103, 313] width 13 height 4
click at [132, 317] on span "CM 08-2025.pdf" at bounding box center [142, 320] width 43 height 8
click at [159, 320] on span "CM CH.ar Indumentaria SRL 6-2025.pdf" at bounding box center [218, 320] width 136 height 8
drag, startPoint x: 187, startPoint y: 322, endPoint x: 209, endPoint y: 321, distance: 22.4
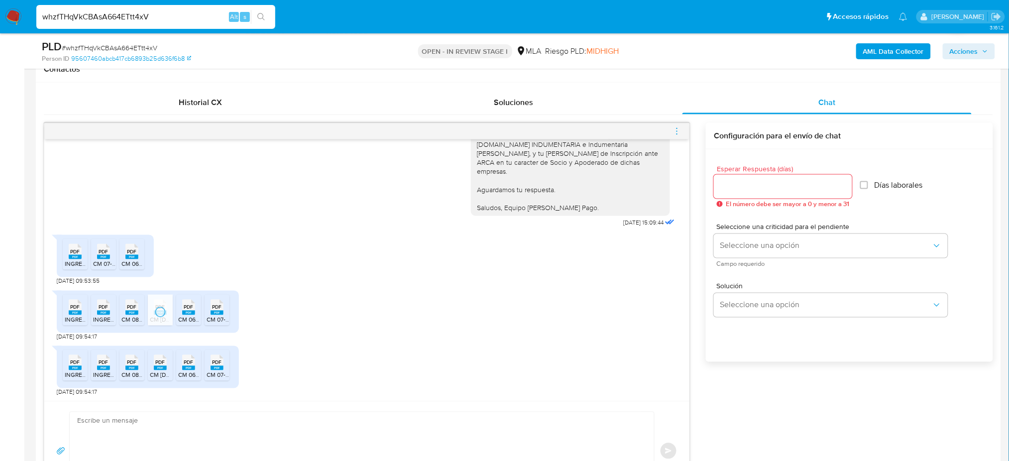
click at [187, 322] on span "CM 06-2025.pdf" at bounding box center [199, 320] width 43 height 8
click at [221, 320] on span "CM 07-2025.pdf" at bounding box center [228, 320] width 43 height 8
click at [67, 365] on div "PDF PDF" at bounding box center [75, 361] width 21 height 19
click at [102, 367] on rect at bounding box center [103, 368] width 13 height 4
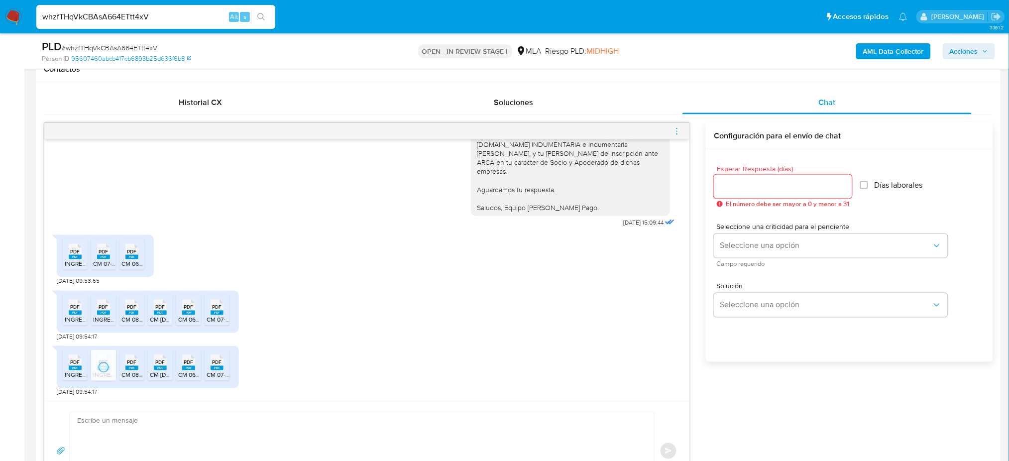
click at [139, 370] on div "PDF PDF" at bounding box center [131, 361] width 21 height 19
click at [166, 371] on icon "PDF" at bounding box center [160, 362] width 13 height 17
drag, startPoint x: 202, startPoint y: 372, endPoint x: 194, endPoint y: 372, distance: 8.0
click at [202, 372] on ul "PDF PDF INGRESOS BRUTOS-DECLARACIÓN JURADA 7-2025.pdf PDF PDF INGRESOS BRUTOS-…" at bounding box center [148, 367] width 170 height 34
click at [193, 373] on span "CM 06-2025.pdf" at bounding box center [199, 375] width 43 height 8
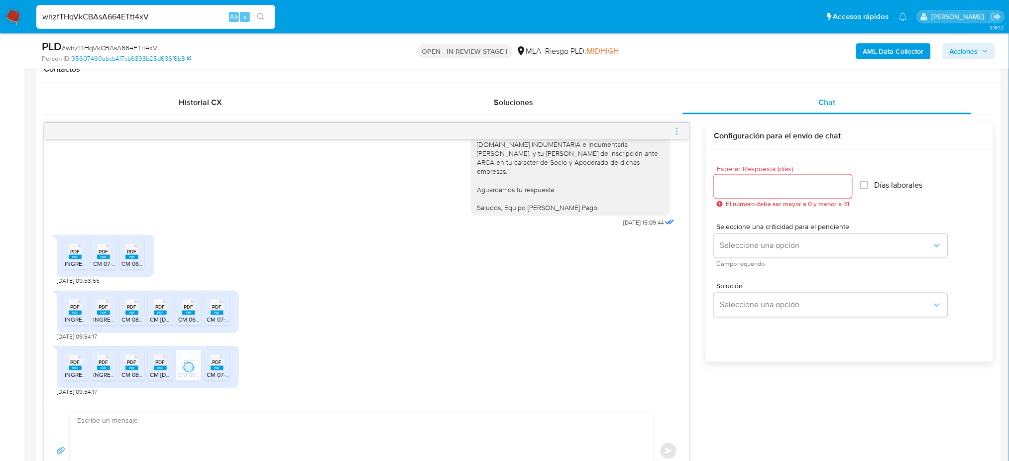
click at [219, 369] on rect at bounding box center [217, 368] width 13 height 4
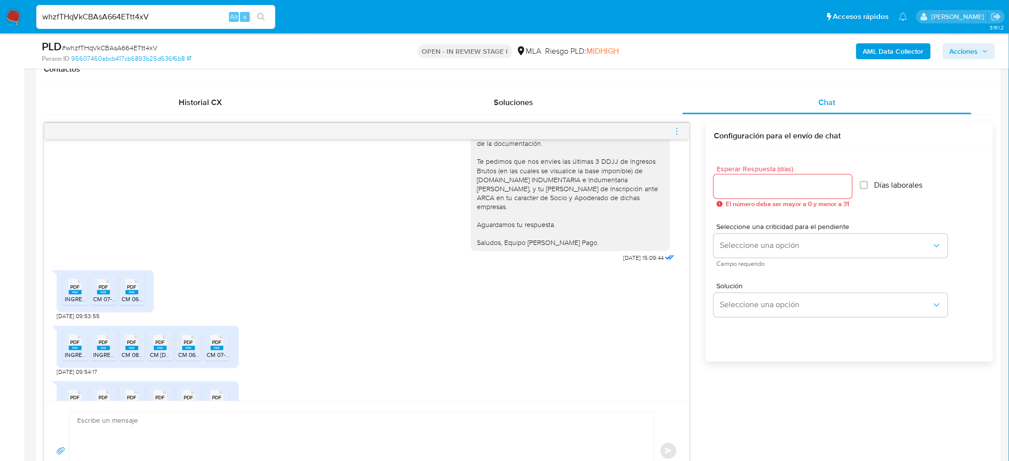
scroll to position [371, 0]
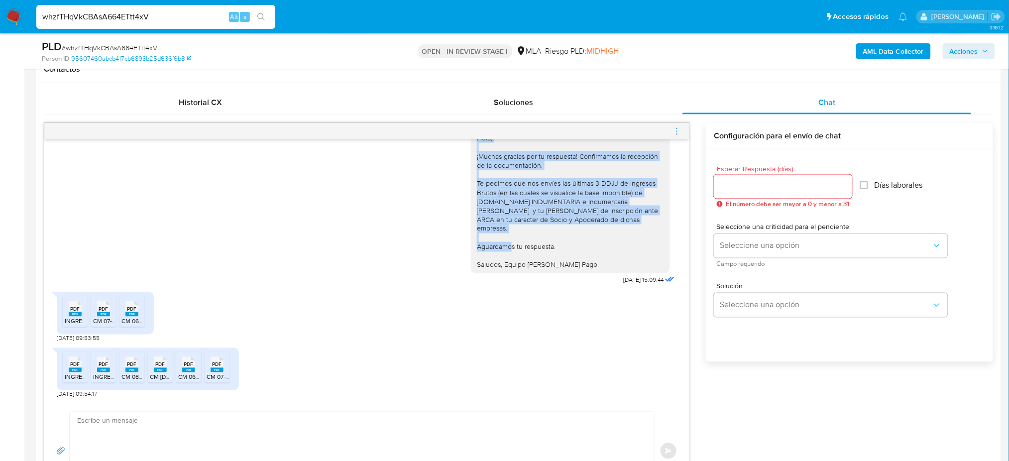
drag, startPoint x: 466, startPoint y: 148, endPoint x: 572, endPoint y: 260, distance: 153.5
click at [571, 260] on div "Hola, ¡Muchas gracias por tu respuesta! Confirmamos la recepción de la document…" at bounding box center [570, 201] width 187 height 136
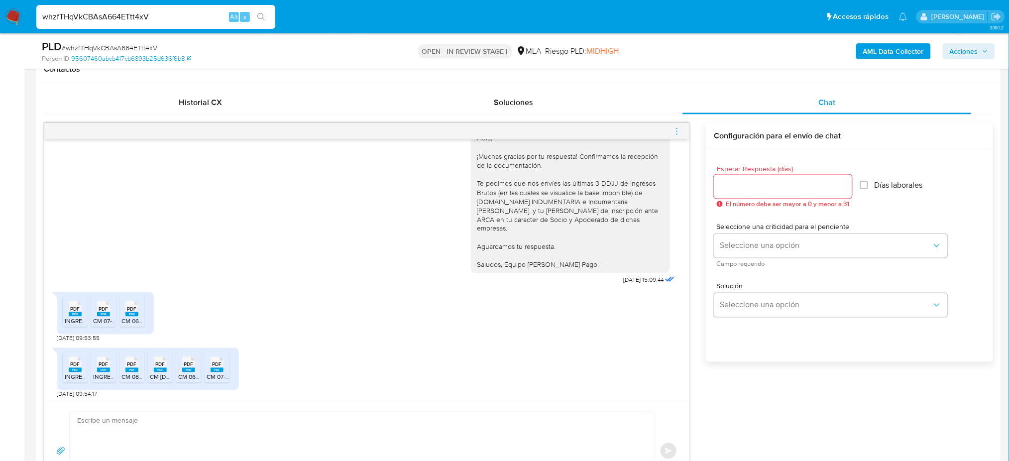
click at [582, 265] on div "Hola, ¡Muchas gracias por tu respuesta! Confirmamos la recepción de la document…" at bounding box center [570, 201] width 187 height 136
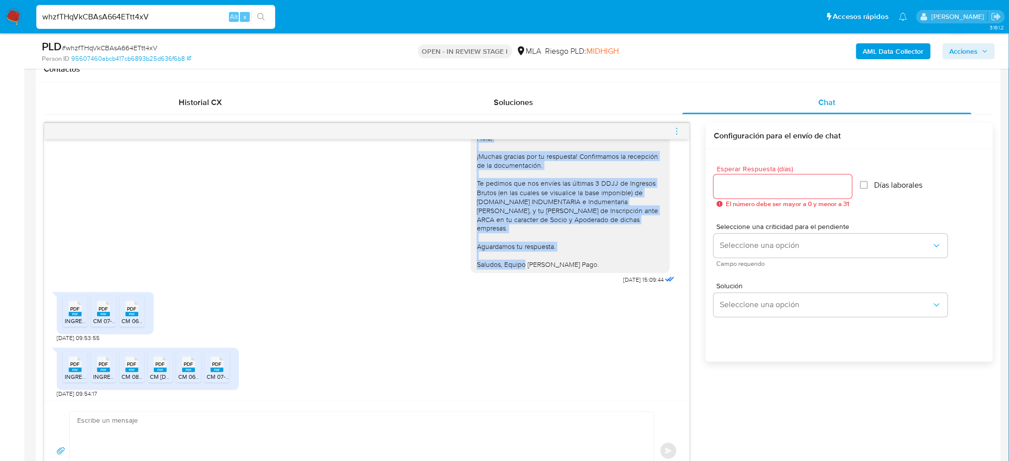
drag, startPoint x: 465, startPoint y: 148, endPoint x: 571, endPoint y: 265, distance: 158.2
click at [571, 265] on div "Hola, ¡Muchas gracias por tu respuesta! Confirmamos la recepción de la document…" at bounding box center [570, 201] width 199 height 144
copy div "Hola, ¡Muchas gracias por tu respuesta! Confirmamos la recepción de la document…"
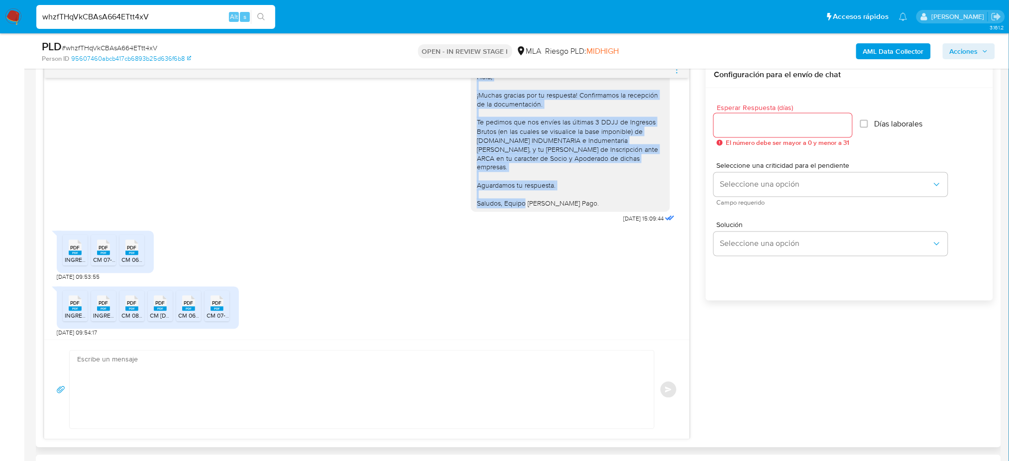
scroll to position [597, 0]
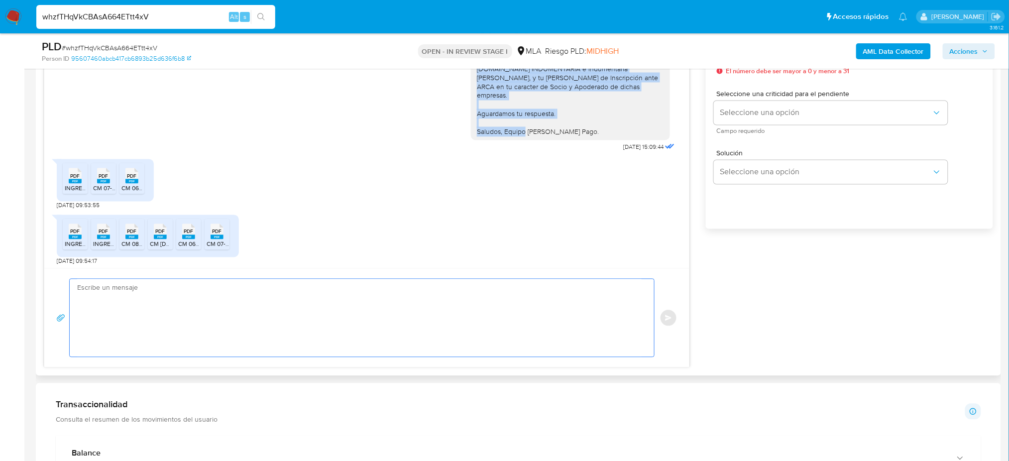
click at [134, 294] on textarea at bounding box center [359, 318] width 564 height 78
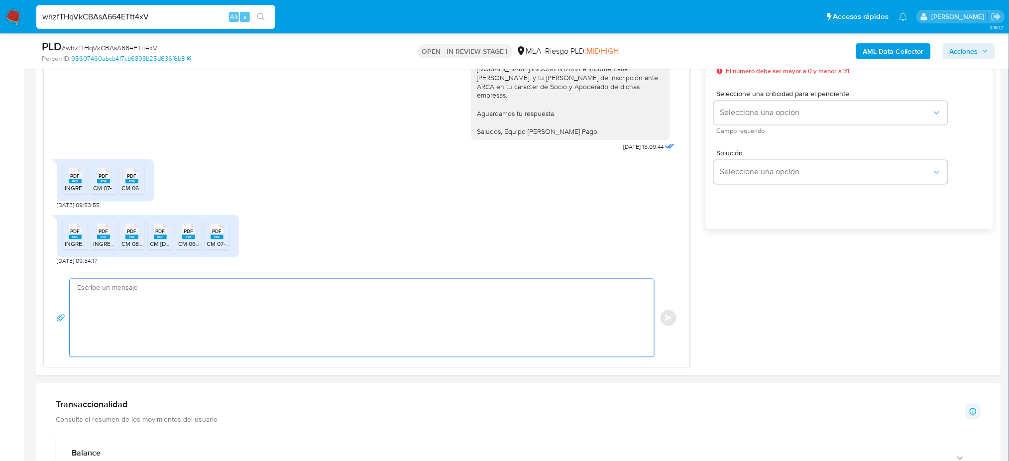
paste textarea "Hola, ¡Muchas gracias por tu respuesta! Confirmamos la recepción de la document…"
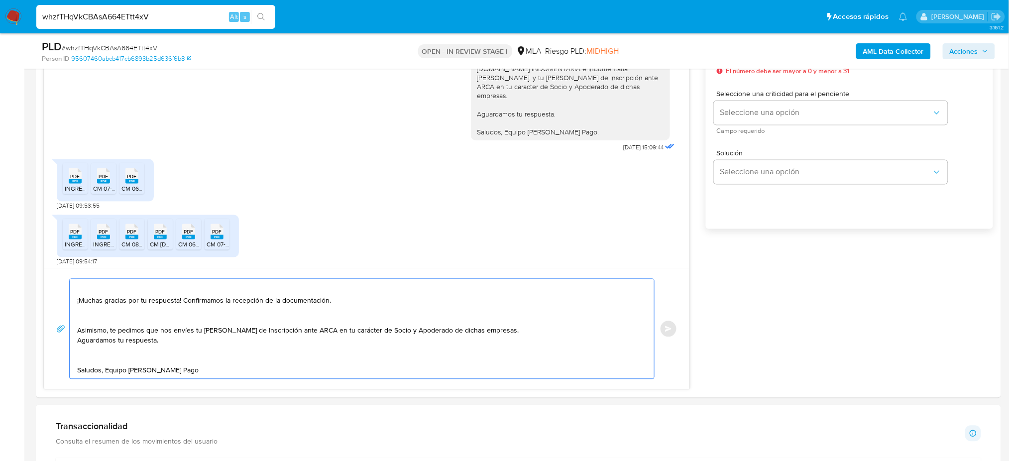
scroll to position [531, 0]
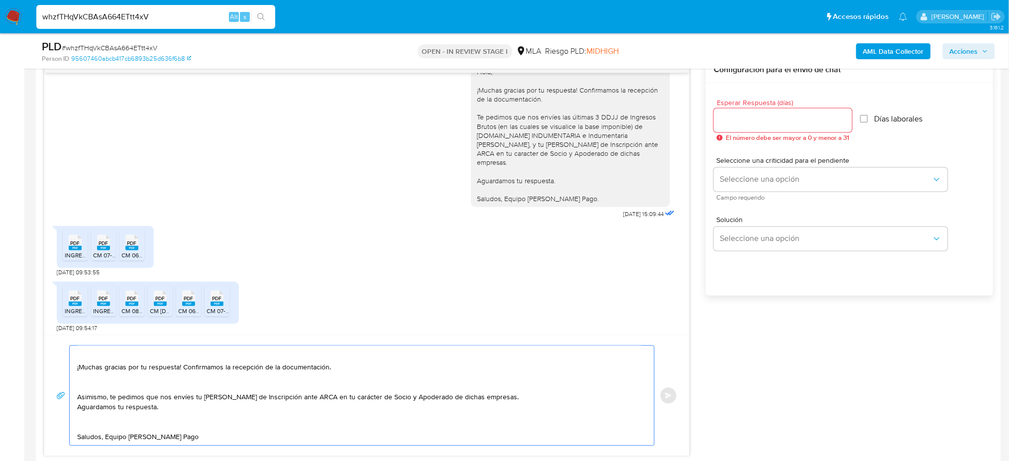
type textarea "Hola, ¡Muchas gracias por tu respuesta! Confirmamos la recepción de la document…"
click at [747, 120] on input "Esperar Respuesta (días)" at bounding box center [783, 120] width 138 height 13
drag, startPoint x: 729, startPoint y: 120, endPoint x: 706, endPoint y: 126, distance: 23.7
click at [704, 123] on div "Hola, Esperamos que te encuentres muy bien. Te consultamos si tuviste oportunid…" at bounding box center [518, 257] width 949 height 400
type input "1"
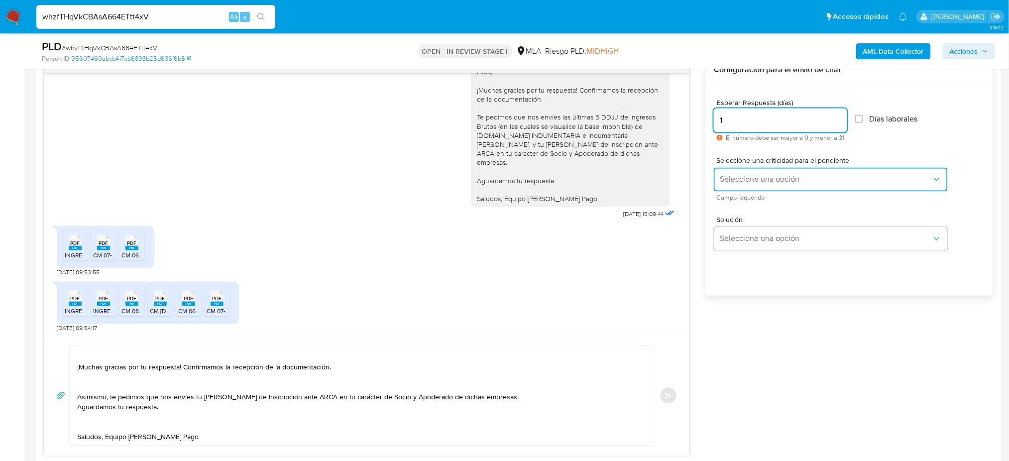
click at [751, 179] on span "Seleccione una opción" at bounding box center [826, 180] width 212 height 10
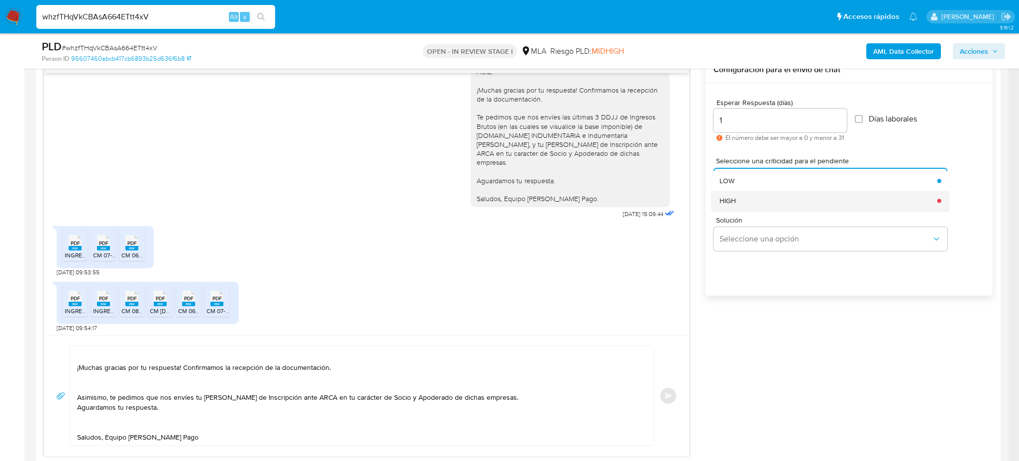
click at [746, 204] on div "HIGH" at bounding box center [826, 201] width 212 height 20
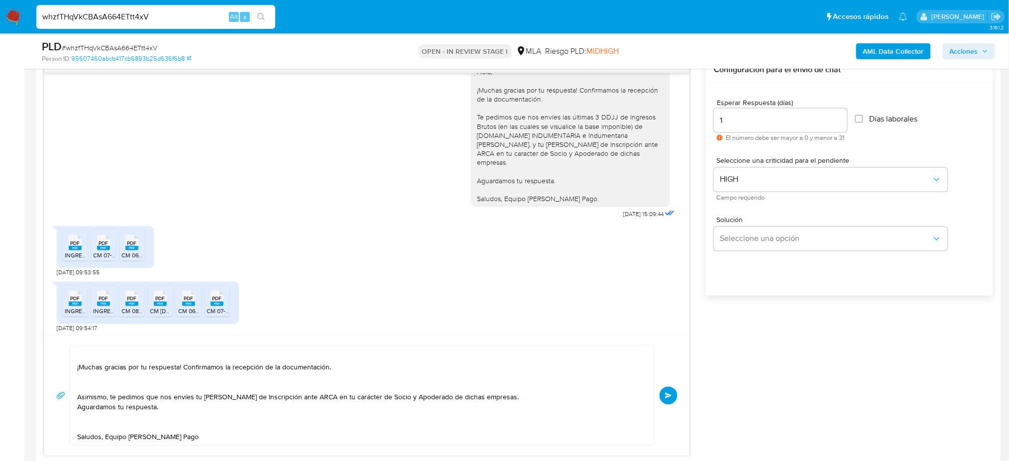
click at [674, 395] on button "Enviar" at bounding box center [668, 396] width 18 height 18
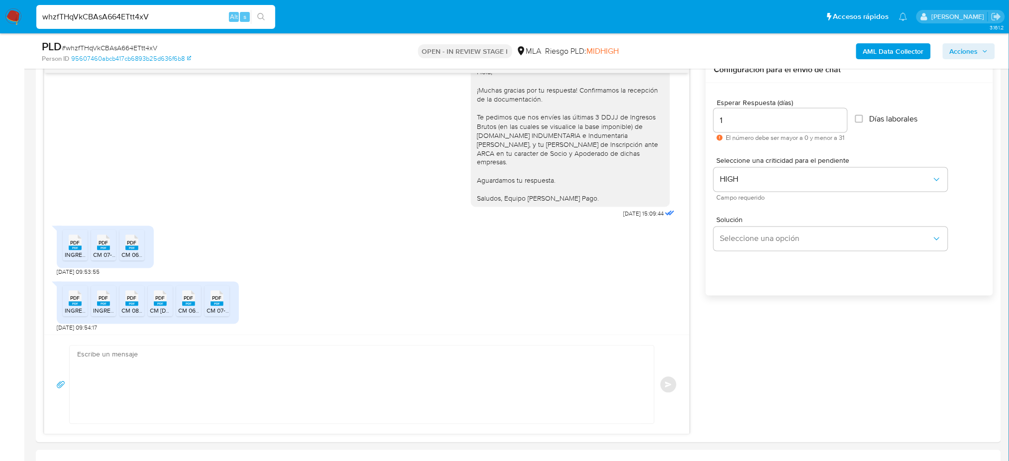
scroll to position [593, 0]
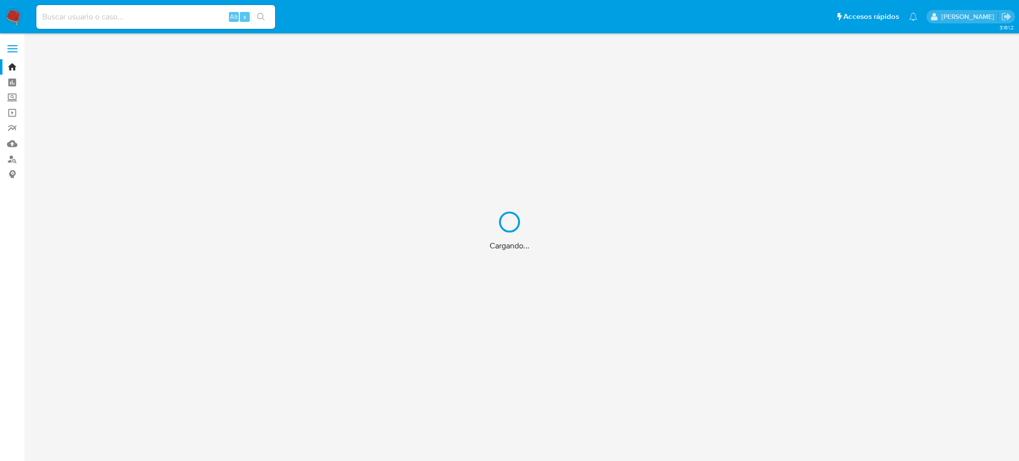
click at [12, 160] on div "Cargando..." at bounding box center [509, 230] width 1019 height 461
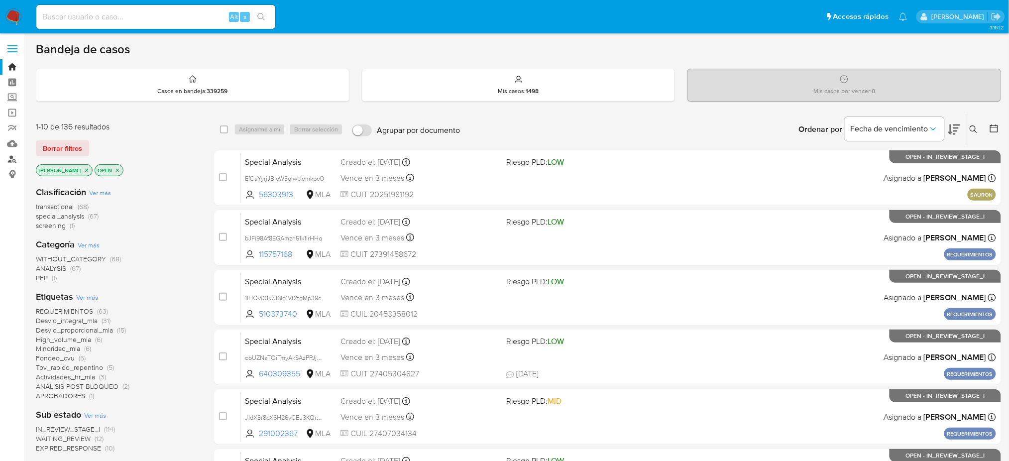
click at [12, 160] on link "Buscador de personas" at bounding box center [59, 158] width 118 height 15
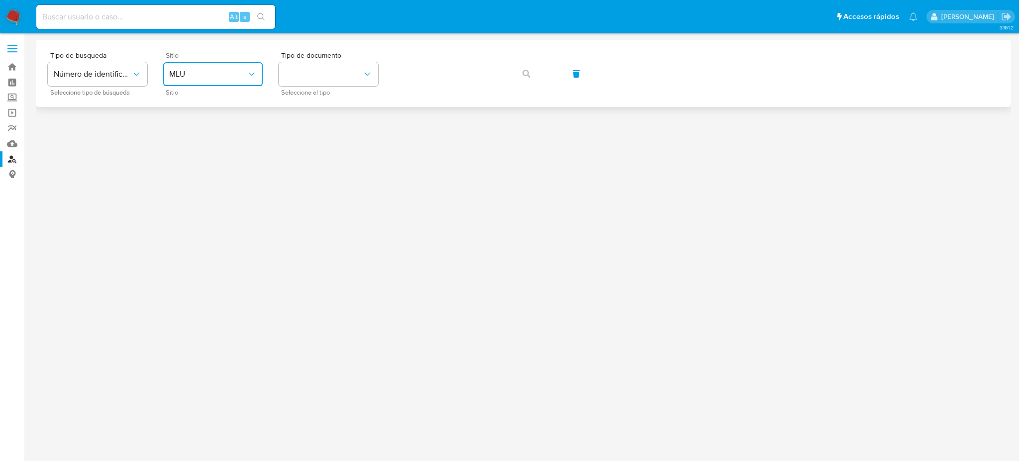
drag, startPoint x: 197, startPoint y: 72, endPoint x: 211, endPoint y: 84, distance: 18.7
click at [196, 71] on span "MLU" at bounding box center [208, 74] width 78 height 10
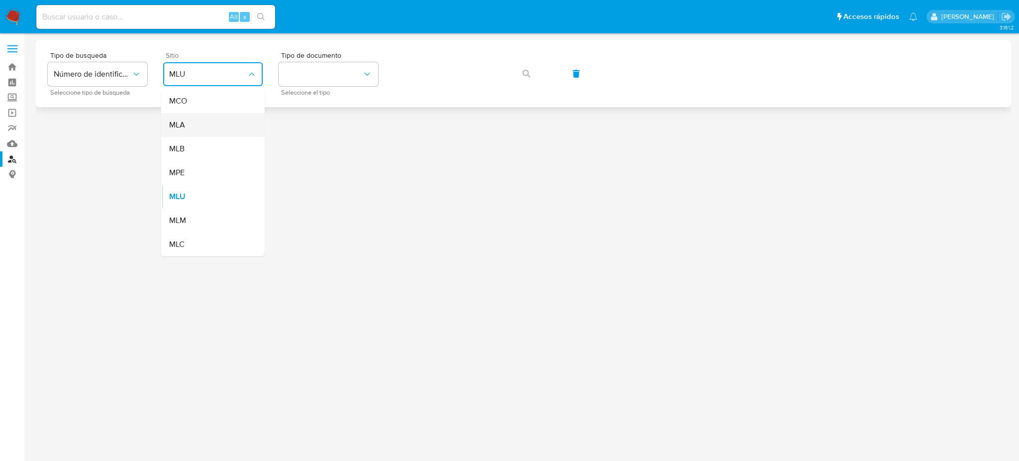
click at [227, 120] on div "MLA" at bounding box center [210, 125] width 82 height 24
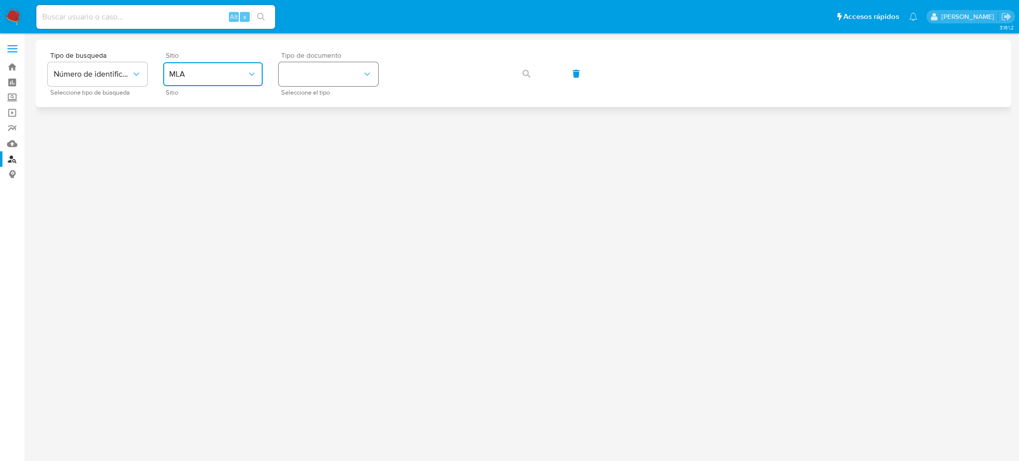
click at [342, 77] on button "identificationType" at bounding box center [329, 74] width 100 height 24
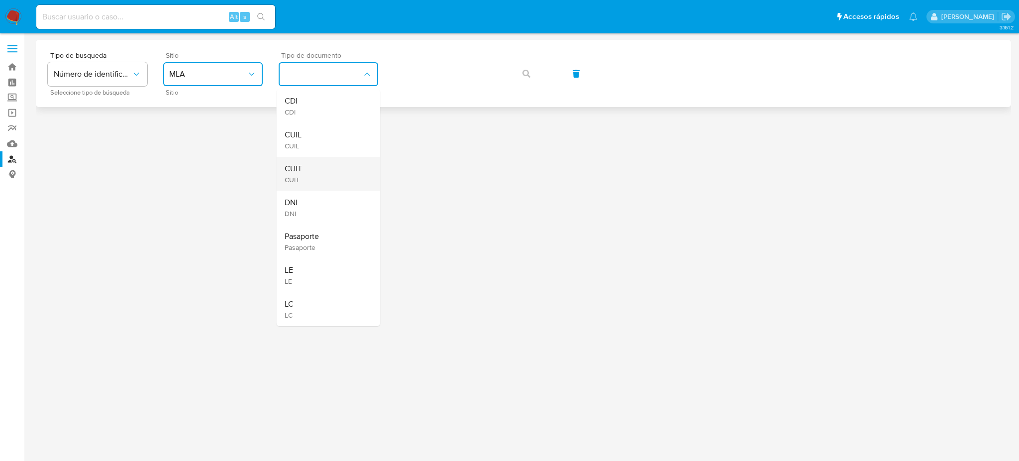
click at [329, 162] on div "CUIT CUIT" at bounding box center [326, 174] width 82 height 34
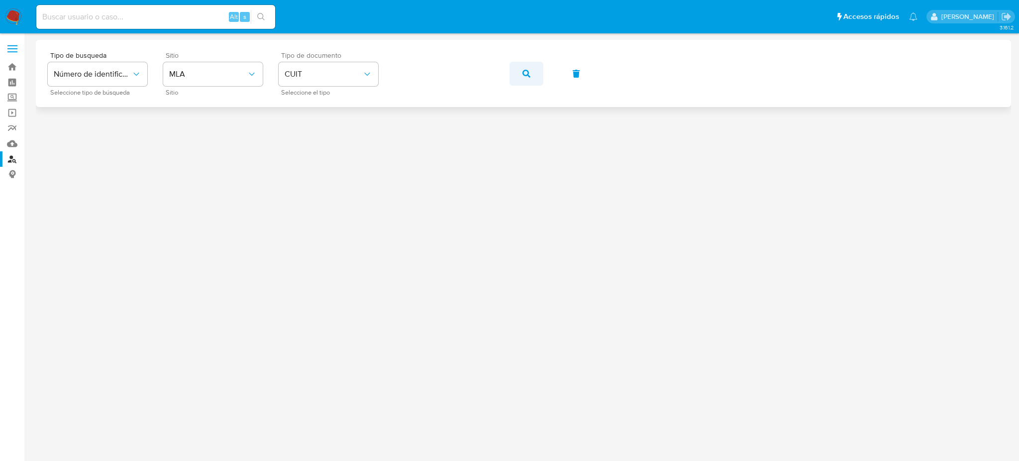
click at [529, 63] on span "button" at bounding box center [527, 74] width 8 height 22
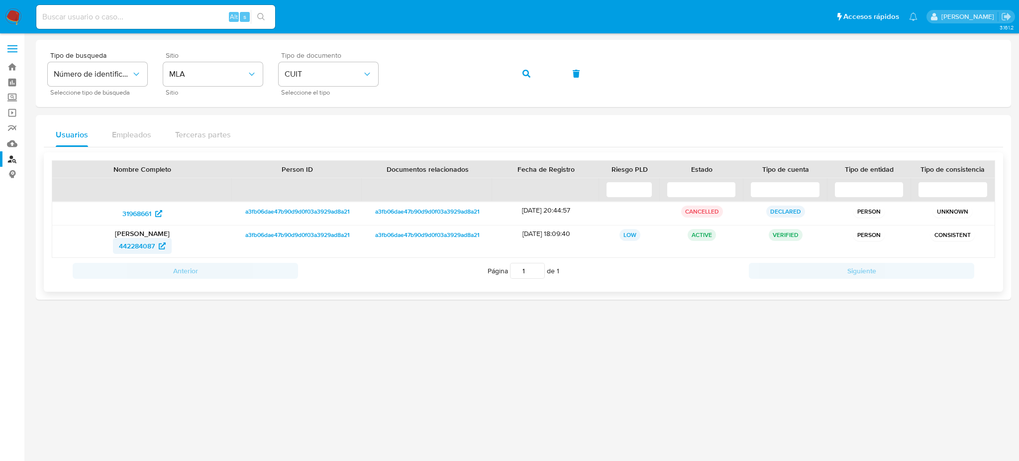
click at [134, 246] on span "442284087" at bounding box center [137, 246] width 36 height 16
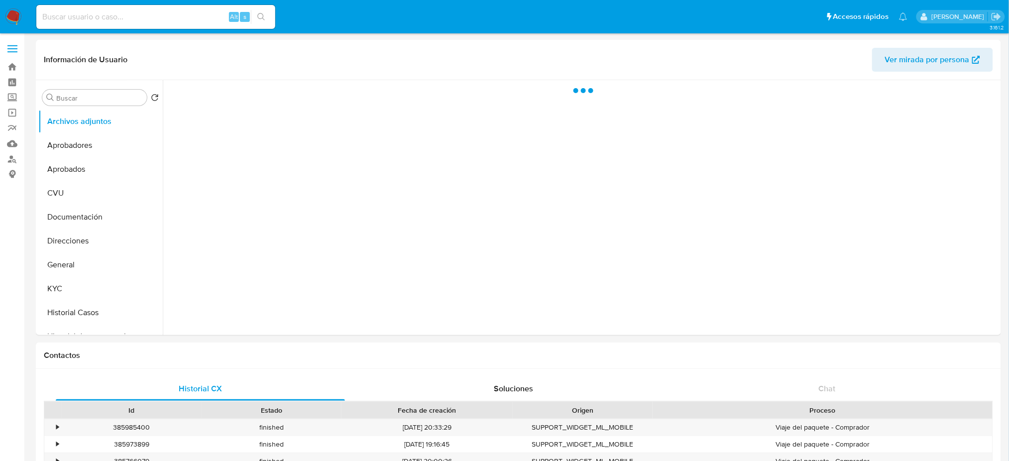
select select "10"
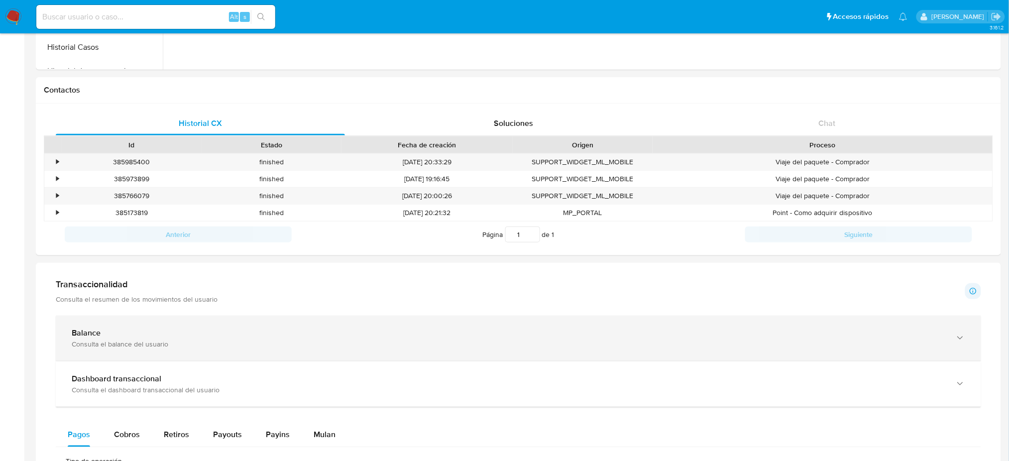
click at [105, 330] on div "Balance" at bounding box center [508, 333] width 873 height 10
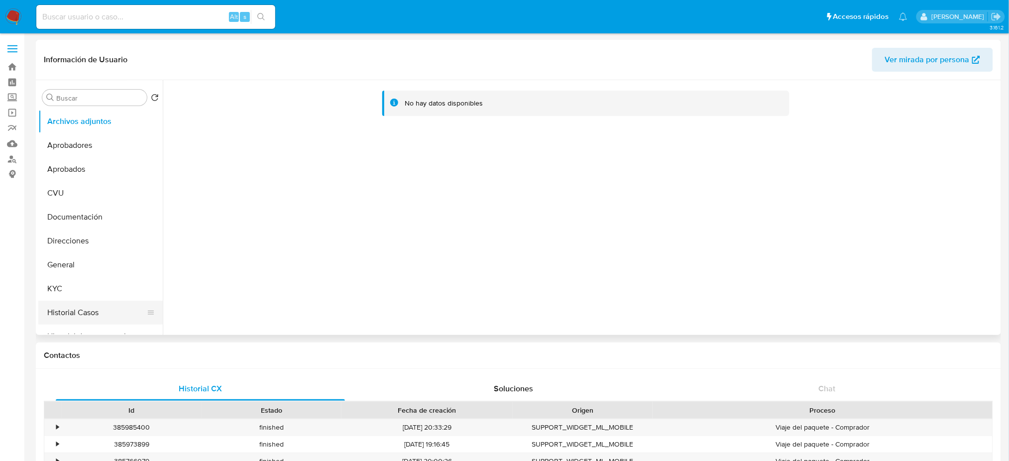
click at [97, 310] on button "Historial Casos" at bounding box center [96, 313] width 116 height 24
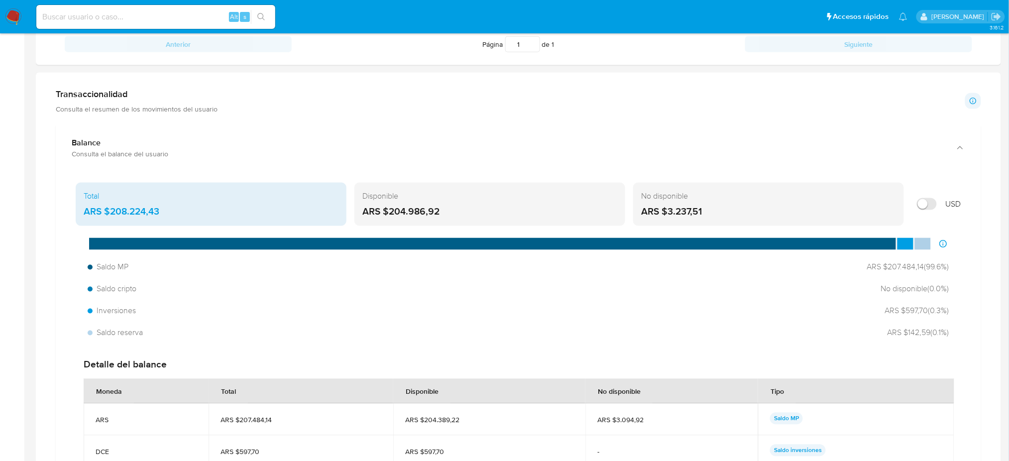
scroll to position [256, 0]
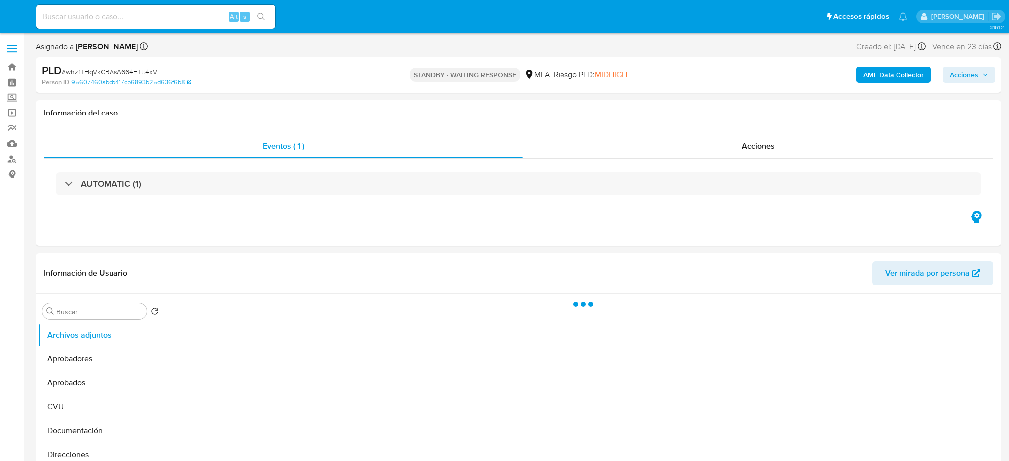
select select "10"
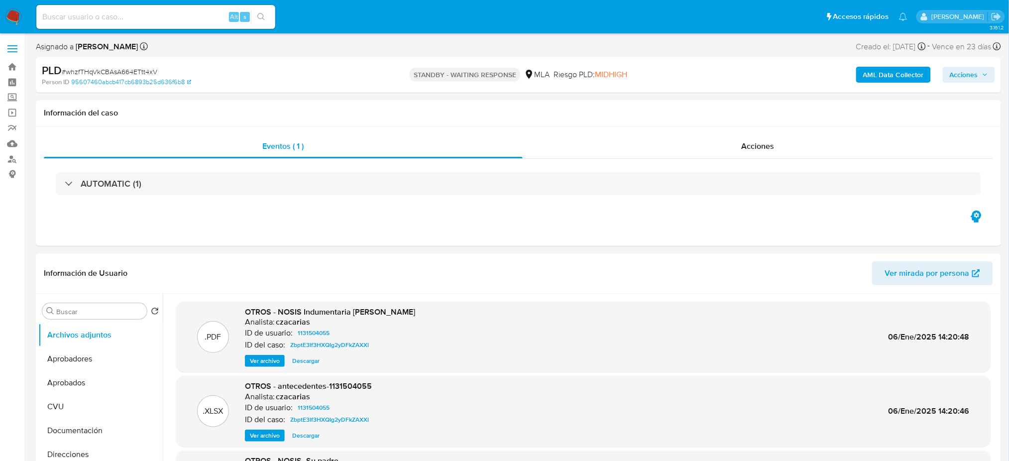
drag, startPoint x: 16, startPoint y: 11, endPoint x: 15, endPoint y: 24, distance: 13.0
click at [16, 11] on img at bounding box center [13, 16] width 17 height 17
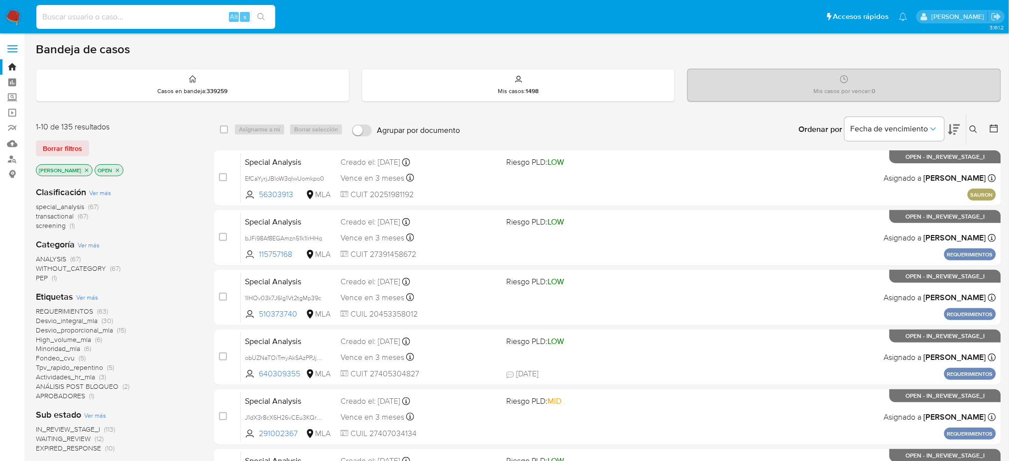
click at [165, 20] on input at bounding box center [155, 16] width 239 height 13
paste input "HMttpDB5wXedAsd5i59OQnZ4"
type input "HMttpDB5wXedAsd5i59OQnZ4"
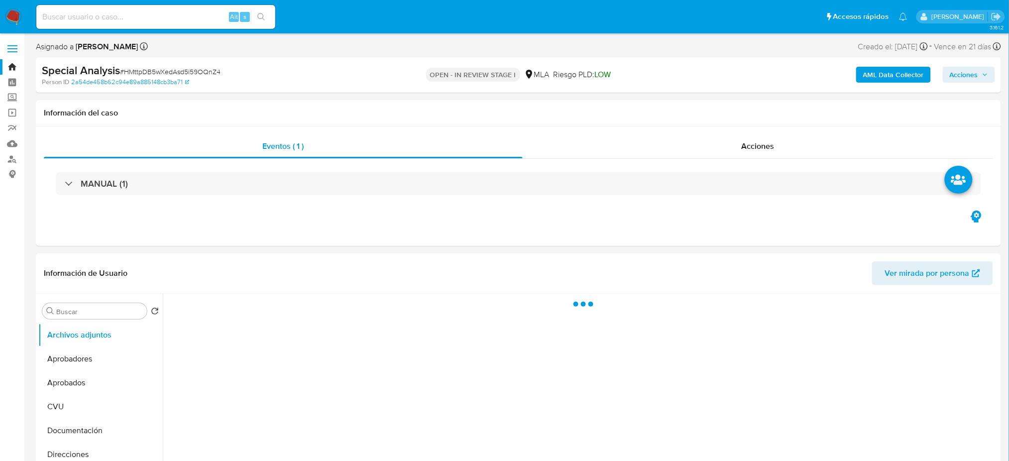
select select "10"
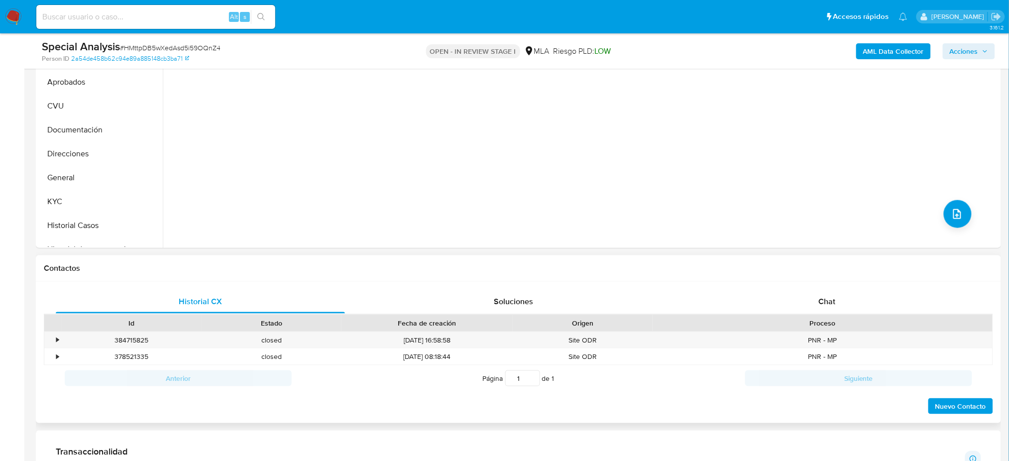
click at [869, 299] on div "Chat" at bounding box center [826, 302] width 289 height 24
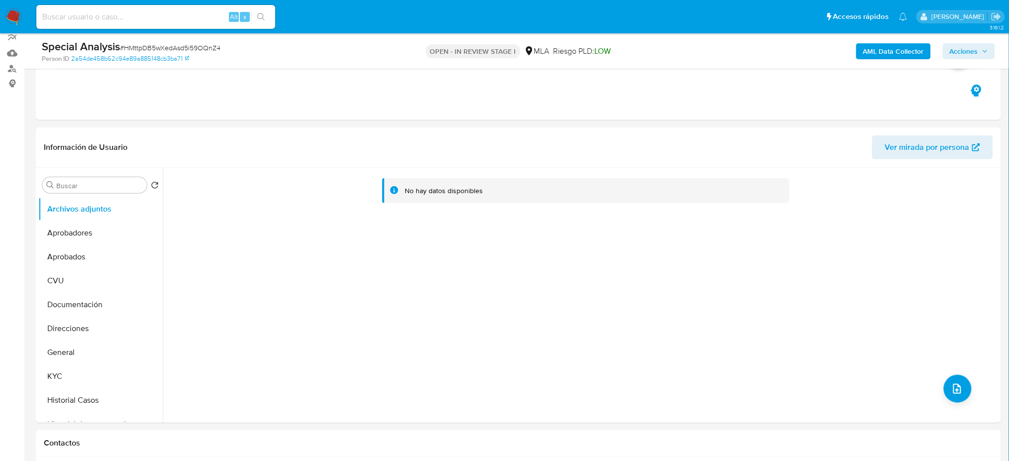
scroll to position [66, 0]
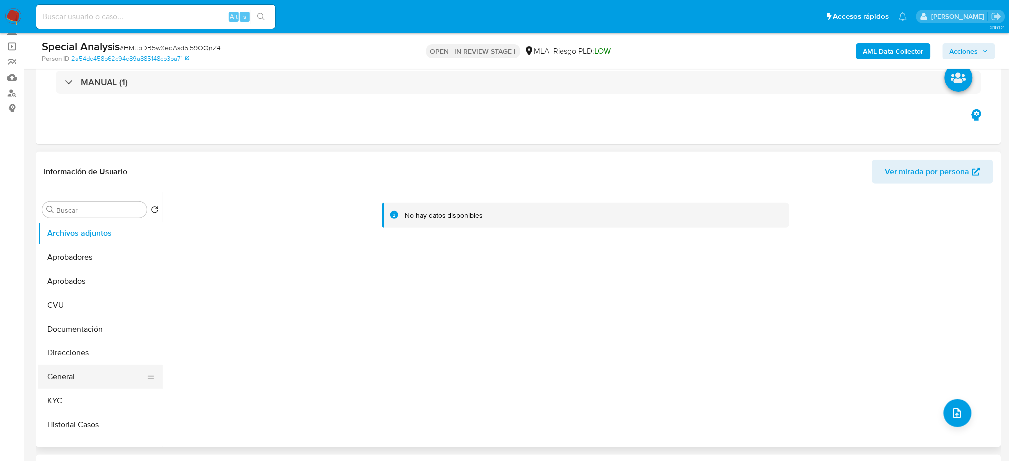
click at [85, 366] on button "General" at bounding box center [96, 377] width 116 height 24
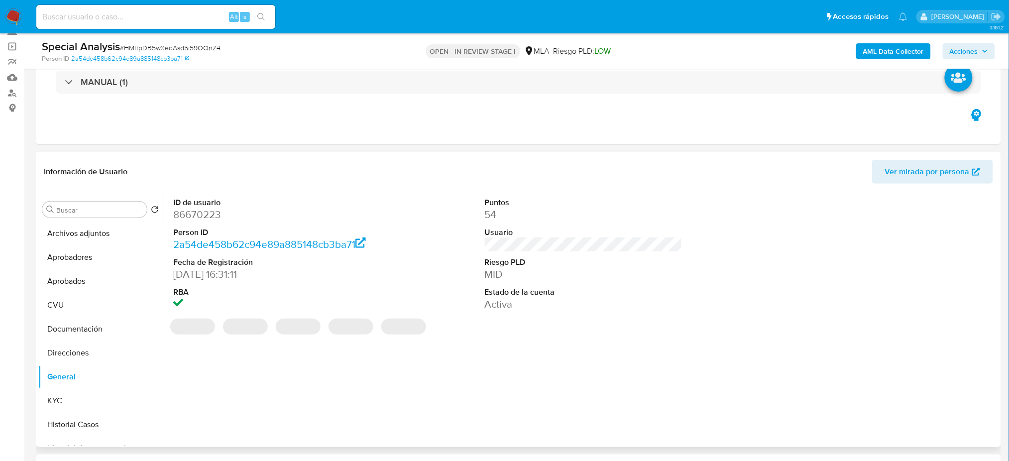
click at [190, 216] on dd "86670223" at bounding box center [272, 215] width 198 height 14
copy dd "86670223"
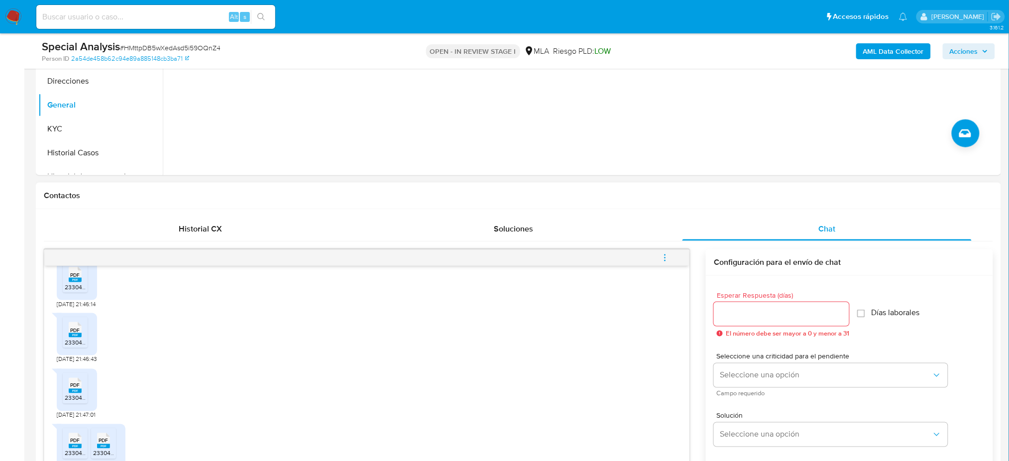
scroll to position [331, 0]
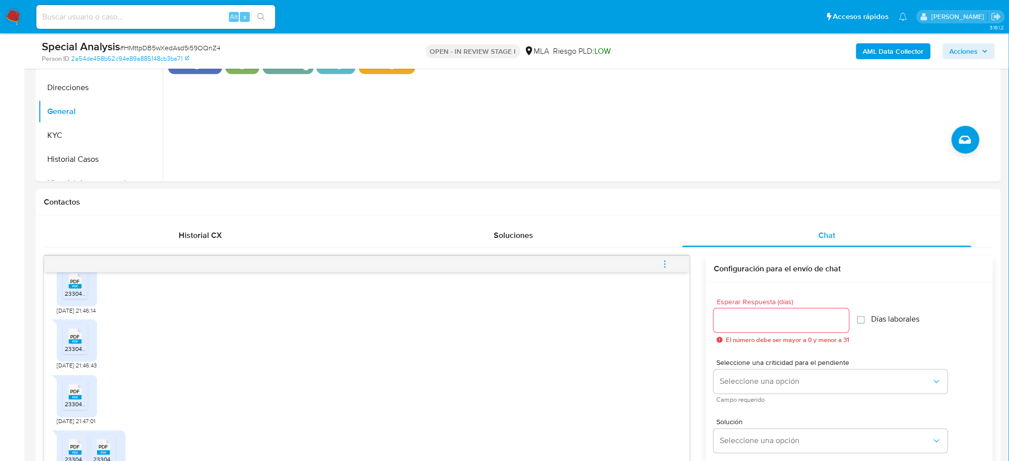
click at [11, 16] on img at bounding box center [13, 16] width 17 height 17
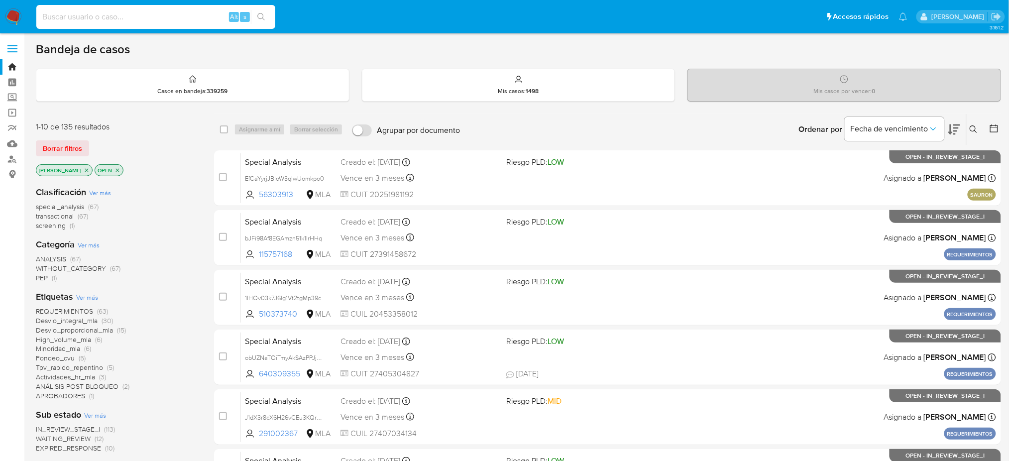
click at [139, 19] on input at bounding box center [155, 16] width 239 height 13
paste input "okmFwsaEjBW55YLTbO9OVW5A"
type input "okmFwsaEjBW55YLTbO9OVW5A"
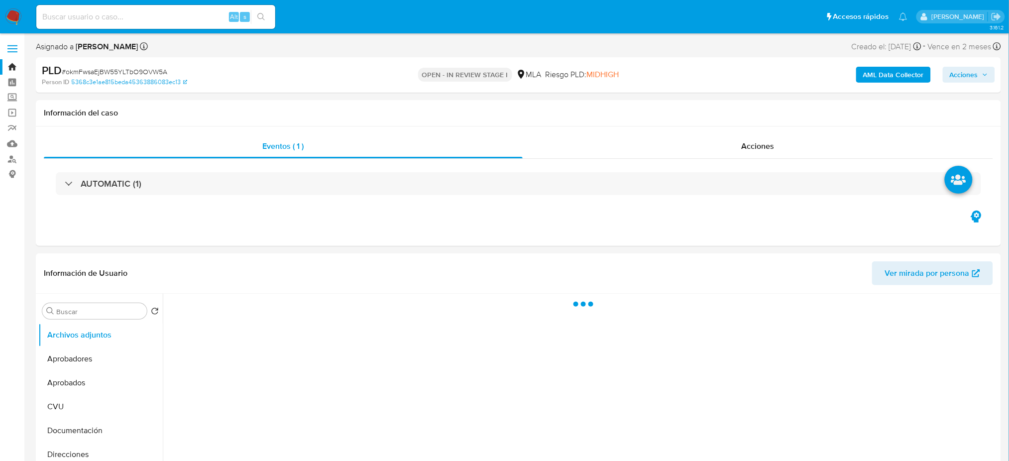
click at [874, 75] on b "AML Data Collector" at bounding box center [893, 75] width 61 height 16
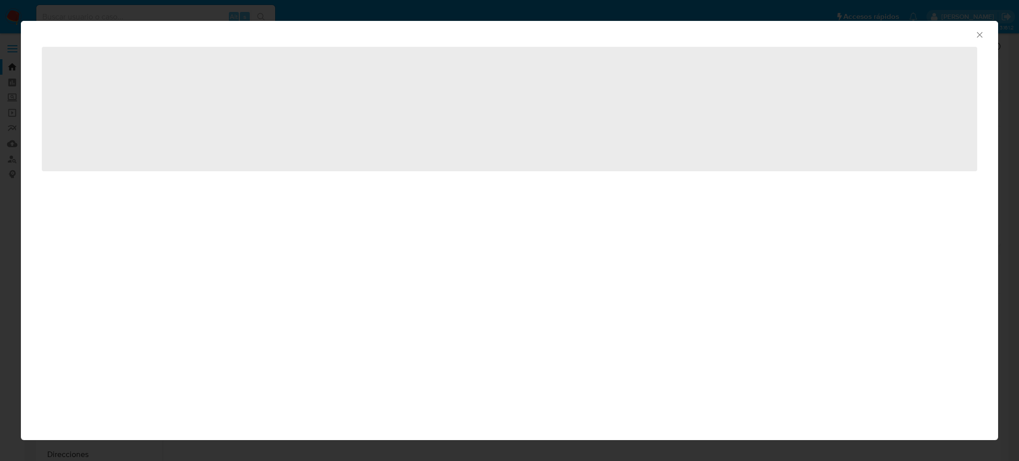
select select "10"
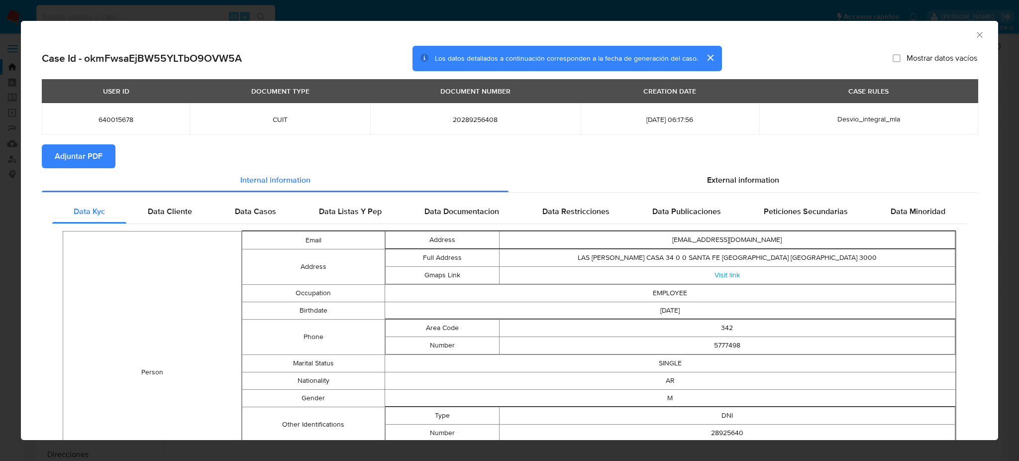
click at [102, 150] on button "Adjuntar PDF" at bounding box center [79, 156] width 74 height 24
click at [975, 36] on icon "Cerrar ventana" at bounding box center [980, 35] width 10 height 10
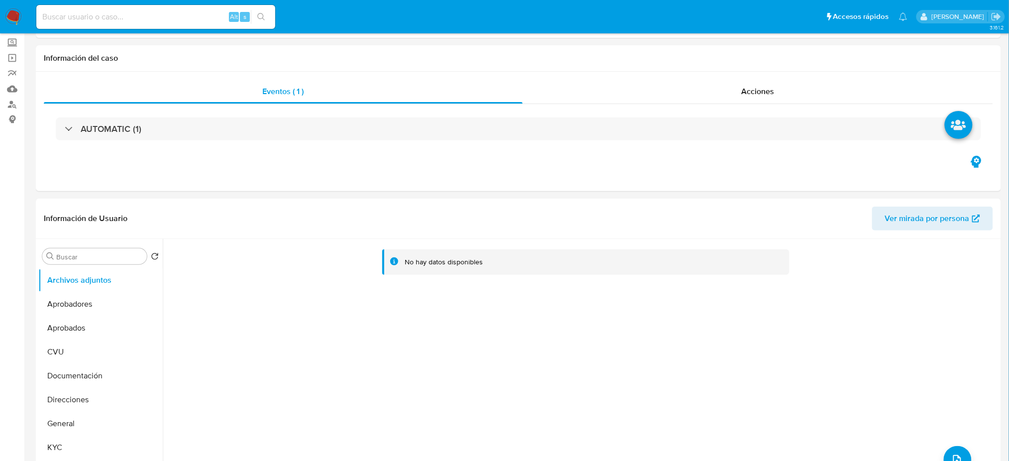
scroll to position [132, 0]
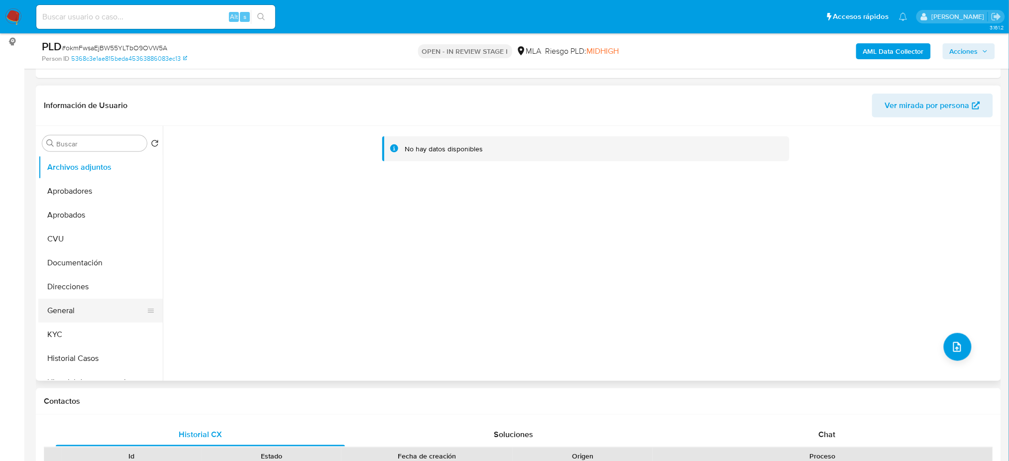
click at [93, 310] on button "General" at bounding box center [96, 311] width 116 height 24
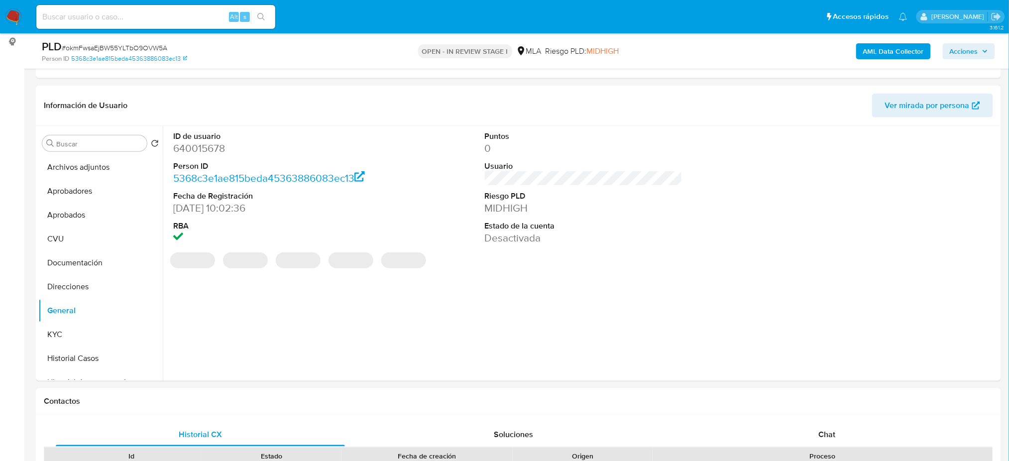
click at [184, 145] on dd "640015678" at bounding box center [272, 148] width 198 height 14
copy dd "640015678"
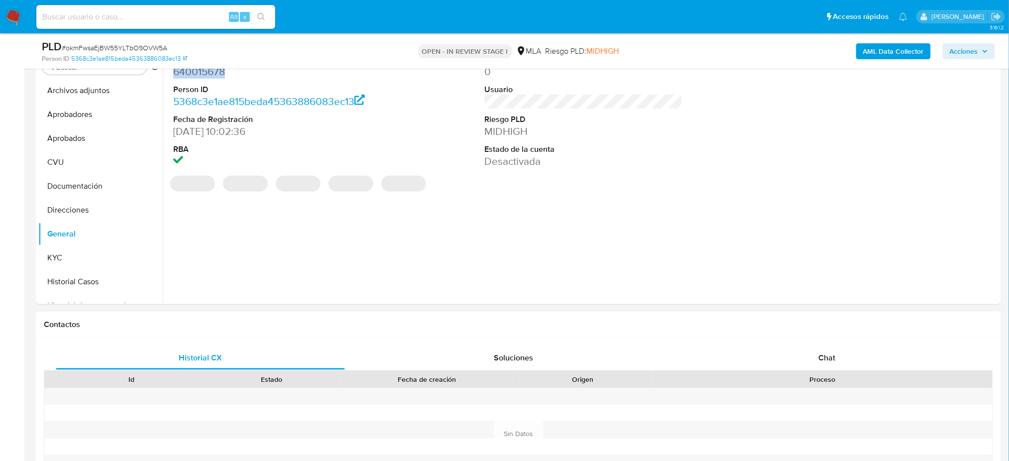
scroll to position [331, 0]
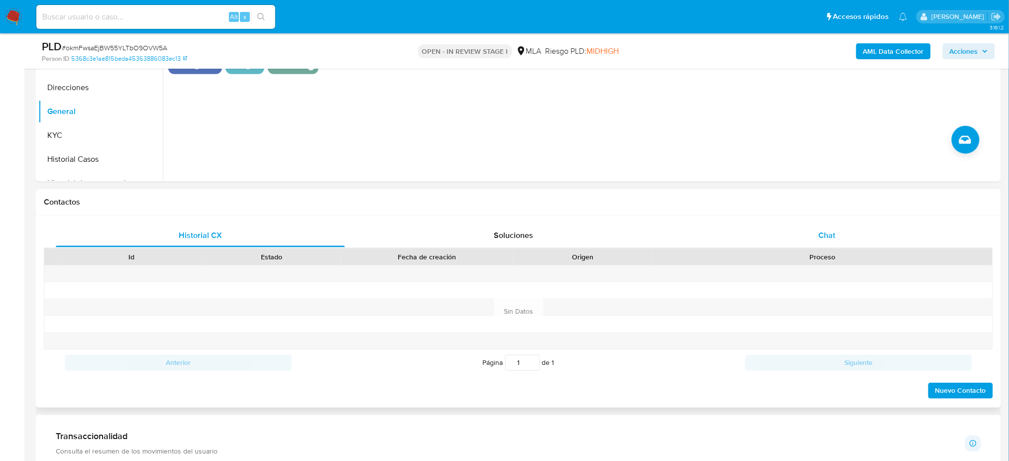
click at [842, 234] on div "Chat" at bounding box center [826, 235] width 289 height 24
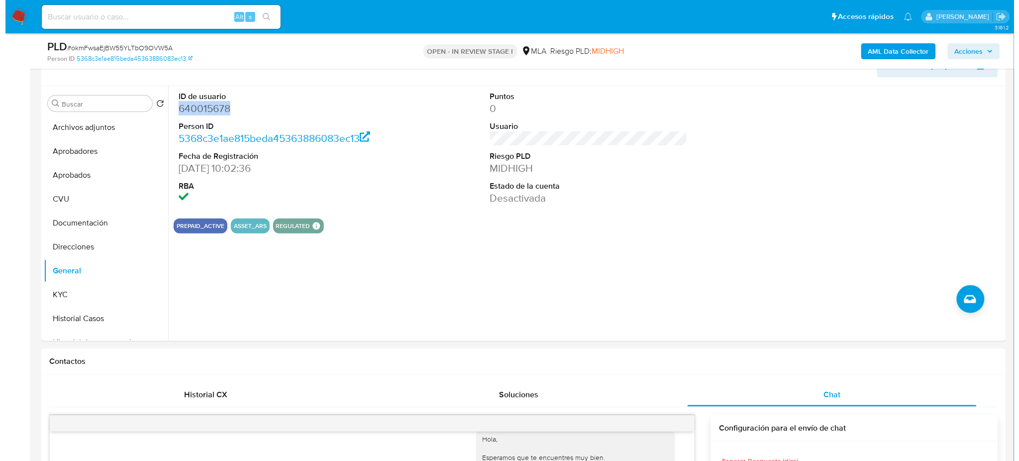
scroll to position [132, 0]
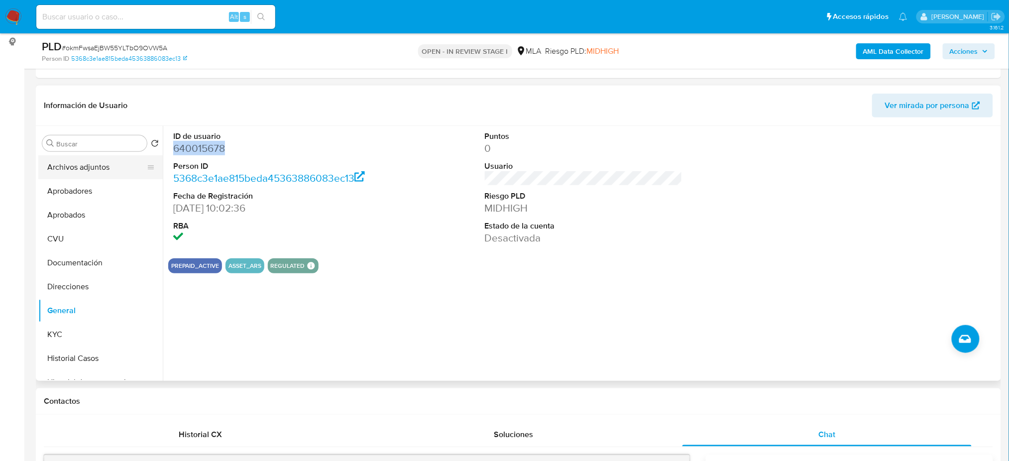
click at [81, 170] on button "Archivos adjuntos" at bounding box center [96, 167] width 116 height 24
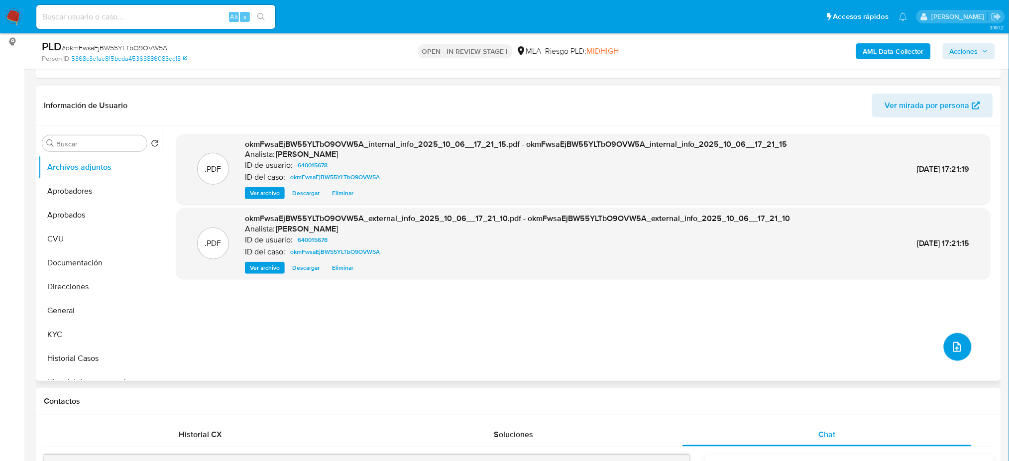
click at [951, 344] on icon "upload-file" at bounding box center [957, 347] width 12 height 12
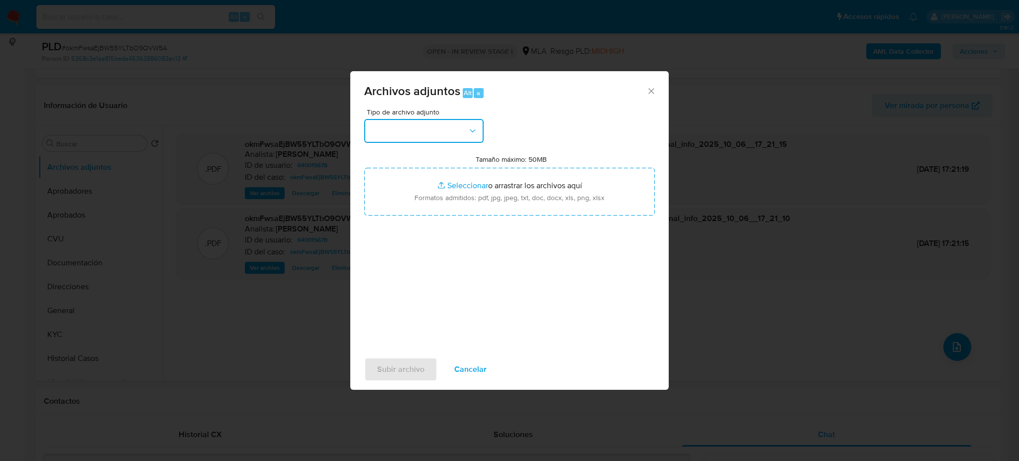
click at [426, 124] on button "button" at bounding box center [423, 131] width 119 height 24
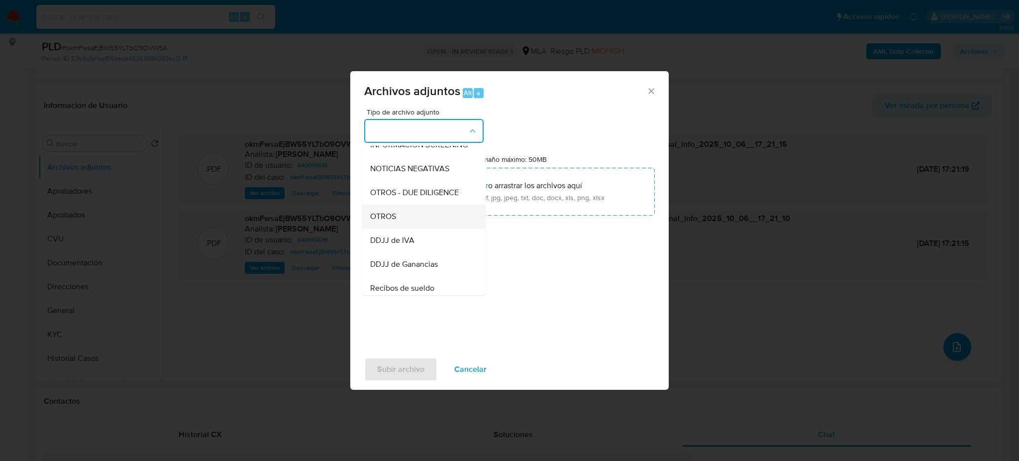
click at [421, 226] on div "OTROS" at bounding box center [421, 217] width 102 height 24
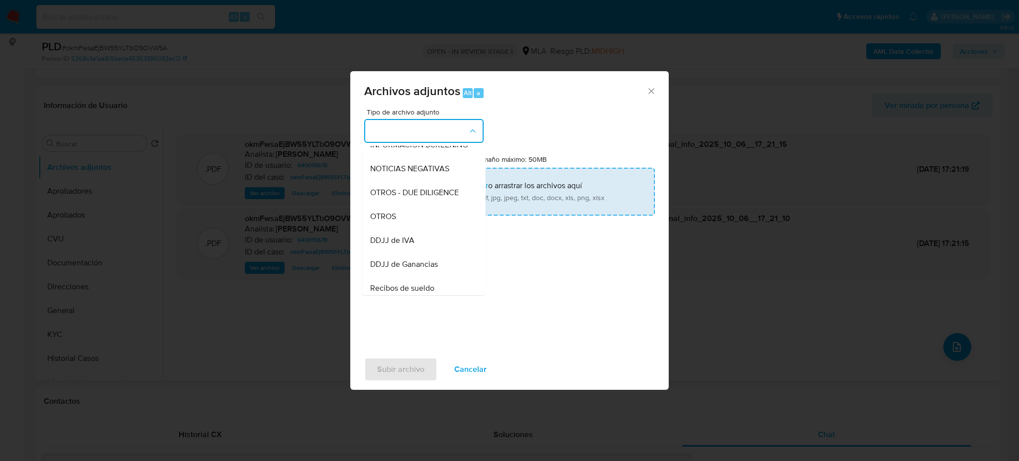
click at [446, 194] on input "Tamaño máximo: 50MB Seleccionar archivos" at bounding box center [509, 192] width 291 height 48
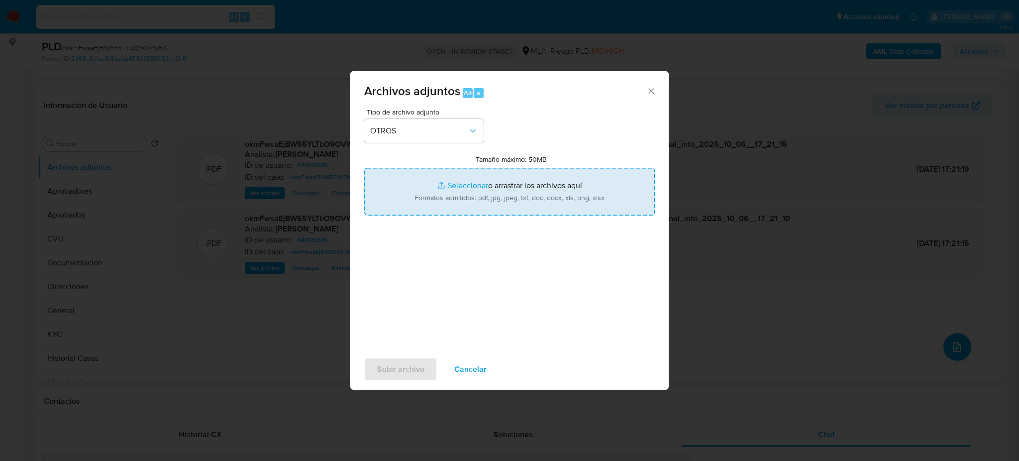
type input "C:\fakepath\Caselog okmFwsaEjBW55YLTbO9OVW5A_2025_09_17_12_25_43.docx"
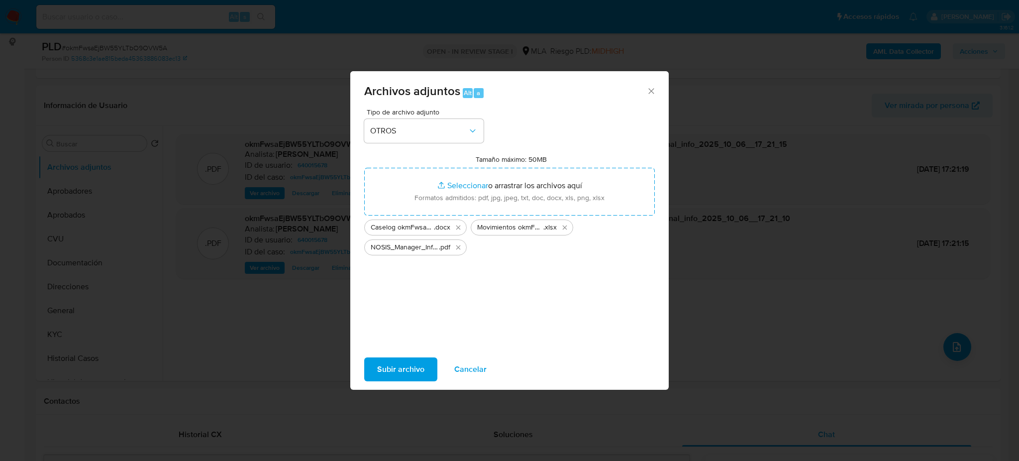
drag, startPoint x: 446, startPoint y: 194, endPoint x: 379, endPoint y: 362, distance: 181.1
click at [379, 362] on span "Subir archivo" at bounding box center [400, 369] width 47 height 22
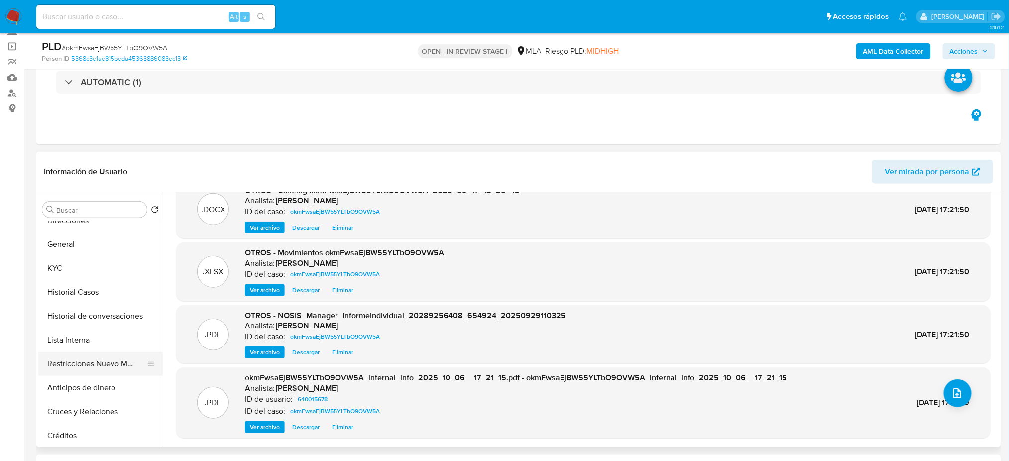
click at [80, 371] on button "Restricciones Nuevo Mundo" at bounding box center [96, 364] width 116 height 24
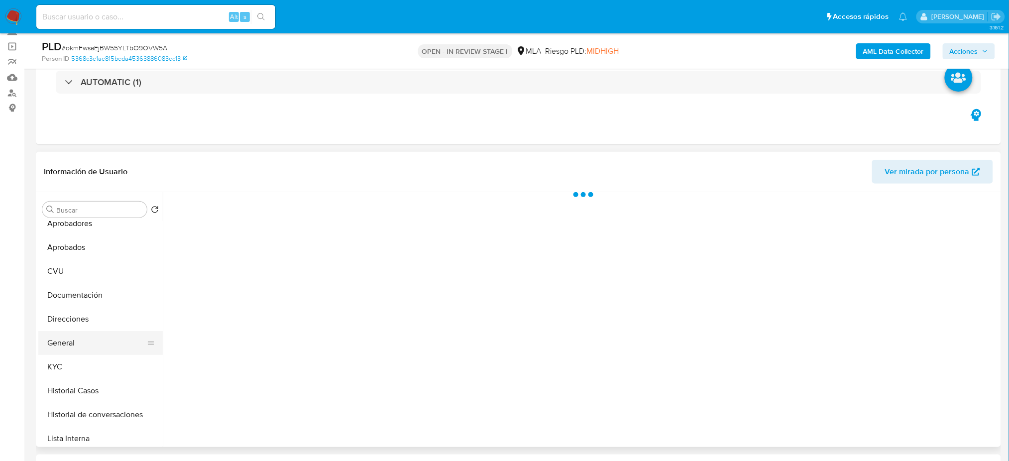
scroll to position [0, 0]
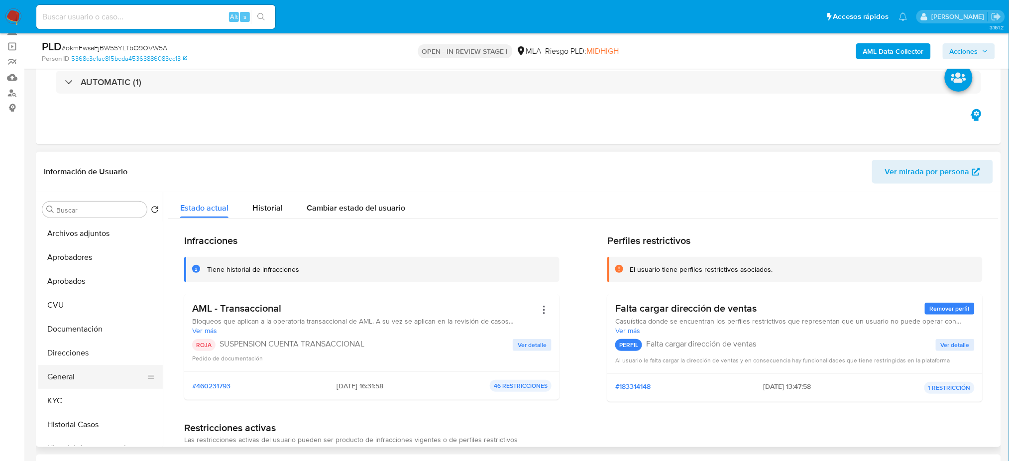
click at [80, 374] on button "General" at bounding box center [96, 377] width 116 height 24
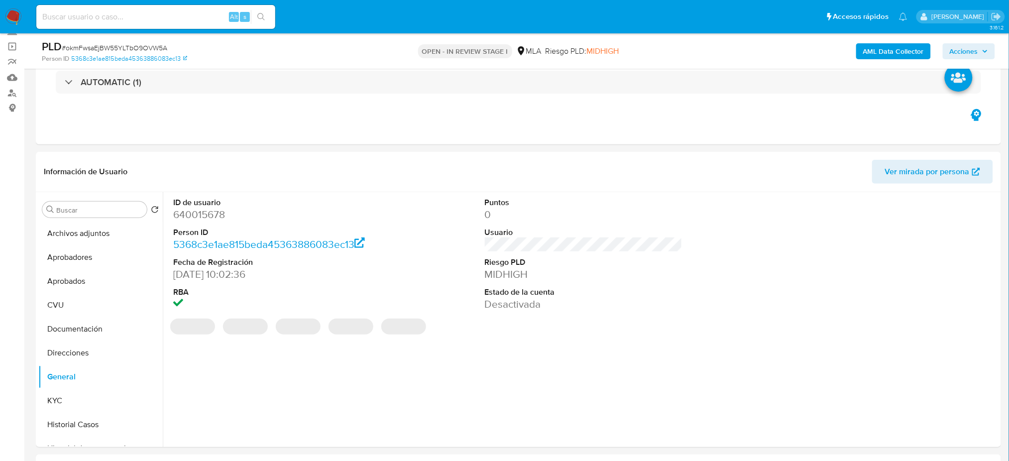
click at [188, 215] on dd "640015678" at bounding box center [272, 215] width 198 height 14
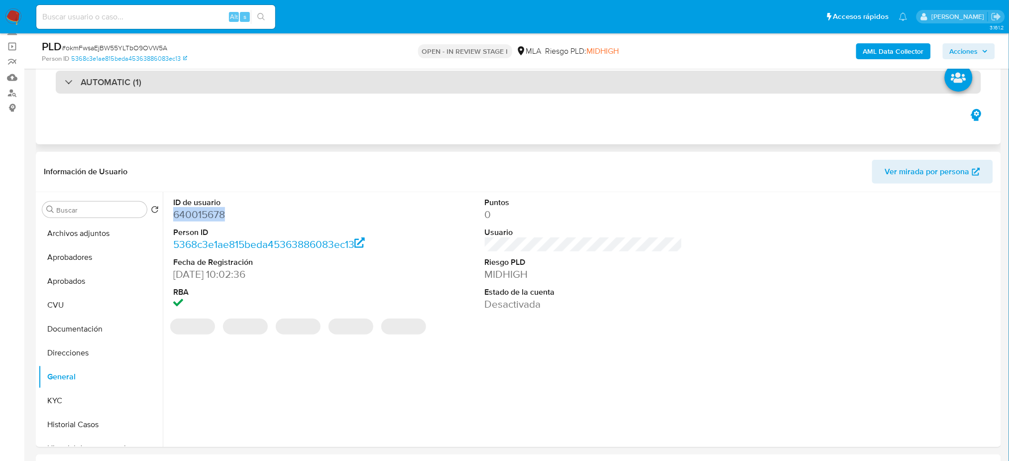
copy dd "640015678"
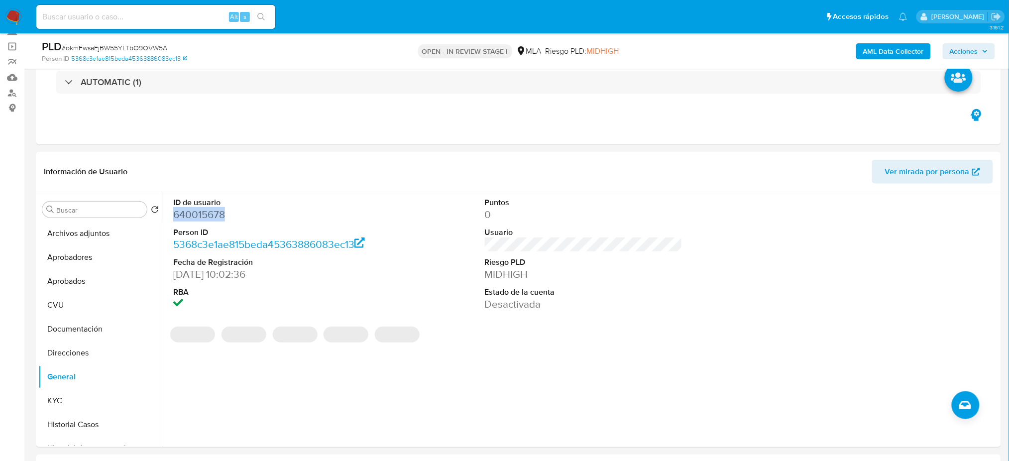
click at [955, 53] on span "Acciones" at bounding box center [964, 51] width 28 height 16
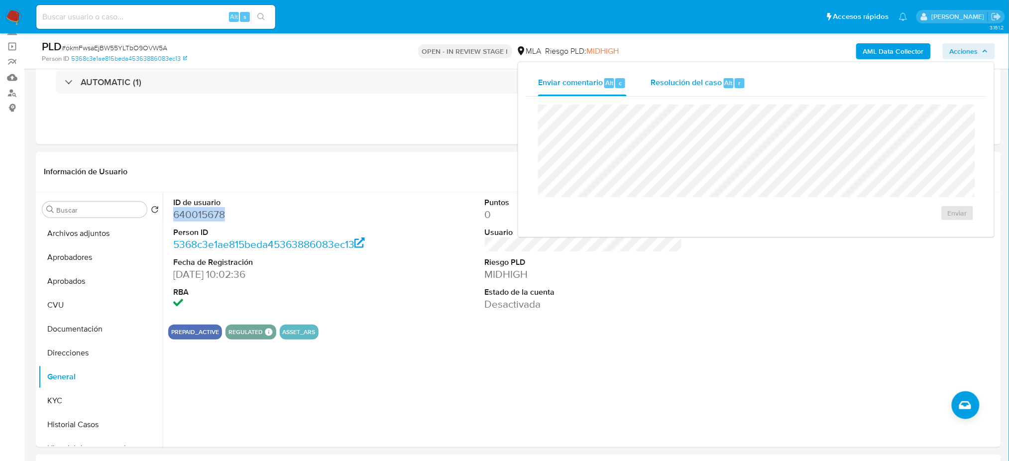
click at [700, 74] on div "Resolución del caso Alt r" at bounding box center [697, 83] width 95 height 26
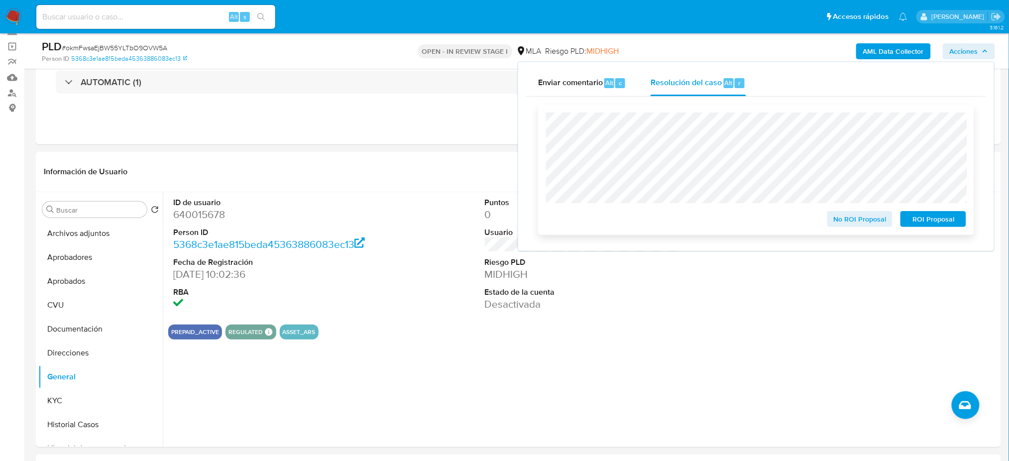
click at [959, 220] on span "ROI Proposal" at bounding box center [933, 219] width 52 height 14
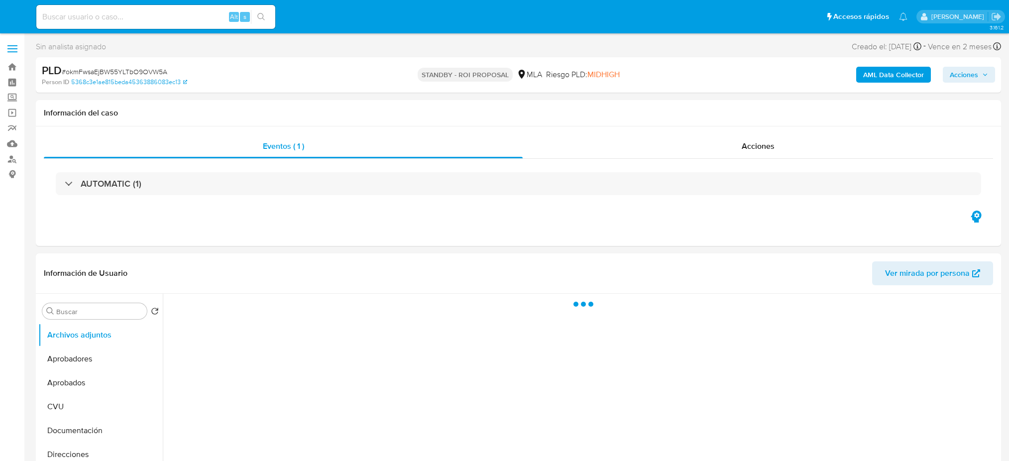
select select "10"
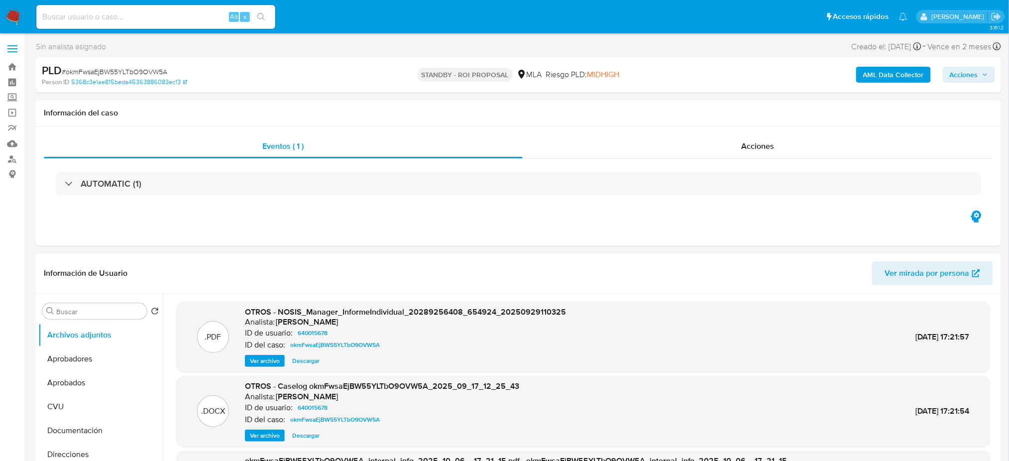
click at [12, 13] on img at bounding box center [13, 16] width 17 height 17
